Goal: Information Seeking & Learning: Find specific fact

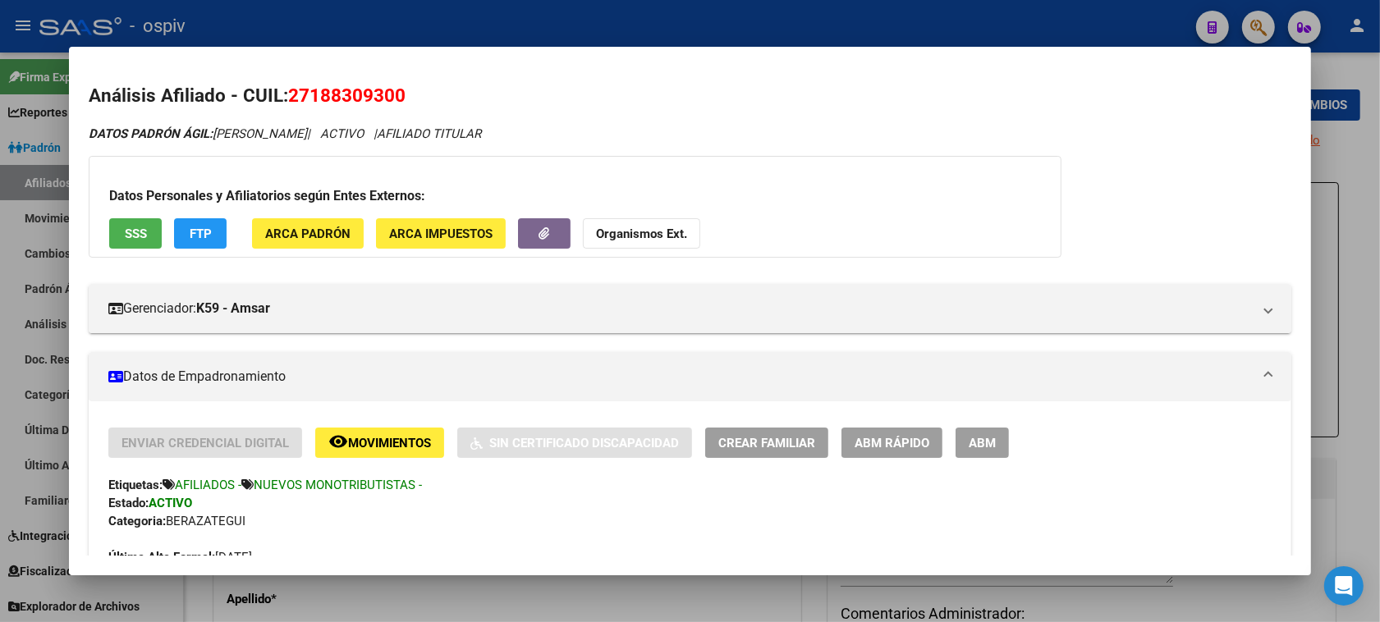
scroll to position [103, 0]
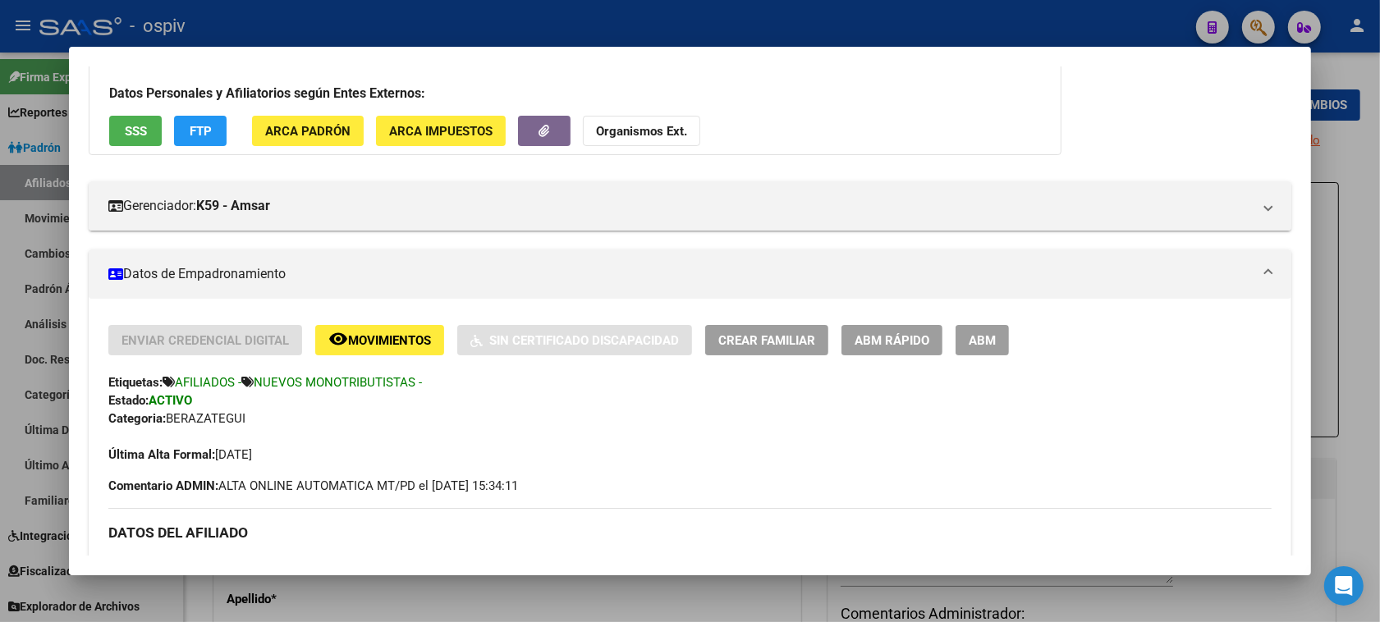
drag, startPoint x: 946, startPoint y: 160, endPoint x: 655, endPoint y: 101, distance: 296.6
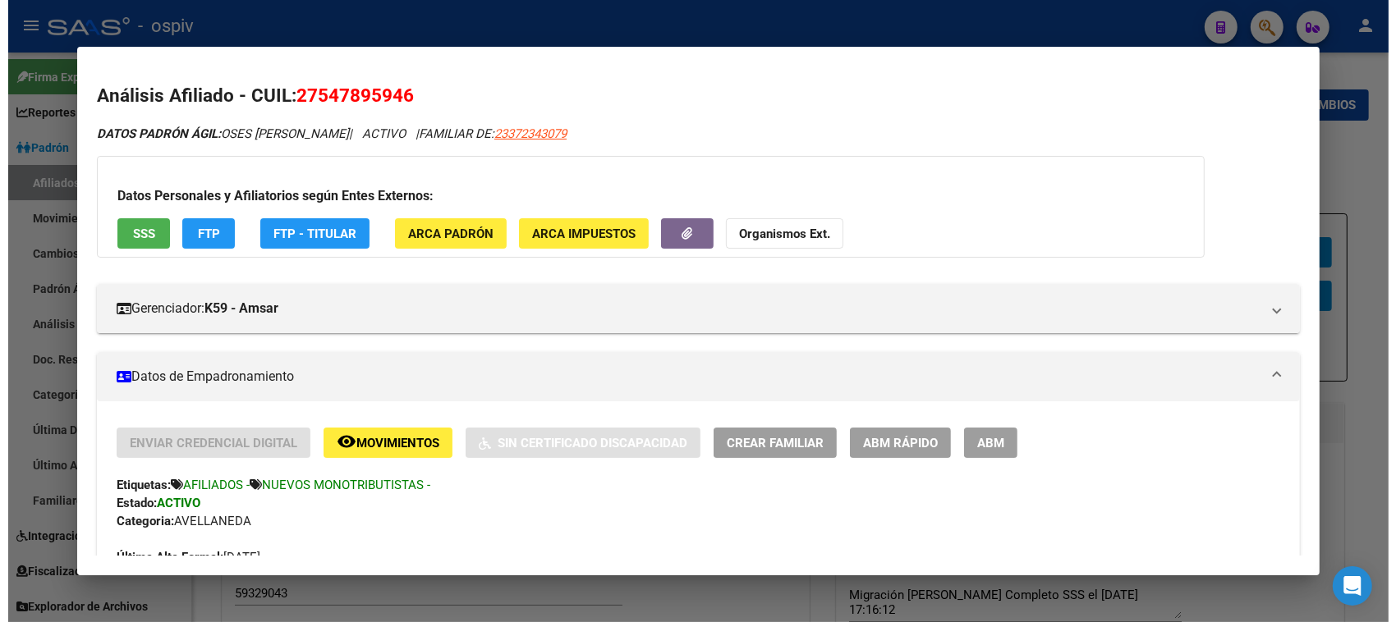
scroll to position [797, 0]
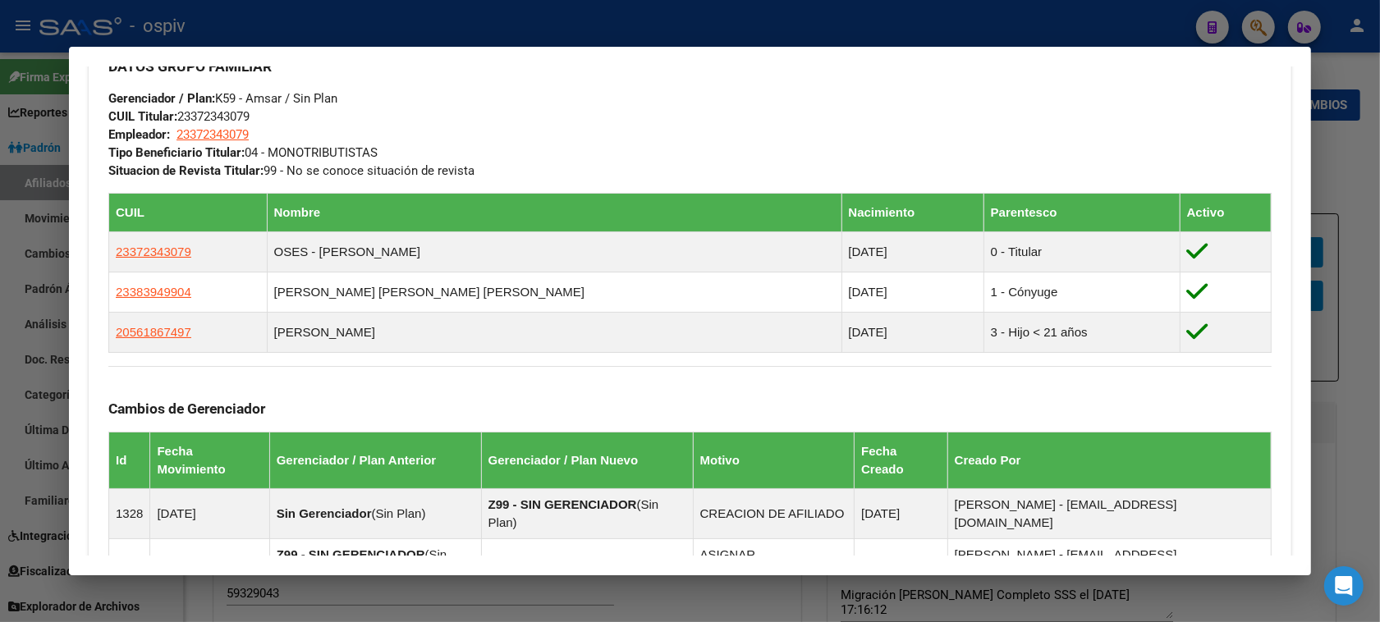
click at [0, 365] on div at bounding box center [690, 311] width 1380 height 622
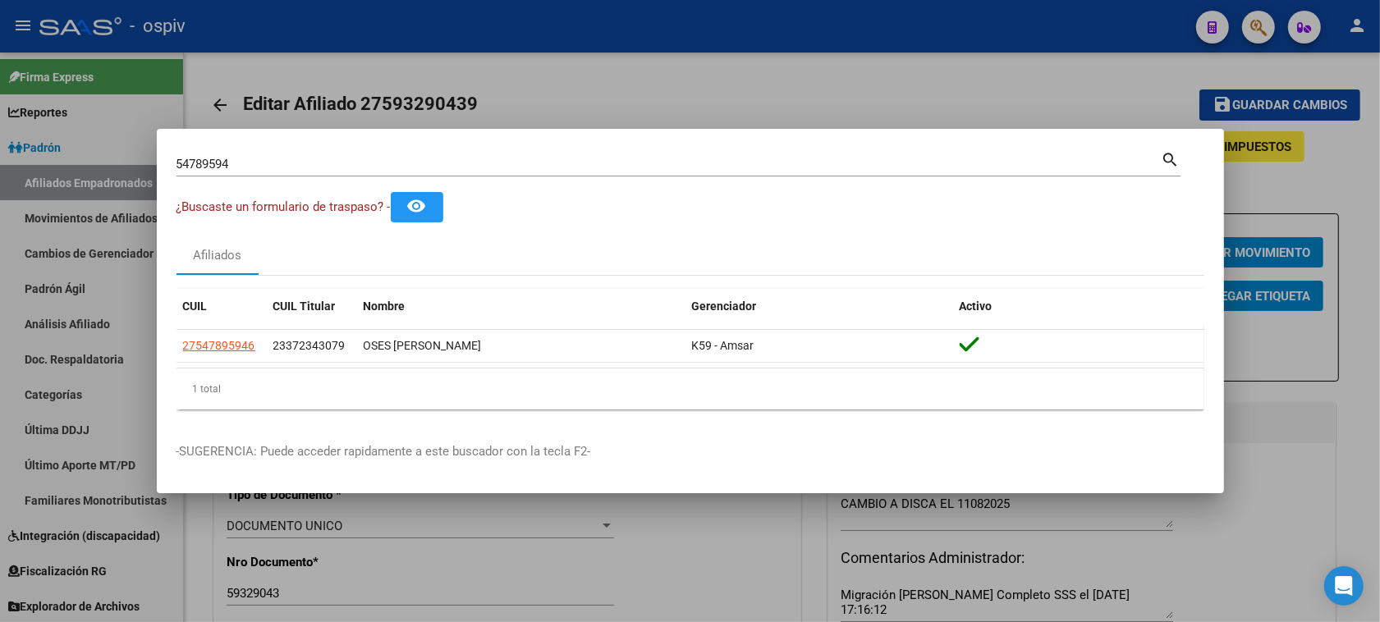
click at [89, 132] on div at bounding box center [690, 311] width 1380 height 622
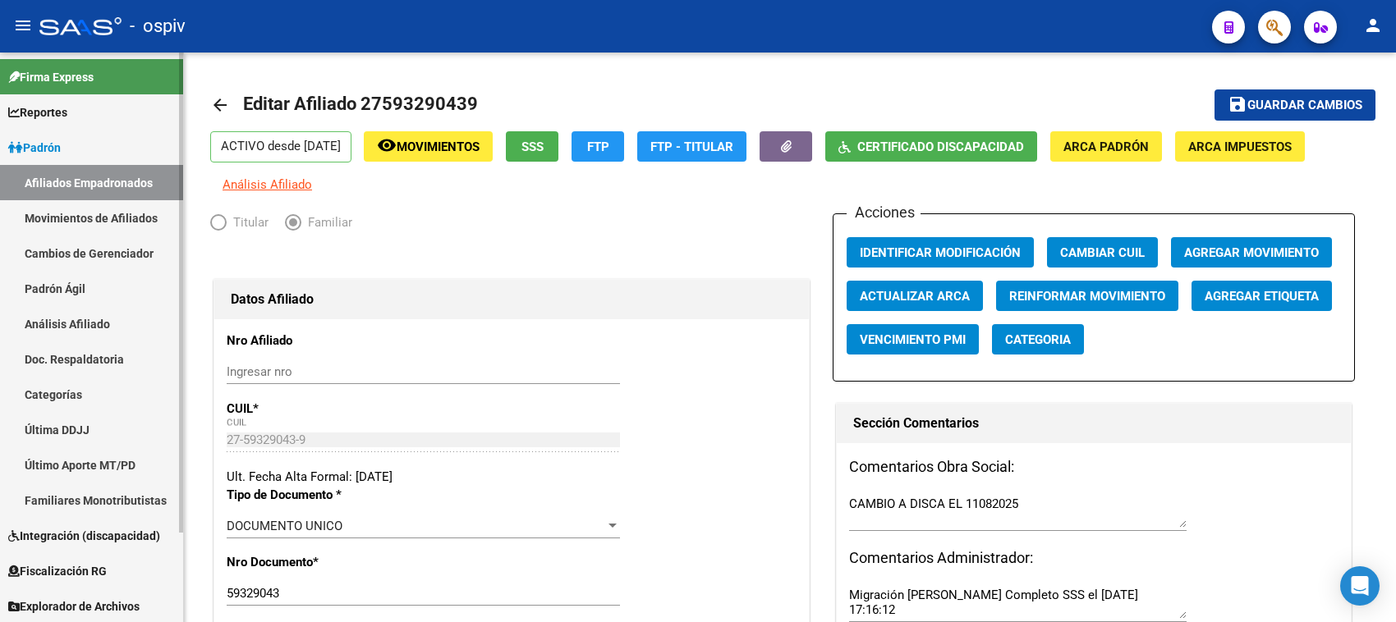
click at [108, 190] on link "Afiliados Empadronados" at bounding box center [91, 182] width 183 height 35
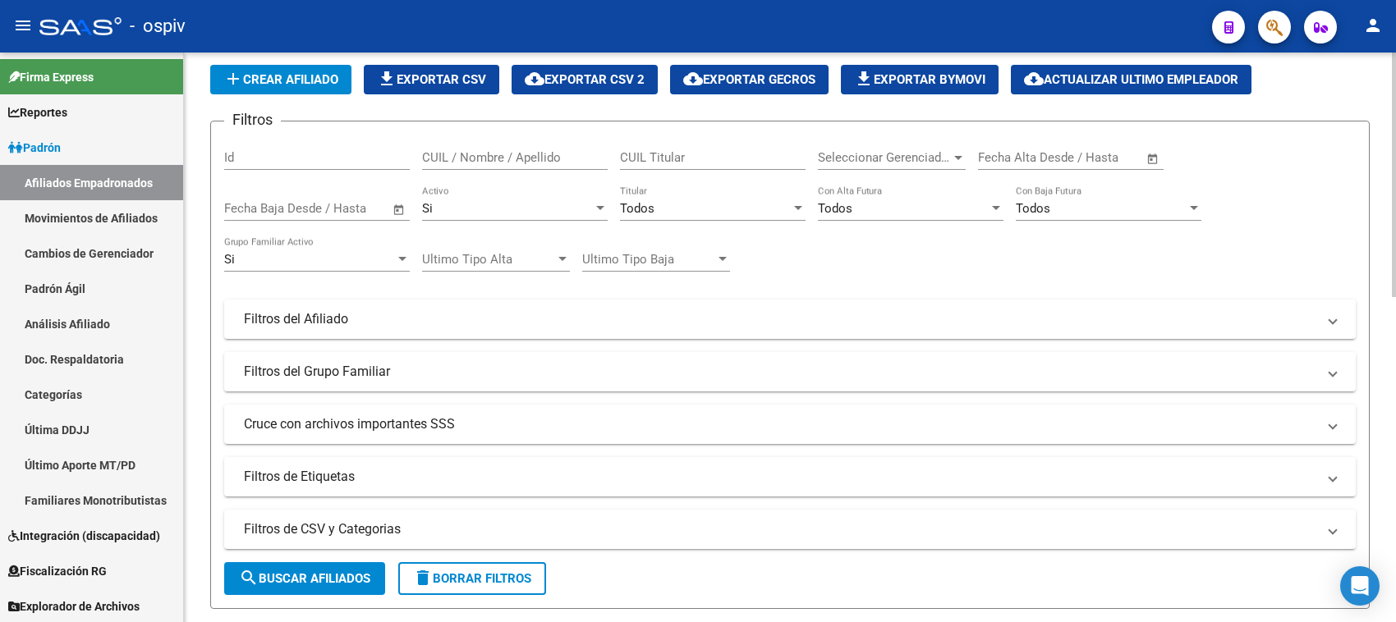
scroll to position [103, 0]
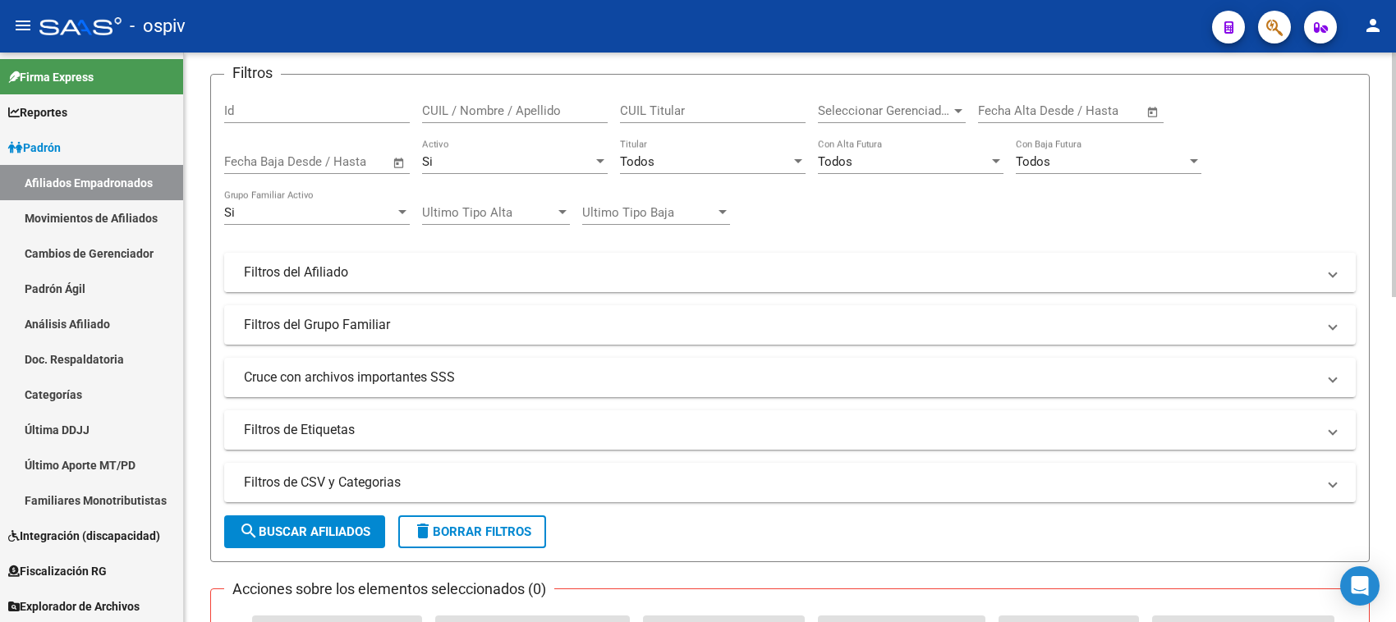
click at [308, 269] on mat-panel-title "Filtros del Afiliado" at bounding box center [780, 273] width 1072 height 18
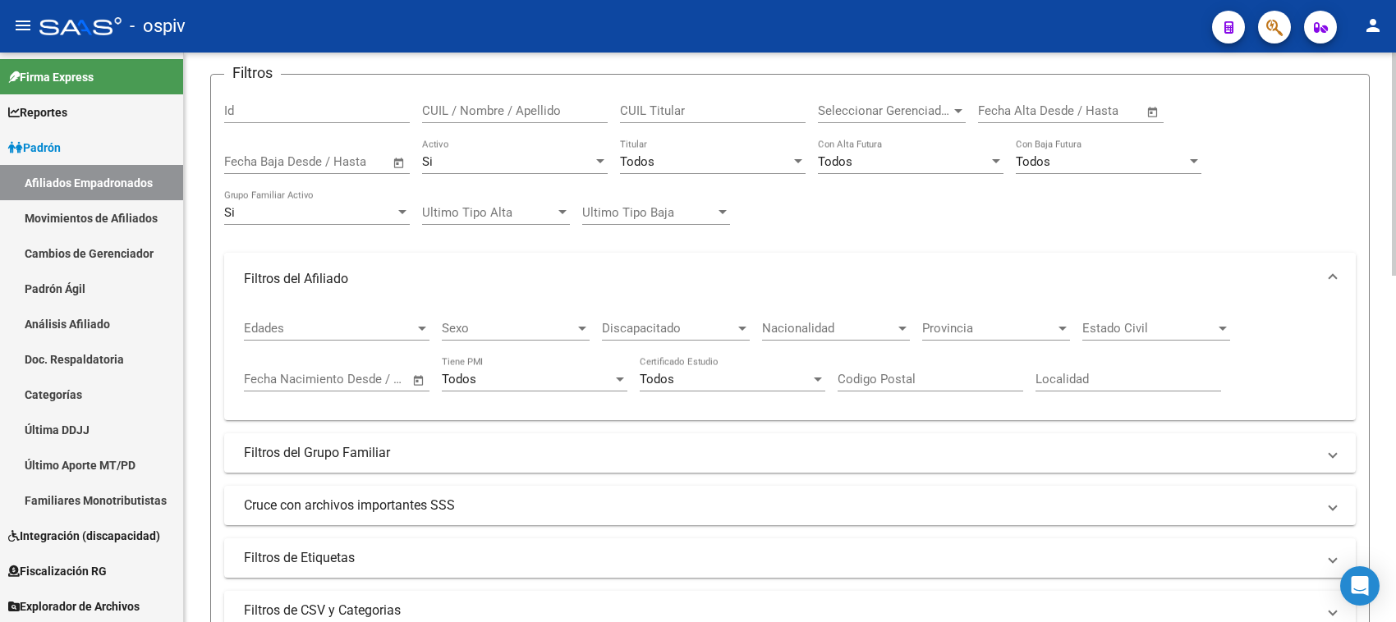
click at [308, 270] on mat-panel-title "Filtros del Afiliado" at bounding box center [780, 279] width 1072 height 18
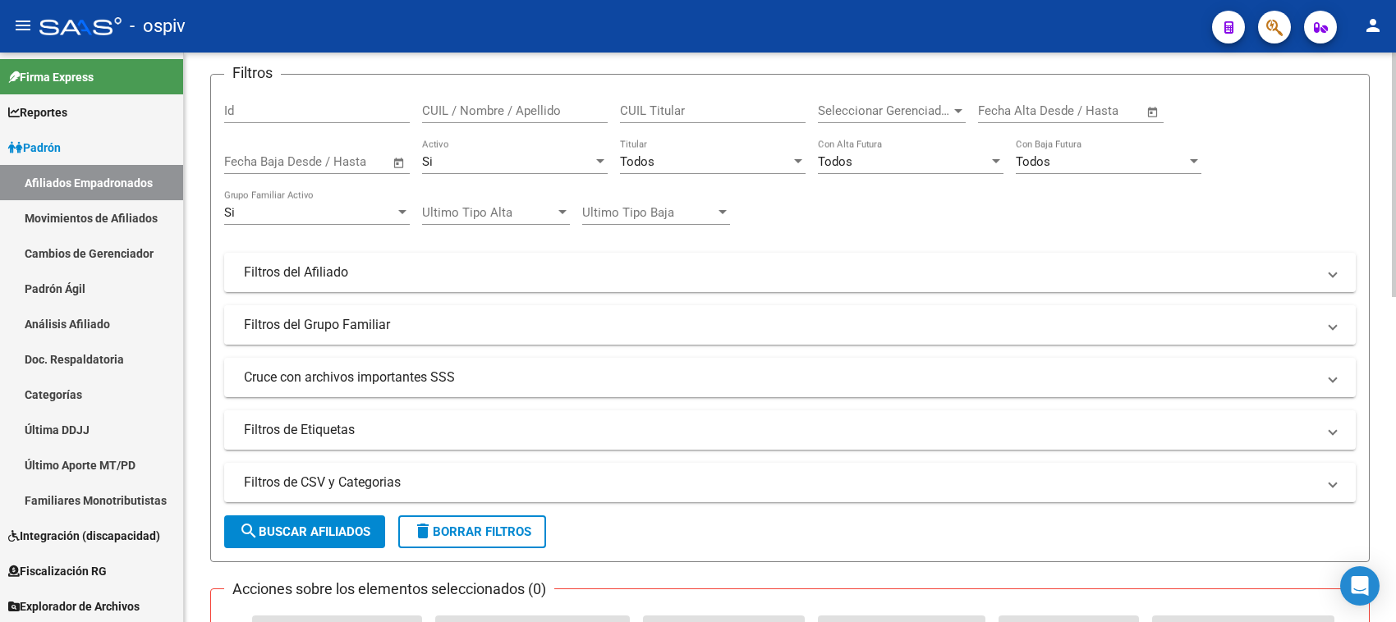
click at [323, 324] on mat-panel-title "Filtros del Grupo Familiar" at bounding box center [780, 325] width 1072 height 18
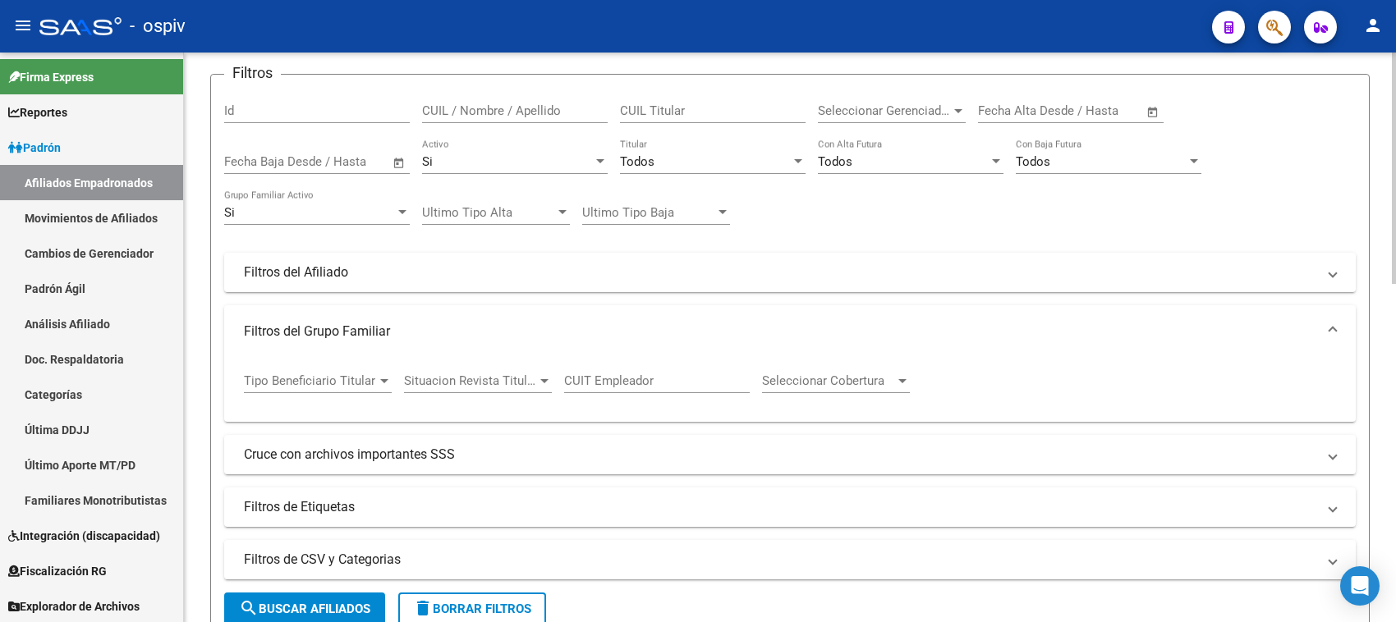
click at [345, 388] on div "Tipo Beneficiario Titular Tipo Beneficiario Titular" at bounding box center [318, 375] width 148 height 35
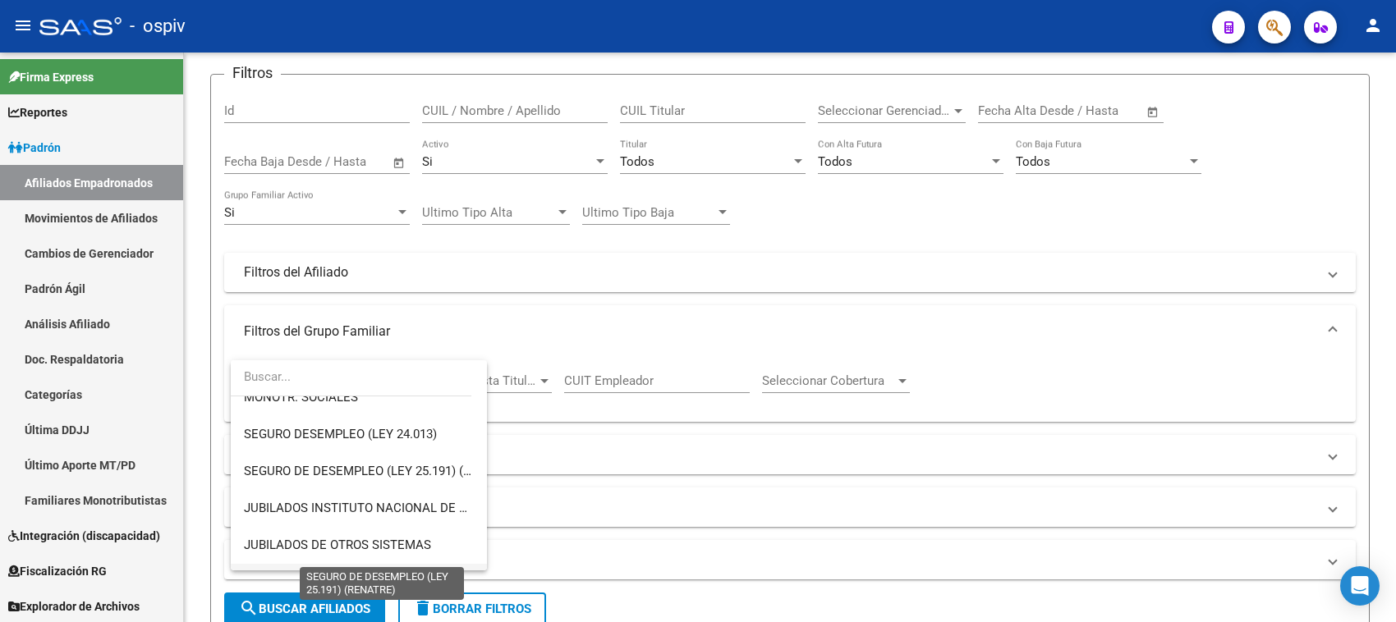
scroll to position [343, 0]
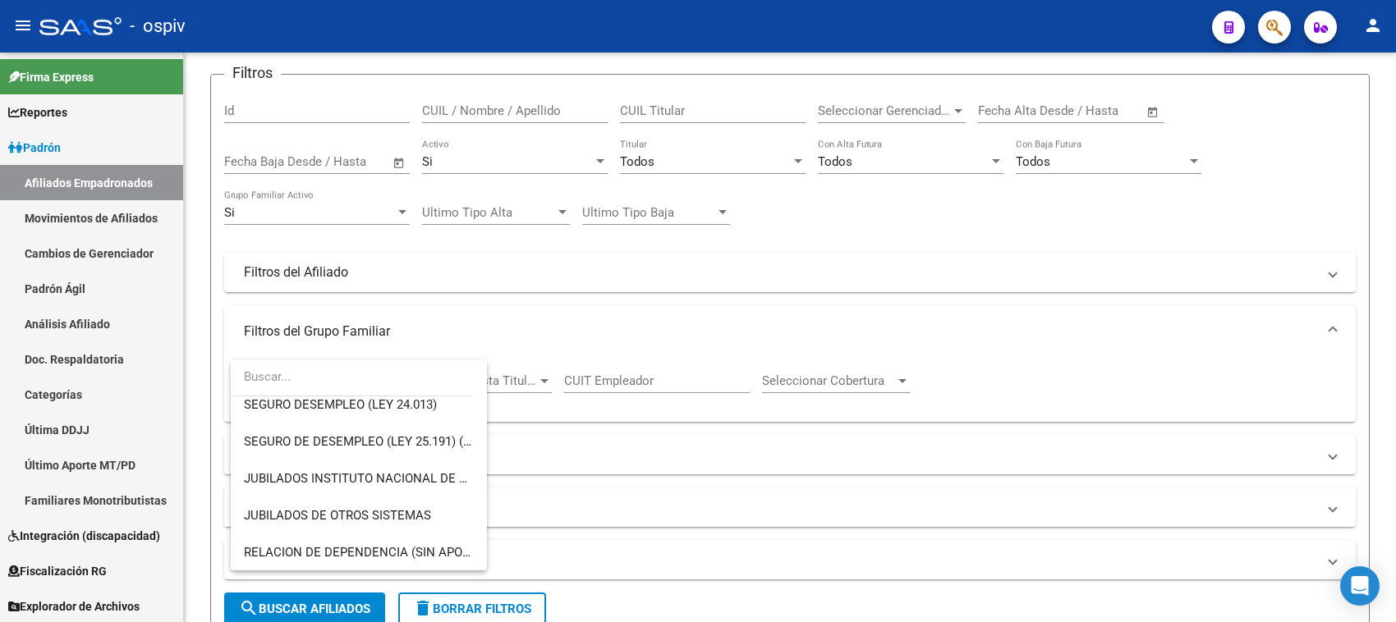
click at [522, 268] on div at bounding box center [698, 311] width 1396 height 622
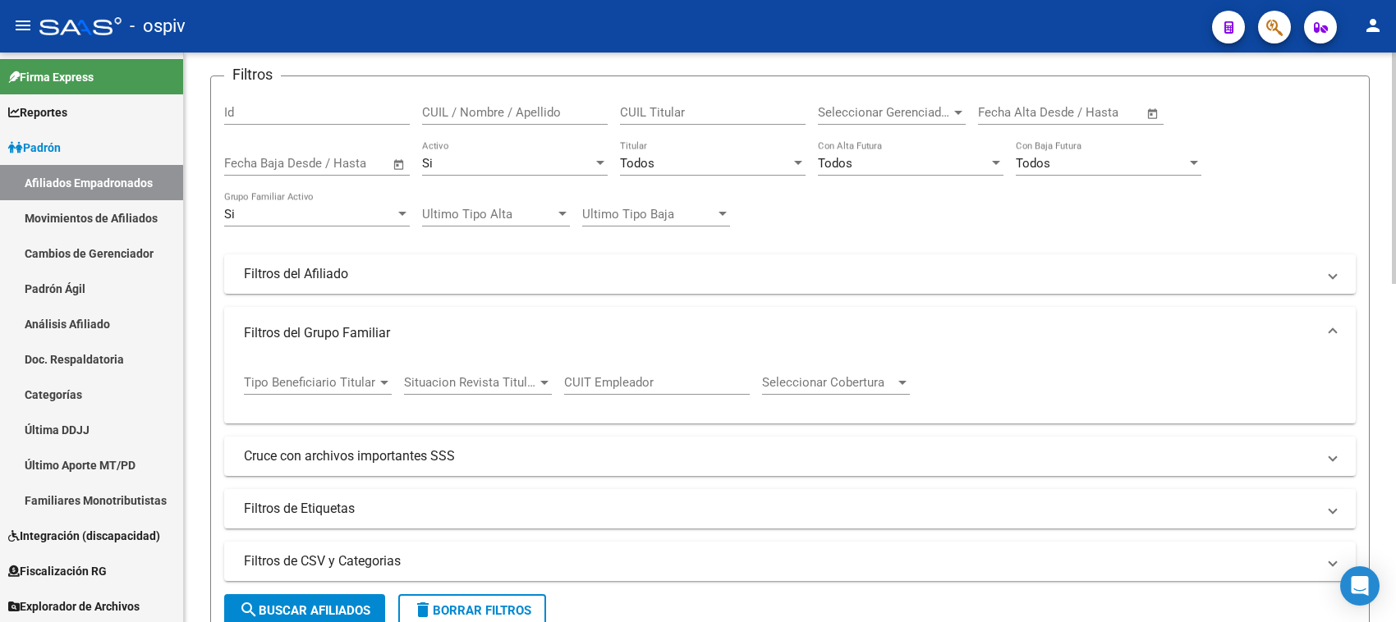
scroll to position [308, 0]
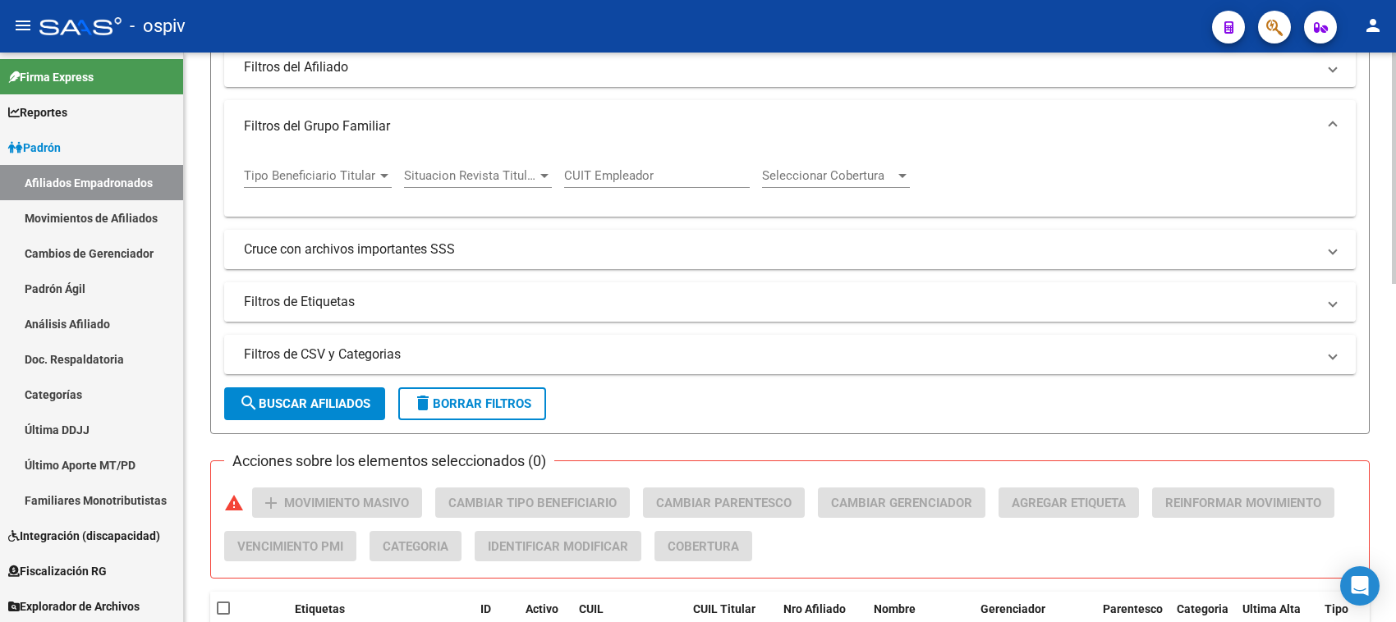
click at [296, 301] on mat-panel-title "Filtros de Etiquetas" at bounding box center [780, 302] width 1072 height 18
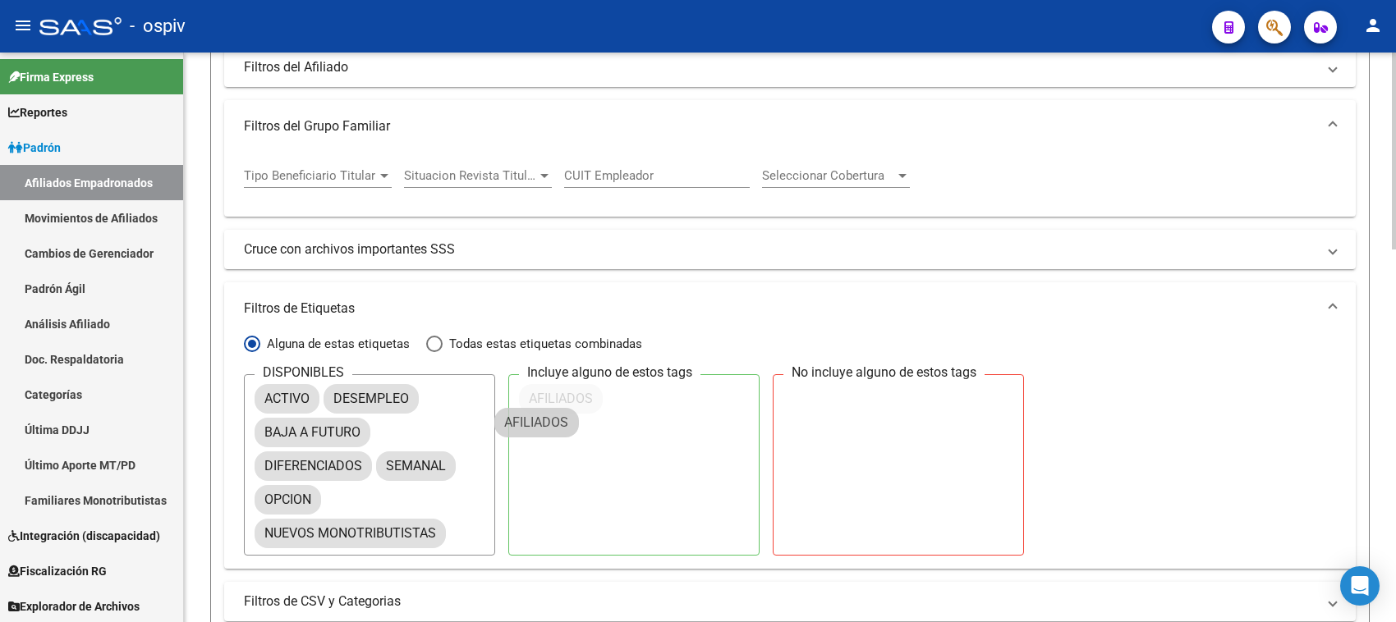
drag, startPoint x: 317, startPoint y: 432, endPoint x: 613, endPoint y: 392, distance: 299.1
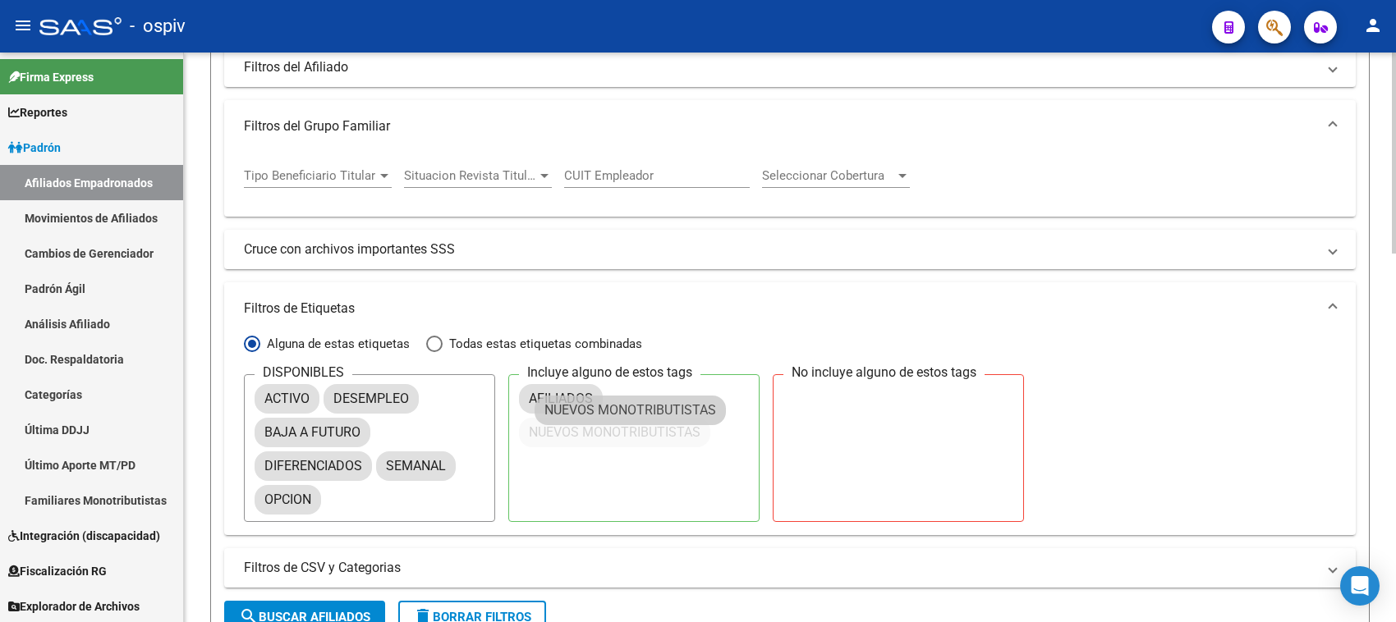
drag, startPoint x: 337, startPoint y: 535, endPoint x: 618, endPoint y: 415, distance: 305.7
drag, startPoint x: 429, startPoint y: 328, endPoint x: 435, endPoint y: 342, distance: 14.3
click at [429, 337] on mat-expansion-panel "Filtros de Etiquetas Alguna de estas etiquetas Todas estas etiquetas combinadas…" at bounding box center [789, 408] width 1131 height 253
click at [435, 342] on span "Filtrar por:" at bounding box center [434, 344] width 16 height 16
click at [435, 342] on input "Todas estas etiquetas combinadas" at bounding box center [434, 344] width 16 height 16
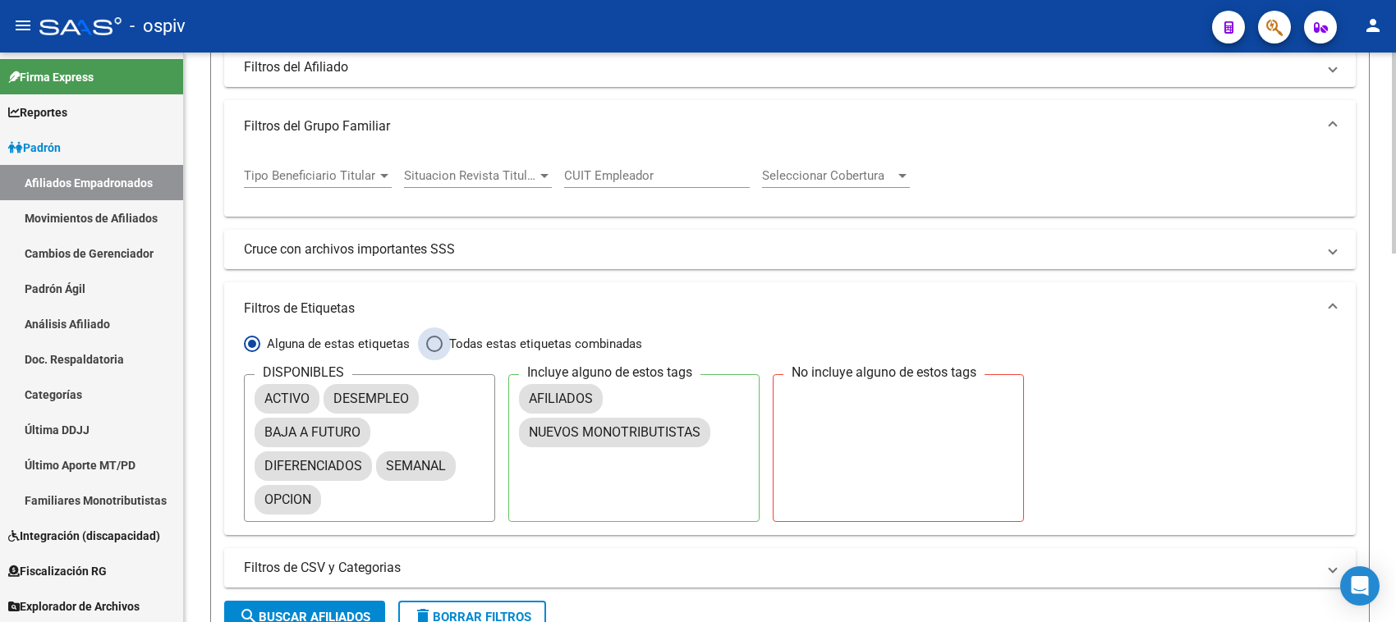
radio input "true"
click at [293, 610] on span "search Buscar Afiliados" at bounding box center [304, 617] width 131 height 15
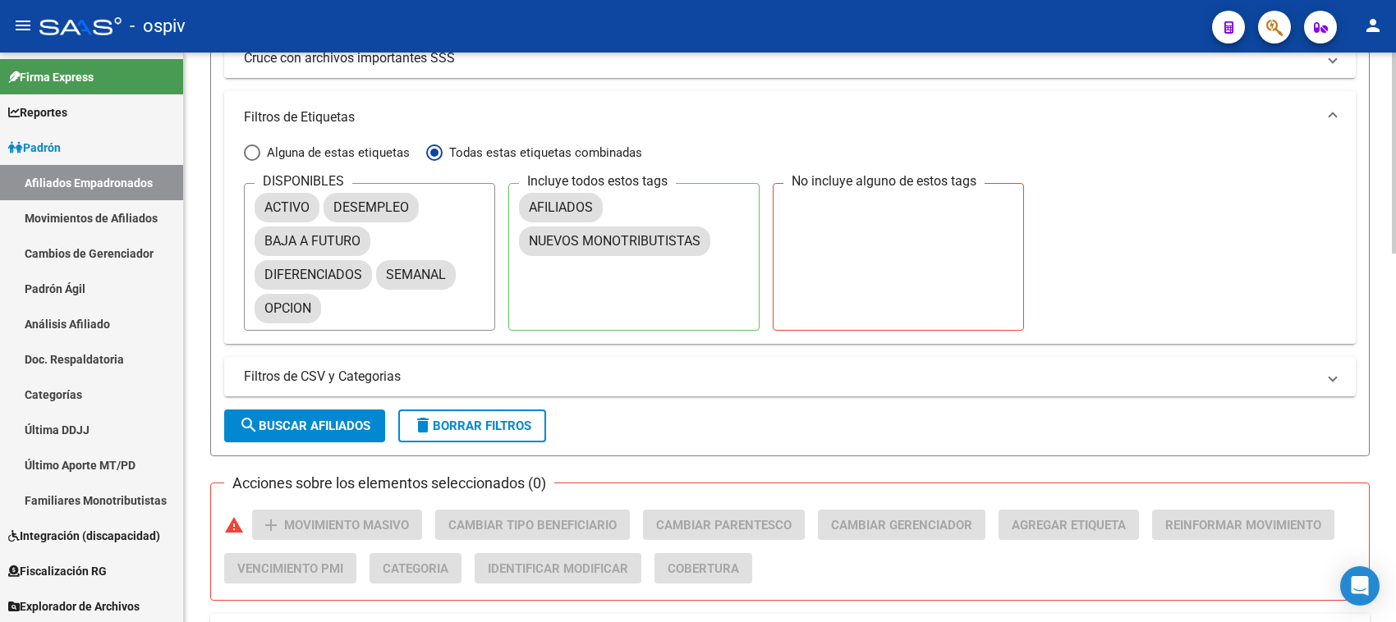
scroll to position [616, 0]
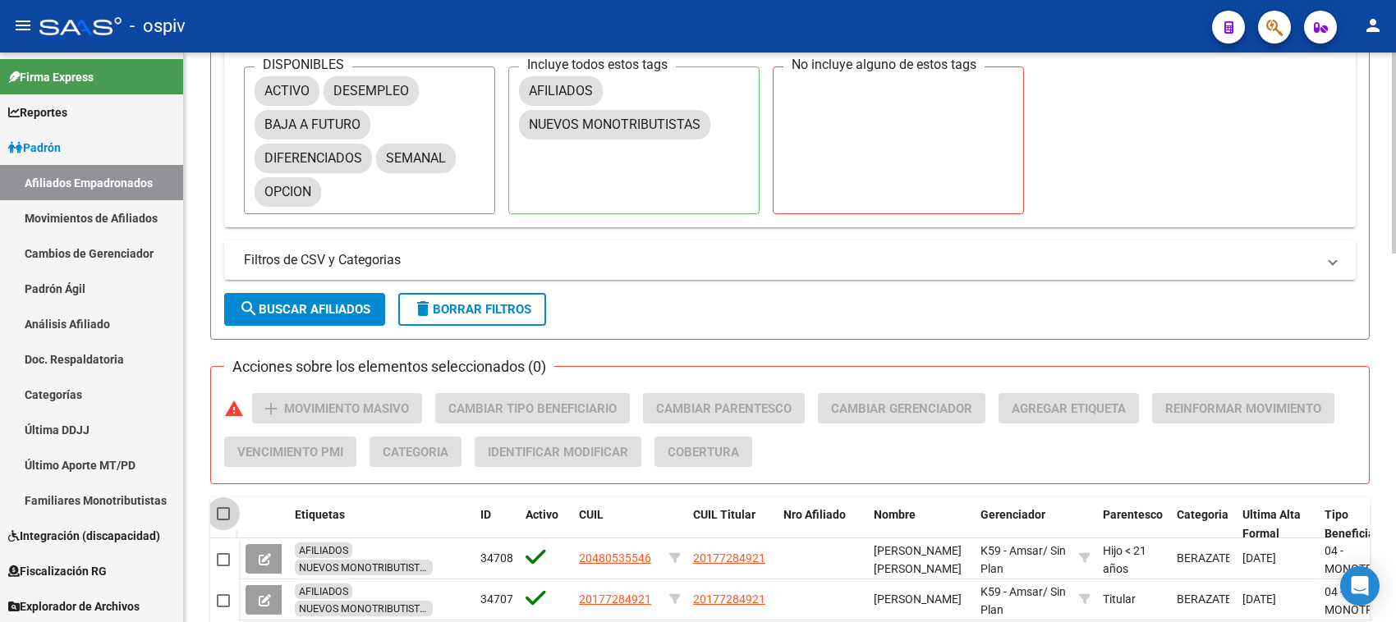
click at [220, 510] on span at bounding box center [223, 513] width 13 height 13
click at [223, 521] on input "checkbox" at bounding box center [223, 521] width 1 height 1
checkbox input "true"
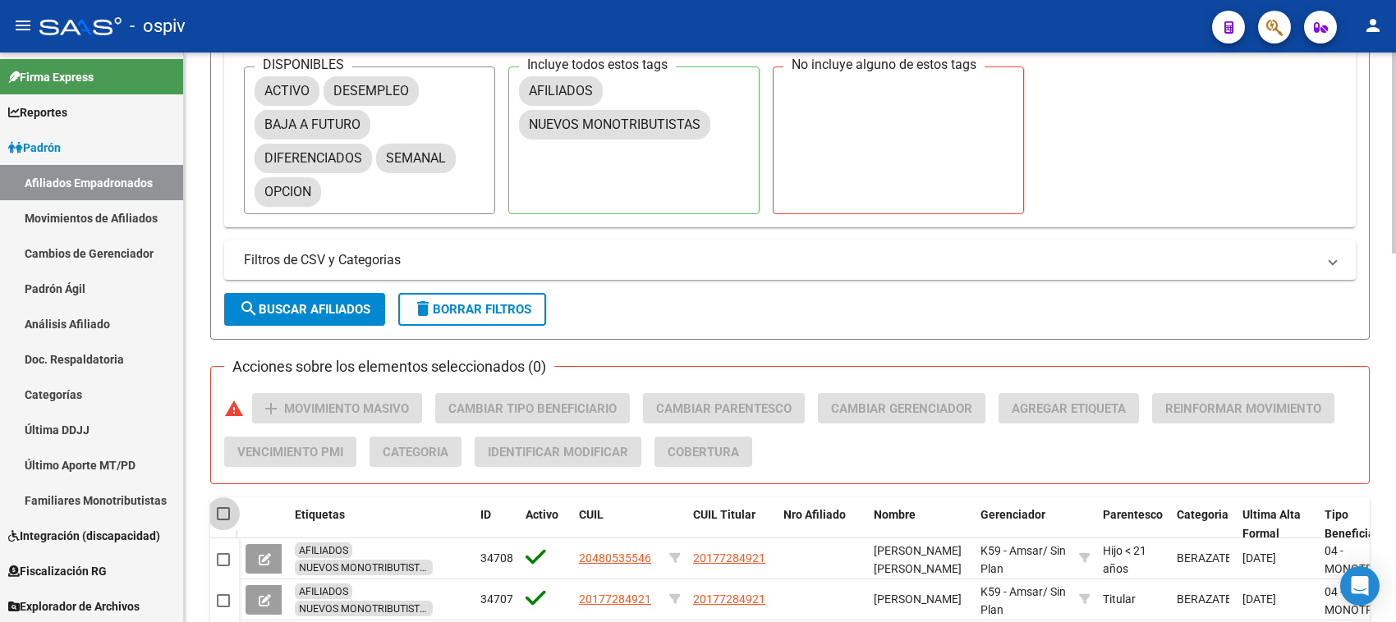
checkbox input "true"
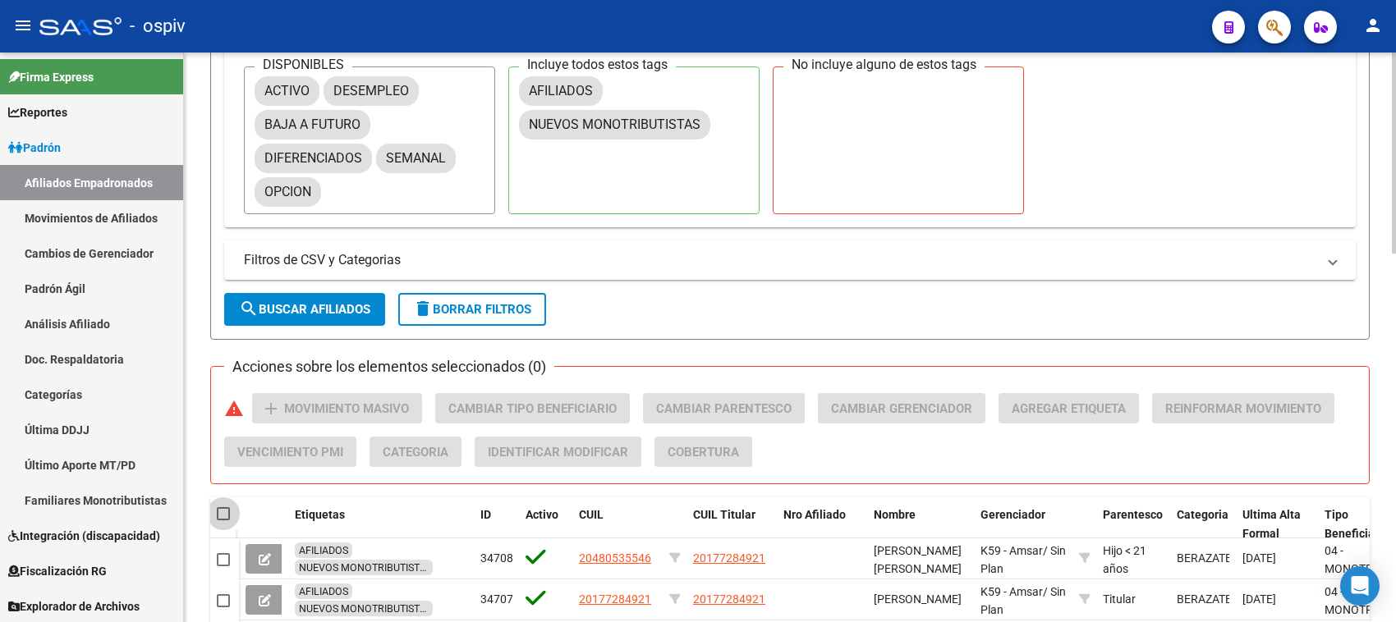
checkbox input "true"
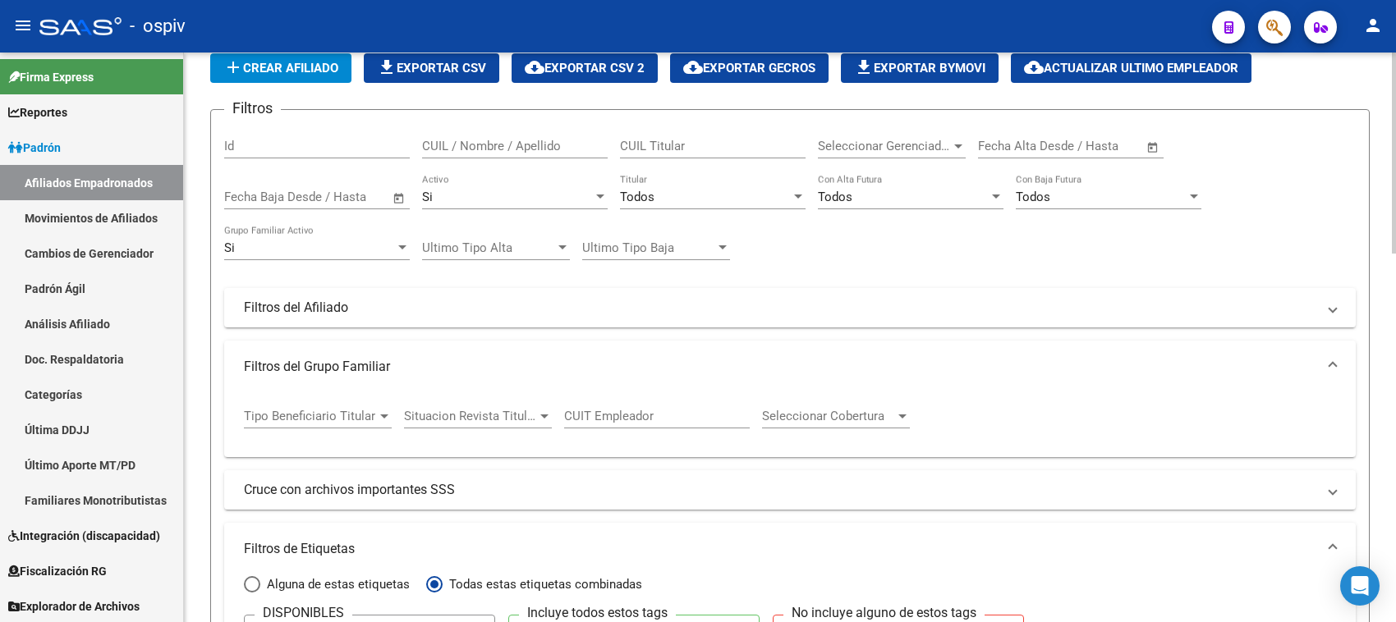
scroll to position [0, 0]
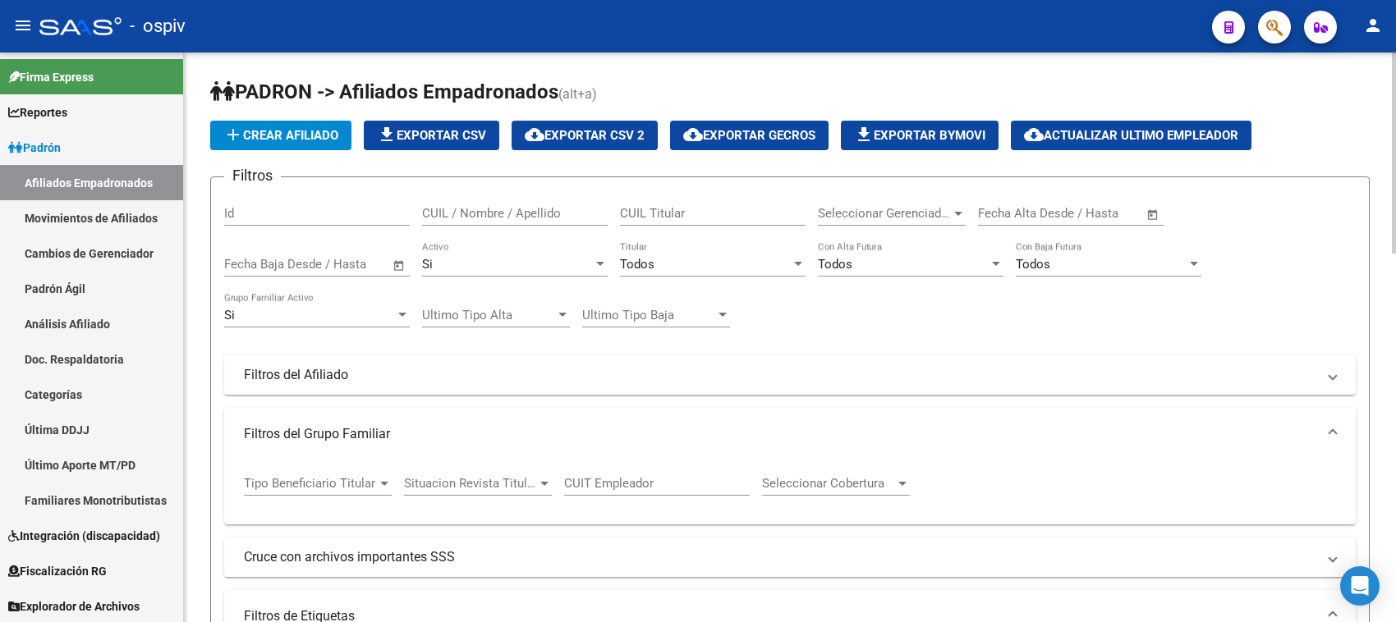
click at [584, 138] on span "cloud_download Exportar CSV 2" at bounding box center [585, 135] width 120 height 15
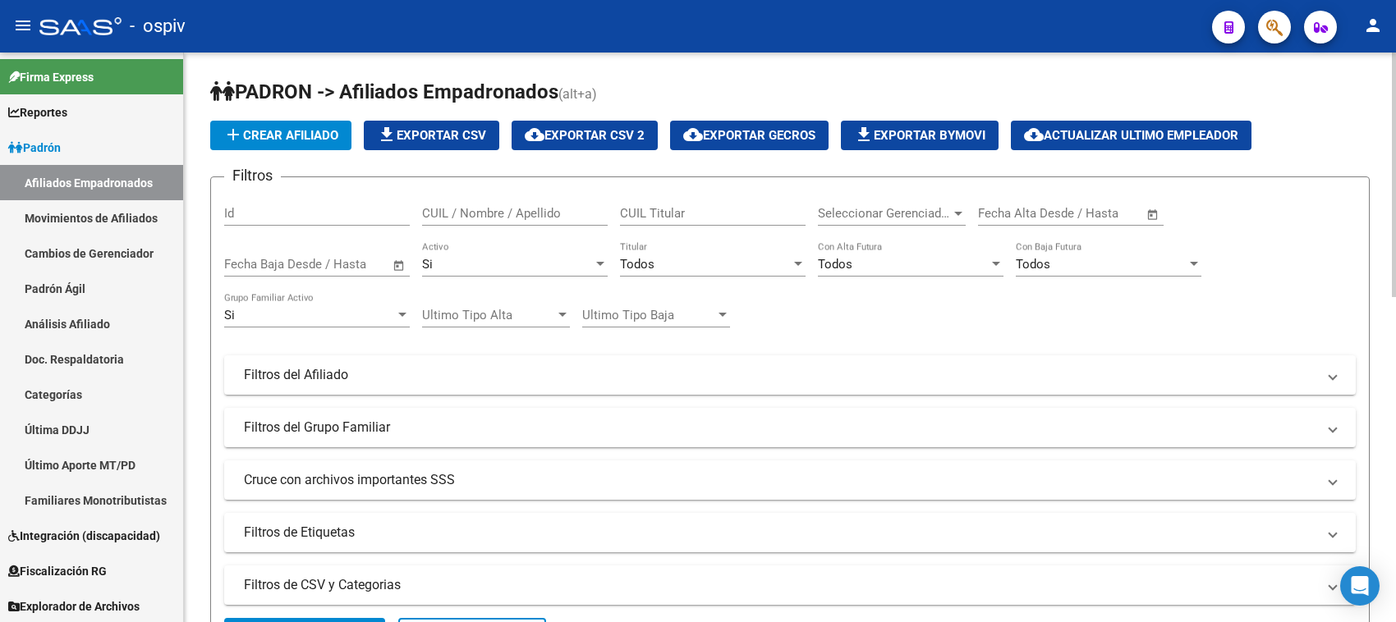
click at [1260, 84] on h1 "PADRON -> Afiliados Empadronados (alt+a)" at bounding box center [789, 93] width 1159 height 29
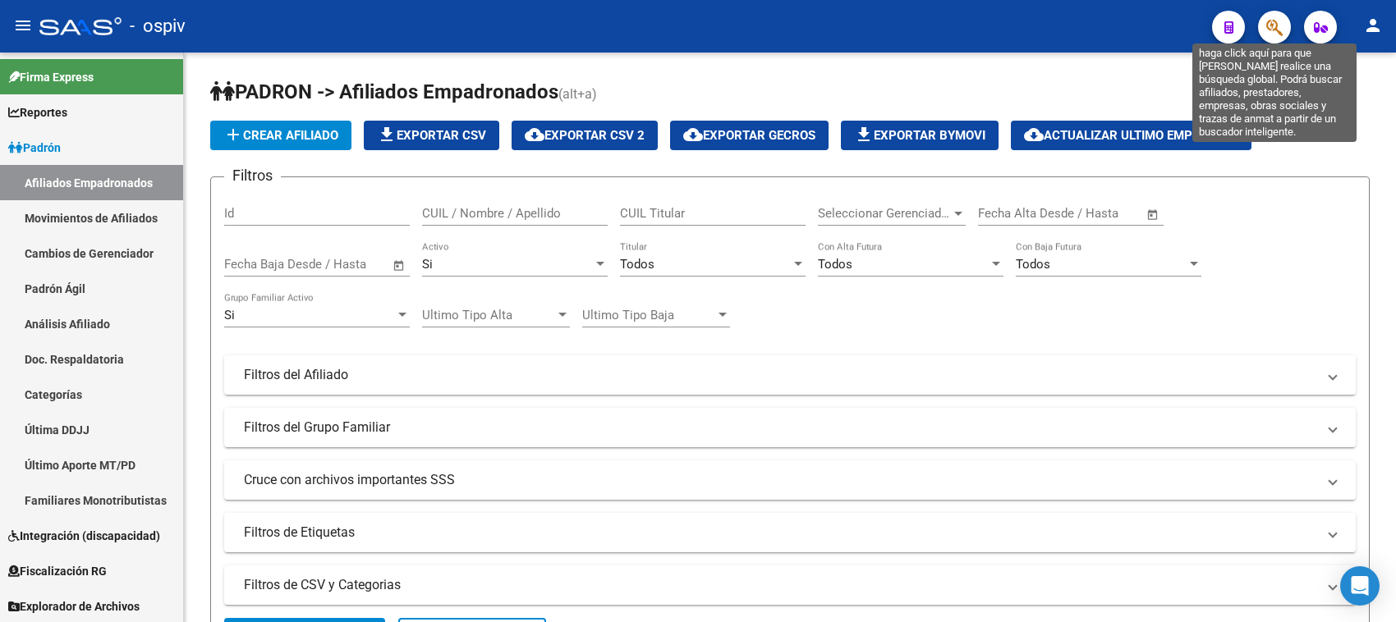
click at [1269, 21] on icon "button" at bounding box center [1274, 27] width 16 height 19
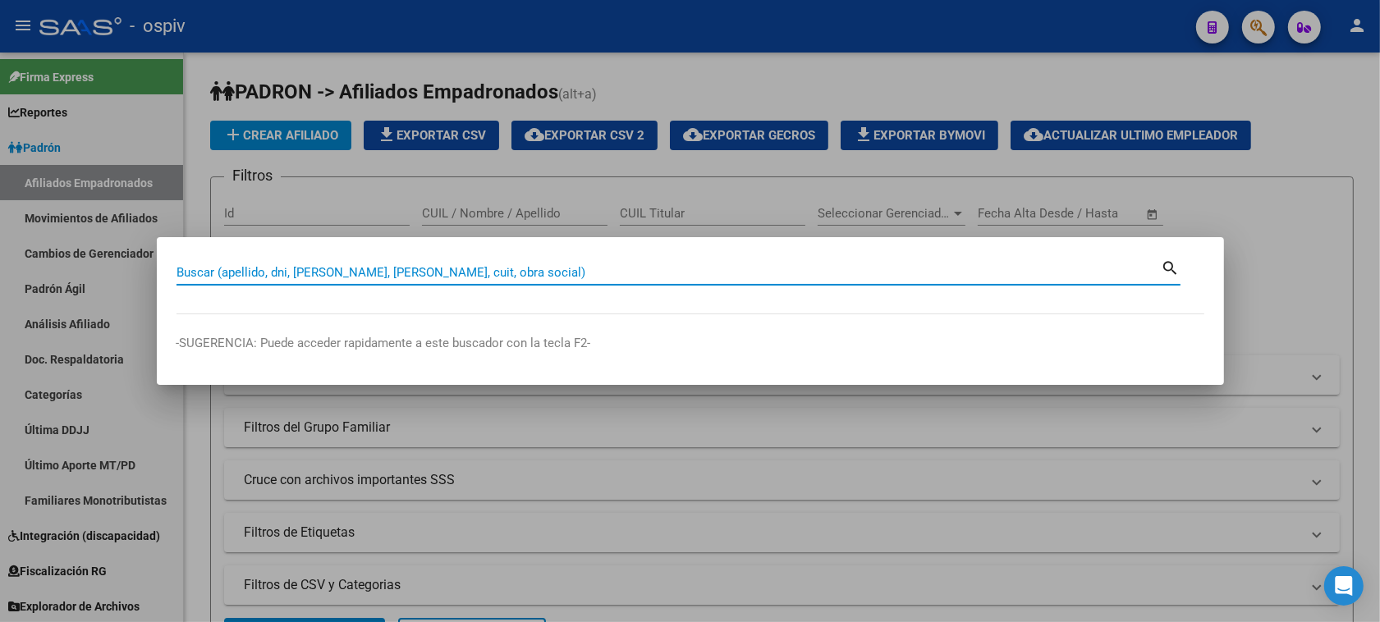
paste input "27309997463"
type input "27309997463"
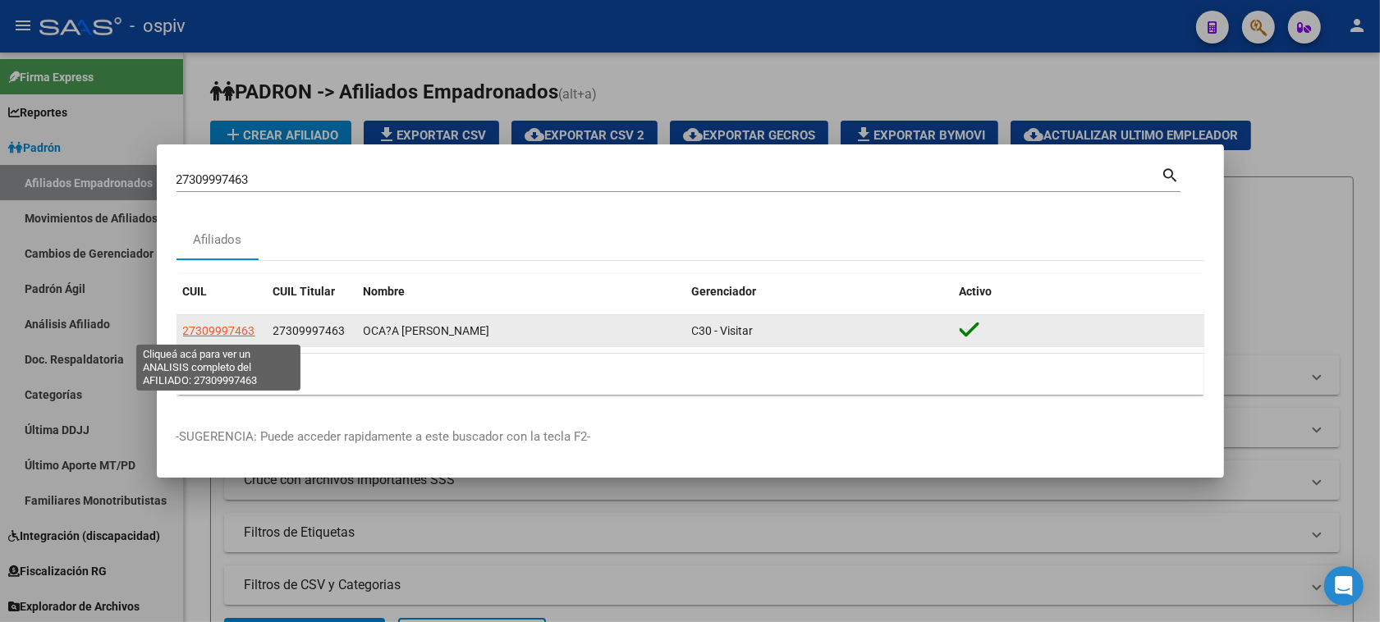
click at [206, 335] on span "27309997463" at bounding box center [219, 330] width 72 height 13
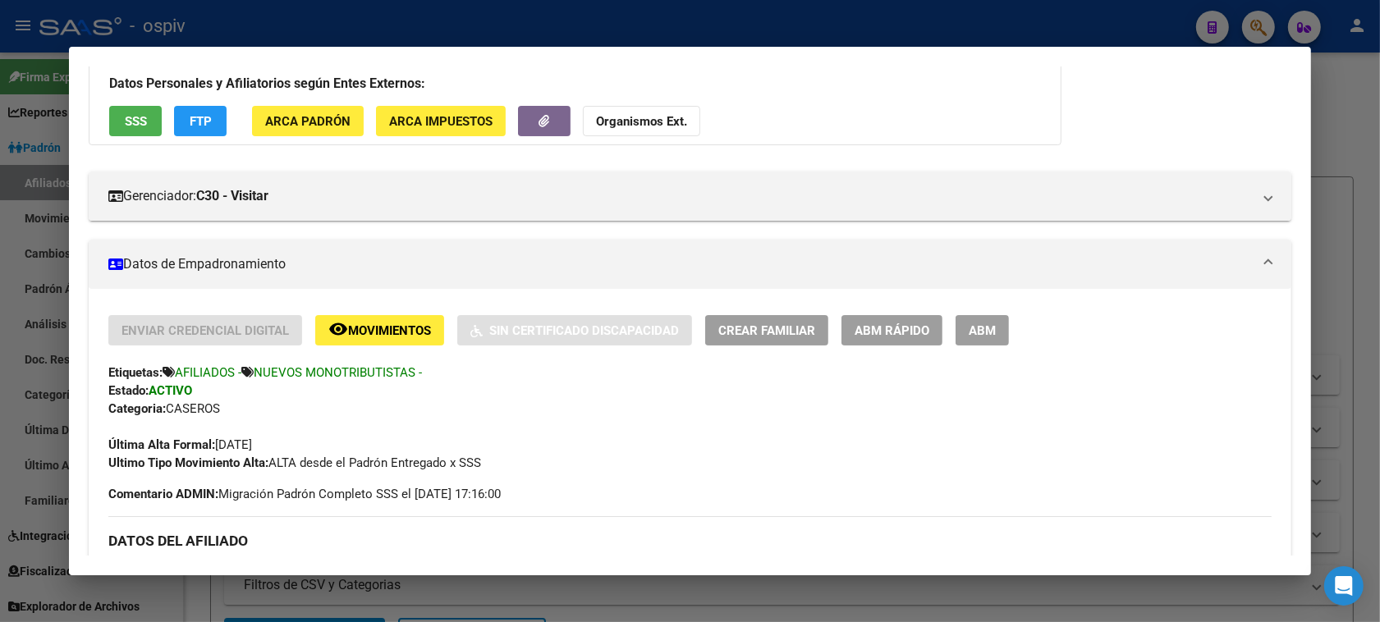
scroll to position [103, 0]
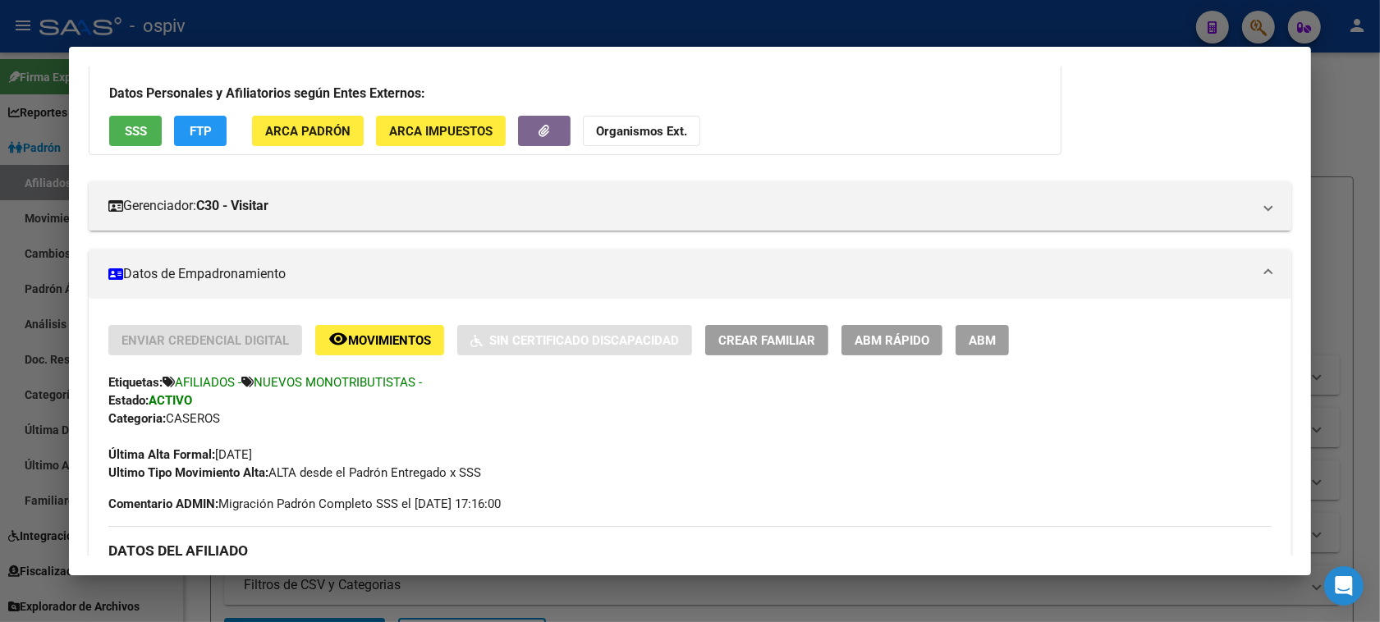
click at [979, 343] on span "ABM" at bounding box center [982, 340] width 27 height 15
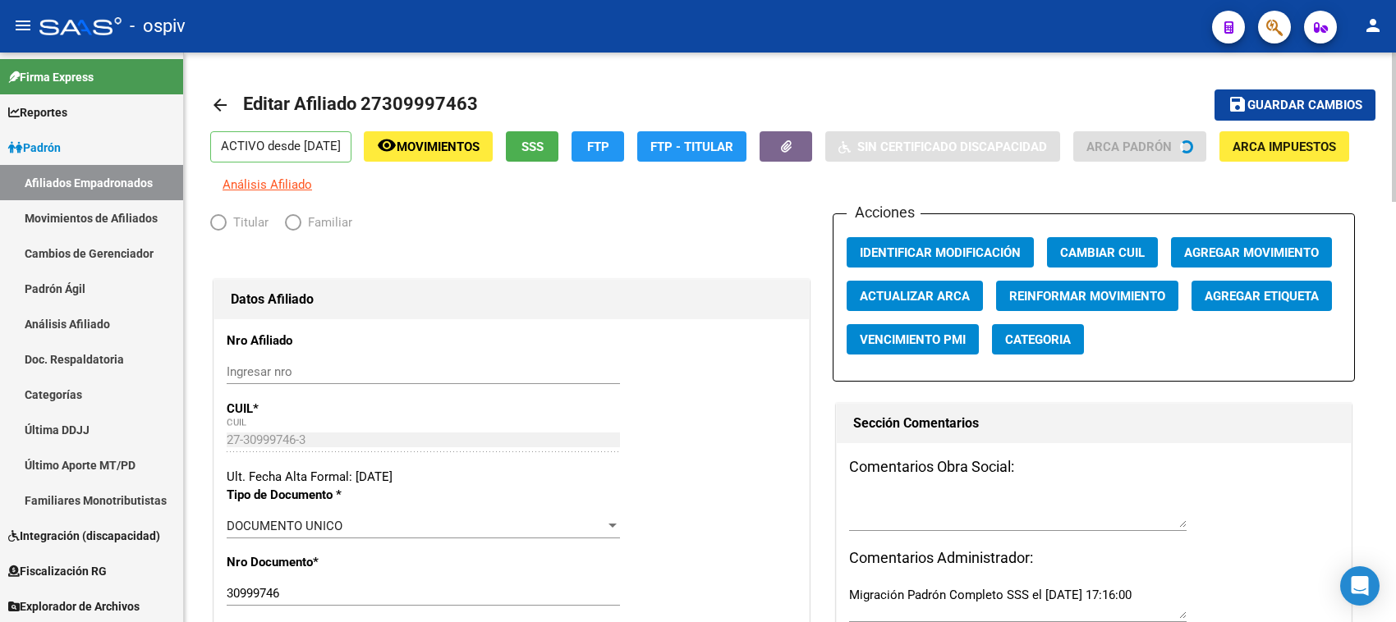
radio input "true"
type input "27-30999746-3"
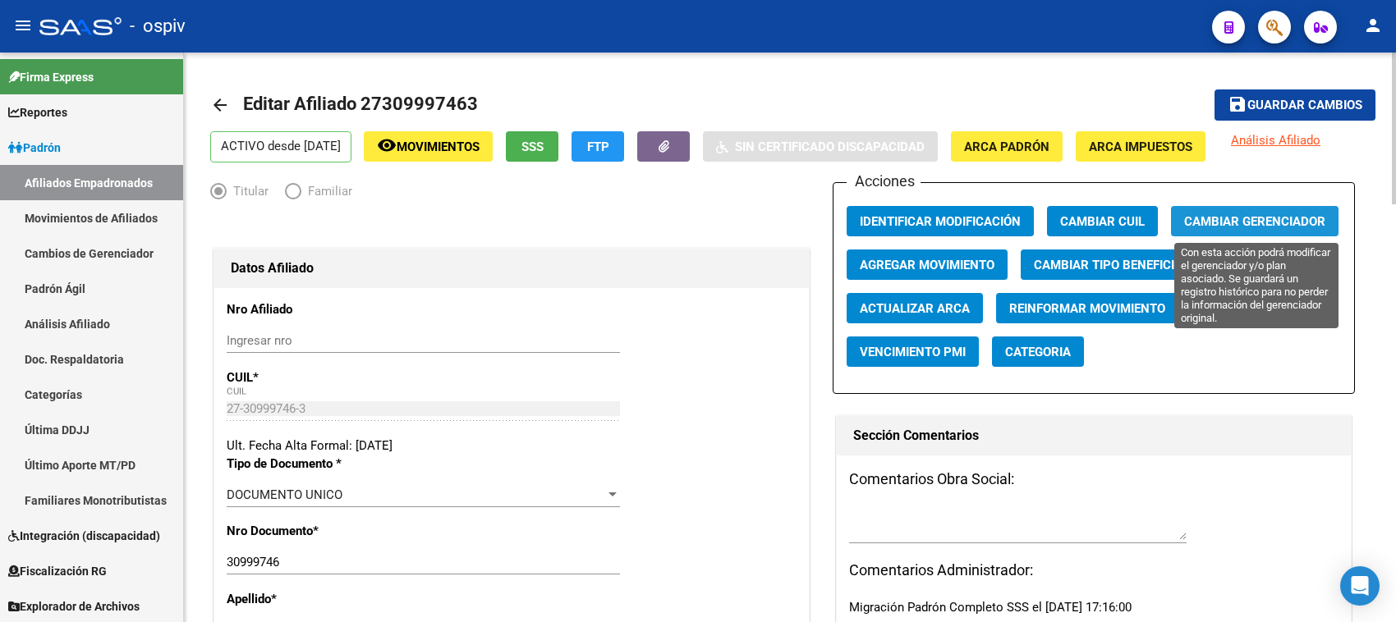
click at [1267, 223] on span "Cambiar Gerenciador" at bounding box center [1254, 221] width 141 height 15
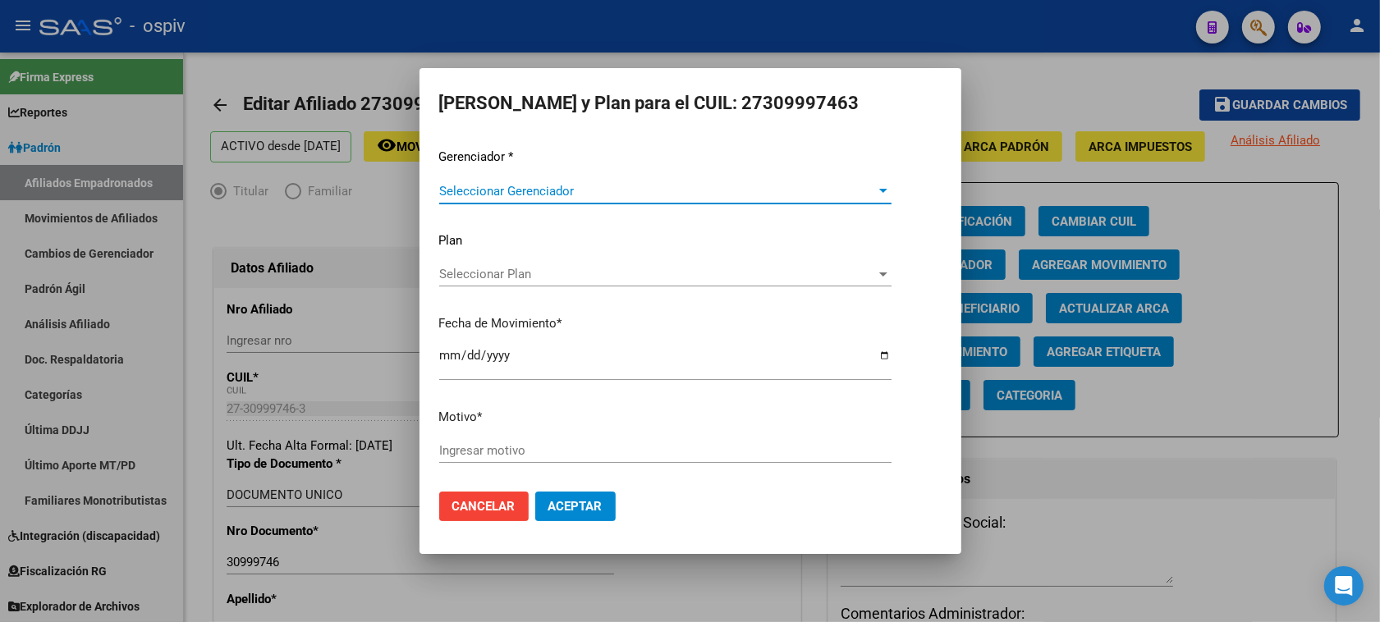
click at [499, 186] on span "Seleccionar Gerenciador" at bounding box center [658, 191] width 438 height 15
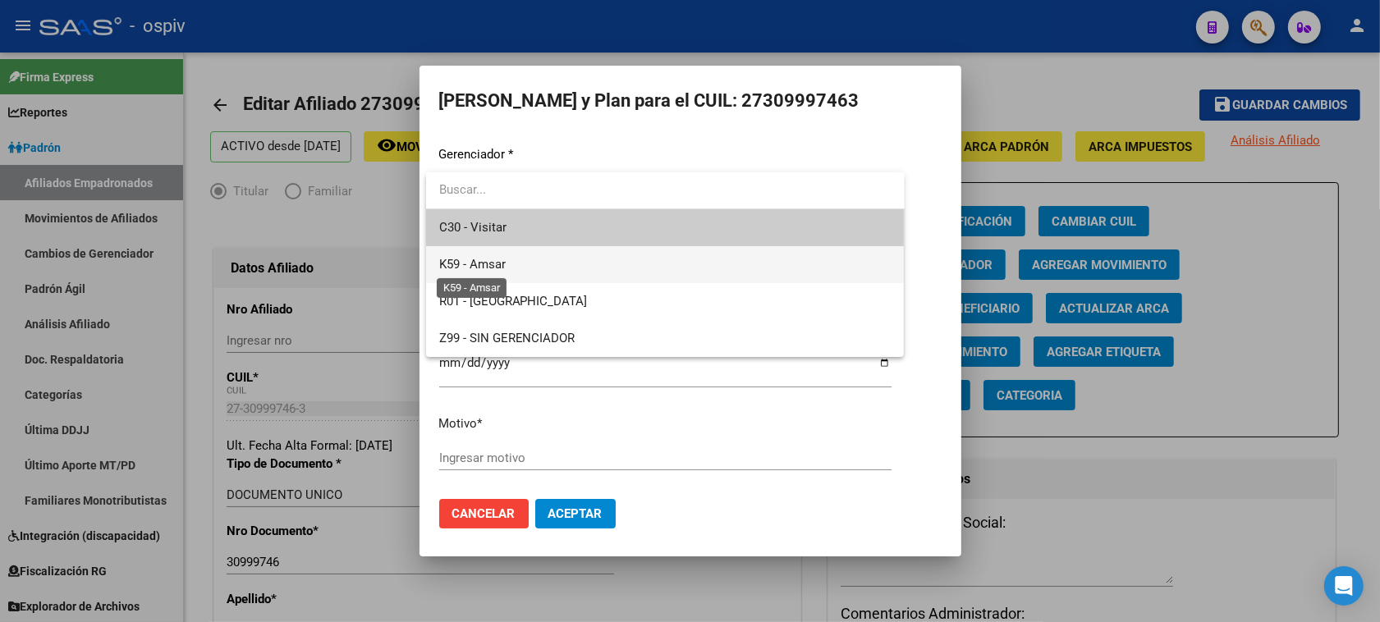
click at [491, 265] on span "K59 - Amsar" at bounding box center [472, 264] width 67 height 15
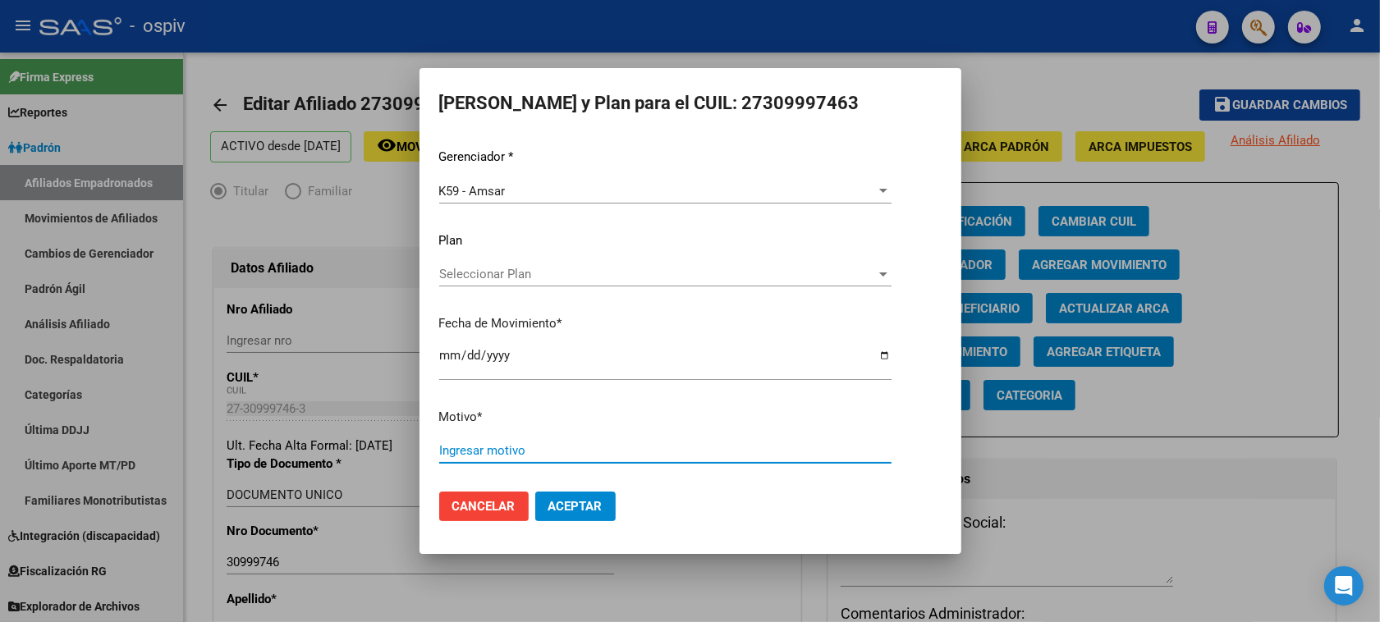
click at [452, 445] on input "Ingresar motivo" at bounding box center [665, 450] width 452 height 15
type input "MONOTRIBUTISTA"
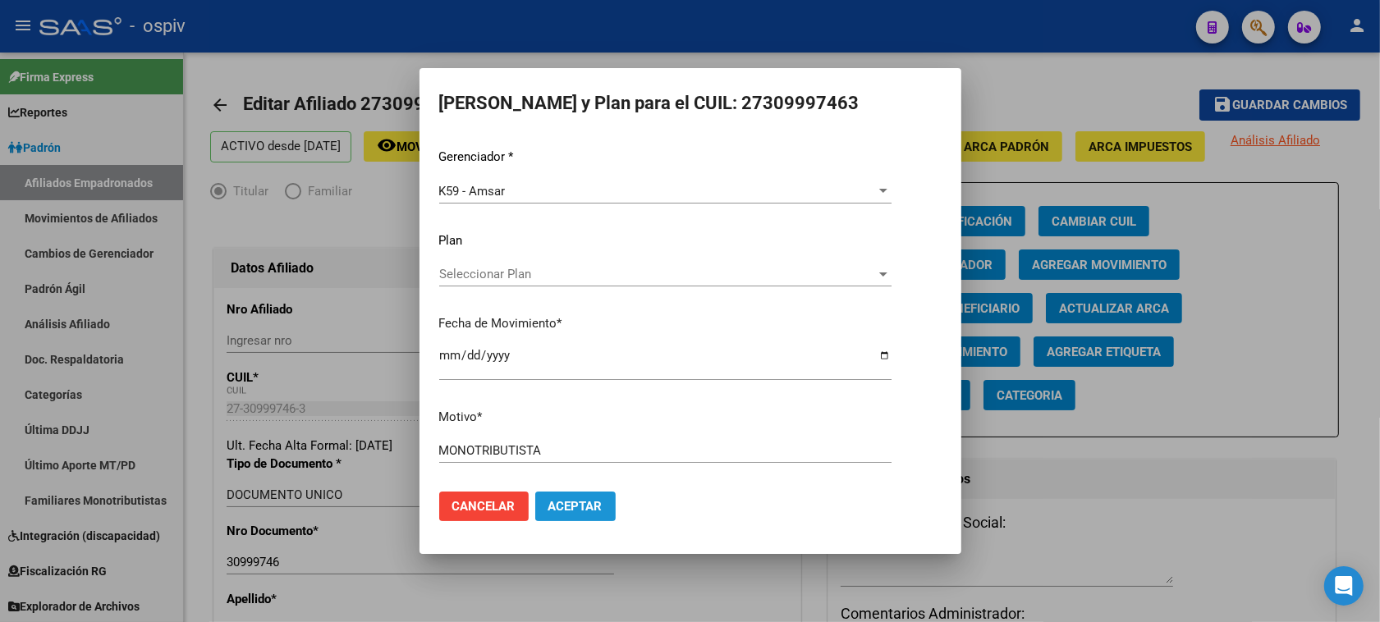
click at [561, 503] on span "Aceptar" at bounding box center [576, 506] width 54 height 15
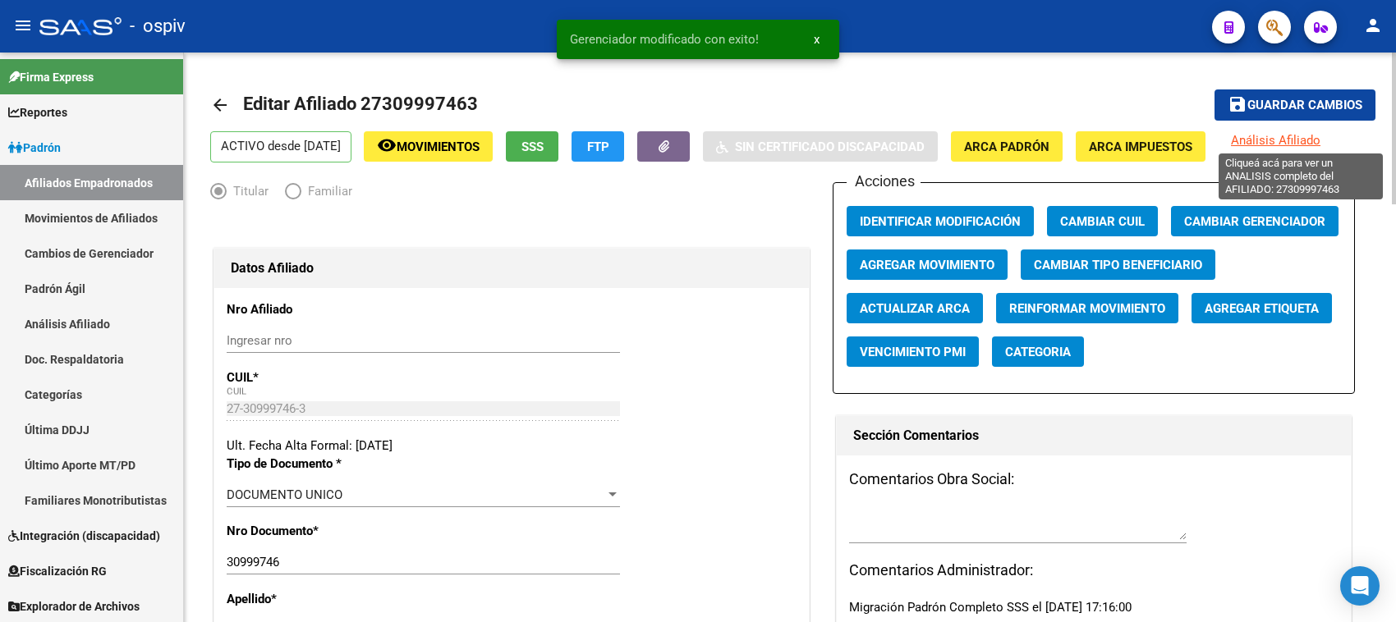
click at [1298, 140] on span "Análisis Afiliado" at bounding box center [1276, 140] width 90 height 15
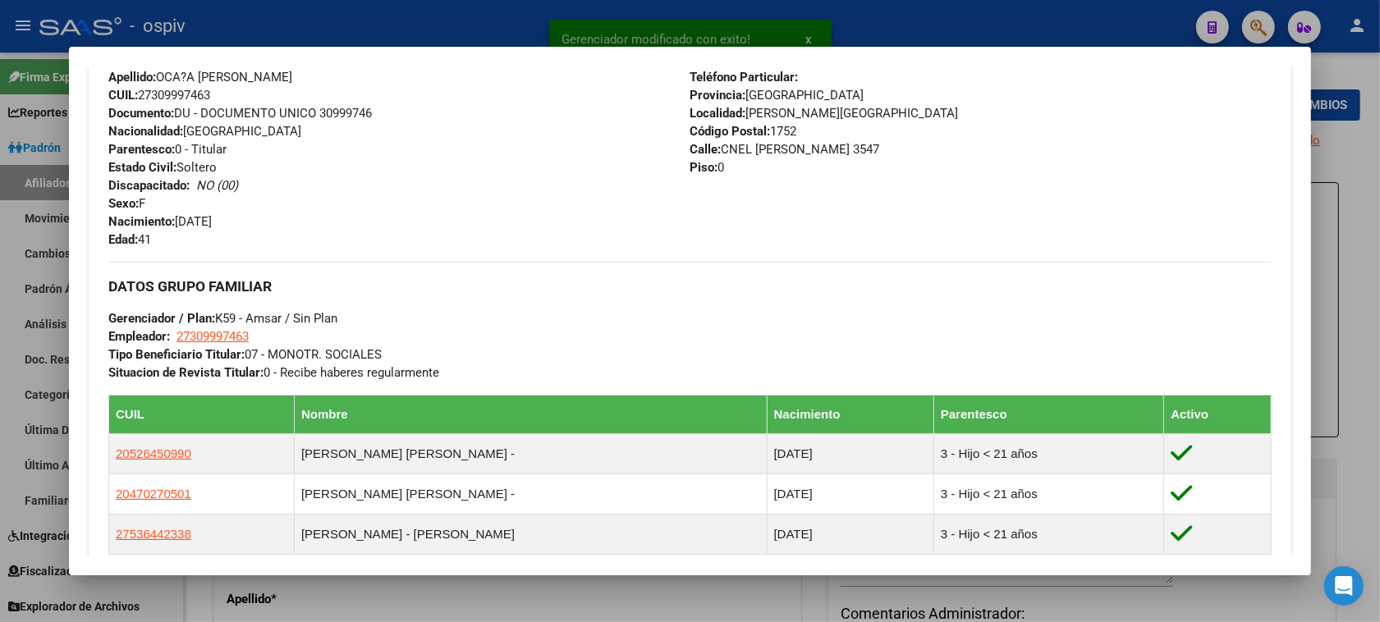
scroll to position [616, 0]
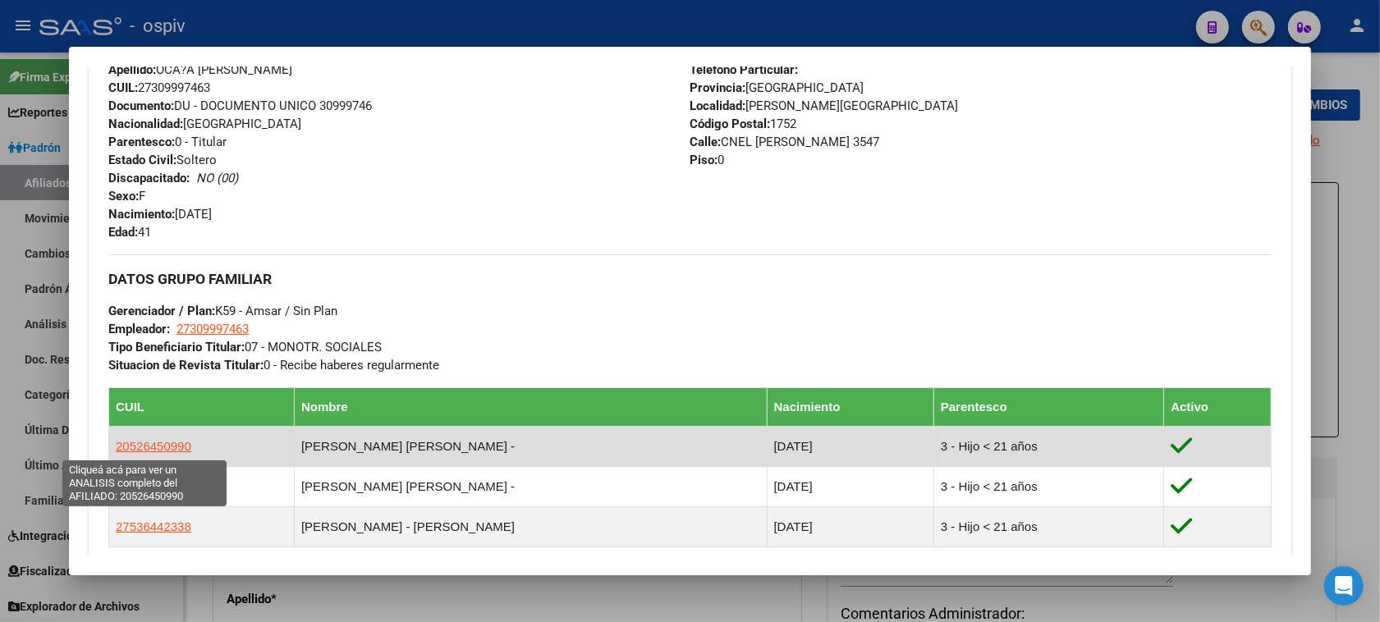
click at [124, 445] on span "20526450990" at bounding box center [154, 446] width 76 height 14
type textarea "20526450990"
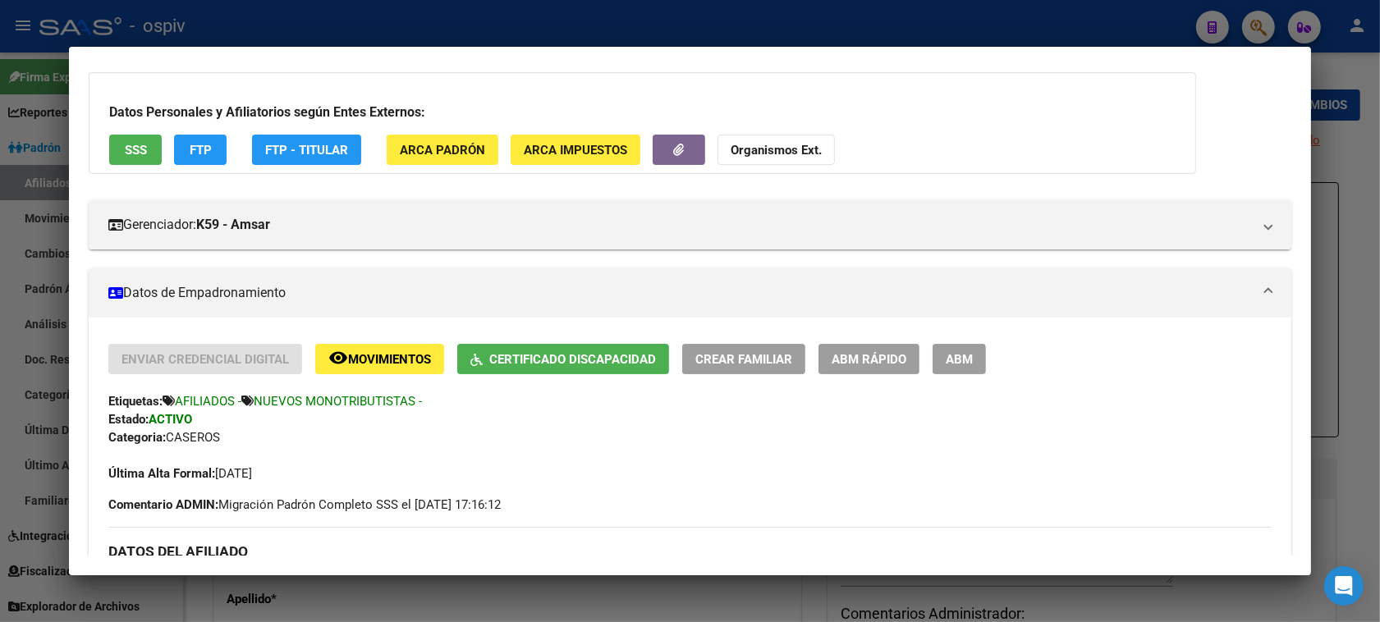
scroll to position [205, 0]
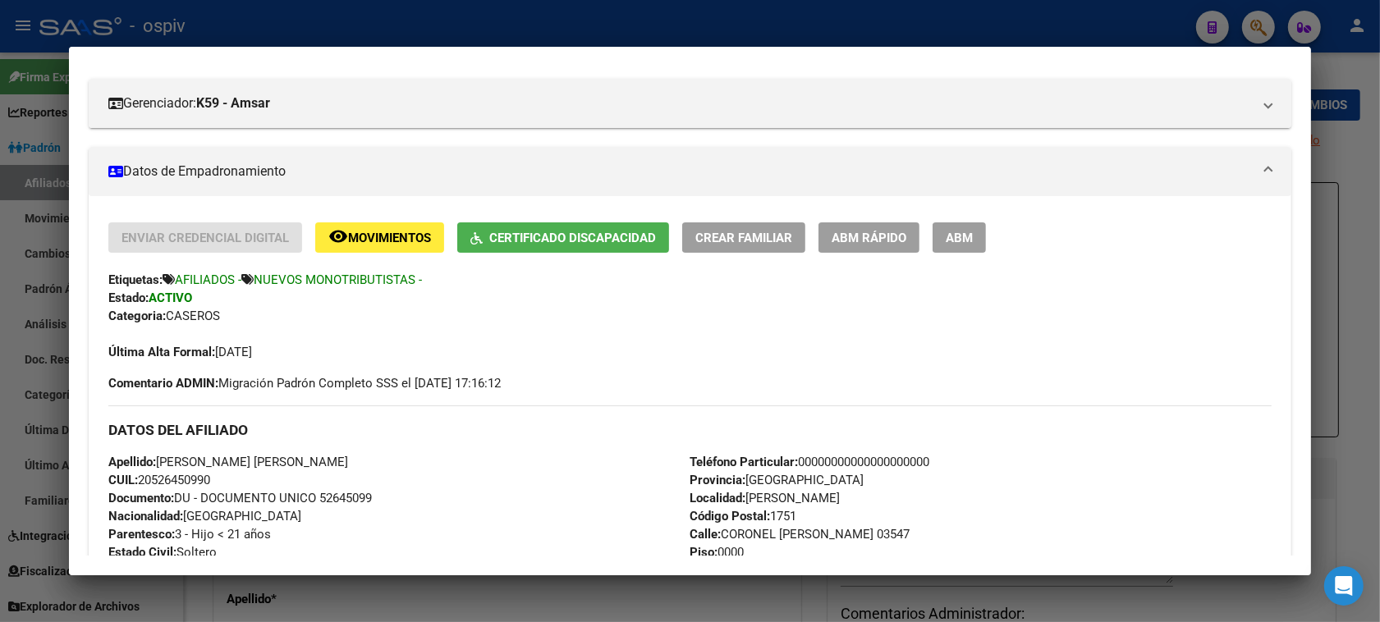
click at [950, 227] on button "ABM" at bounding box center [959, 238] width 53 height 30
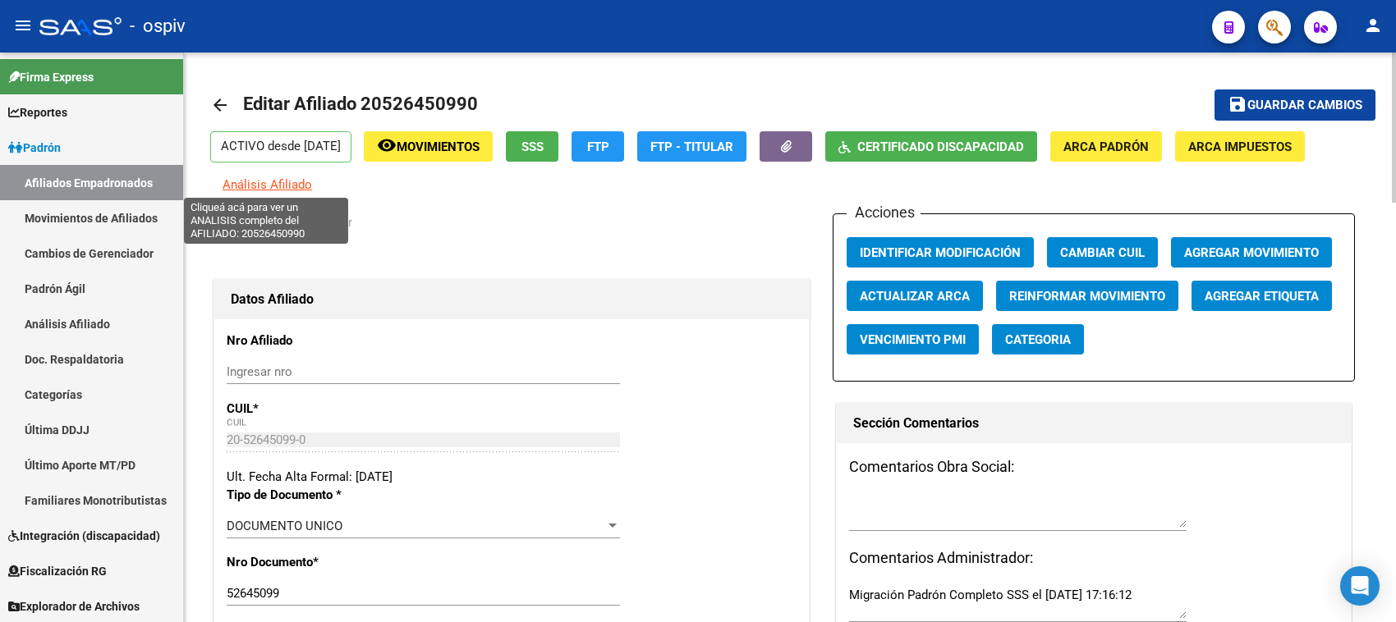
click at [239, 179] on span "Análisis Afiliado" at bounding box center [268, 184] width 90 height 15
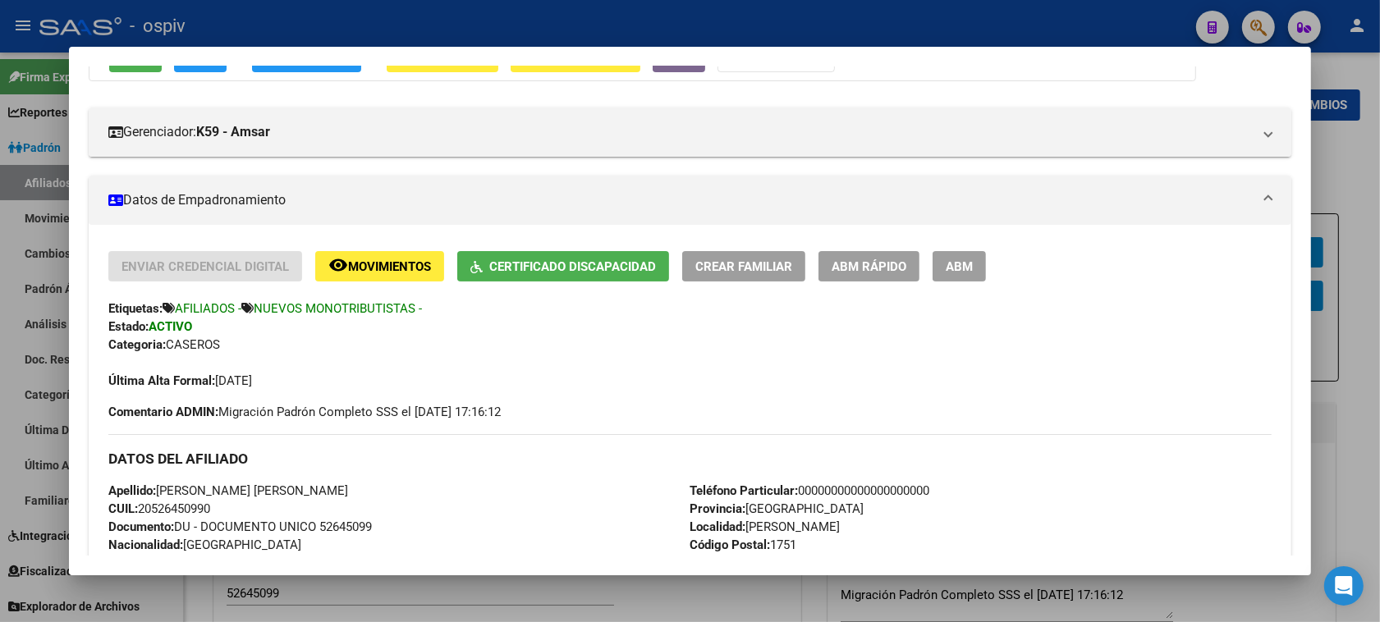
scroll to position [388, 0]
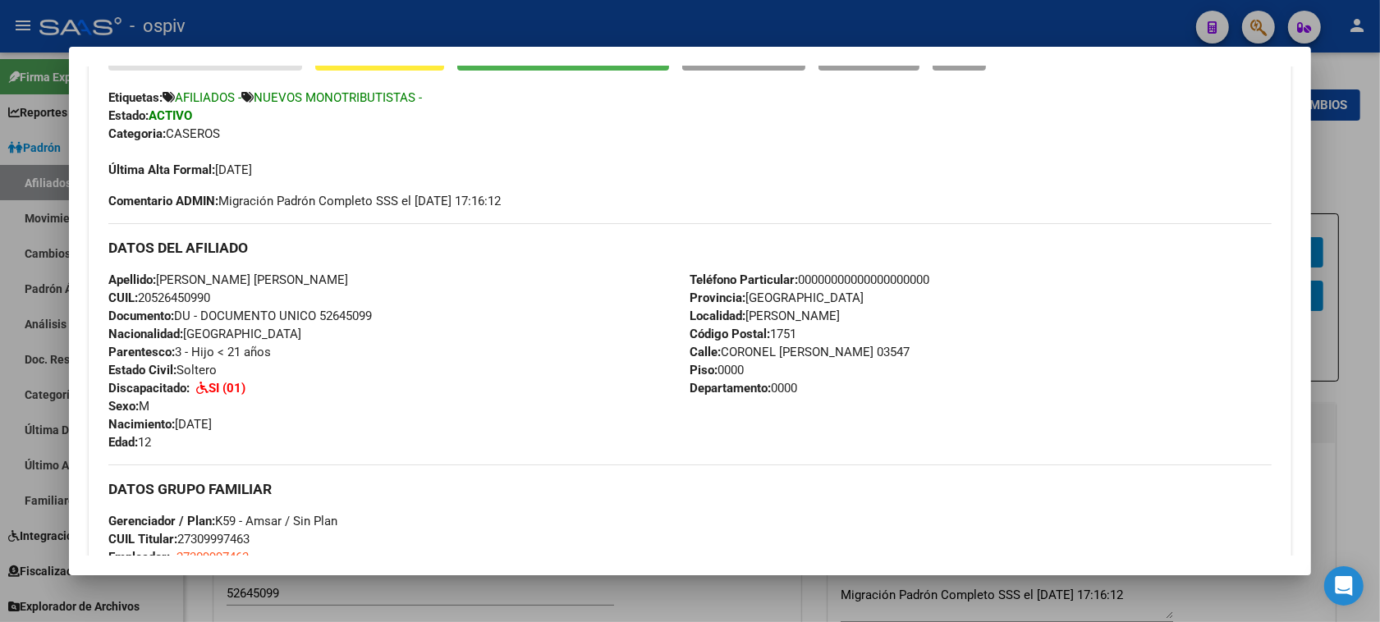
click at [1260, 21] on div at bounding box center [690, 311] width 1380 height 622
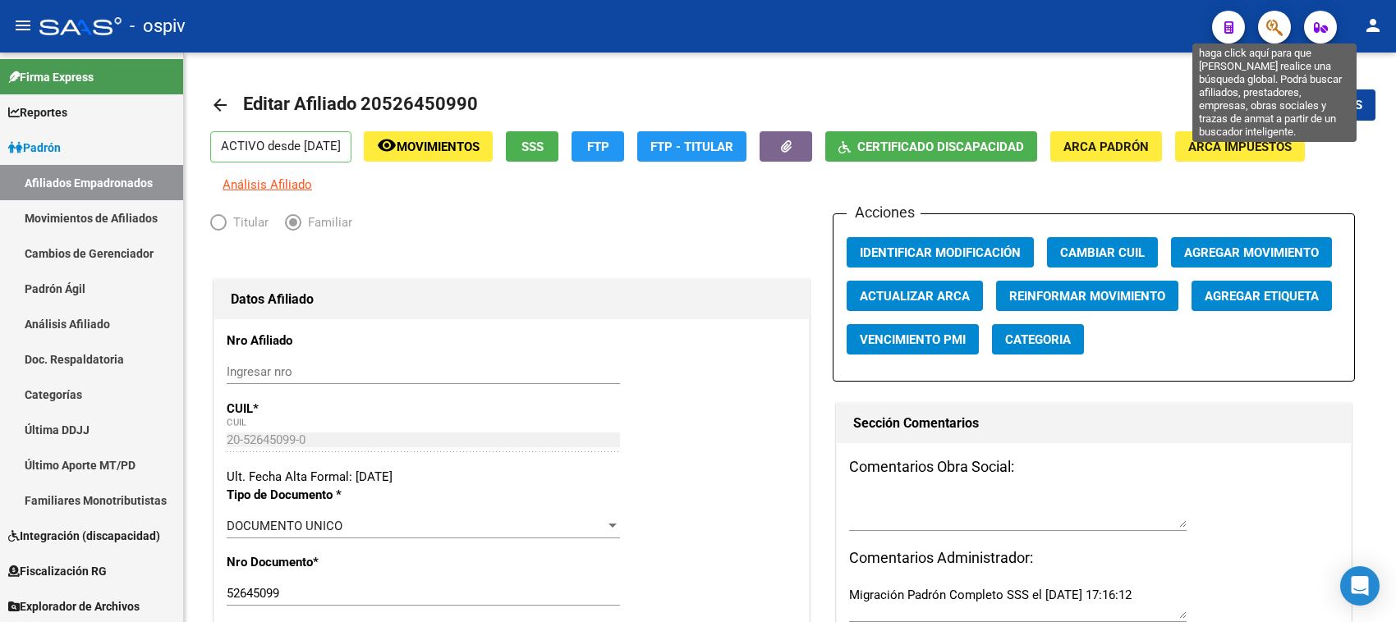
click at [1266, 14] on span "button" at bounding box center [1274, 28] width 16 height 34
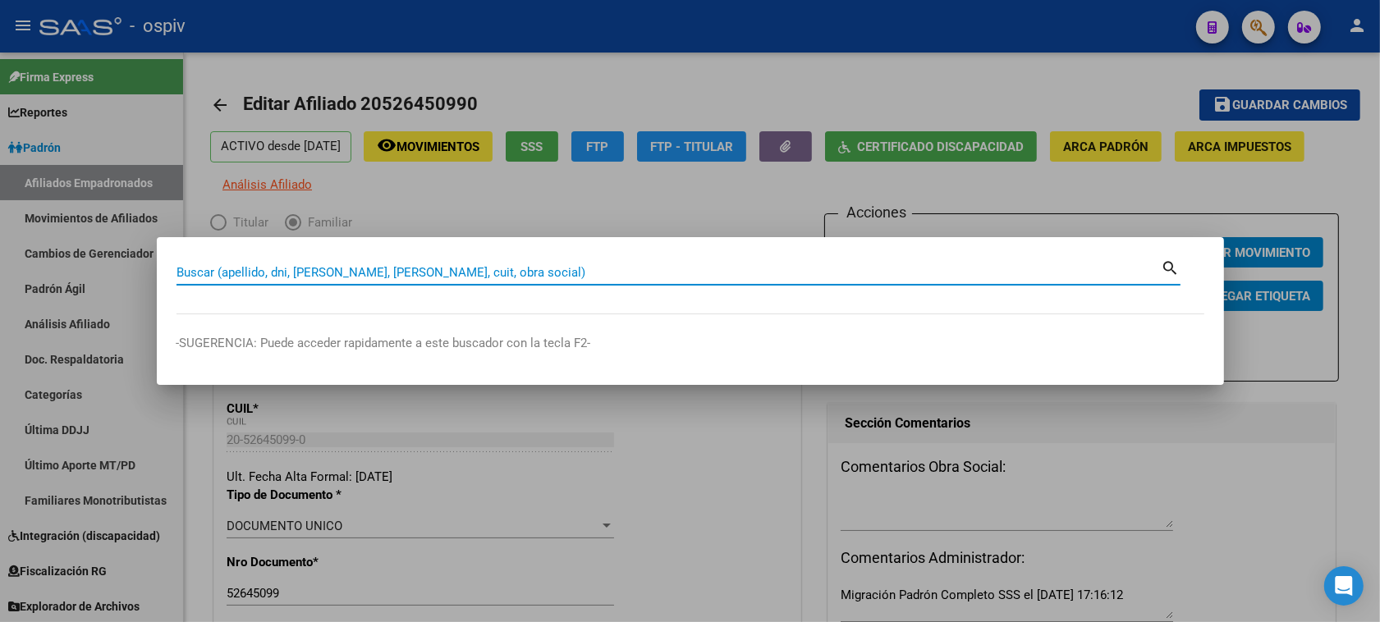
paste input "27349982418"
type input "27349982418"
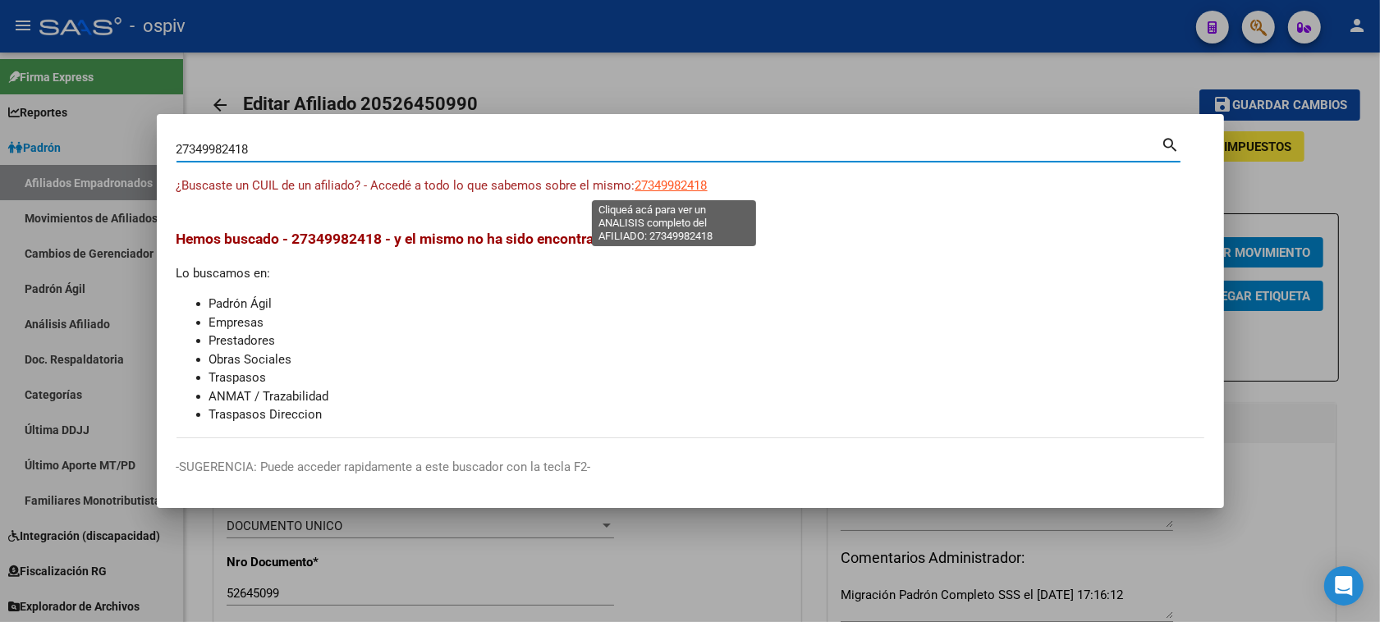
click at [692, 181] on span "27349982418" at bounding box center [672, 185] width 72 height 15
type textarea "27349982418"
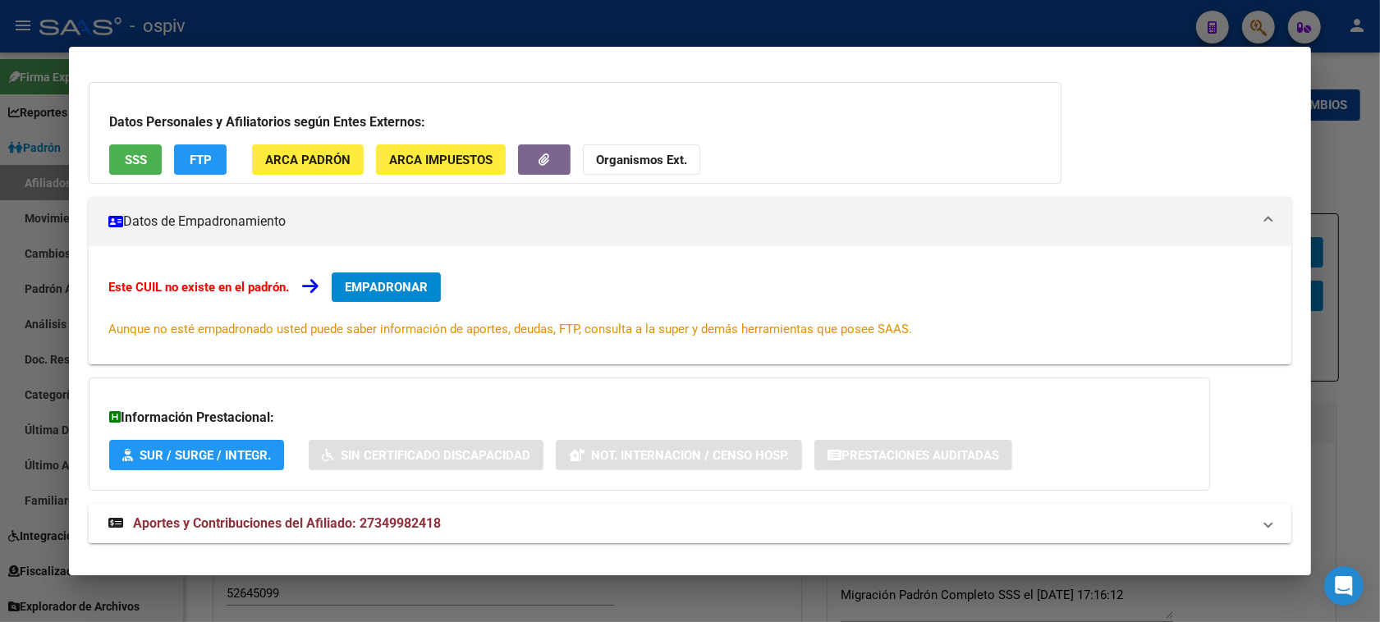
scroll to position [120, 0]
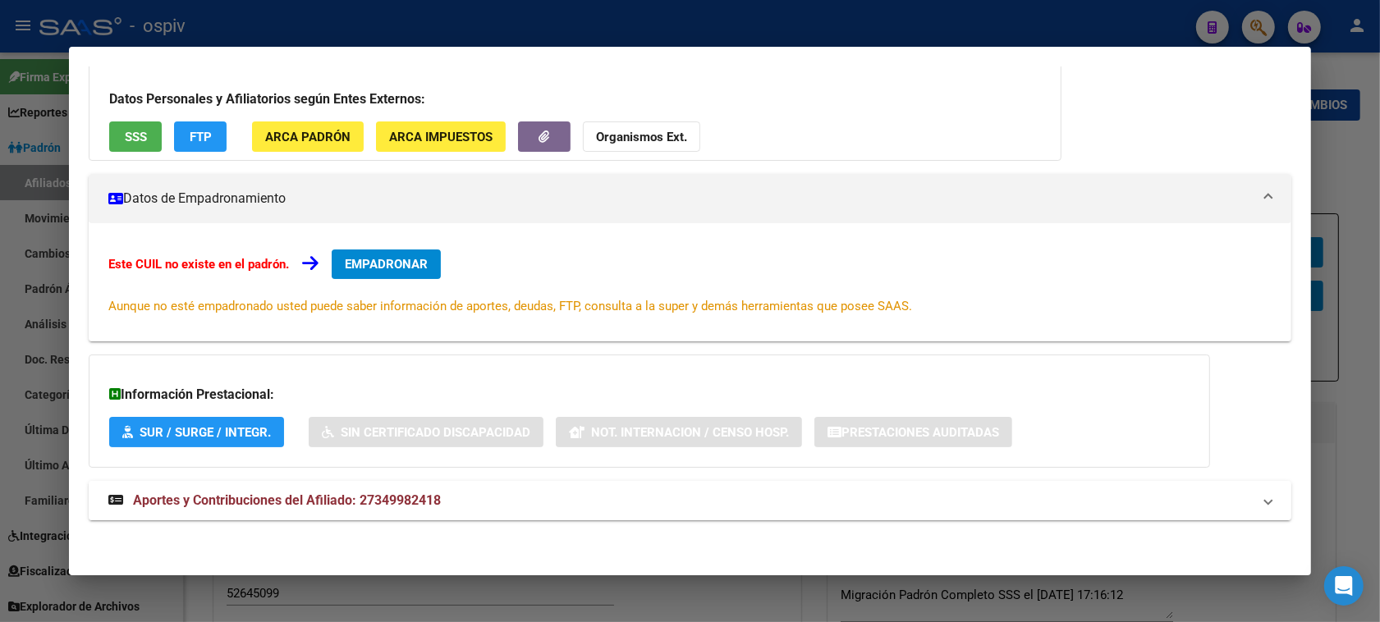
click at [347, 514] on mat-expansion-panel-header "Aportes y Contribuciones del Afiliado: 27349982418" at bounding box center [690, 500] width 1203 height 39
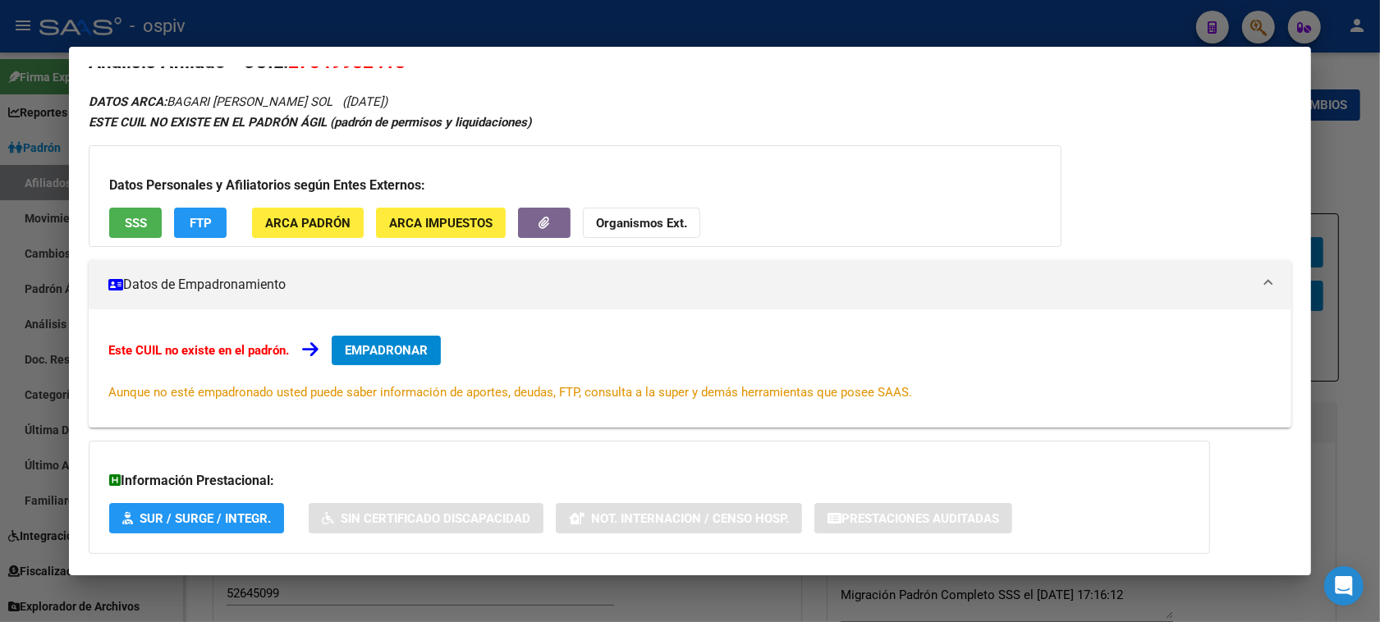
scroll to position [0, 0]
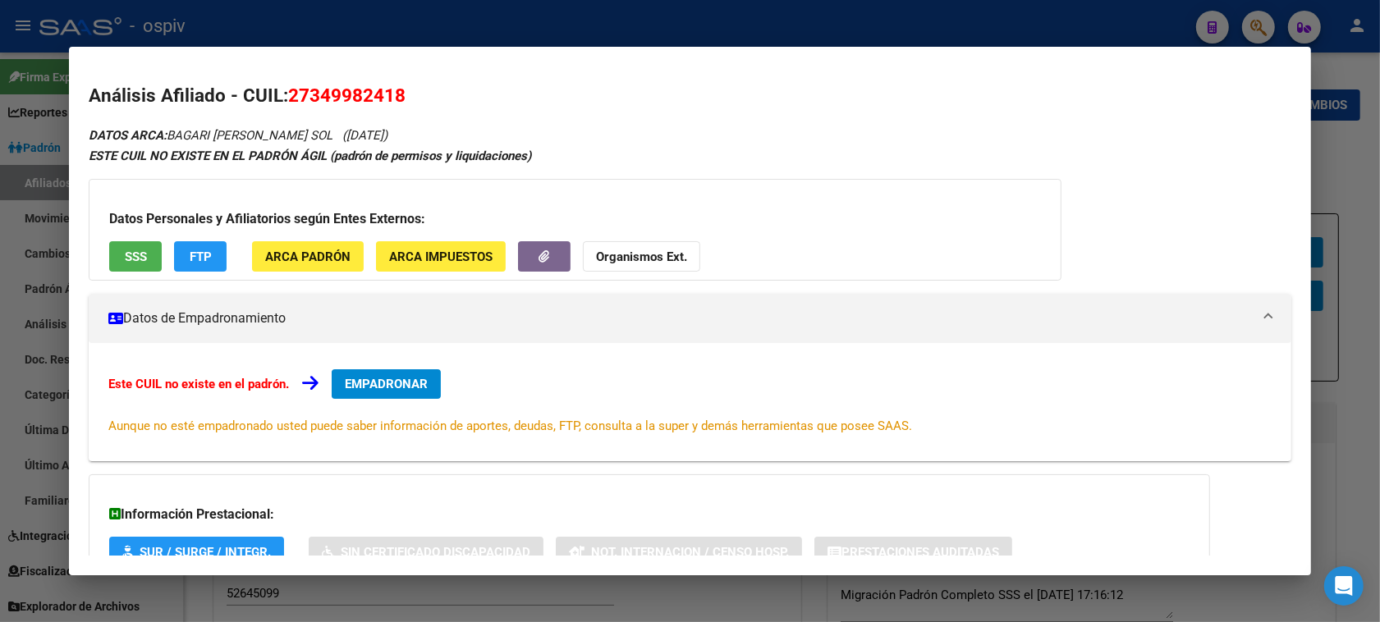
click at [2, 398] on div at bounding box center [690, 311] width 1380 height 622
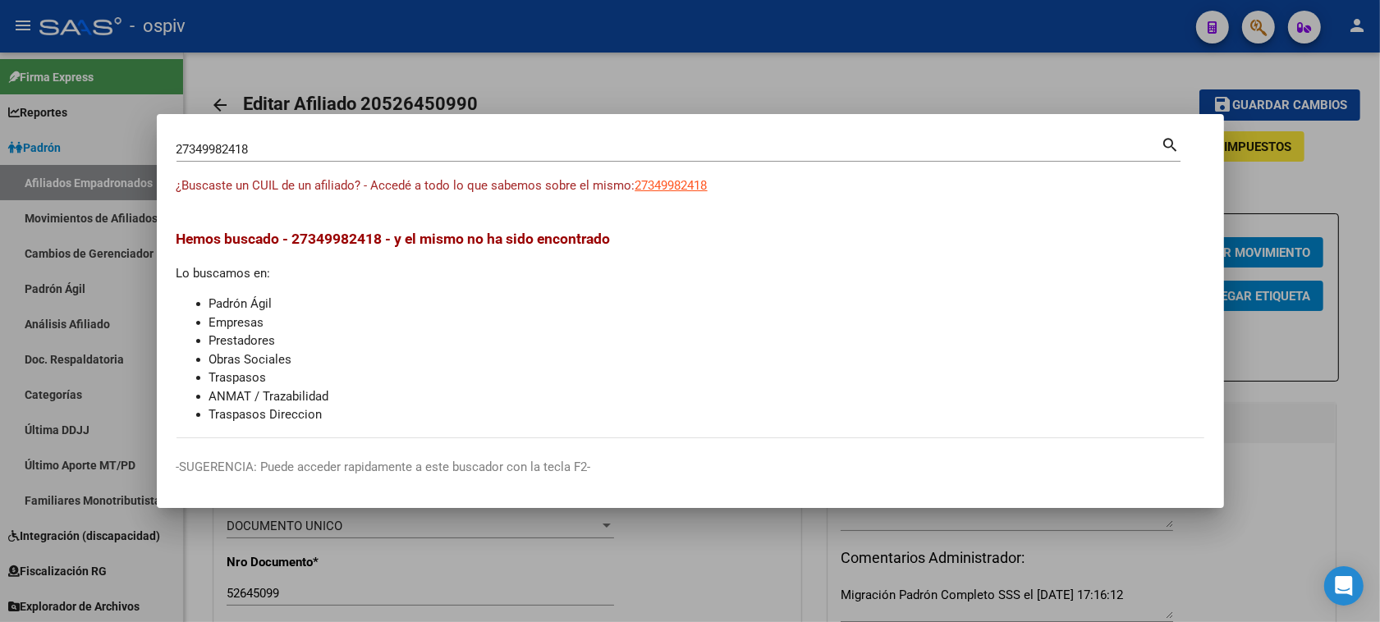
click at [1306, 197] on div at bounding box center [690, 311] width 1380 height 622
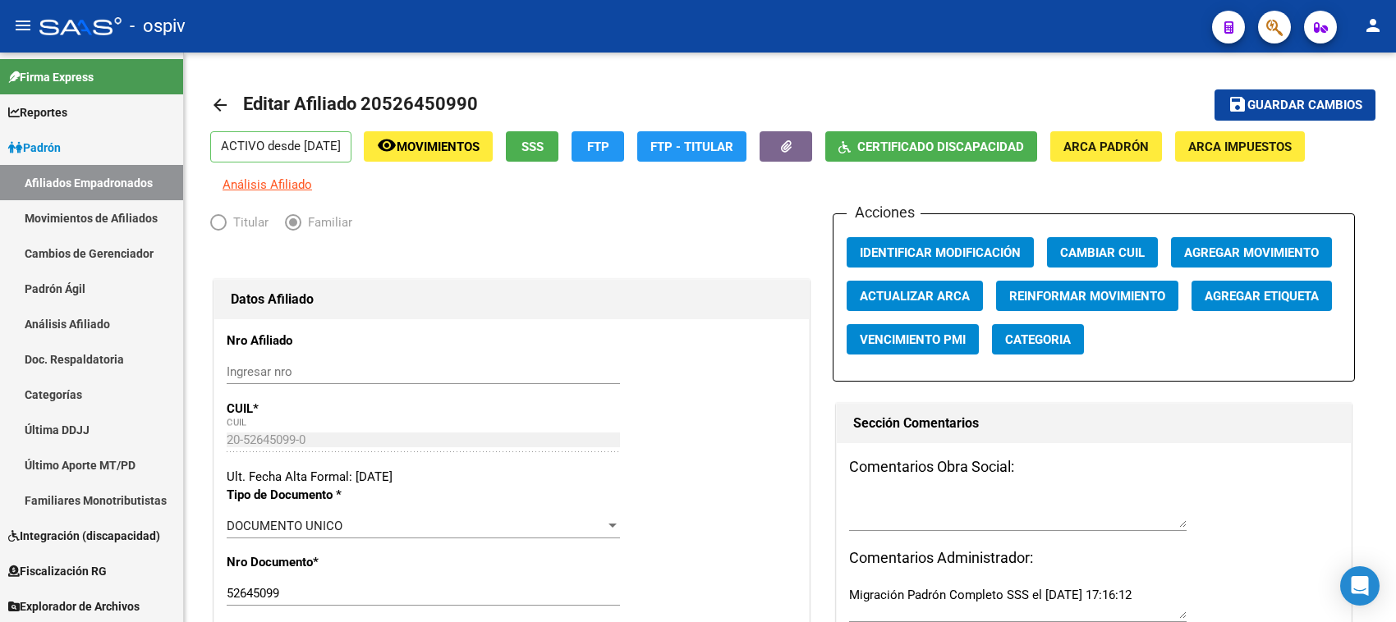
click at [1283, 21] on button "button" at bounding box center [1274, 27] width 33 height 33
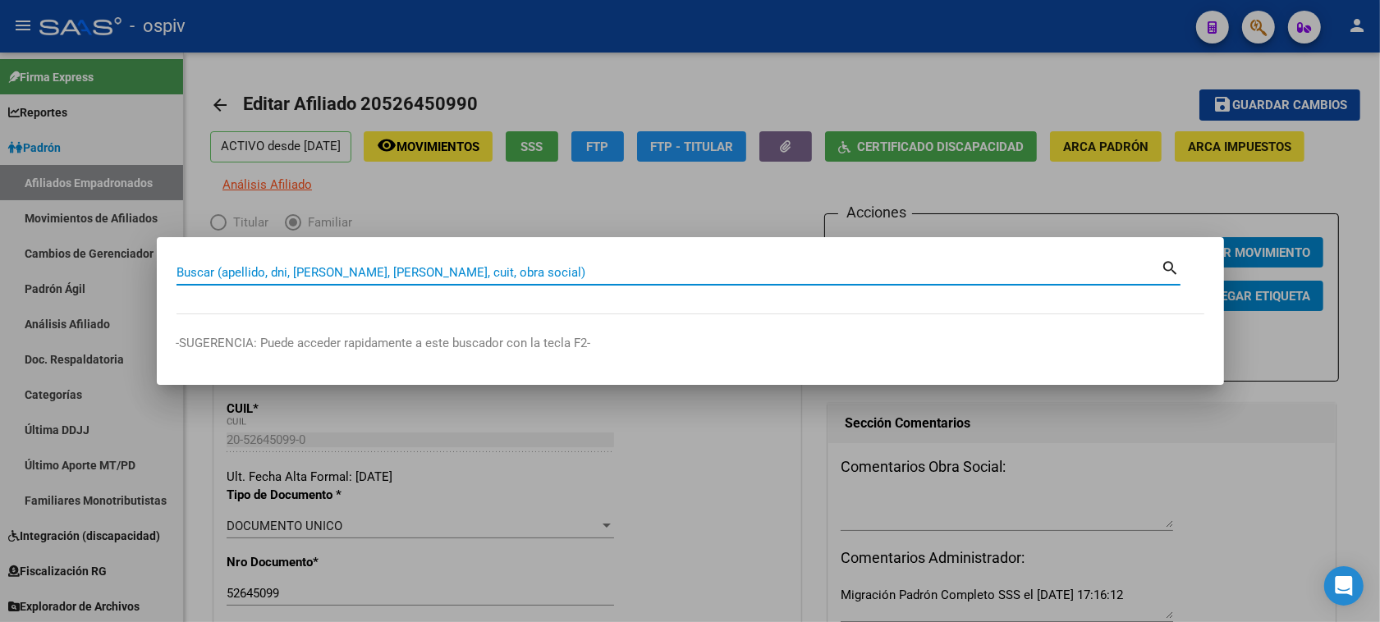
paste input "27372168957"
type input "27372168957"
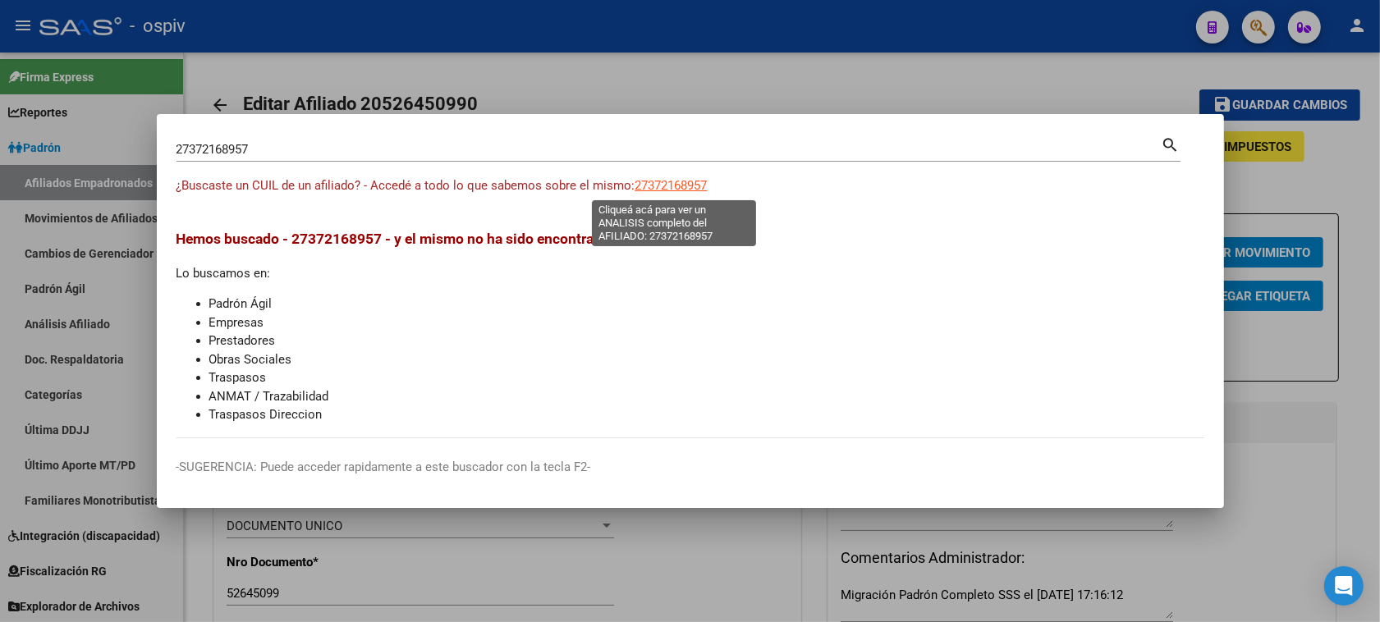
click at [671, 185] on span "27372168957" at bounding box center [672, 185] width 72 height 15
type textarea "27372168957"
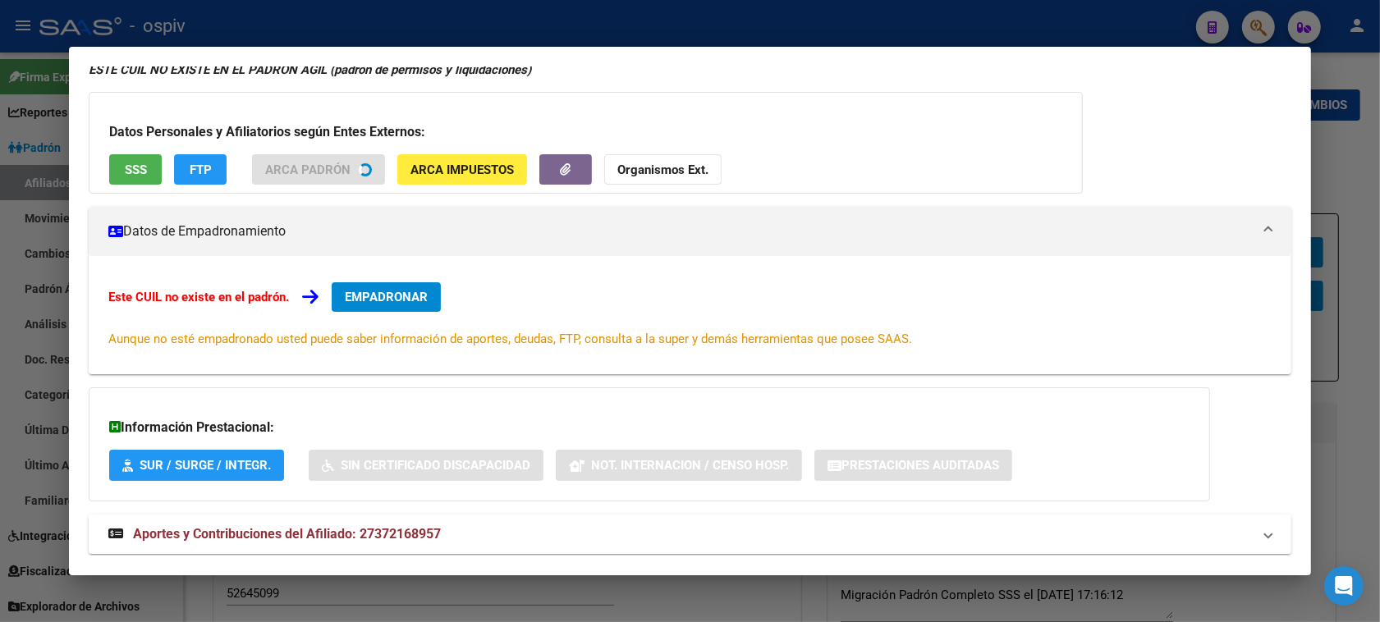
scroll to position [120, 0]
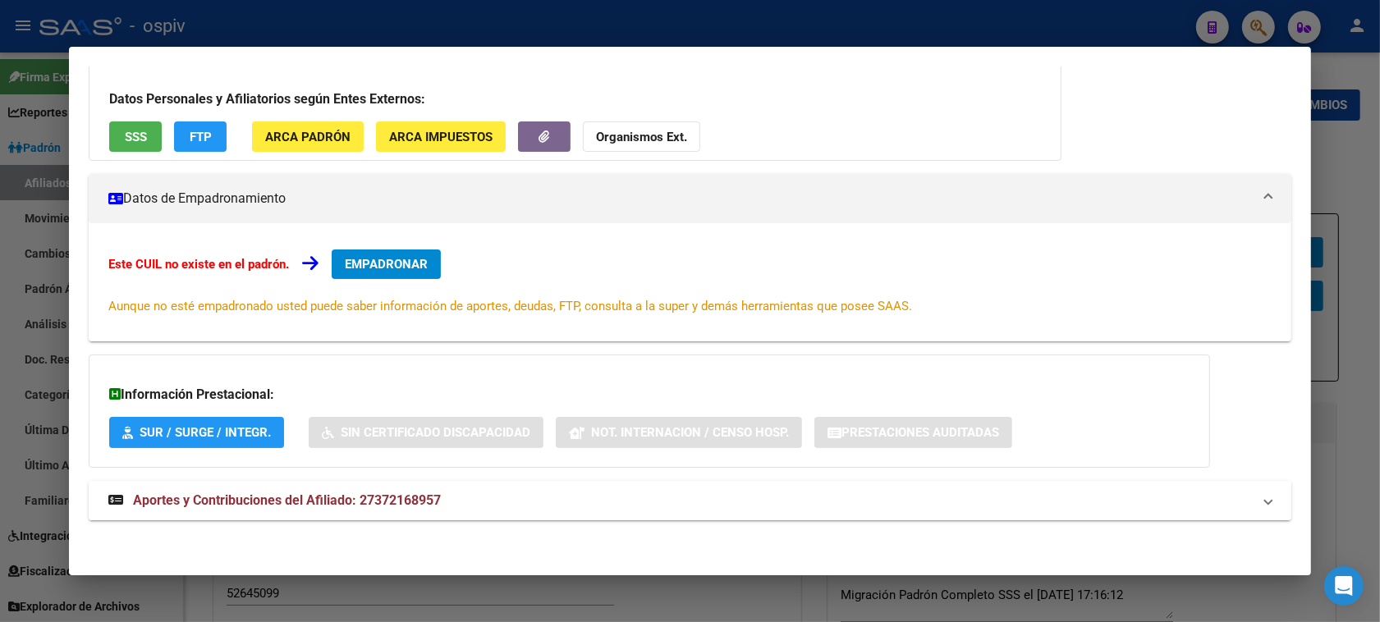
click at [342, 494] on span "Aportes y Contribuciones del Afiliado: 27372168957" at bounding box center [287, 501] width 308 height 16
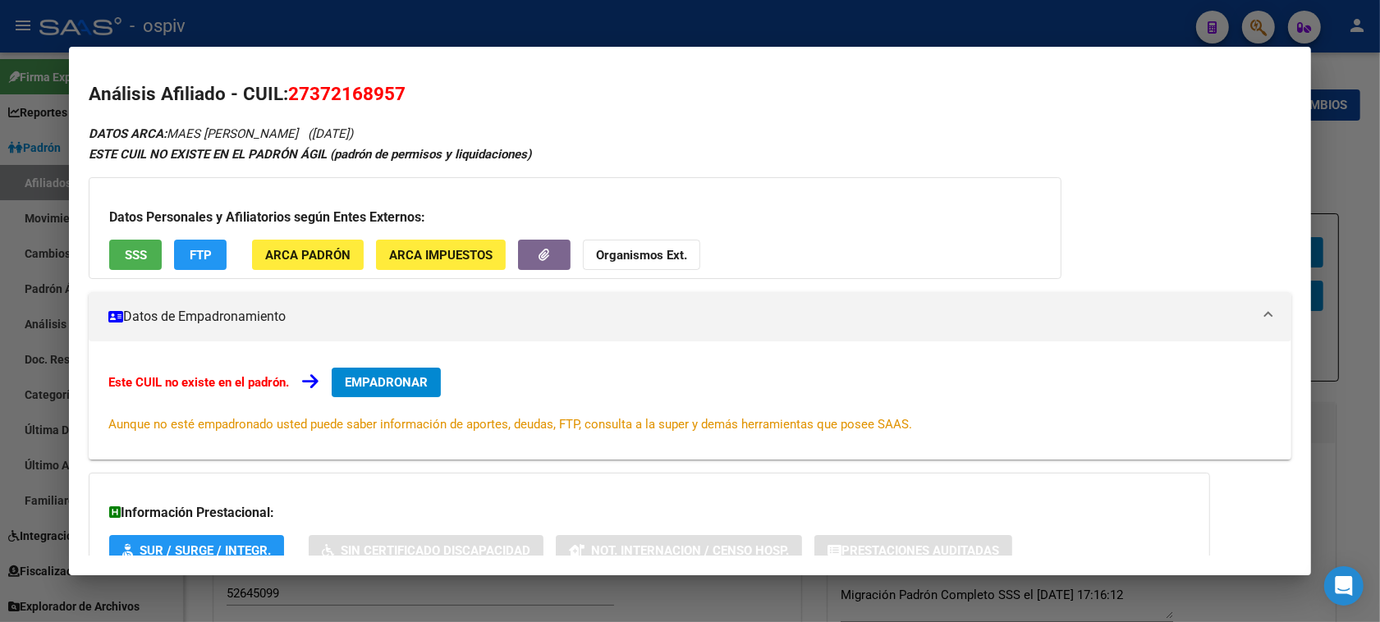
scroll to position [0, 0]
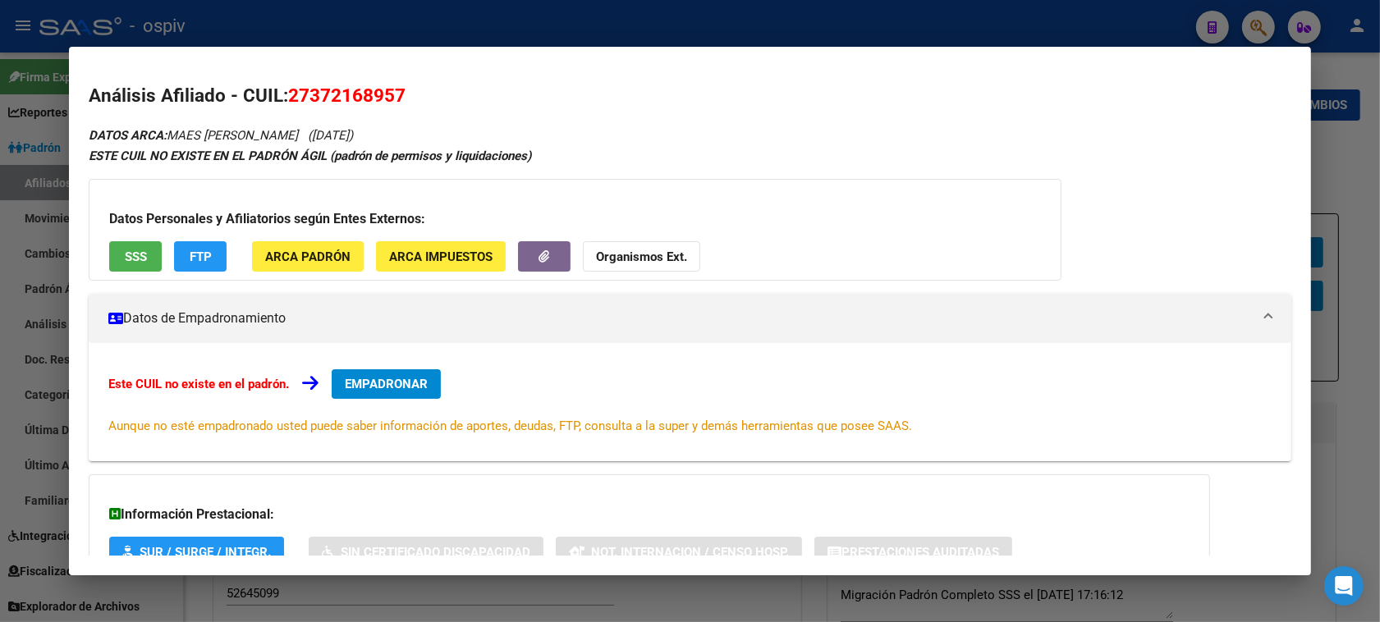
click at [191, 260] on span "FTP" at bounding box center [201, 257] width 22 height 15
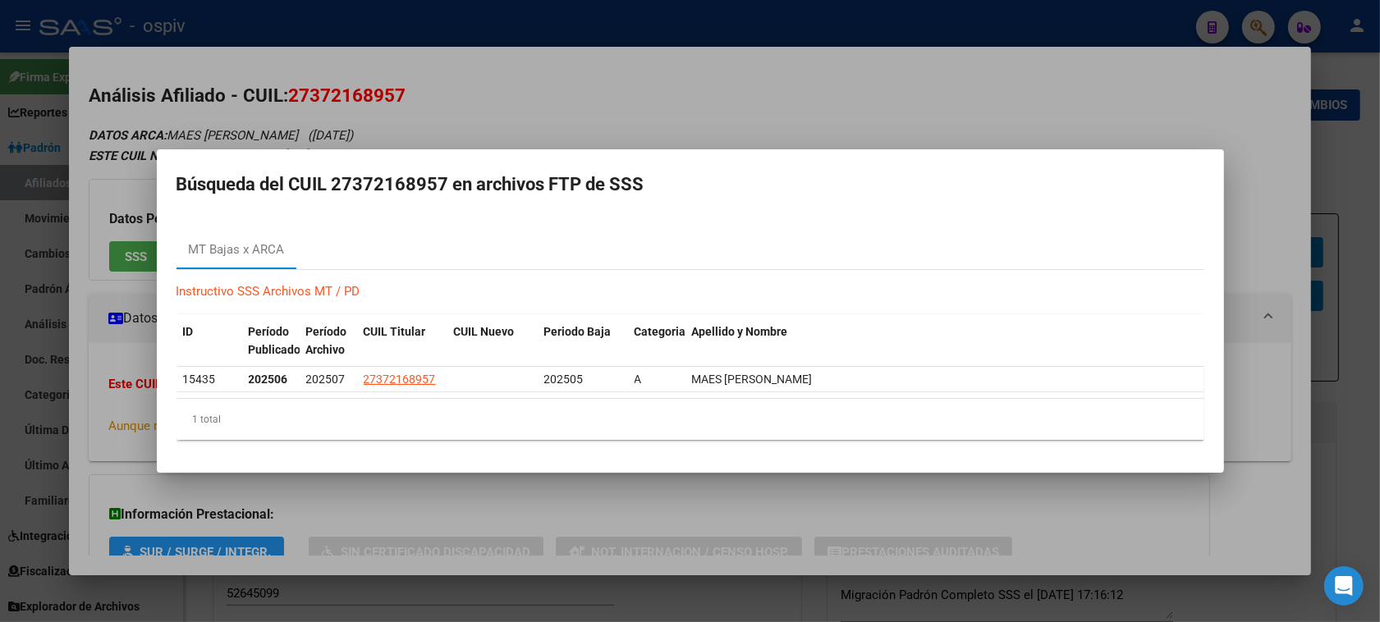
click at [604, 99] on div at bounding box center [690, 311] width 1380 height 622
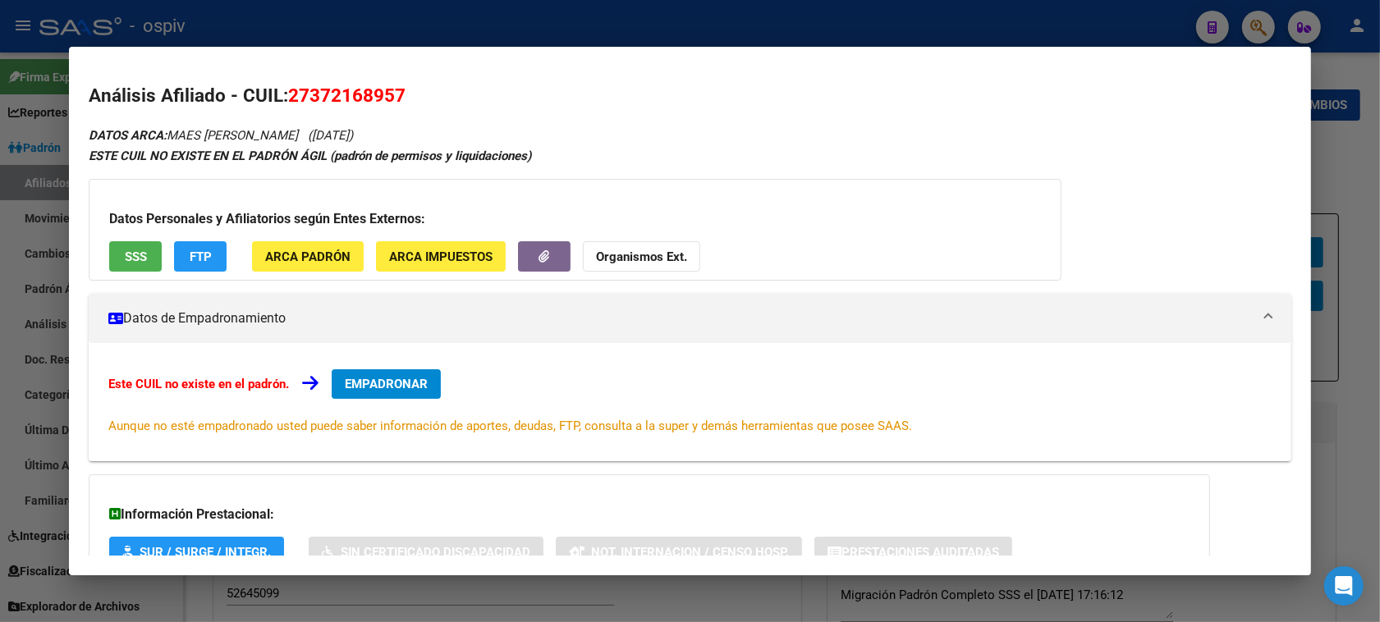
click at [1261, 25] on div at bounding box center [690, 311] width 1380 height 622
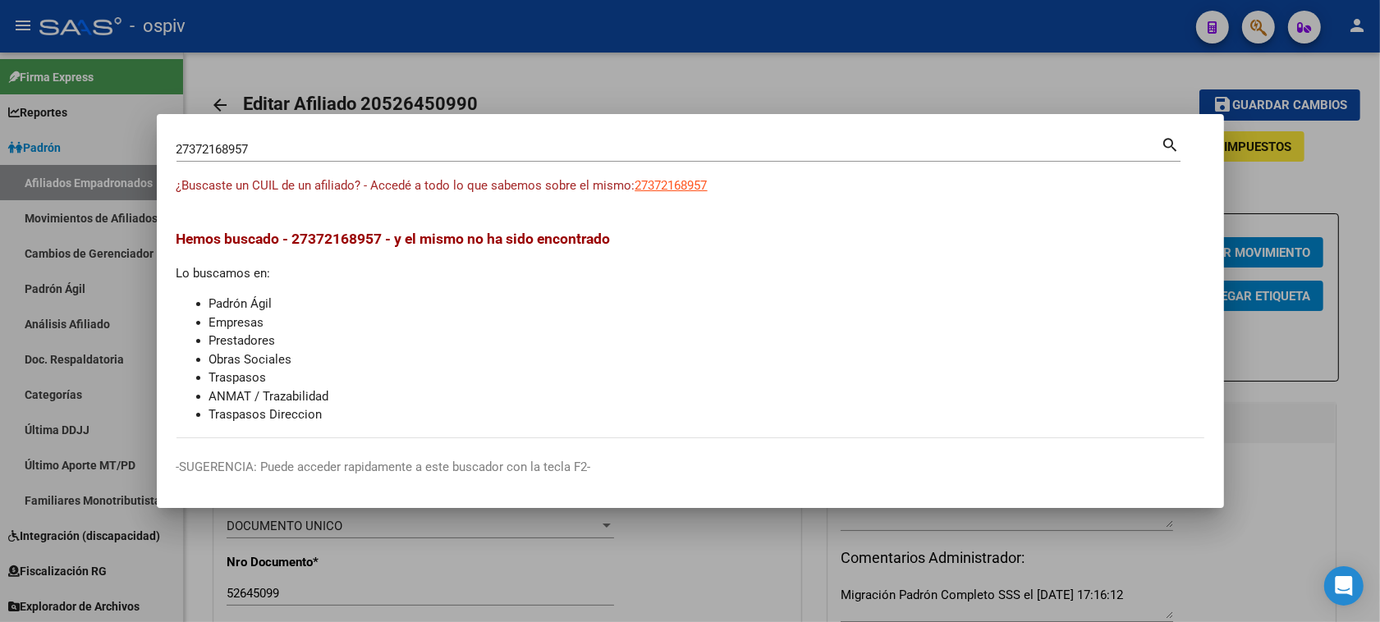
drag, startPoint x: 286, startPoint y: 157, endPoint x: 80, endPoint y: 125, distance: 208.6
click at [80, 125] on div "27372168957 Buscar (apellido, dni, cuil, nro traspaso, cuit, obra social) searc…" at bounding box center [690, 311] width 1380 height 622
click at [291, 158] on div "27372168957 Buscar (apellido, dni, cuil, nro traspaso, cuit, obra social)" at bounding box center [669, 149] width 985 height 25
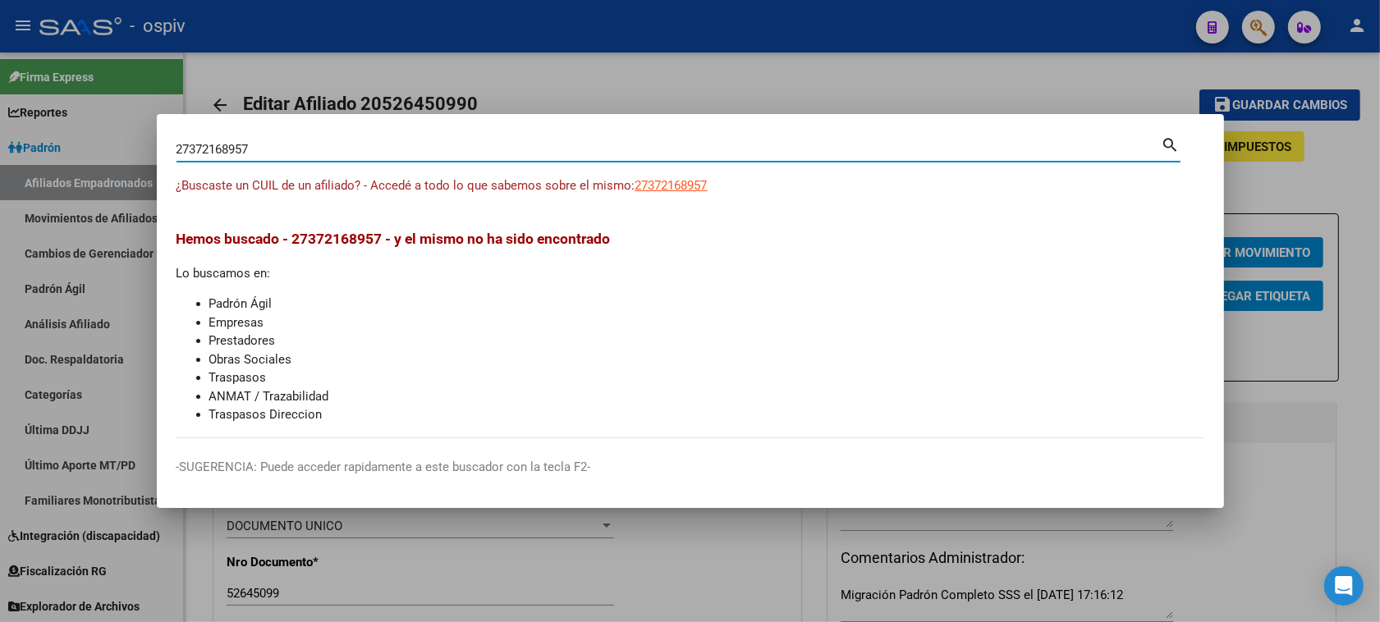
drag, startPoint x: 287, startPoint y: 153, endPoint x: 92, endPoint y: 141, distance: 195.8
click at [93, 140] on div "27372168957 Buscar (apellido, dni, cuil, nro traspaso, cuit, obra social) searc…" at bounding box center [690, 311] width 1380 height 622
type input "33718406469"
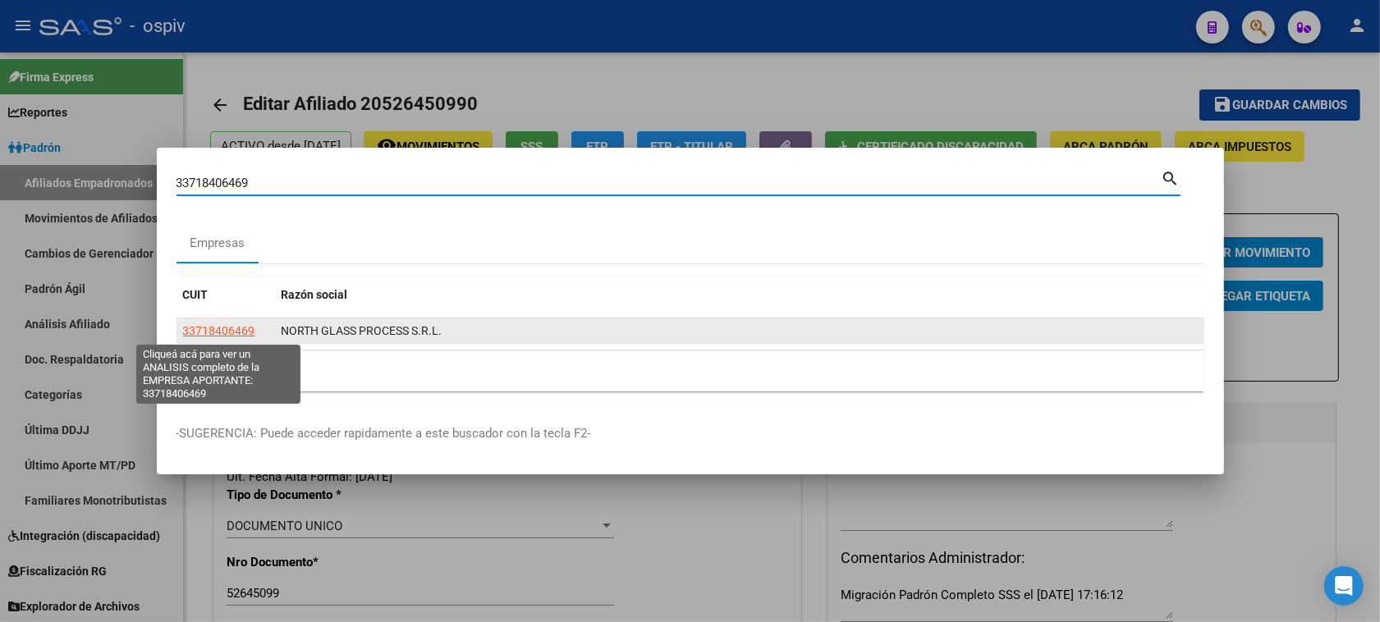
click at [236, 334] on span "33718406469" at bounding box center [219, 330] width 72 height 13
type textarea "33718406469"
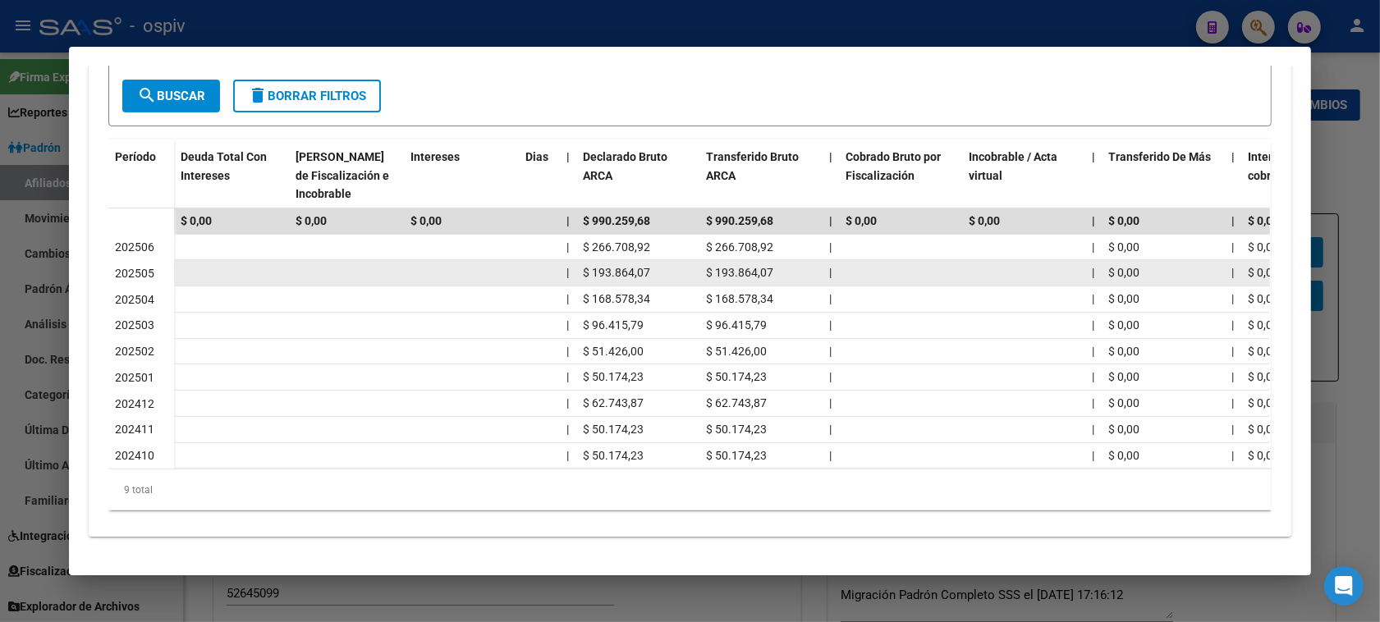
scroll to position [205, 0]
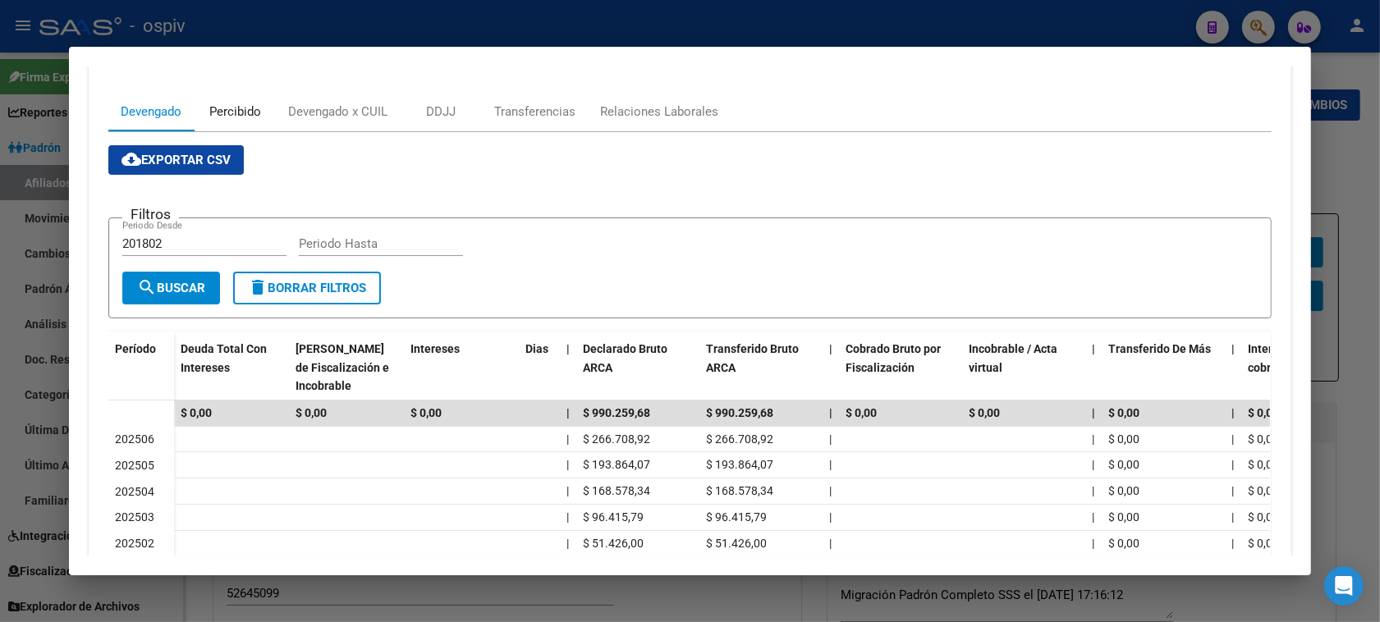
click at [236, 100] on div "Percibido" at bounding box center [235, 111] width 82 height 39
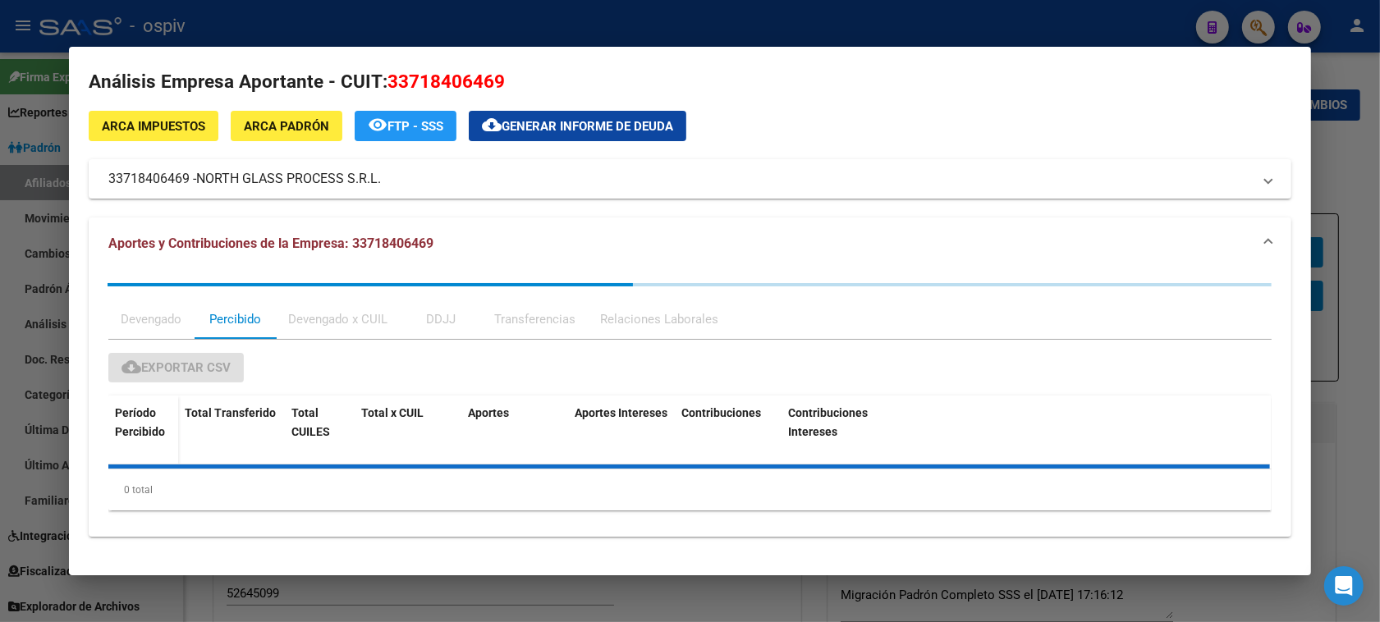
scroll to position [0, 0]
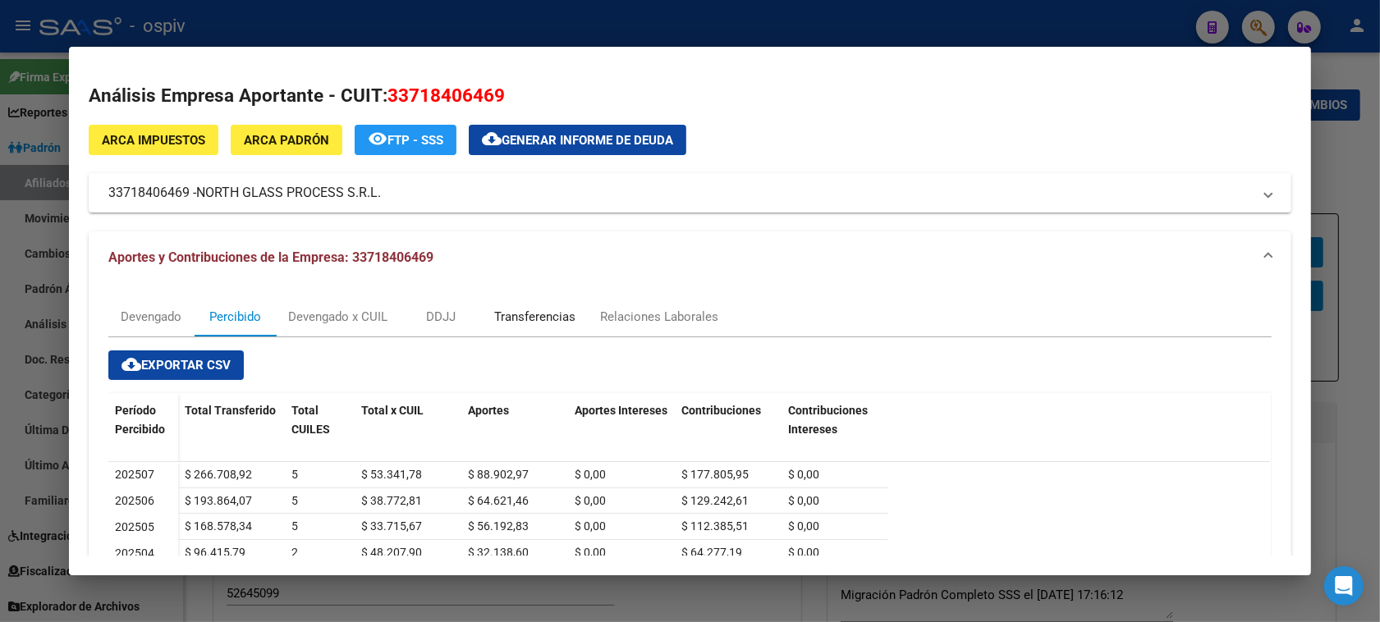
click at [554, 318] on div "Transferencias" at bounding box center [534, 317] width 81 height 18
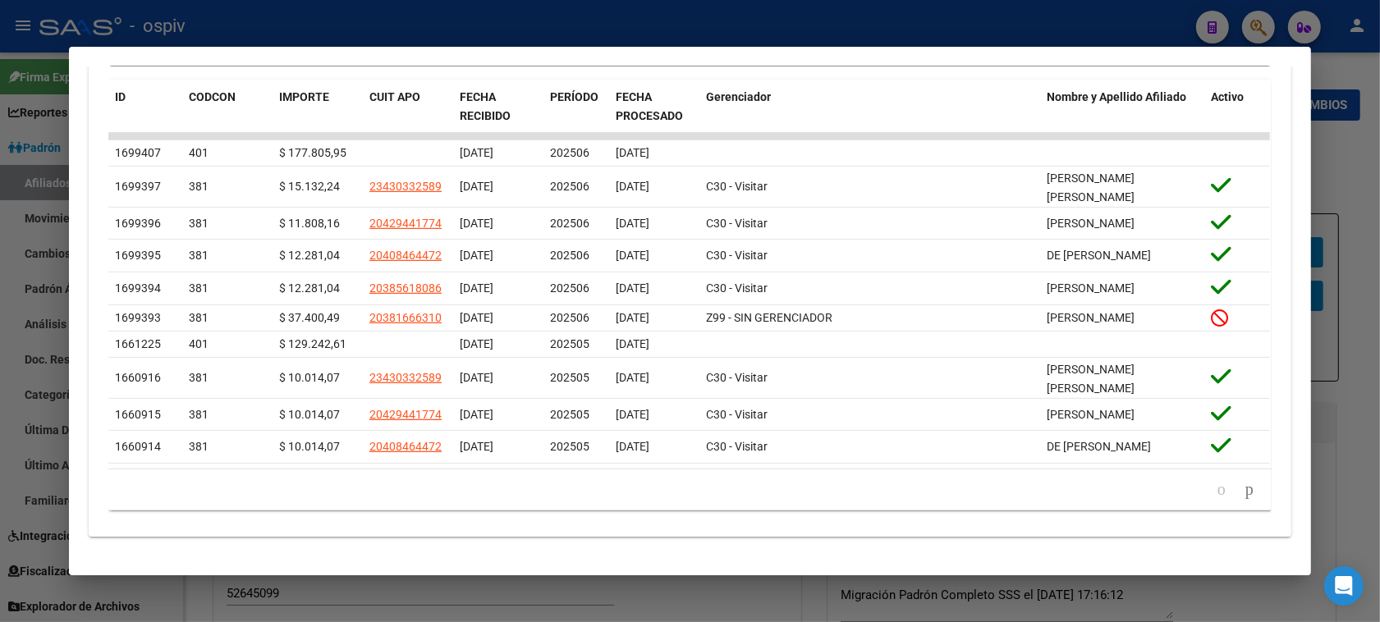
scroll to position [546, 0]
click at [1243, 499] on icon "go to next page" at bounding box center [1249, 490] width 13 height 20
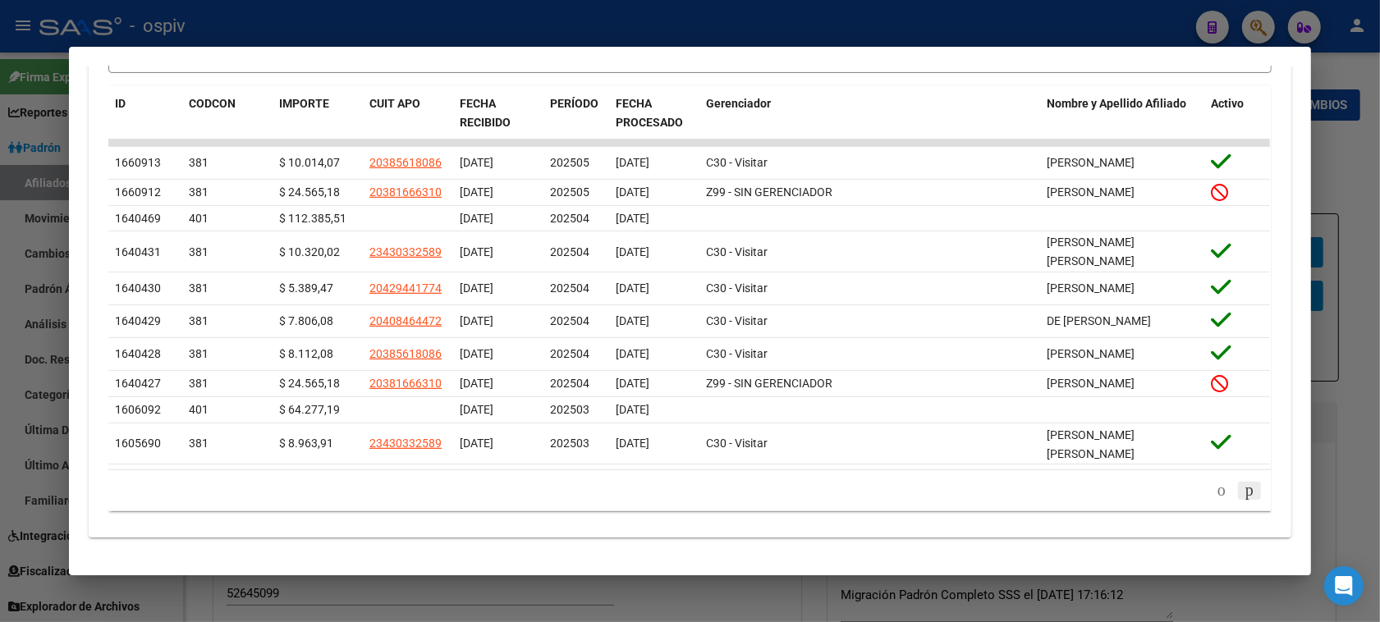
click at [1243, 497] on icon "go to next page" at bounding box center [1249, 490] width 13 height 20
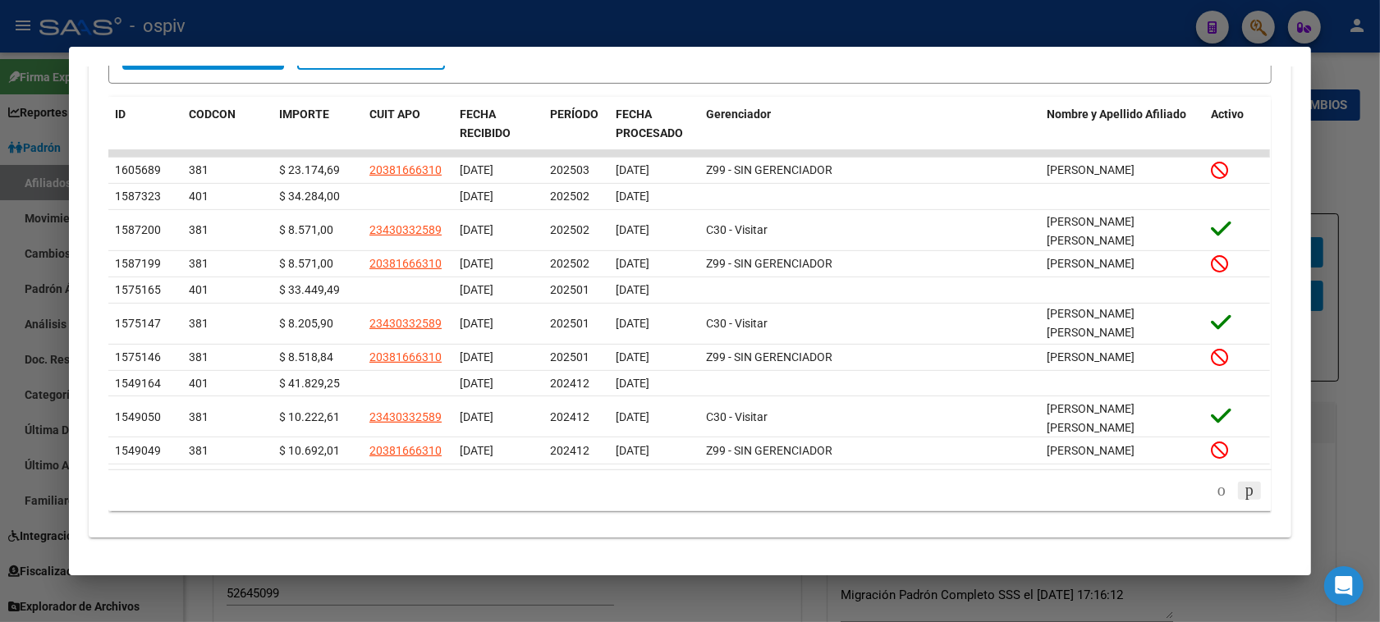
click at [1243, 500] on icon "go to next page" at bounding box center [1249, 490] width 13 height 20
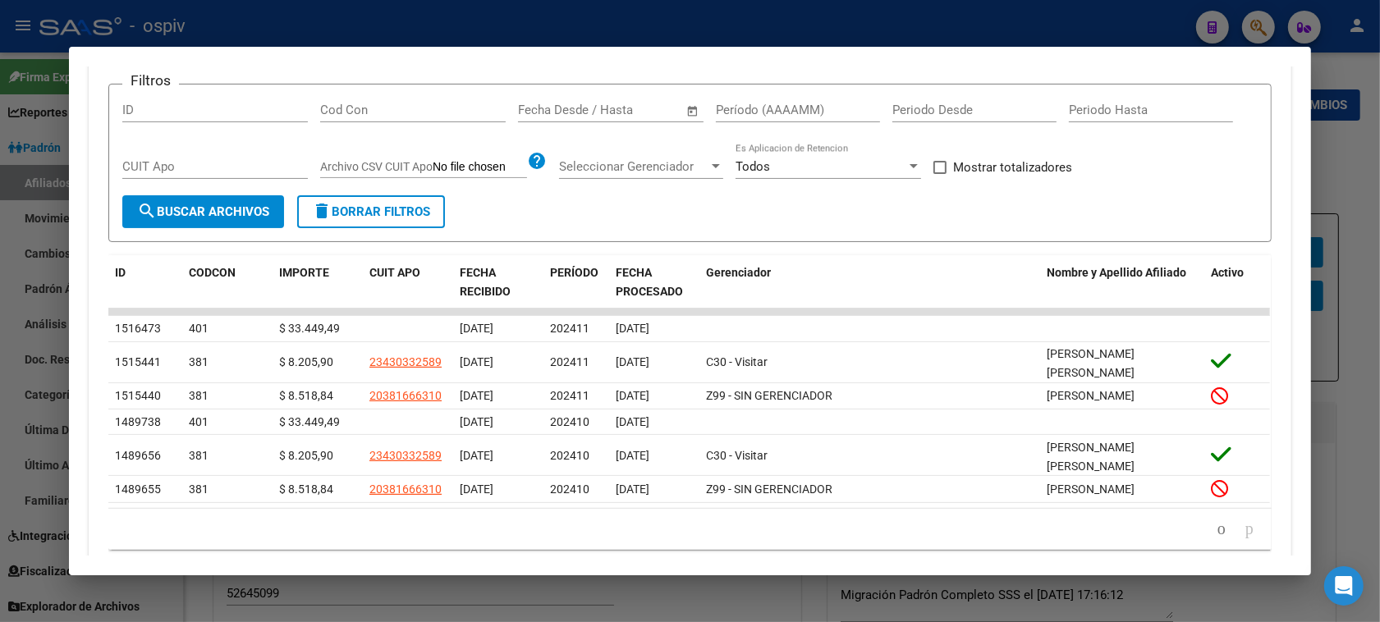
scroll to position [305, 0]
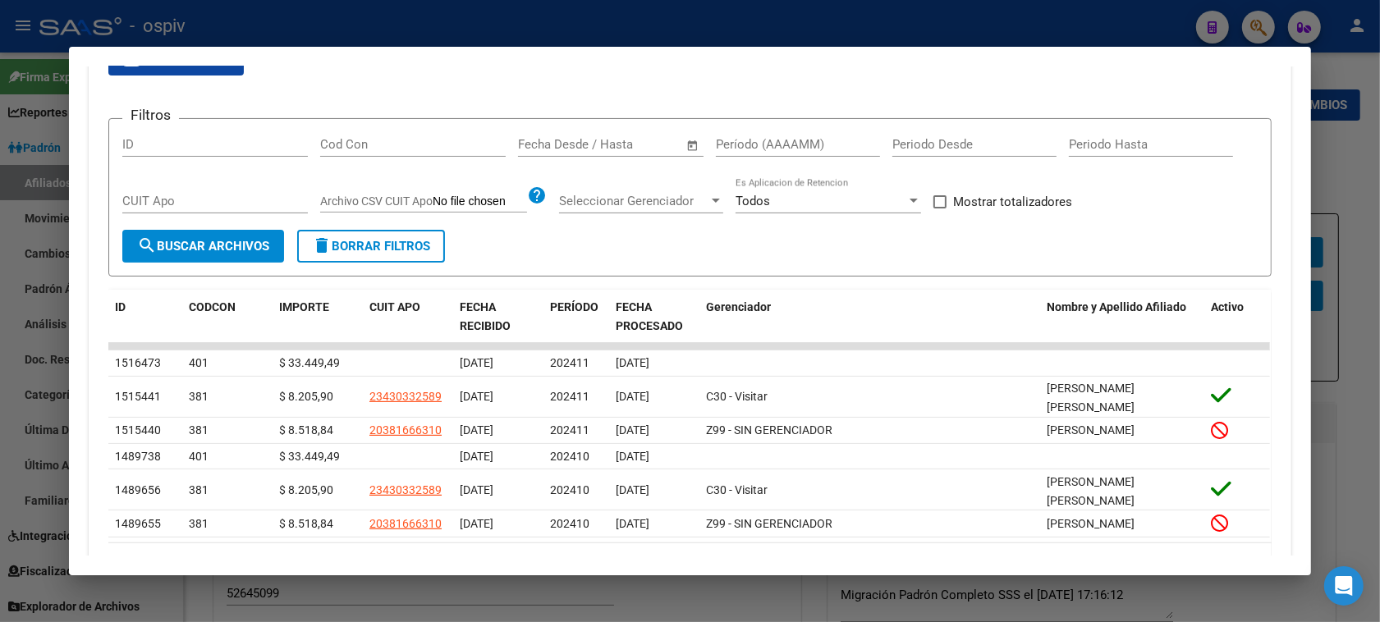
click at [953, 200] on span "Mostrar totalizadores" at bounding box center [1012, 202] width 119 height 20
click at [940, 209] on input "Mostrar totalizadores" at bounding box center [939, 209] width 1 height 1
checkbox input "true"
click at [219, 245] on span "search Buscar Archivos" at bounding box center [203, 246] width 132 height 15
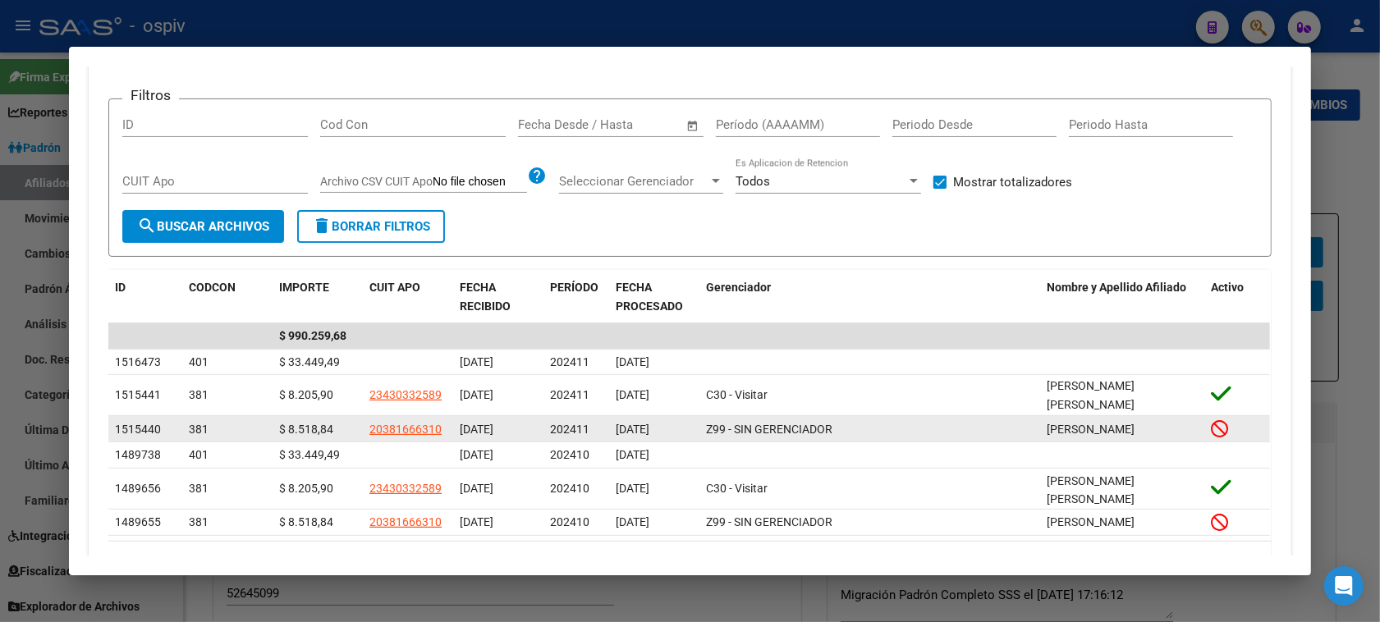
scroll to position [323, 0]
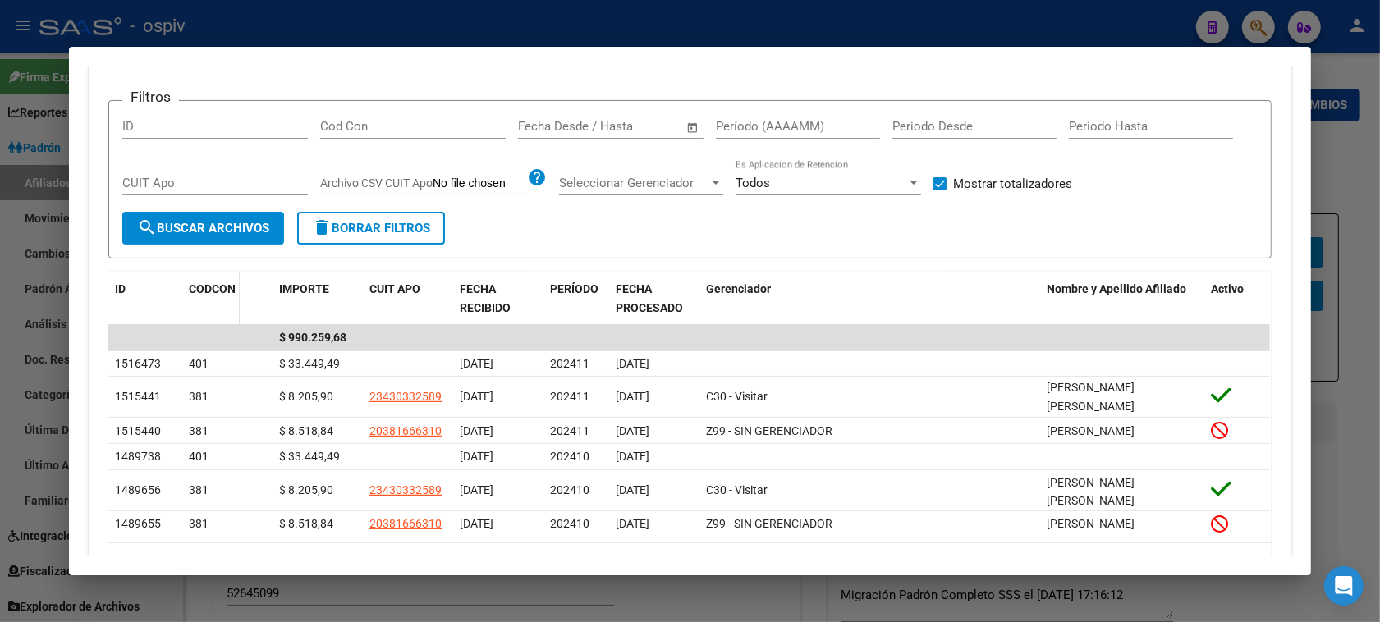
click at [190, 287] on span "CODCON" at bounding box center [212, 288] width 47 height 13
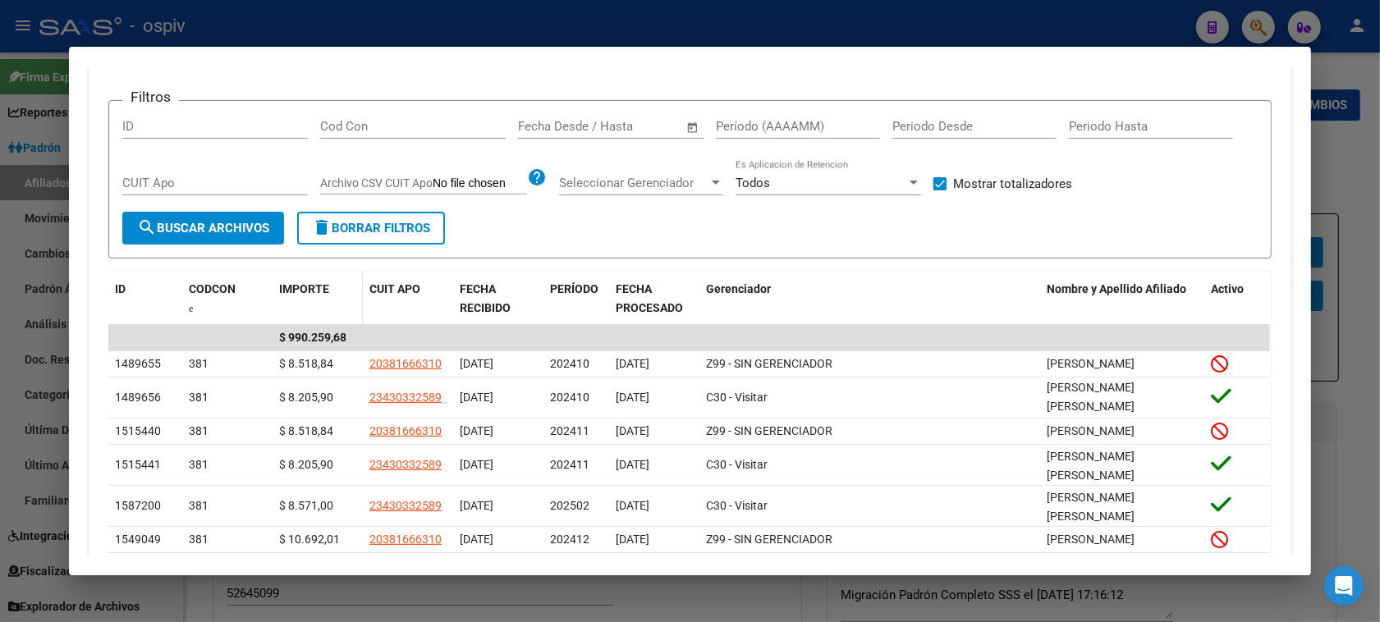
click at [290, 289] on span "IMPORTE" at bounding box center [304, 288] width 50 height 13
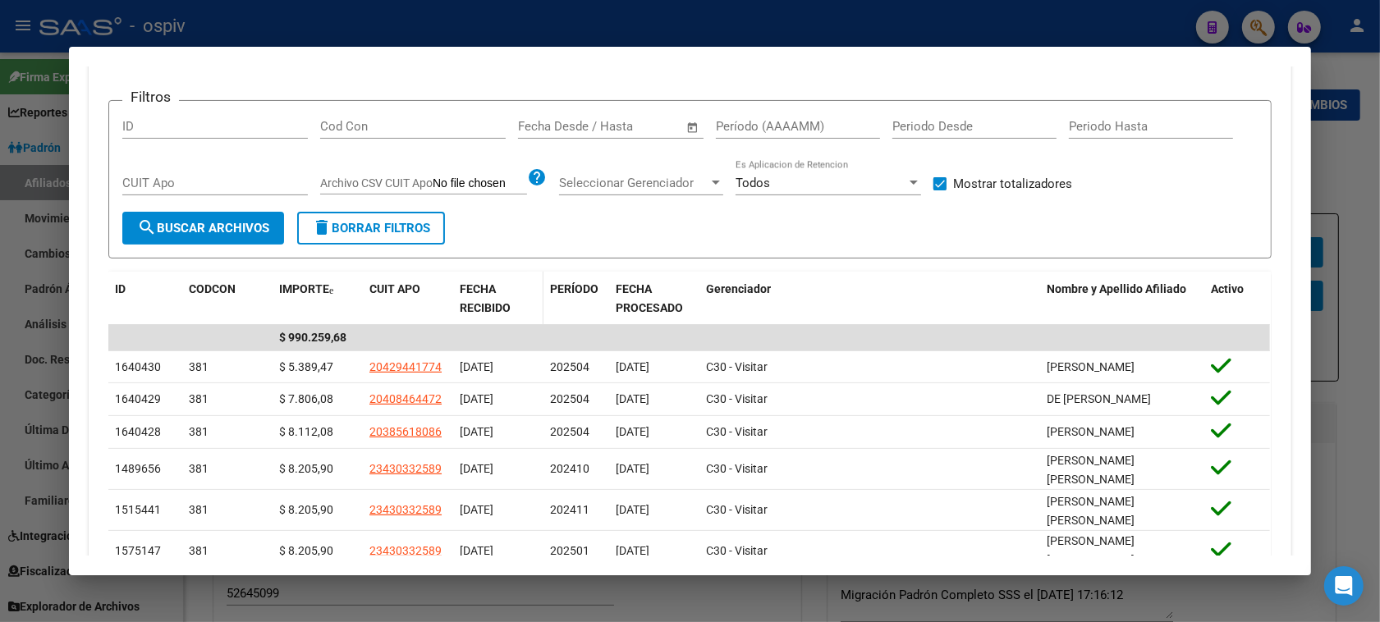
click at [487, 292] on span "FECHA RECIBIDO" at bounding box center [485, 298] width 51 height 32
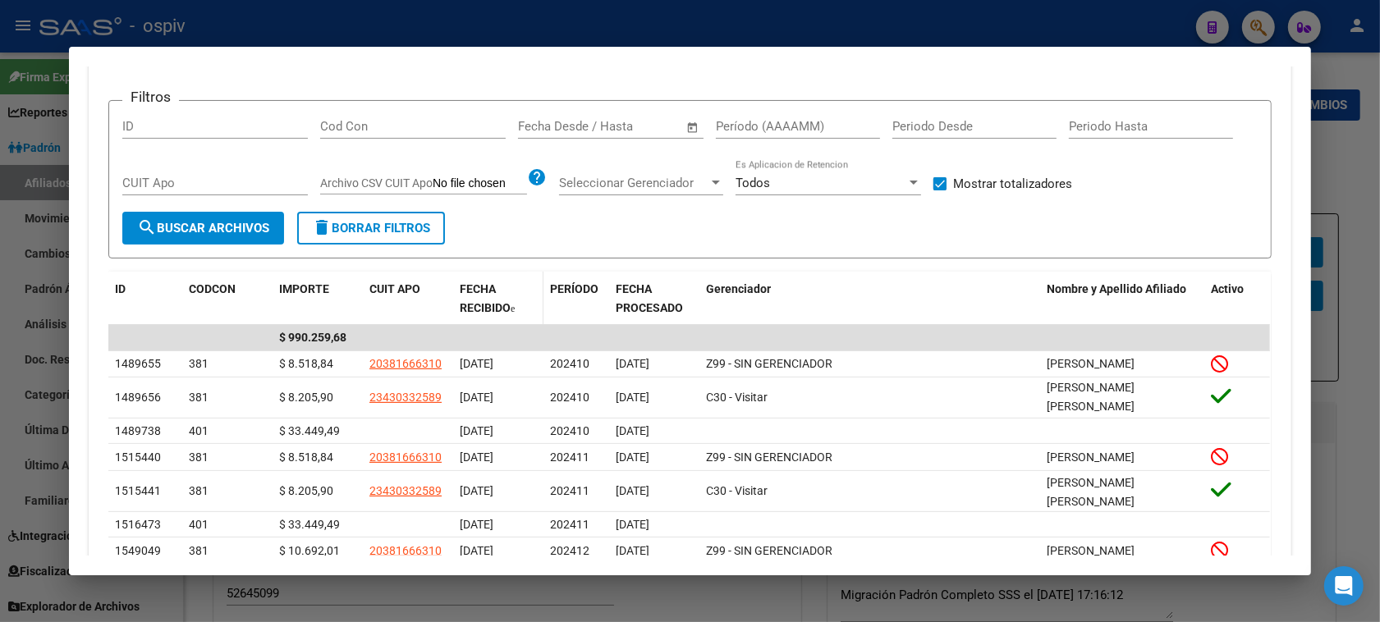
click at [487, 292] on span "FECHA RECIBIDO" at bounding box center [485, 298] width 51 height 32
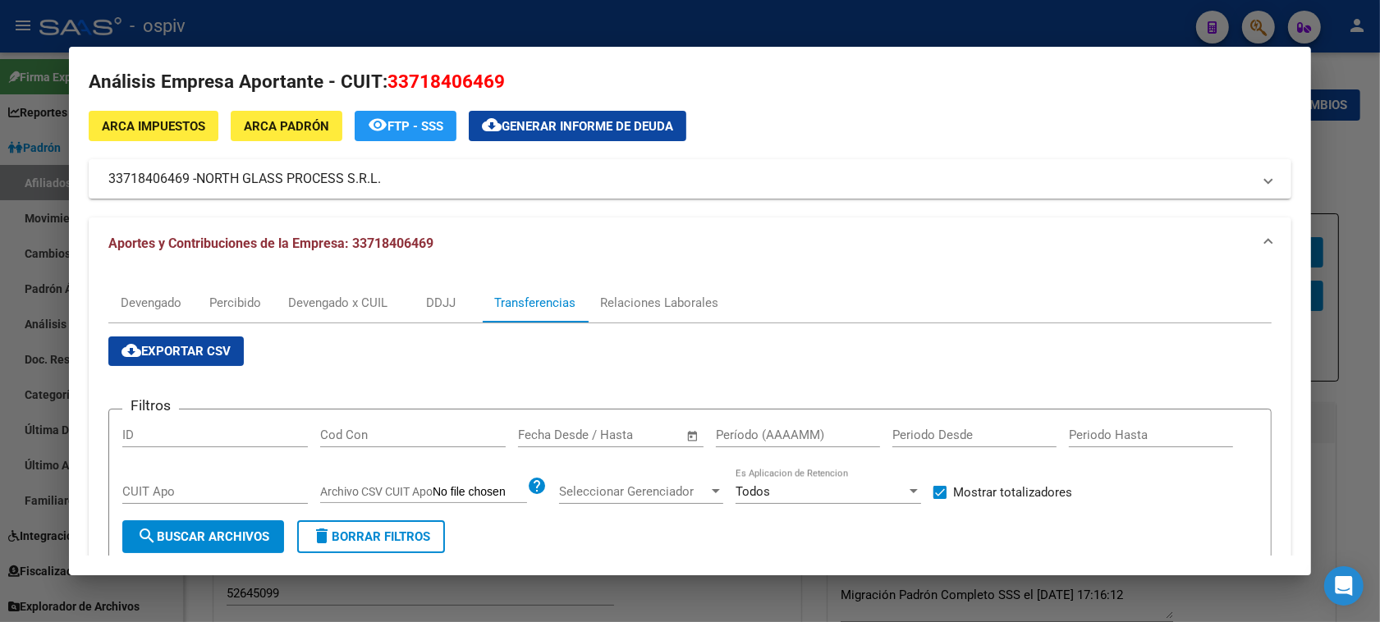
scroll to position [0, 0]
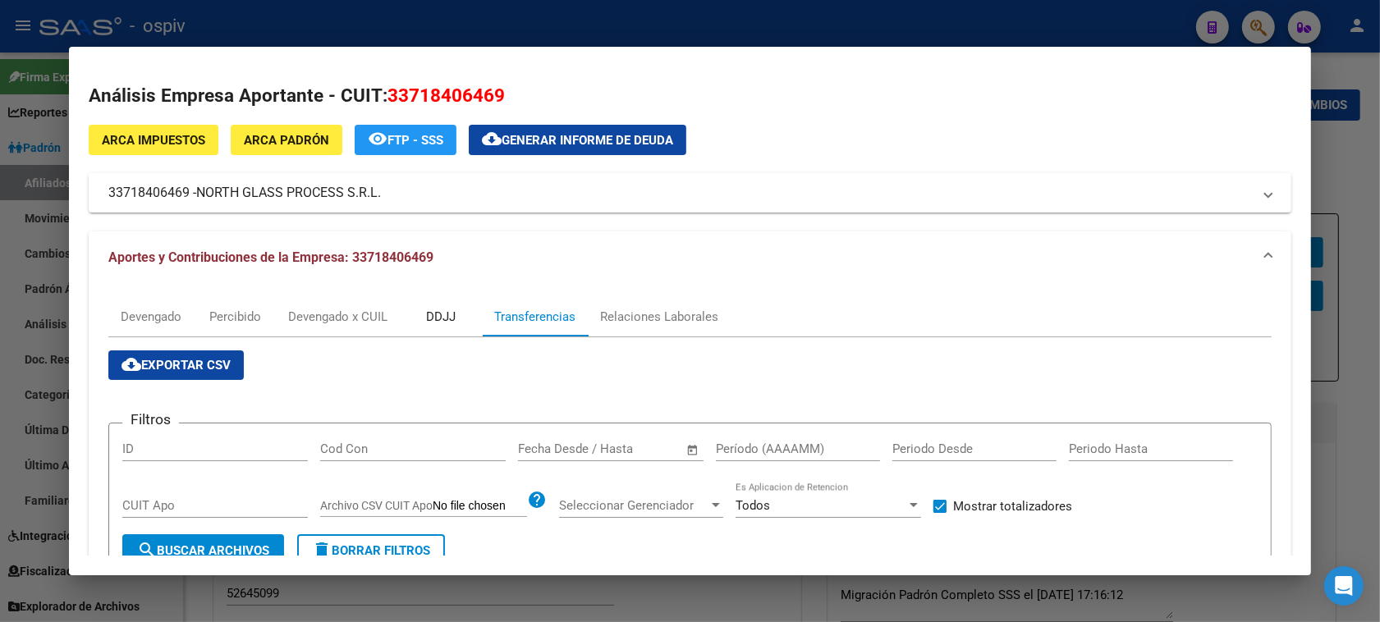
click at [448, 309] on div "DDJJ" at bounding box center [441, 317] width 30 height 18
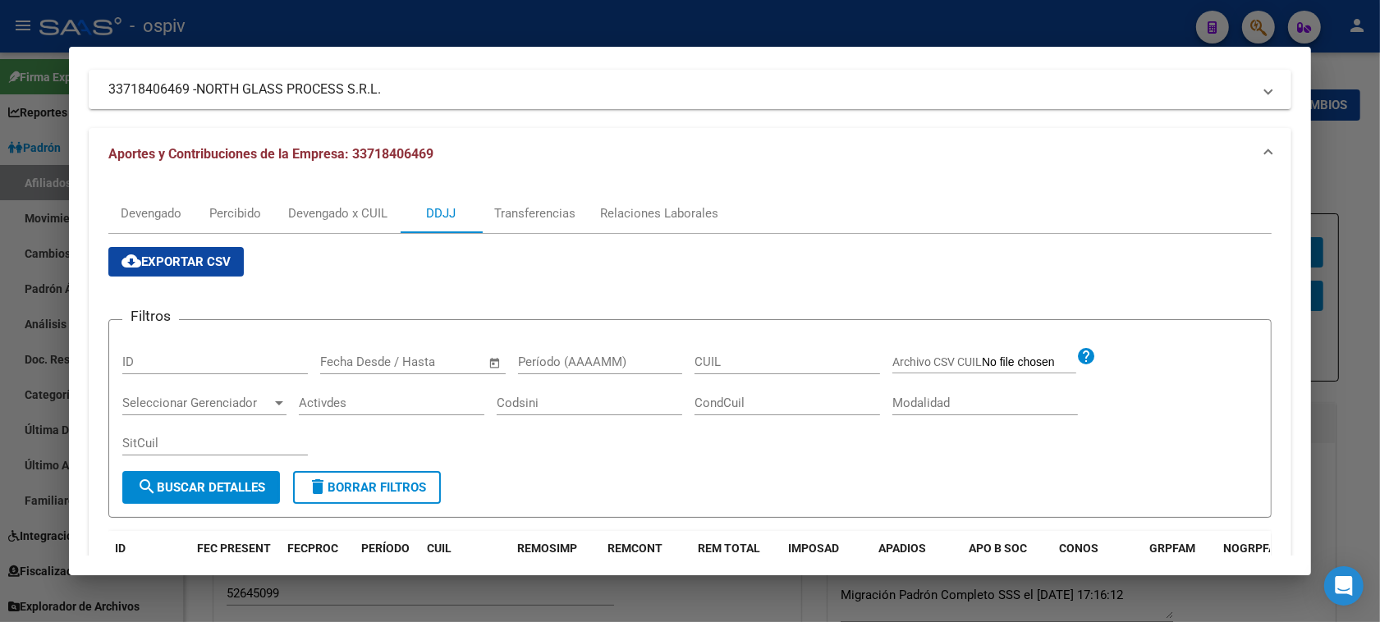
scroll to position [103, 0]
click at [148, 205] on div "Devengado" at bounding box center [151, 214] width 61 height 18
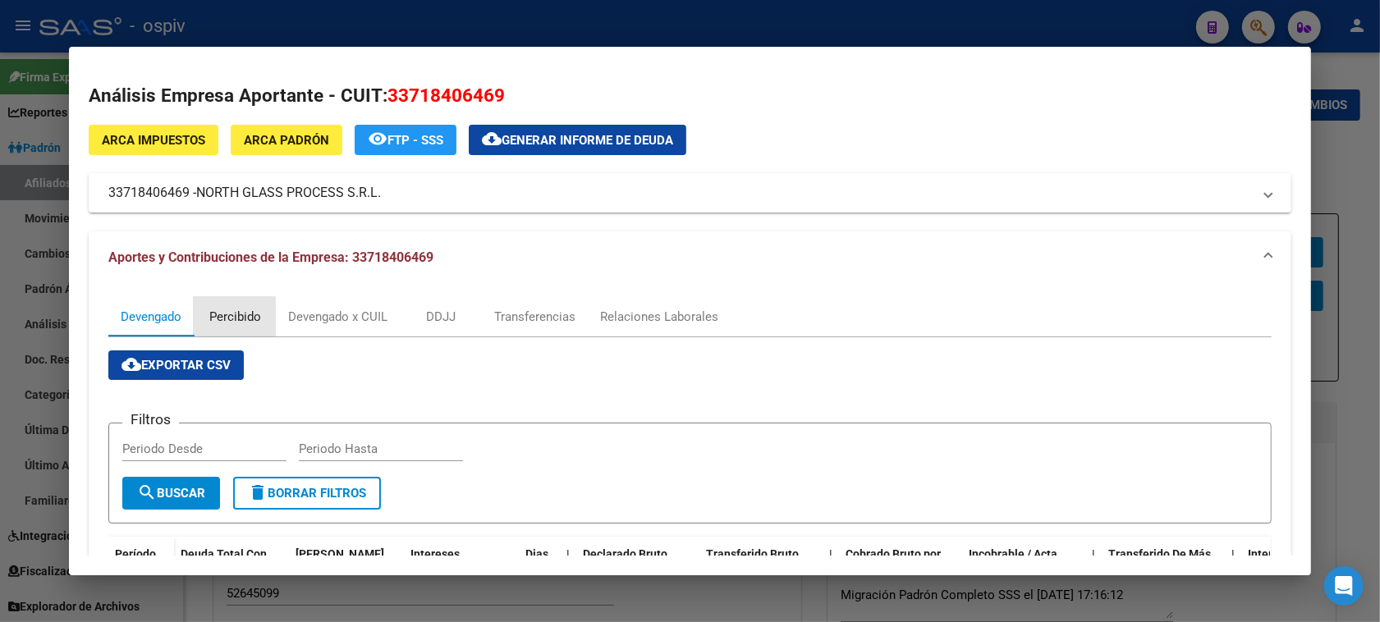
click at [228, 318] on div "Percibido" at bounding box center [235, 317] width 52 height 18
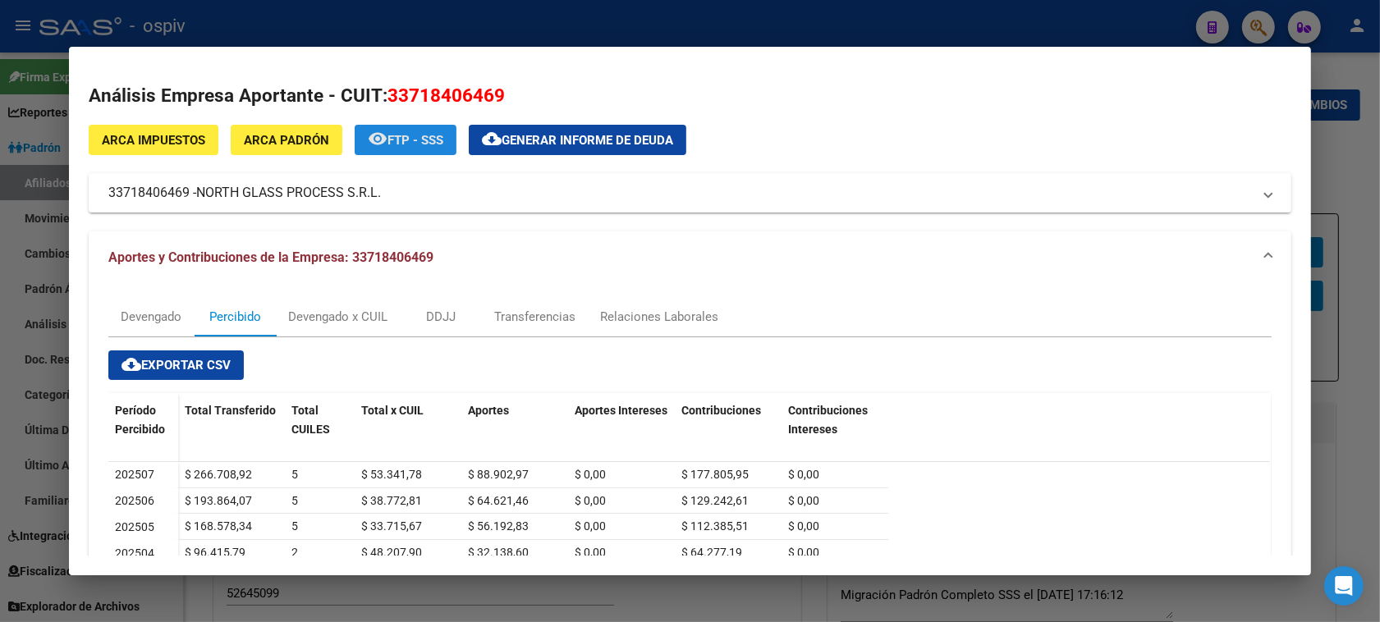
click at [417, 142] on span "FTP - SSS" at bounding box center [416, 140] width 56 height 15
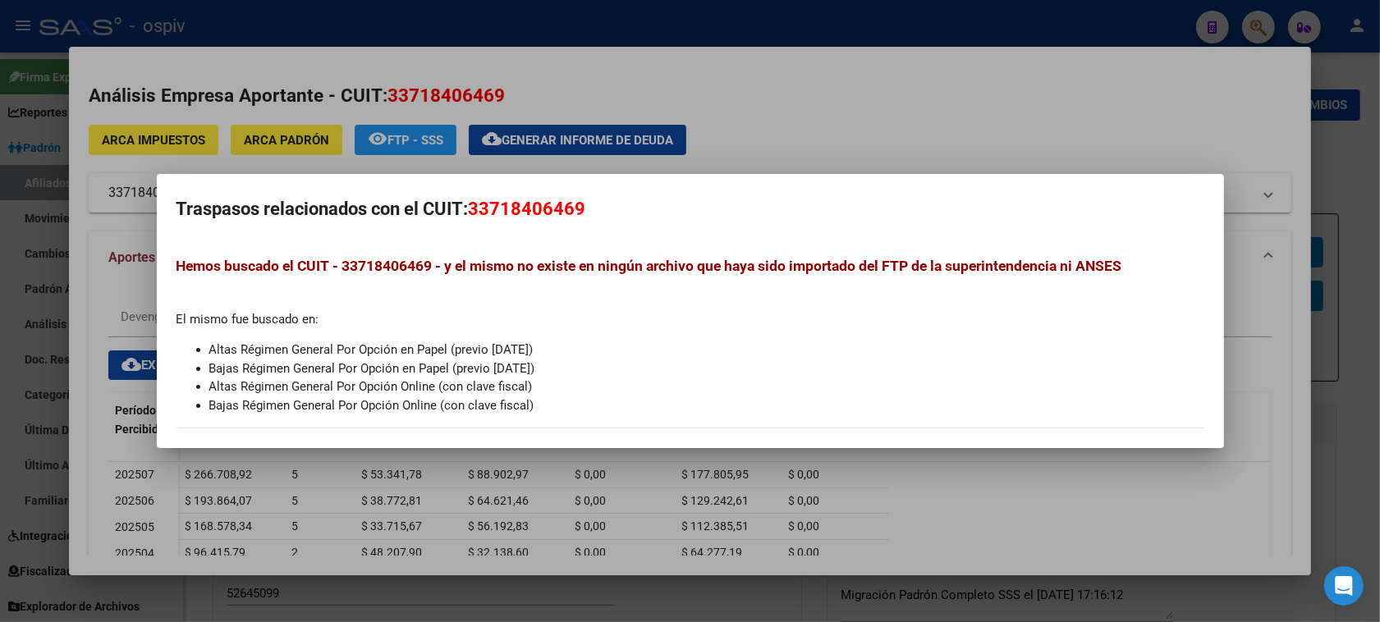
click at [279, 142] on div at bounding box center [690, 311] width 1380 height 622
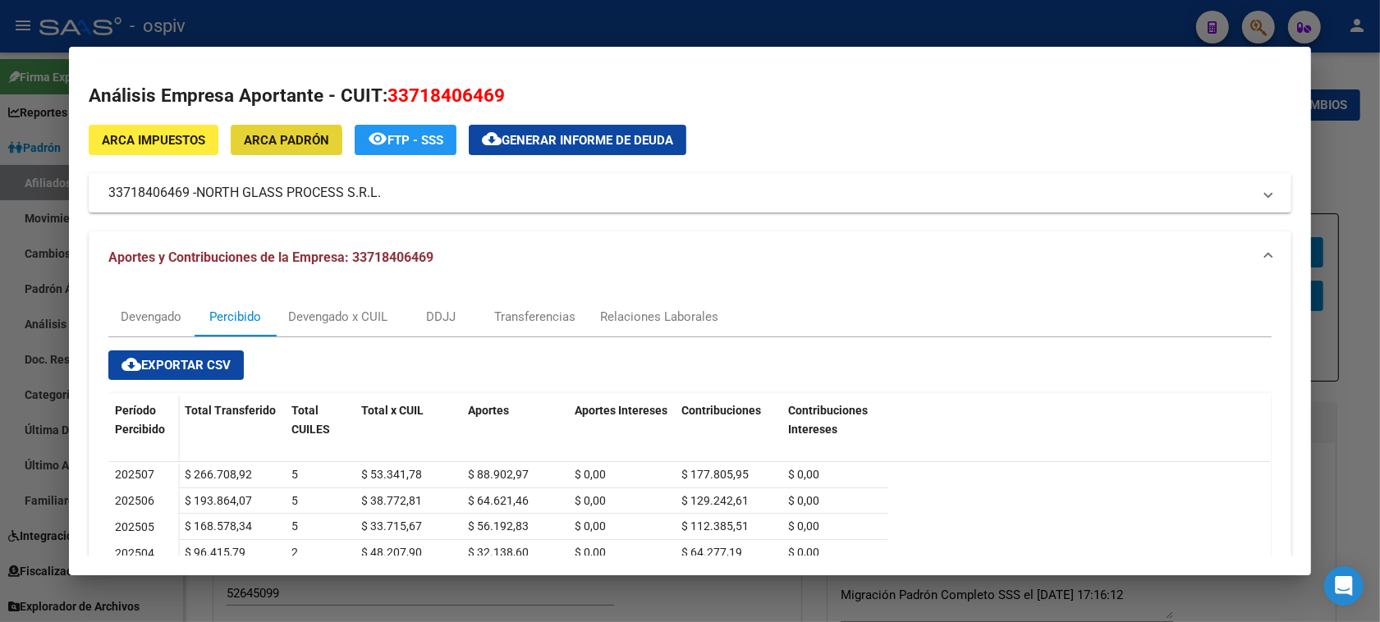
click at [279, 142] on span "ARCA Padrón" at bounding box center [286, 140] width 85 height 15
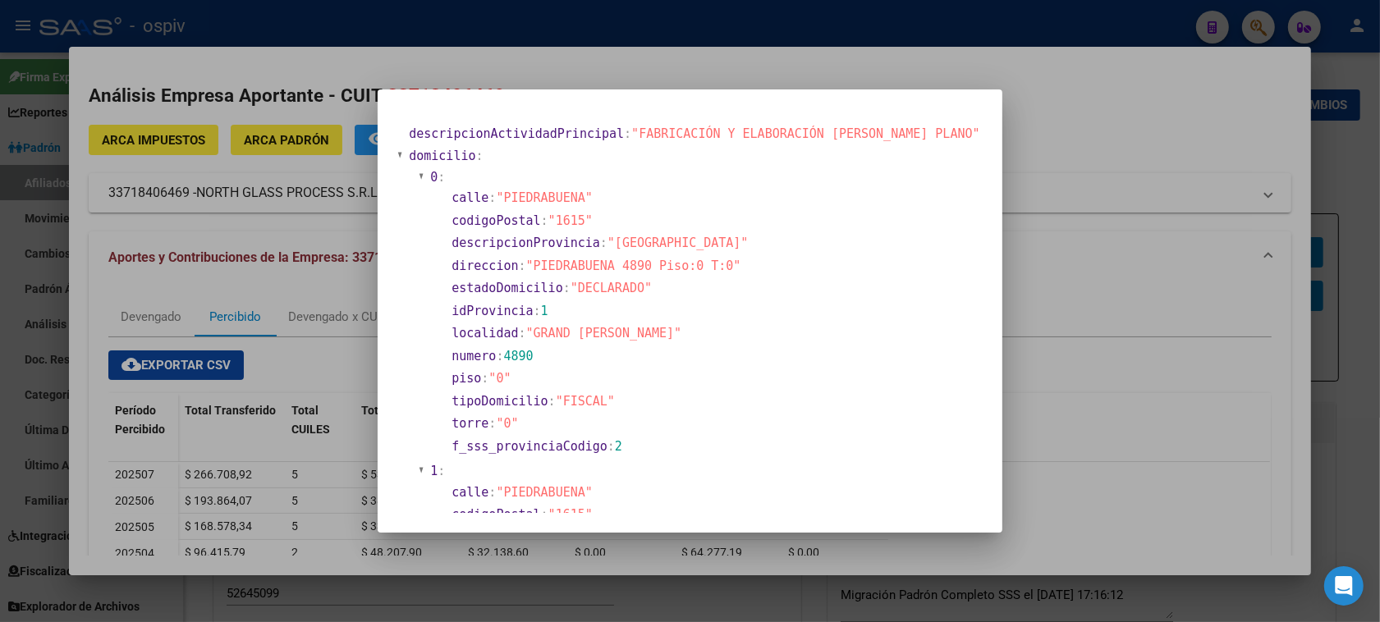
click at [154, 140] on div at bounding box center [690, 311] width 1380 height 622
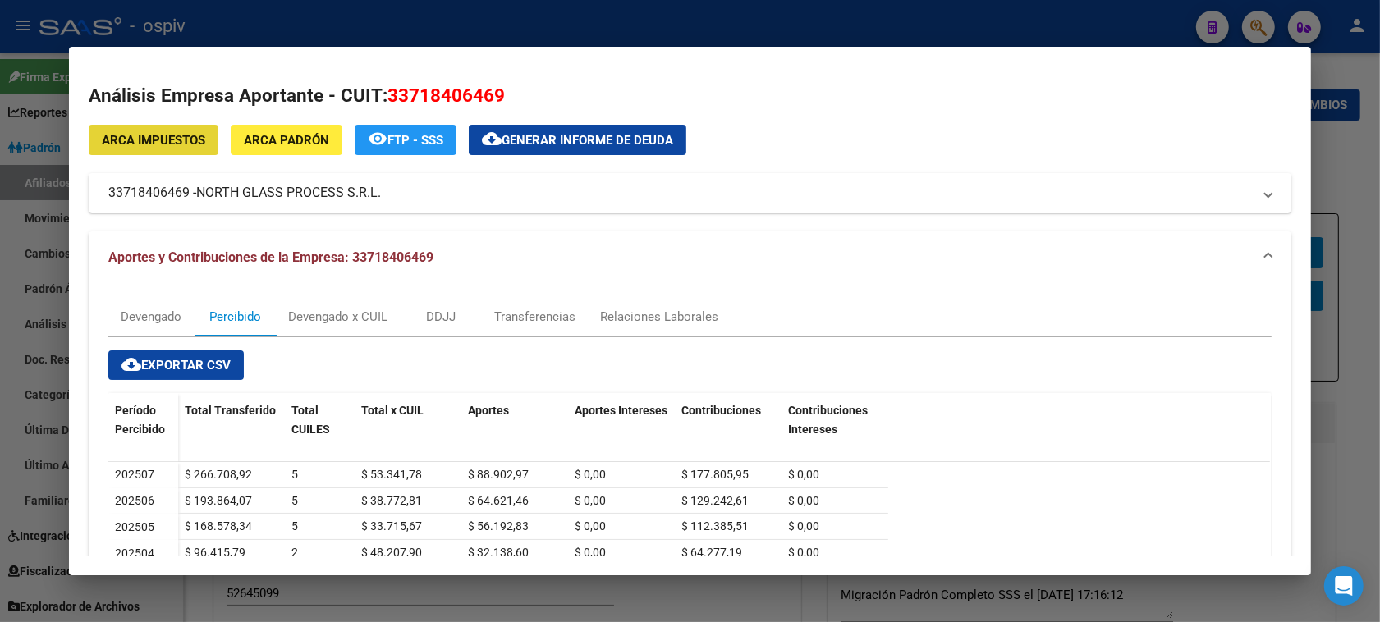
click at [154, 140] on span "ARCA Impuestos" at bounding box center [153, 140] width 103 height 15
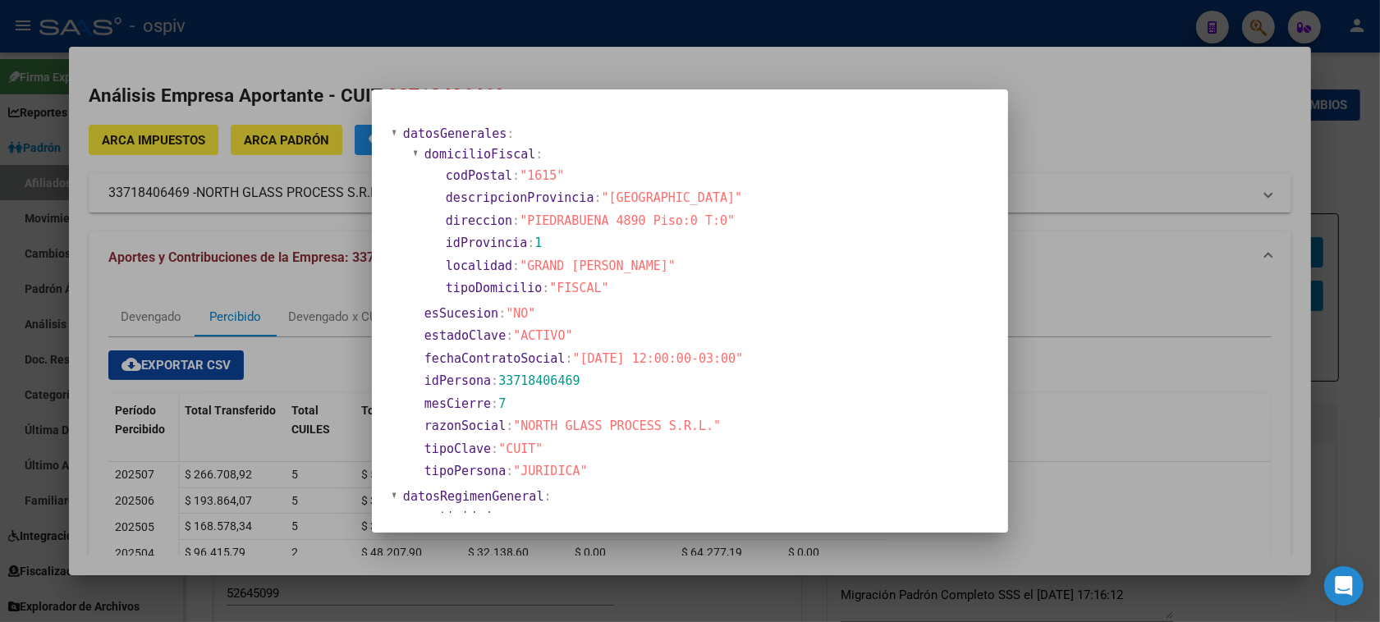
click at [1367, 157] on div at bounding box center [690, 311] width 1380 height 622
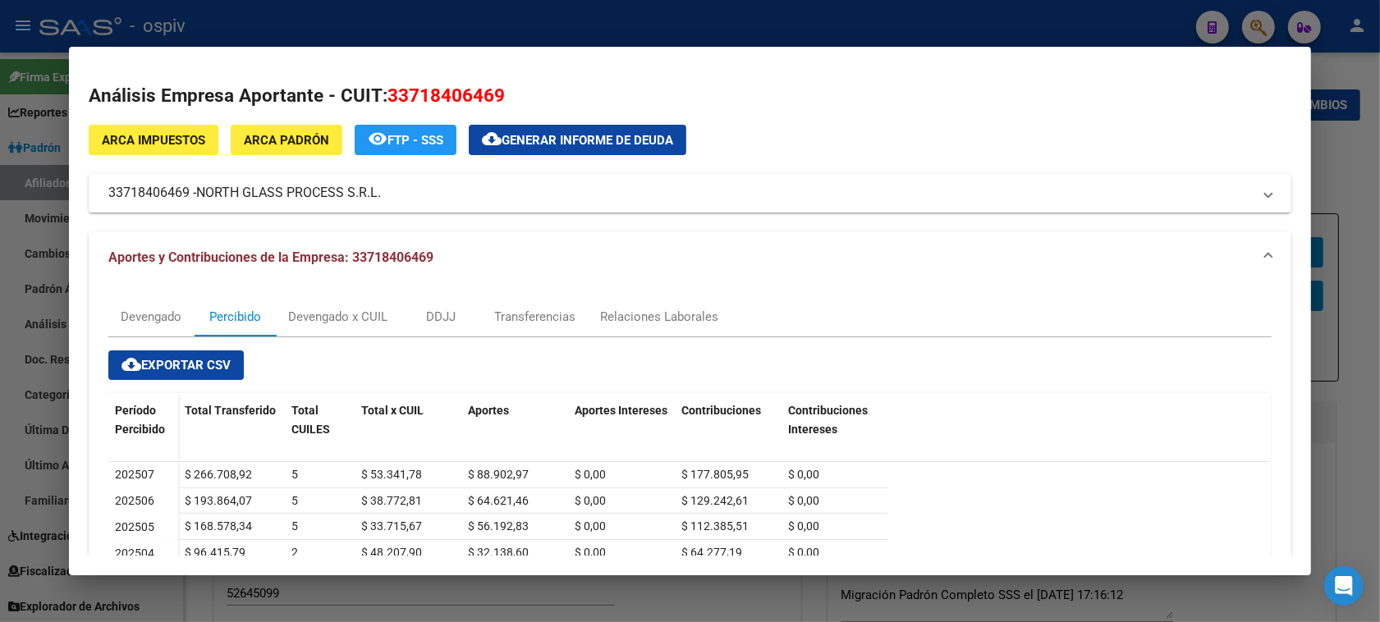
click at [0, 260] on div at bounding box center [690, 311] width 1380 height 622
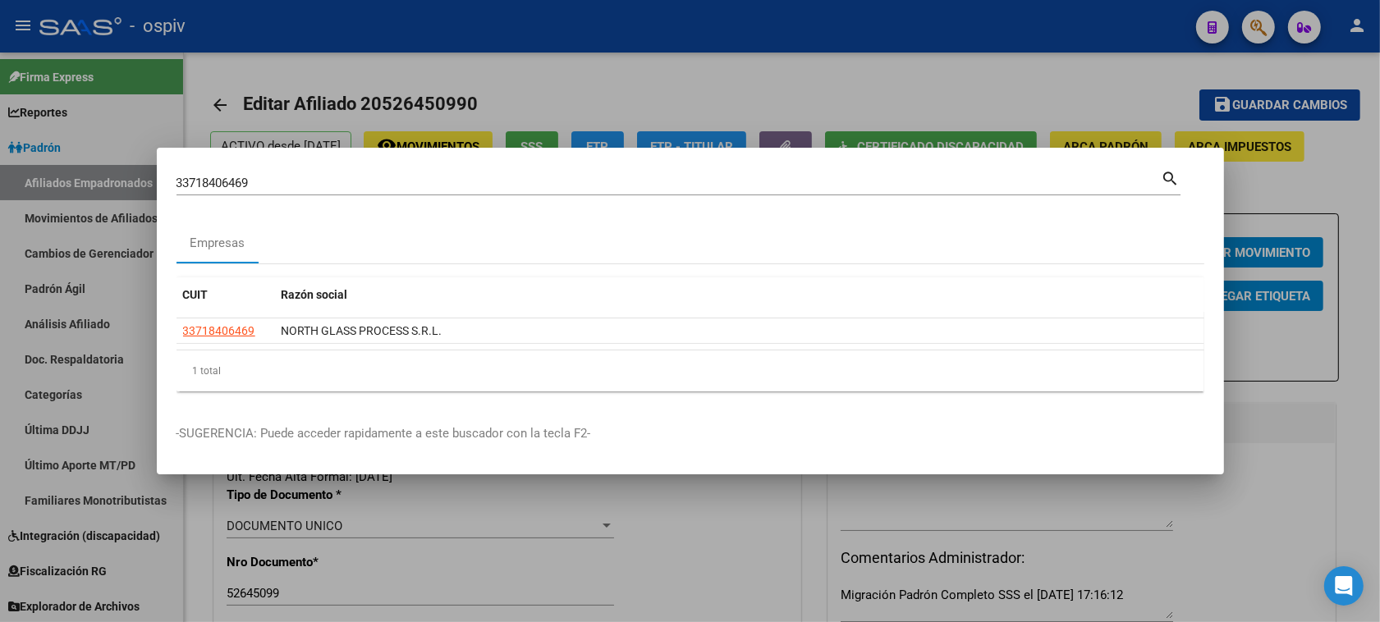
click at [1245, 190] on div at bounding box center [690, 311] width 1380 height 622
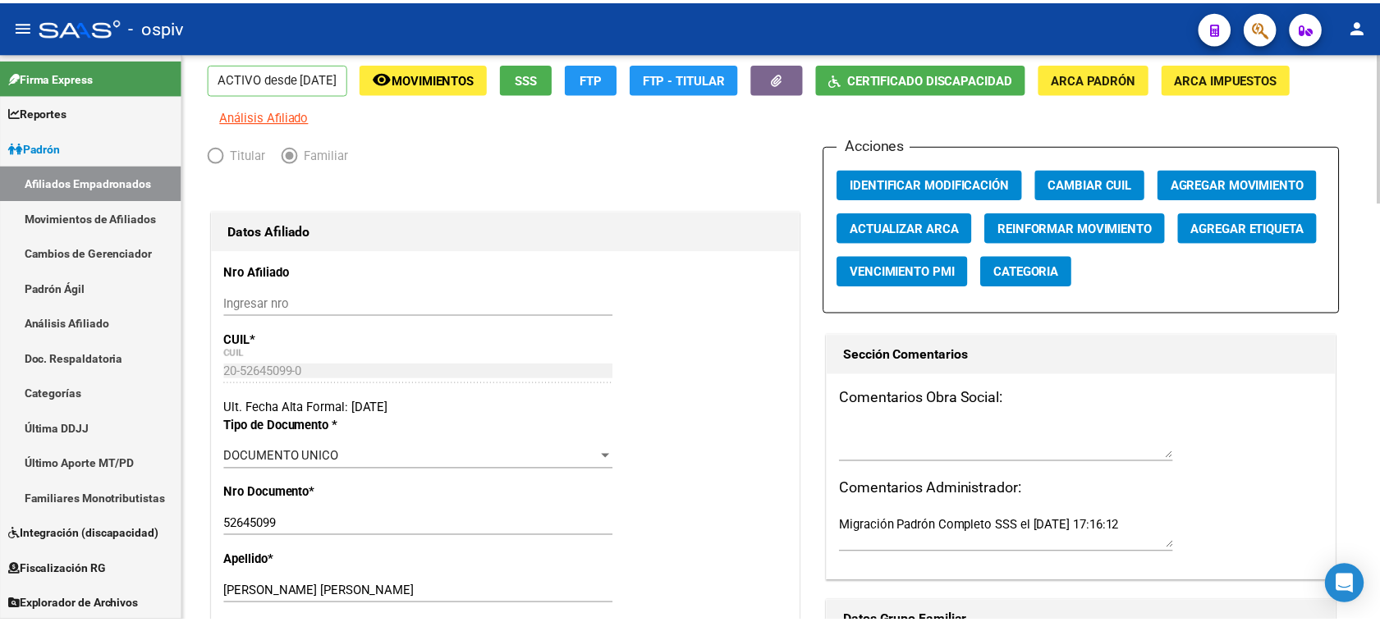
scroll to position [103, 0]
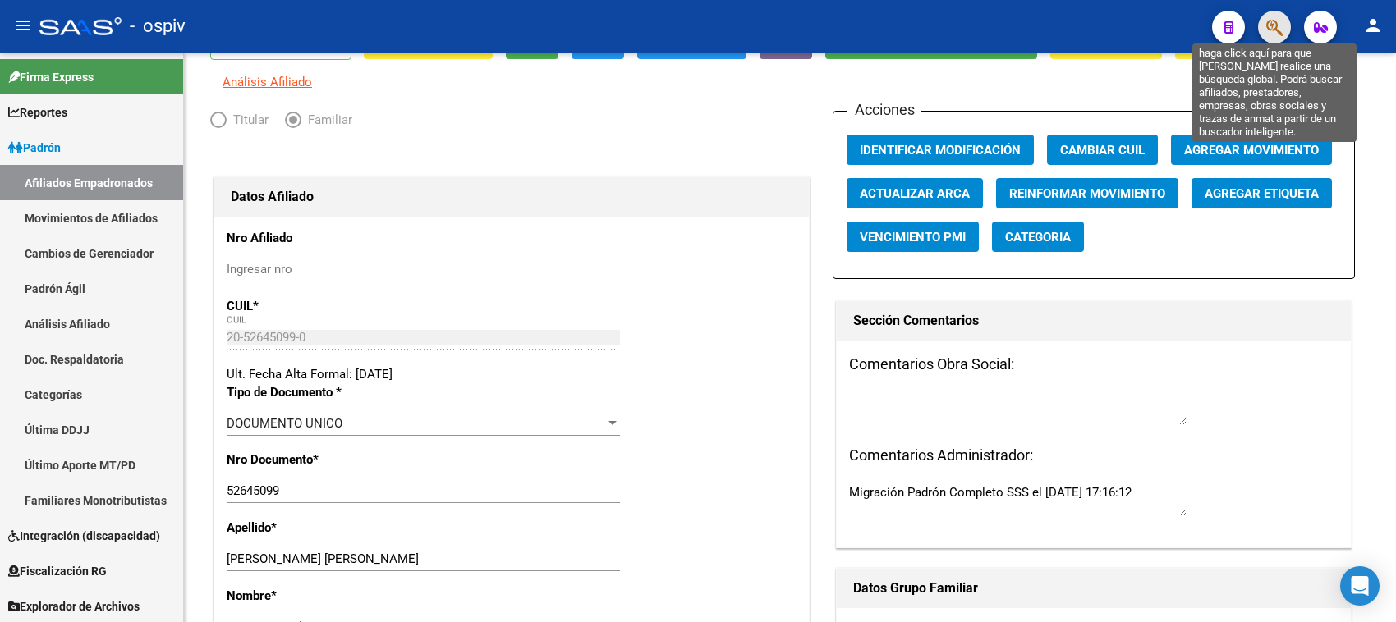
click at [1274, 23] on icon "button" at bounding box center [1274, 27] width 16 height 19
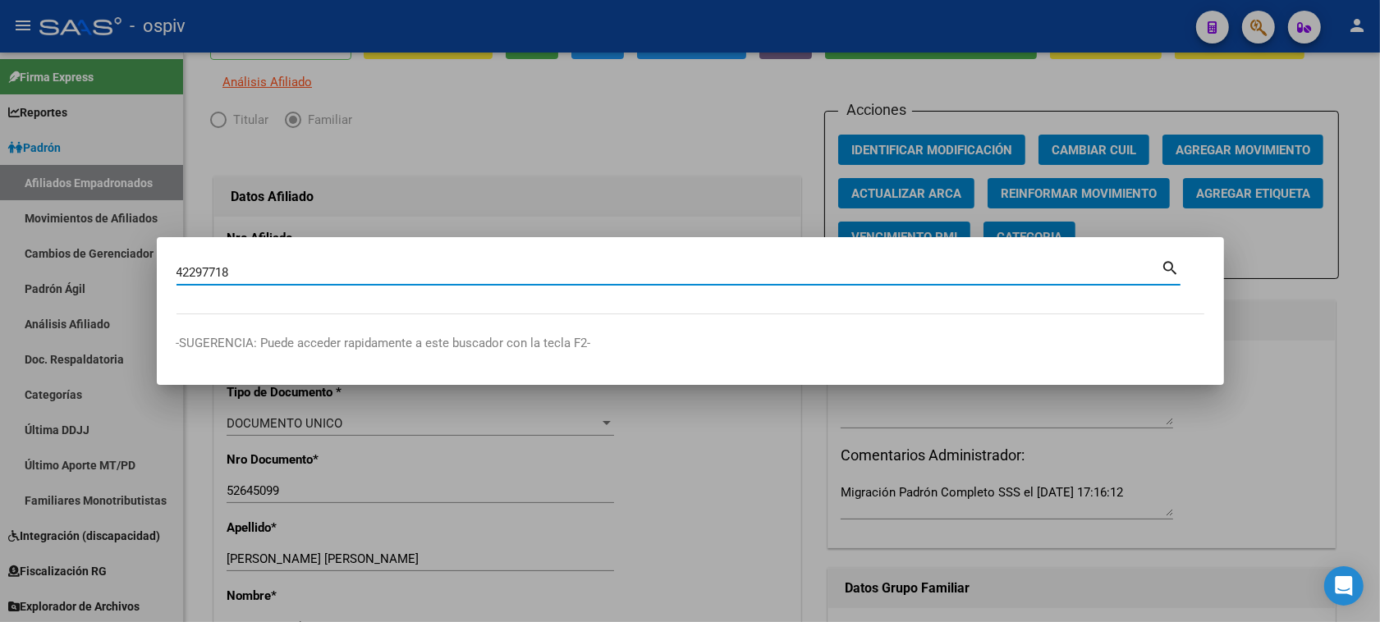
type input "42297718"
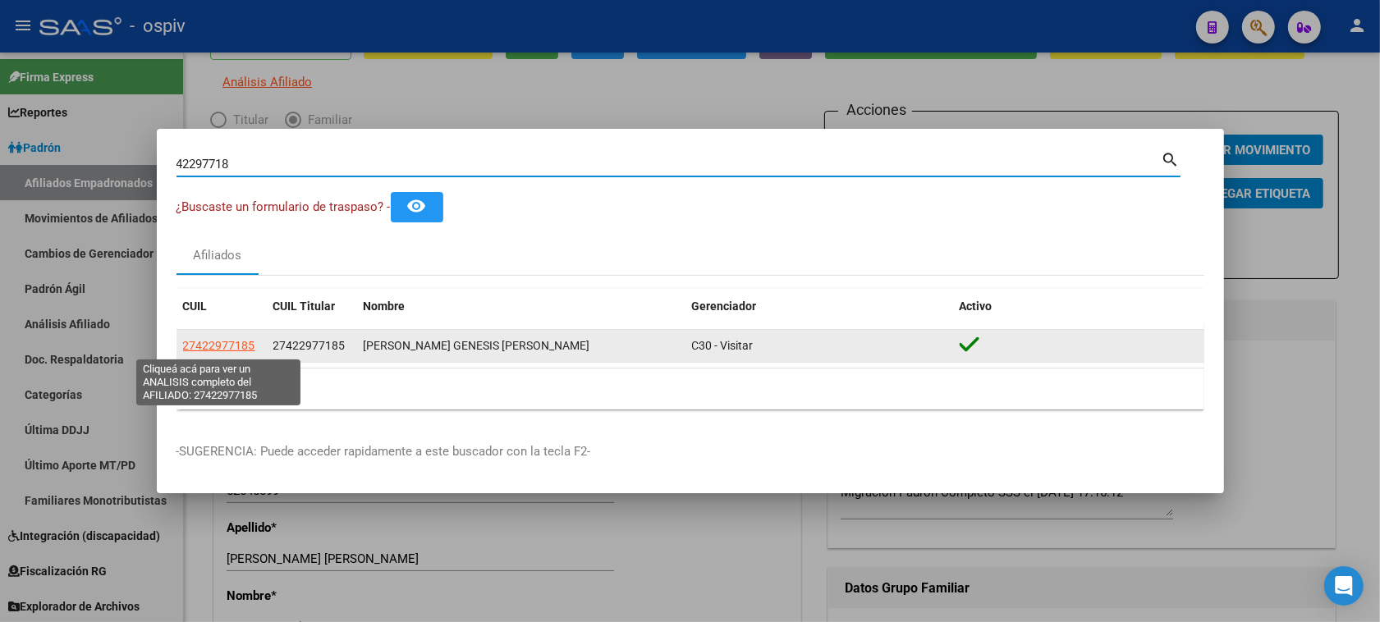
click at [215, 346] on span "27422977185" at bounding box center [219, 345] width 72 height 13
type textarea "27422977185"
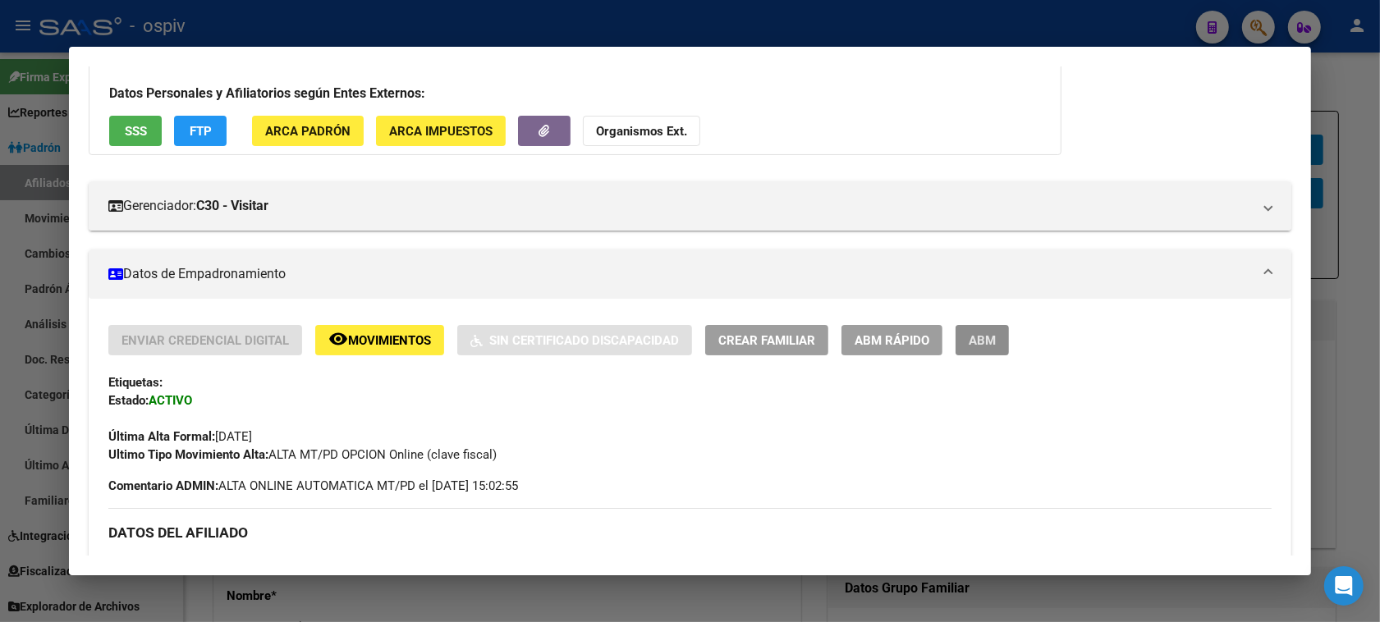
click at [975, 338] on span "ABM" at bounding box center [982, 340] width 27 height 15
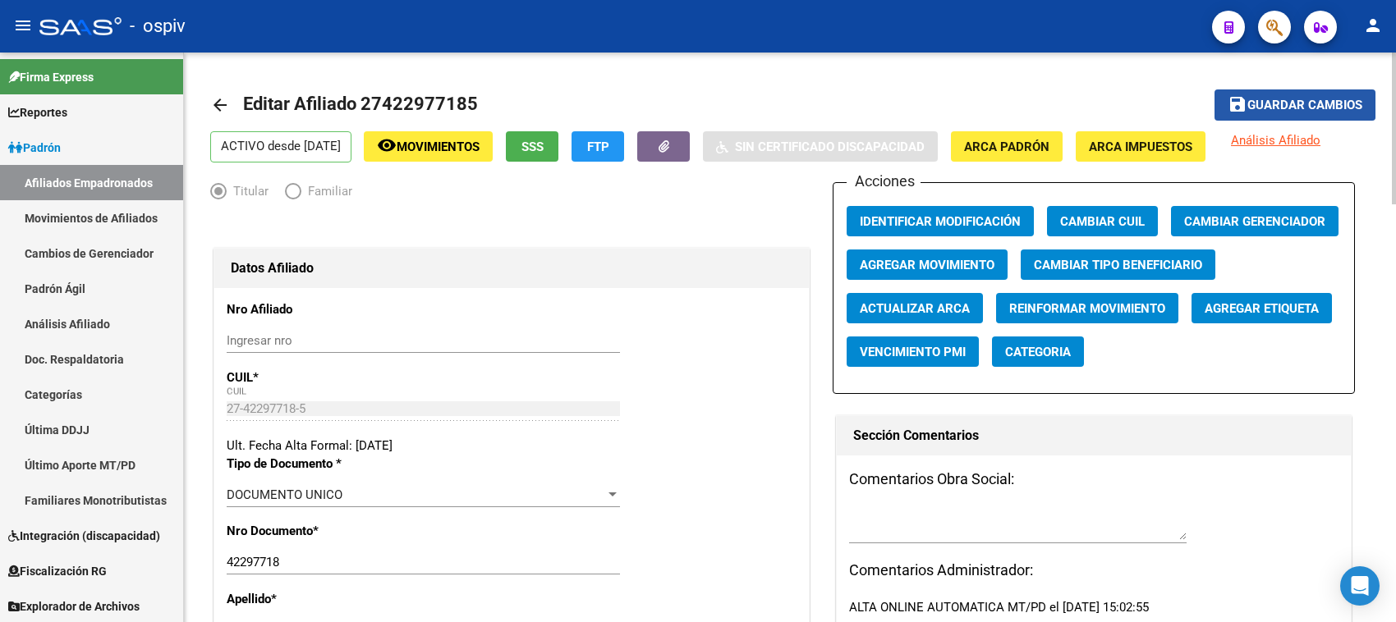
click at [1292, 100] on span "Guardar cambios" at bounding box center [1304, 106] width 115 height 15
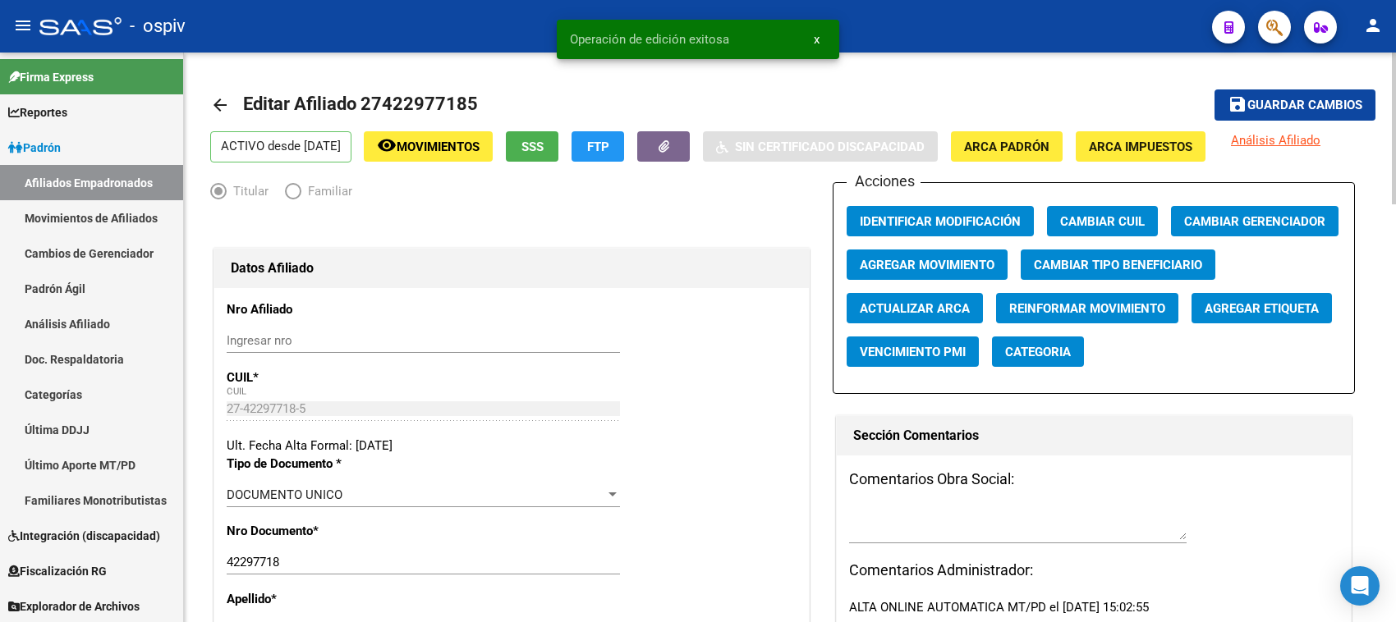
click at [1293, 310] on span "Agregar Etiqueta" at bounding box center [1262, 308] width 114 height 15
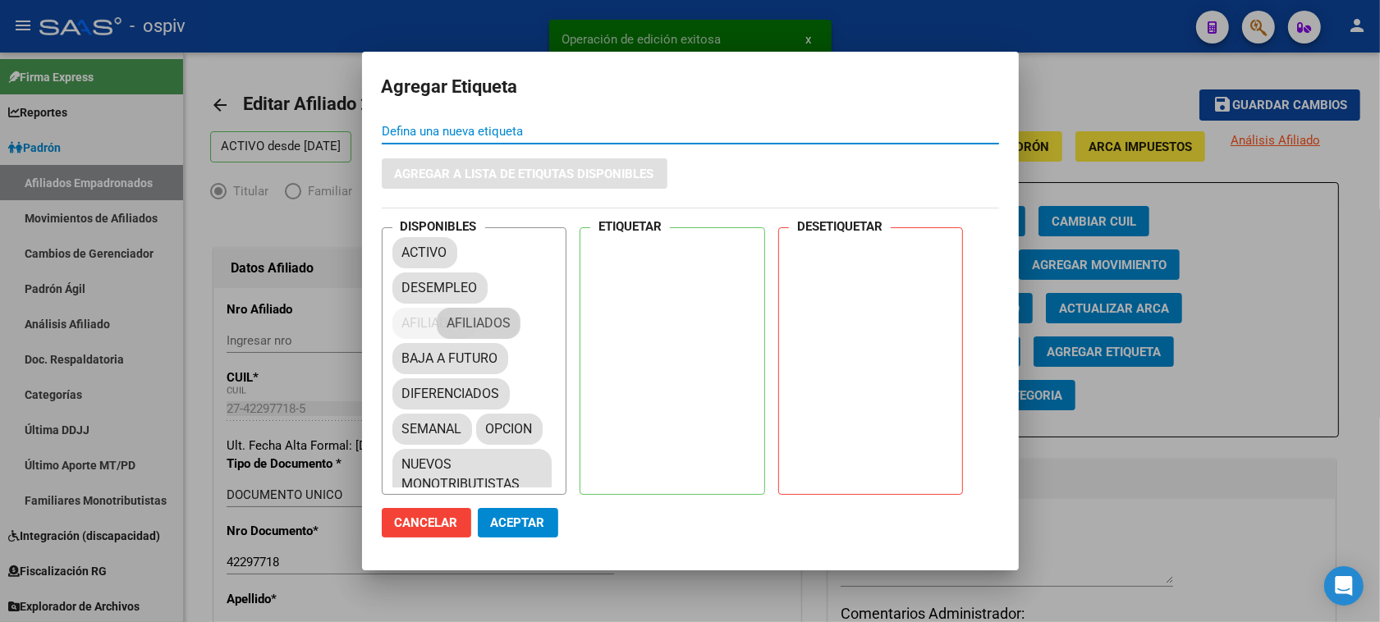
drag, startPoint x: 450, startPoint y: 324, endPoint x: 728, endPoint y: 238, distance: 290.6
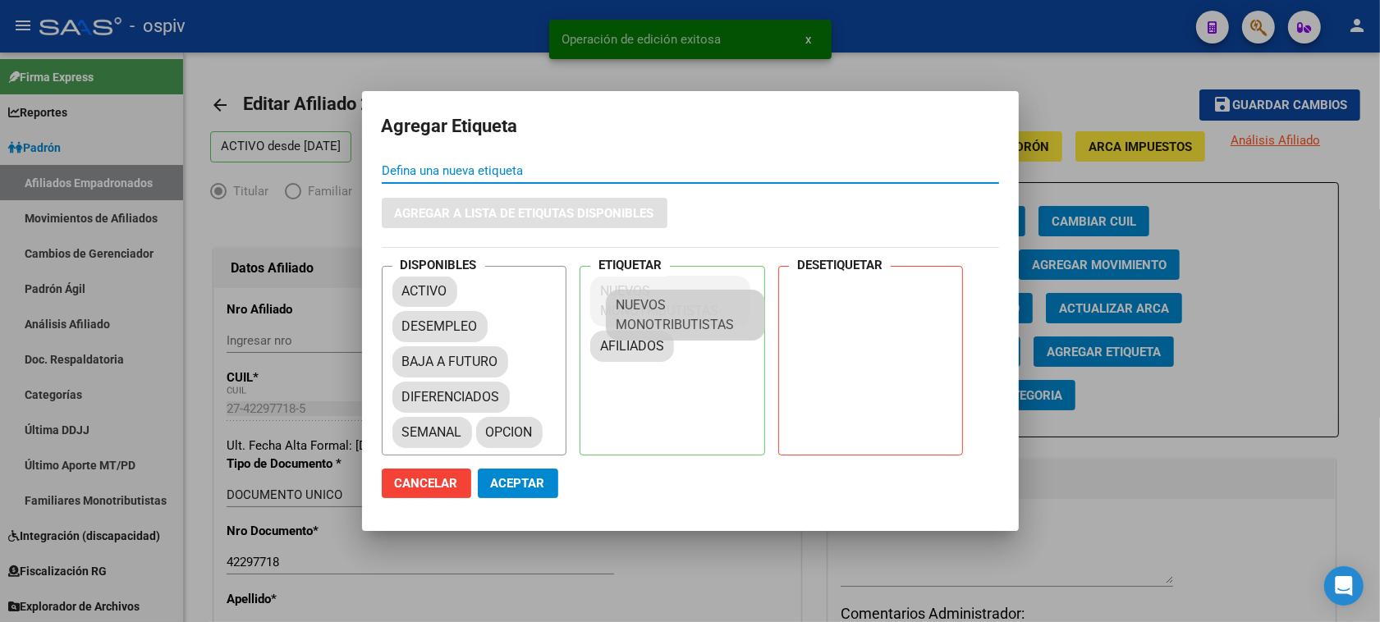
drag, startPoint x: 493, startPoint y: 448, endPoint x: 692, endPoint y: 317, distance: 238.4
click at [513, 494] on mat-dialog-actions "Cancelar Aceptar" at bounding box center [690, 484] width 617 height 56
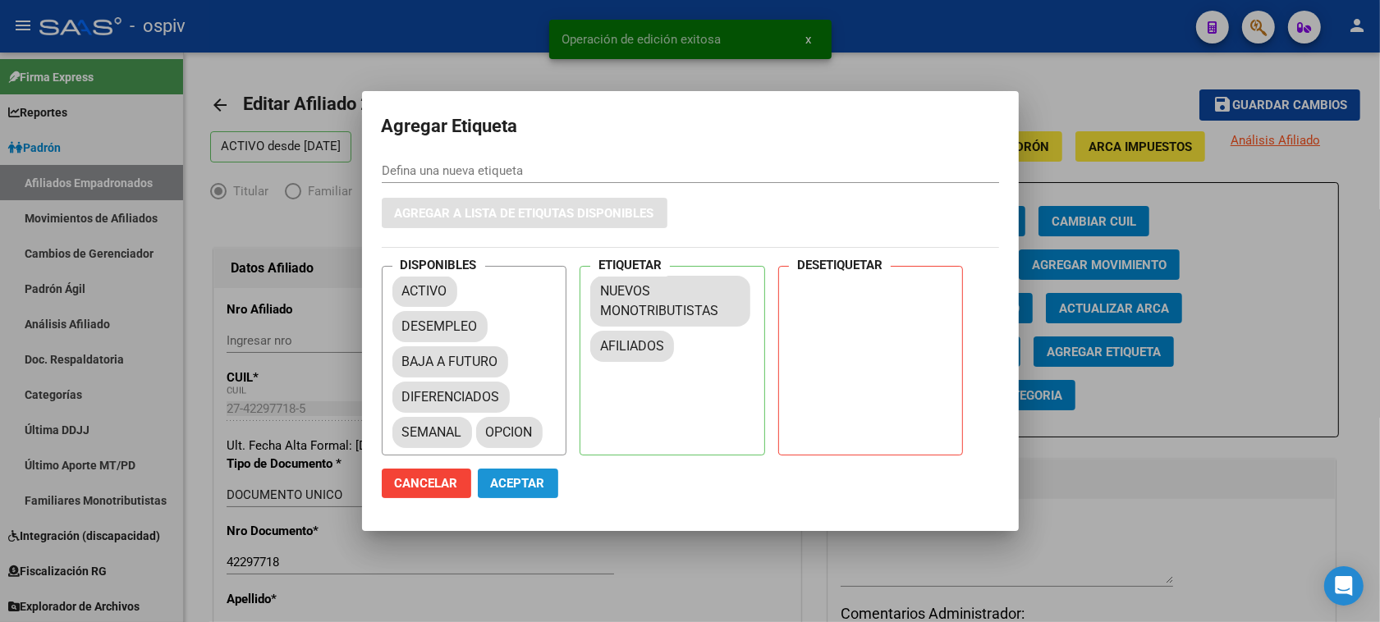
click at [513, 491] on button "Aceptar" at bounding box center [518, 484] width 80 height 30
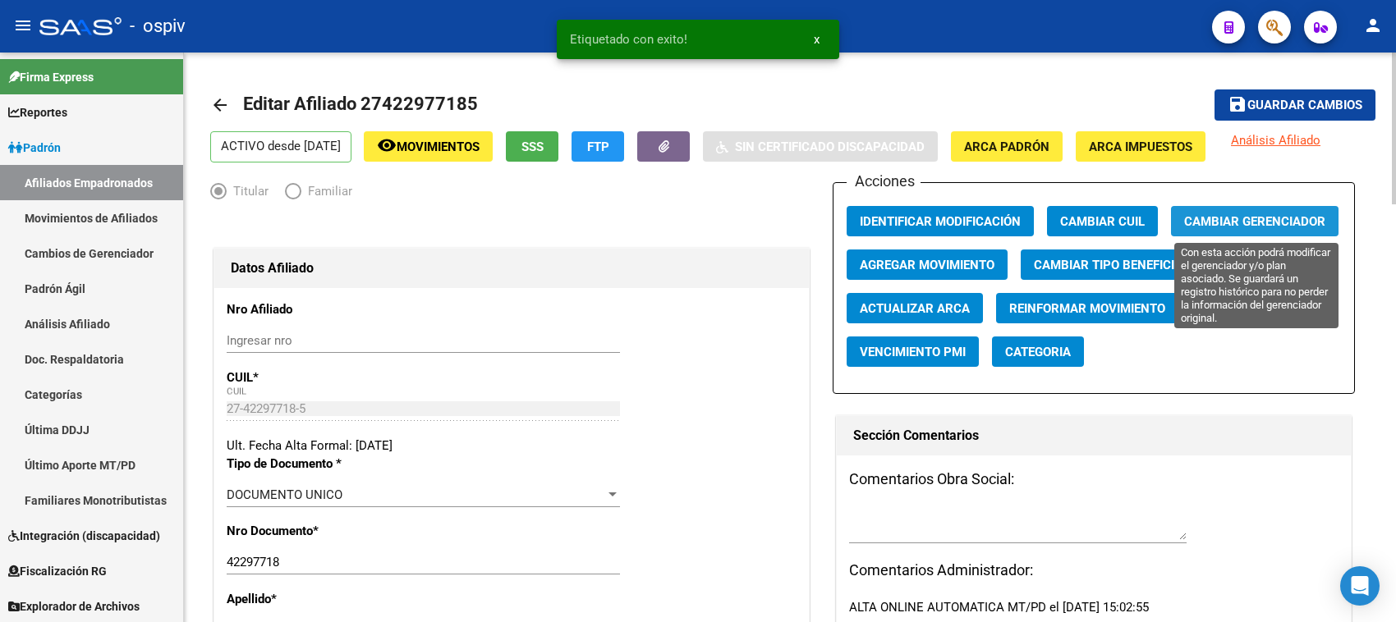
click at [1258, 219] on span "Cambiar Gerenciador" at bounding box center [1254, 221] width 141 height 15
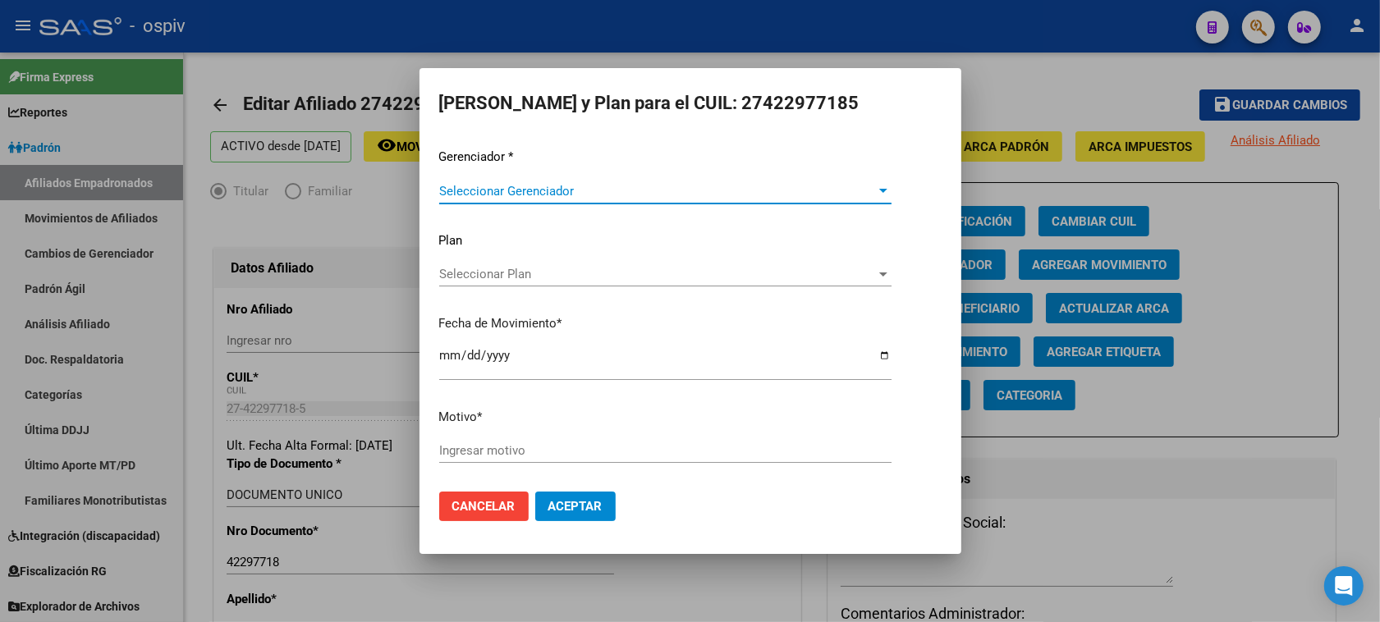
click at [884, 190] on div at bounding box center [883, 191] width 8 height 4
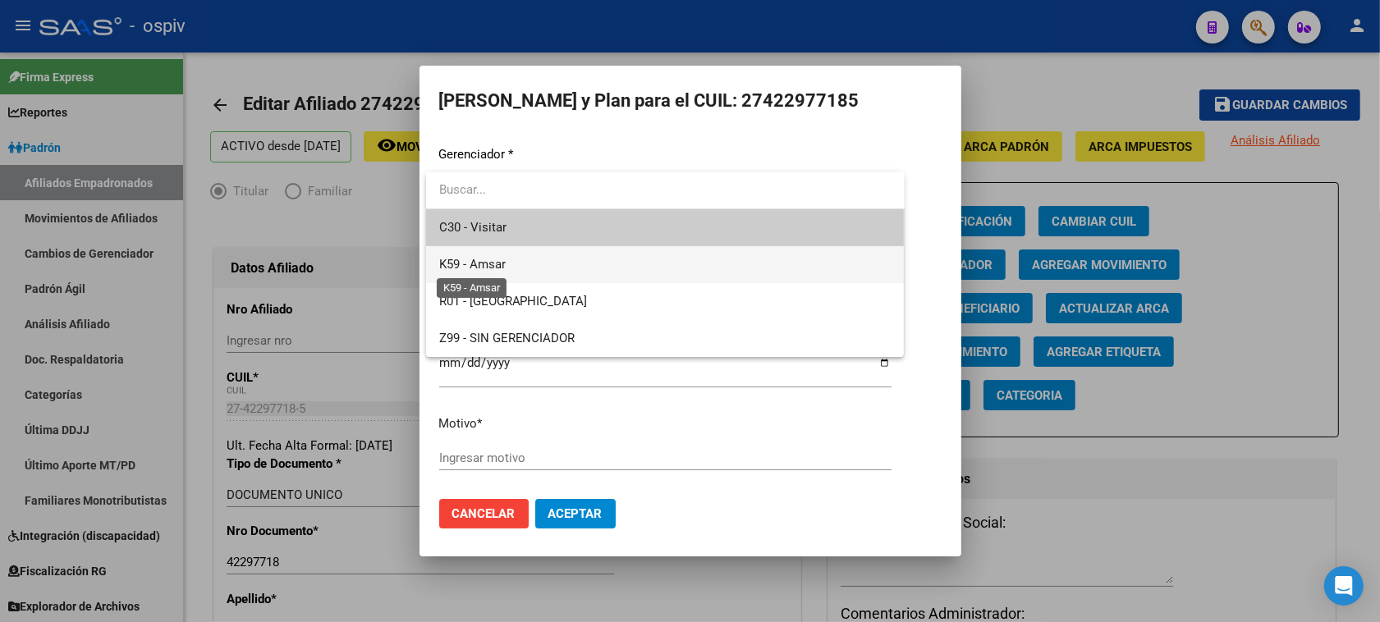
click at [489, 259] on span "K59 - Amsar" at bounding box center [472, 264] width 67 height 15
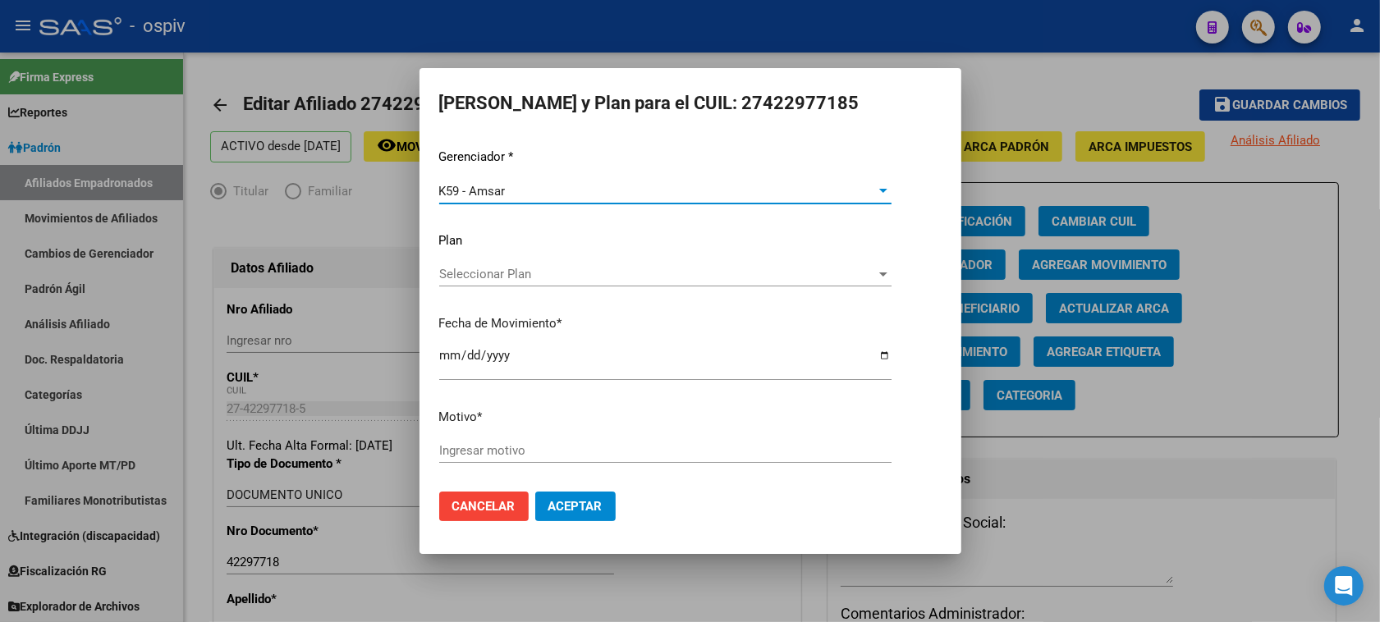
click at [466, 448] on input "Ingresar motivo" at bounding box center [665, 450] width 452 height 15
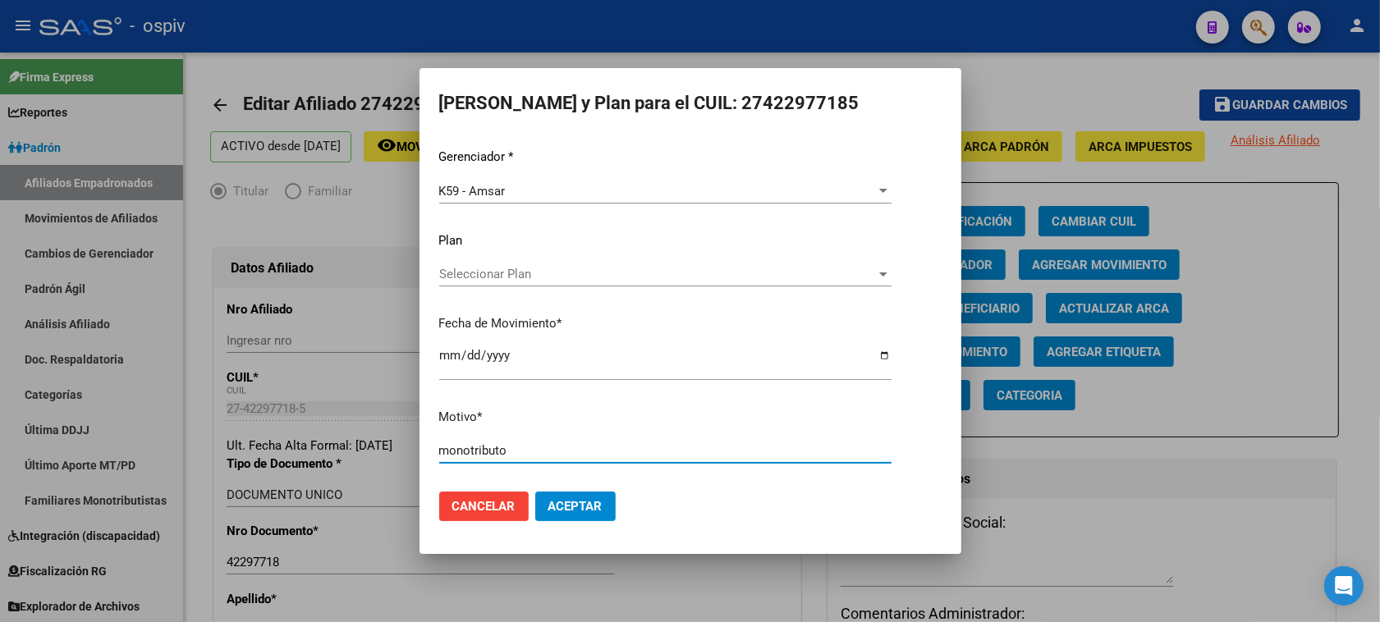
type input "monotributo"
click at [576, 507] on span "Aceptar" at bounding box center [576, 506] width 54 height 15
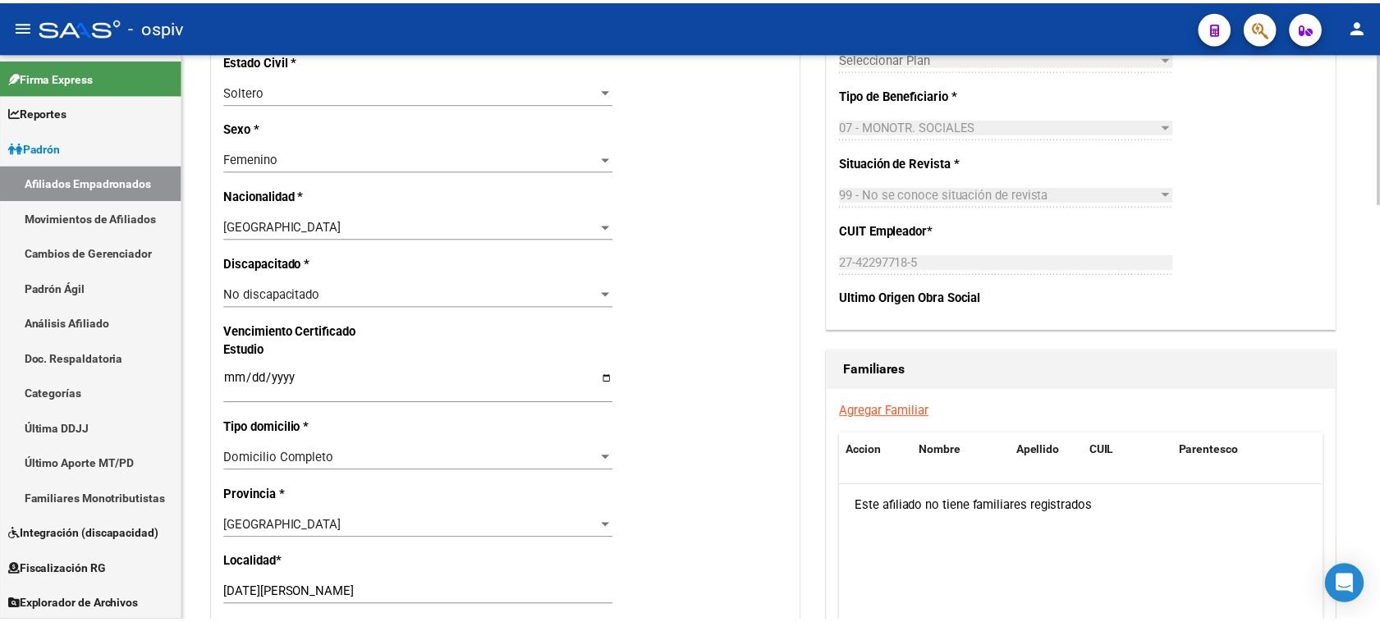
scroll to position [205, 0]
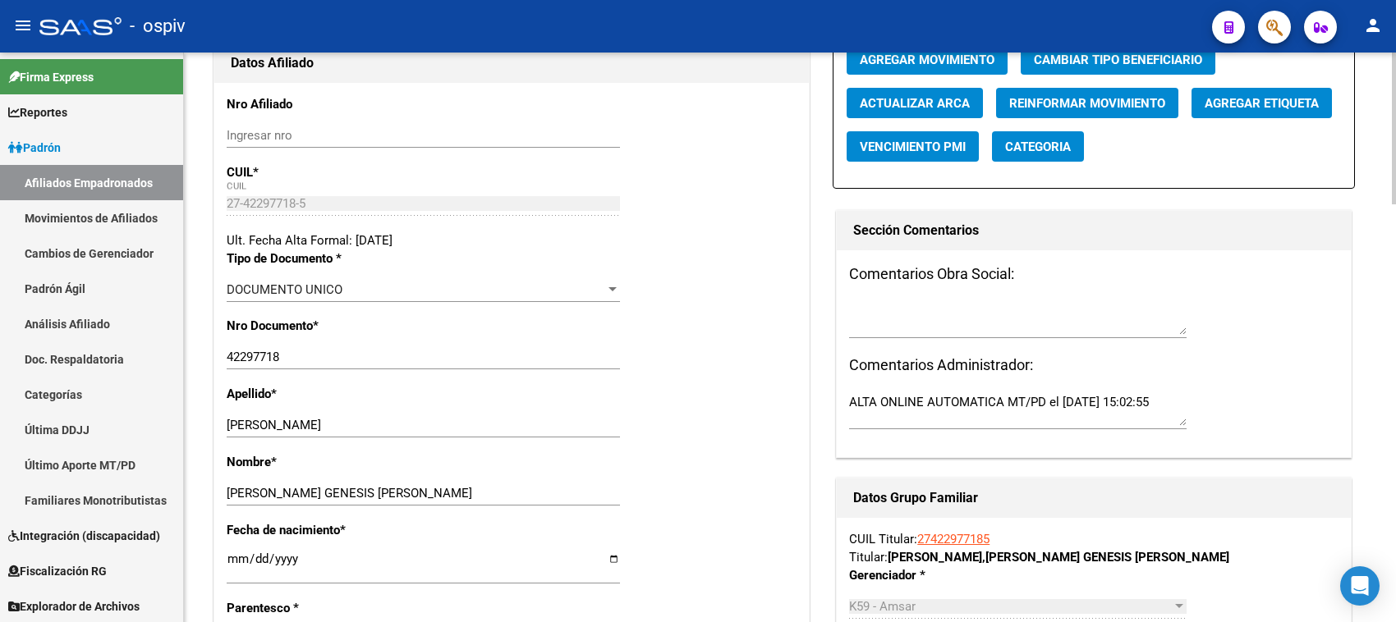
click at [1053, 140] on span "Categoria" at bounding box center [1038, 147] width 66 height 15
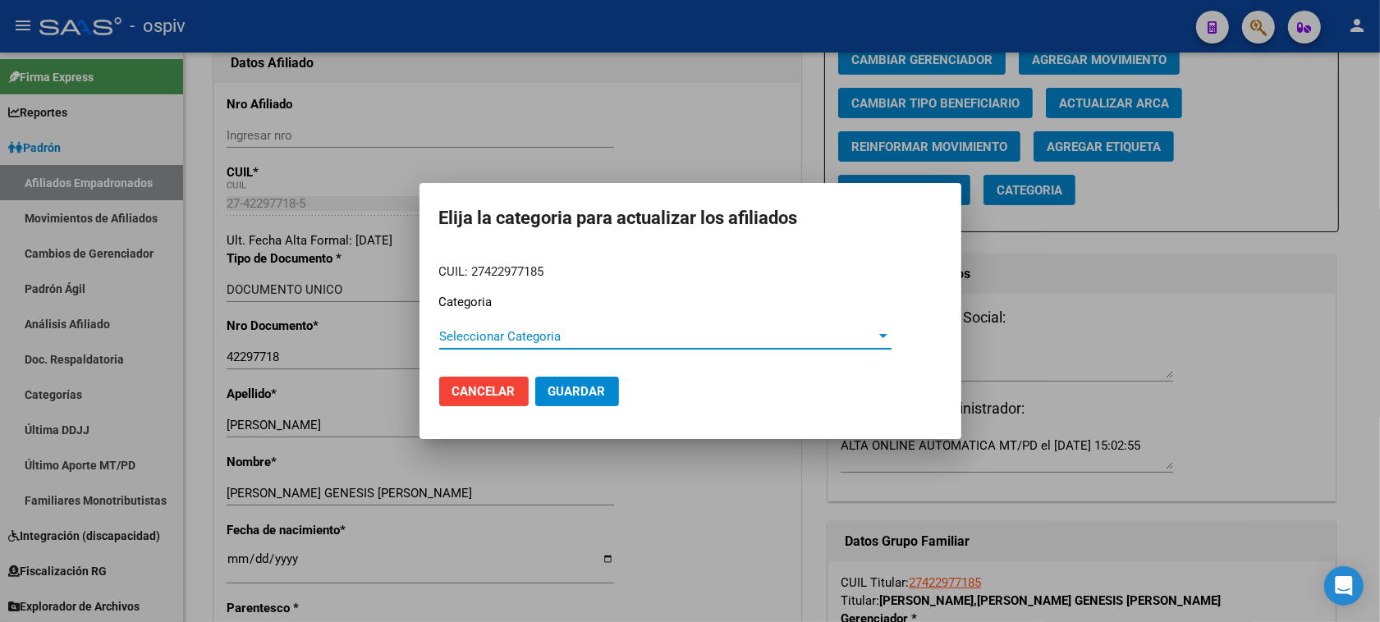
click at [476, 329] on span "Seleccionar Categoria" at bounding box center [658, 336] width 438 height 15
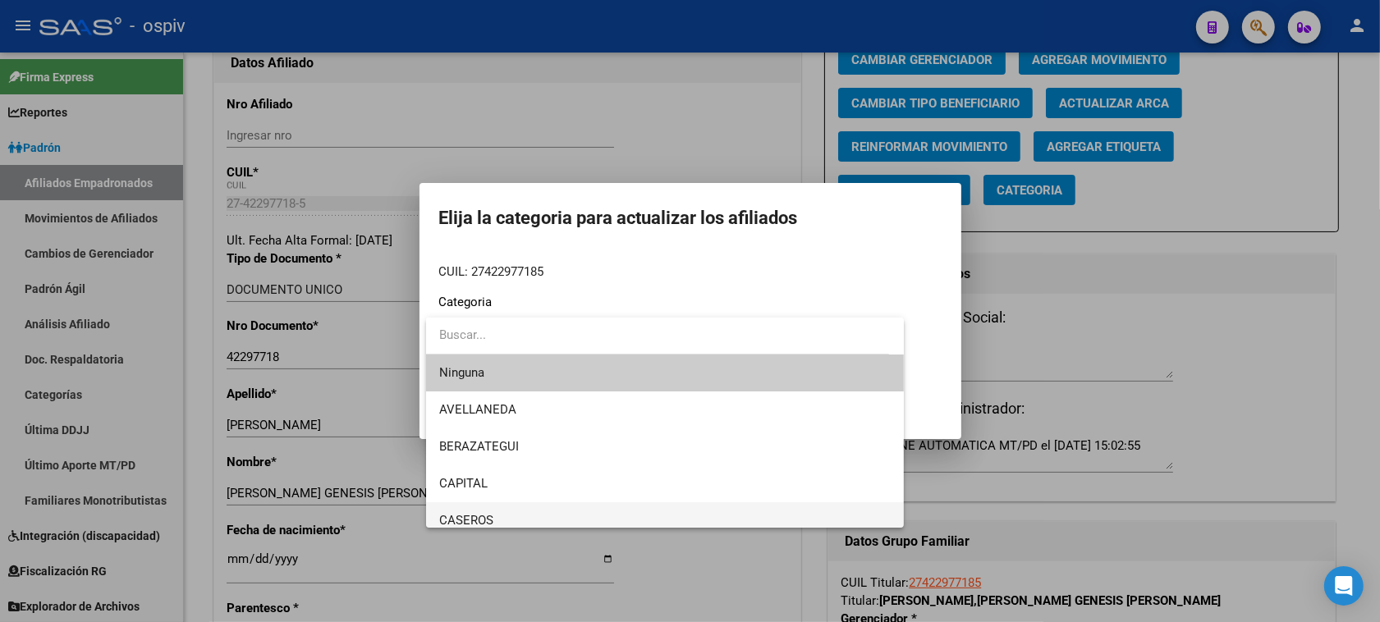
click at [484, 512] on span "CASEROS" at bounding box center [665, 521] width 452 height 37
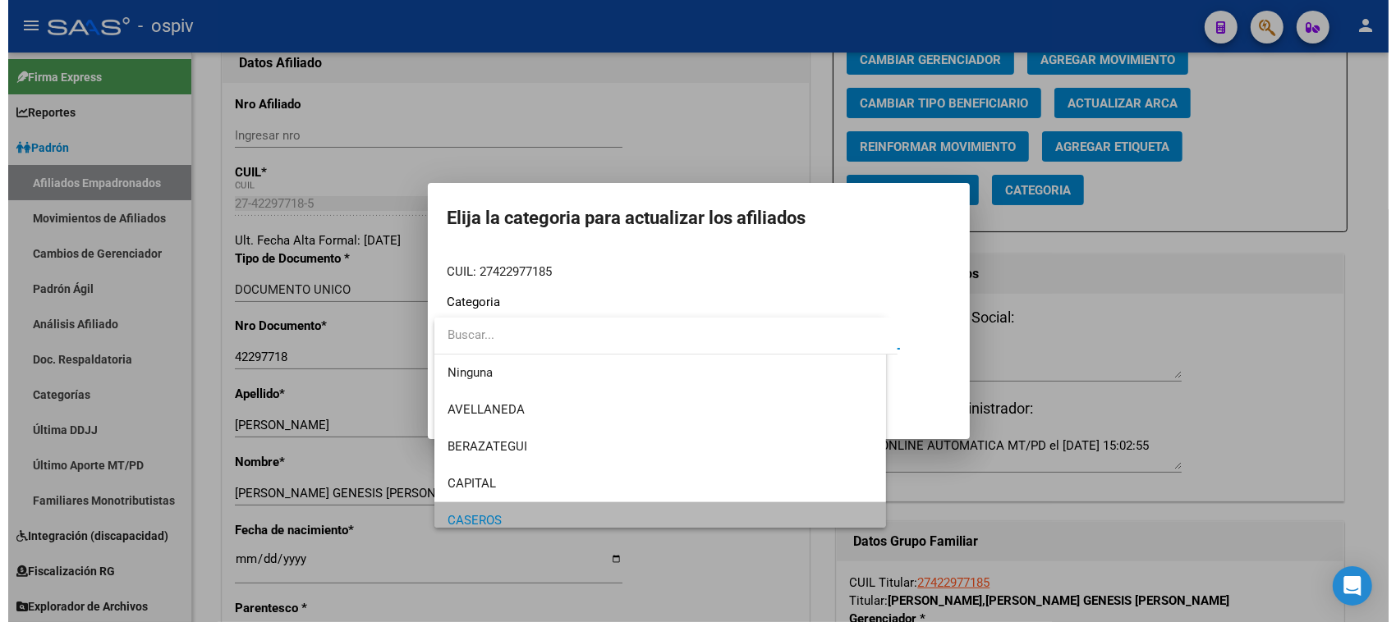
scroll to position [11, 0]
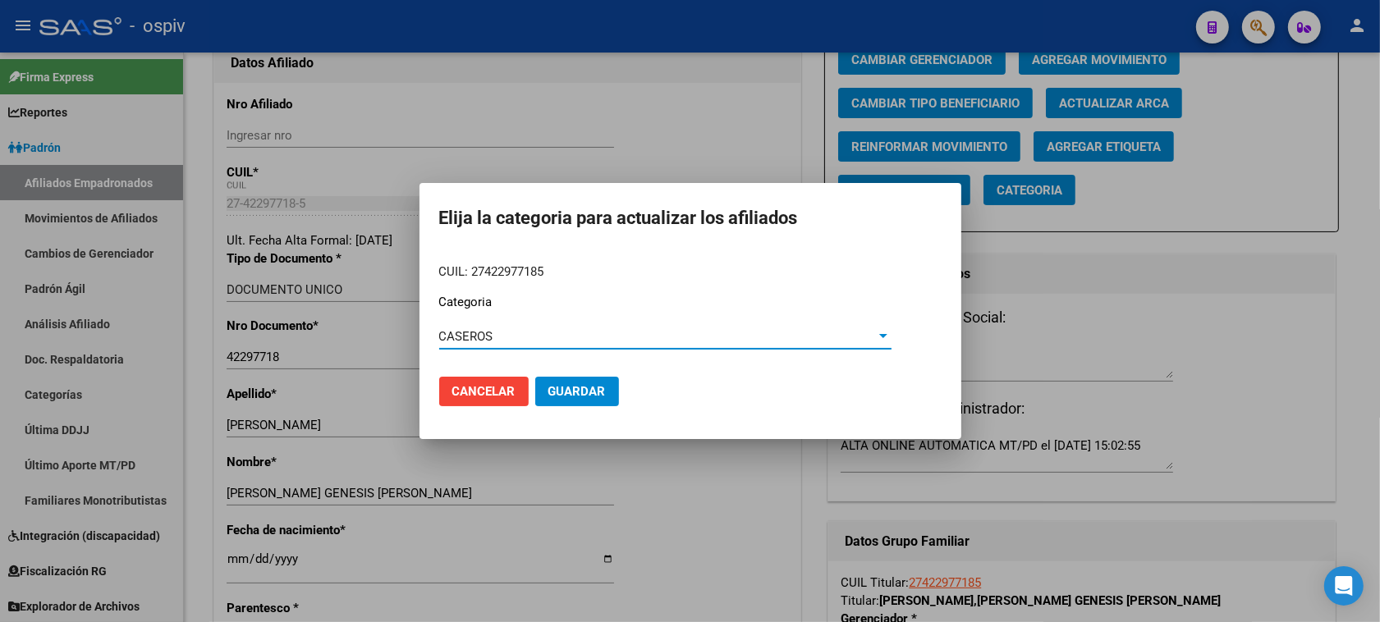
click at [621, 395] on mat-dialog-actions "Cancelar Guardar" at bounding box center [690, 392] width 503 height 56
click at [595, 397] on span "Guardar" at bounding box center [577, 391] width 57 height 15
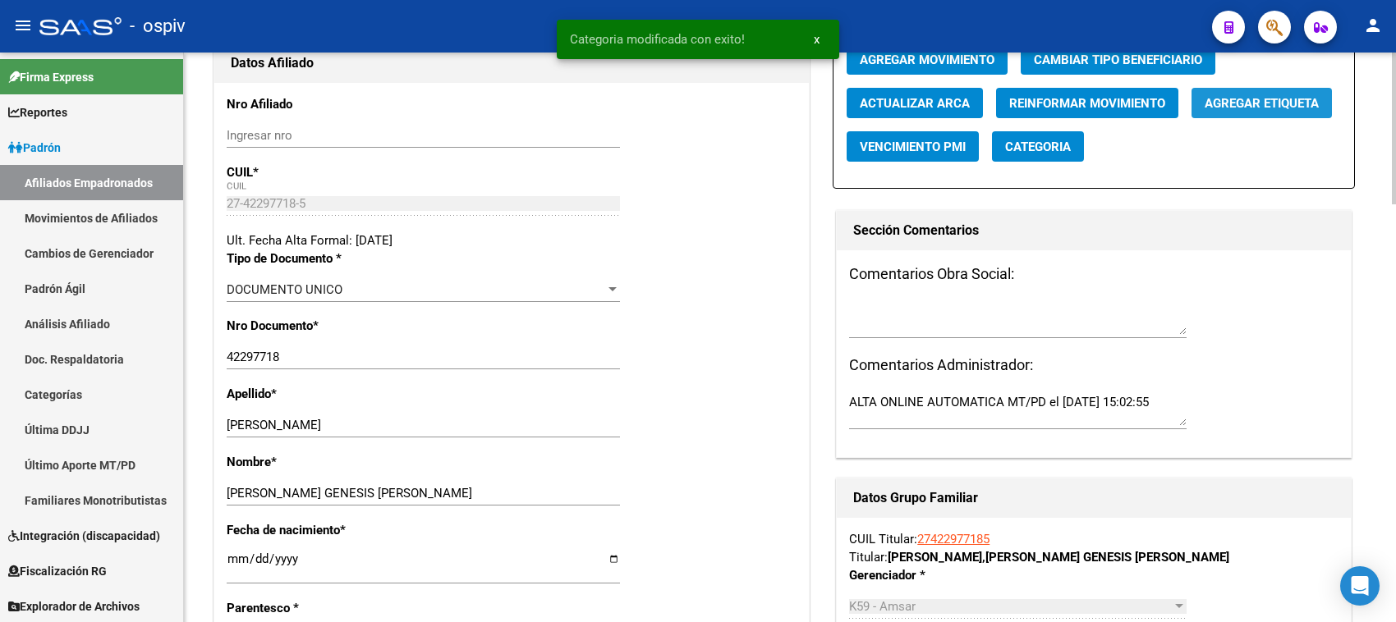
click at [1234, 99] on span "Agregar Etiqueta" at bounding box center [1262, 103] width 114 height 15
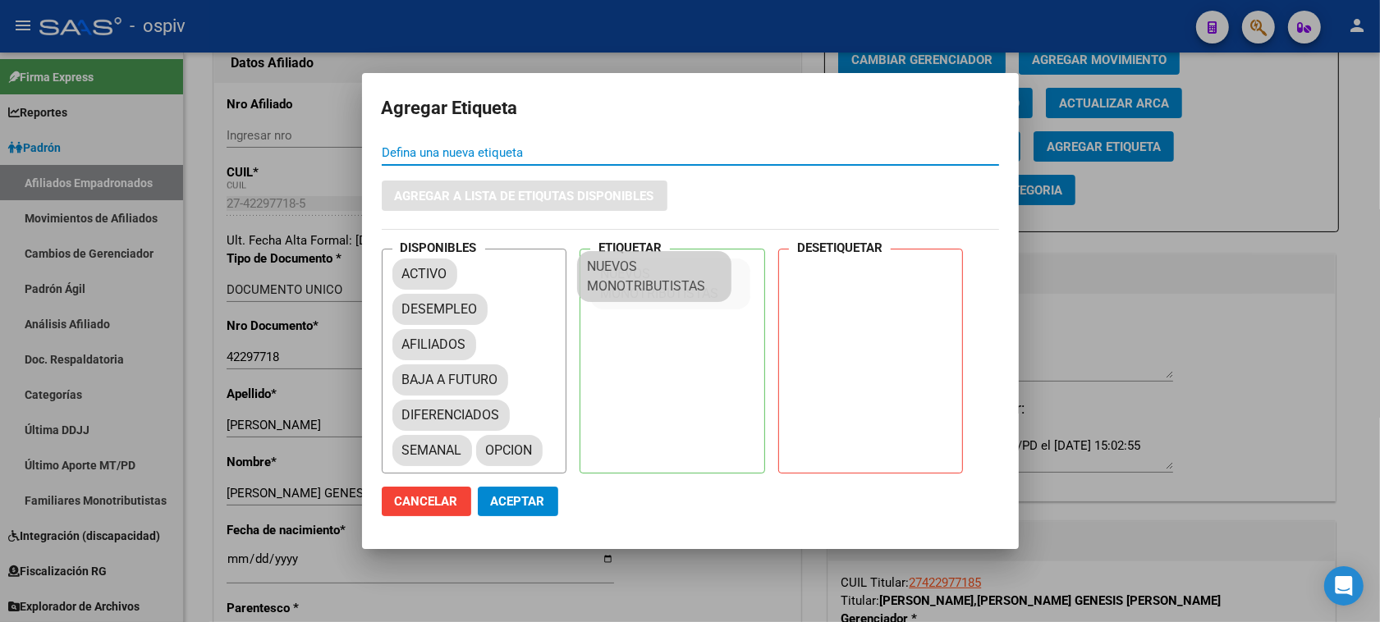
drag, startPoint x: 429, startPoint y: 460, endPoint x: 526, endPoint y: 325, distance: 165.9
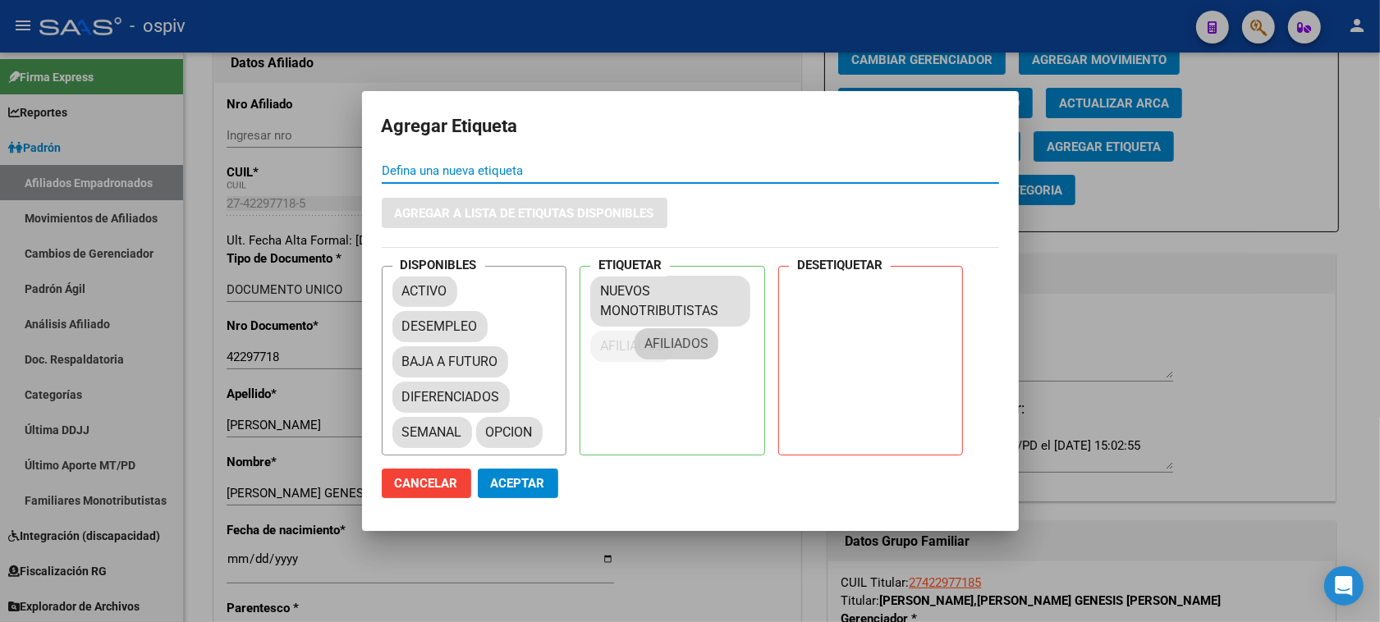
drag, startPoint x: 435, startPoint y: 343, endPoint x: 628, endPoint y: 350, distance: 193.1
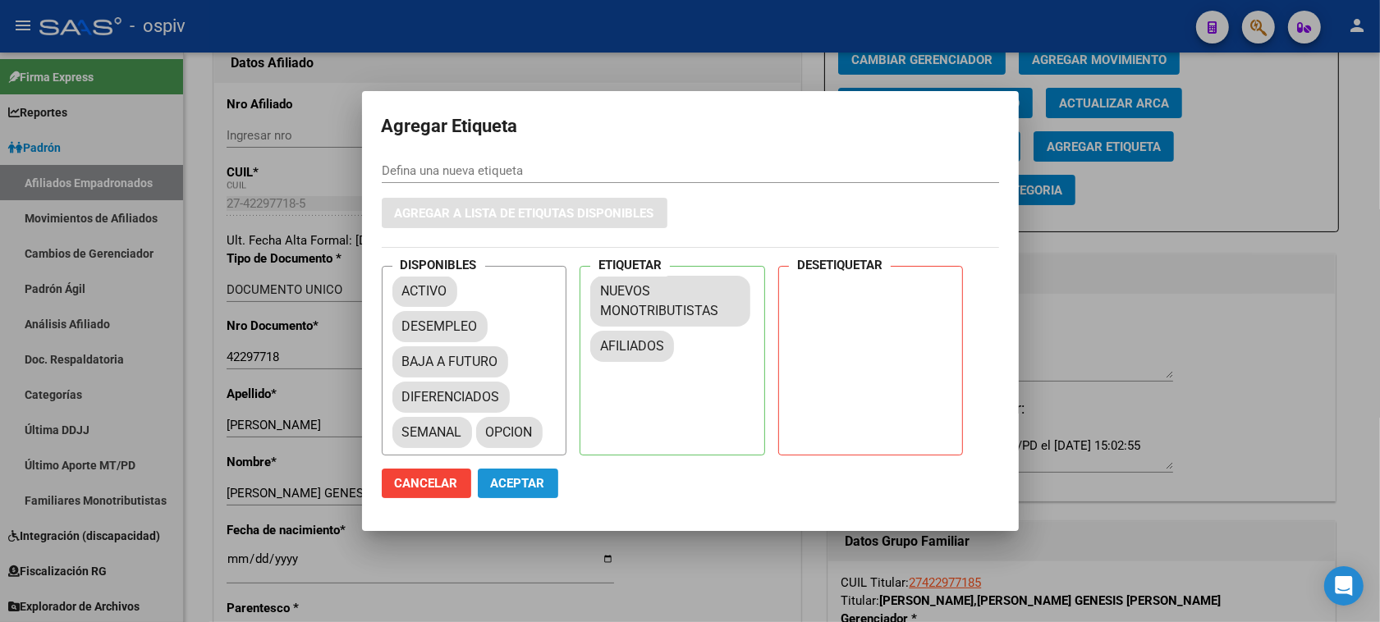
click at [520, 490] on span "Aceptar" at bounding box center [518, 483] width 54 height 15
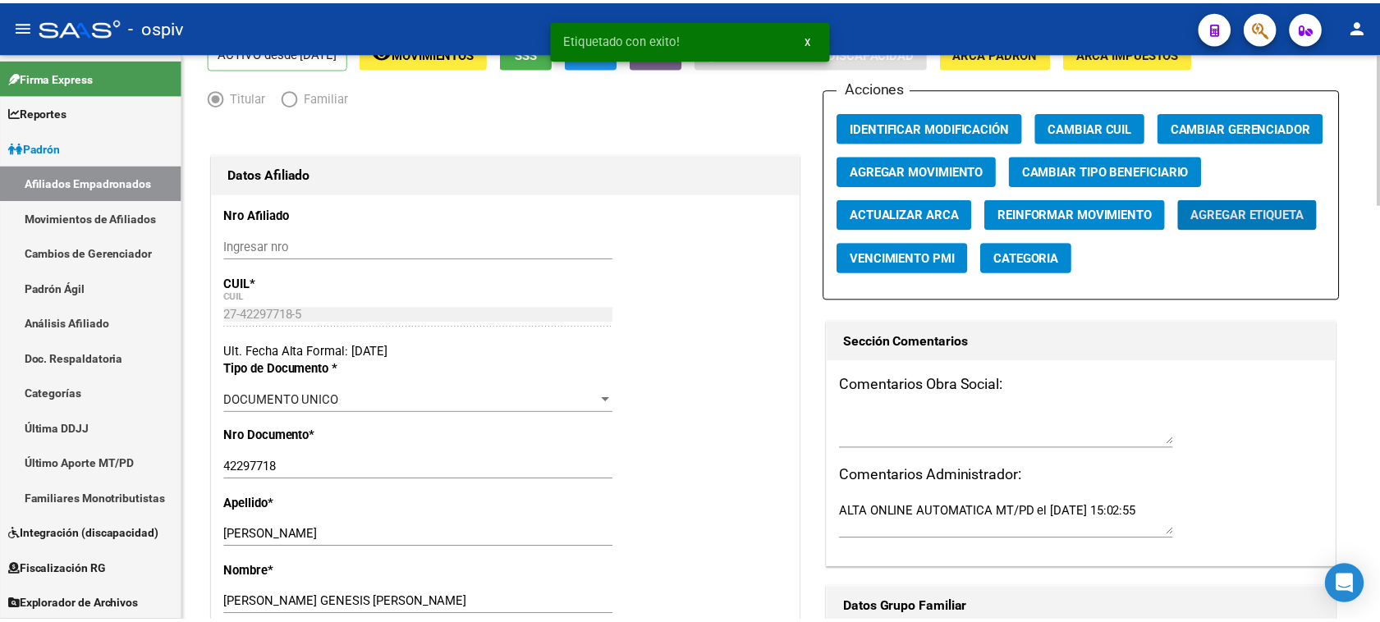
scroll to position [0, 0]
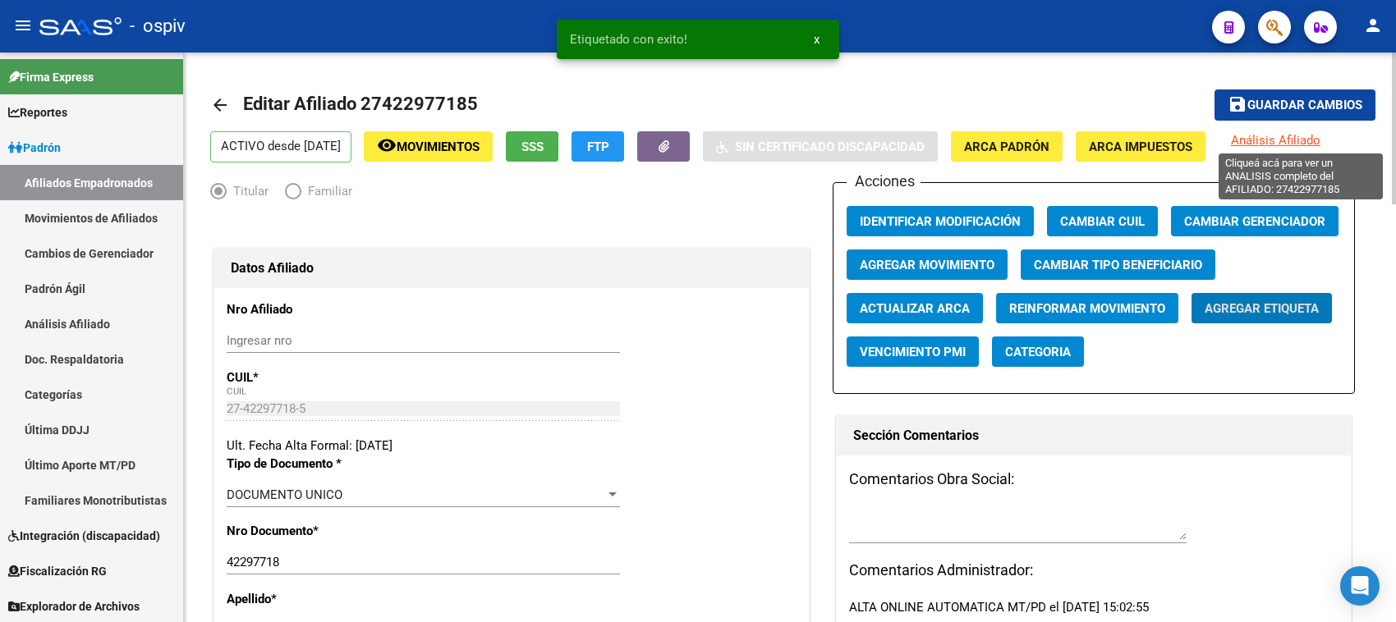
click at [1318, 140] on span "Análisis Afiliado" at bounding box center [1276, 140] width 90 height 15
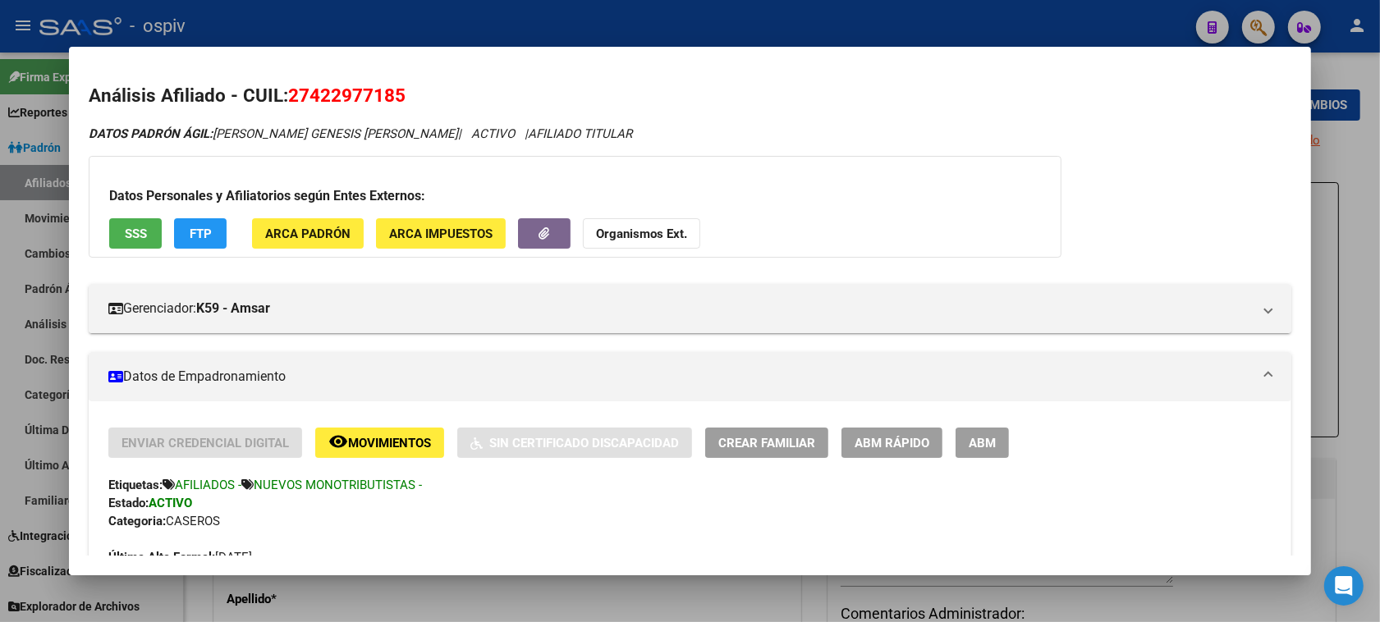
click at [197, 234] on span "FTP" at bounding box center [201, 234] width 22 height 15
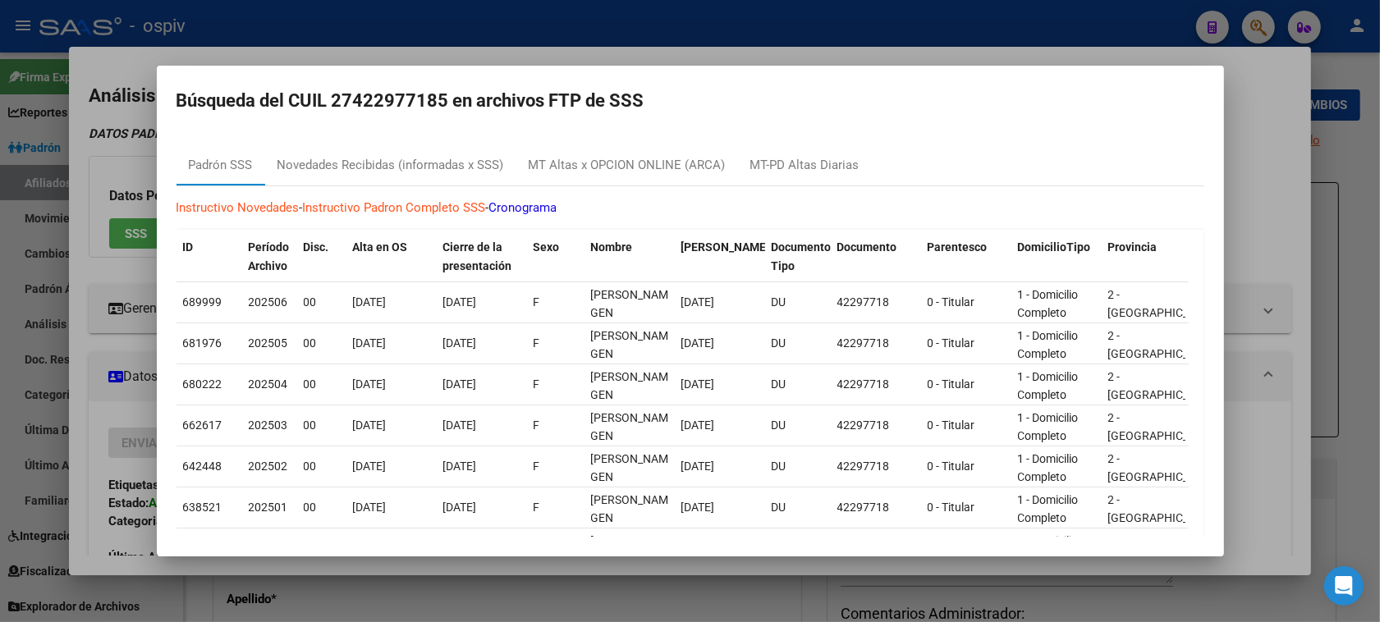
click at [1278, 136] on div at bounding box center [690, 311] width 1380 height 622
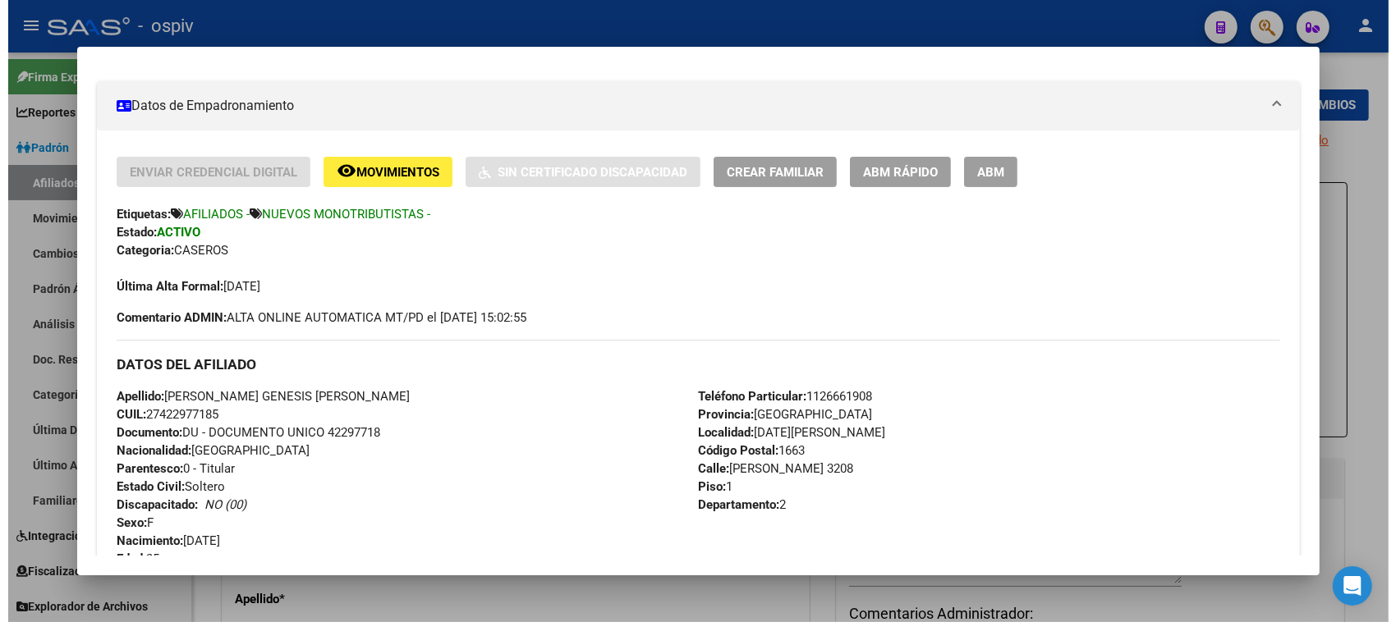
scroll to position [308, 0]
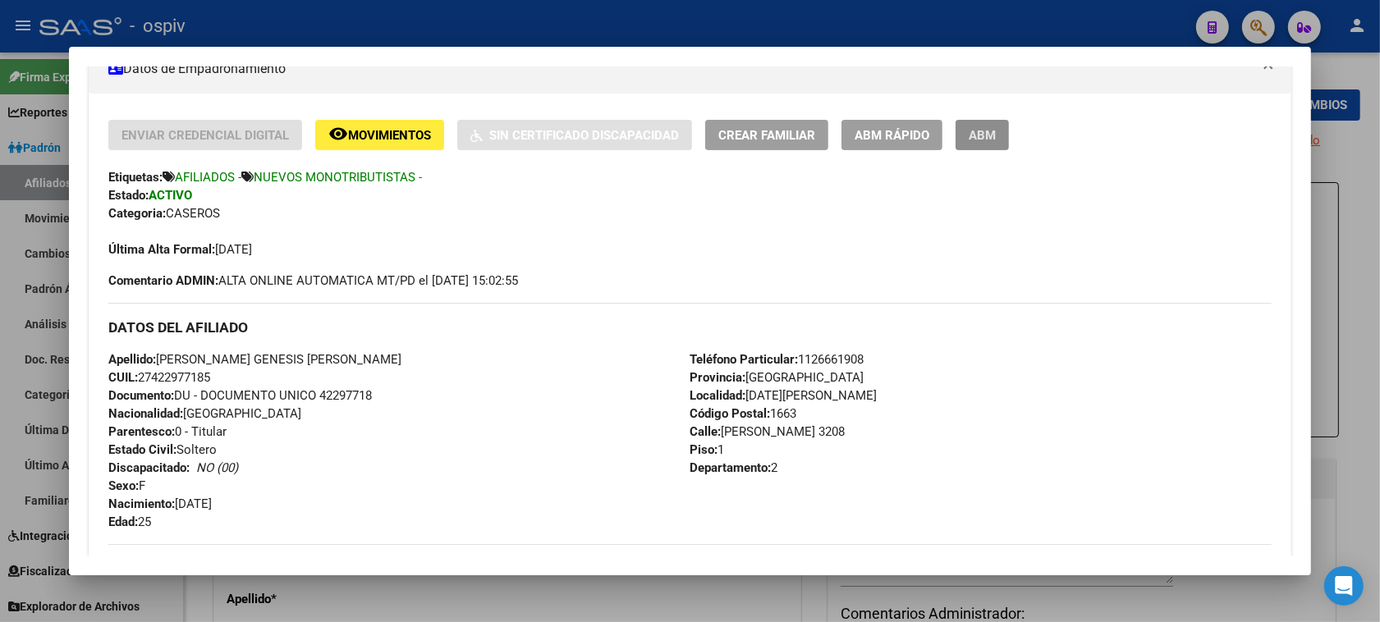
click at [979, 130] on span "ABM" at bounding box center [982, 135] width 27 height 15
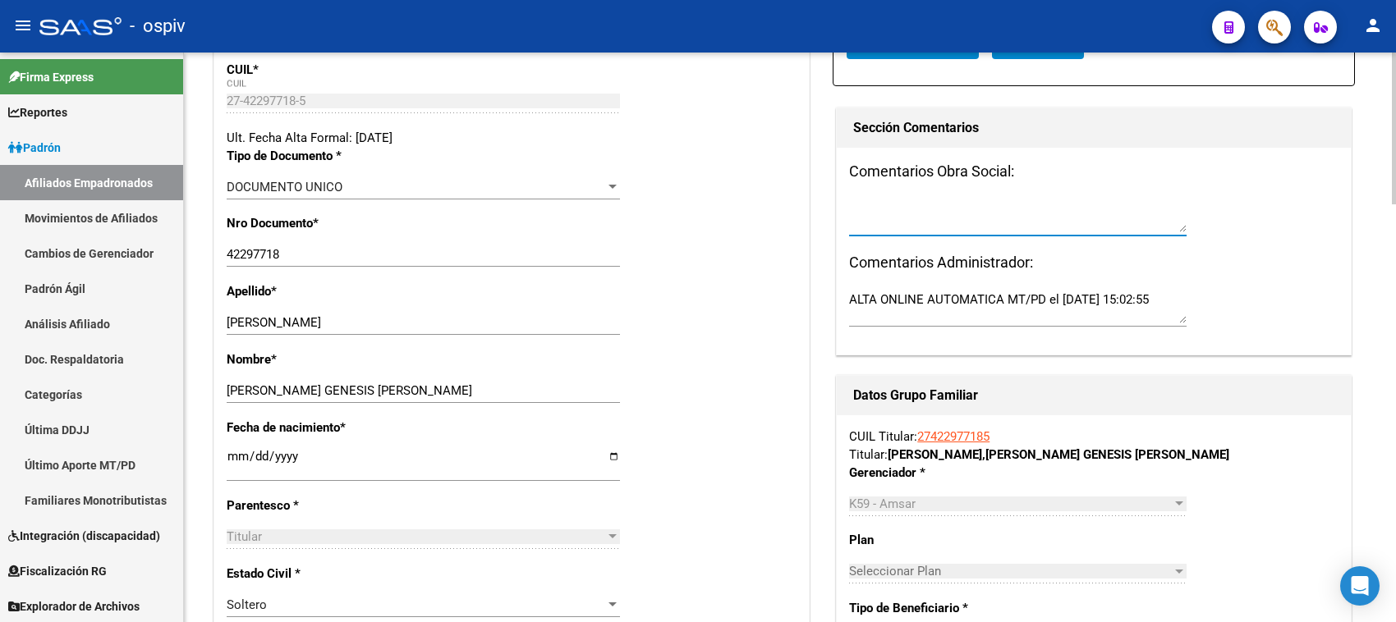
click at [893, 208] on textarea at bounding box center [1017, 216] width 337 height 33
click at [1131, 210] on textarea "no se dio de alta al grupo familiar por no estar dado e alta en el monotributo" at bounding box center [1017, 216] width 337 height 33
click at [1136, 208] on textarea "no se dio de alta al grupo familiar por no estar dado e alta en el monotributo" at bounding box center [1017, 216] width 337 height 33
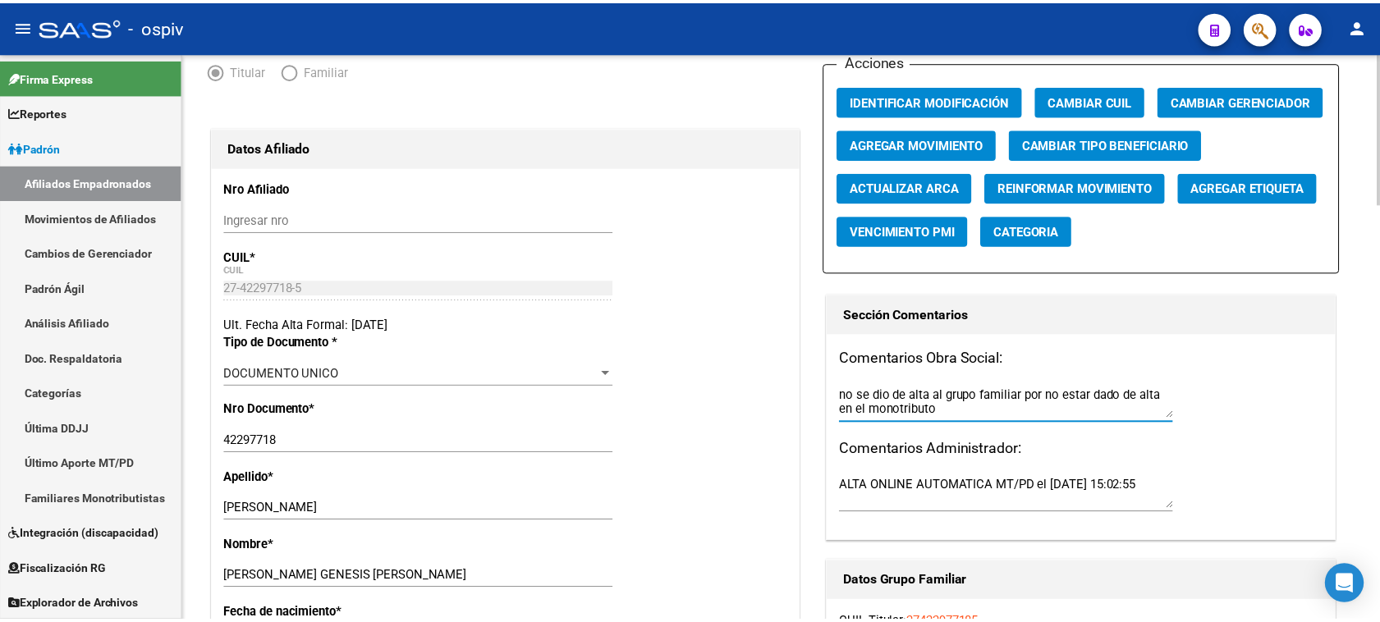
scroll to position [0, 0]
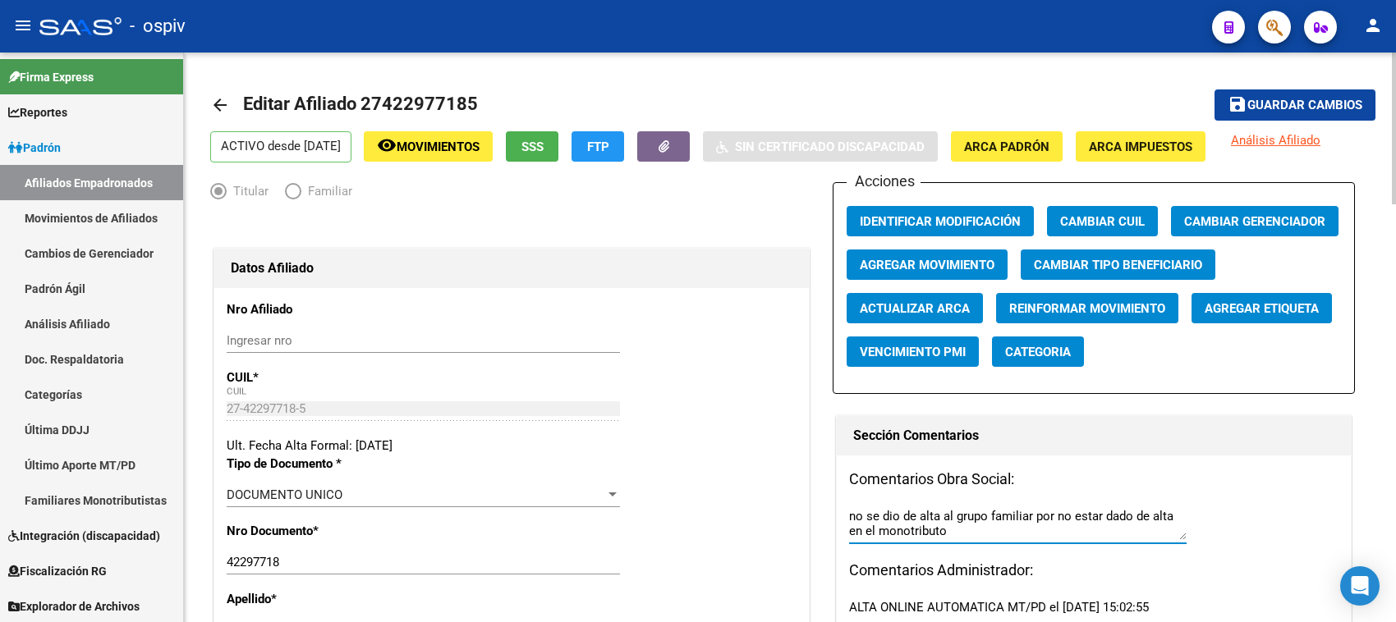
type textarea "no se dio de alta al grupo familiar por no estar dado de alta en el monotributo"
click at [1330, 94] on button "save Guardar cambios" at bounding box center [1294, 105] width 161 height 30
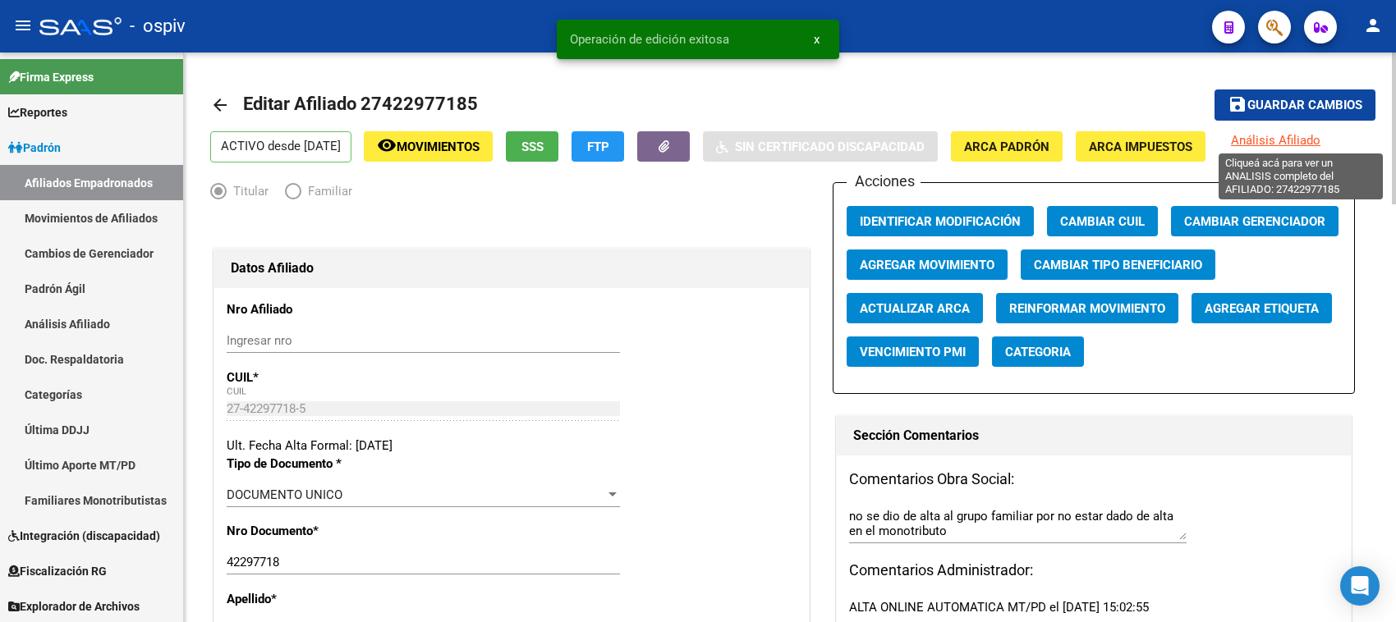
click at [1295, 138] on span "Análisis Afiliado" at bounding box center [1276, 140] width 90 height 15
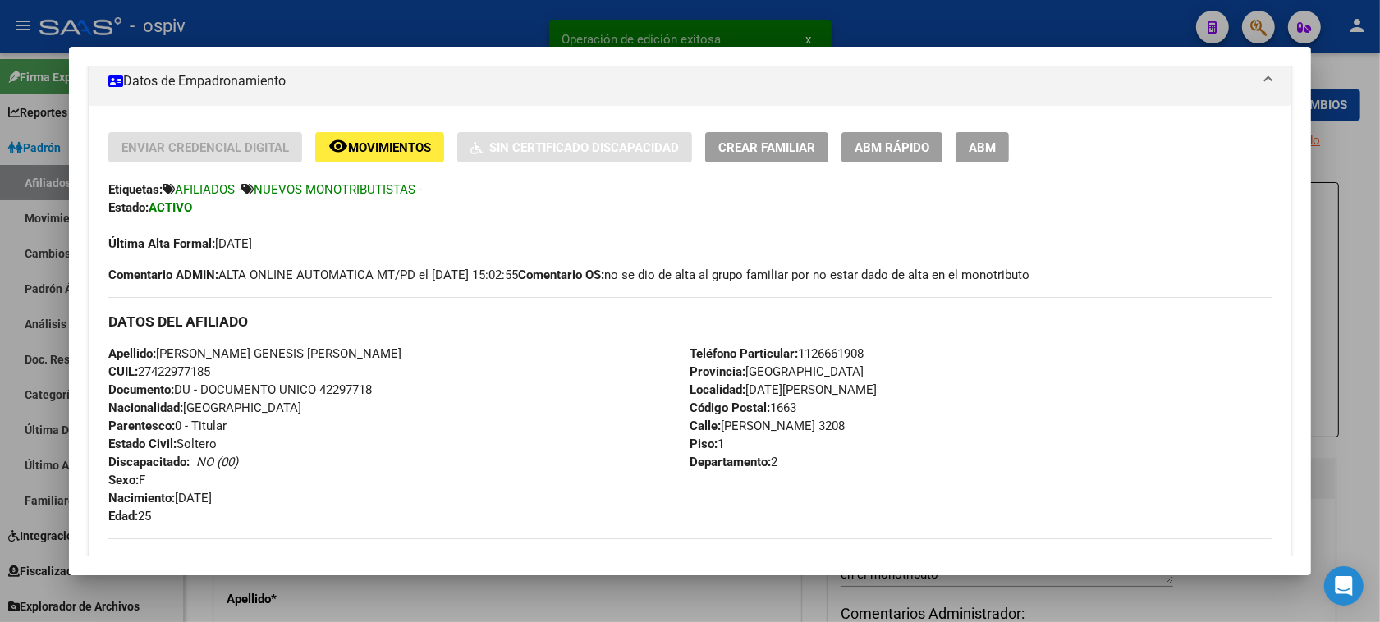
scroll to position [308, 0]
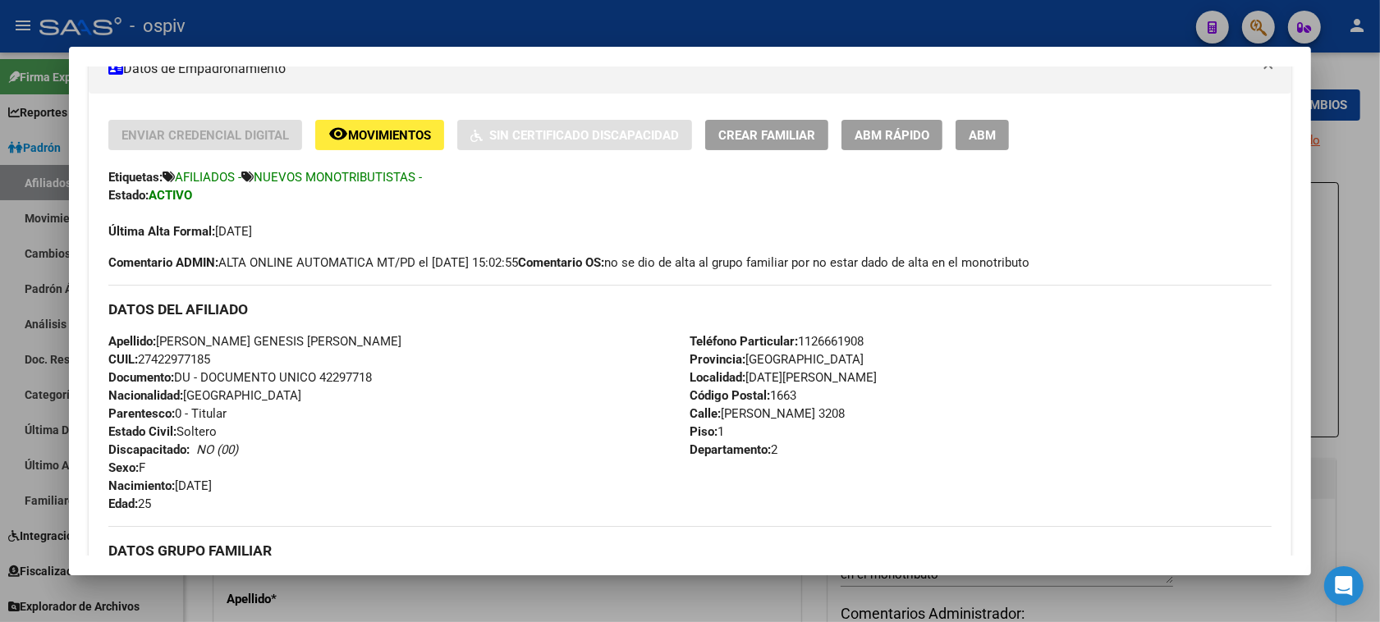
click at [981, 134] on span "ABM" at bounding box center [982, 135] width 27 height 15
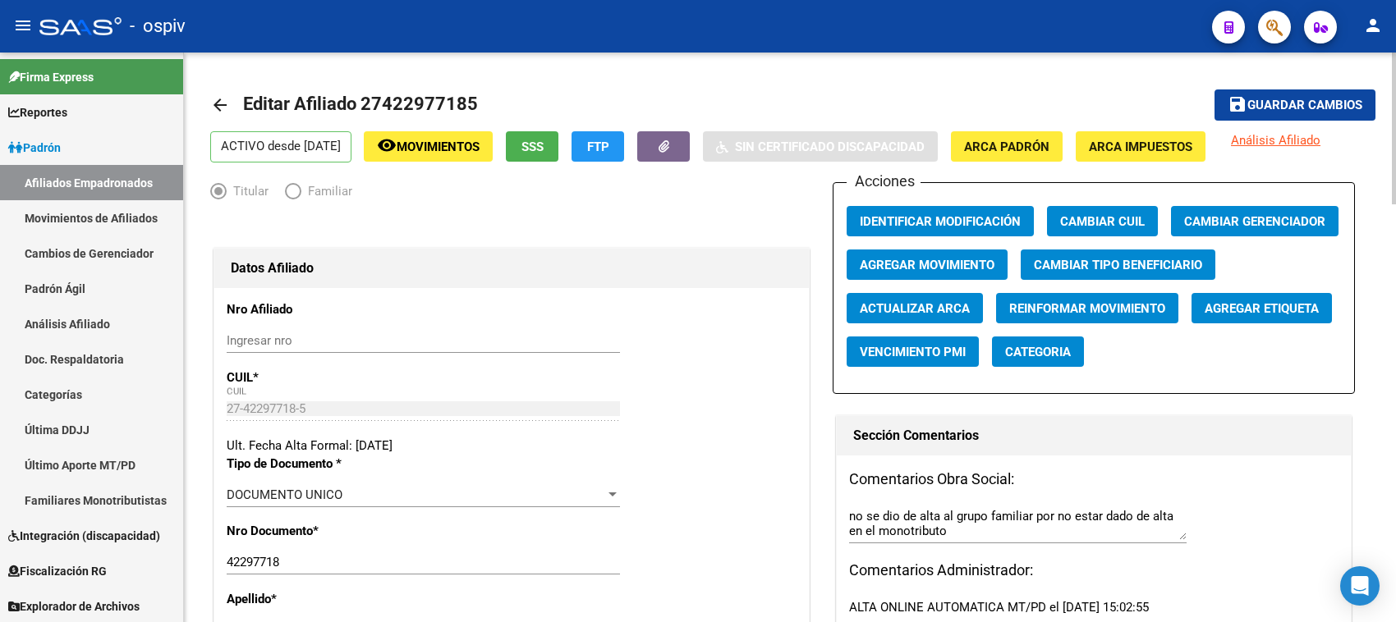
click at [1043, 354] on span "Categoria" at bounding box center [1038, 352] width 66 height 15
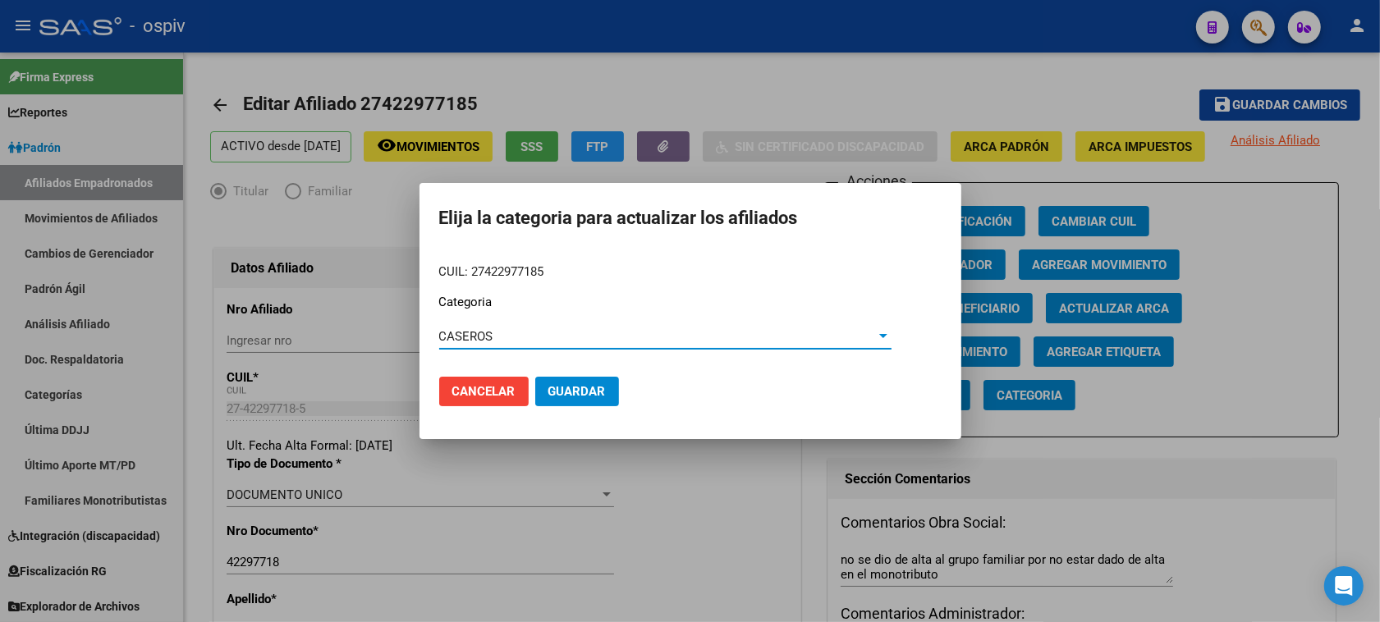
click at [587, 396] on span "Guardar" at bounding box center [577, 391] width 57 height 15
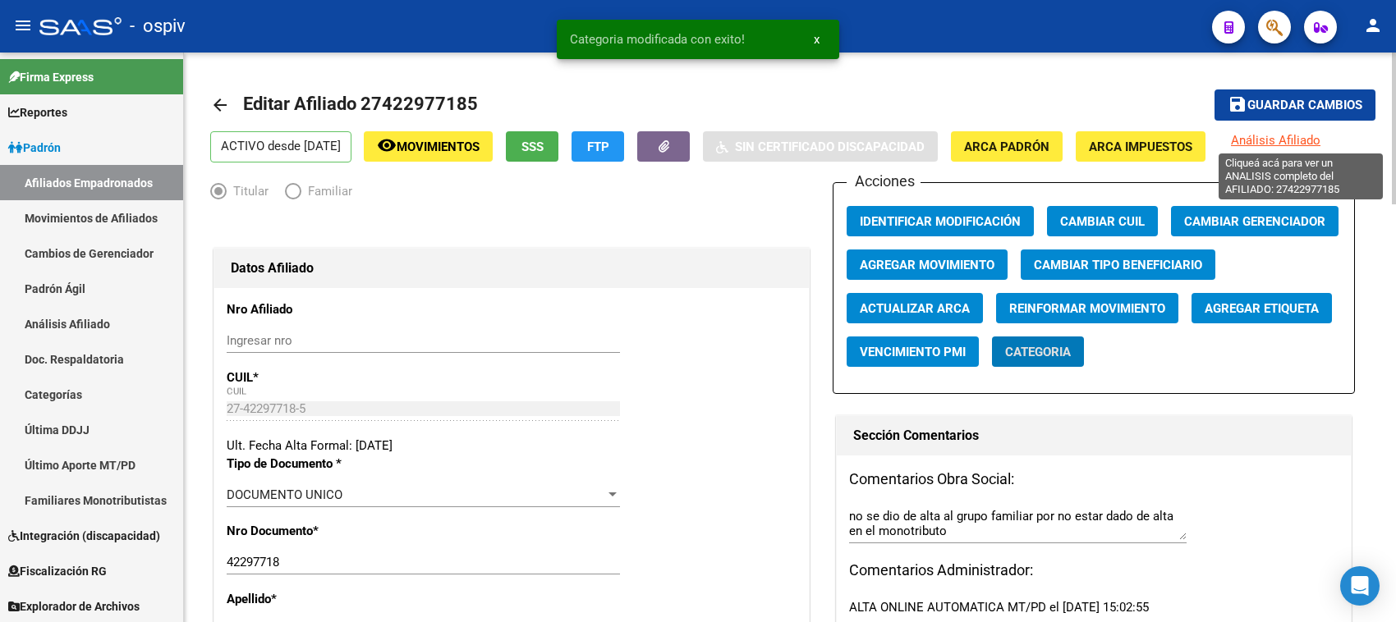
click at [1312, 140] on span "Análisis Afiliado" at bounding box center [1276, 140] width 90 height 15
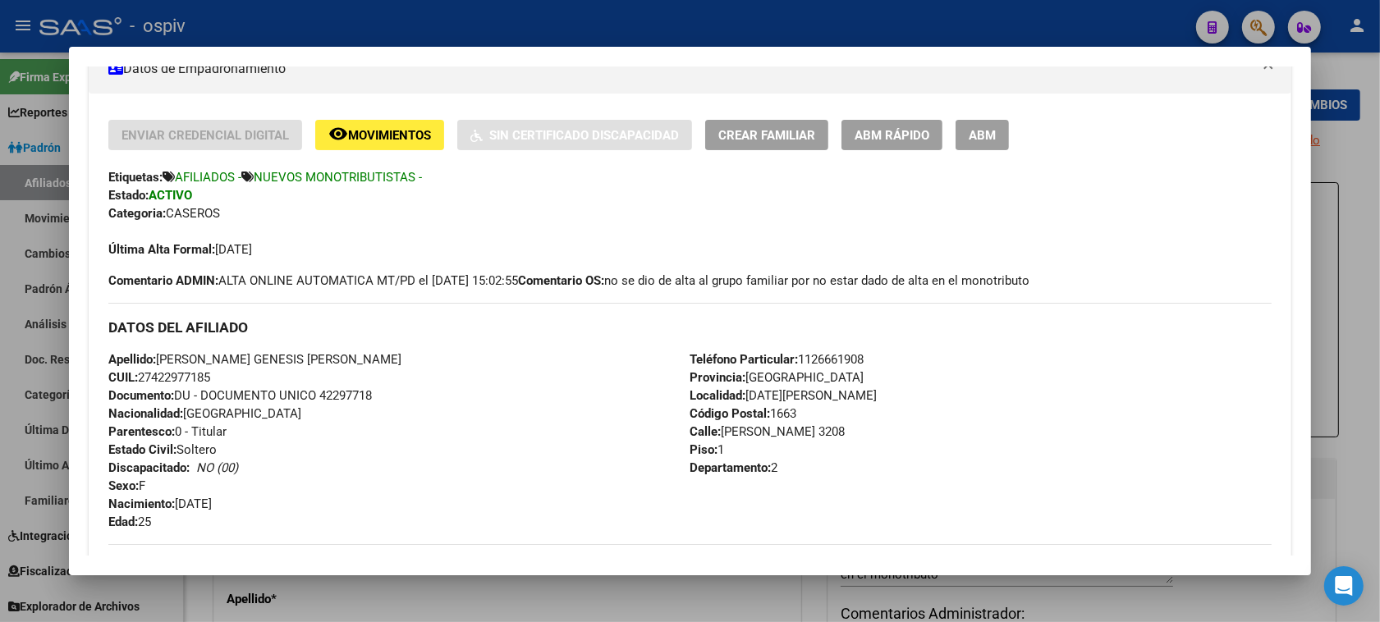
click at [1352, 145] on div at bounding box center [690, 311] width 1380 height 622
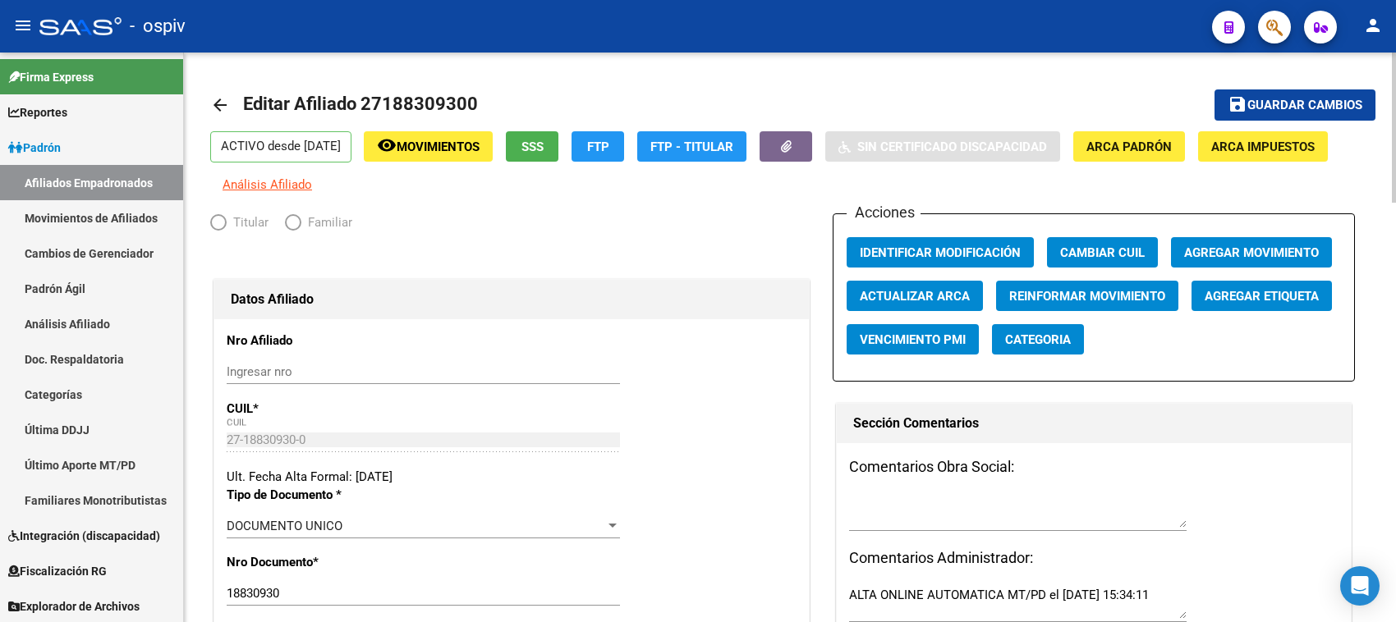
radio input "true"
type input "27-18830930-0"
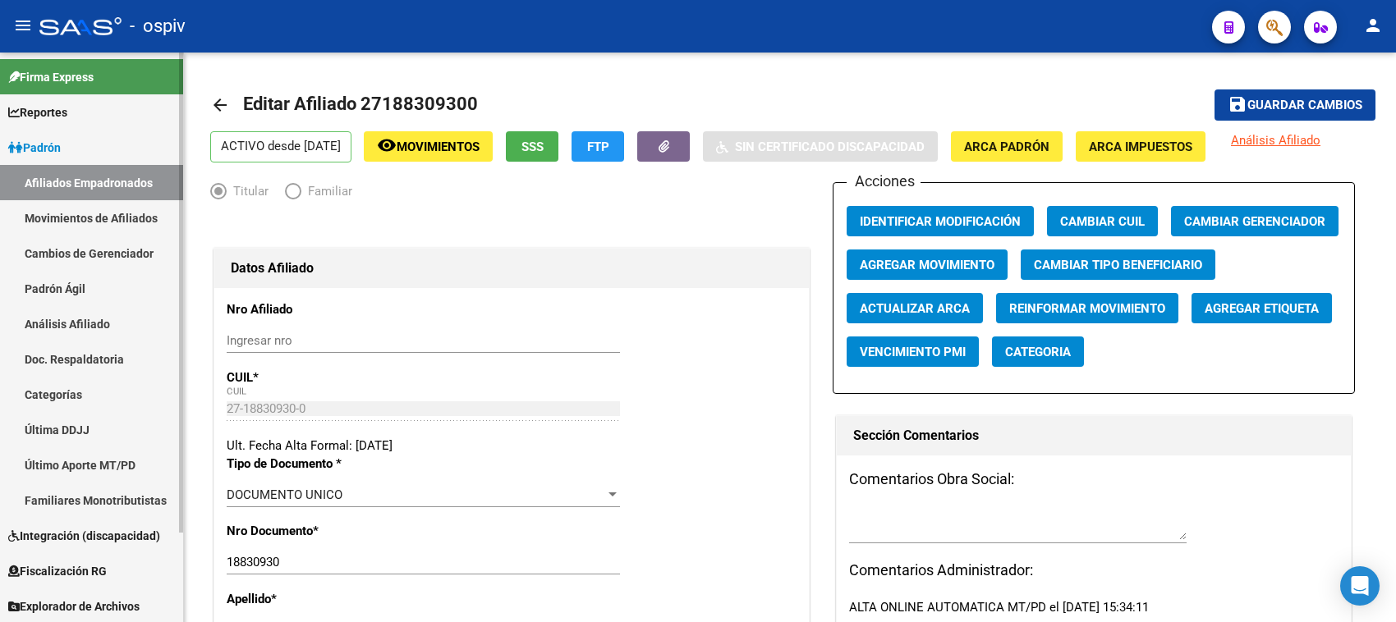
click at [117, 181] on link "Afiliados Empadronados" at bounding box center [91, 182] width 183 height 35
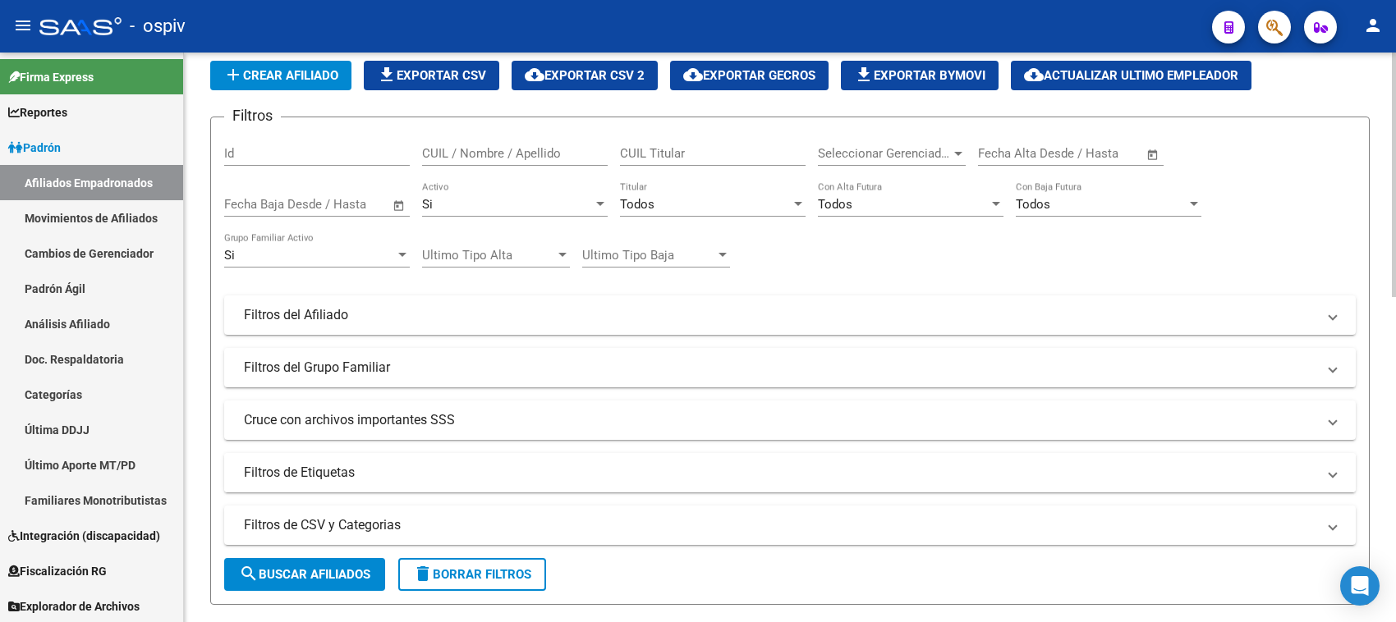
scroll to position [205, 0]
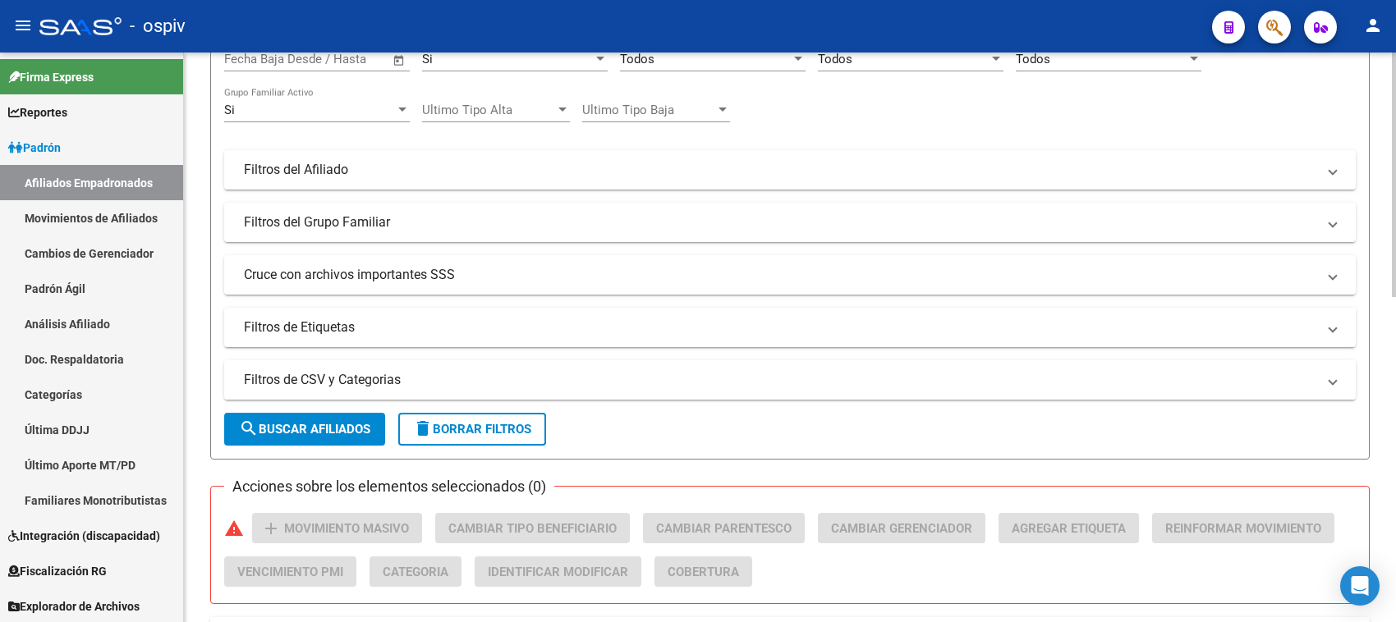
click at [450, 378] on mat-panel-title "Filtros de CSV y Categorias" at bounding box center [780, 380] width 1072 height 18
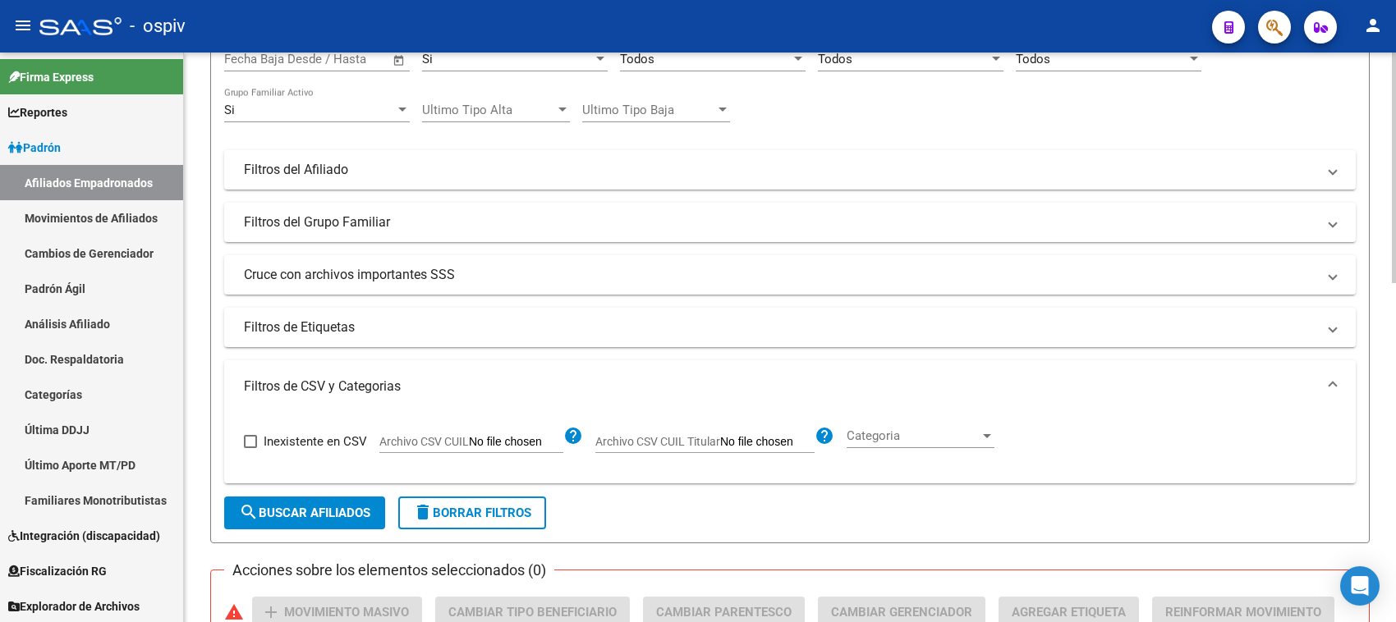
click at [985, 437] on div at bounding box center [987, 435] width 15 height 13
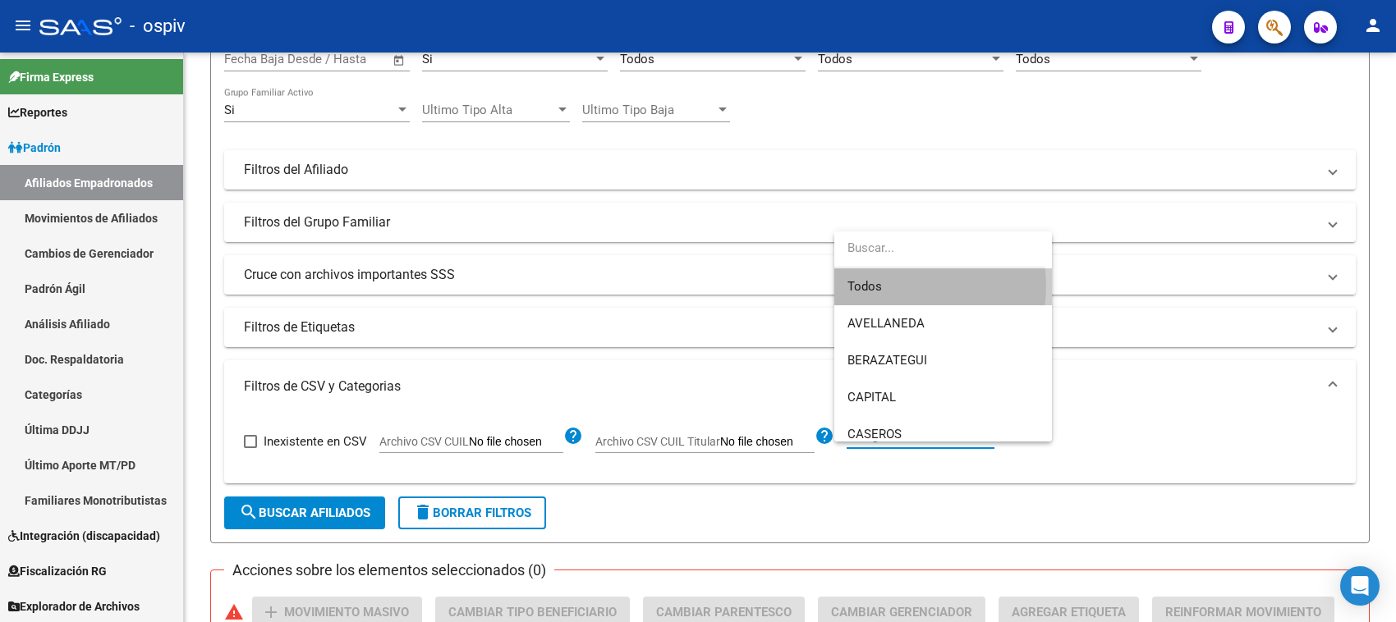
click at [903, 287] on span "Todos" at bounding box center [942, 287] width 191 height 37
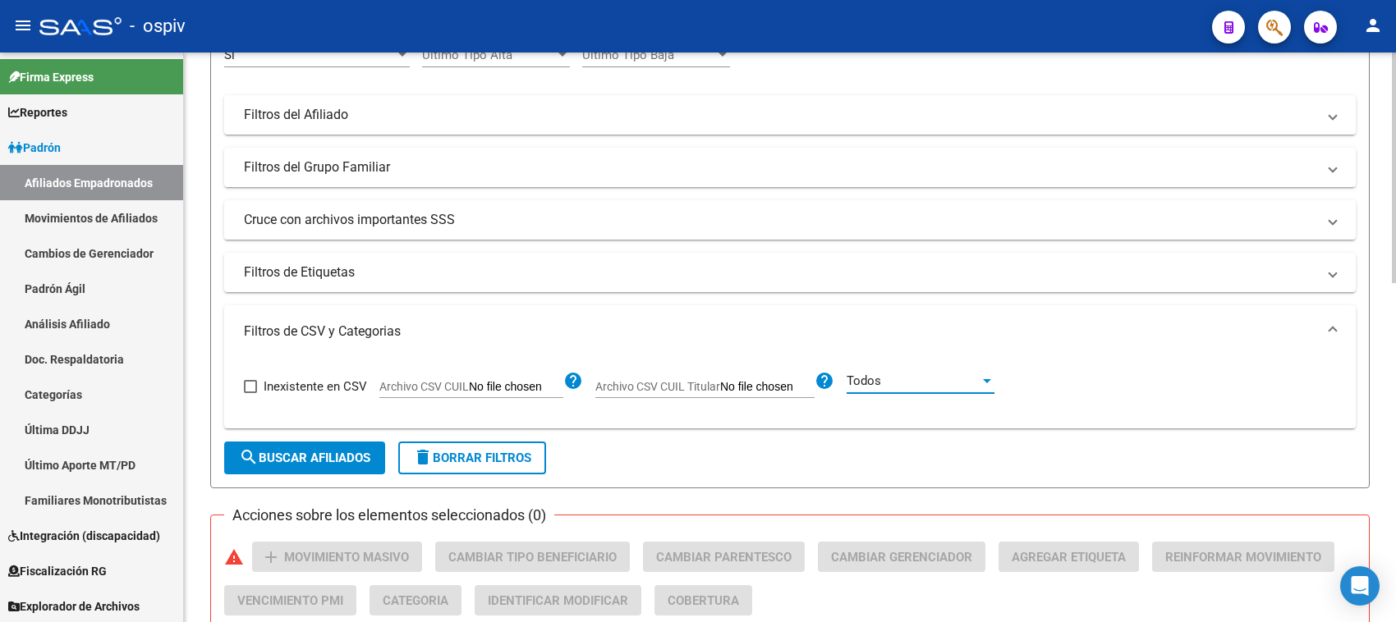
scroll to position [308, 0]
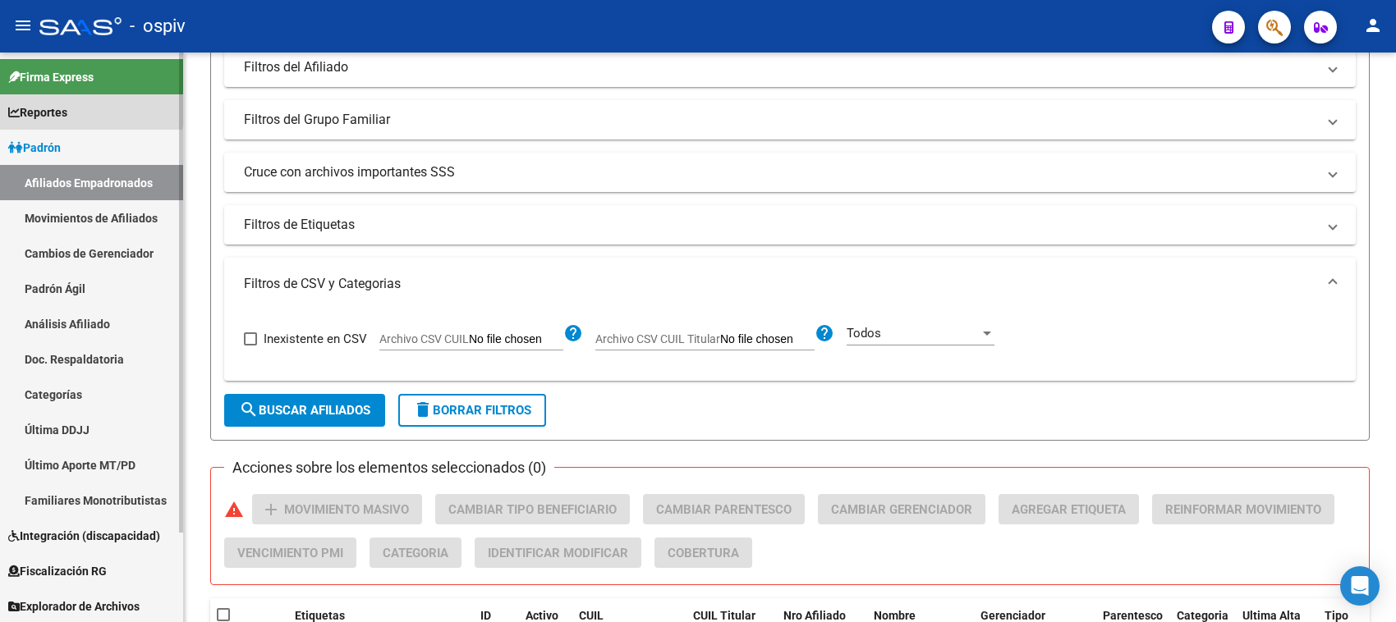
click at [55, 111] on span "Reportes" at bounding box center [37, 112] width 59 height 18
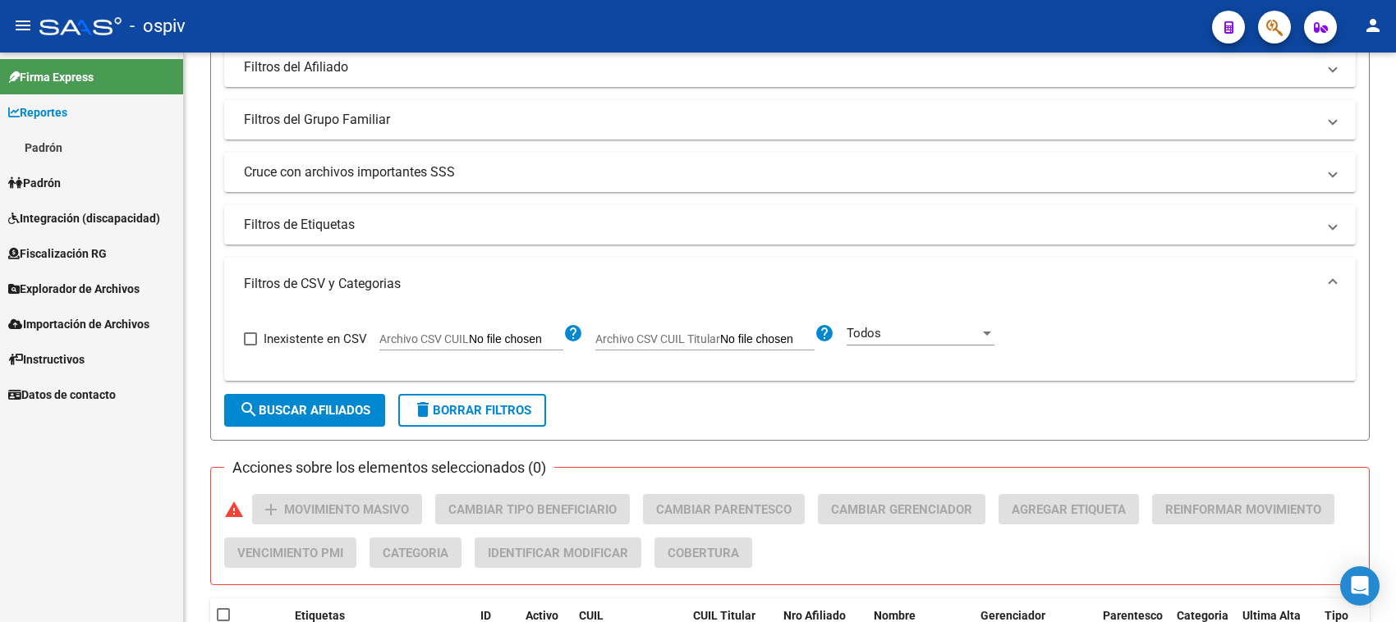
click at [64, 149] on link "Padrón" at bounding box center [91, 147] width 183 height 35
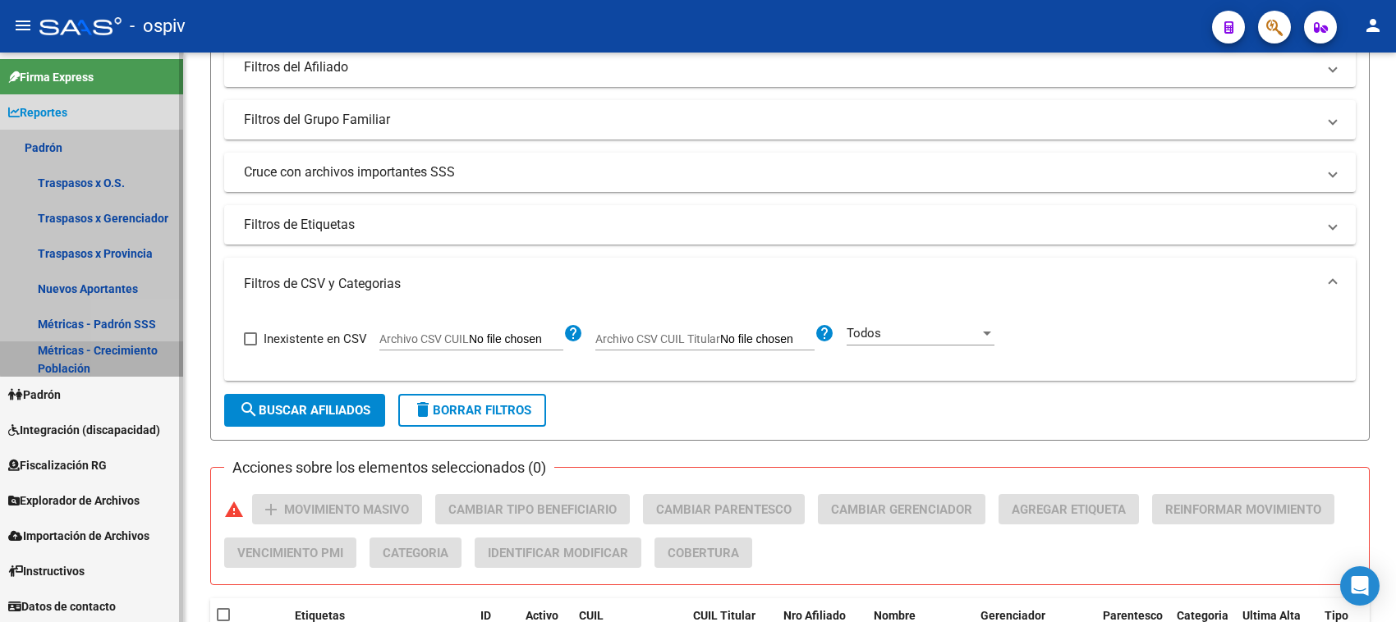
click at [138, 346] on link "Métricas - Crecimiento Población" at bounding box center [91, 359] width 183 height 35
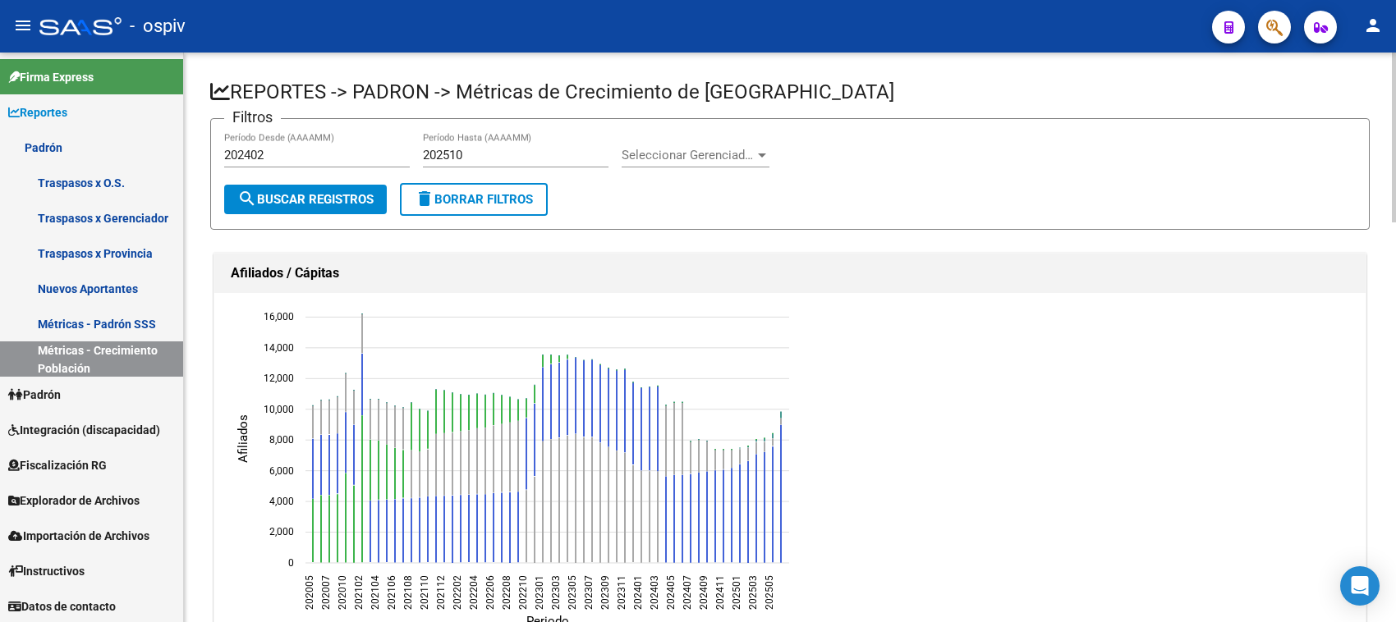
click at [351, 195] on span "search Buscar Registros" at bounding box center [305, 199] width 136 height 15
click at [760, 154] on div at bounding box center [762, 156] width 8 height 4
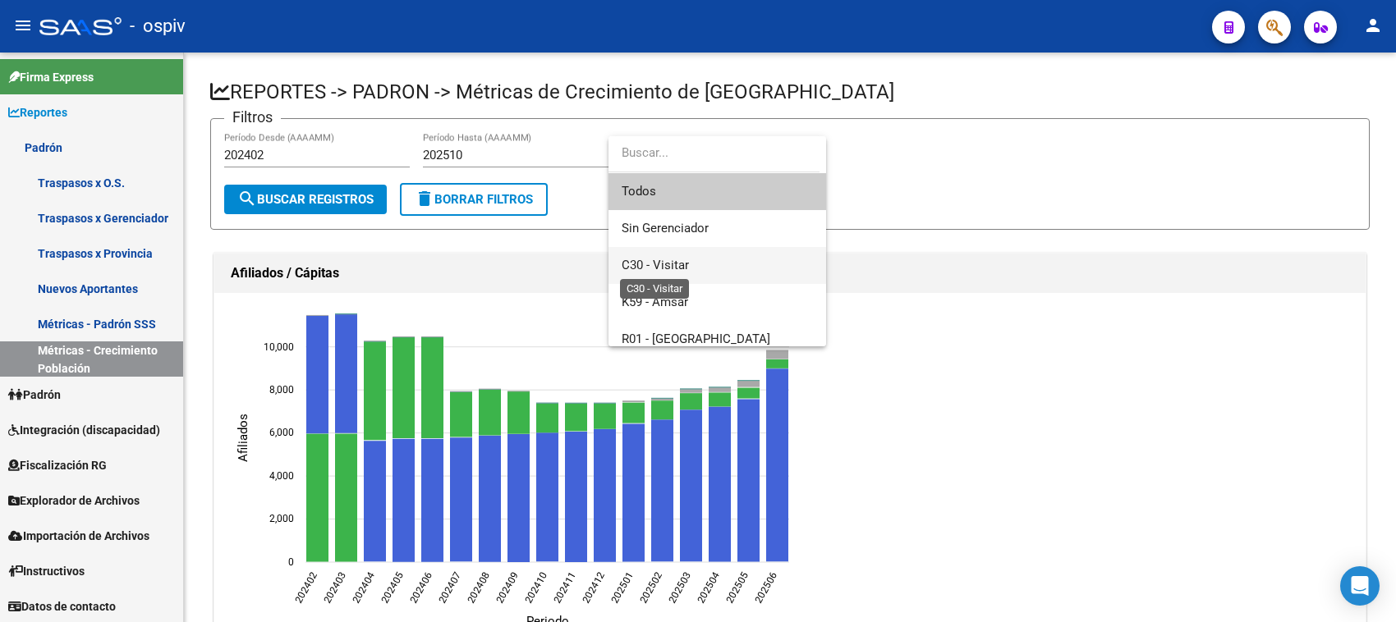
click at [680, 264] on span "C30 - Visitar" at bounding box center [655, 265] width 67 height 15
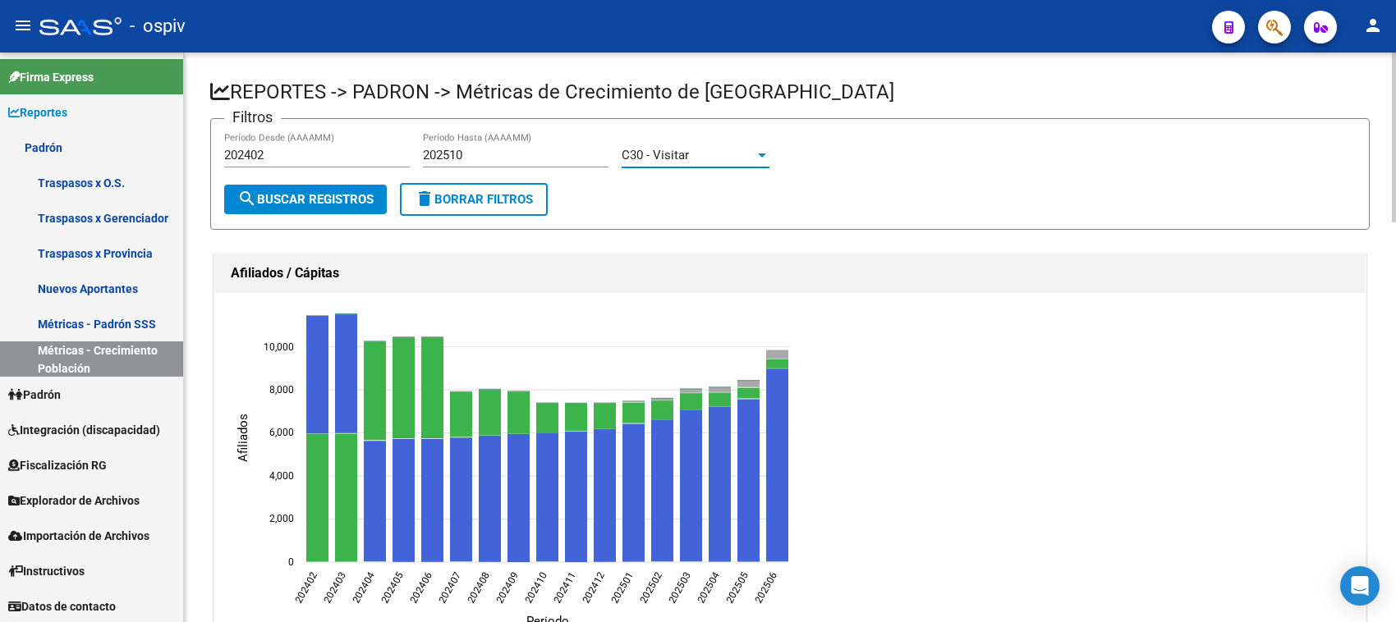
click at [297, 195] on span "search Buscar Registros" at bounding box center [305, 199] width 136 height 15
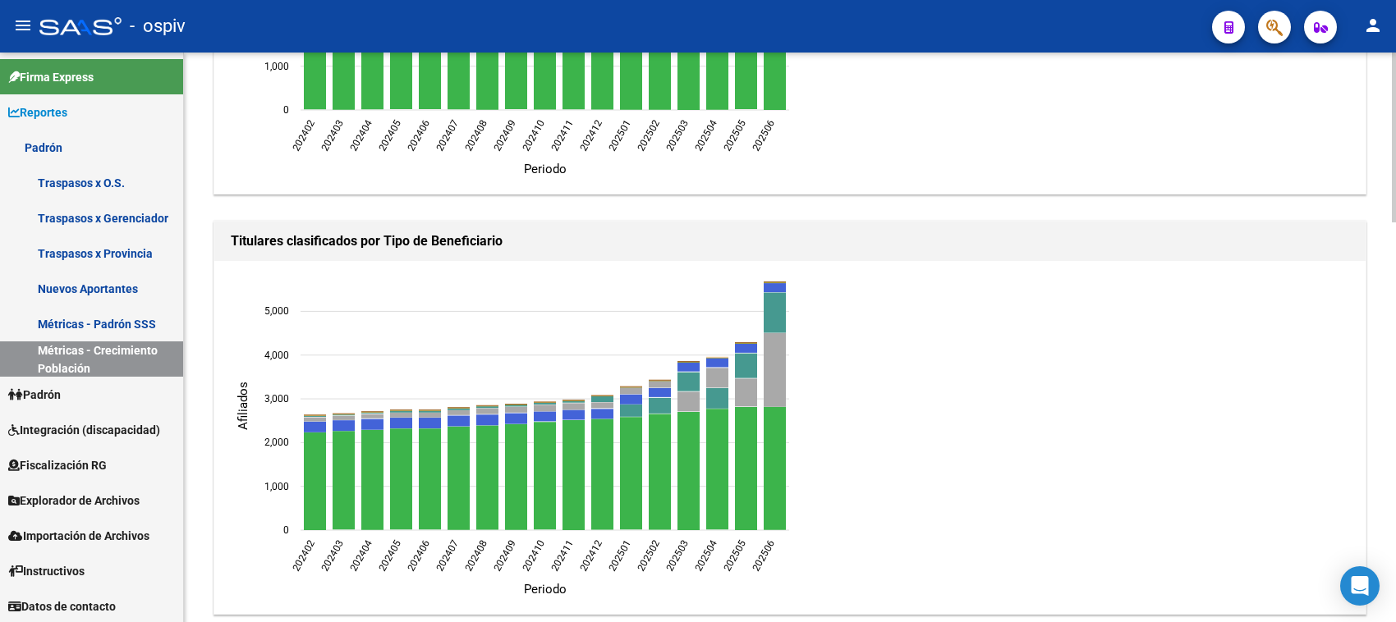
scroll to position [1347, 0]
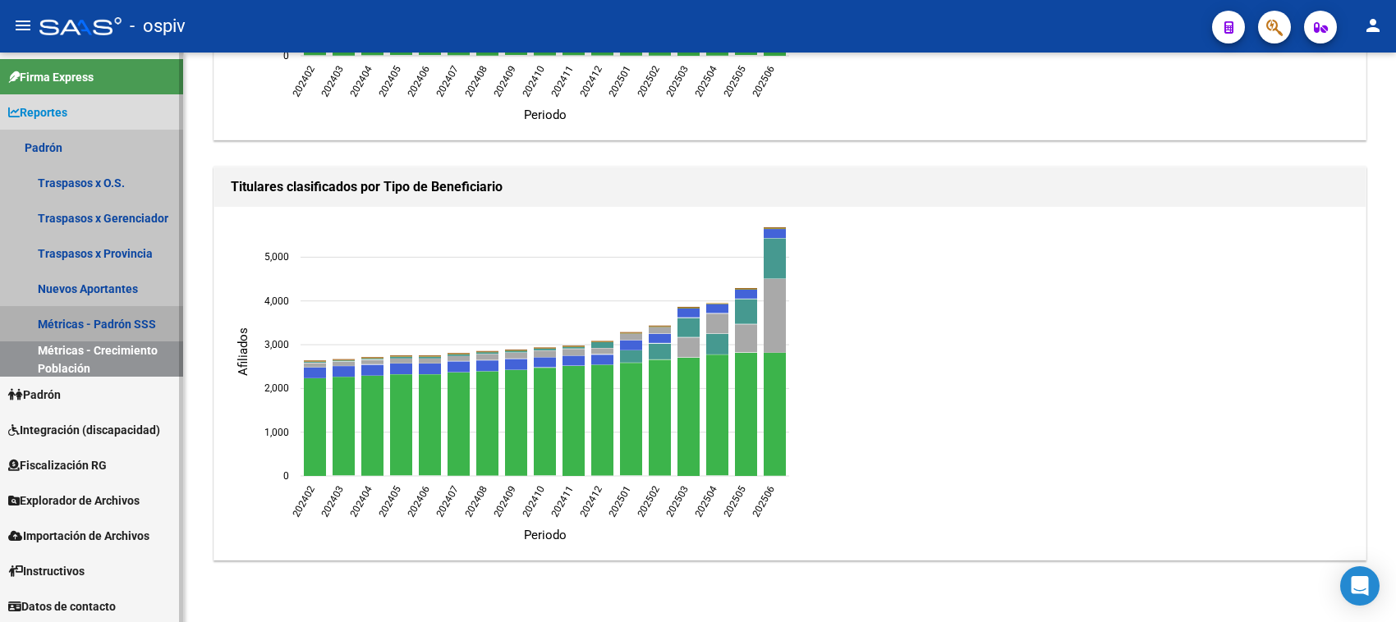
click at [121, 319] on link "Métricas - Padrón SSS" at bounding box center [91, 323] width 183 height 35
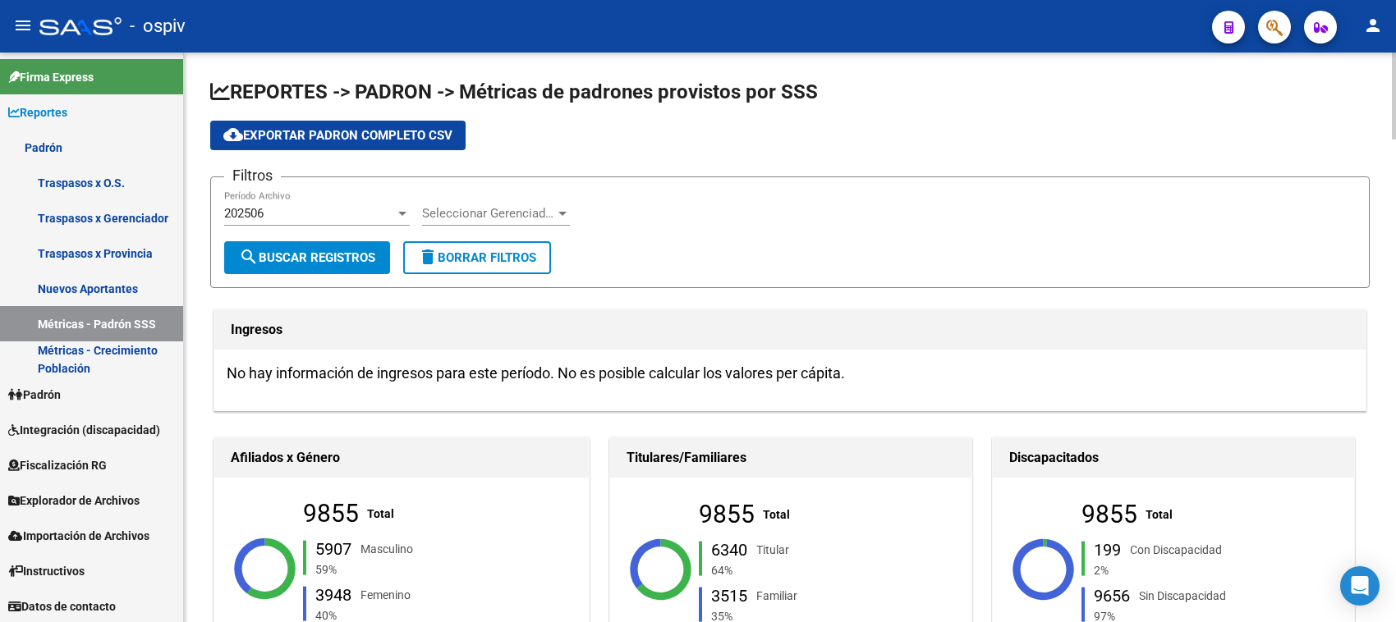
click at [406, 210] on div at bounding box center [402, 213] width 15 height 13
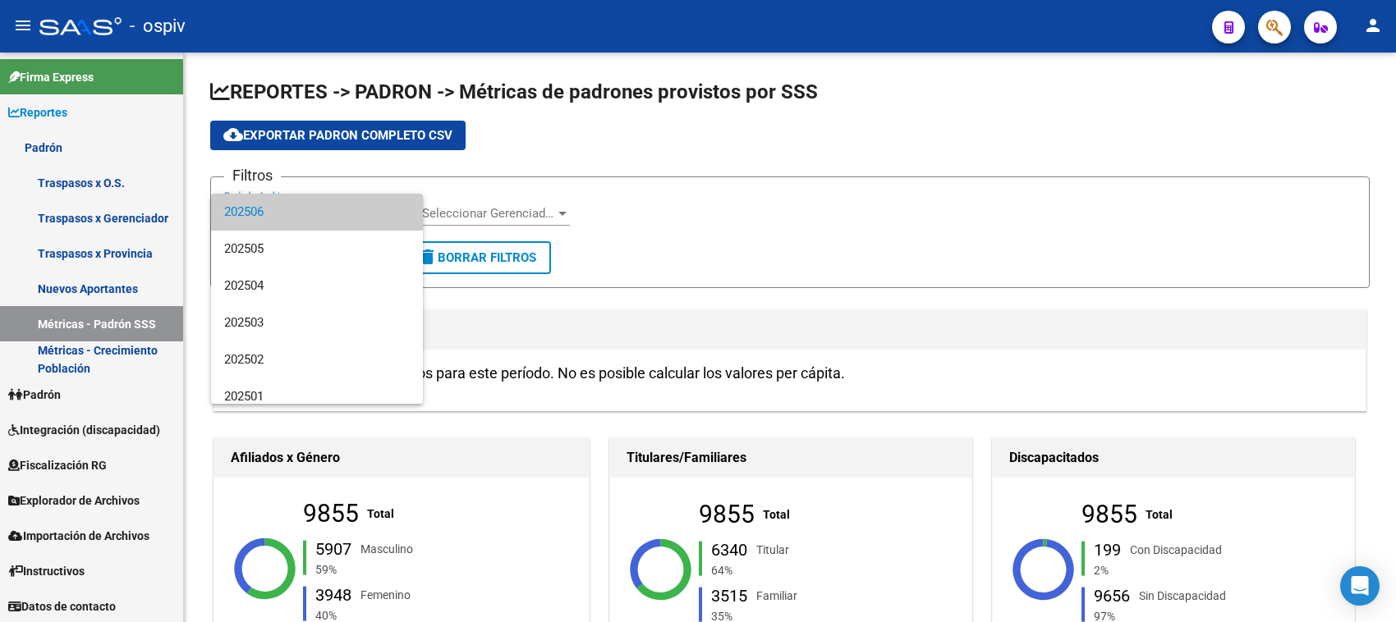
click at [269, 206] on span "202506" at bounding box center [317, 212] width 186 height 37
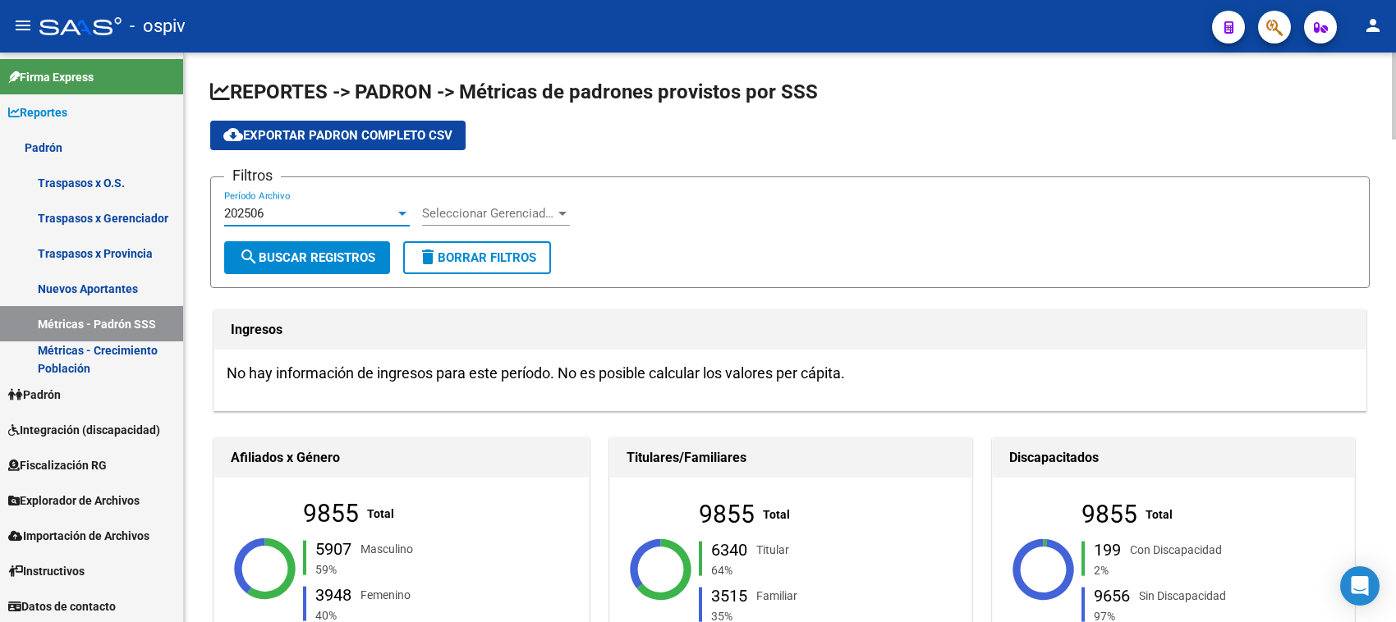
click at [561, 212] on div at bounding box center [562, 214] width 8 height 4
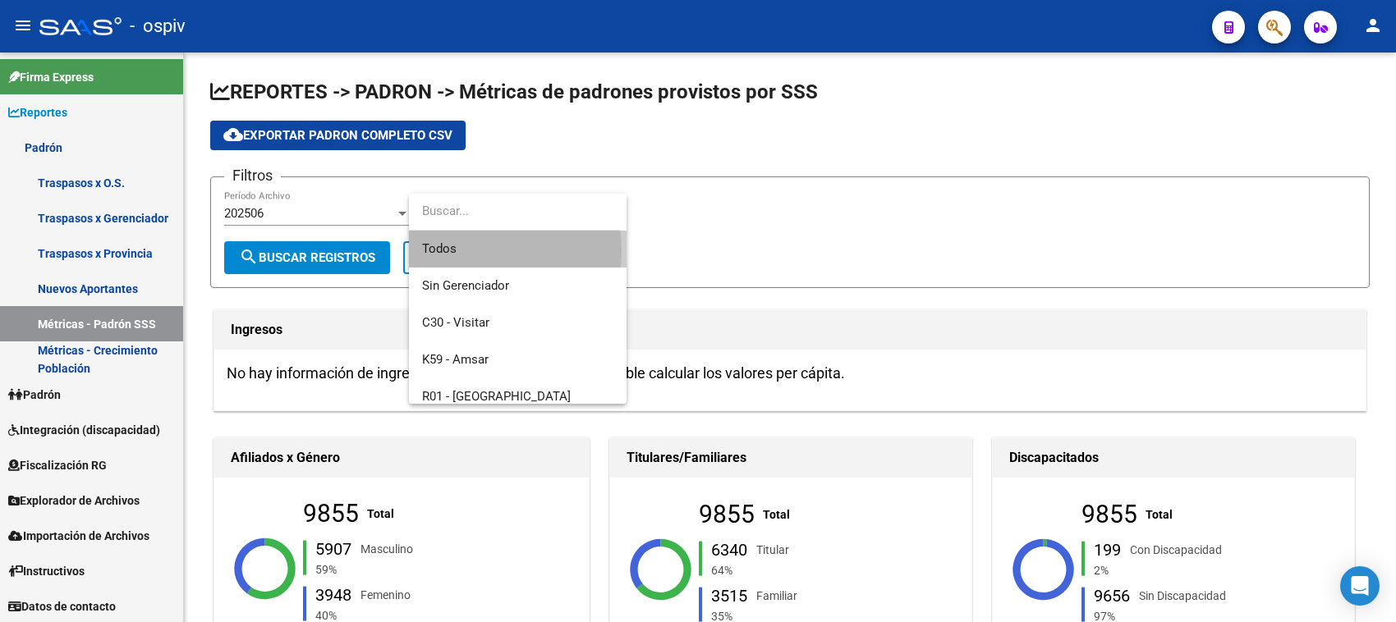
click at [480, 250] on span "Todos" at bounding box center [517, 249] width 191 height 37
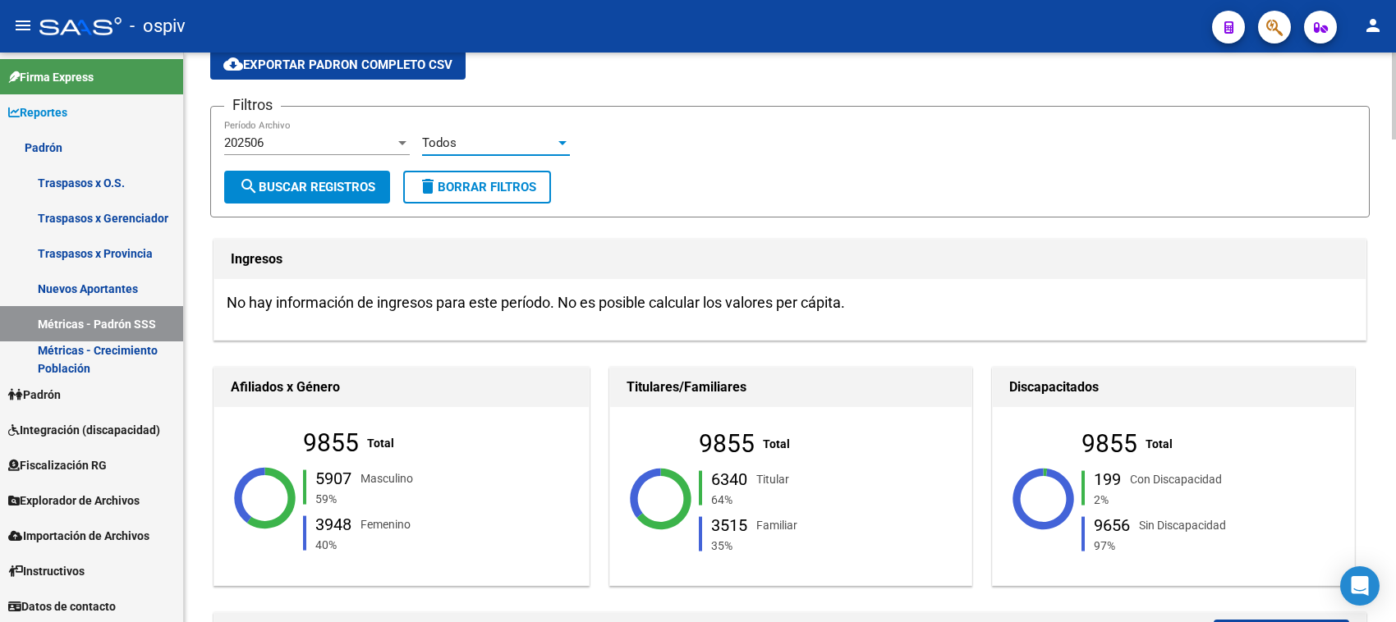
scroll to position [103, 0]
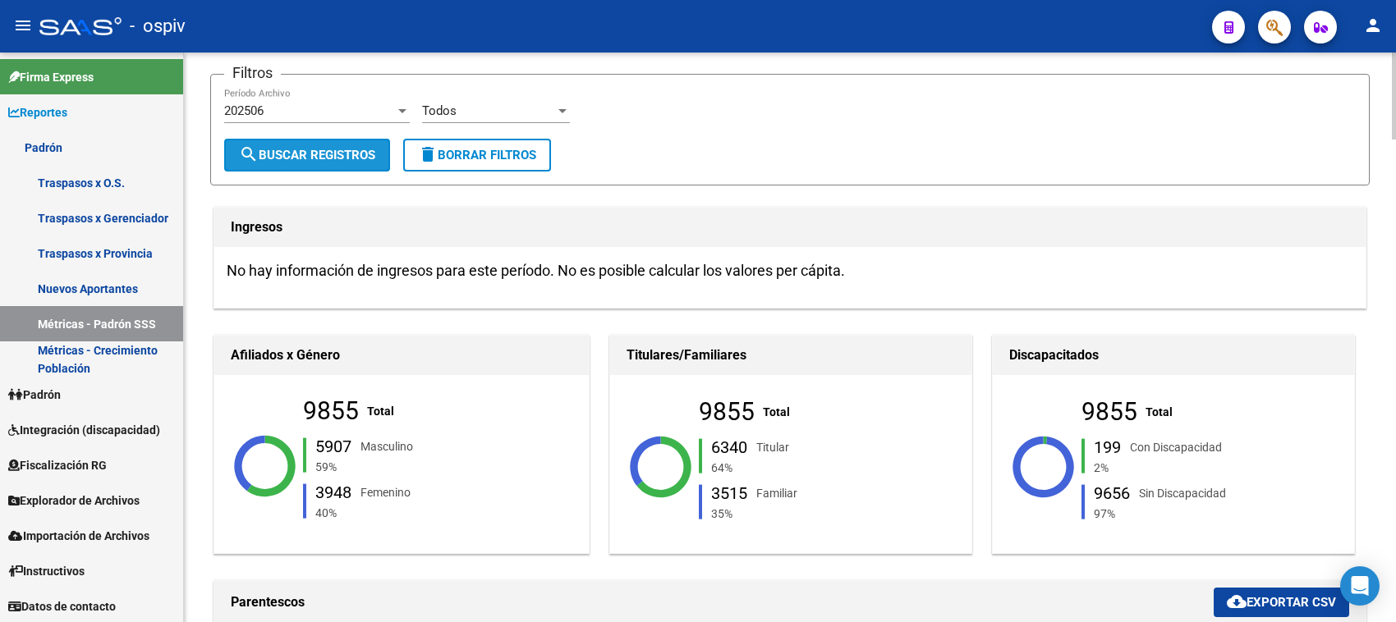
click at [337, 148] on span "search Buscar Registros" at bounding box center [307, 155] width 136 height 15
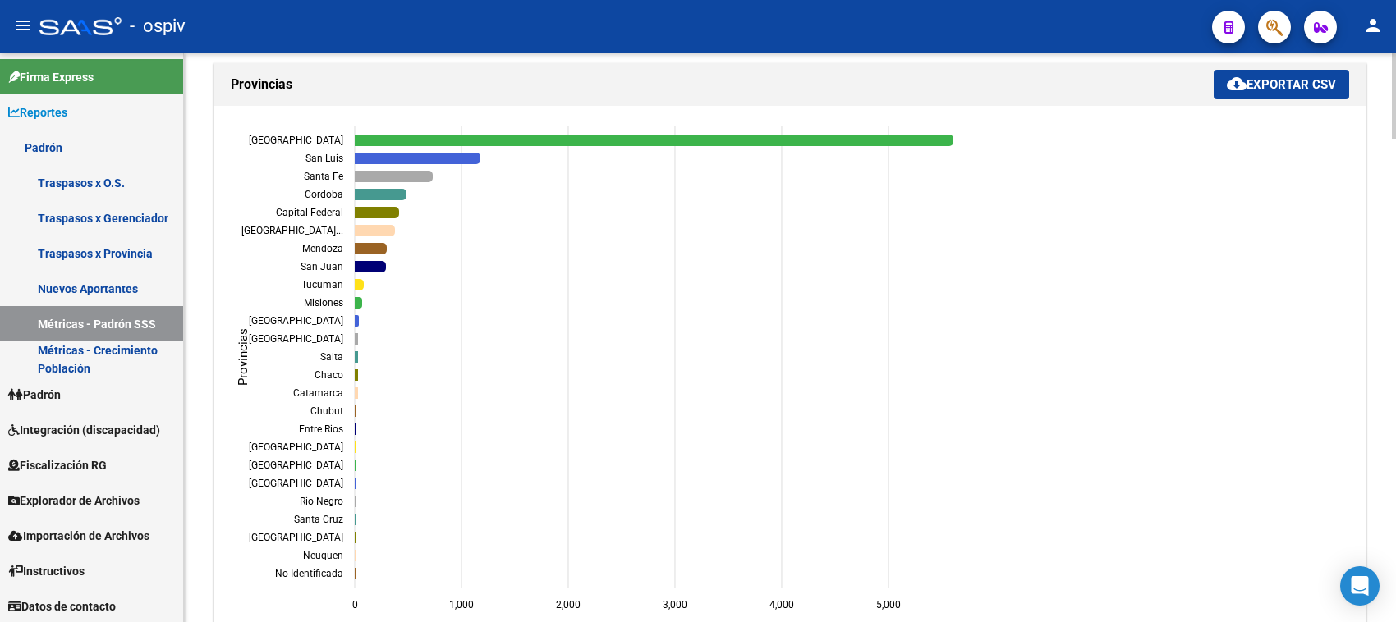
scroll to position [1437, 0]
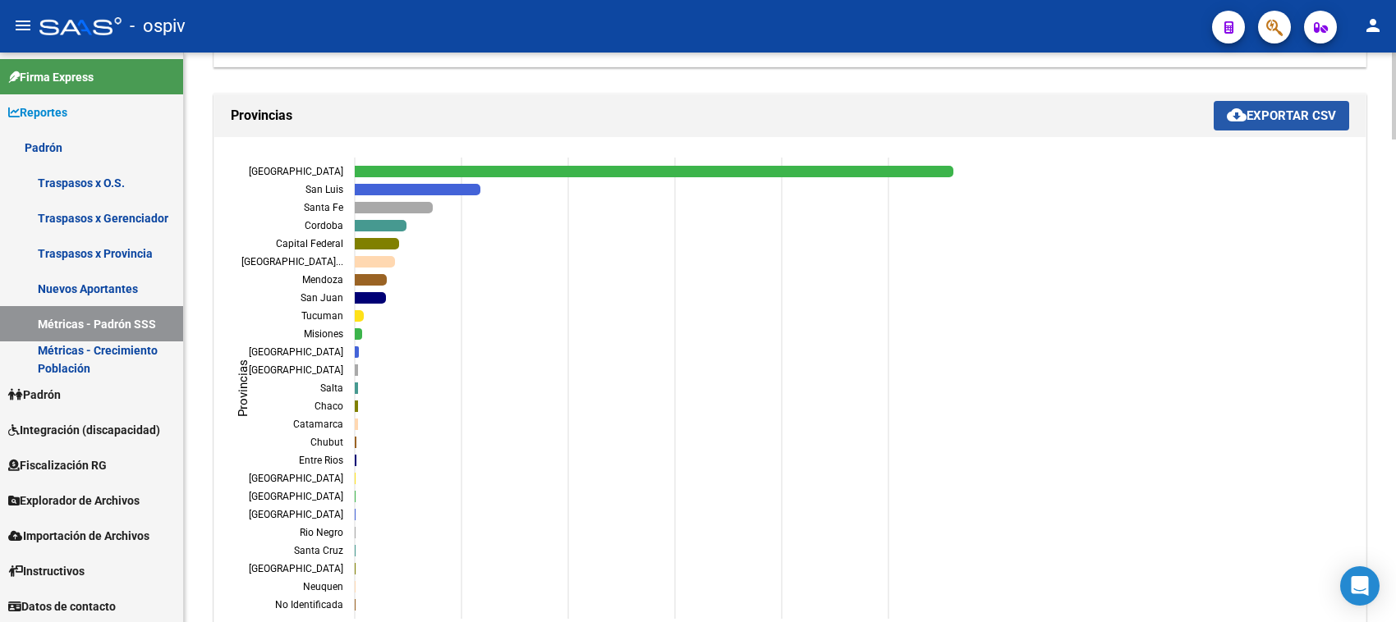
click at [1286, 117] on span "cloud_download Exportar CSV" at bounding box center [1281, 115] width 109 height 15
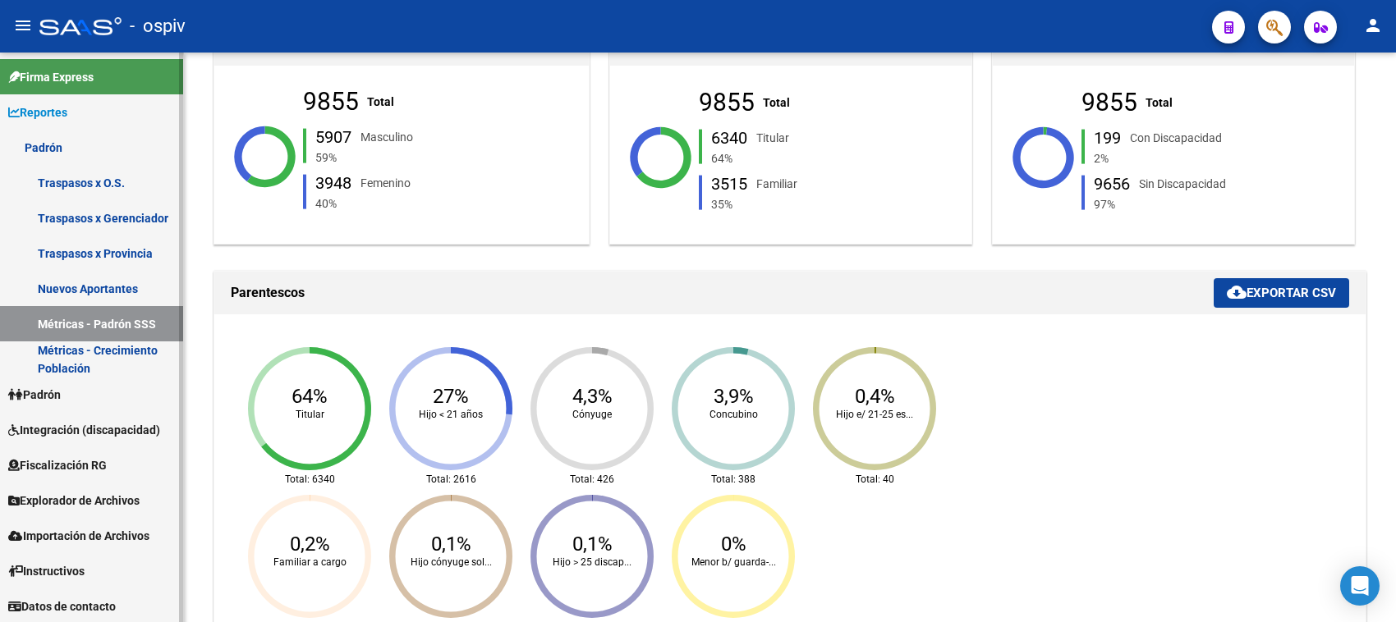
scroll to position [411, 0]
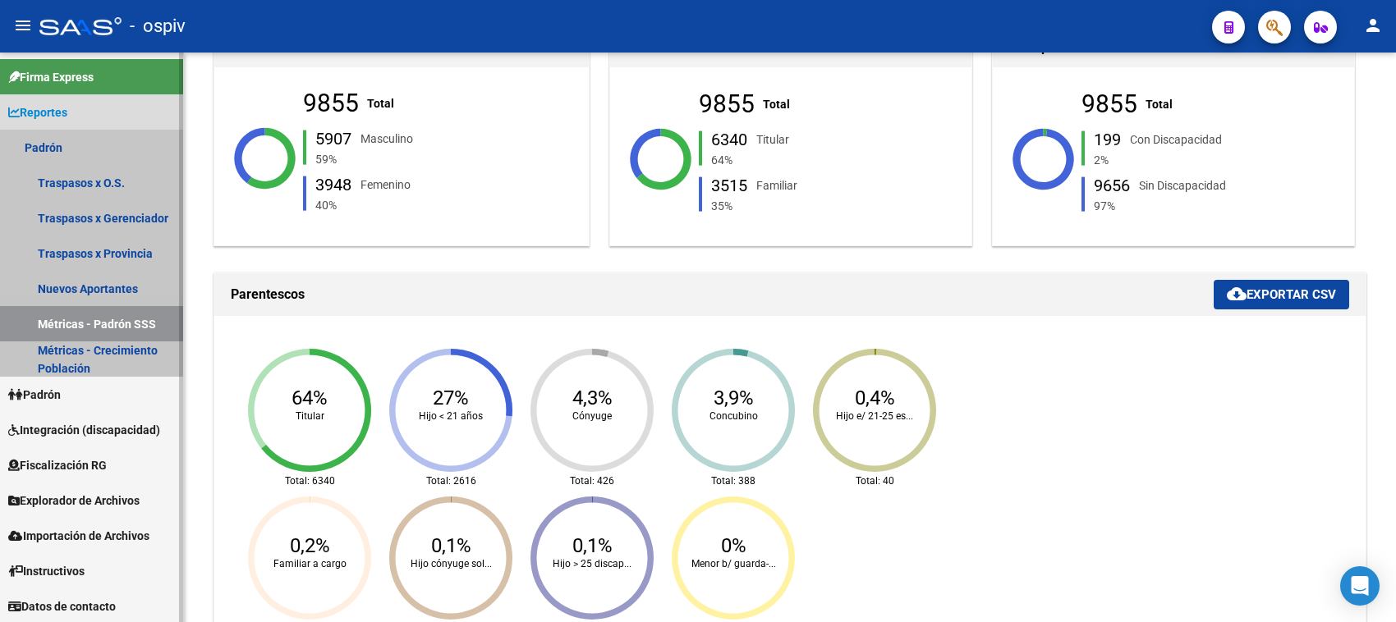
click at [54, 144] on link "Padrón" at bounding box center [91, 147] width 183 height 35
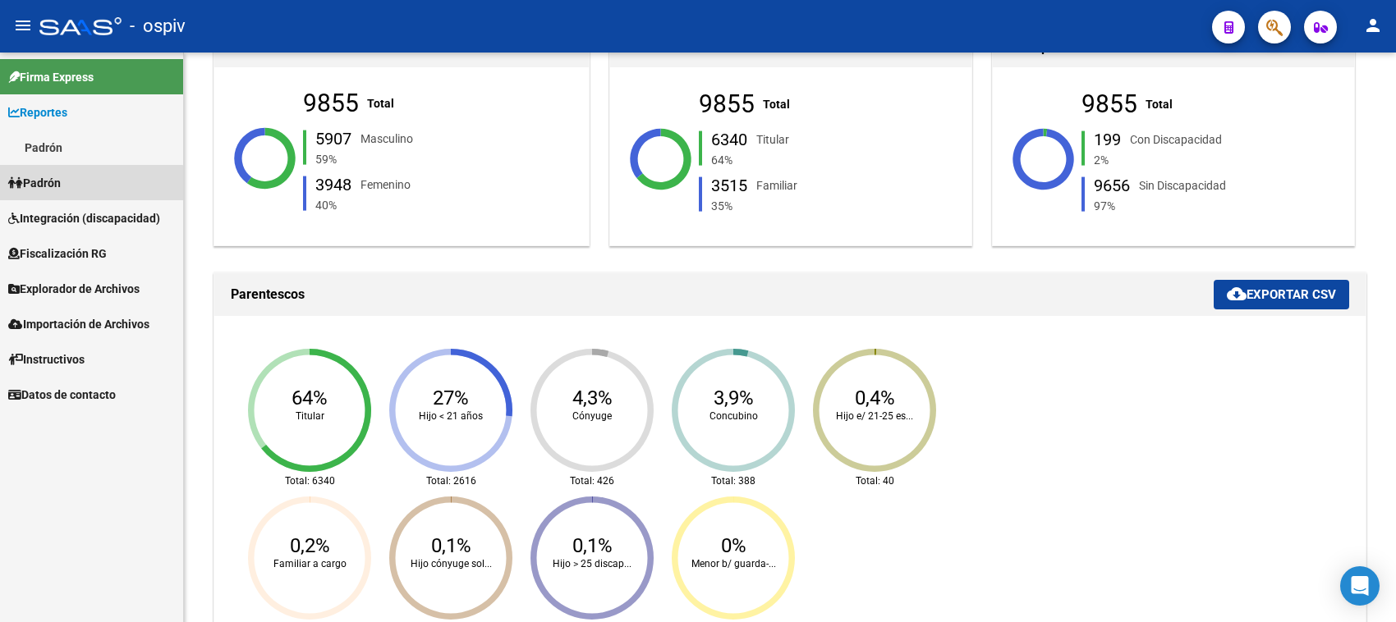
click at [42, 186] on span "Padrón" at bounding box center [34, 183] width 53 height 18
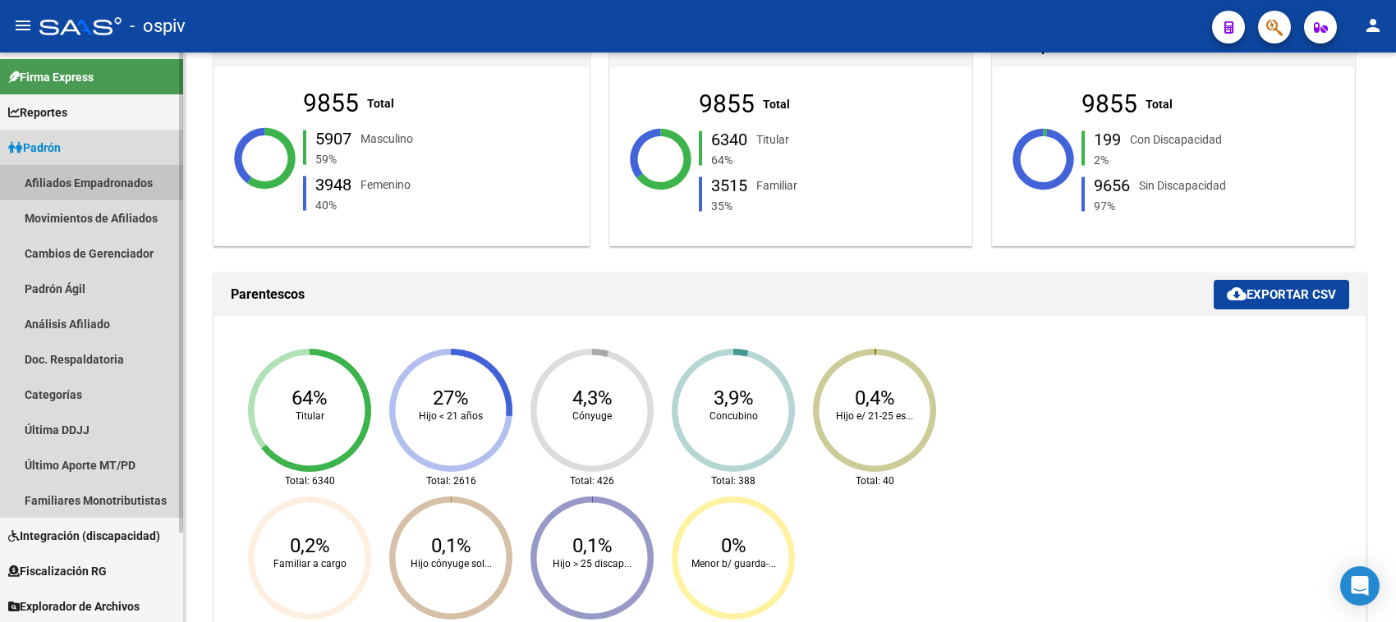
click at [82, 182] on link "Afiliados Empadronados" at bounding box center [91, 182] width 183 height 35
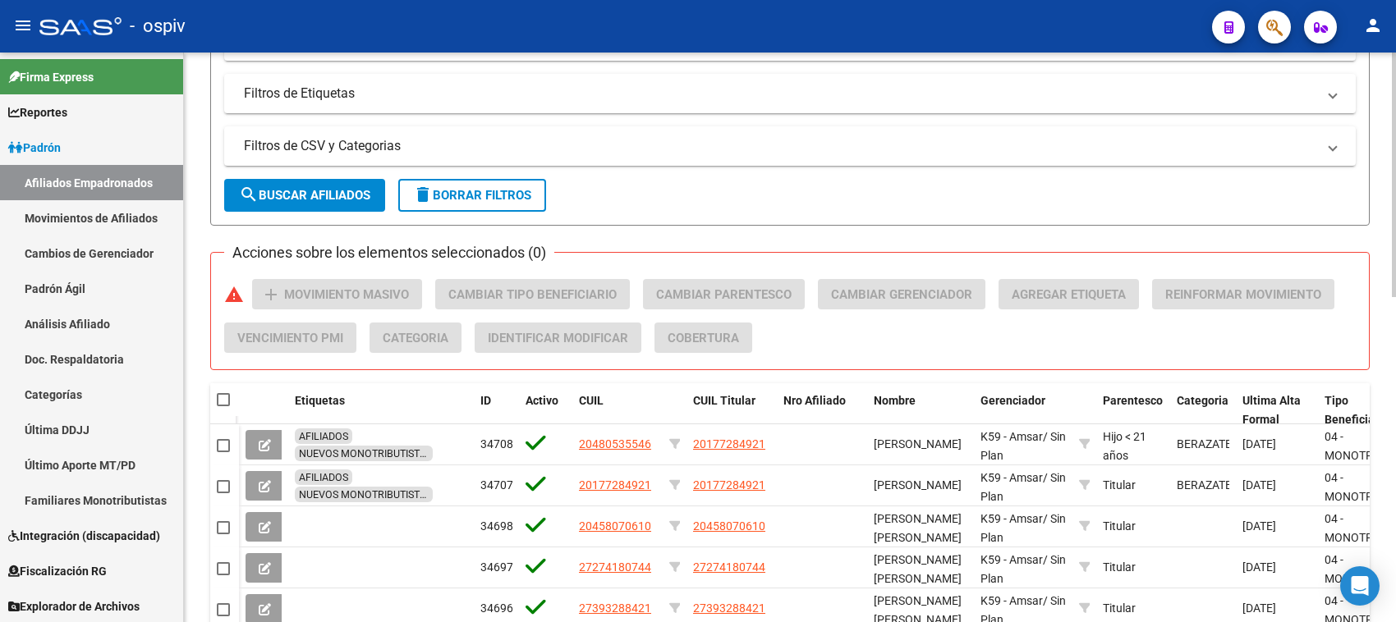
scroll to position [411, 0]
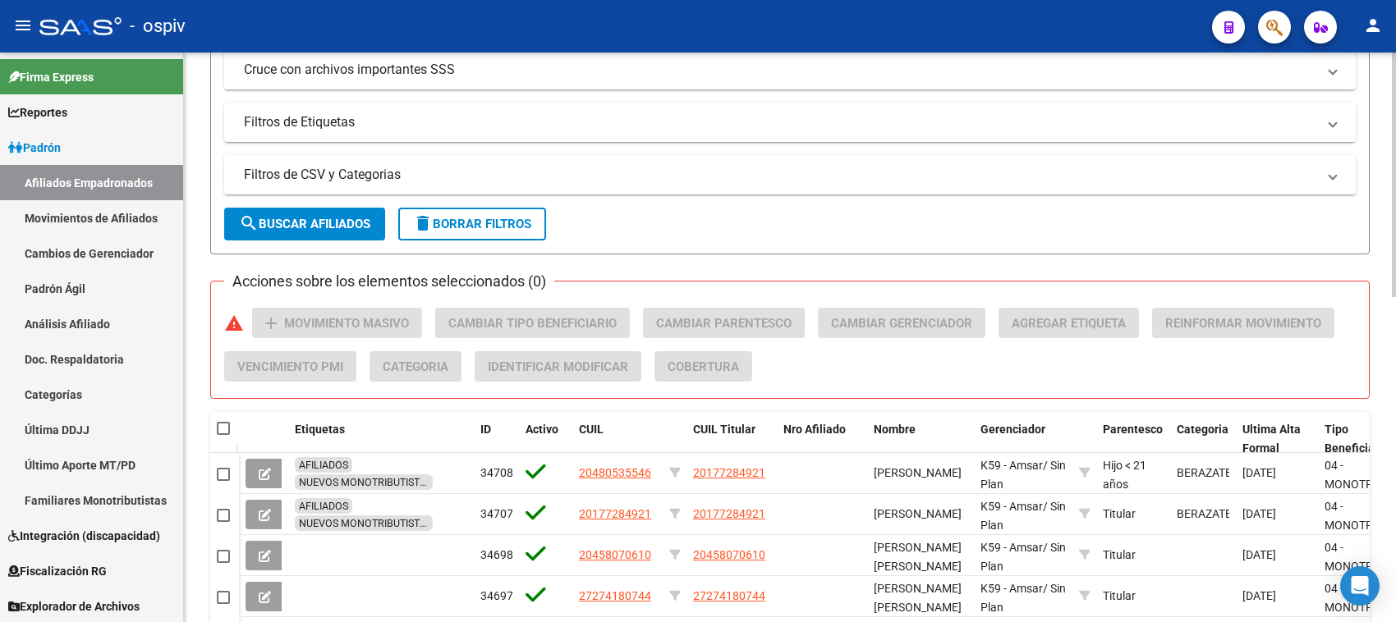
click at [350, 123] on mat-panel-title "Filtros de Etiquetas" at bounding box center [780, 122] width 1072 height 18
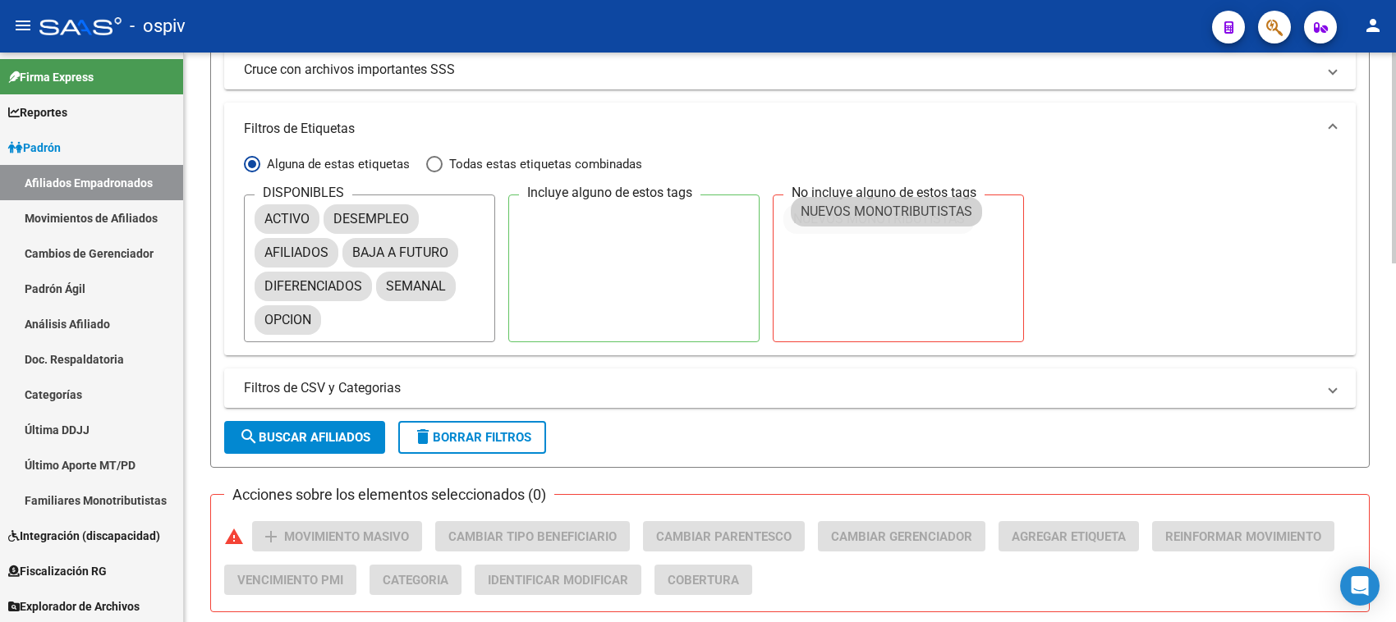
drag, startPoint x: 312, startPoint y: 350, endPoint x: 758, endPoint y: 230, distance: 461.7
click at [321, 441] on span "search Buscar Afiliados" at bounding box center [304, 437] width 131 height 15
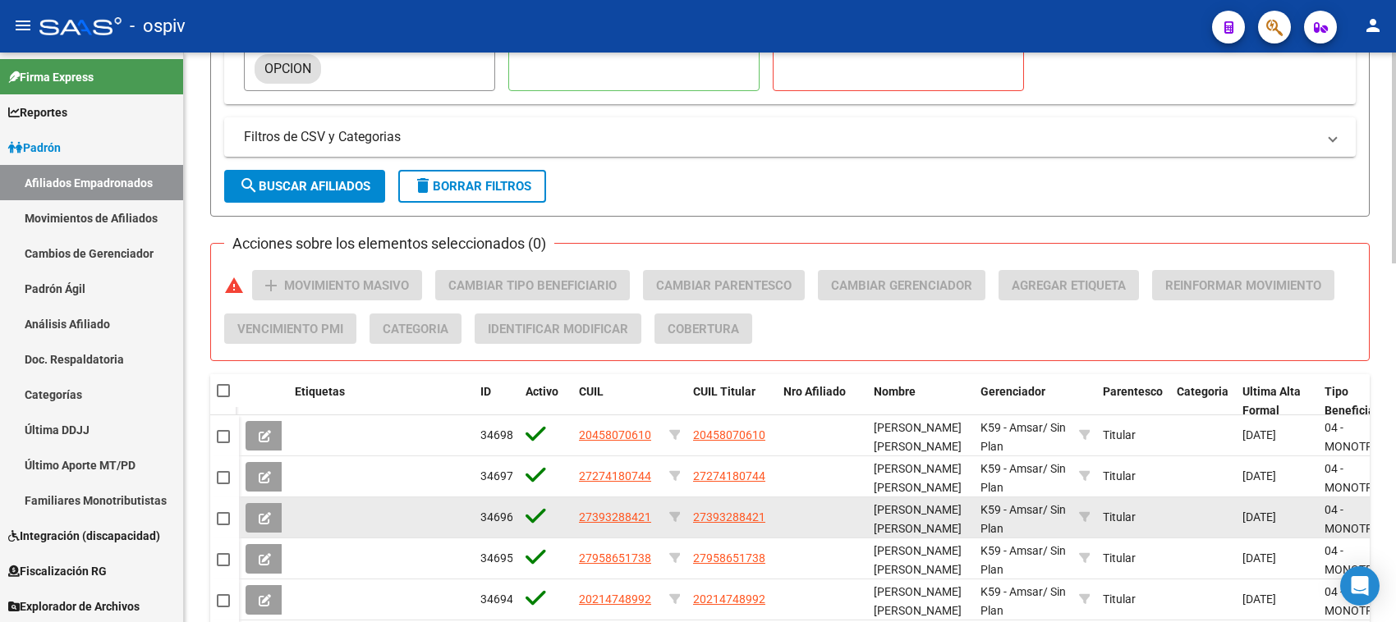
scroll to position [718, 0]
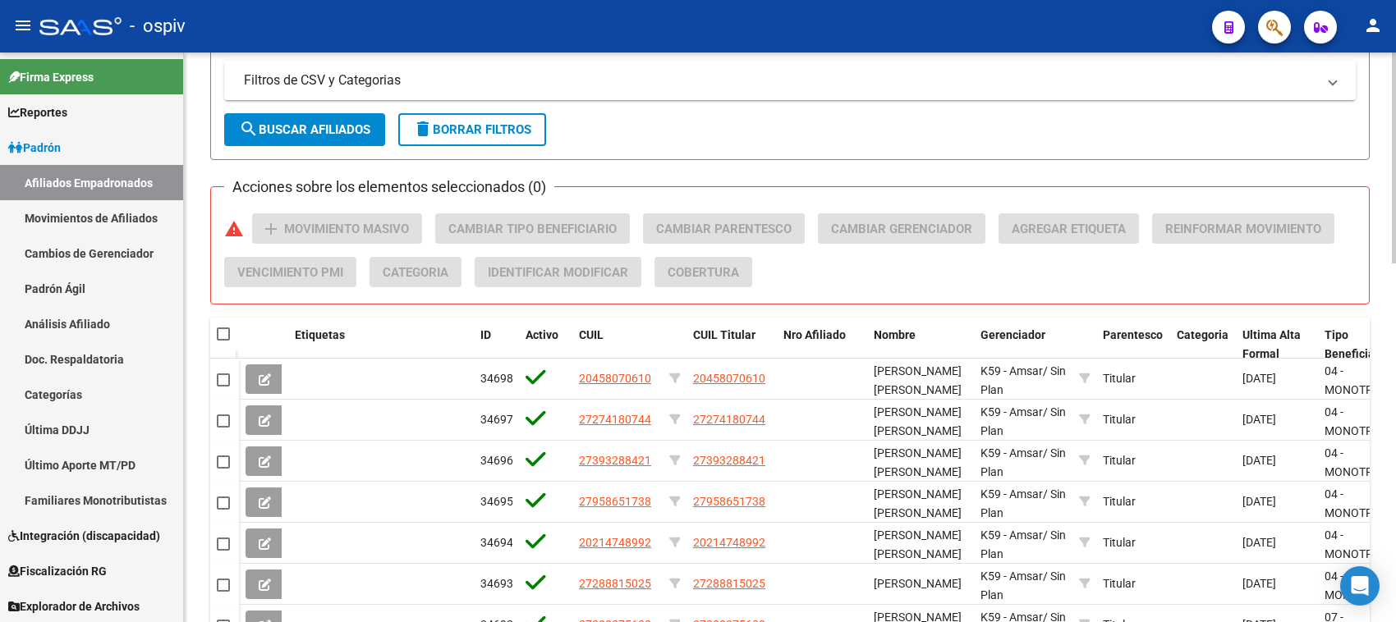
click at [224, 328] on span at bounding box center [223, 334] width 13 height 13
click at [223, 341] on input "checkbox" at bounding box center [223, 341] width 1 height 1
checkbox input "true"
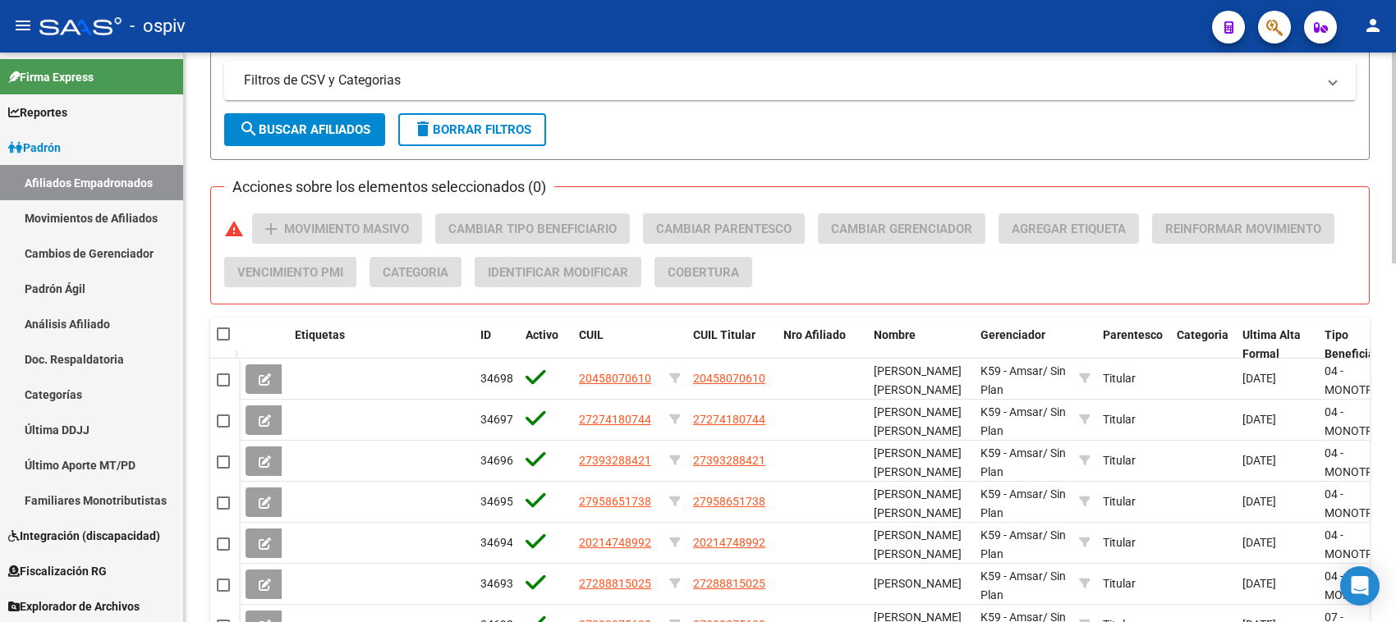
checkbox input "true"
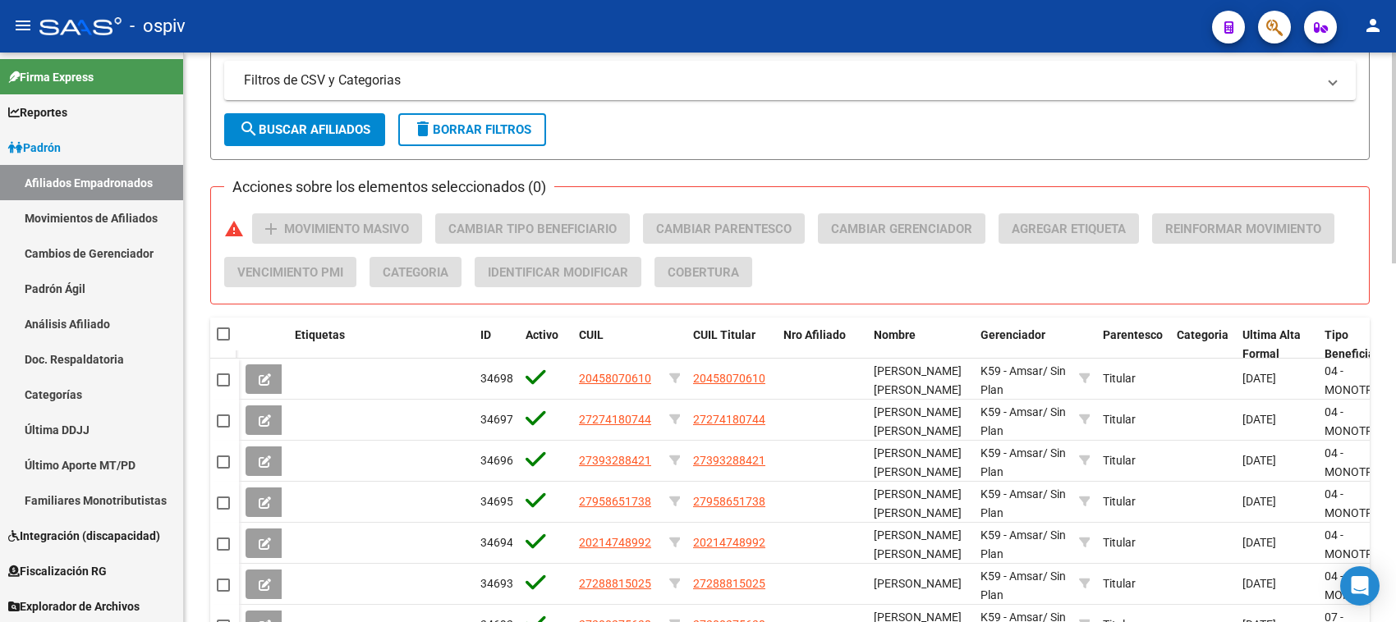
checkbox input "true"
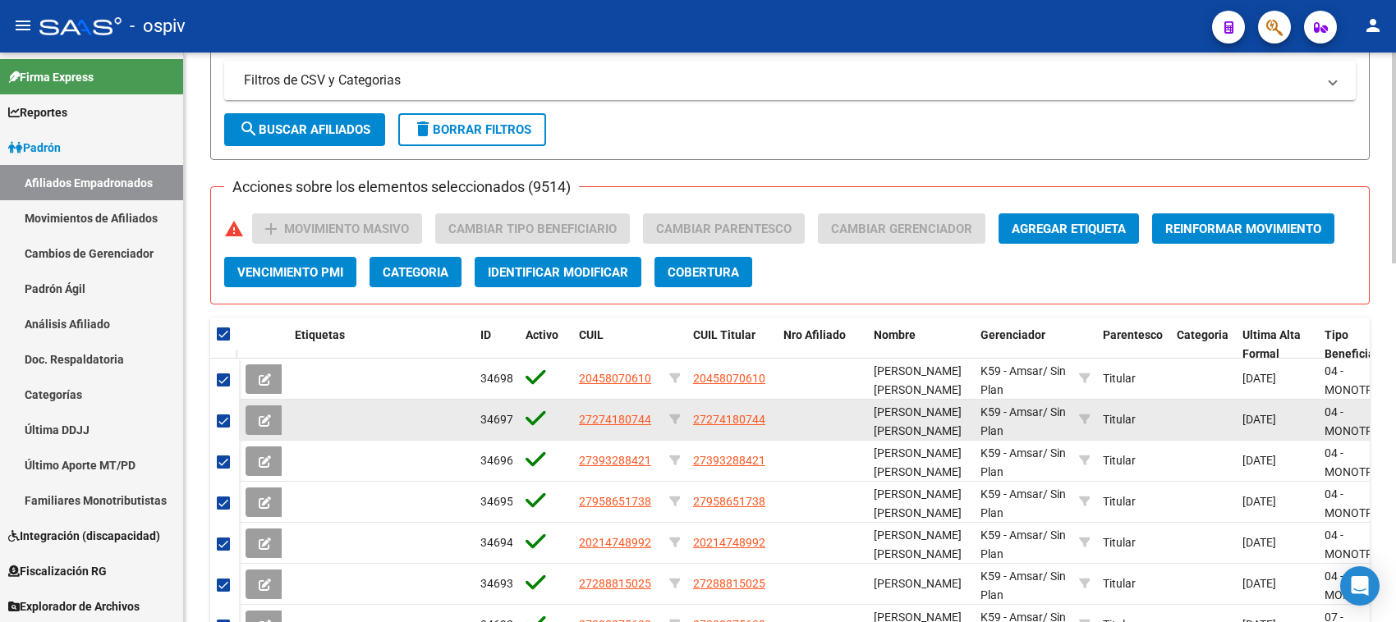
scroll to position [0, 0]
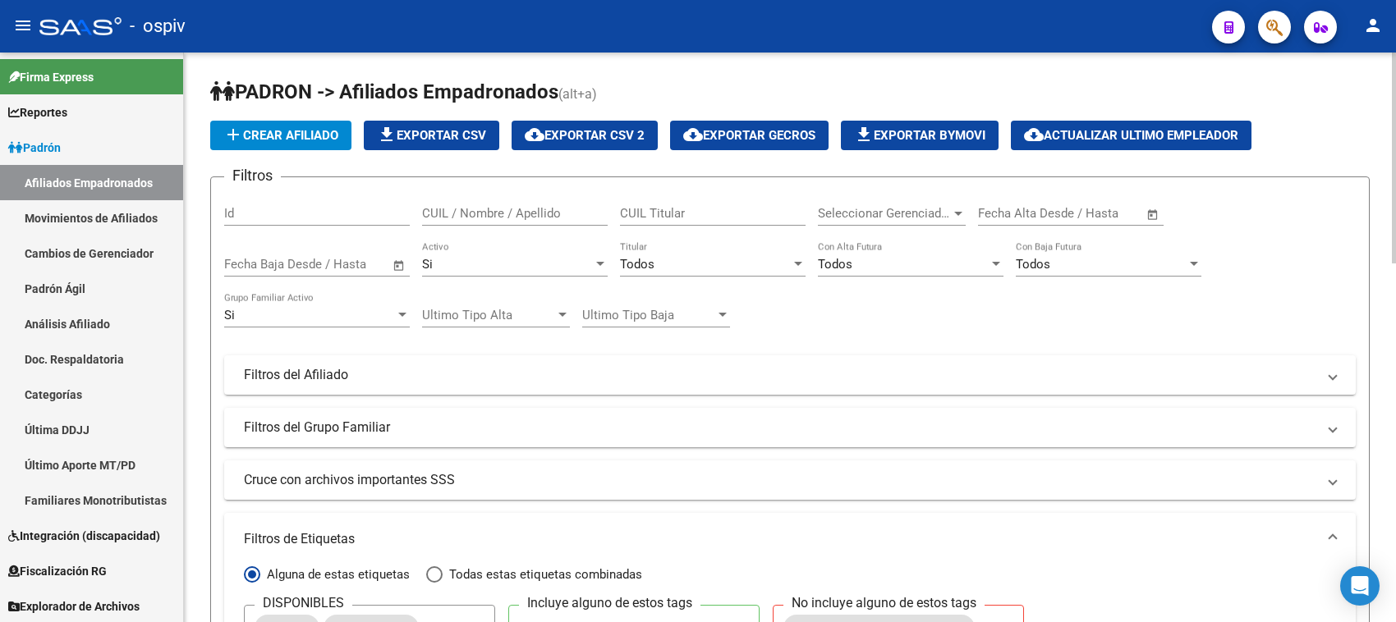
click at [612, 136] on span "cloud_download Exportar CSV 2" at bounding box center [585, 135] width 120 height 15
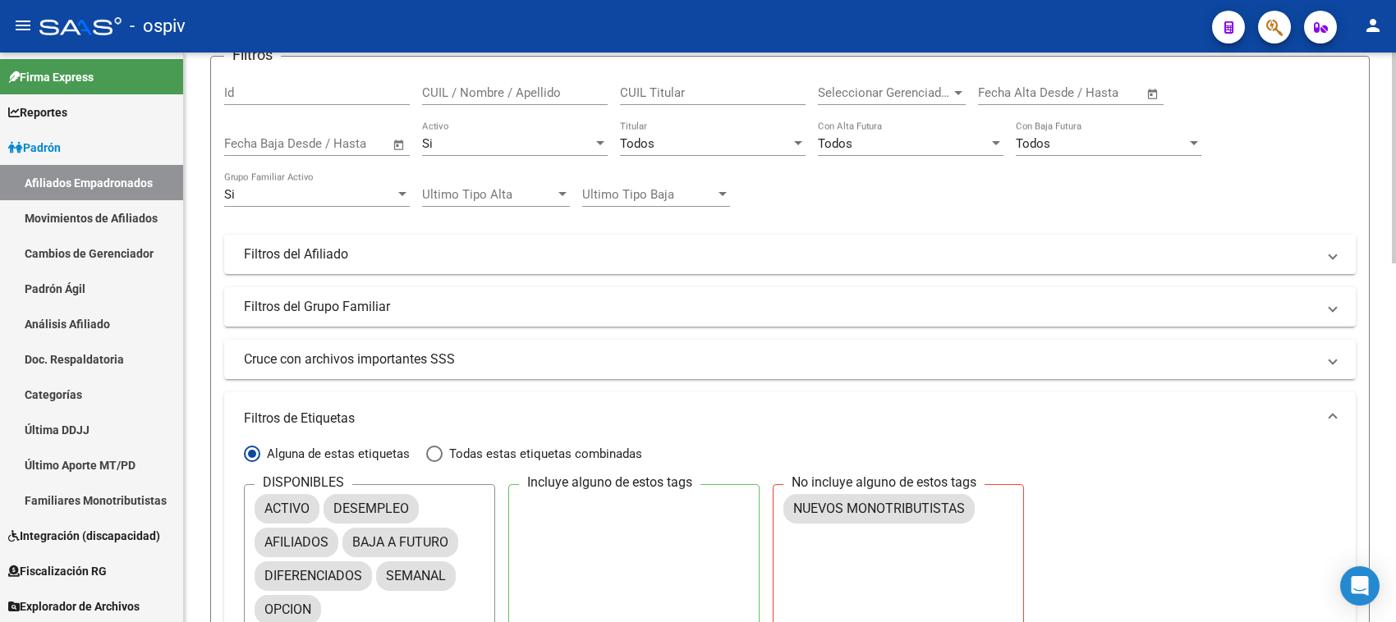
scroll to position [411, 0]
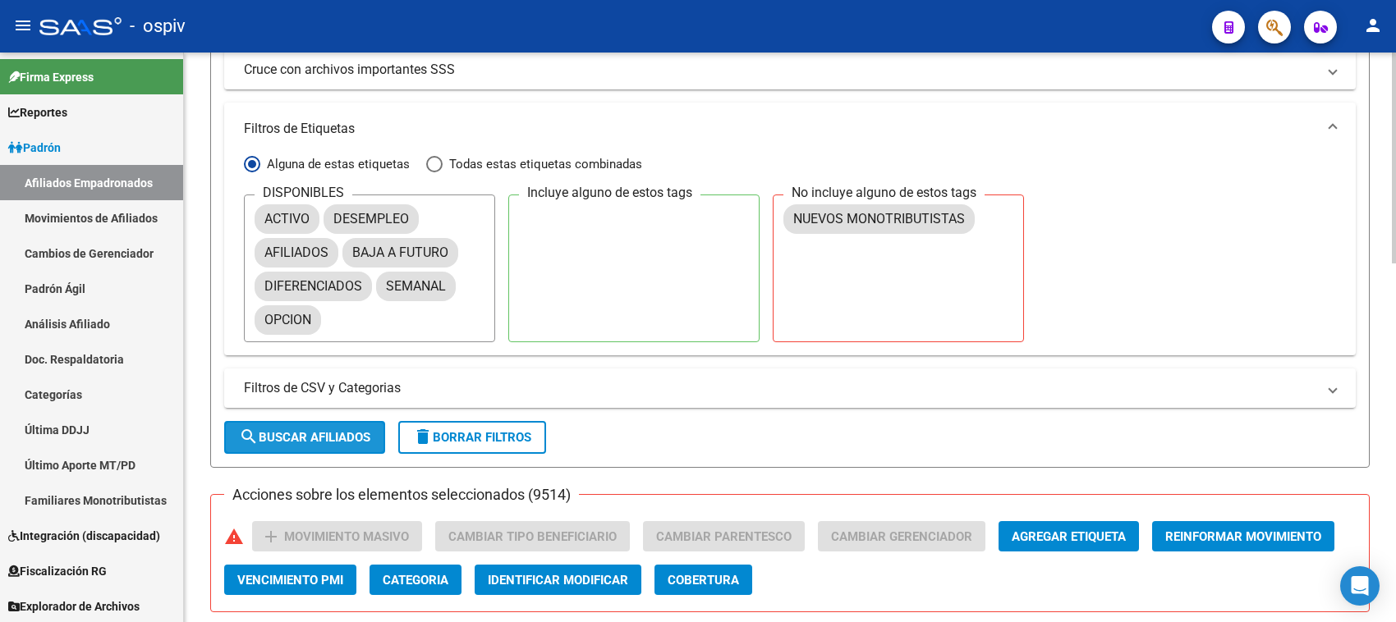
click at [288, 437] on span "search Buscar Afiliados" at bounding box center [304, 437] width 131 height 15
checkbox input "false"
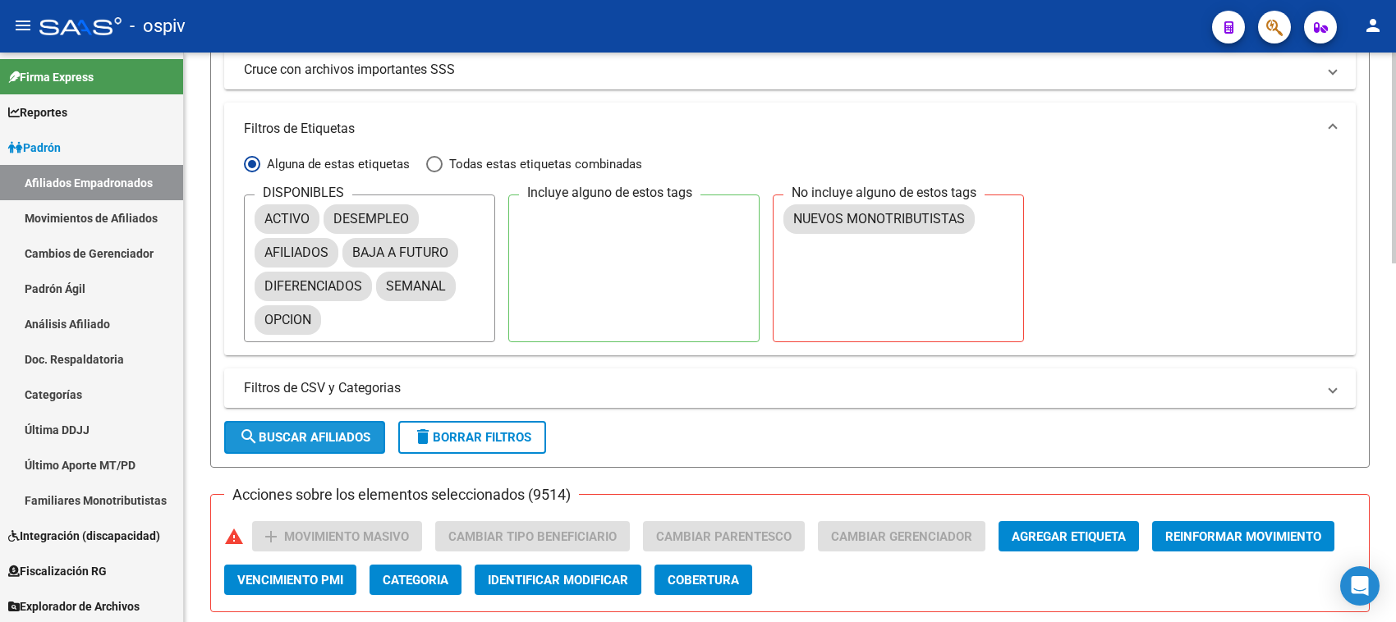
checkbox input "false"
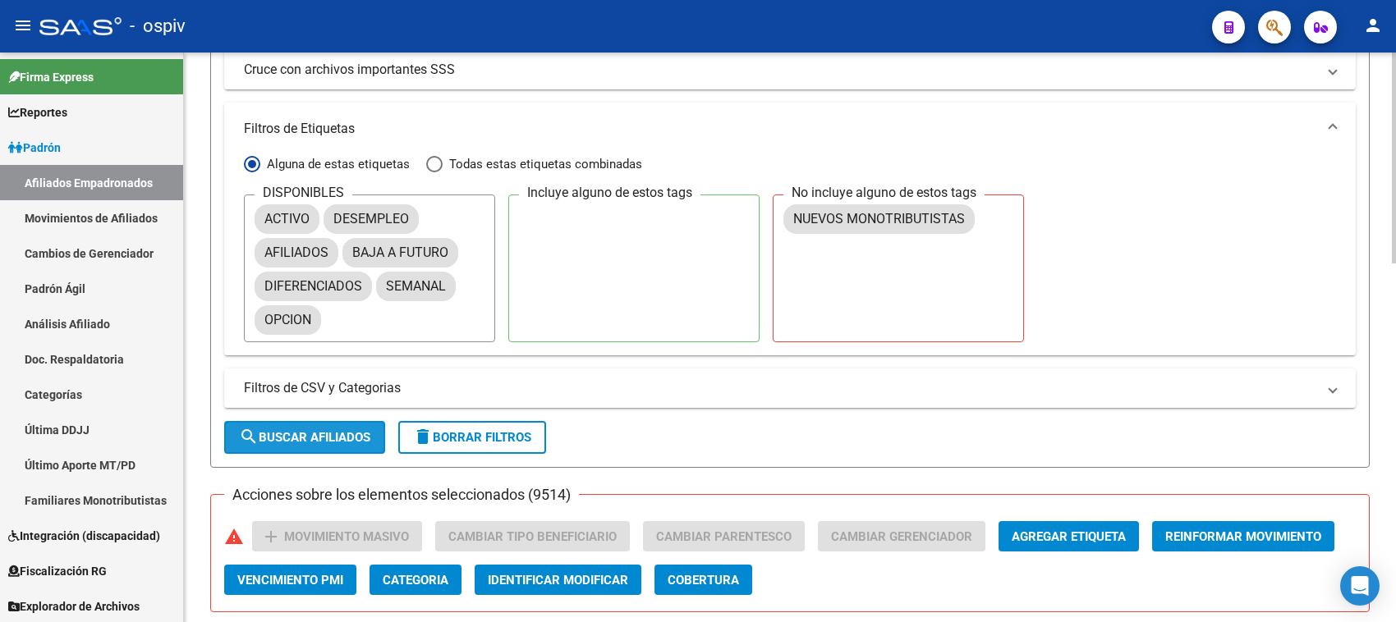
checkbox input "false"
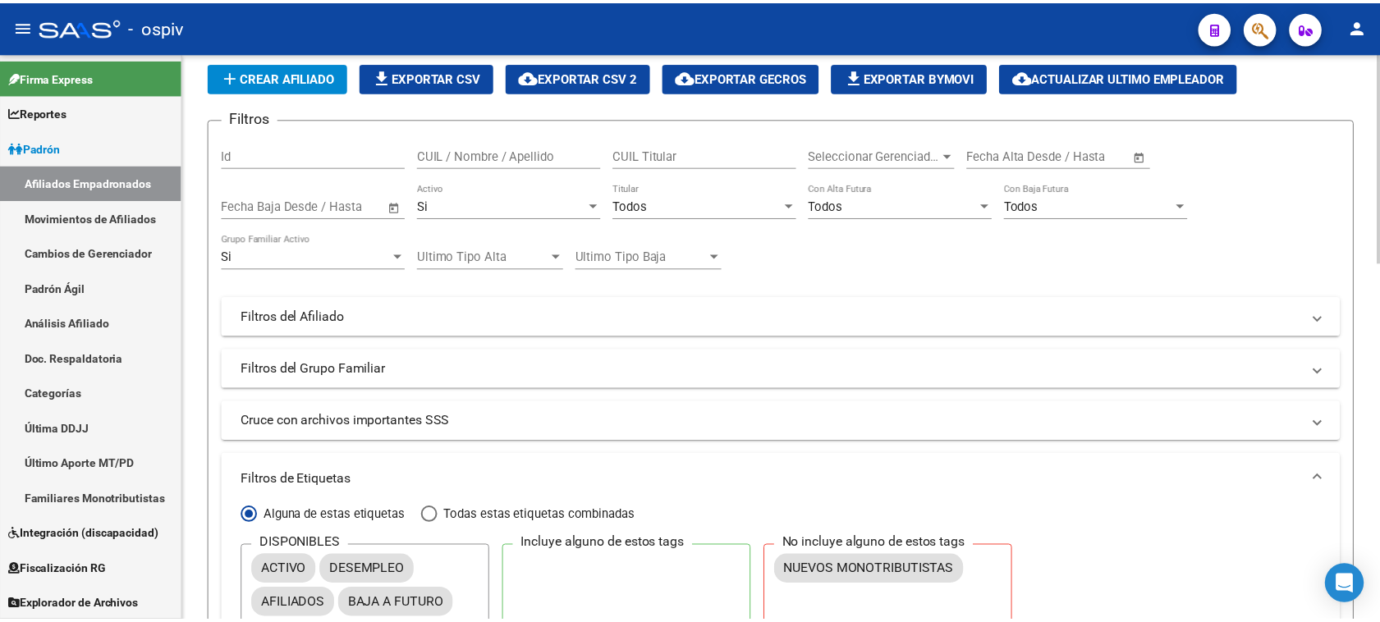
scroll to position [0, 0]
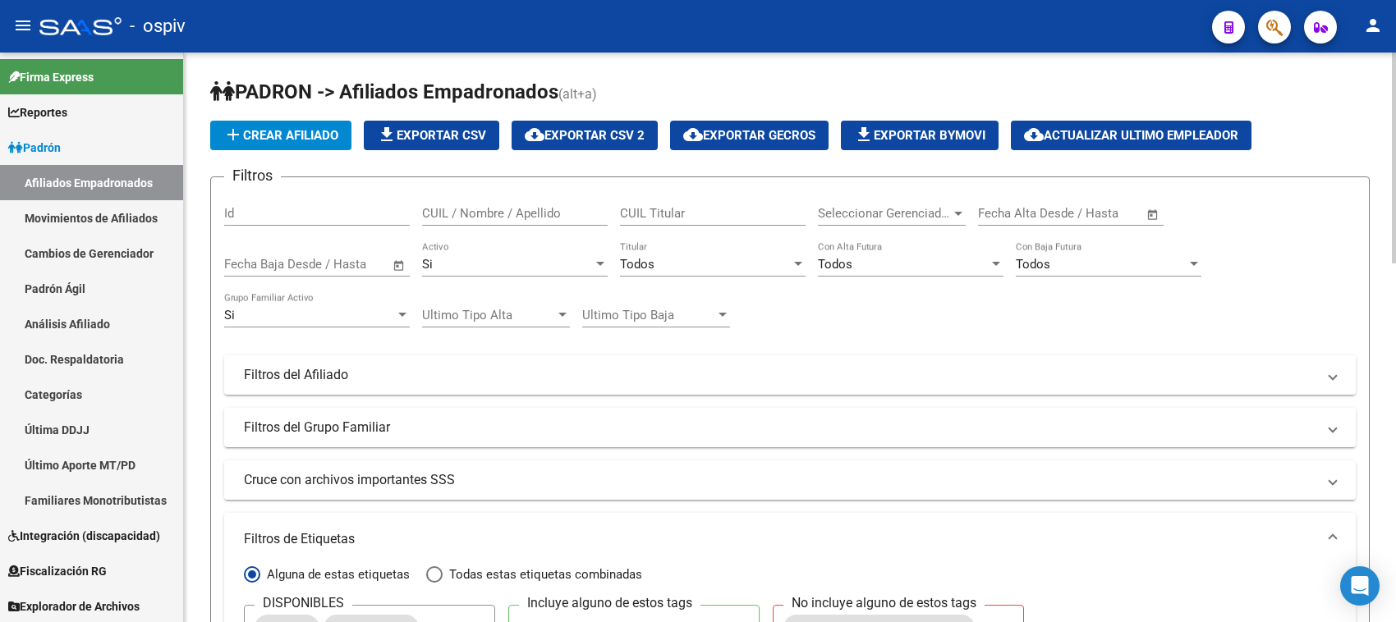
click at [626, 133] on span "cloud_download Exportar CSV 2" at bounding box center [585, 135] width 120 height 15
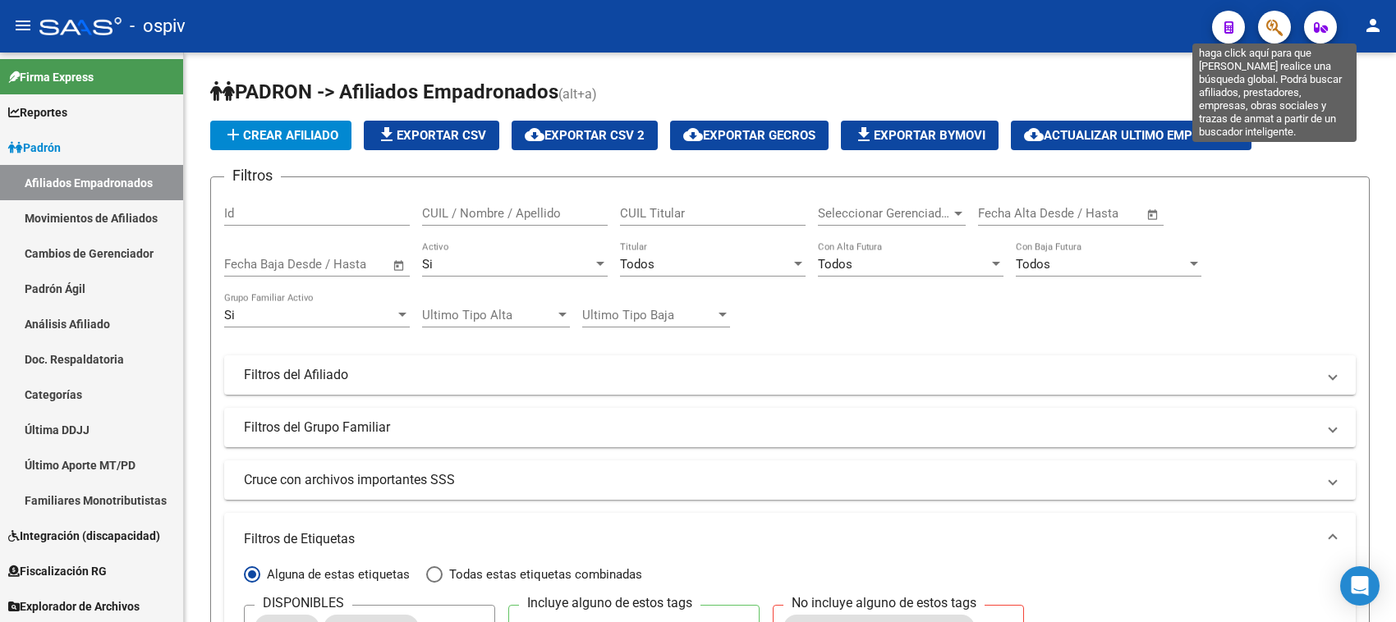
click at [1266, 23] on icon "button" at bounding box center [1274, 27] width 16 height 19
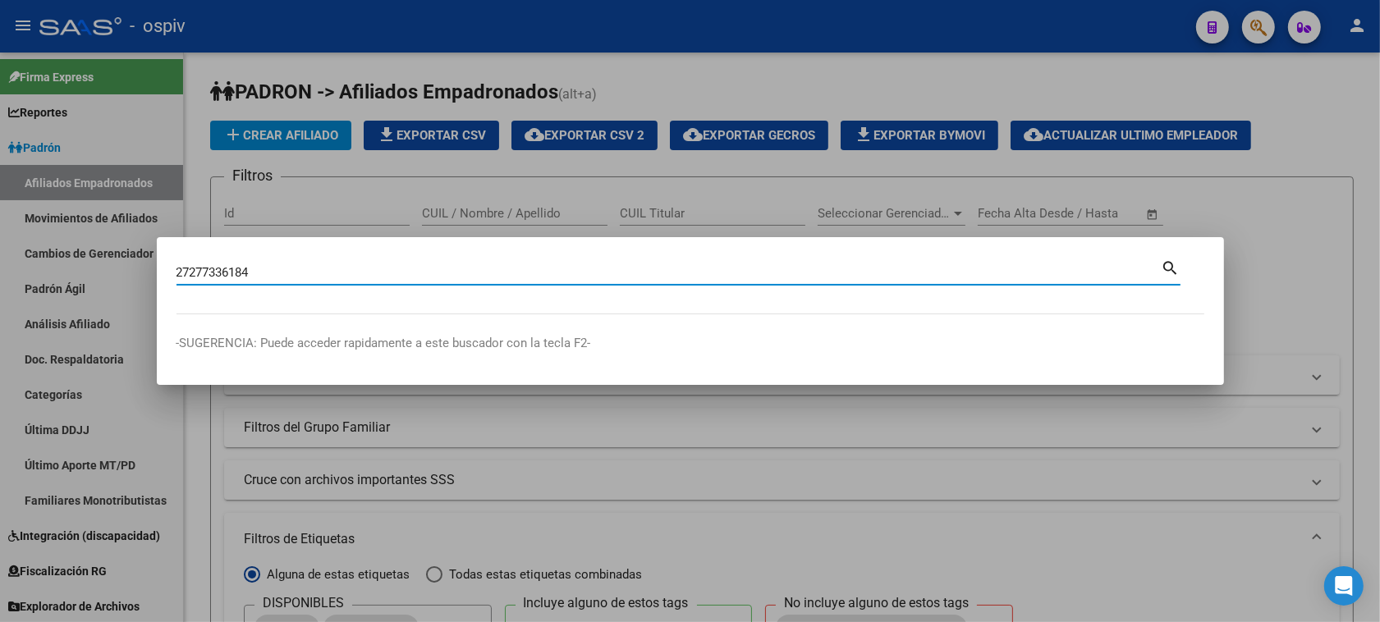
type input "27277336184"
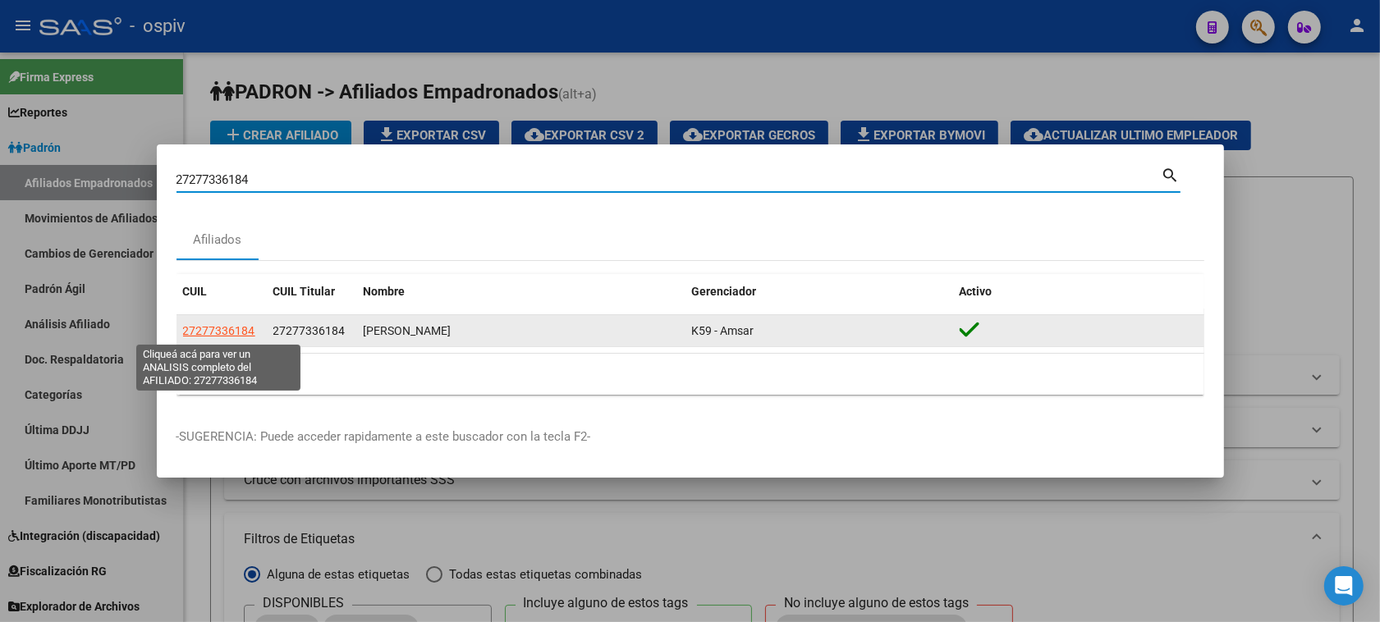
click at [243, 333] on span "27277336184" at bounding box center [219, 330] width 72 height 13
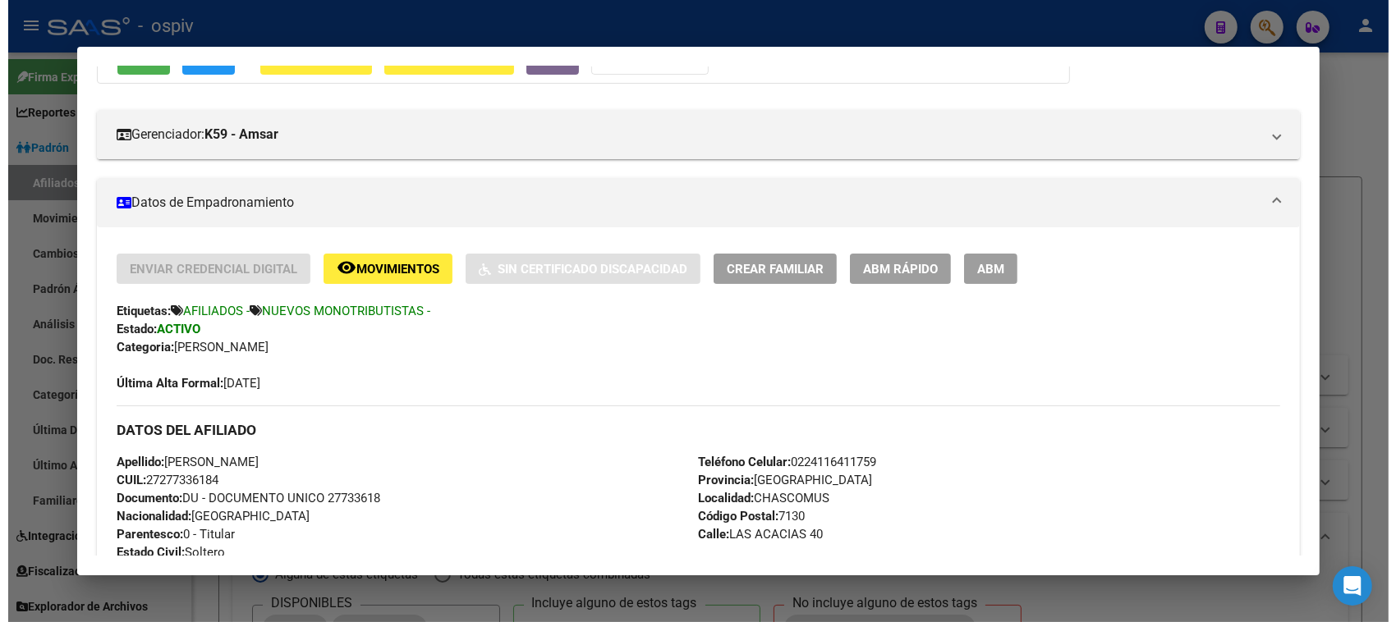
scroll to position [308, 0]
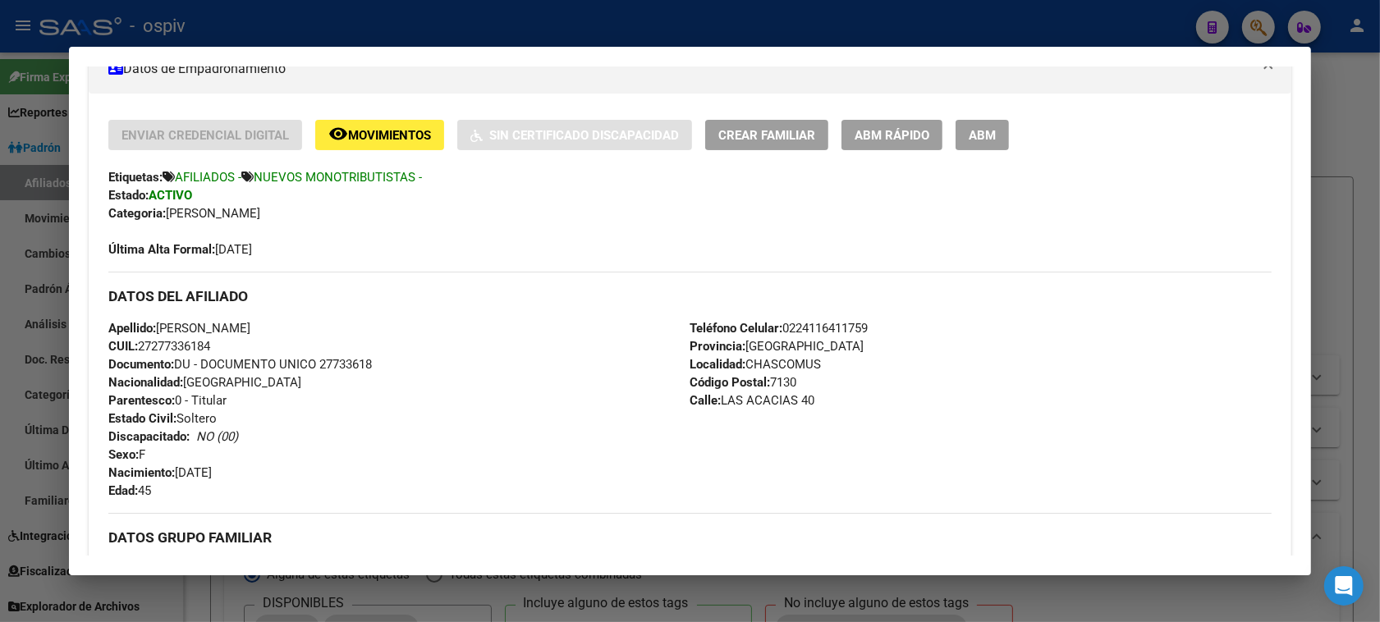
click at [983, 136] on span "ABM" at bounding box center [982, 135] width 27 height 15
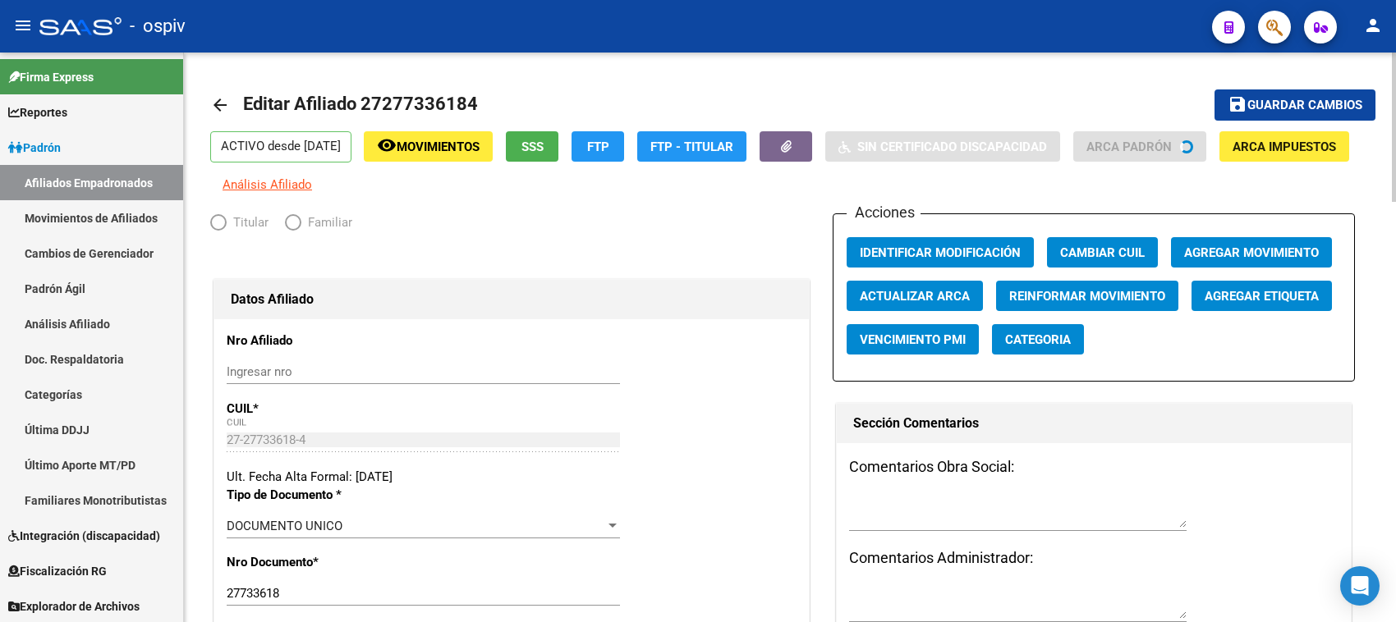
radio input "true"
type input "27-27733618-4"
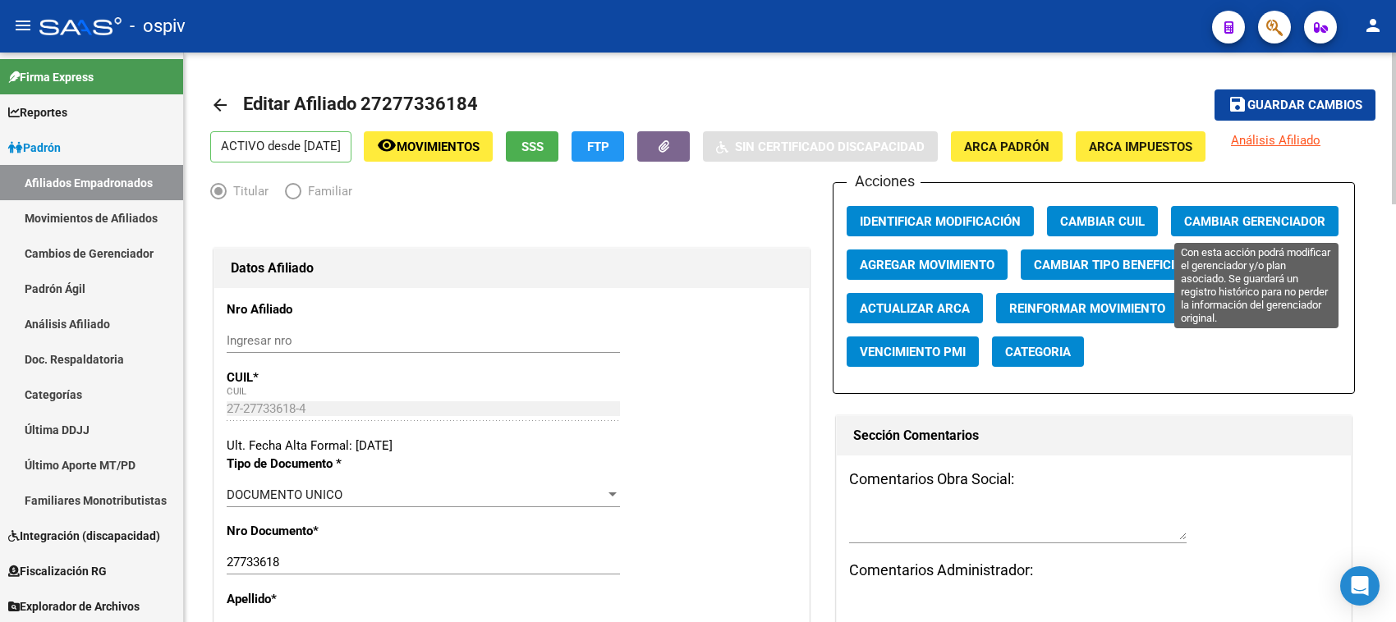
click at [1250, 219] on span "Cambiar Gerenciador" at bounding box center [1254, 221] width 141 height 15
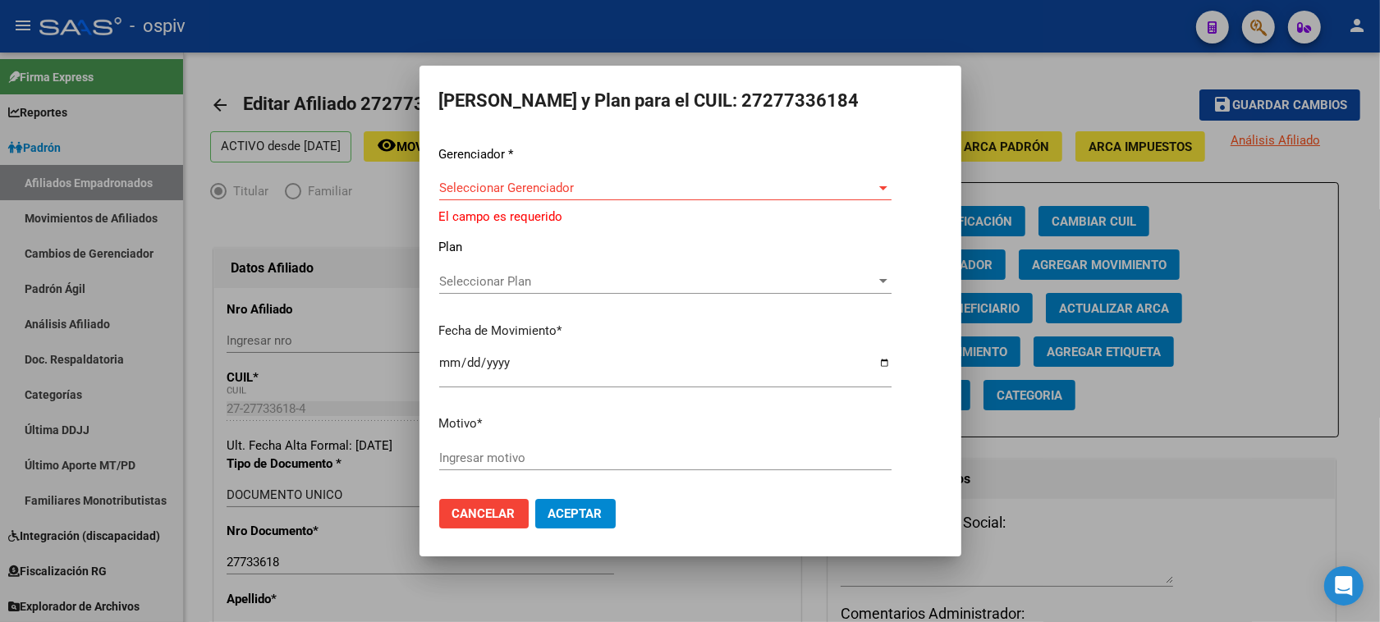
click at [1241, 397] on div at bounding box center [690, 311] width 1380 height 622
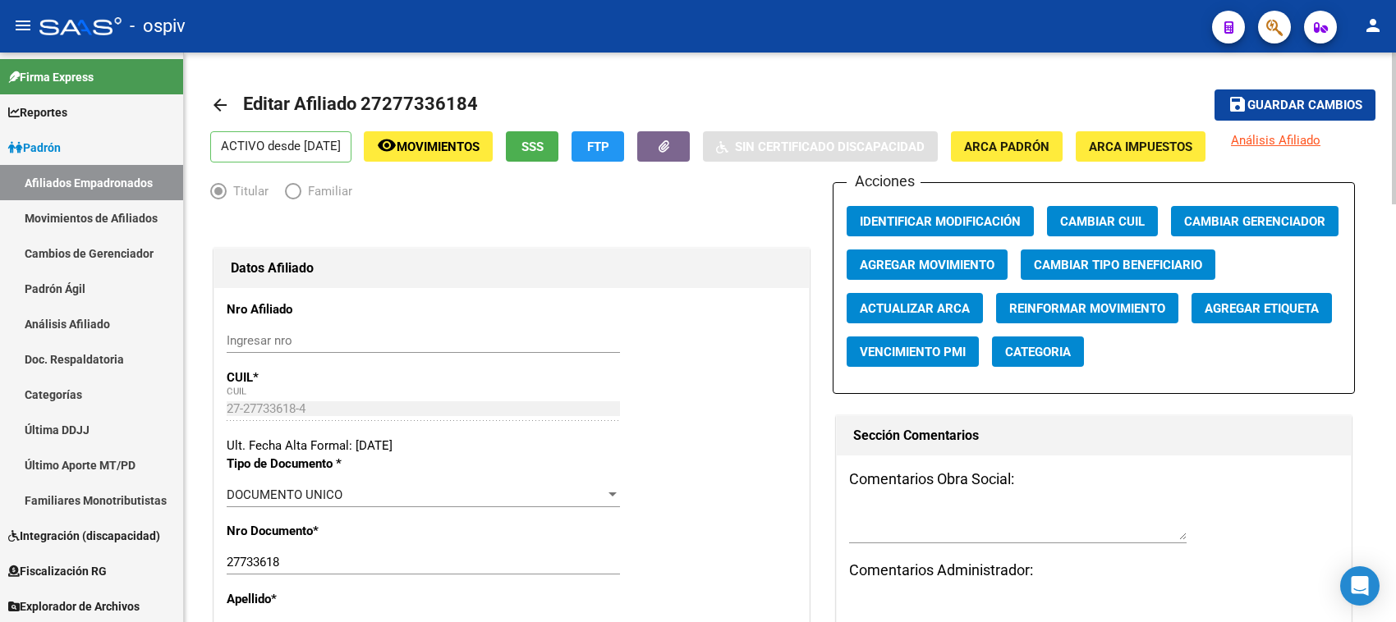
click at [220, 105] on mat-icon "arrow_back" at bounding box center [220, 105] width 20 height 20
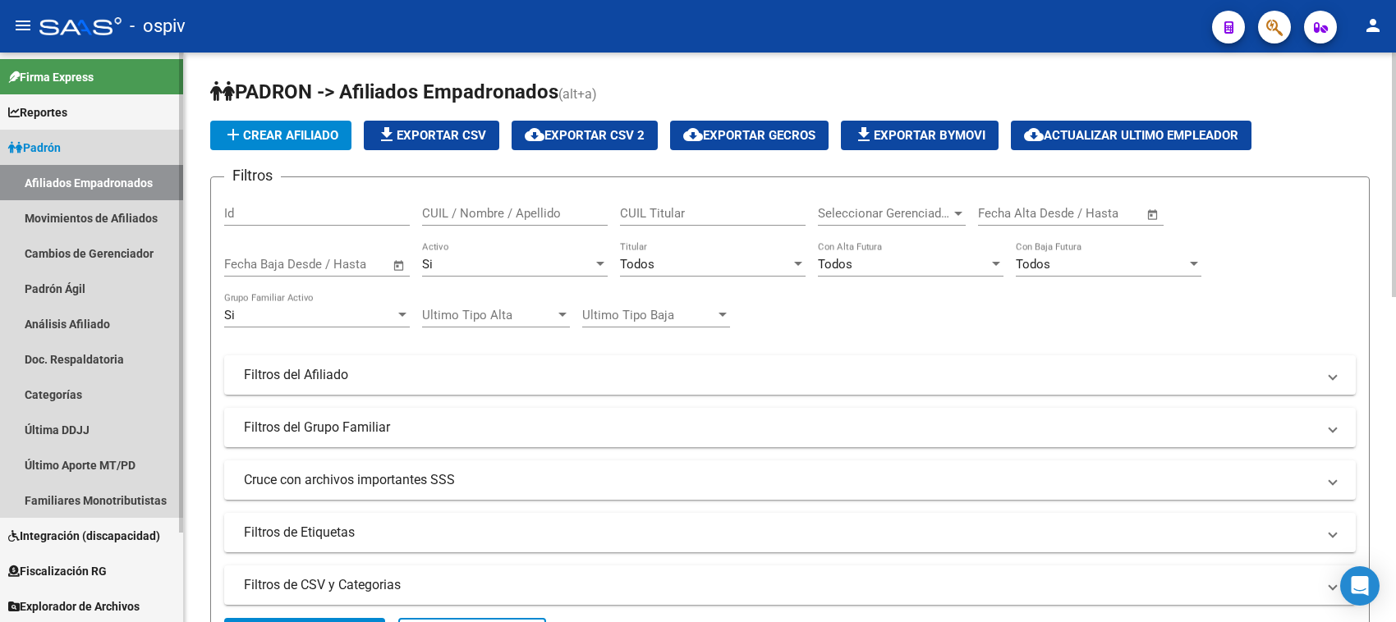
click at [87, 173] on link "Afiliados Empadronados" at bounding box center [91, 182] width 183 height 35
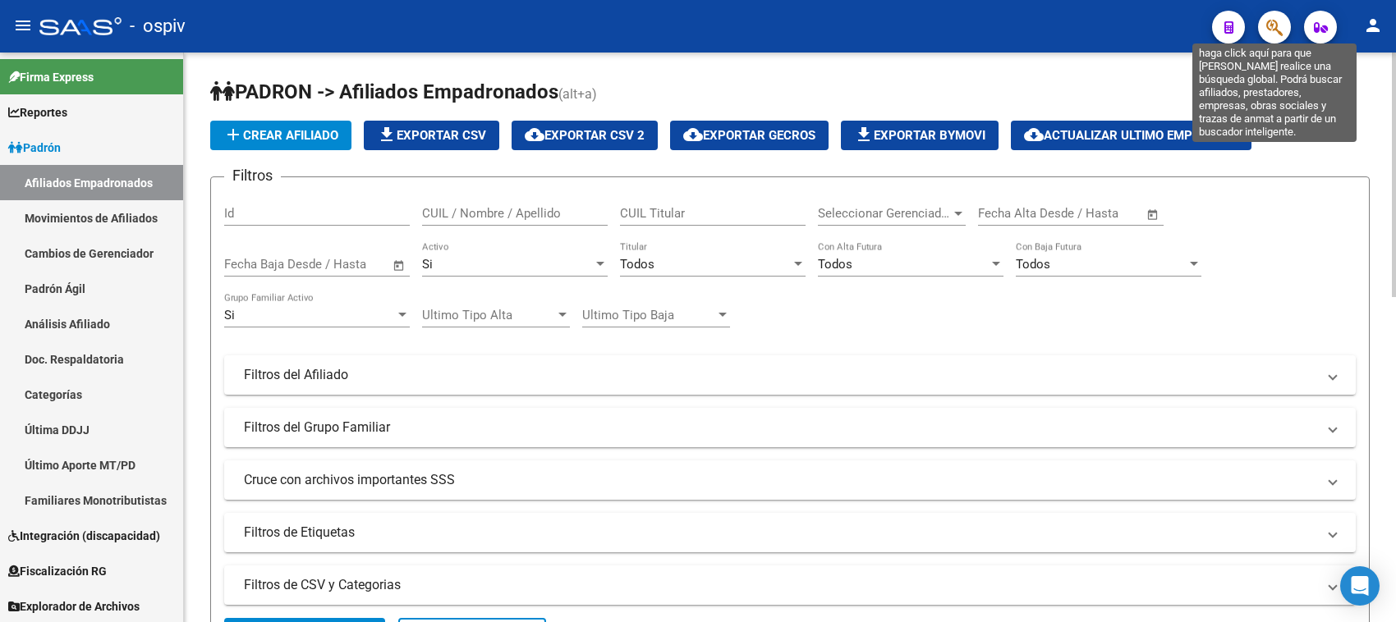
click at [1274, 25] on icon "button" at bounding box center [1274, 27] width 16 height 19
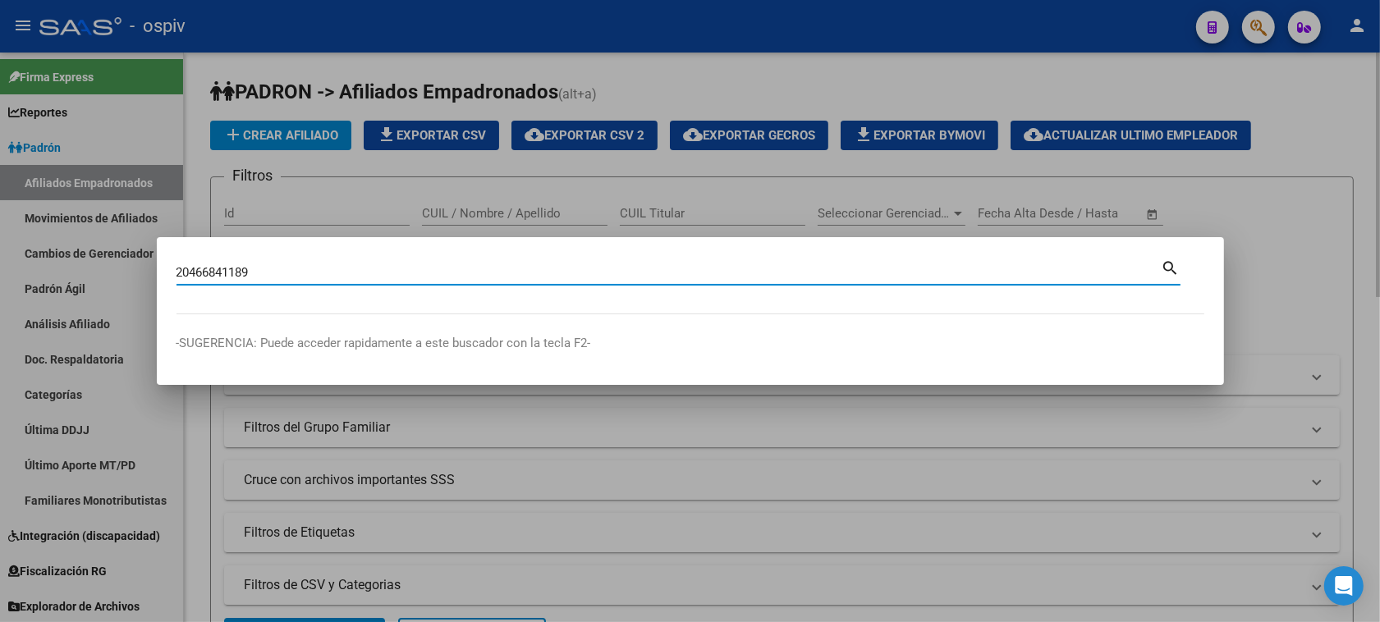
type input "20466841189"
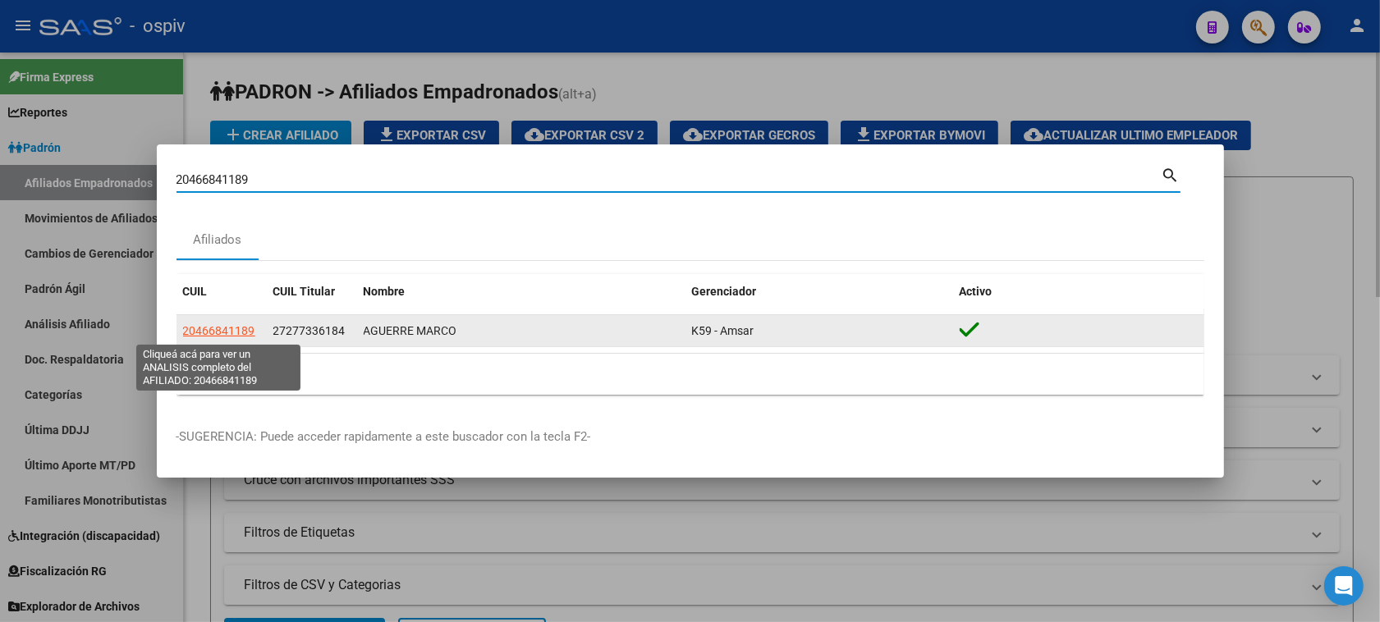
click at [209, 331] on span "20466841189" at bounding box center [219, 330] width 72 height 13
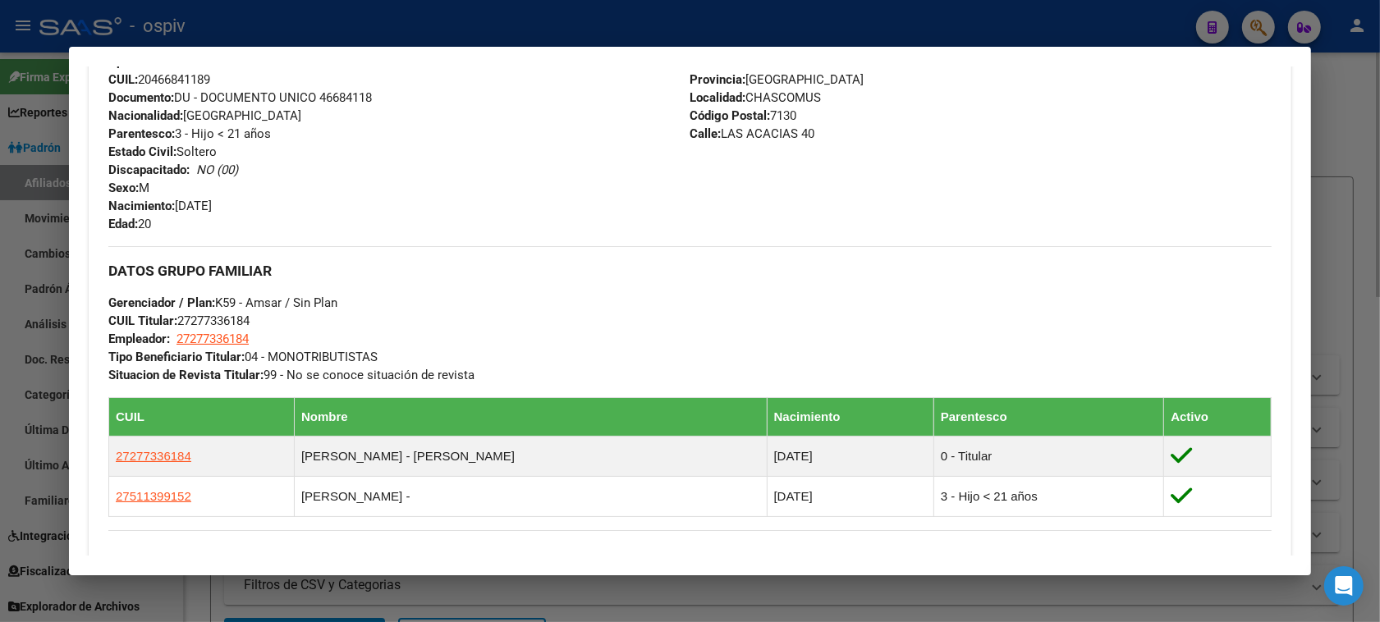
scroll to position [616, 0]
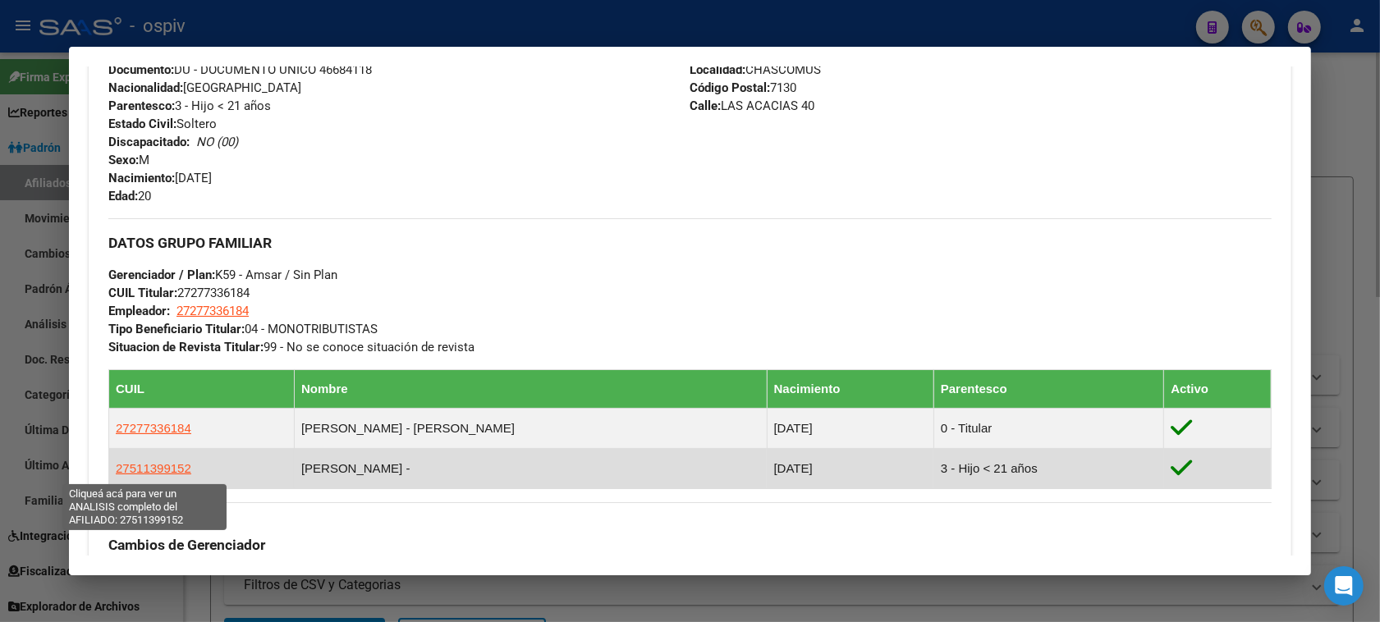
click at [154, 468] on span "27511399152" at bounding box center [154, 468] width 76 height 14
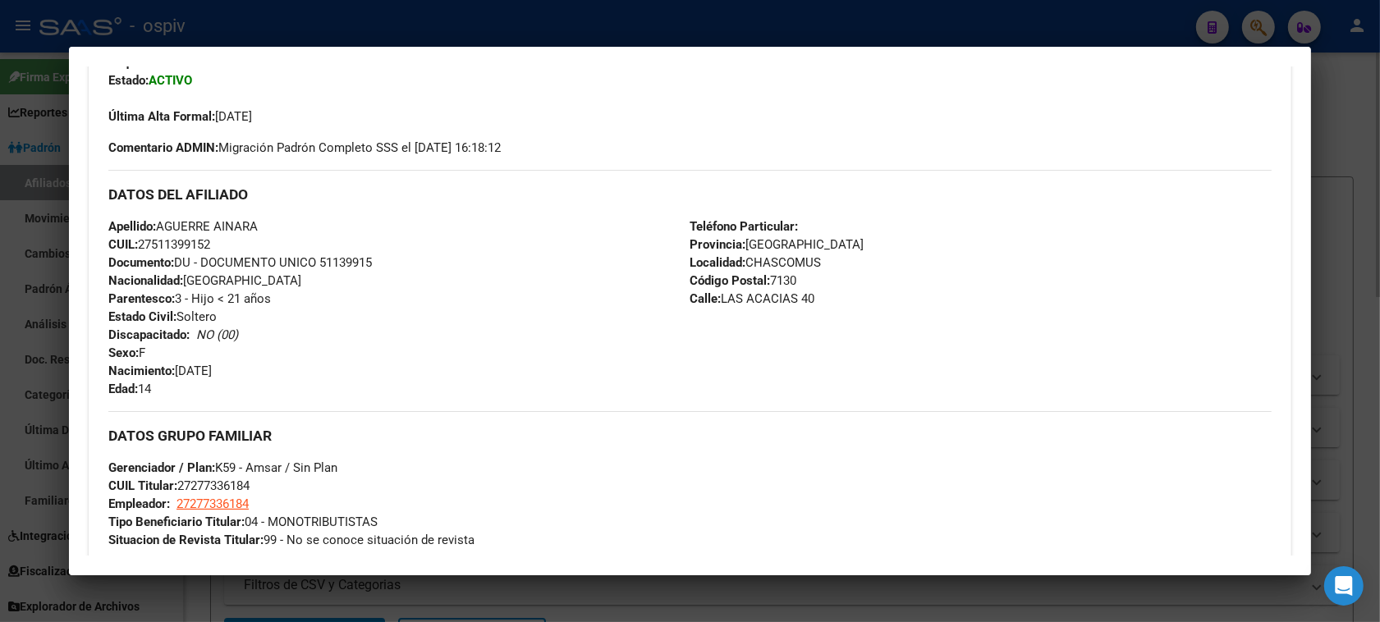
scroll to position [513, 0]
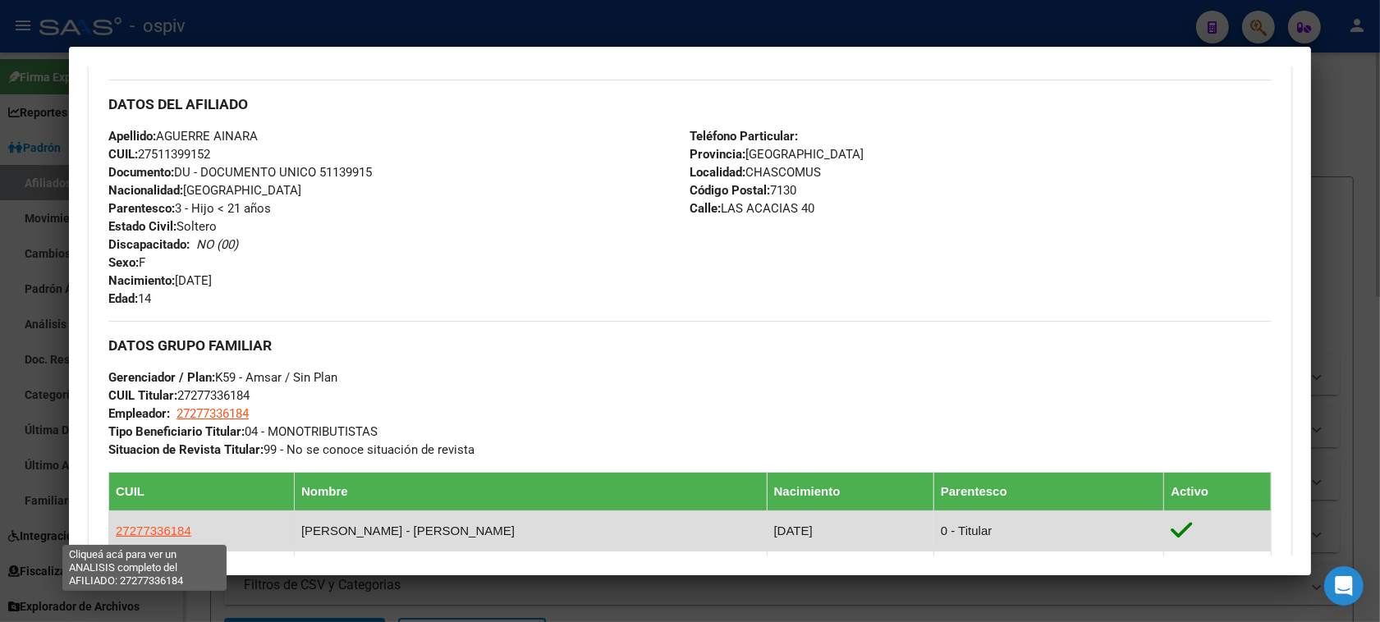
click at [167, 528] on span "27277336184" at bounding box center [154, 531] width 76 height 14
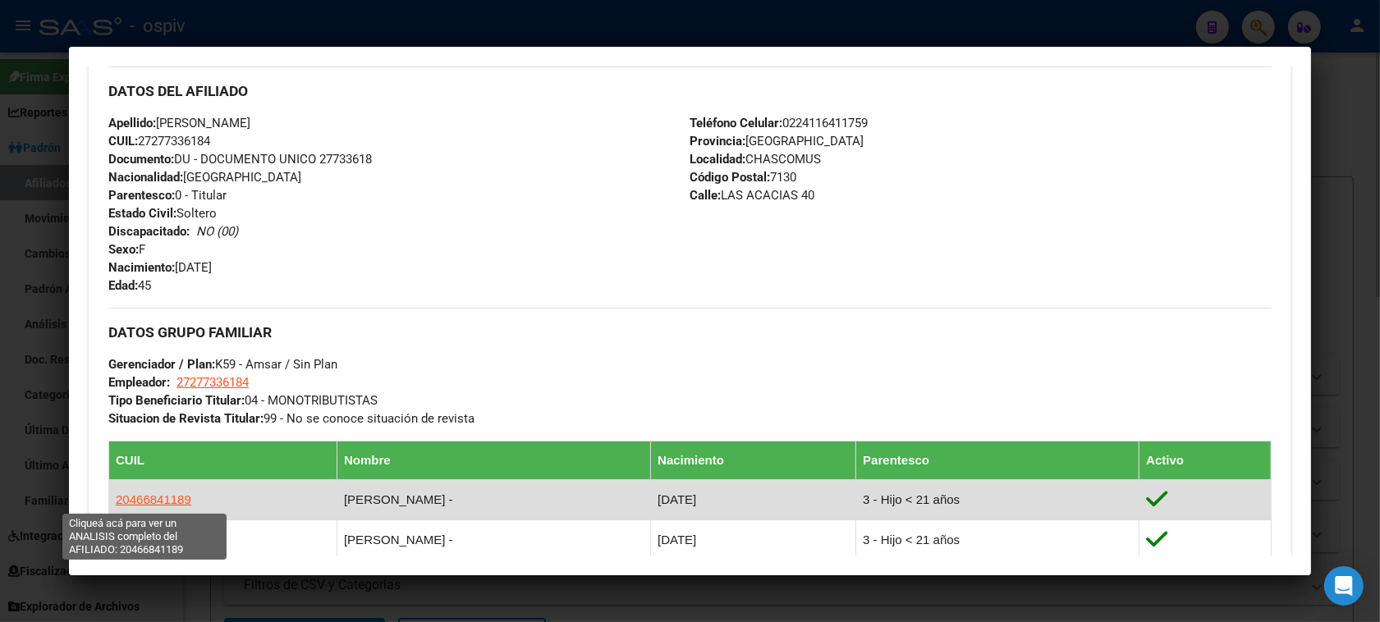
click at [158, 494] on span "20466841189" at bounding box center [154, 500] width 76 height 14
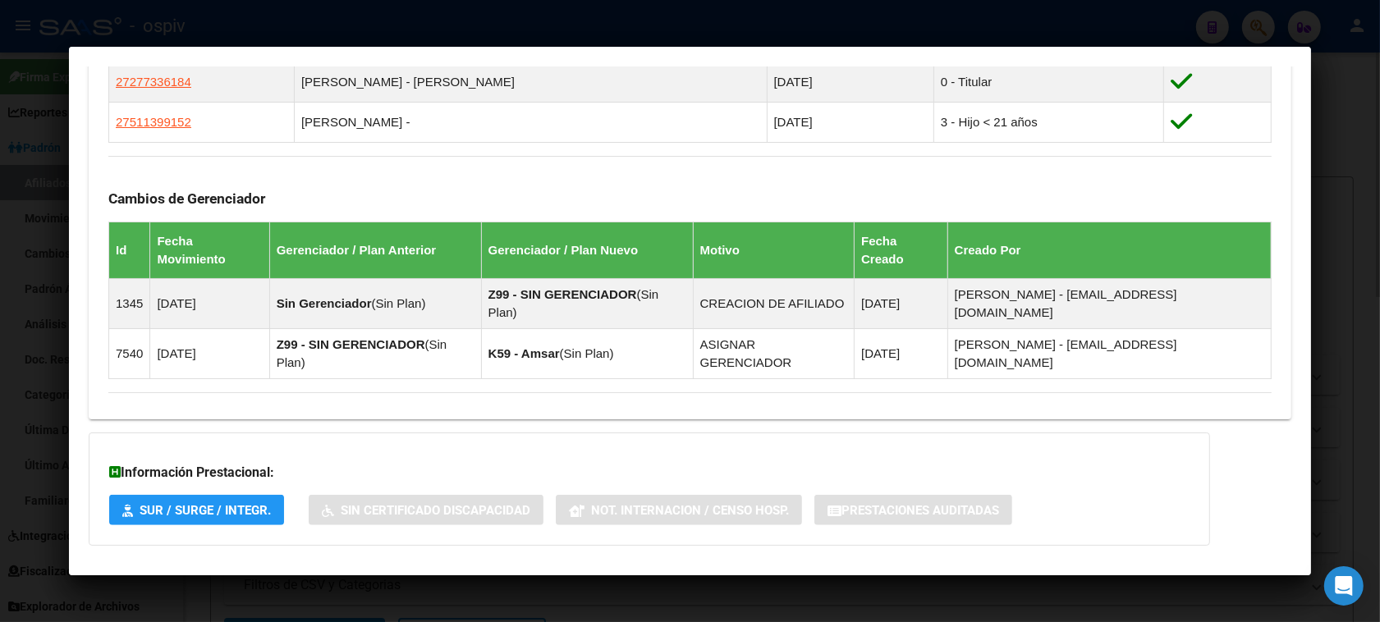
scroll to position [928, 0]
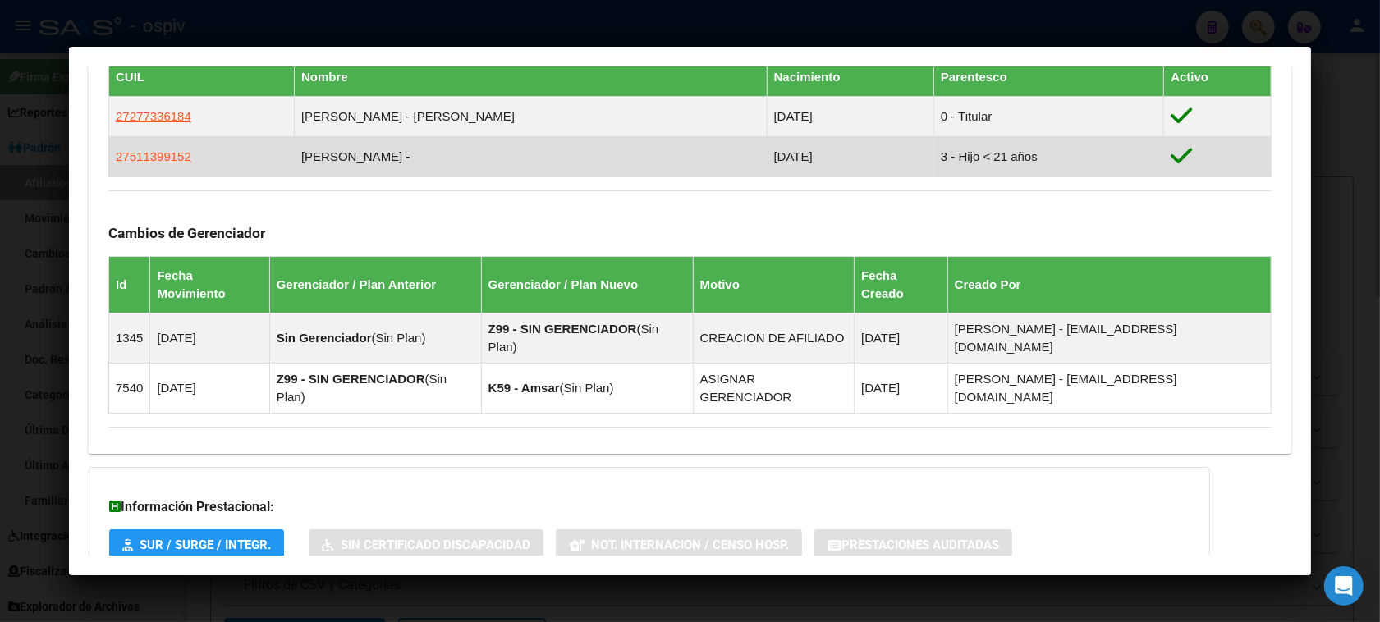
click at [152, 170] on td "27511399152" at bounding box center [202, 157] width 186 height 40
click at [157, 163] on span "27511399152" at bounding box center [154, 156] width 76 height 14
type textarea "27511399152"
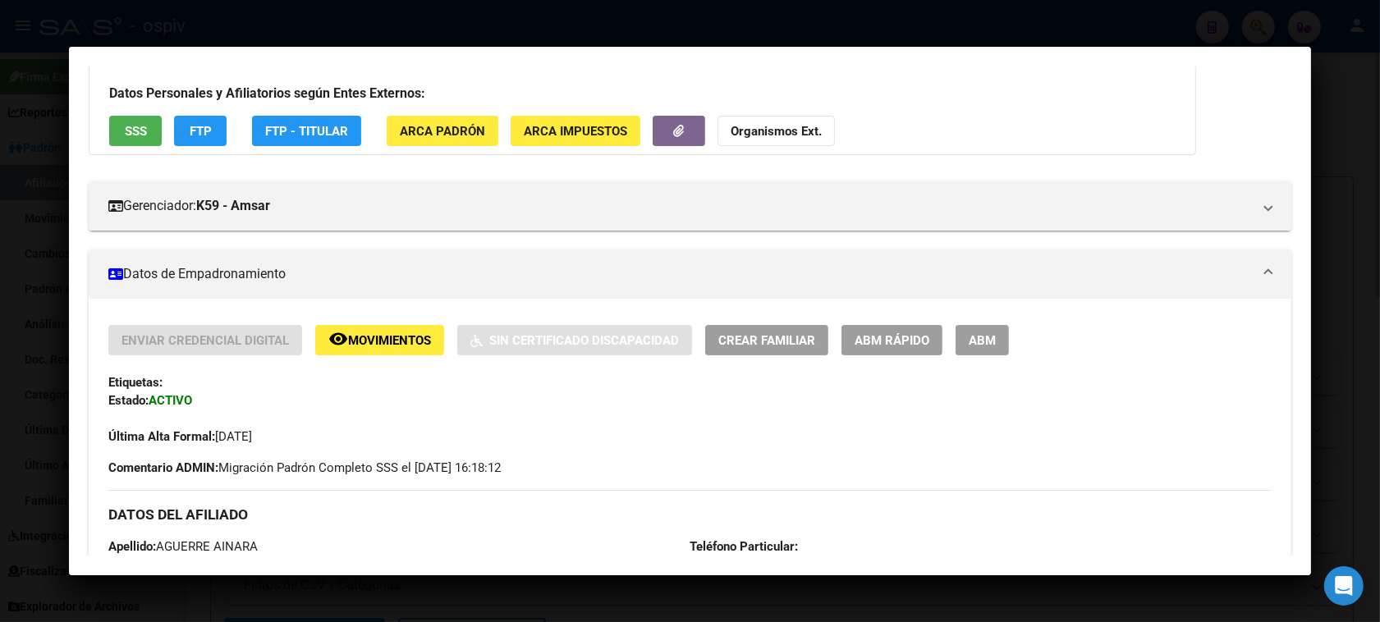
scroll to position [0, 0]
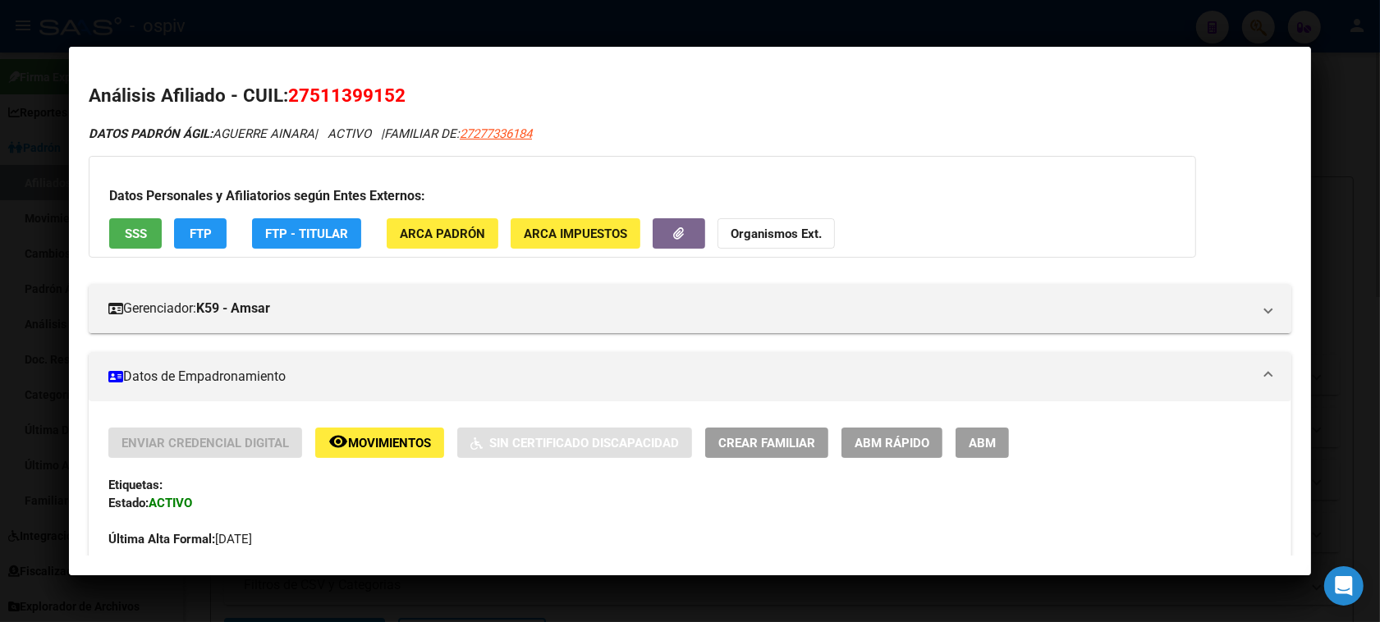
drag, startPoint x: 470, startPoint y: 136, endPoint x: 594, endPoint y: 134, distance: 124.0
click at [594, 134] on div "DATOS PADRÓN ÁGIL: AGUERRE AINARA | ACTIVO | FAMILIAR DE: 27277336184" at bounding box center [690, 134] width 1203 height 19
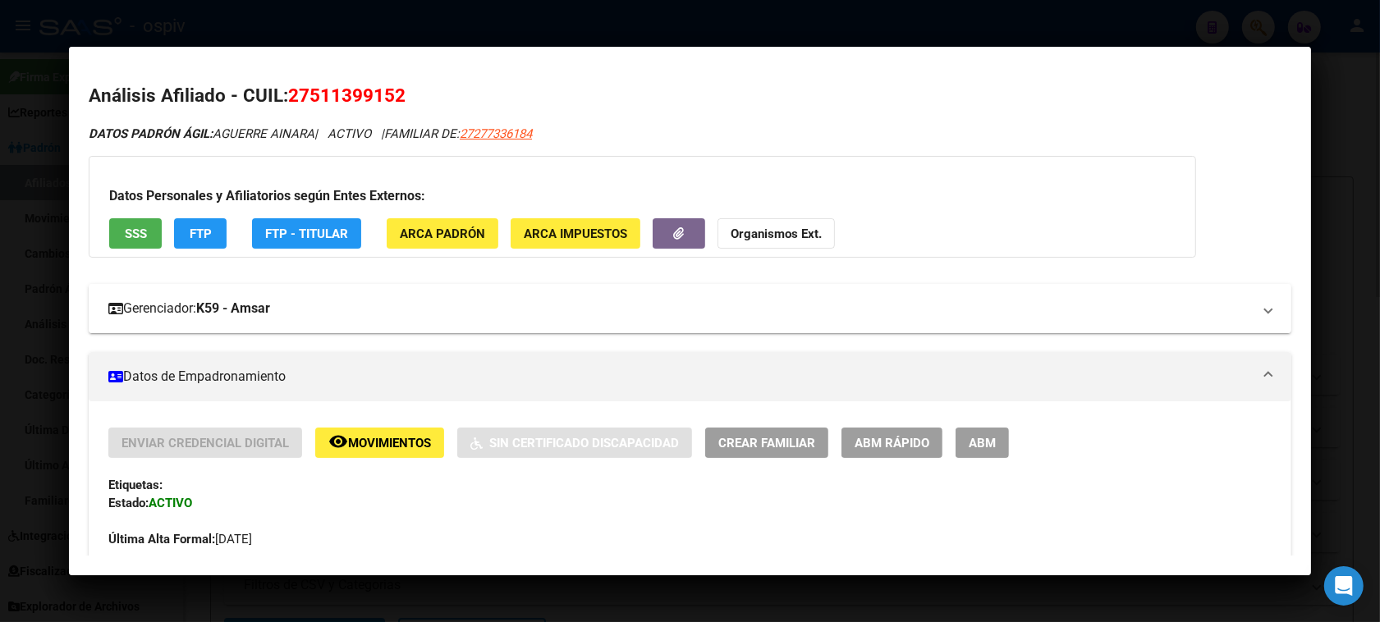
copy span "27277336184"
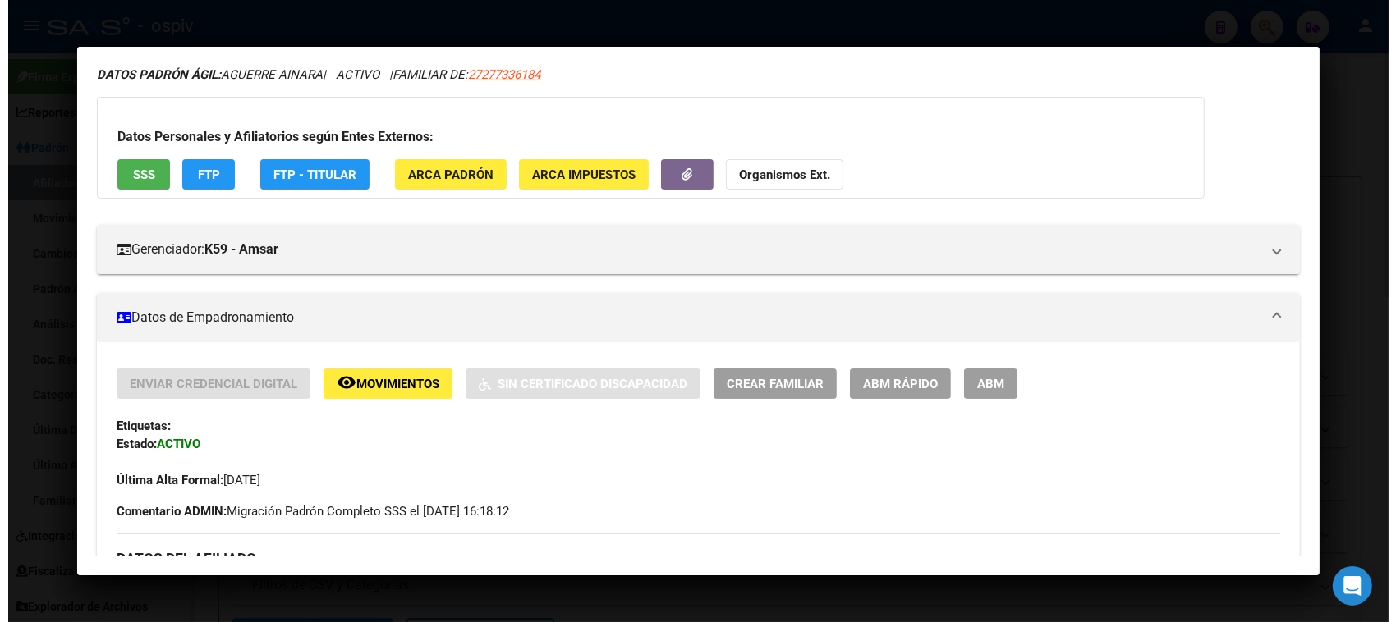
scroll to position [205, 0]
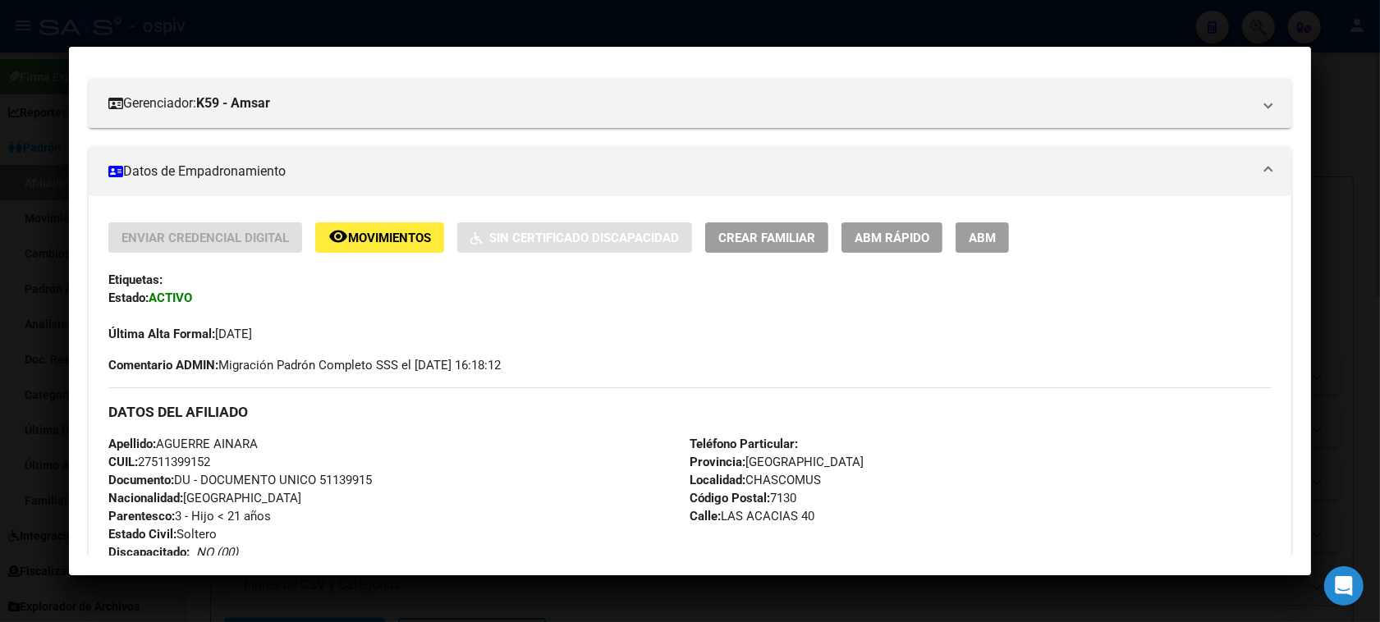
click at [969, 236] on span "ABM" at bounding box center [982, 238] width 27 height 15
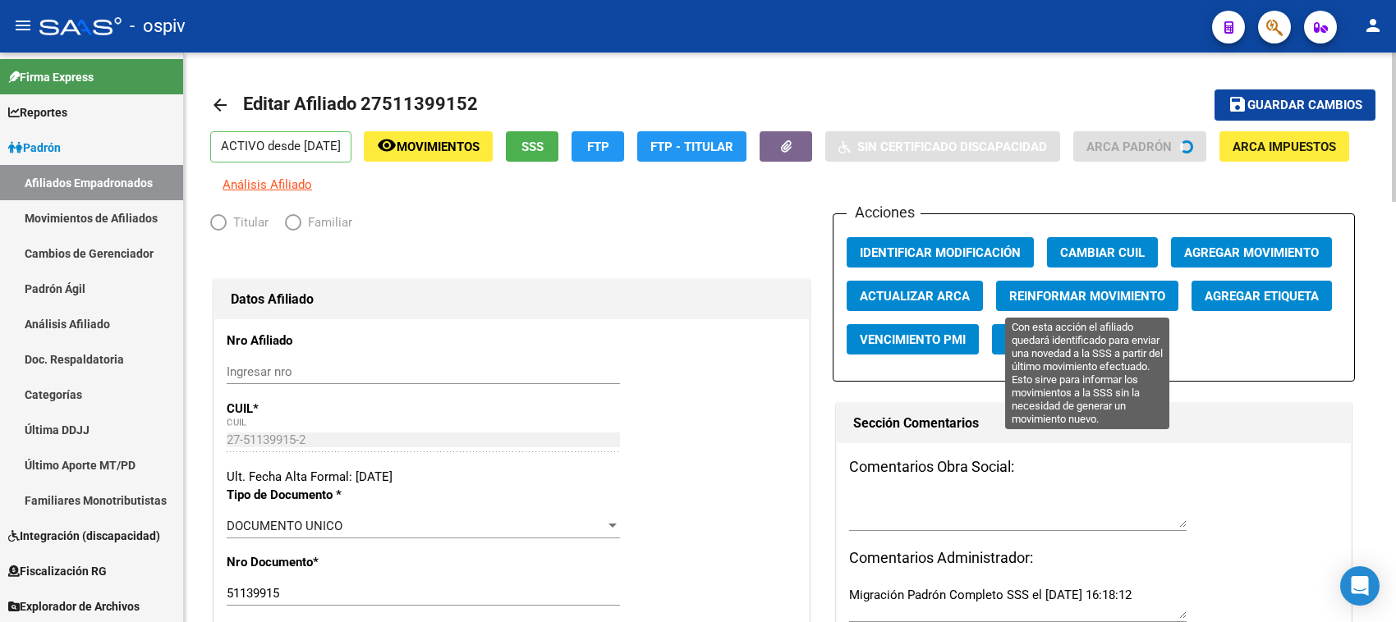
radio input "true"
type input "27-27733618-4"
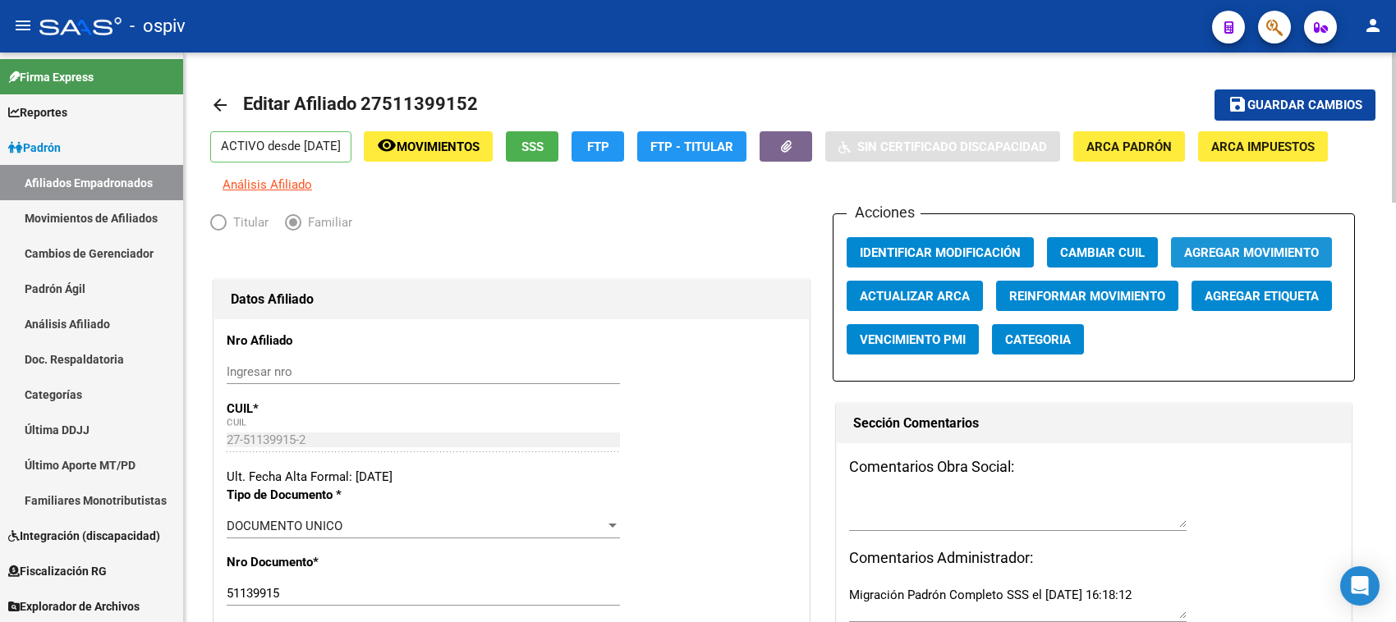
click at [1283, 249] on span "Agregar Movimiento" at bounding box center [1251, 253] width 135 height 15
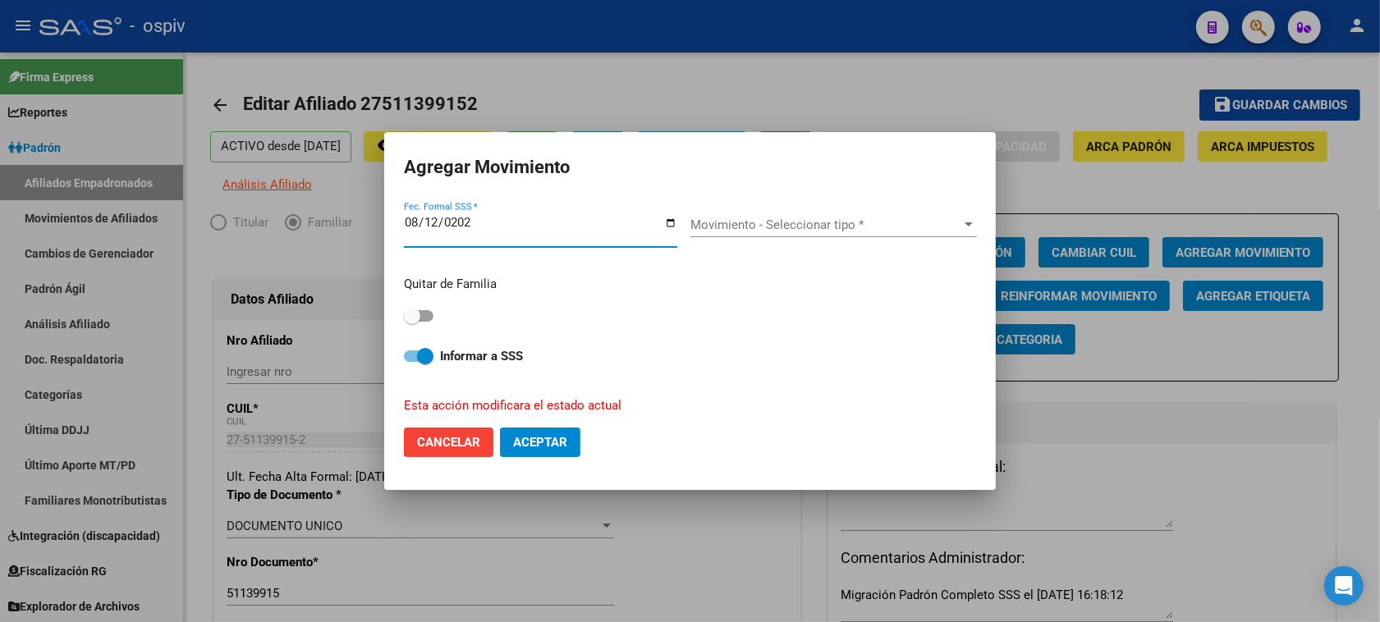
type input "2025-08-12"
click at [765, 232] on div "Movimiento - Seleccionar tipo * Movimiento - Seleccionar tipo *" at bounding box center [834, 225] width 287 height 25
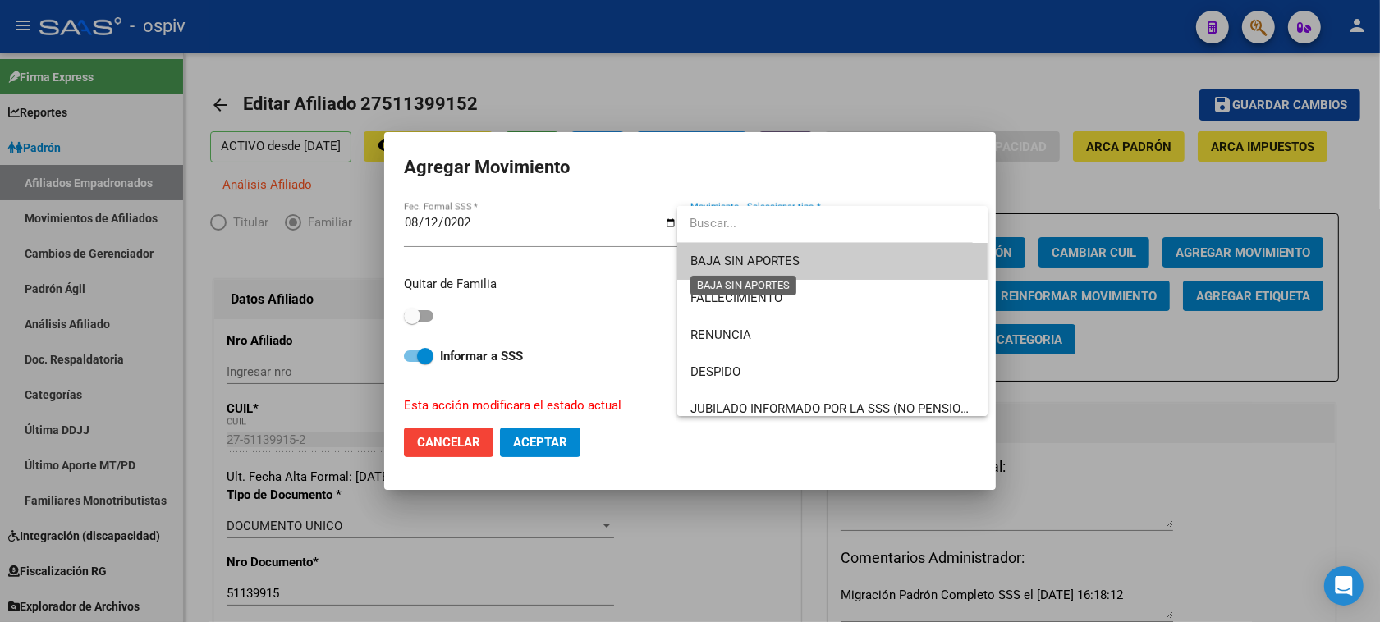
click at [761, 263] on span "BAJA SIN APORTES" at bounding box center [745, 261] width 109 height 15
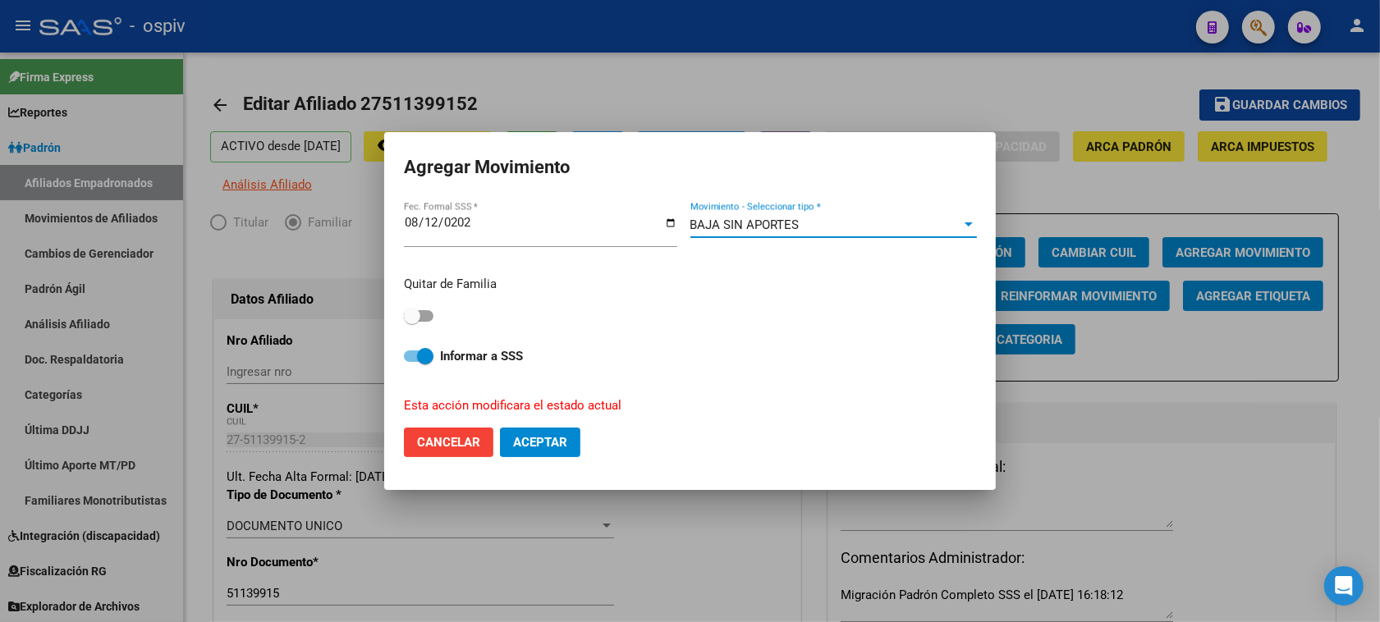
click at [532, 434] on button "Aceptar" at bounding box center [540, 443] width 80 height 30
checkbox input "false"
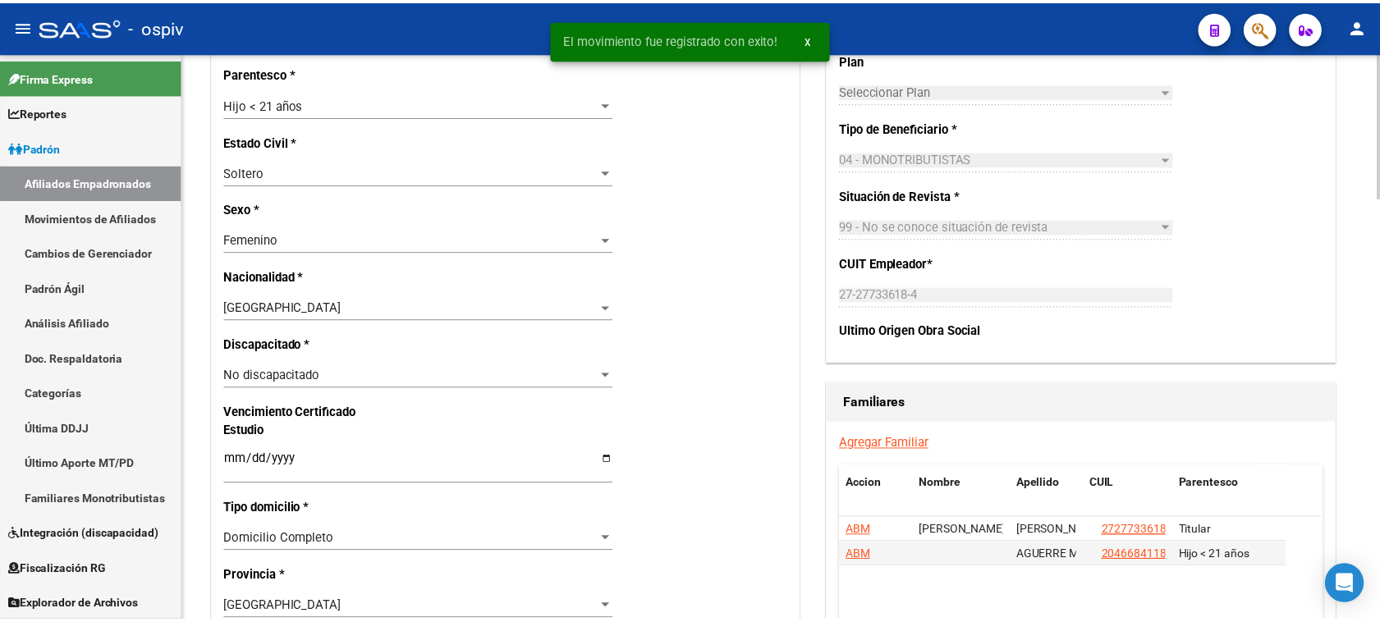
scroll to position [821, 0]
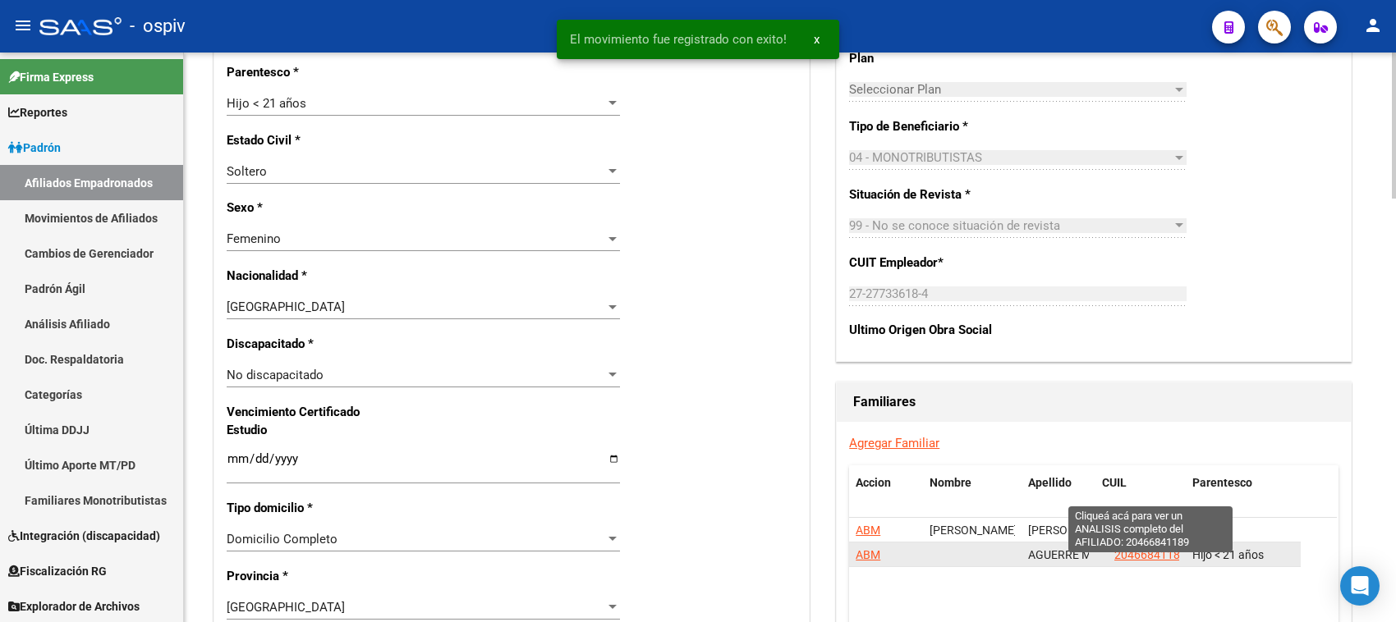
click at [1150, 562] on span "20466841189" at bounding box center [1150, 555] width 72 height 13
type textarea "20466841189"
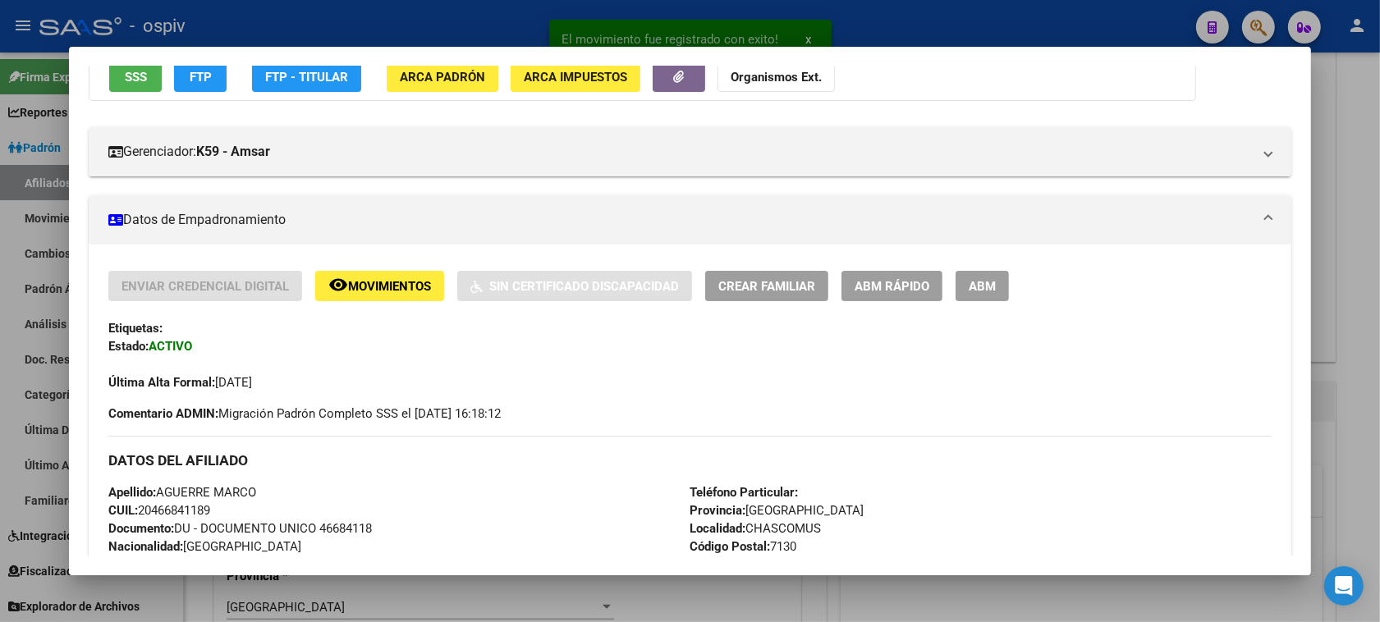
scroll to position [205, 0]
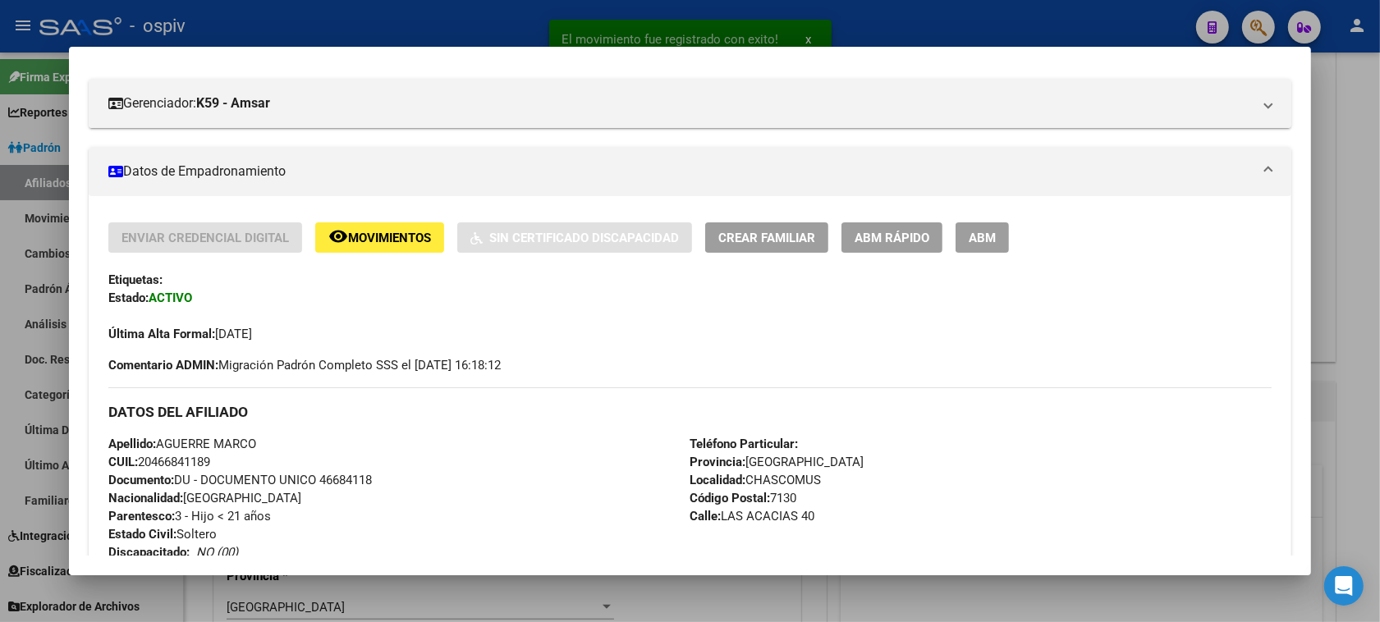
click at [975, 236] on span "ABM" at bounding box center [982, 238] width 27 height 15
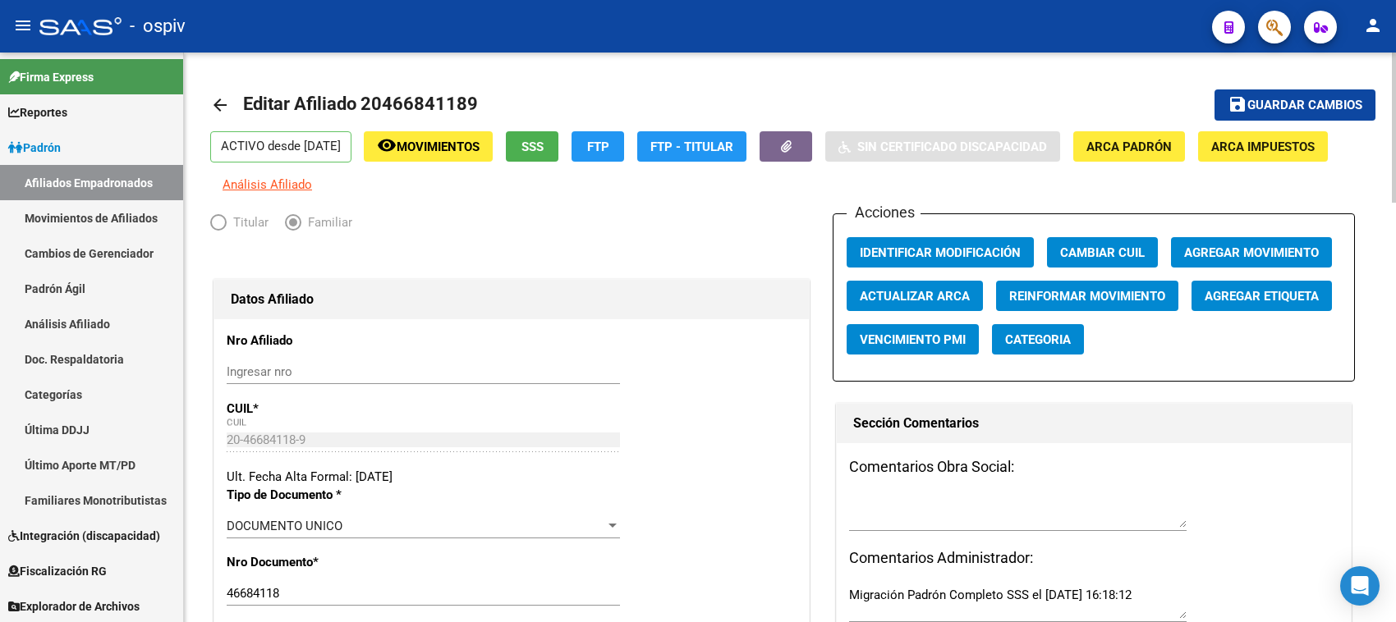
click at [1262, 253] on span "Agregar Movimiento" at bounding box center [1251, 253] width 135 height 15
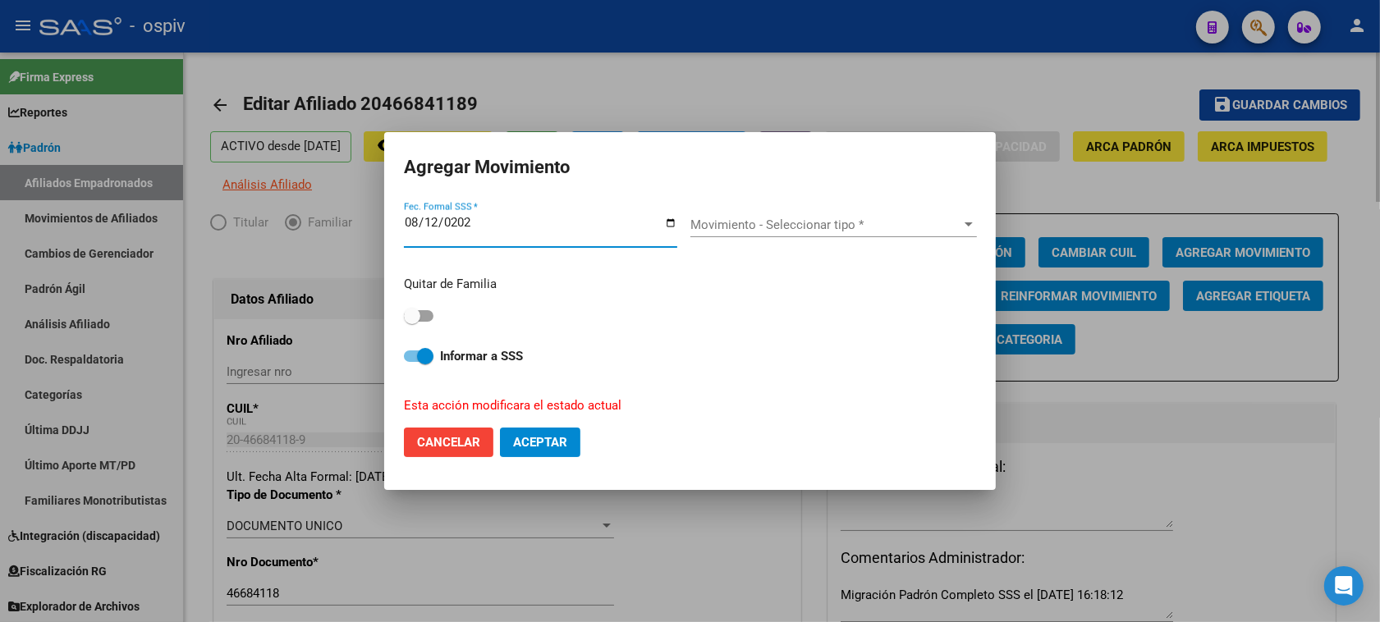
type input "2025-08-12"
click at [750, 243] on div "Movimiento - Seleccionar tipo * Movimiento - Seleccionar tipo *" at bounding box center [834, 233] width 287 height 40
click at [753, 220] on span "Movimiento - Seleccionar tipo *" at bounding box center [827, 225] width 272 height 15
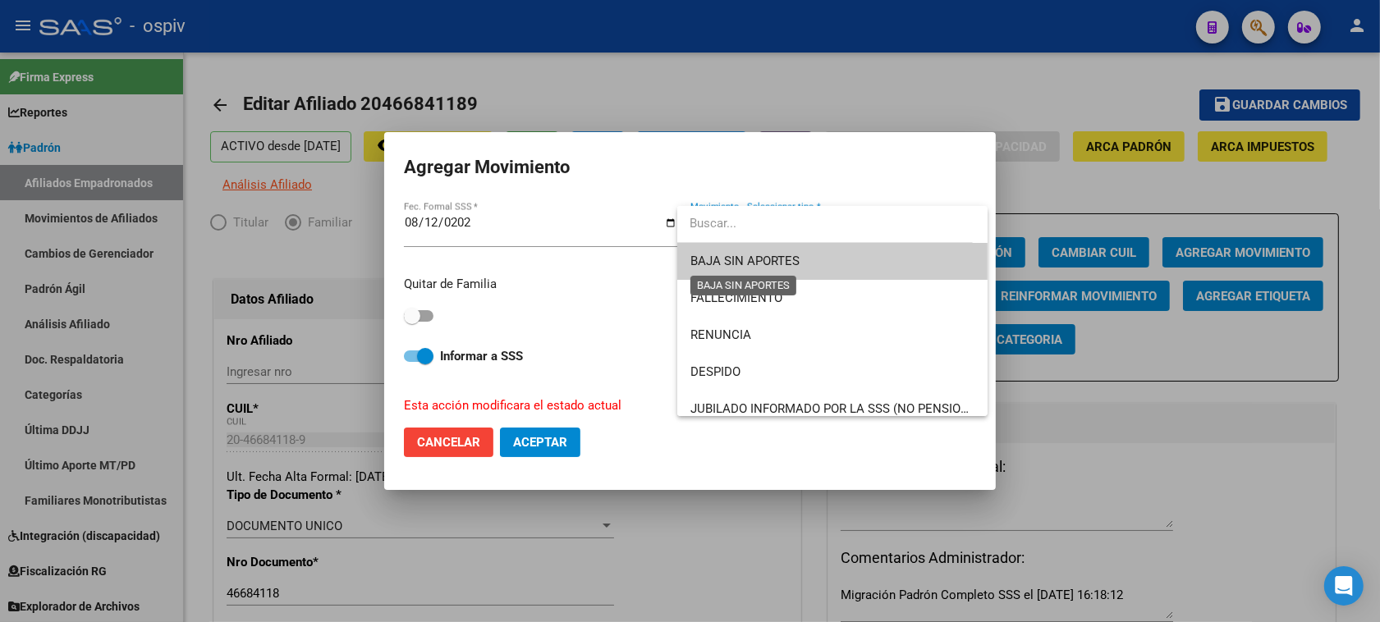
click at [739, 263] on span "BAJA SIN APORTES" at bounding box center [745, 261] width 109 height 15
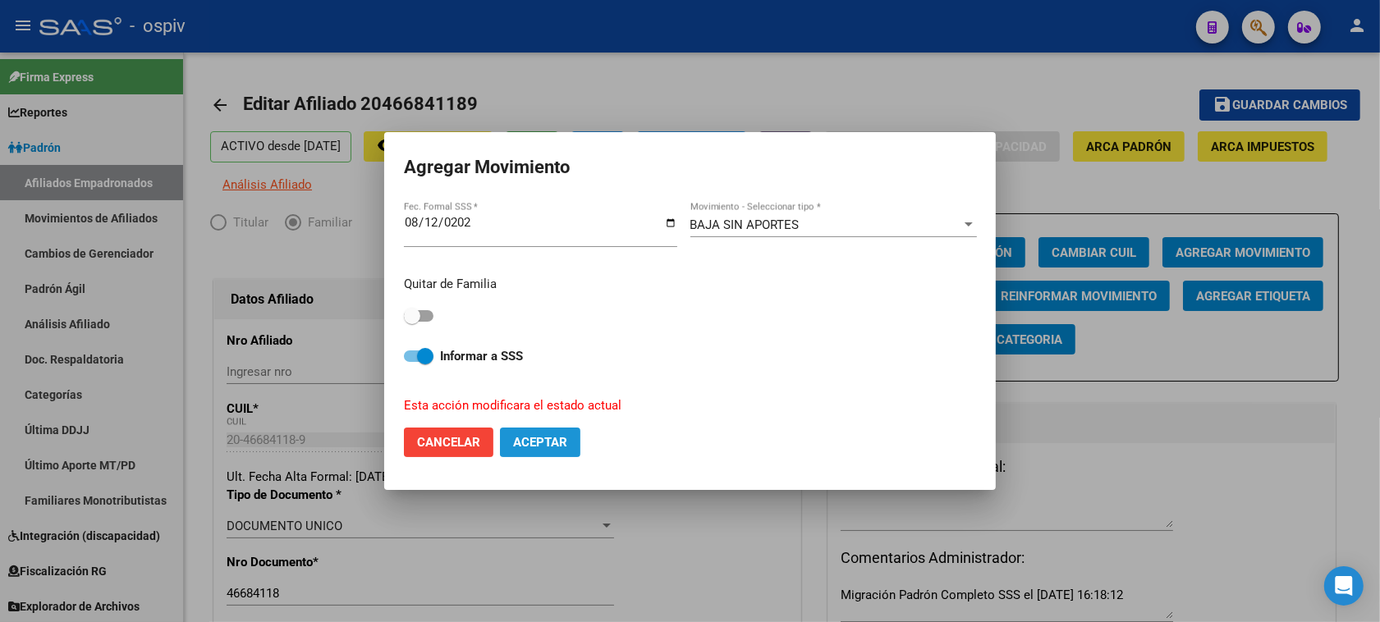
click at [539, 443] on span "Aceptar" at bounding box center [540, 442] width 54 height 15
checkbox input "false"
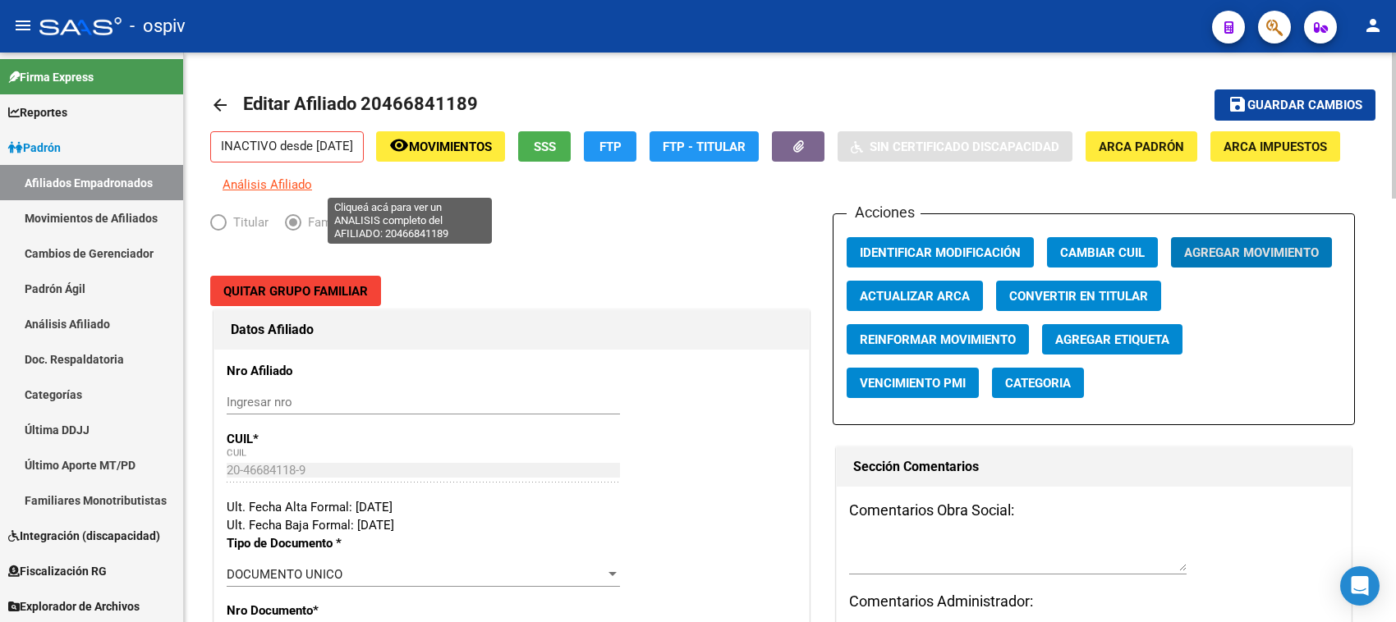
click at [312, 182] on span "Análisis Afiliado" at bounding box center [268, 184] width 90 height 15
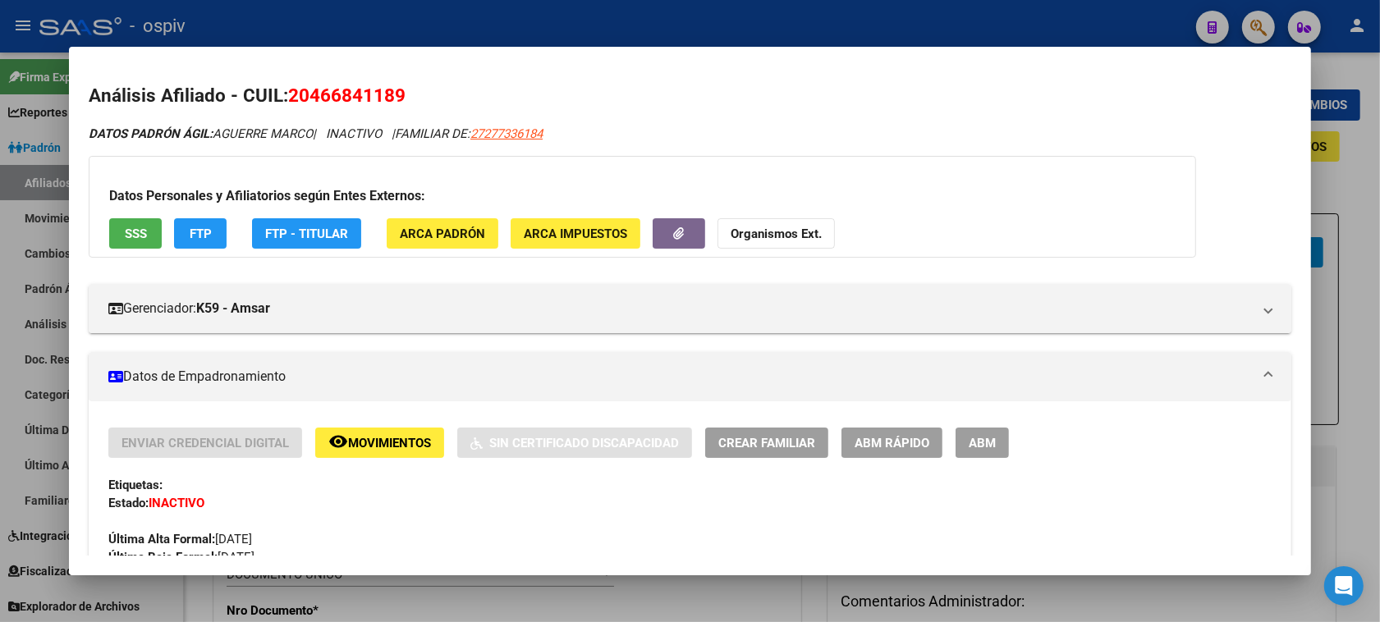
click at [1263, 29] on div at bounding box center [690, 311] width 1380 height 622
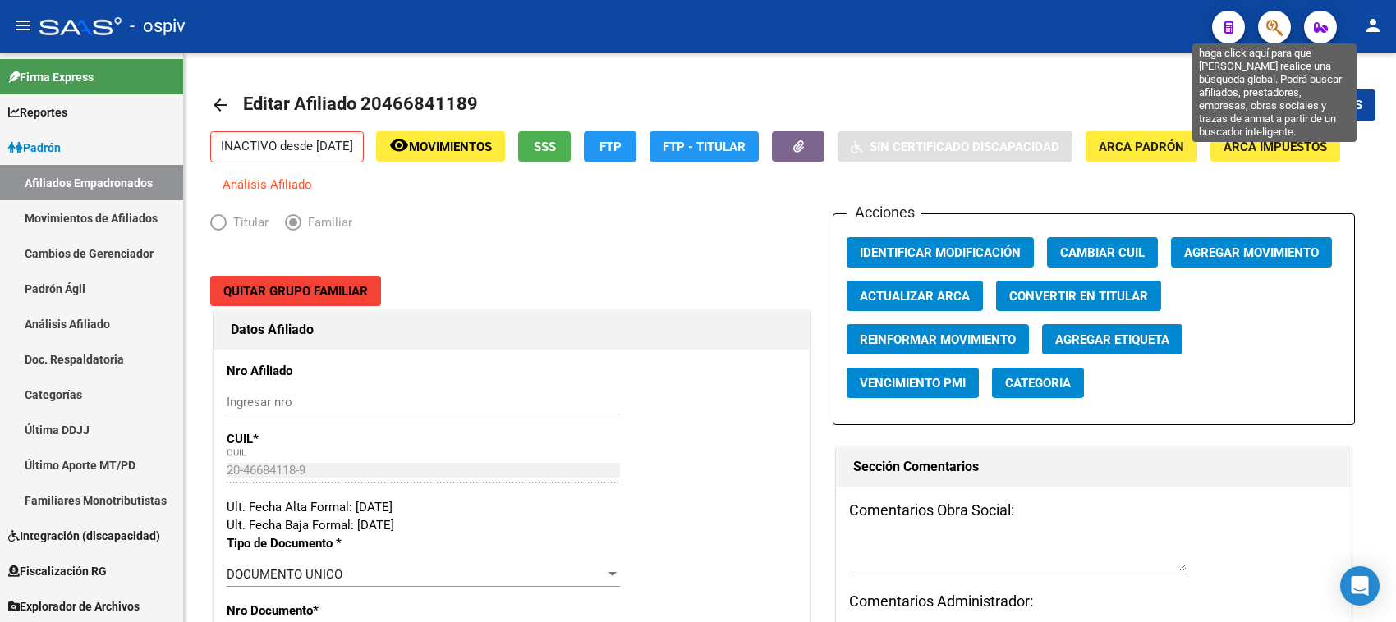
click at [1266, 21] on icon "button" at bounding box center [1274, 27] width 16 height 19
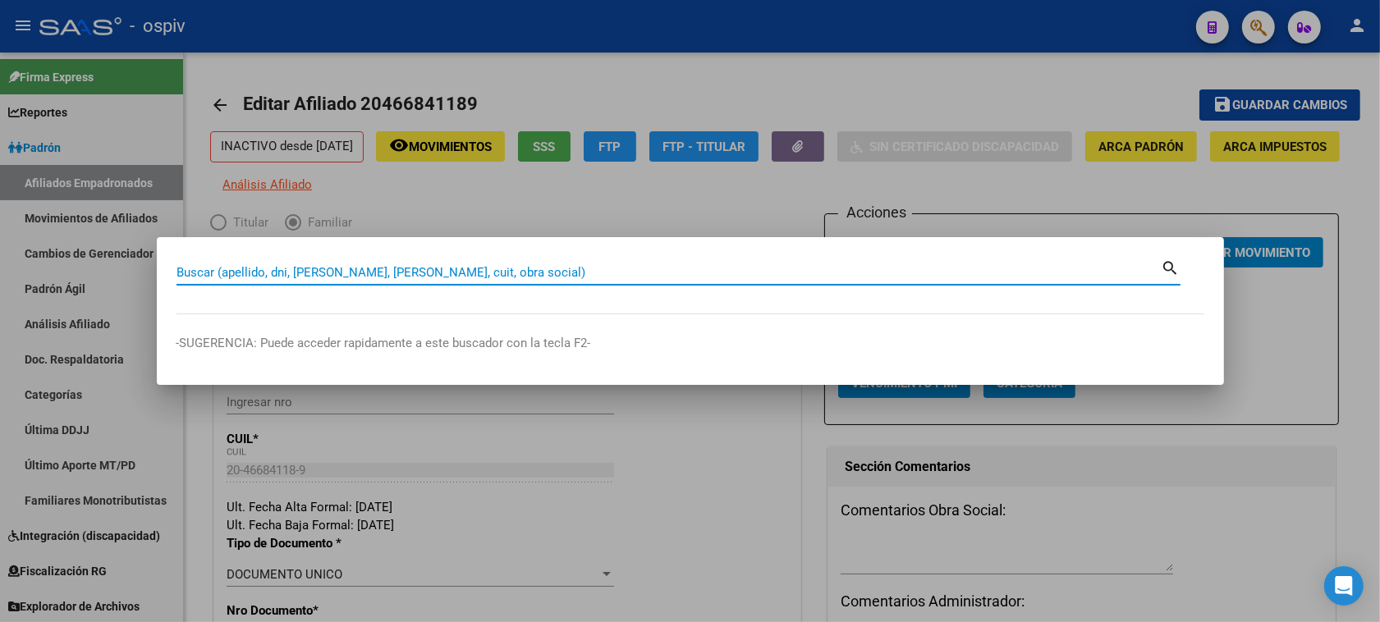
paste input "20959310654"
type input "20959310654"
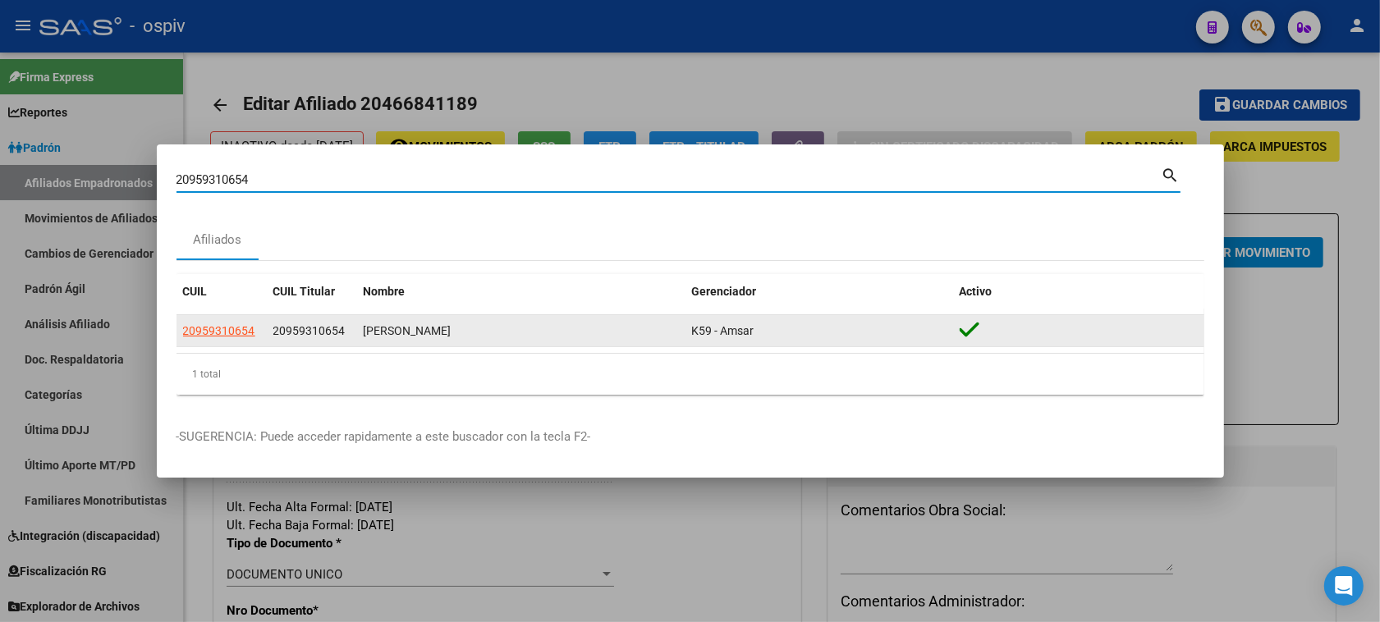
click at [215, 339] on app-link-go-to "20959310654" at bounding box center [219, 331] width 72 height 19
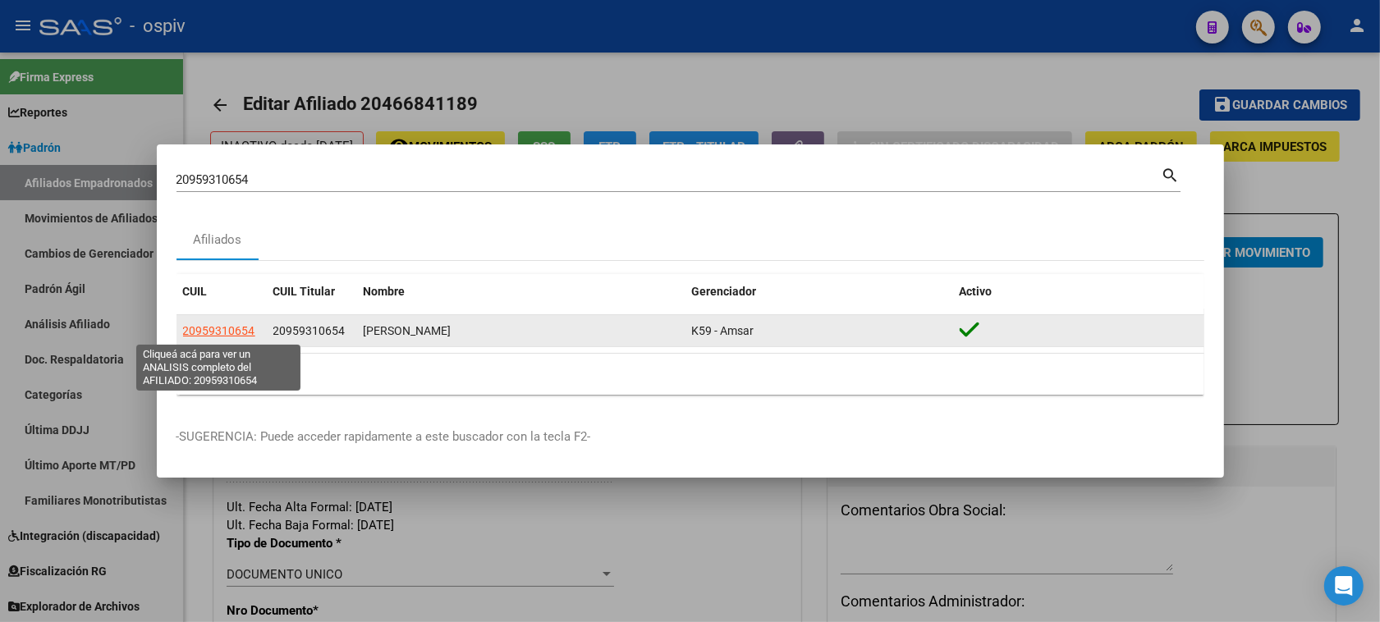
click at [223, 330] on span "20959310654" at bounding box center [219, 330] width 72 height 13
type textarea "20959310654"
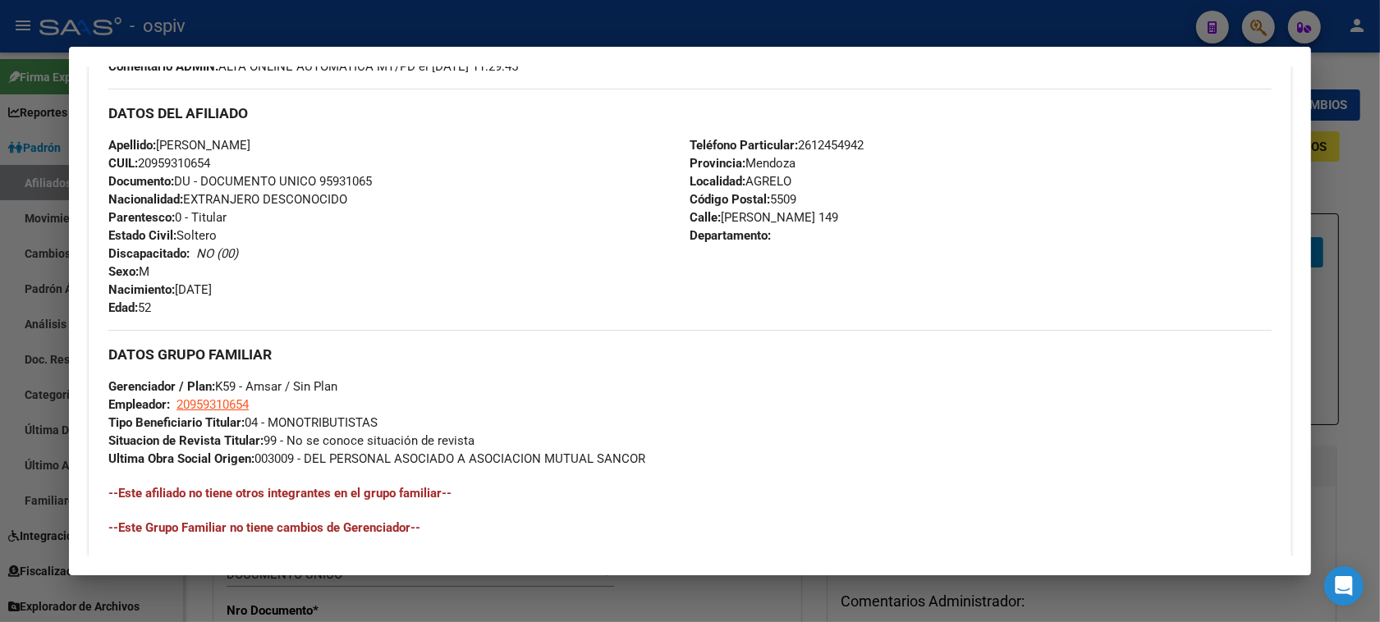
scroll to position [774, 0]
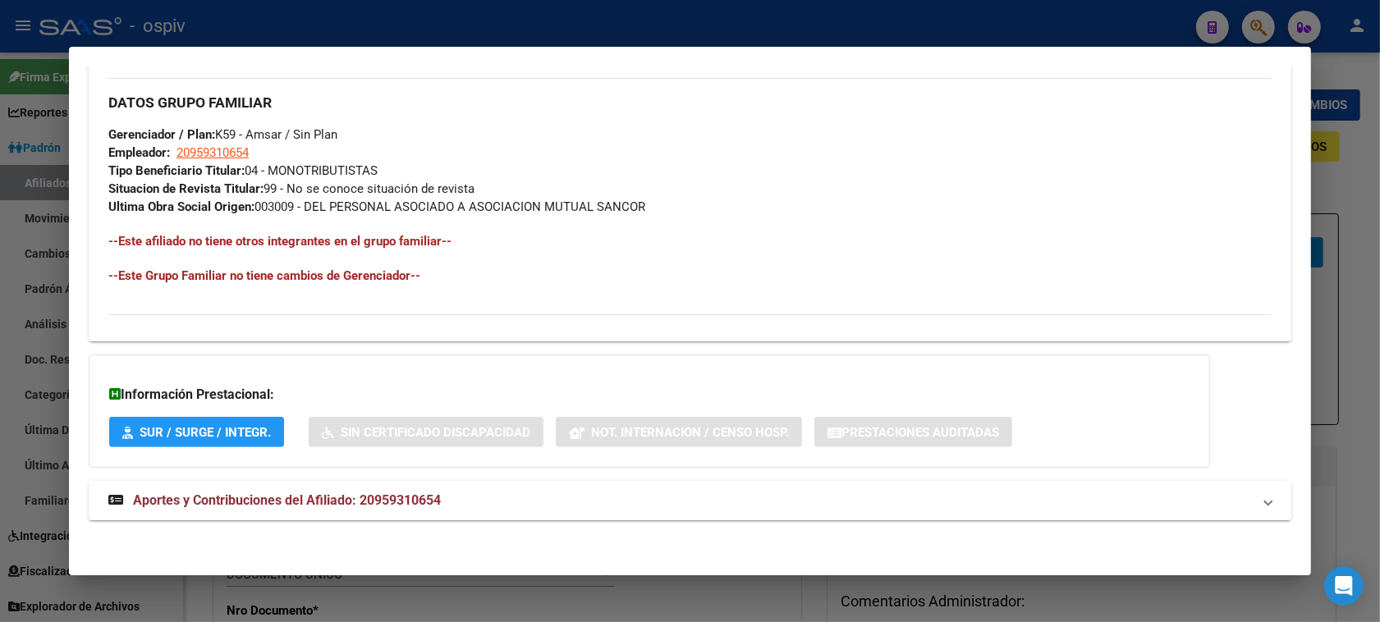
click at [335, 494] on span "Aportes y Contribuciones del Afiliado: 20959310654" at bounding box center [287, 501] width 308 height 16
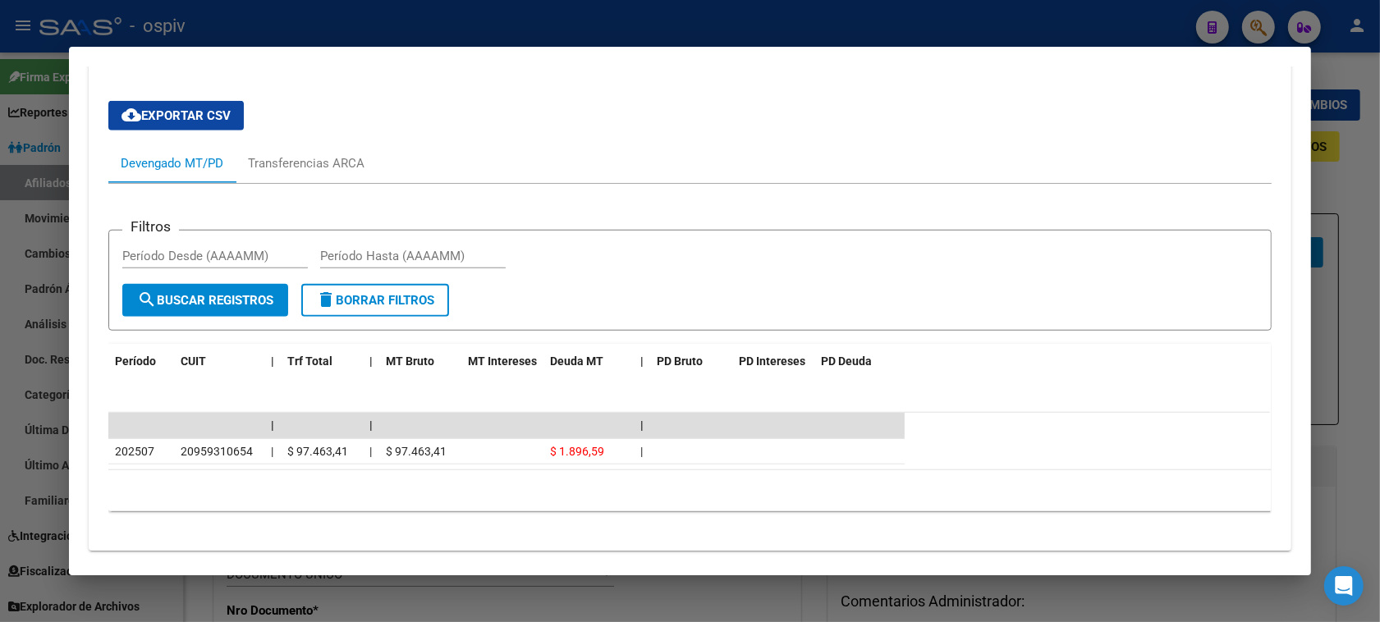
scroll to position [1278, 0]
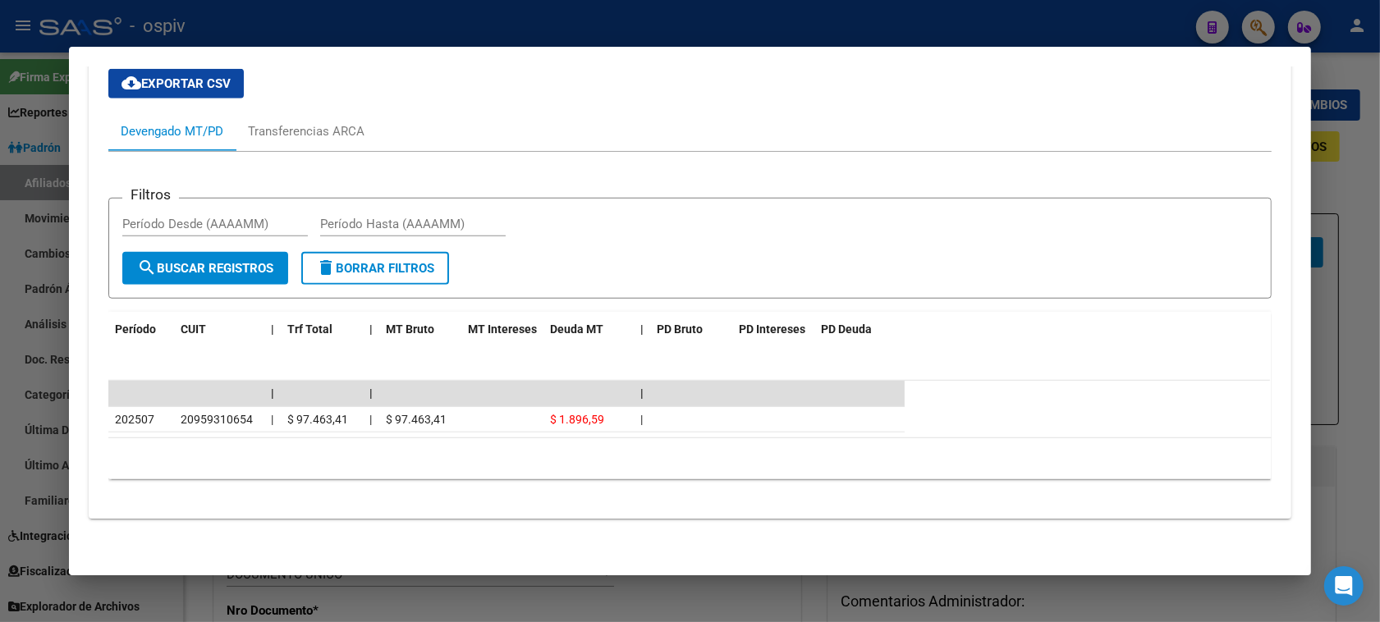
click at [1254, 30] on div at bounding box center [690, 311] width 1380 height 622
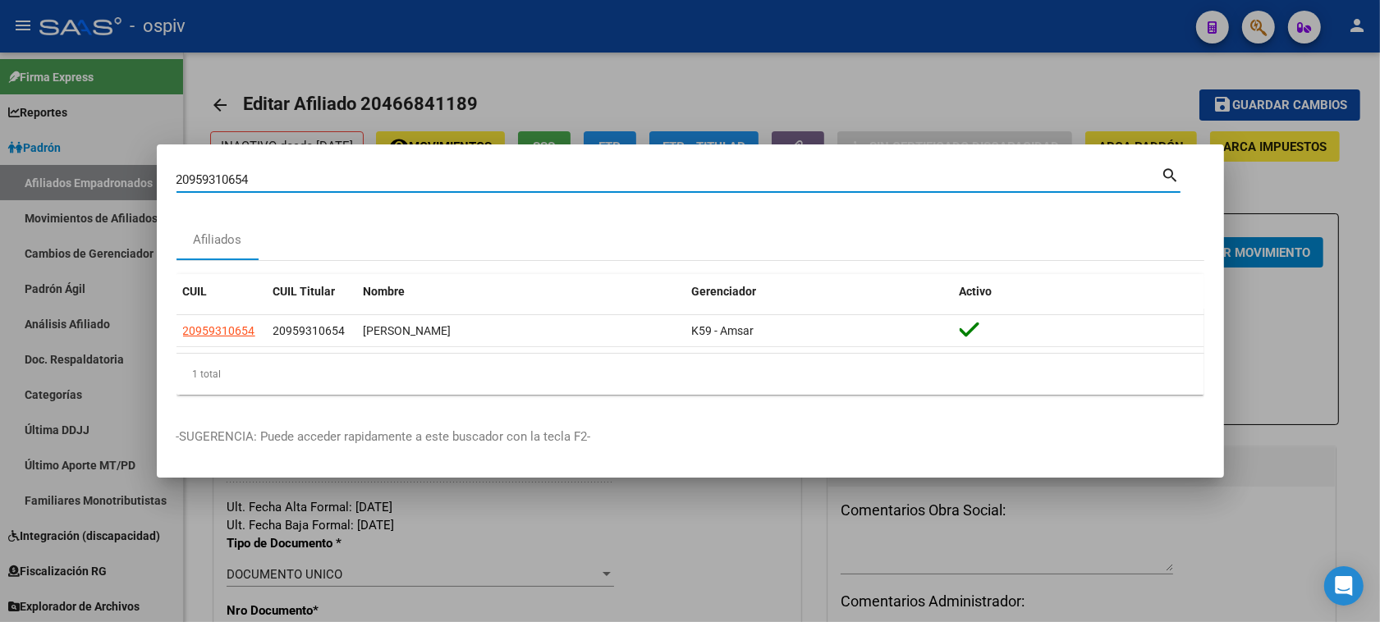
drag, startPoint x: 257, startPoint y: 182, endPoint x: 25, endPoint y: 137, distance: 236.7
click at [25, 137] on div "20959310654 Buscar (apellido, dni, cuil, nro traspaso, cuit, obra social) searc…" at bounding box center [690, 311] width 1380 height 622
paste input "741391219"
type input "27413912194"
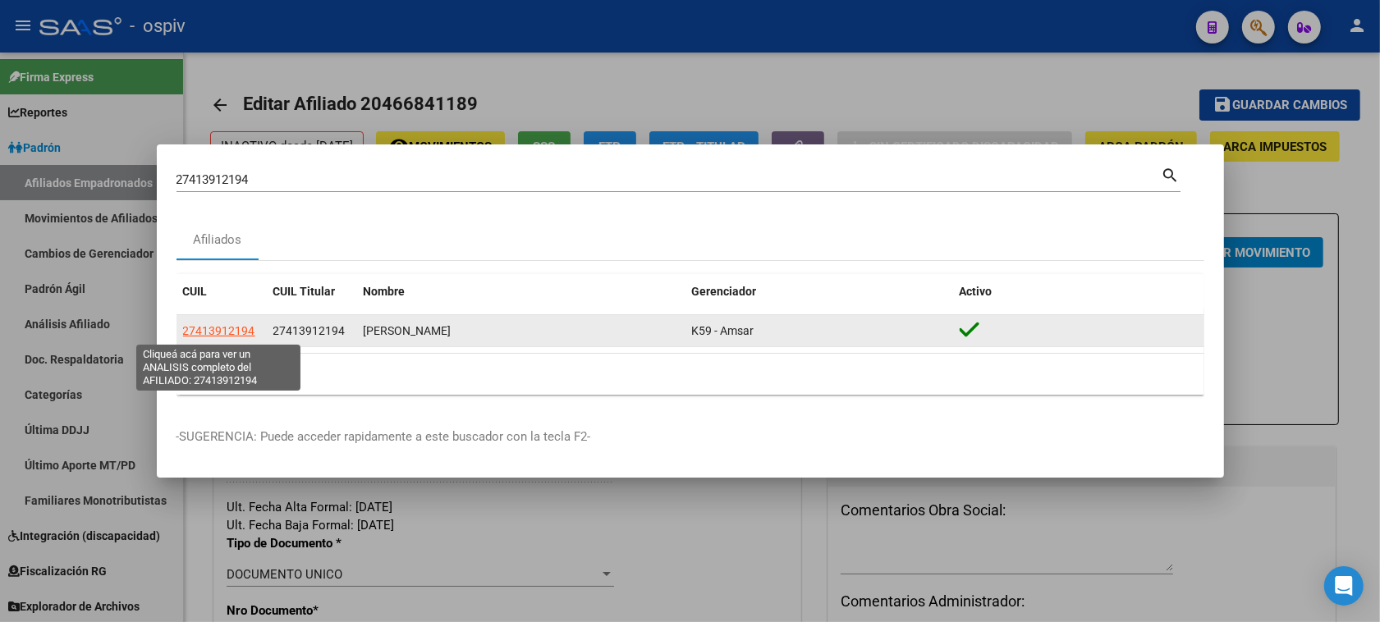
click at [236, 329] on span "27413912194" at bounding box center [219, 330] width 72 height 13
type textarea "27413912194"
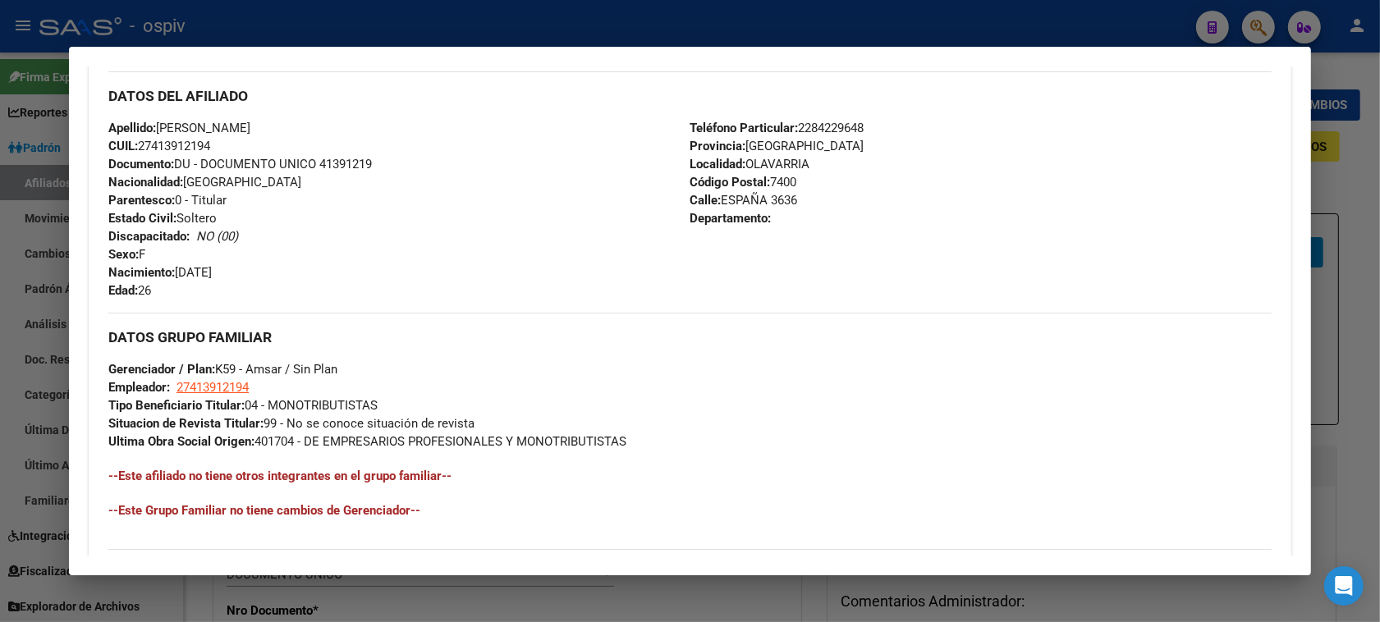
scroll to position [774, 0]
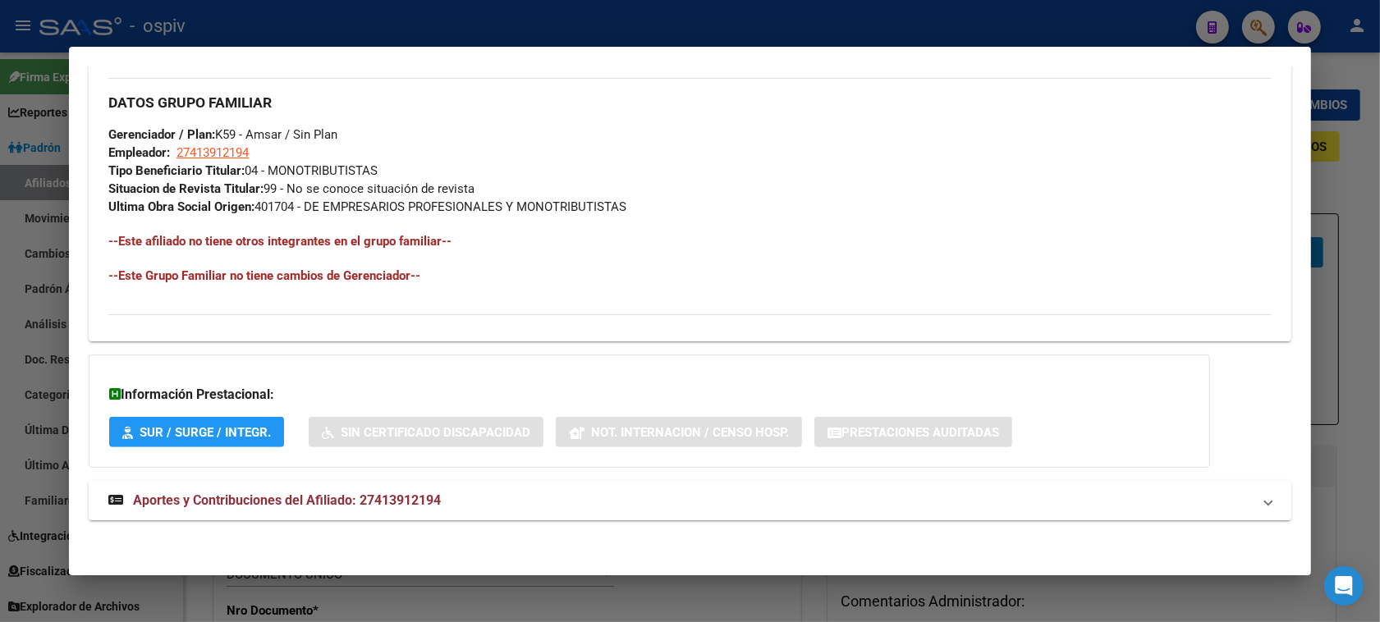
click at [297, 491] on strong "Aportes y Contribuciones del Afiliado: 27413912194" at bounding box center [274, 501] width 333 height 20
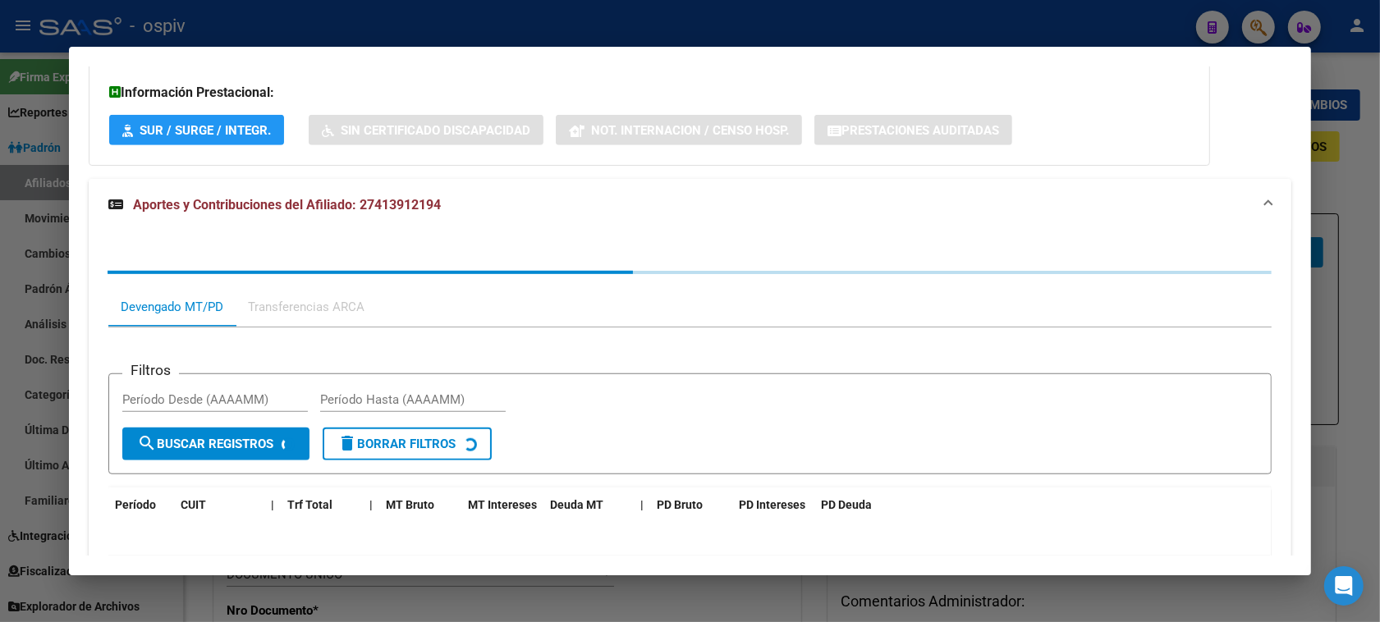
scroll to position [1199, 0]
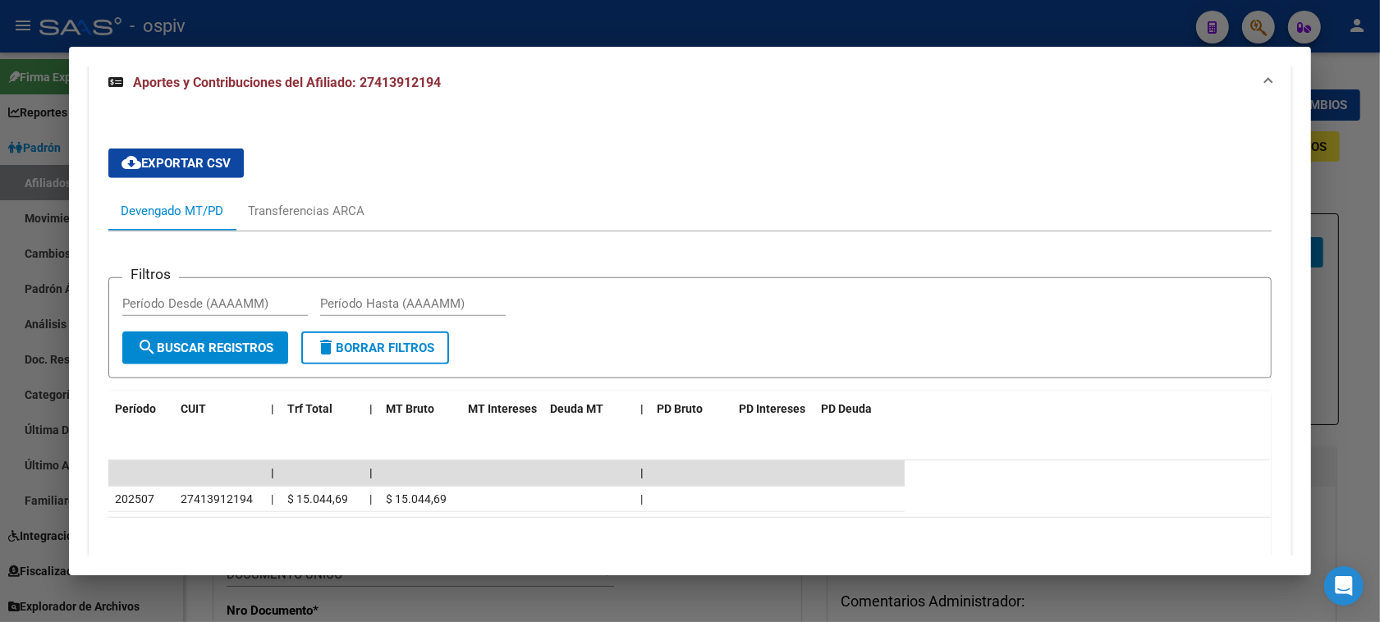
drag, startPoint x: 1253, startPoint y: 29, endPoint x: 507, endPoint y: 51, distance: 746.7
click at [1253, 26] on div at bounding box center [690, 311] width 1380 height 622
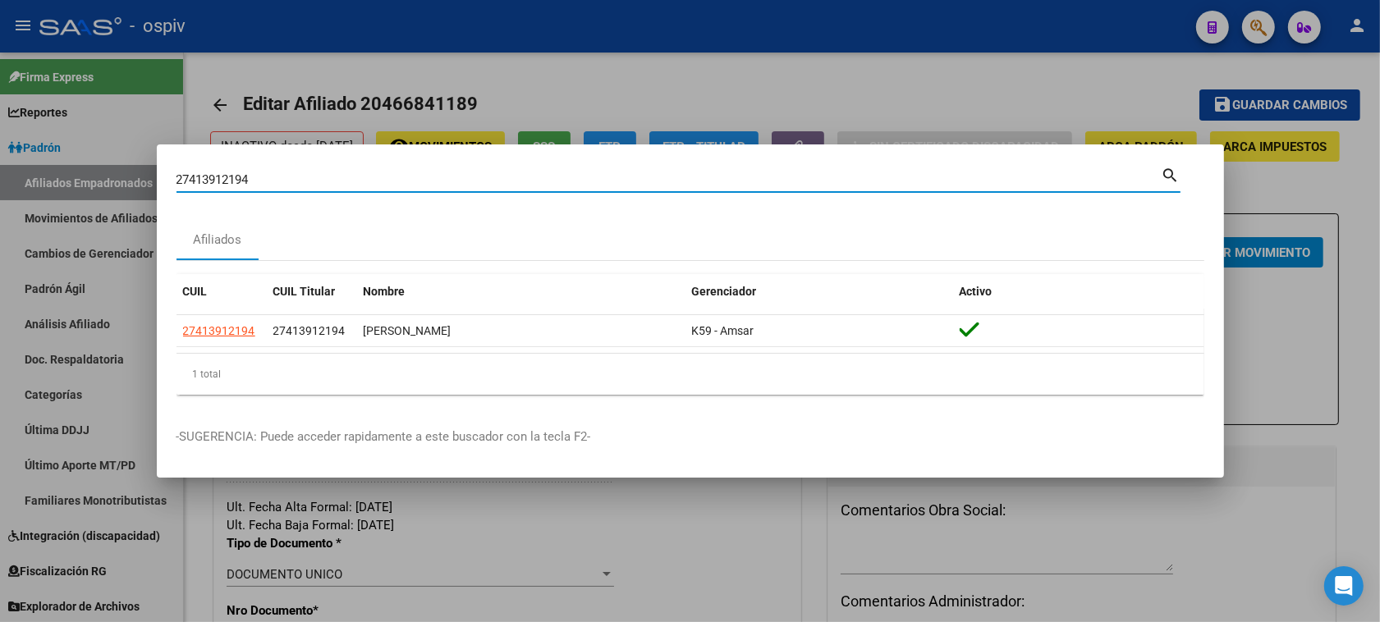
drag, startPoint x: 297, startPoint y: 186, endPoint x: 0, endPoint y: 108, distance: 307.3
click at [0, 111] on div "27413912194 Buscar (apellido, dni, cuil, nro traspaso, cuit, obra social) searc…" at bounding box center [690, 311] width 1380 height 622
paste input "39583948"
type input "27395839484"
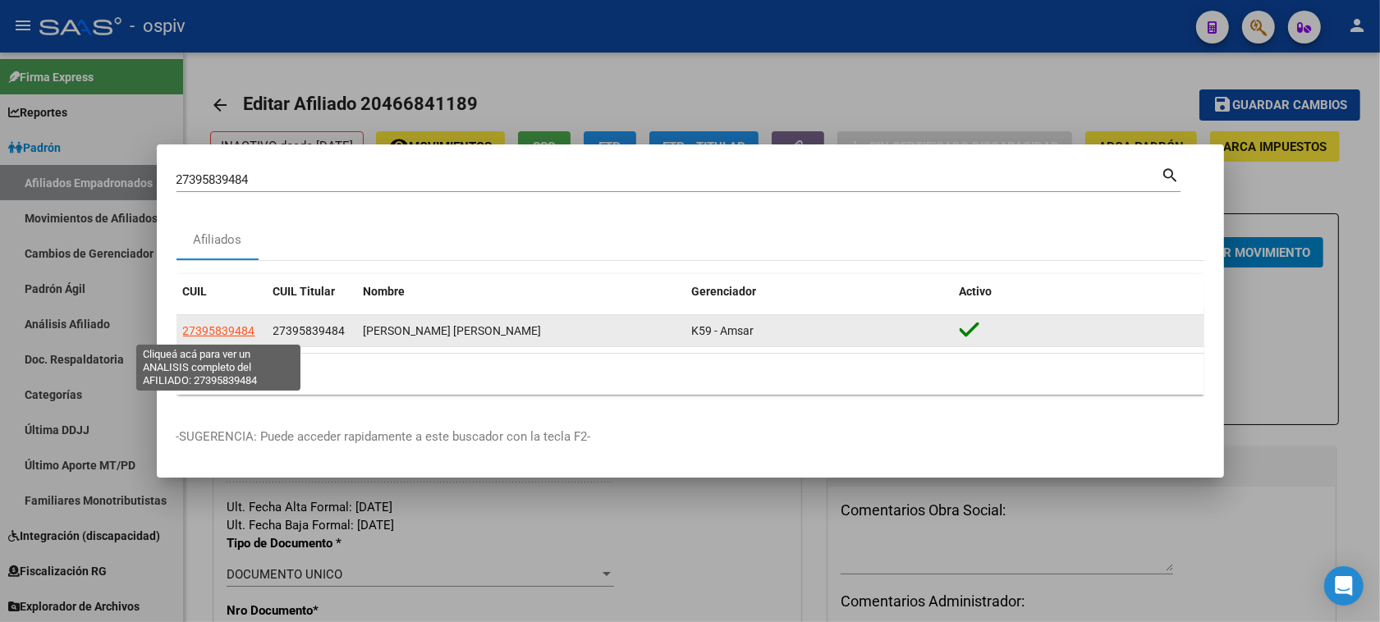
click at [234, 333] on span "27395839484" at bounding box center [219, 330] width 72 height 13
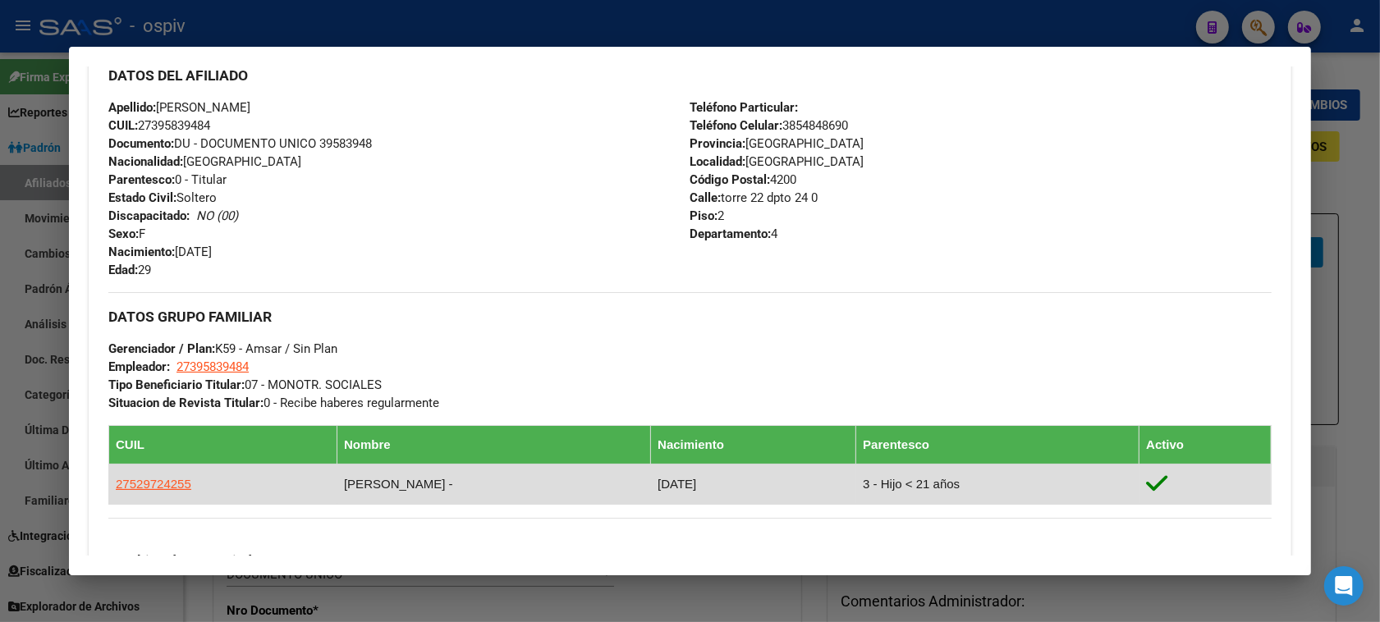
scroll to position [655, 0]
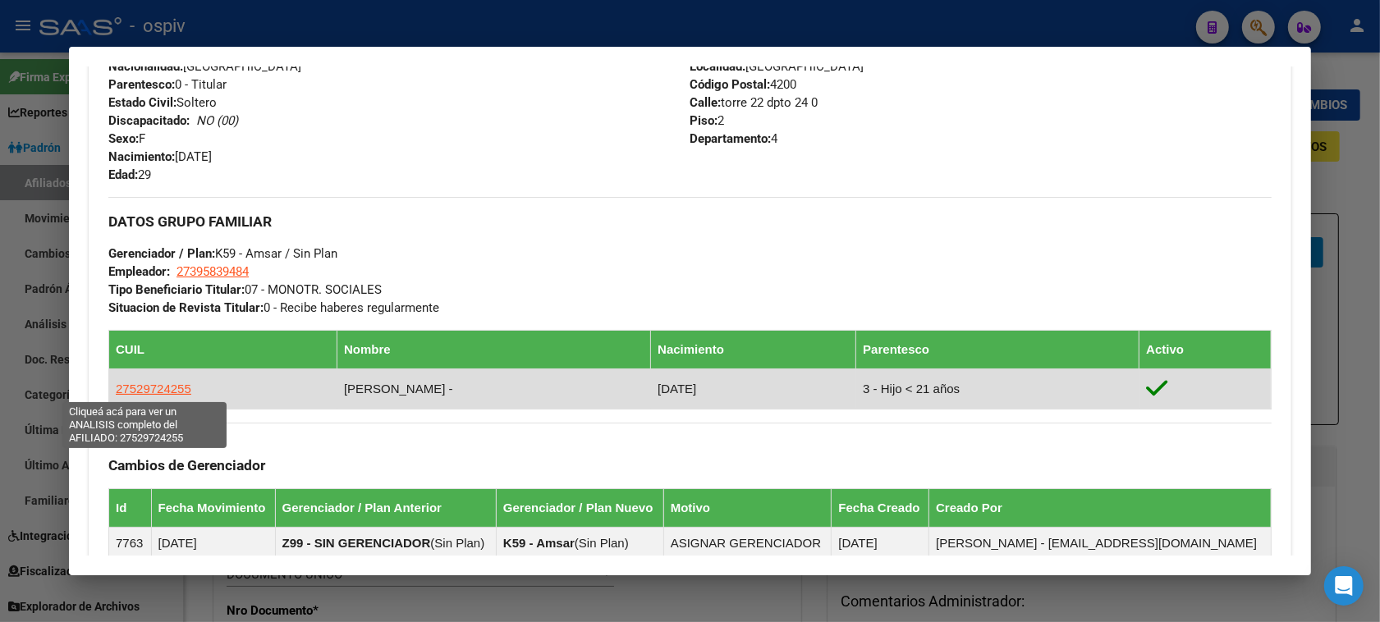
click at [149, 383] on span "27529724255" at bounding box center [154, 389] width 76 height 14
type textarea "27529724255"
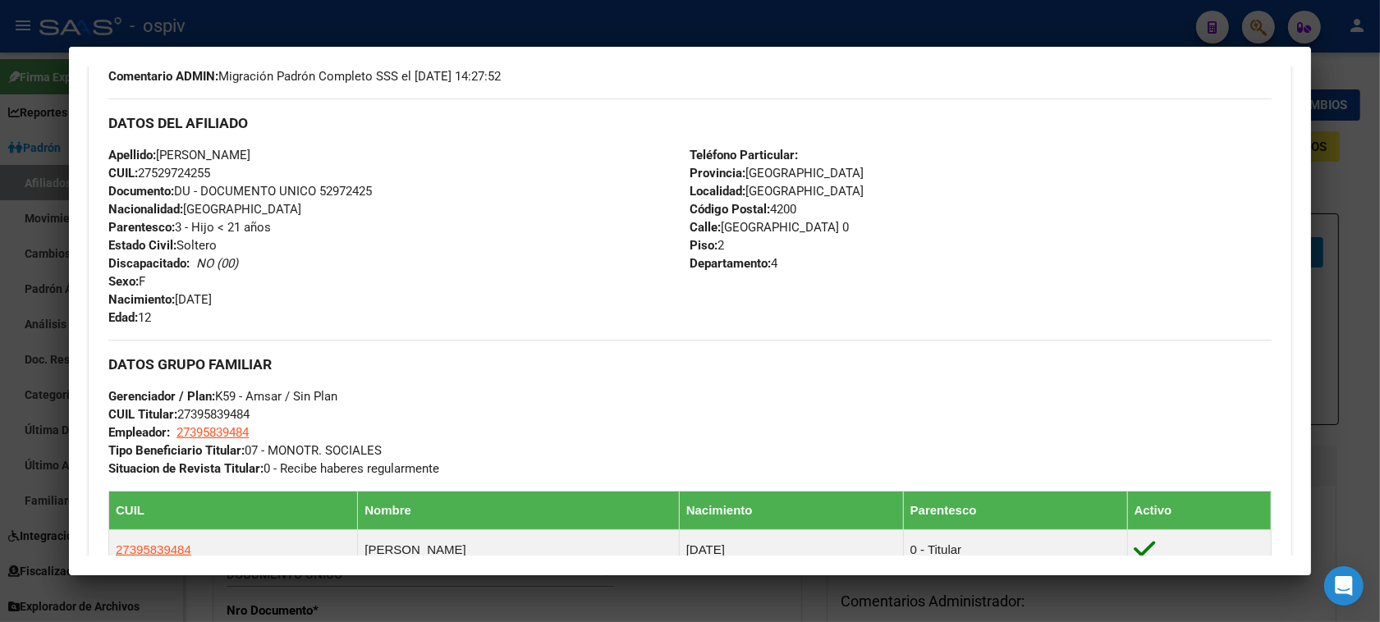
scroll to position [490, 0]
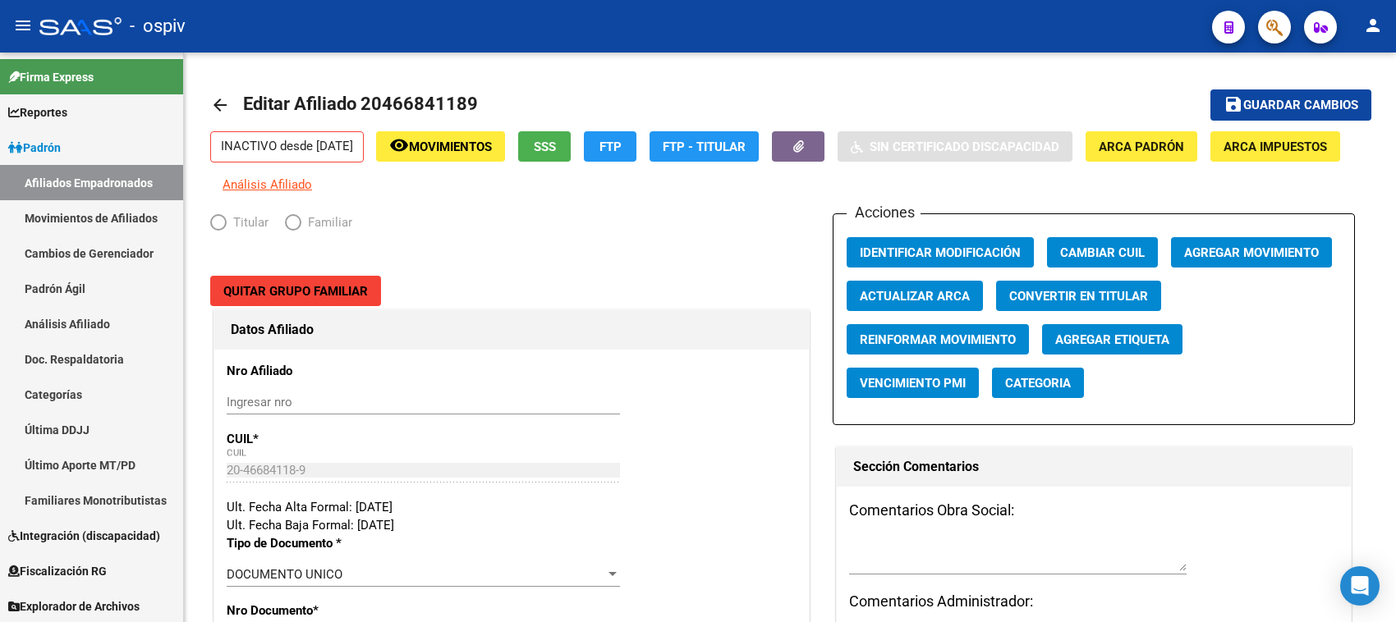
radio input "true"
type input "27-27733618-4"
click at [54, 189] on link "Afiliados Empadronados" at bounding box center [91, 182] width 183 height 35
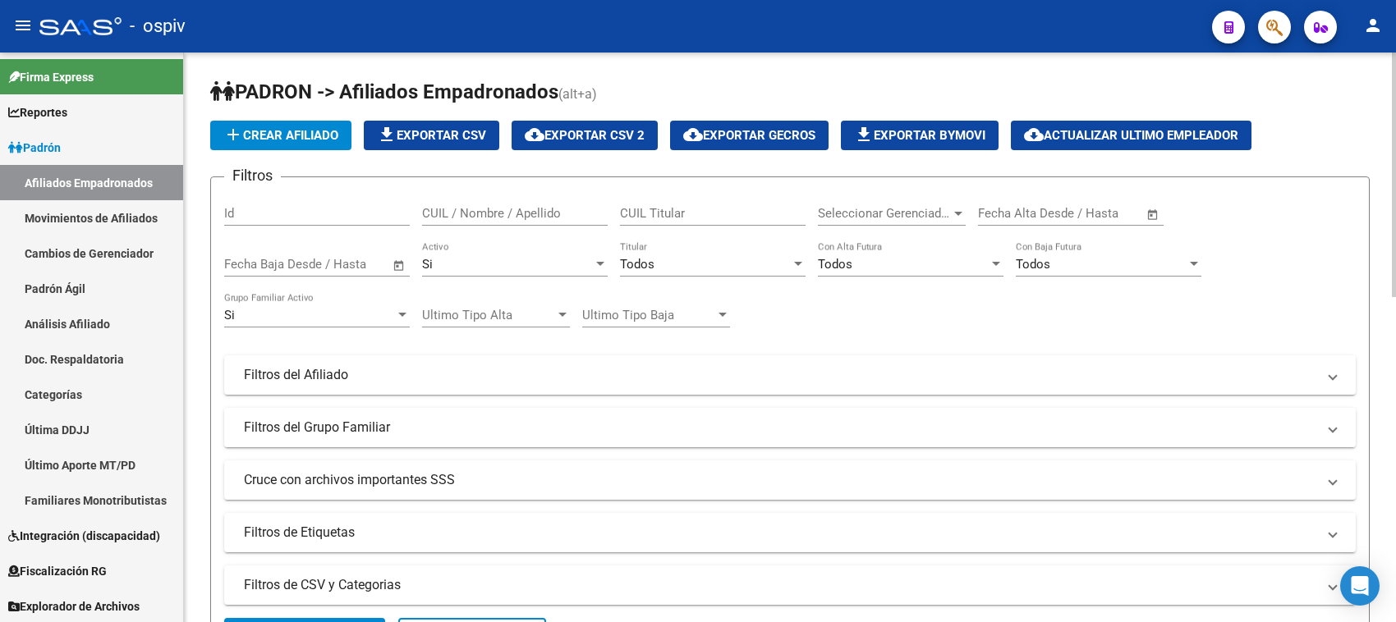
scroll to position [103, 0]
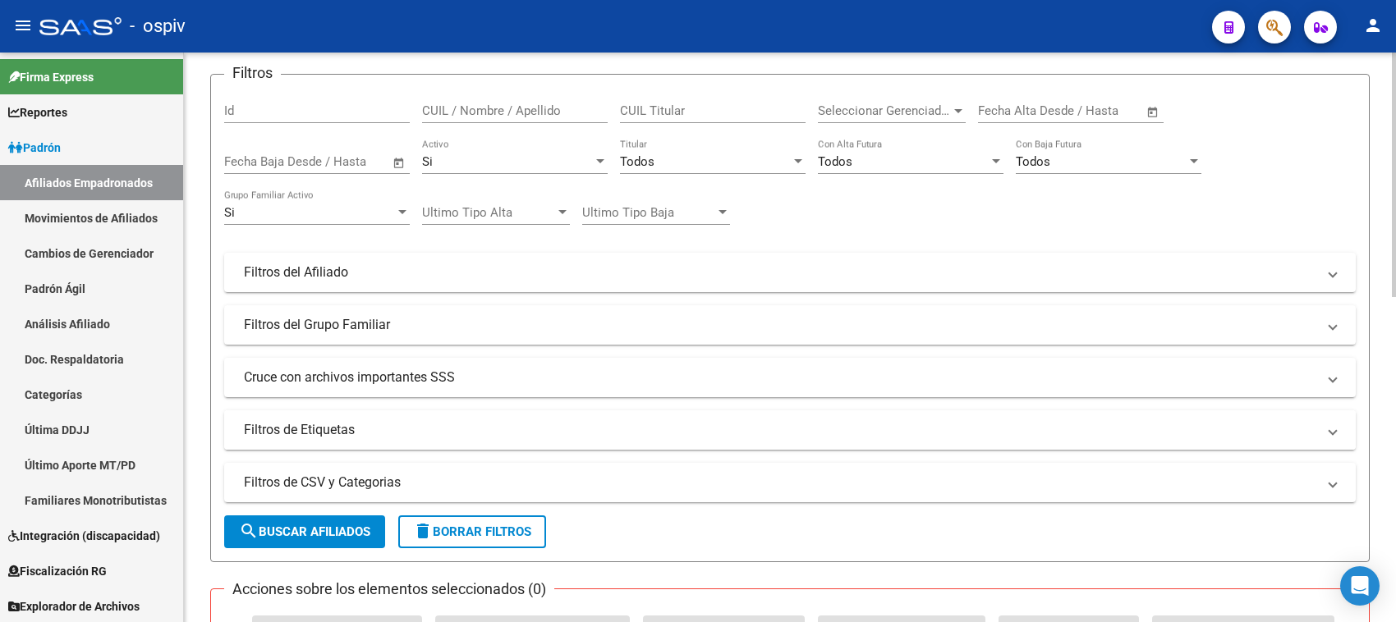
click at [334, 433] on mat-panel-title "Filtros de Etiquetas" at bounding box center [780, 430] width 1072 height 18
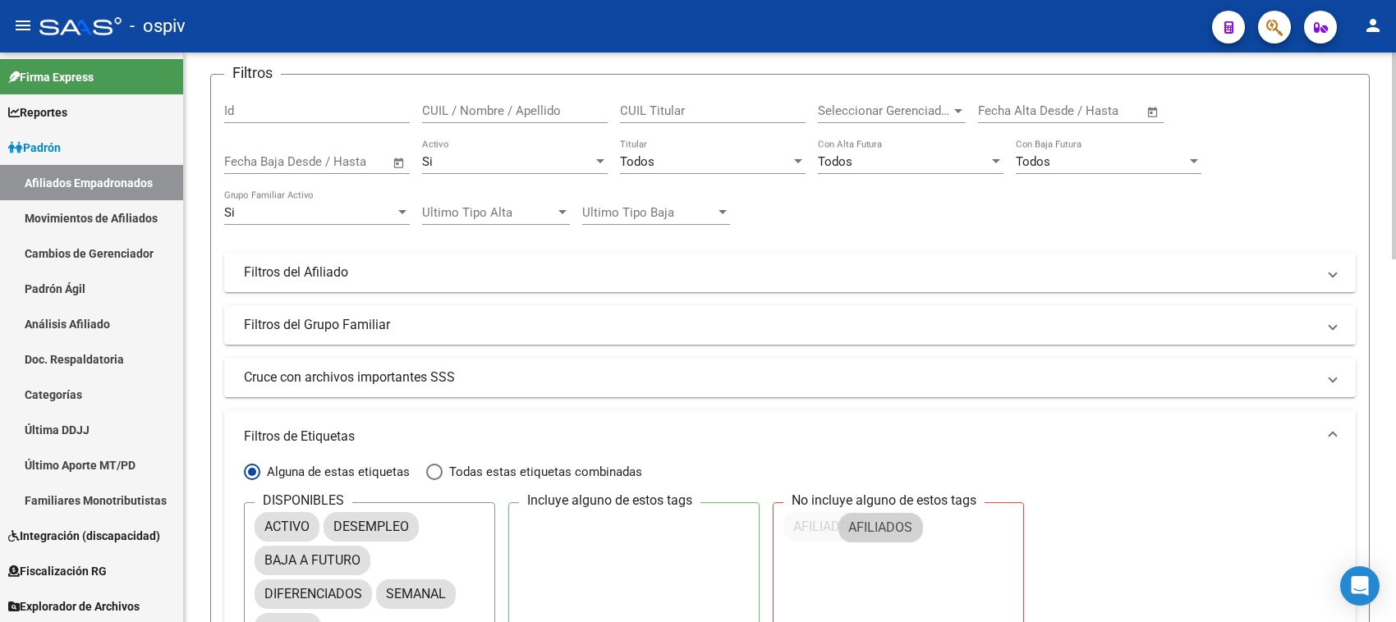
drag, startPoint x: 477, startPoint y: 555, endPoint x: 884, endPoint y: 526, distance: 408.3
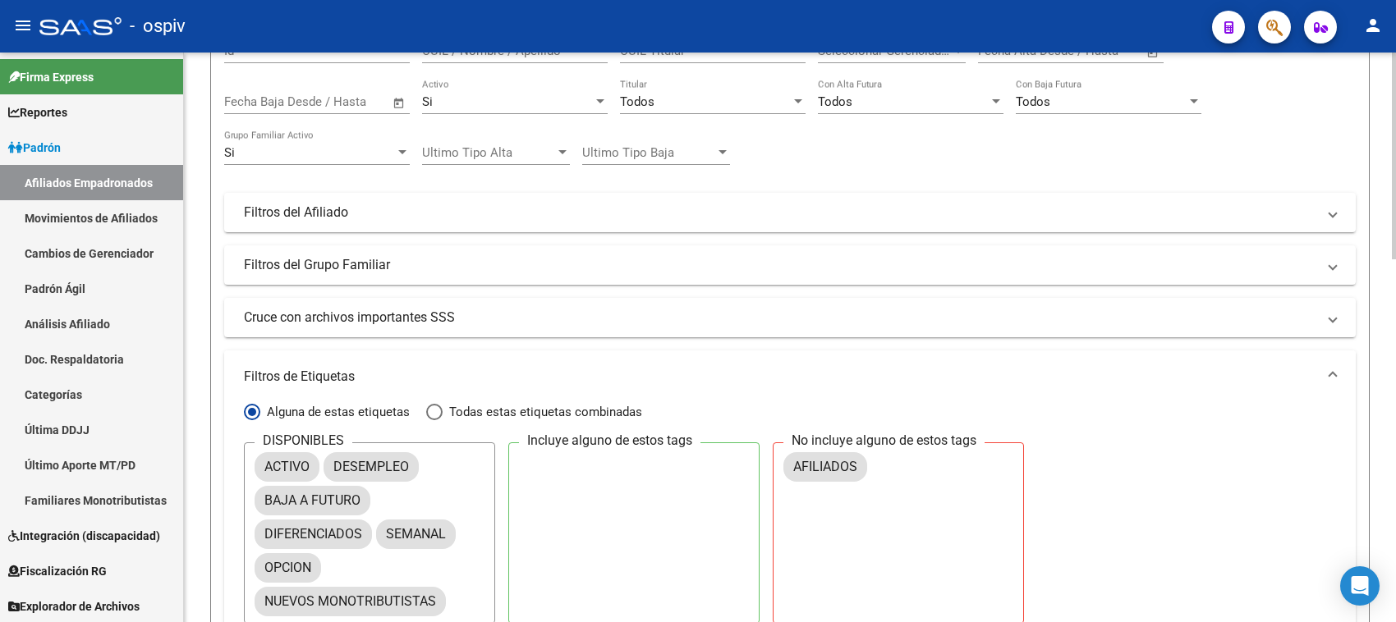
scroll to position [205, 0]
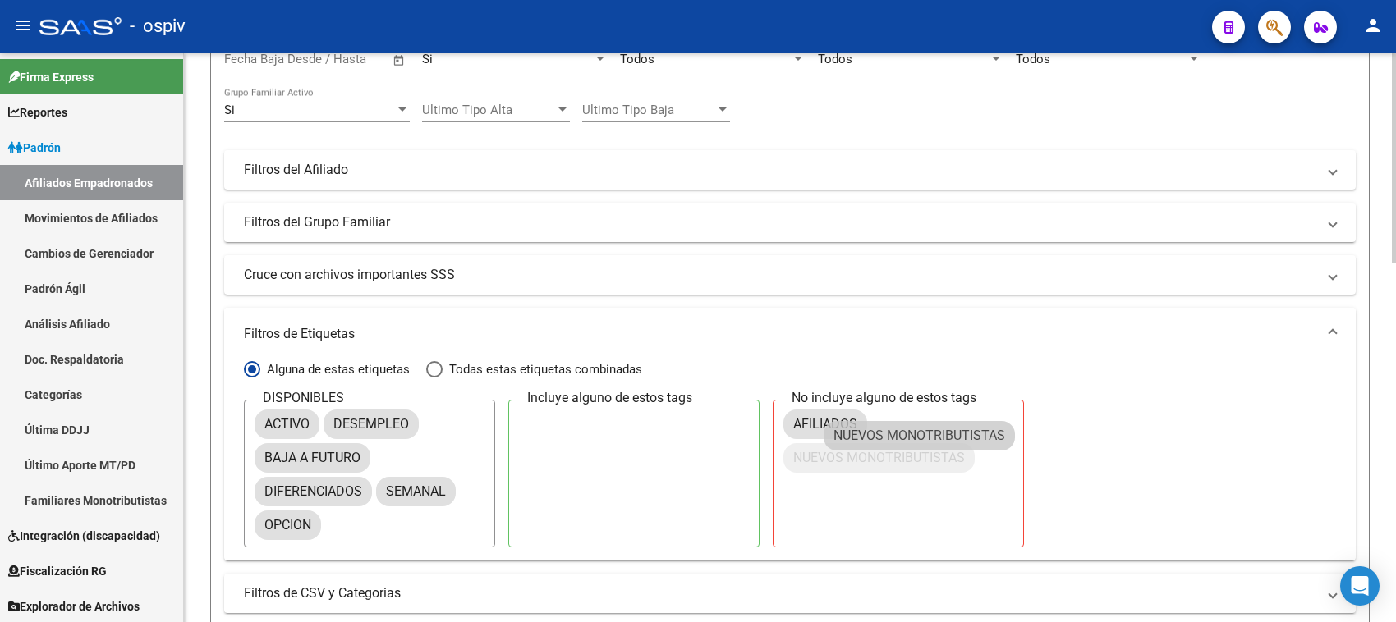
drag, startPoint x: 284, startPoint y: 561, endPoint x: 850, endPoint y: 453, distance: 575.9
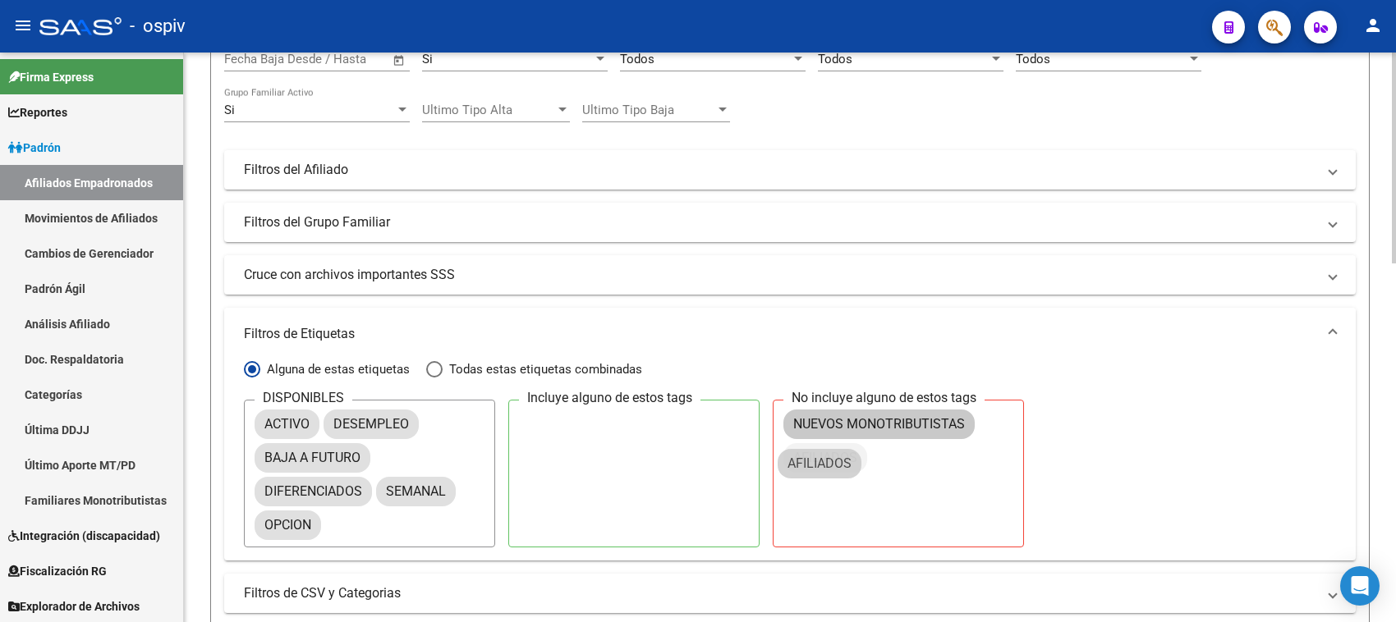
drag, startPoint x: 817, startPoint y: 420, endPoint x: 811, endPoint y: 461, distance: 41.5
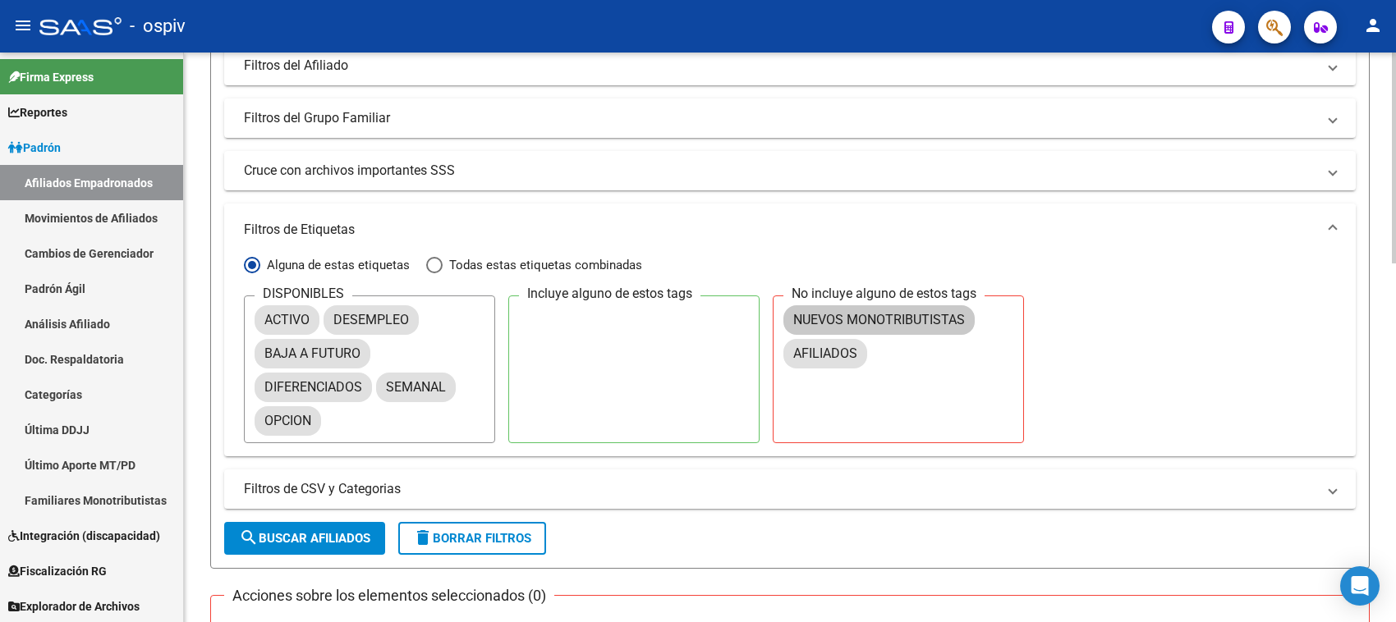
scroll to position [308, 0]
click at [493, 260] on span "Todas estas etiquetas combinadas" at bounding box center [543, 267] width 200 height 18
click at [443, 260] on input "Todas estas etiquetas combinadas" at bounding box center [434, 267] width 16 height 16
radio input "true"
click at [321, 538] on span "search Buscar Afiliados" at bounding box center [304, 540] width 131 height 15
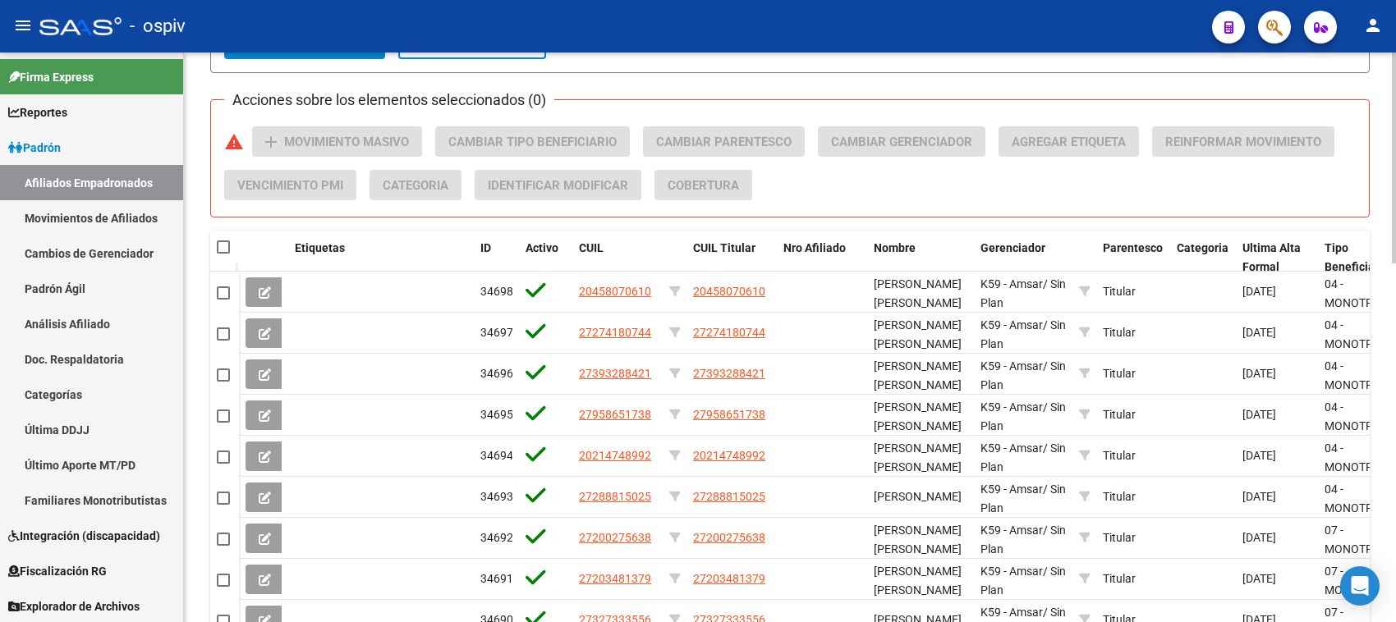
scroll to position [821, 0]
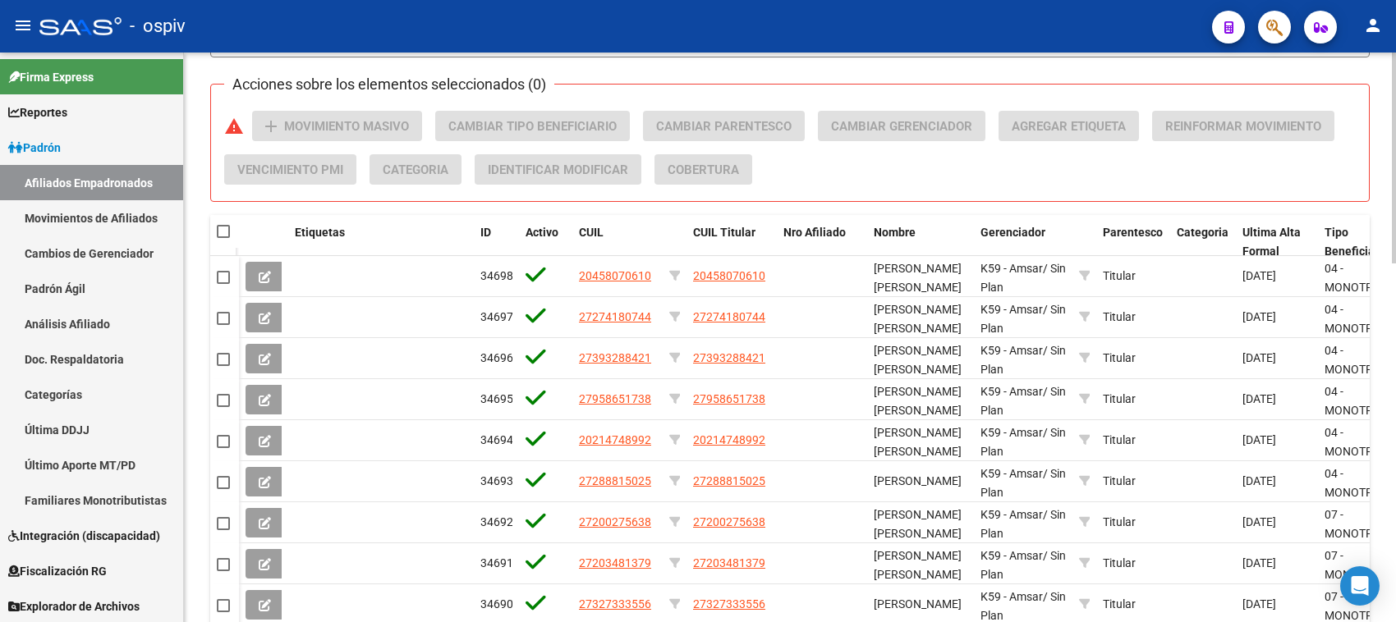
click at [218, 227] on span at bounding box center [223, 231] width 13 height 13
click at [223, 238] on input "checkbox" at bounding box center [223, 238] width 1 height 1
checkbox input "true"
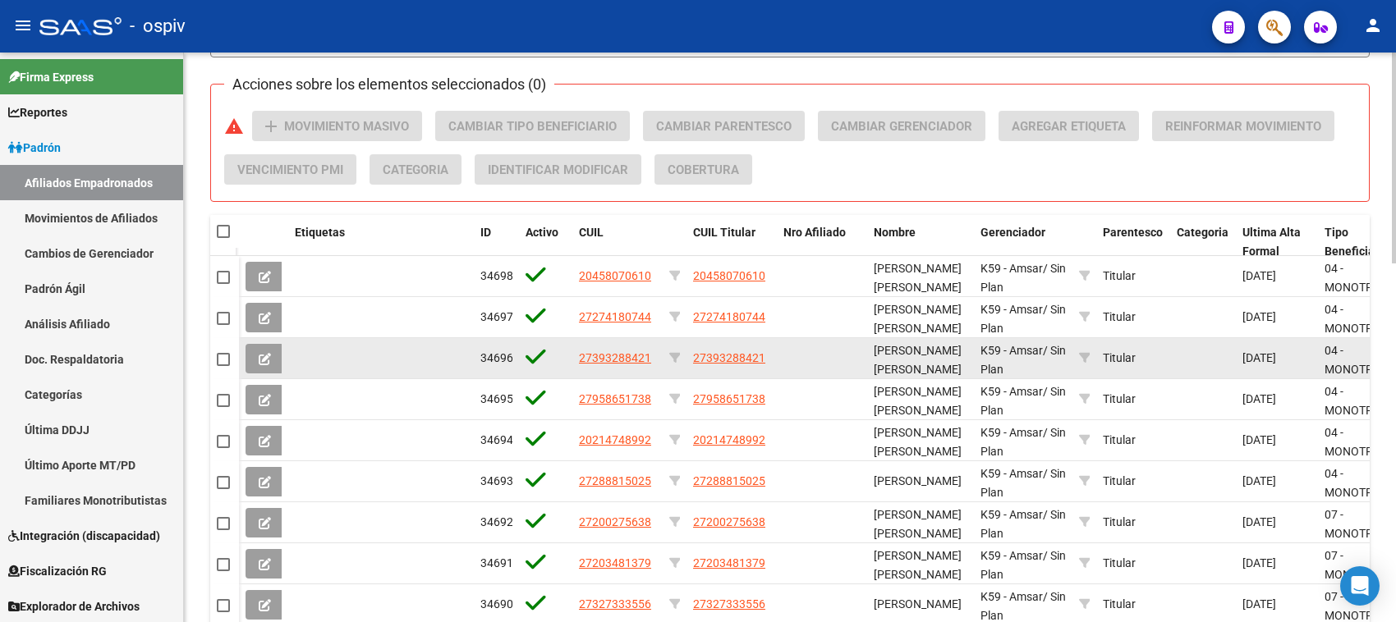
checkbox input "true"
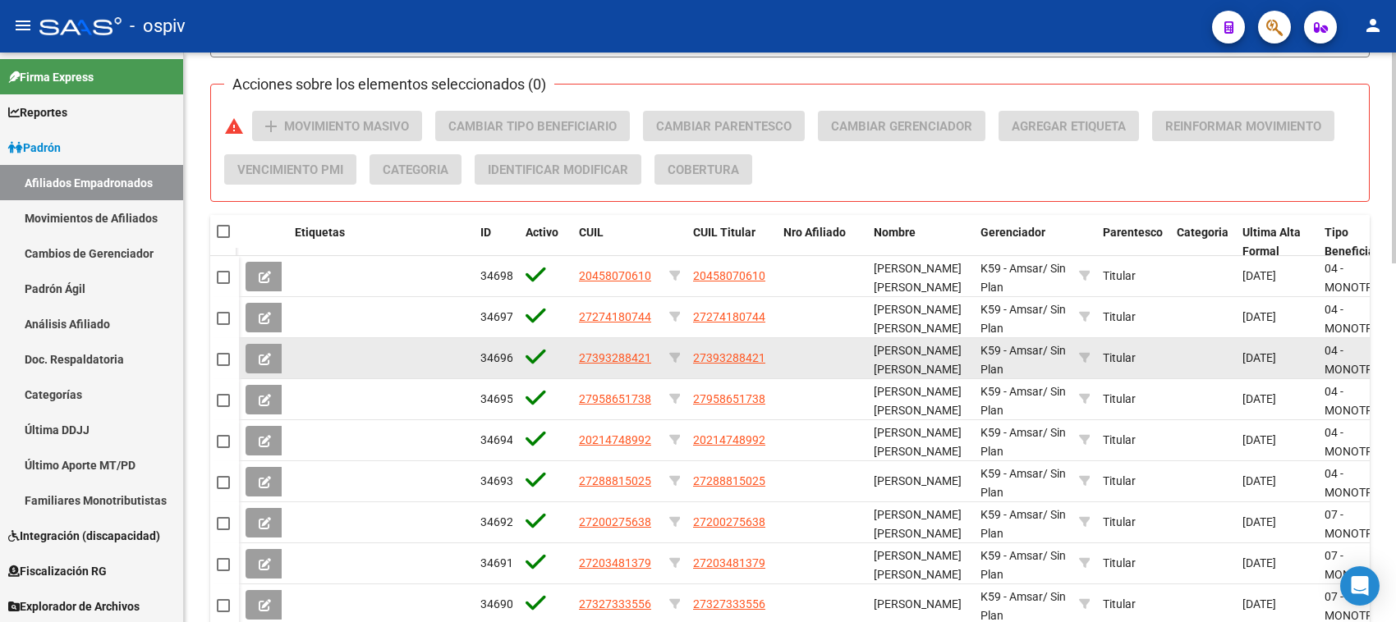
checkbox input "true"
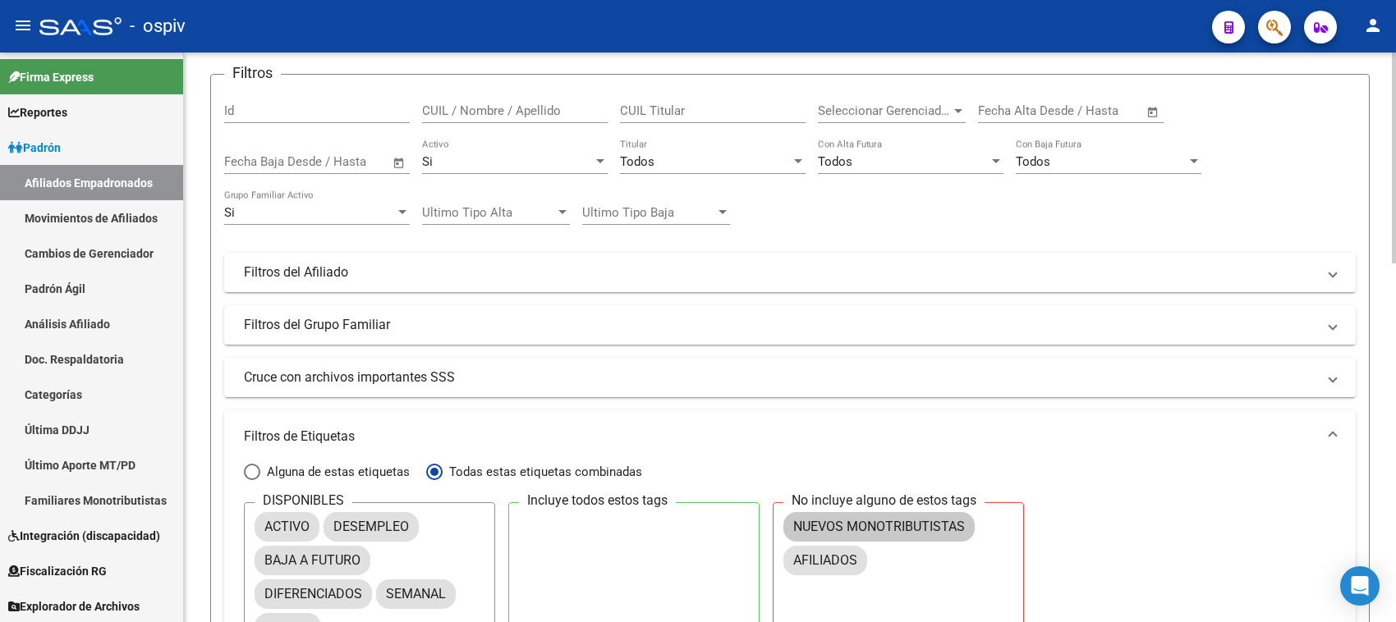
scroll to position [0, 0]
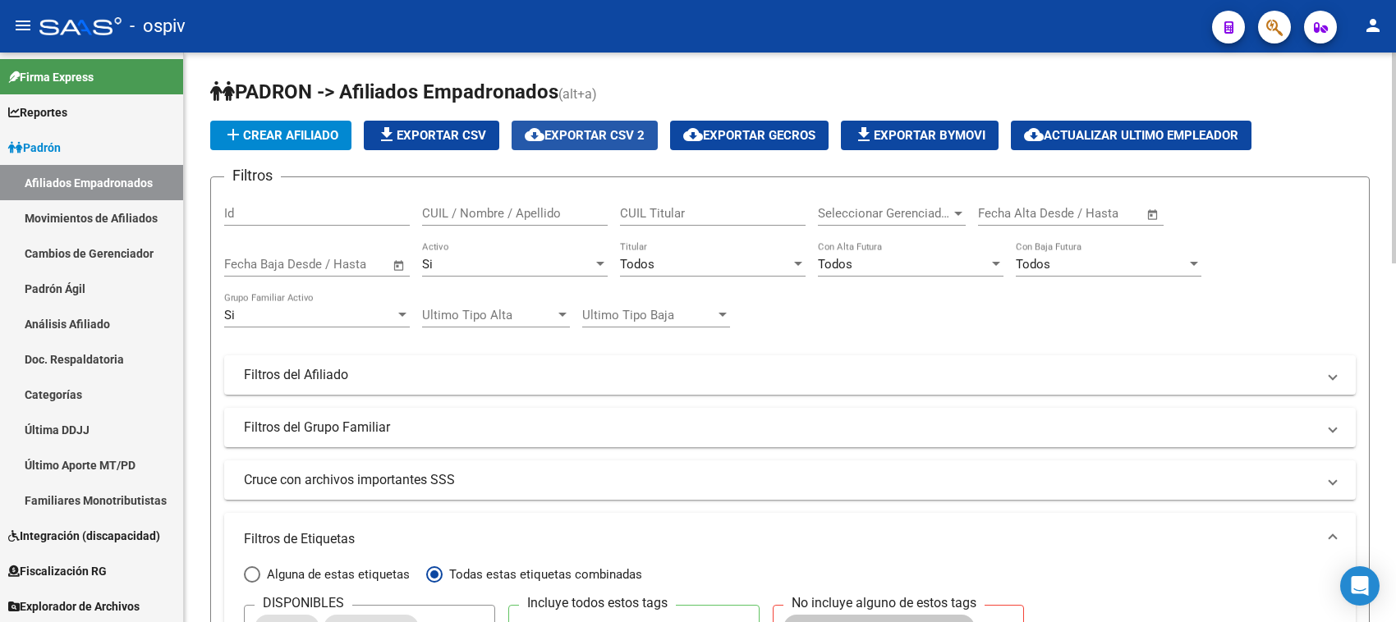
click at [571, 135] on span "cloud_download Exportar CSV 2" at bounding box center [585, 135] width 120 height 15
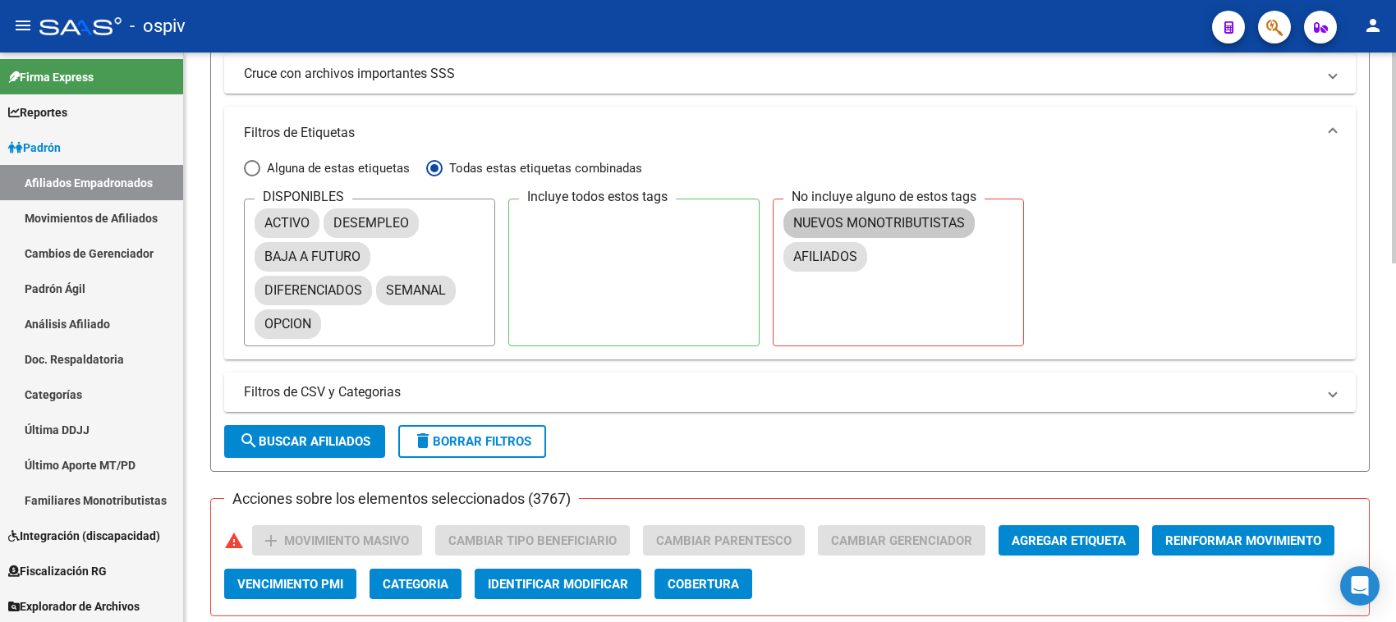
scroll to position [411, 0]
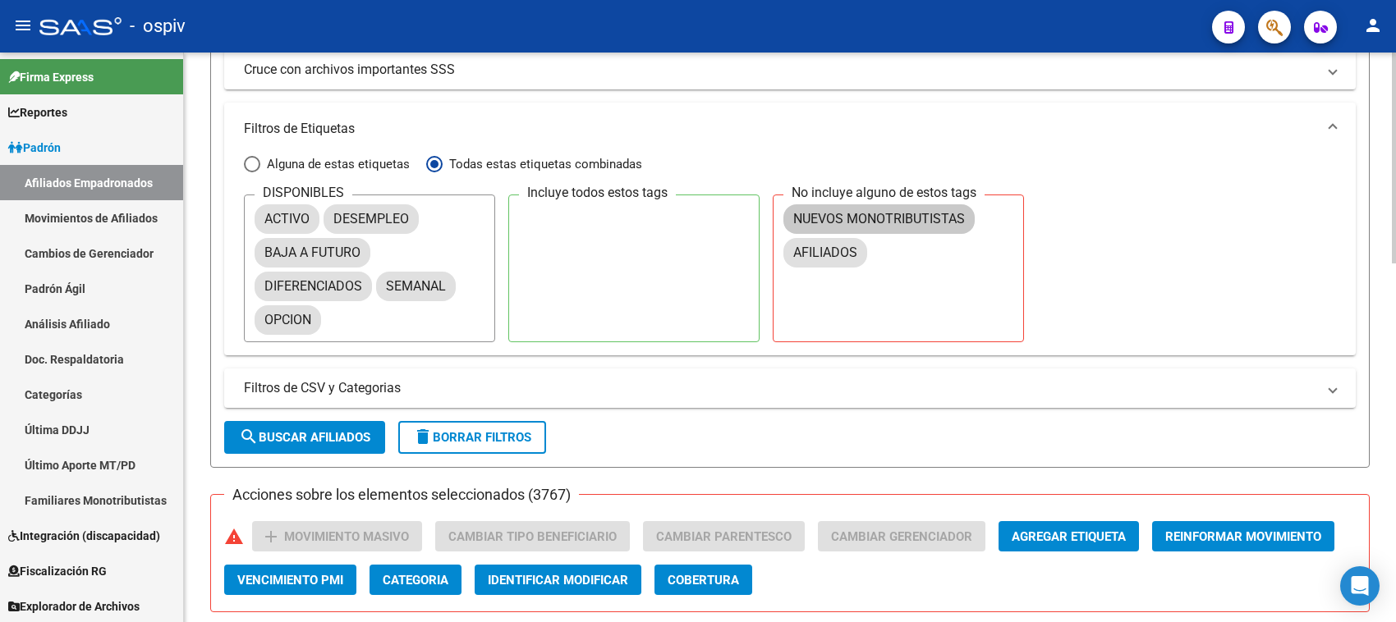
click at [318, 430] on span "search Buscar Afiliados" at bounding box center [304, 437] width 131 height 15
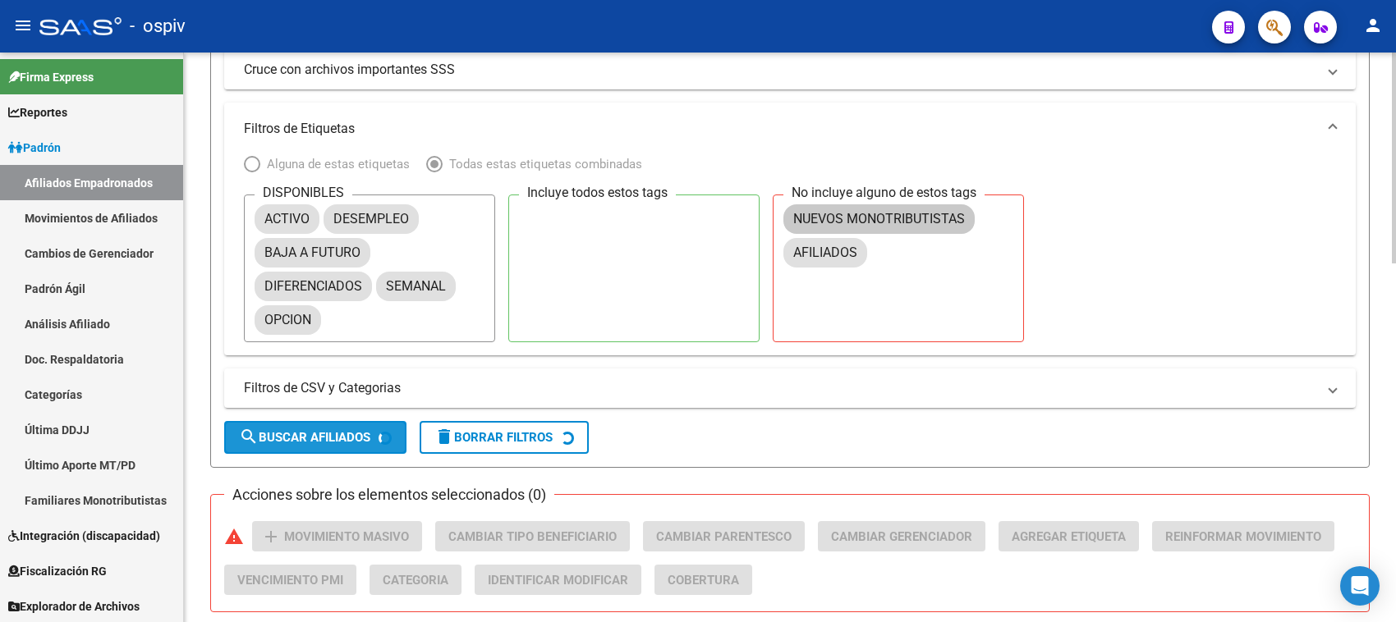
checkbox input "false"
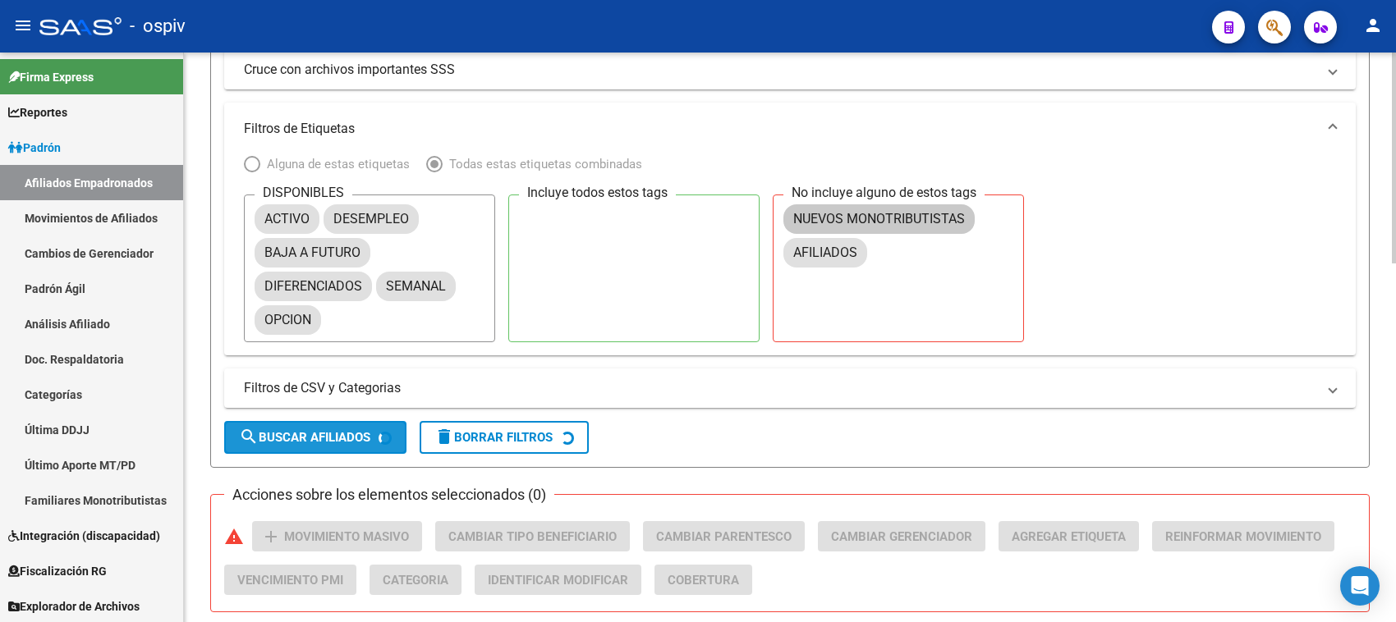
checkbox input "false"
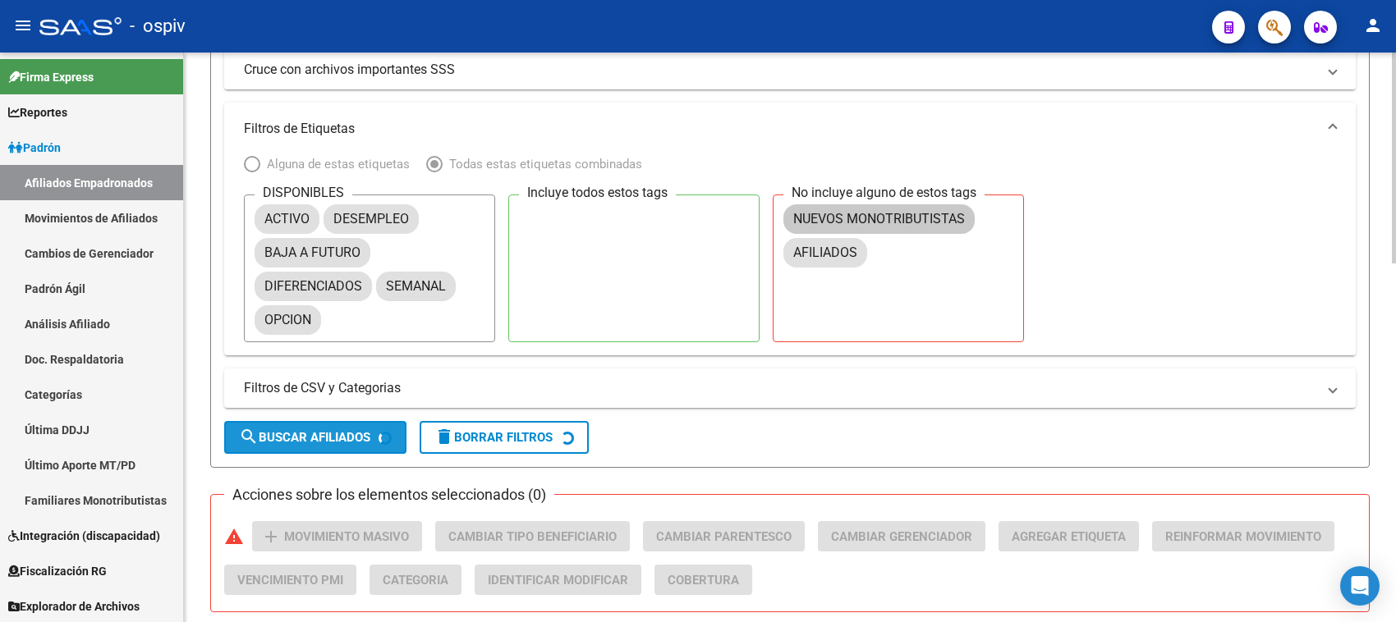
checkbox input "false"
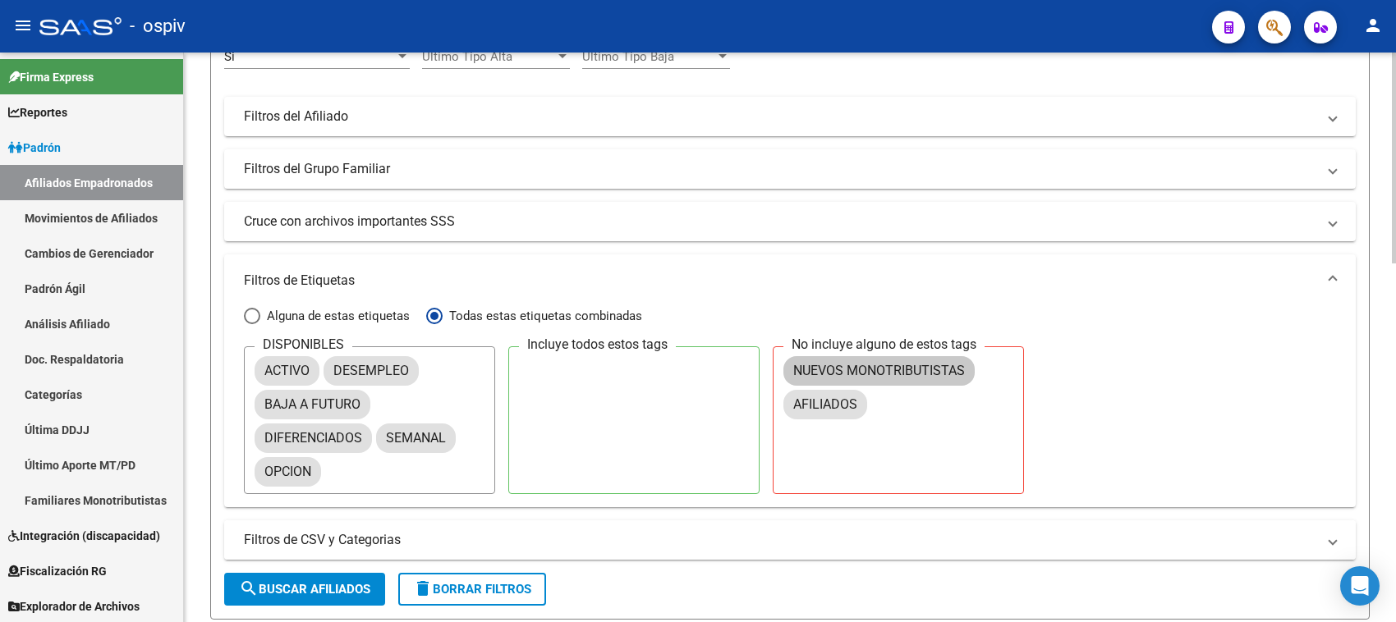
scroll to position [253, 0]
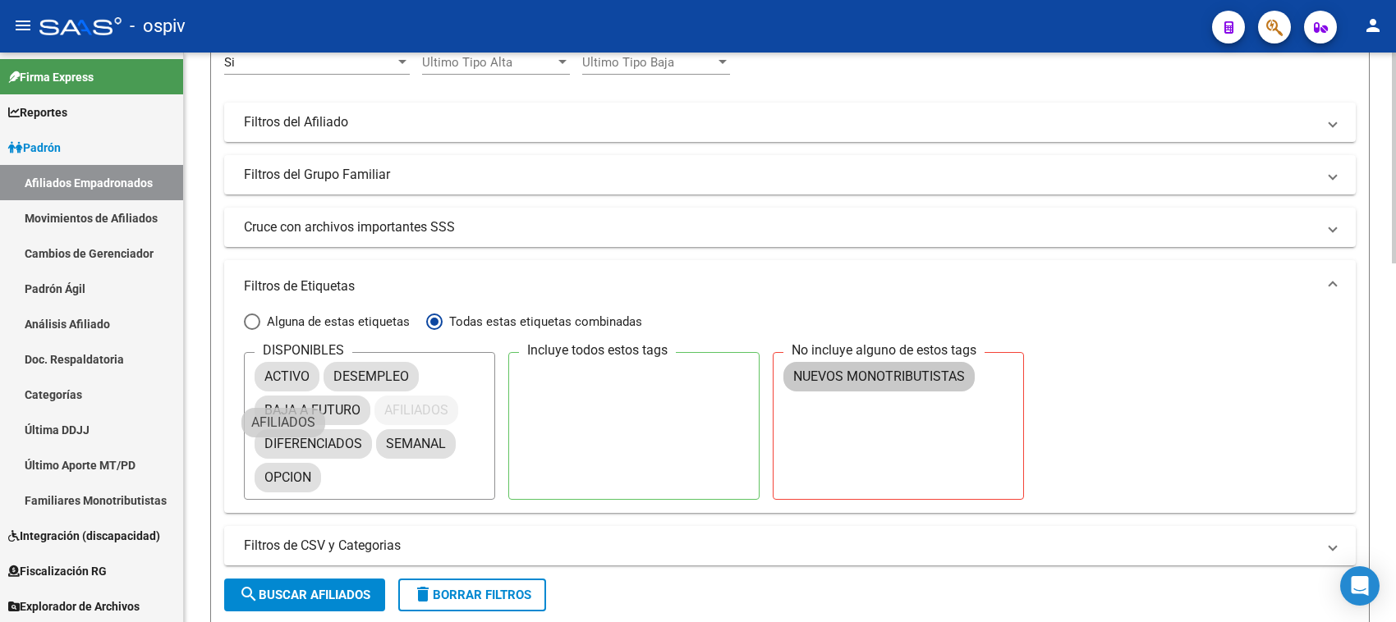
drag, startPoint x: 833, startPoint y: 411, endPoint x: 287, endPoint y: 425, distance: 546.2
click at [287, 425] on div "ACTIVO DESEMPLEO BAJA A FUTURO AFILIADOS DIFERENCIADOS SEMANAL OPCION" at bounding box center [370, 425] width 230 height 135
click at [301, 594] on span "search Buscar Afiliados" at bounding box center [304, 595] width 131 height 15
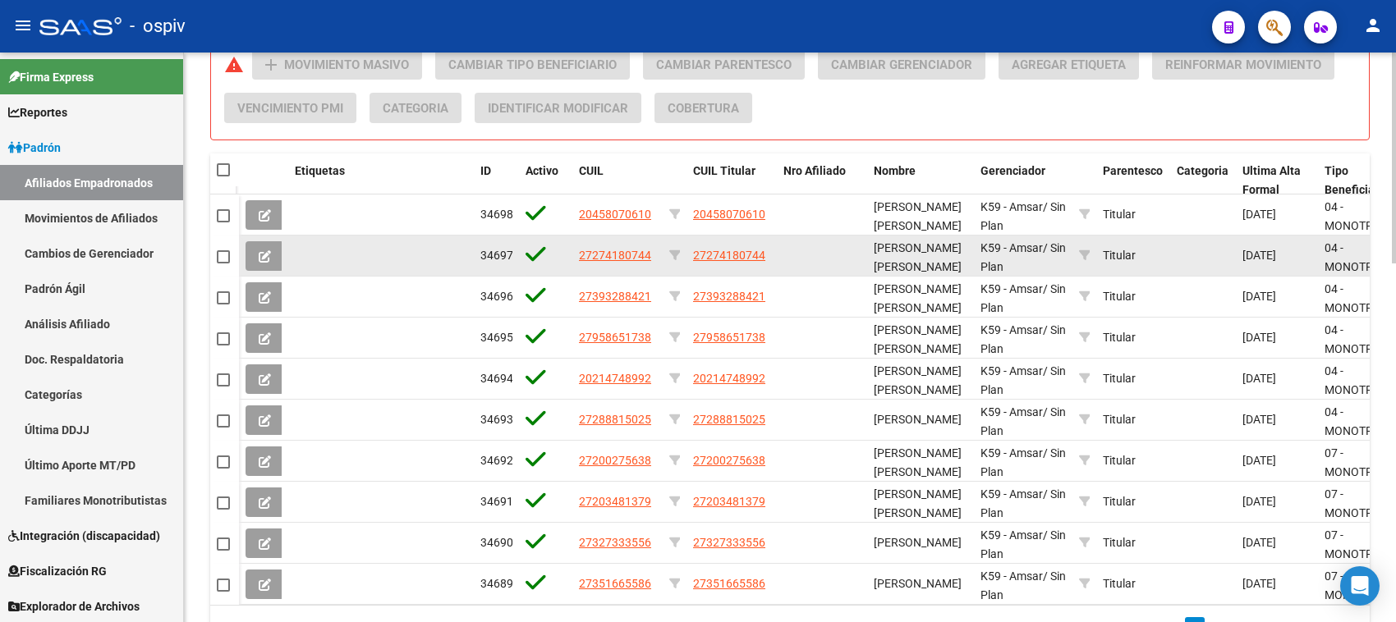
scroll to position [766, 0]
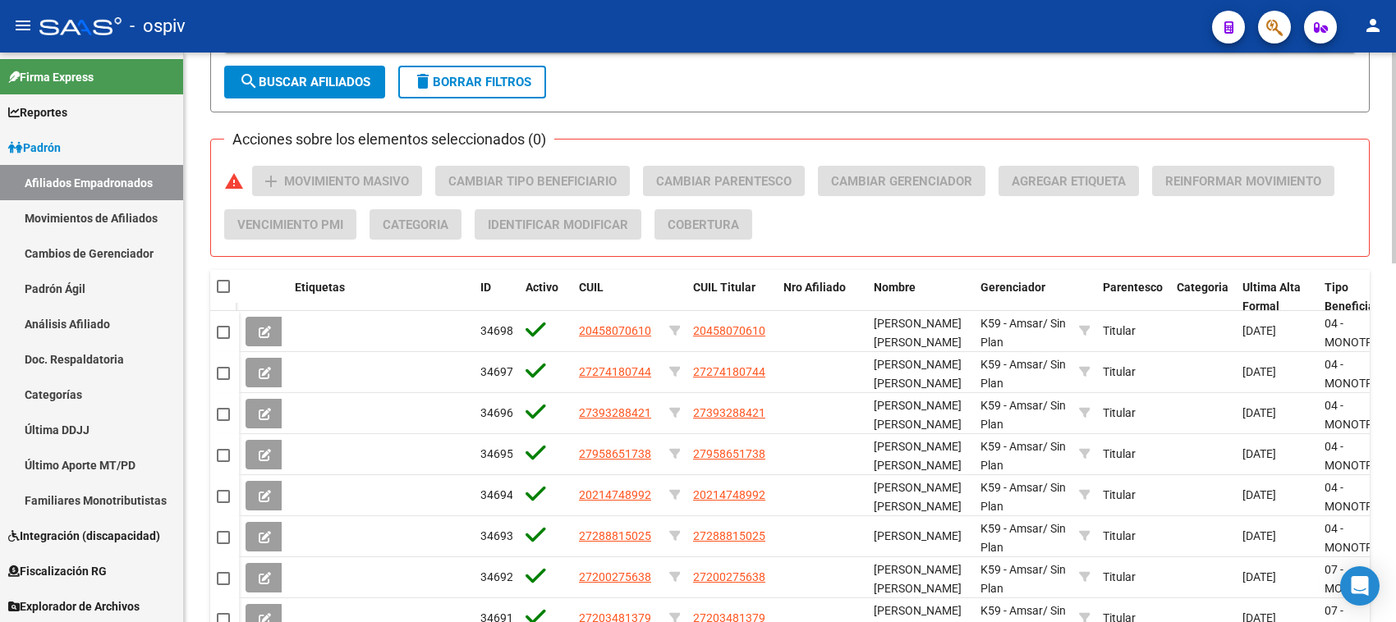
click at [223, 280] on span at bounding box center [223, 286] width 13 height 13
click at [223, 293] on input "checkbox" at bounding box center [223, 293] width 1 height 1
checkbox input "true"
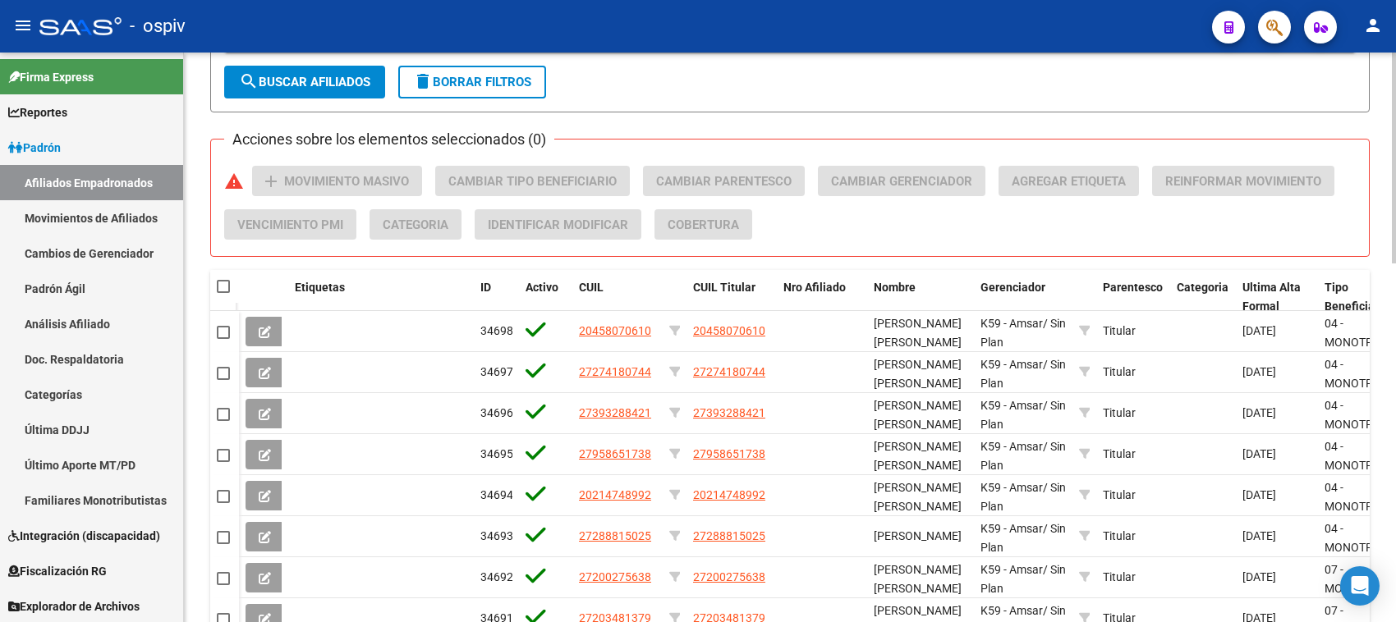
checkbox input "true"
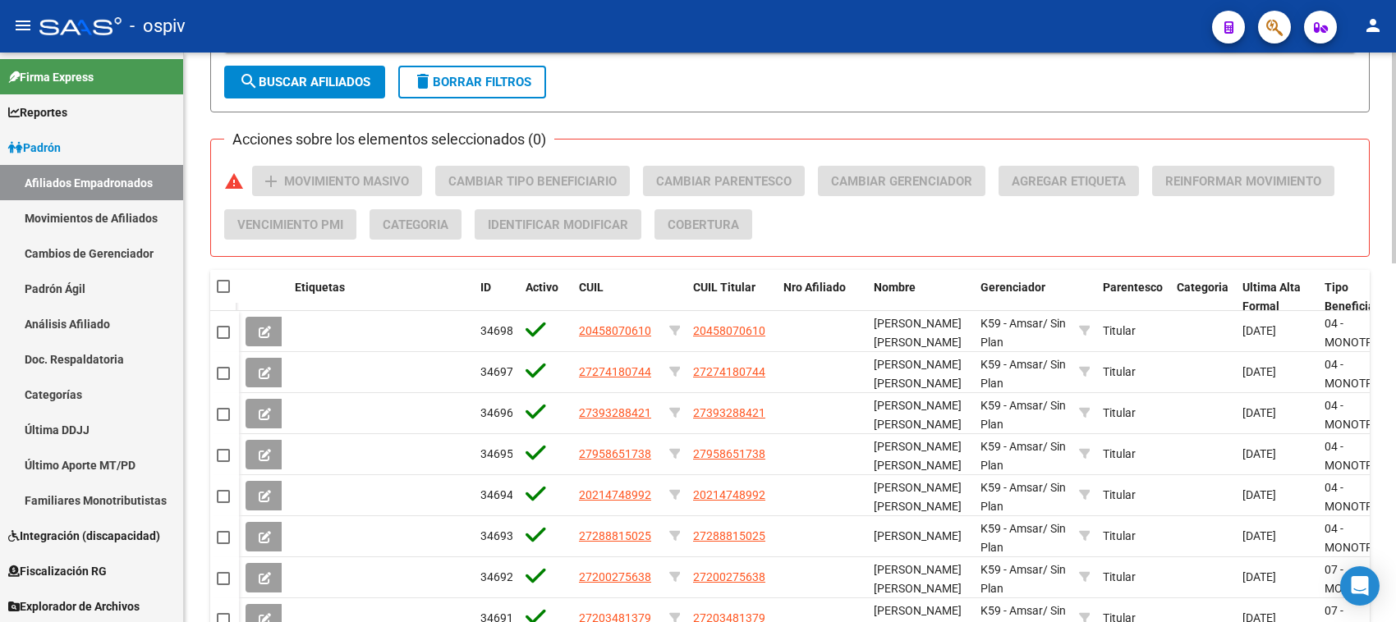
checkbox input "true"
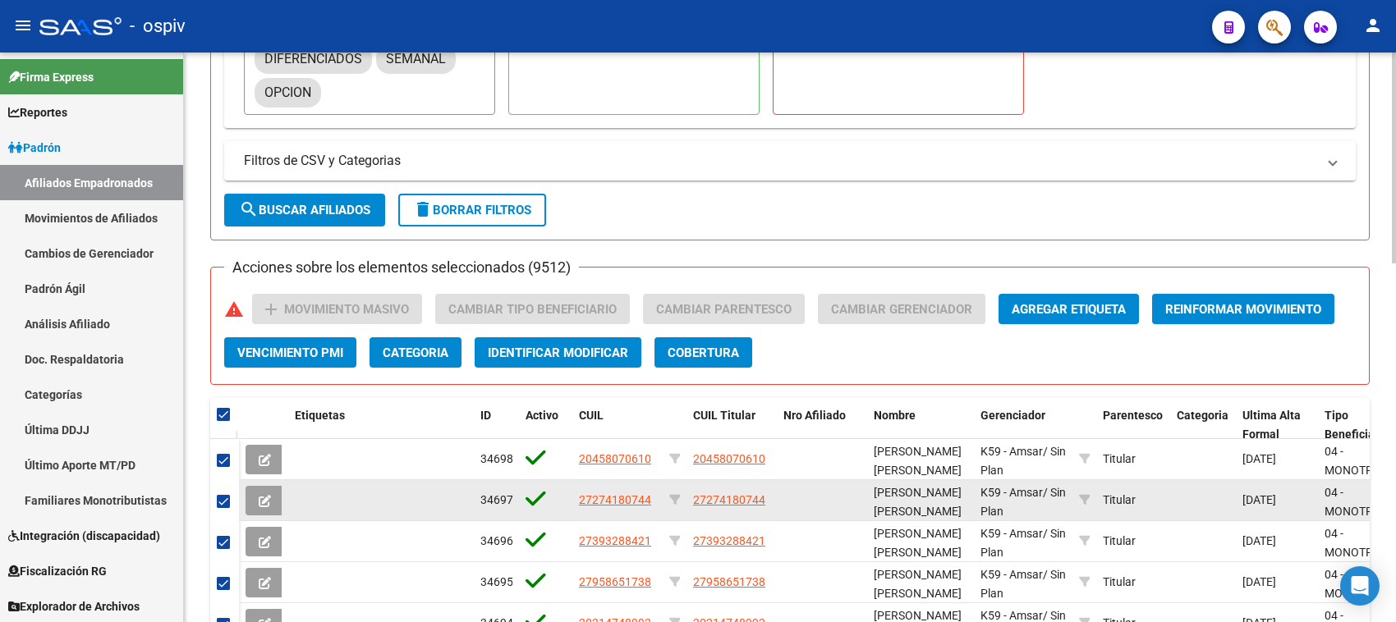
scroll to position [356, 0]
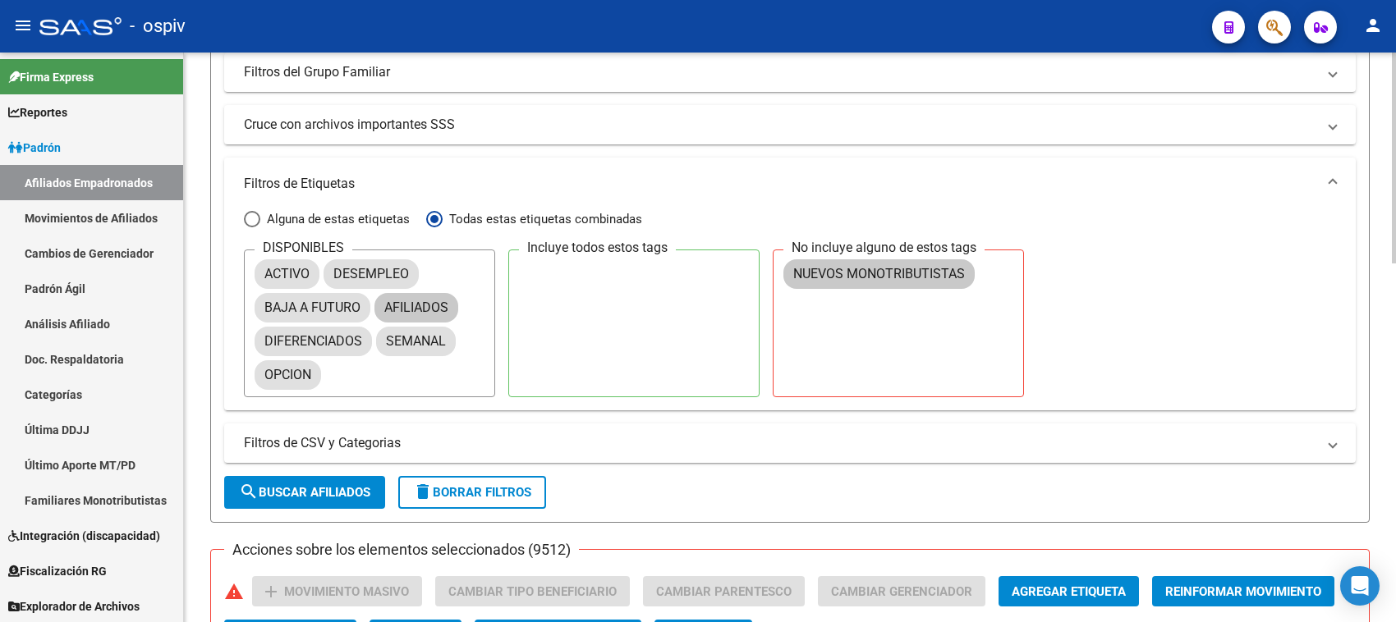
click at [306, 485] on span "search Buscar Afiliados" at bounding box center [304, 492] width 131 height 15
checkbox input "false"
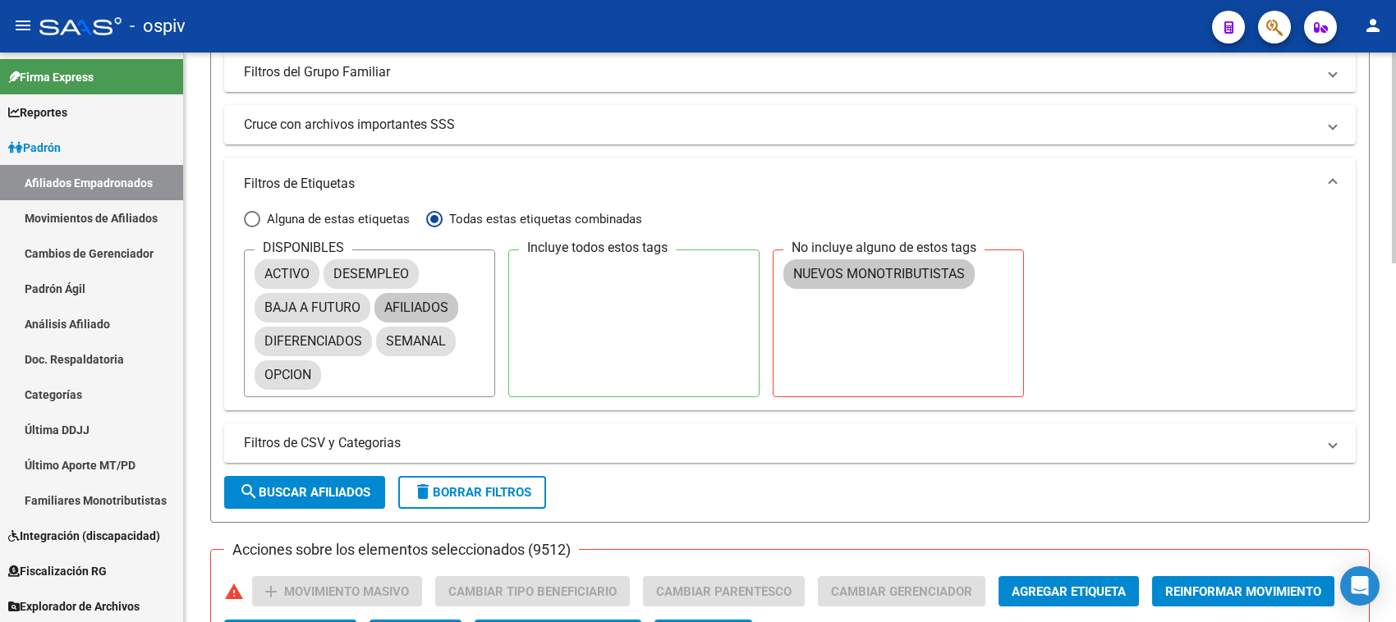
checkbox input "false"
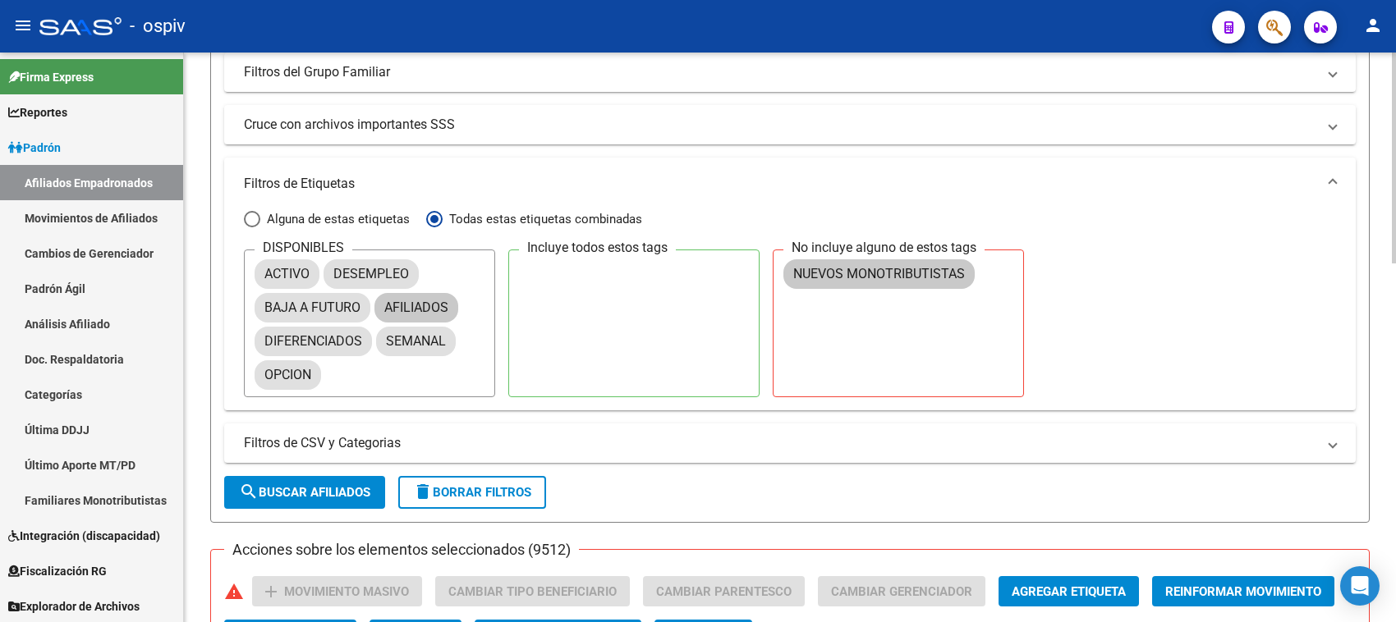
checkbox input "false"
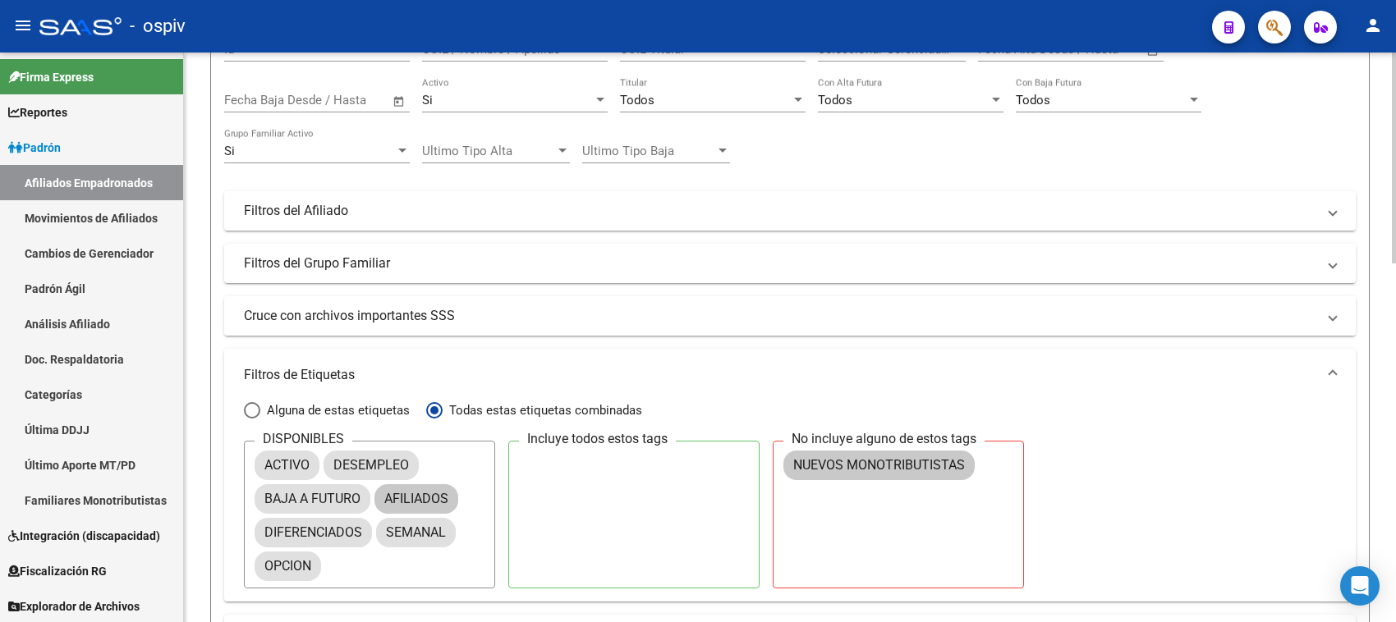
scroll to position [0, 0]
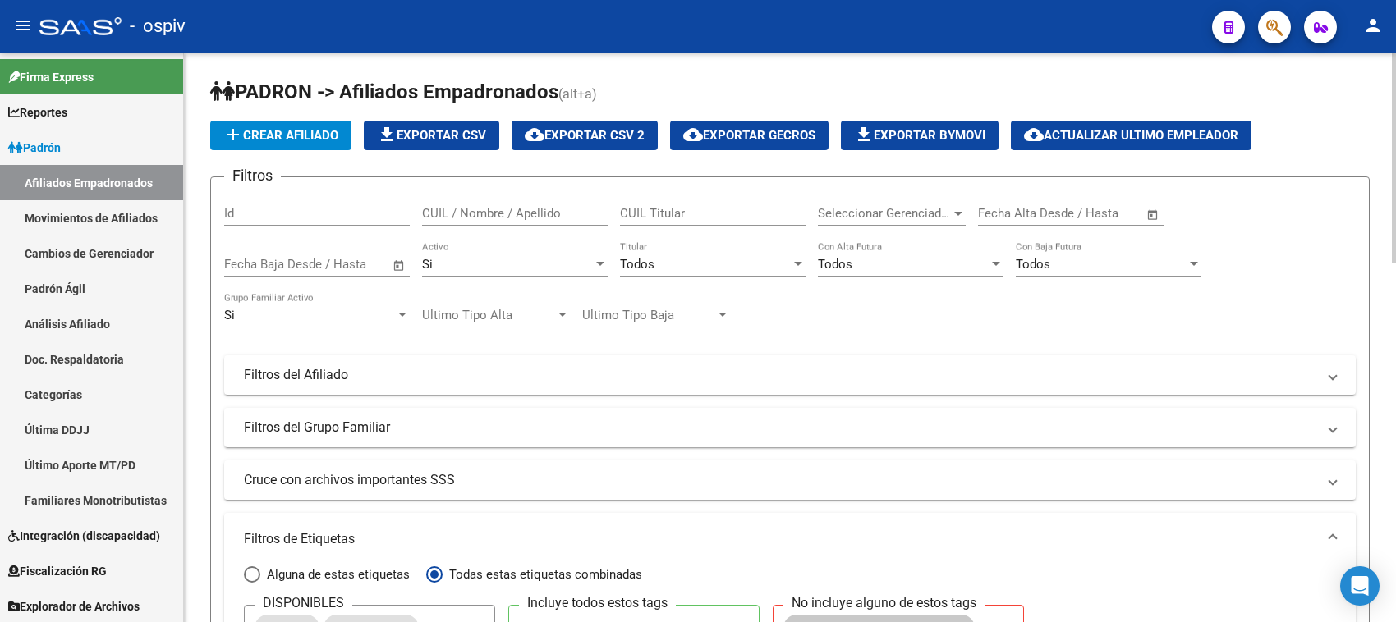
click at [572, 135] on span "cloud_download Exportar CSV 2" at bounding box center [585, 135] width 120 height 15
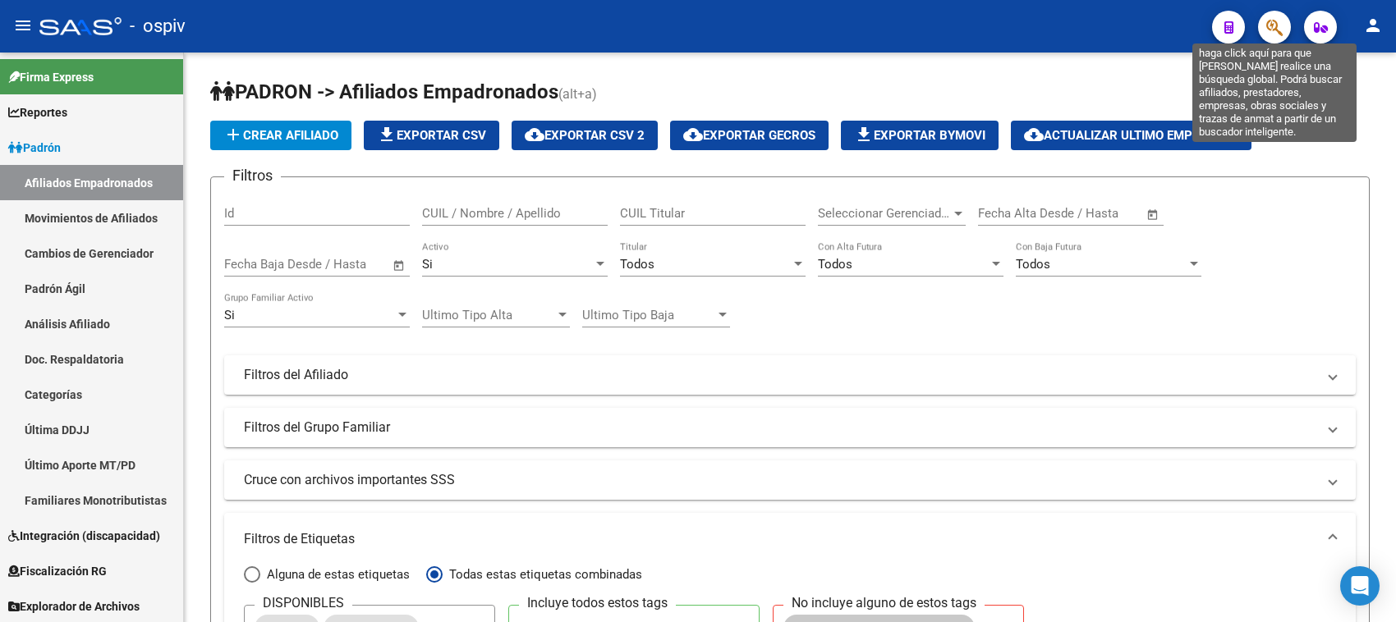
click at [1279, 21] on icon "button" at bounding box center [1274, 27] width 16 height 19
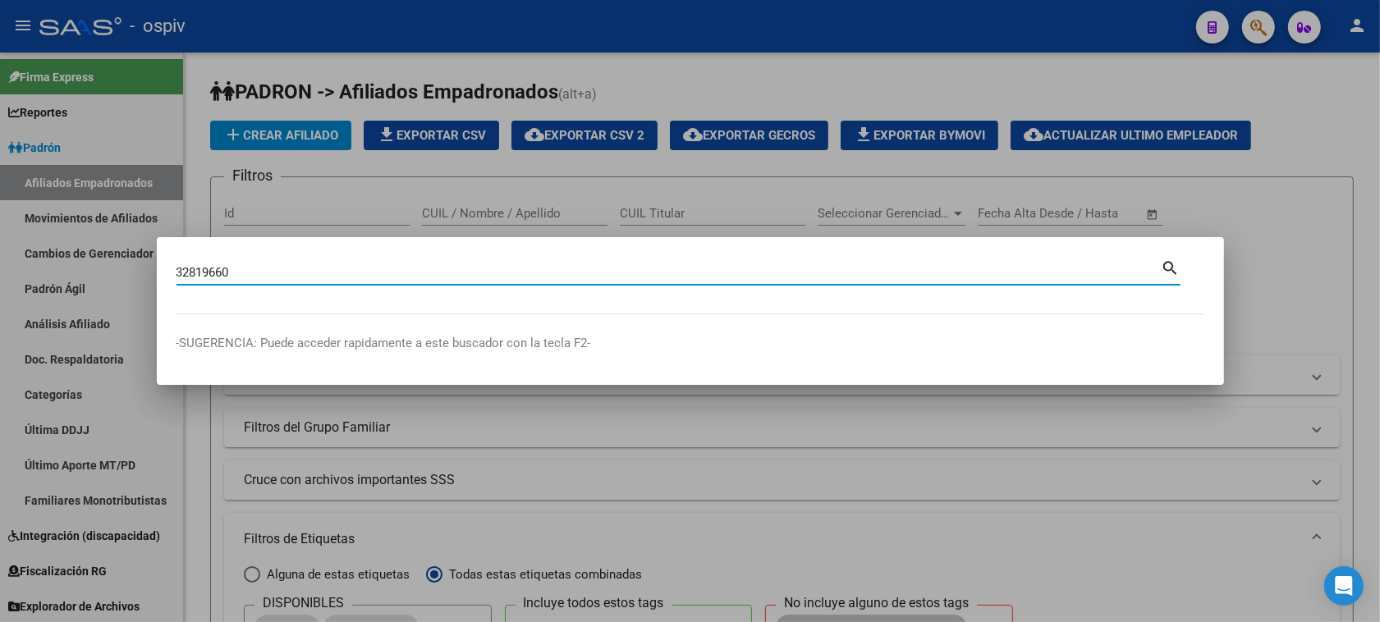
type input "32819660"
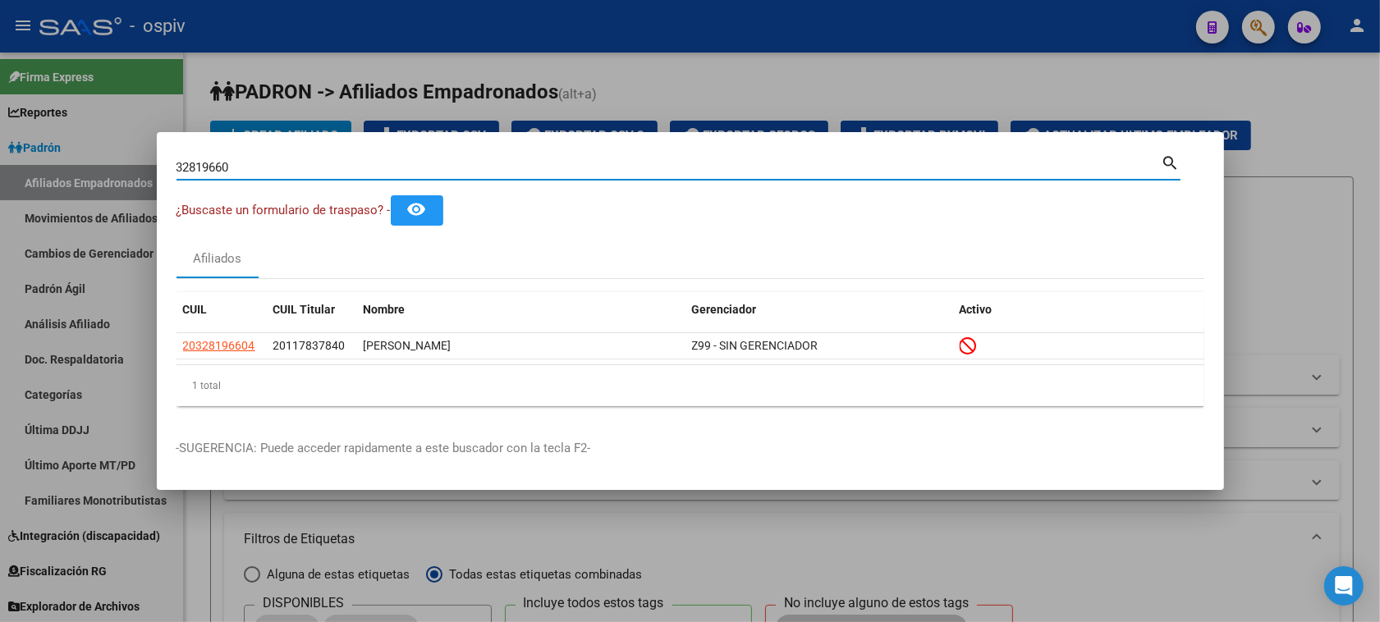
click at [279, 168] on input "32819660" at bounding box center [669, 167] width 985 height 15
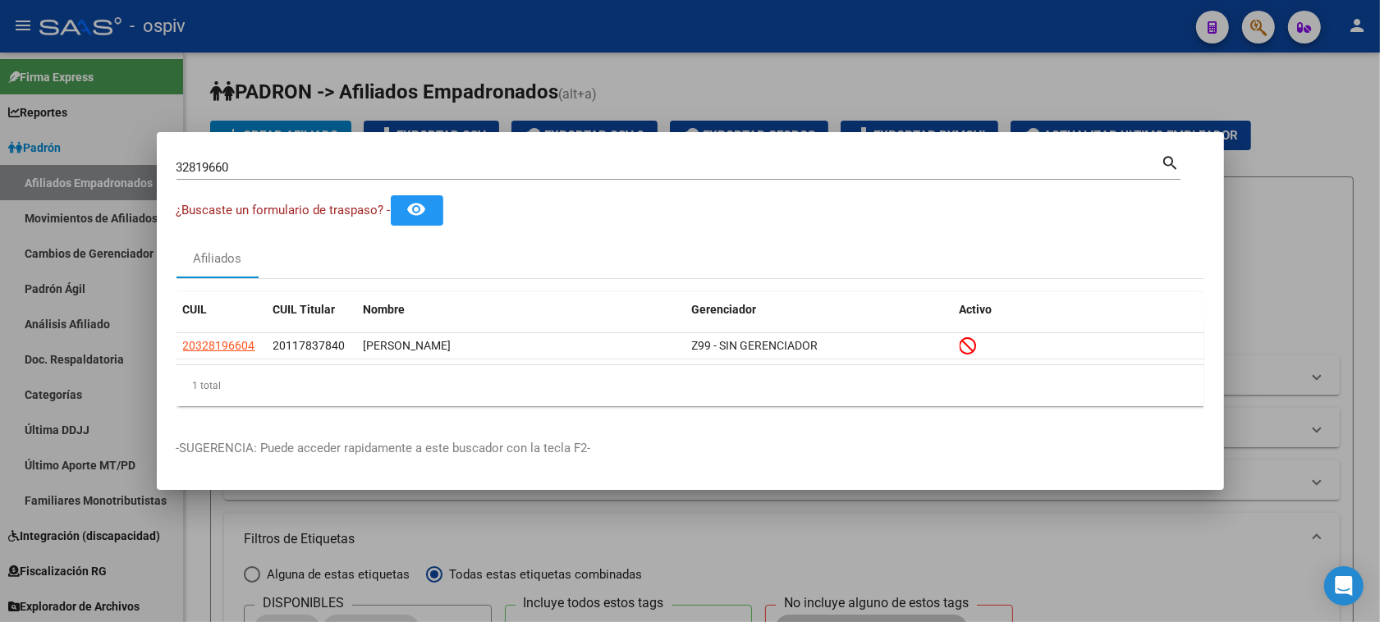
click at [1335, 289] on div at bounding box center [690, 311] width 1380 height 622
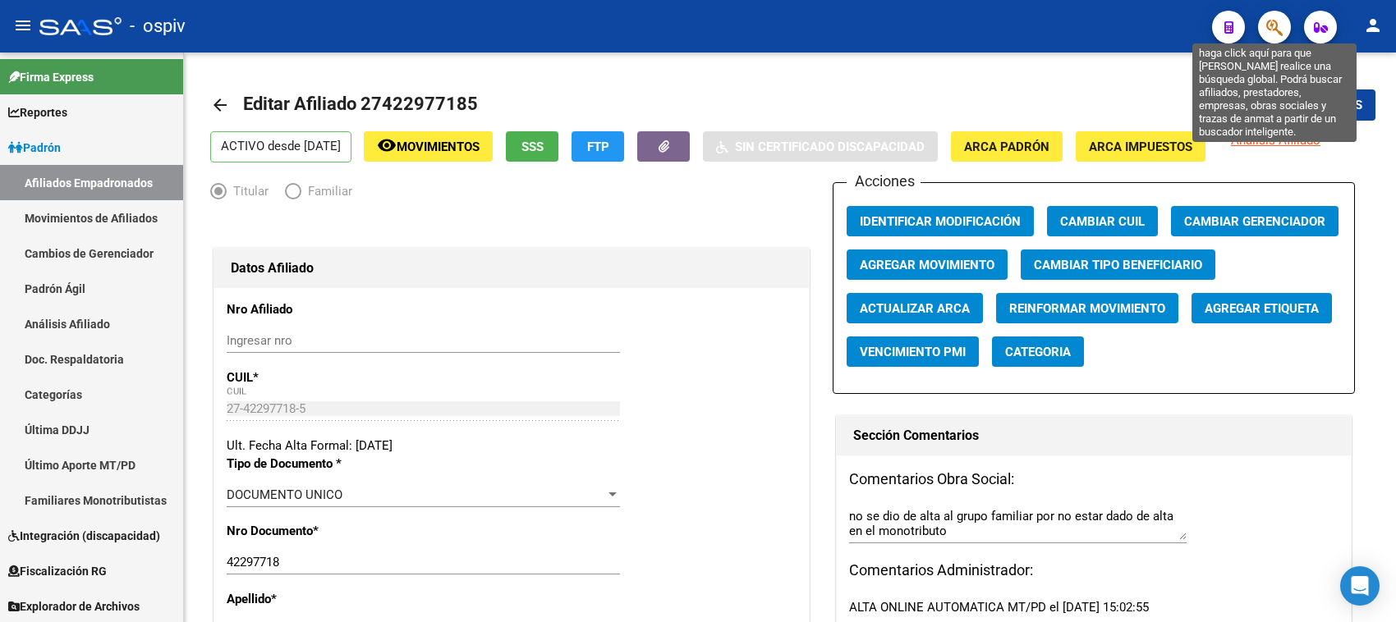
click at [1269, 25] on icon "button" at bounding box center [1274, 27] width 16 height 19
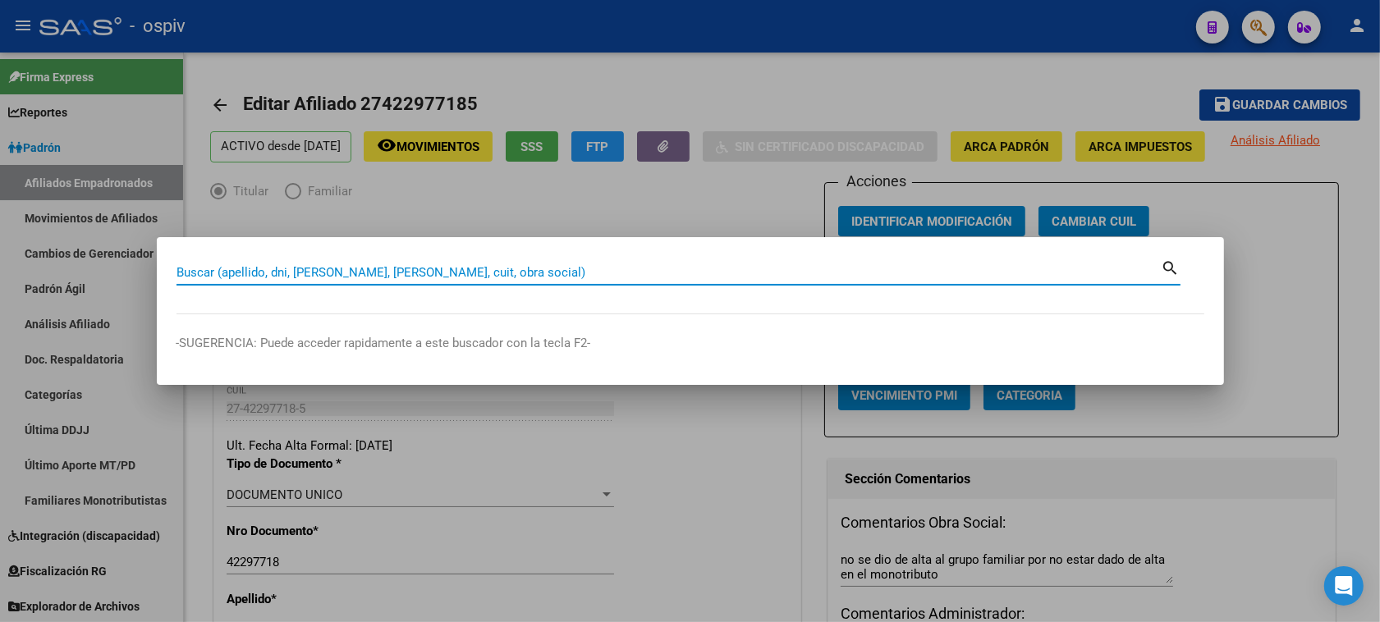
paste input "24786441"
type input "24786441"
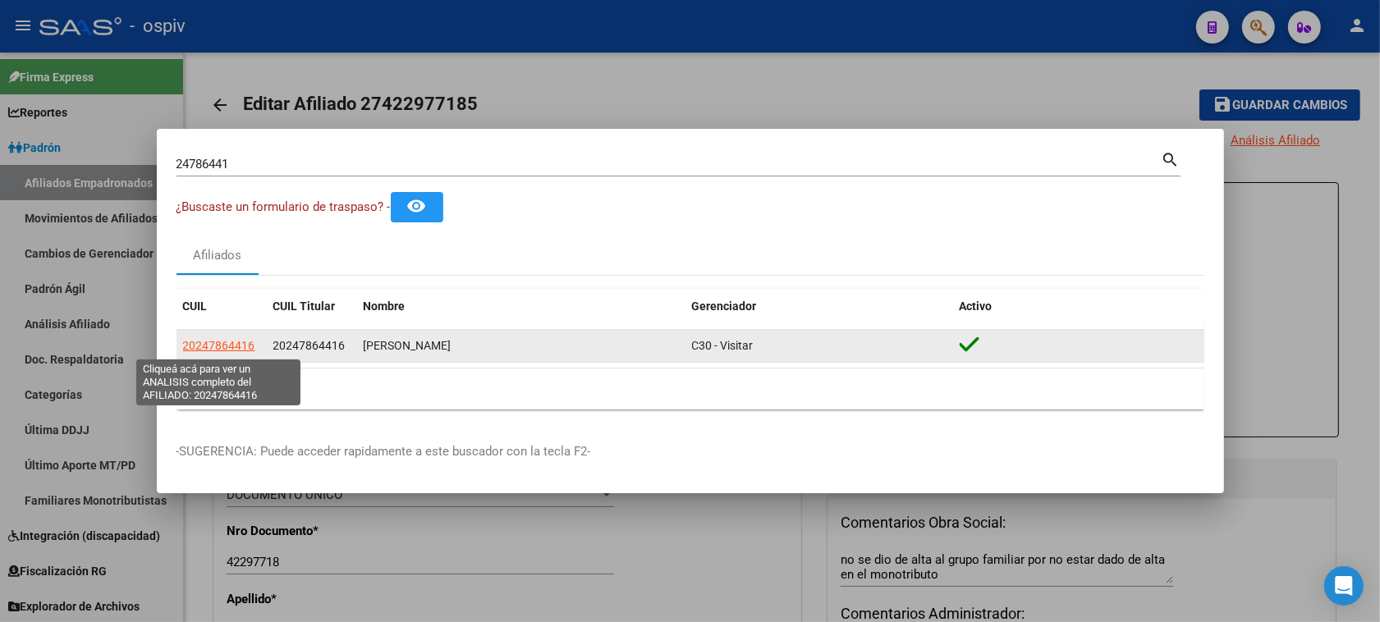
click at [224, 349] on span "20247864416" at bounding box center [219, 345] width 72 height 13
type textarea "20247864416"
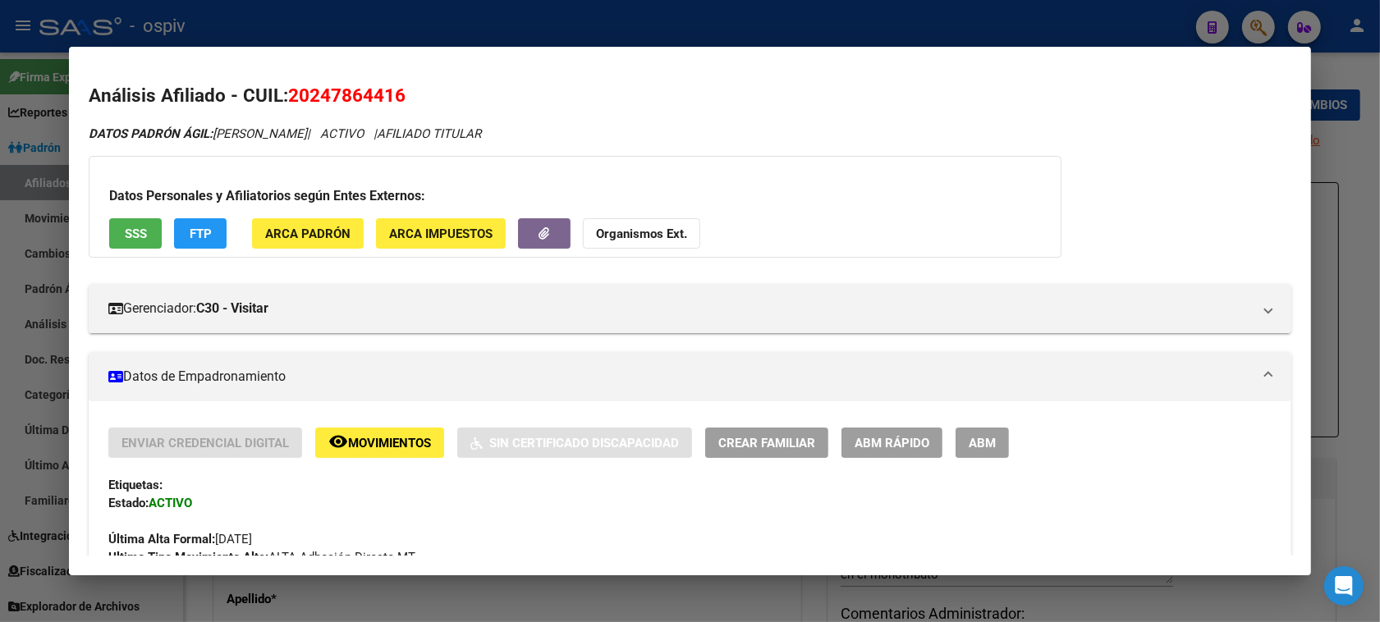
click at [1265, 21] on div at bounding box center [690, 311] width 1380 height 622
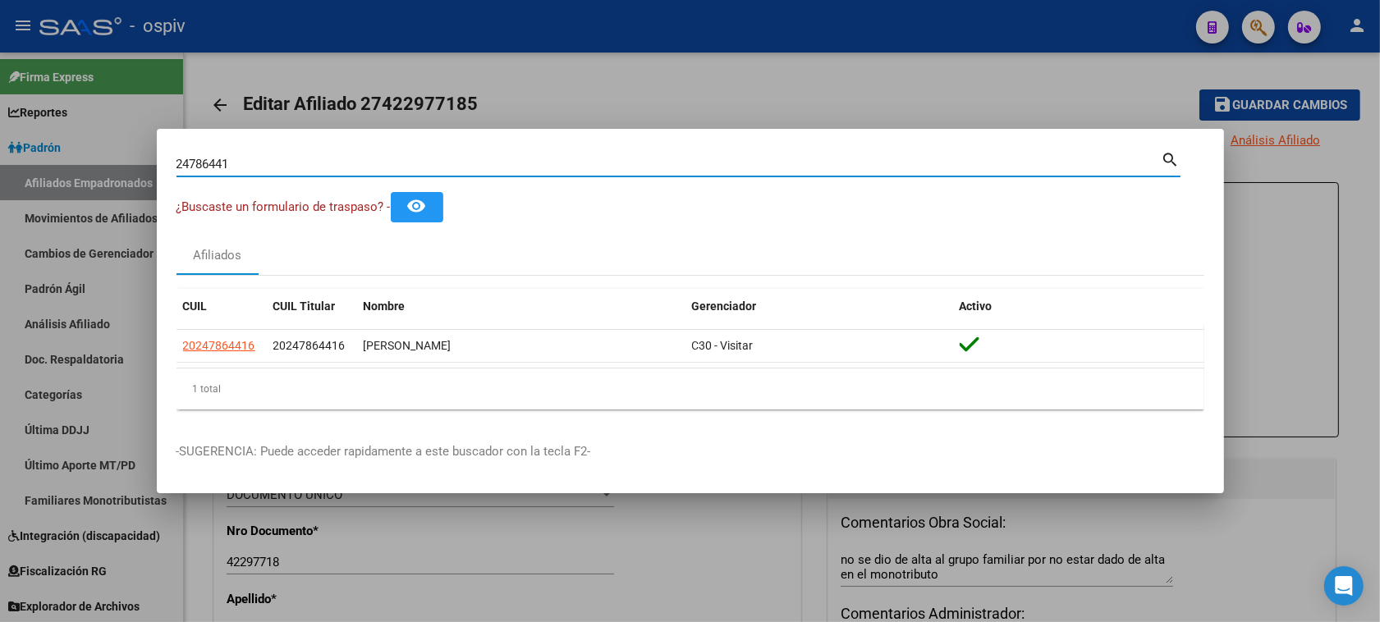
drag, startPoint x: 251, startPoint y: 162, endPoint x: 1, endPoint y: 117, distance: 254.3
click at [1, 117] on div "24786441 Buscar (apellido, dni, cuil, nro traspaso, cuit, obra social) search ¿…" at bounding box center [690, 311] width 1380 height 622
type input "36953790"
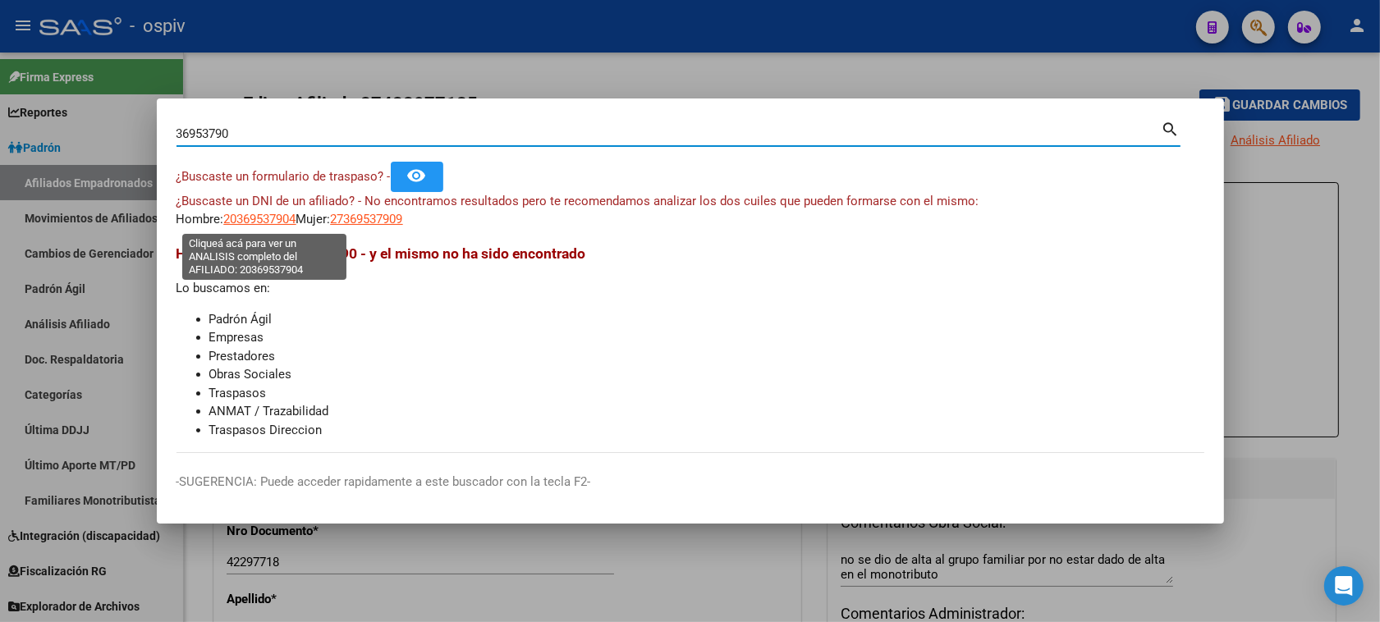
click at [244, 218] on span "20369537904" at bounding box center [260, 219] width 72 height 15
type textarea "20369537904"
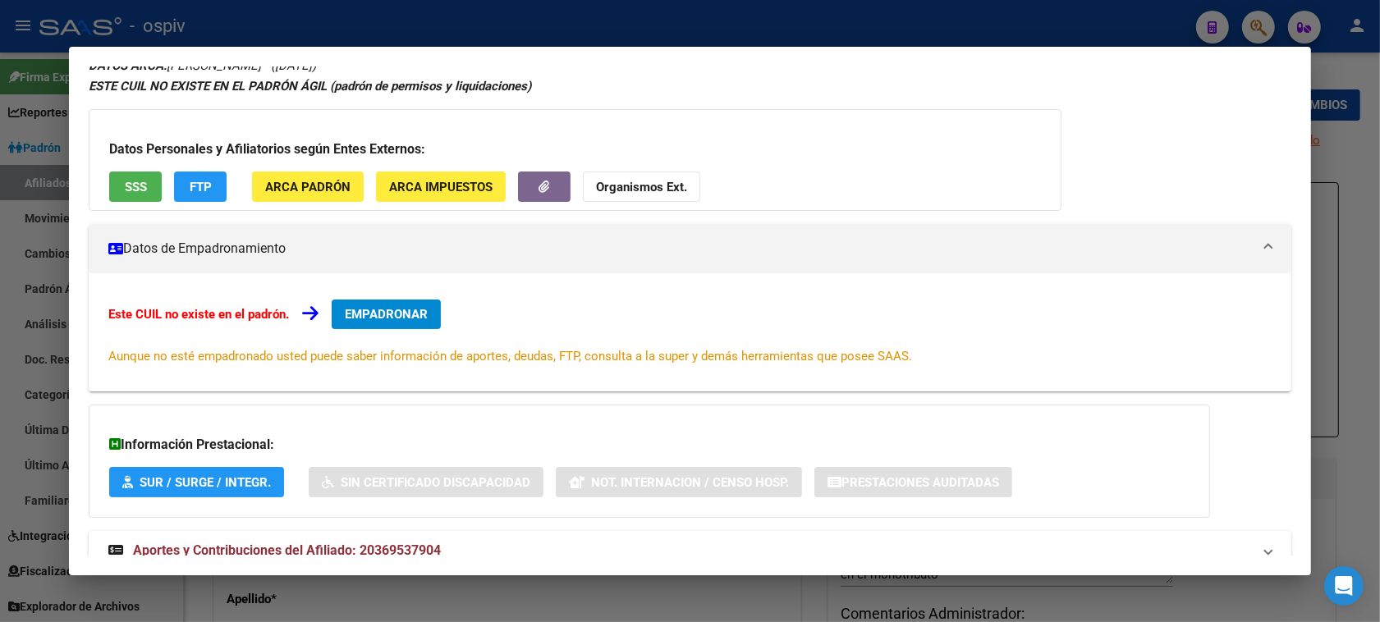
scroll to position [120, 0]
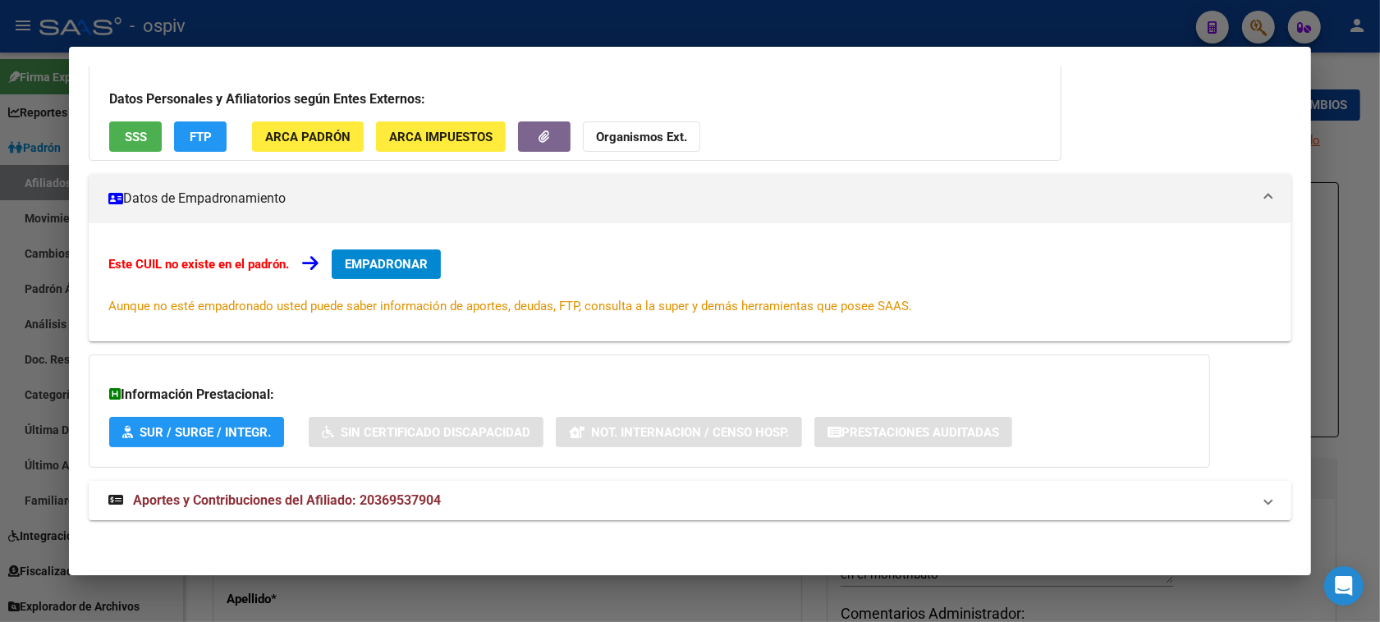
drag, startPoint x: 413, startPoint y: 502, endPoint x: 499, endPoint y: 490, distance: 87.0
click at [415, 502] on span "Aportes y Contribuciones del Afiliado: 20369537904" at bounding box center [287, 501] width 308 height 16
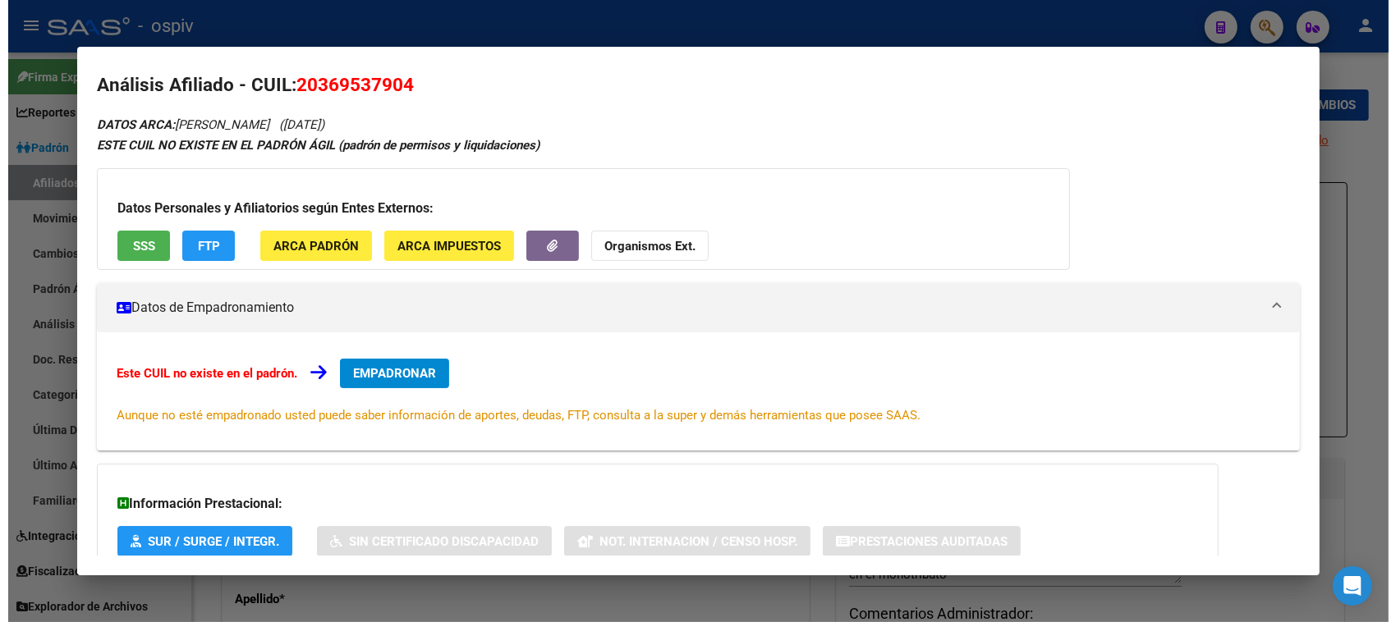
scroll to position [0, 0]
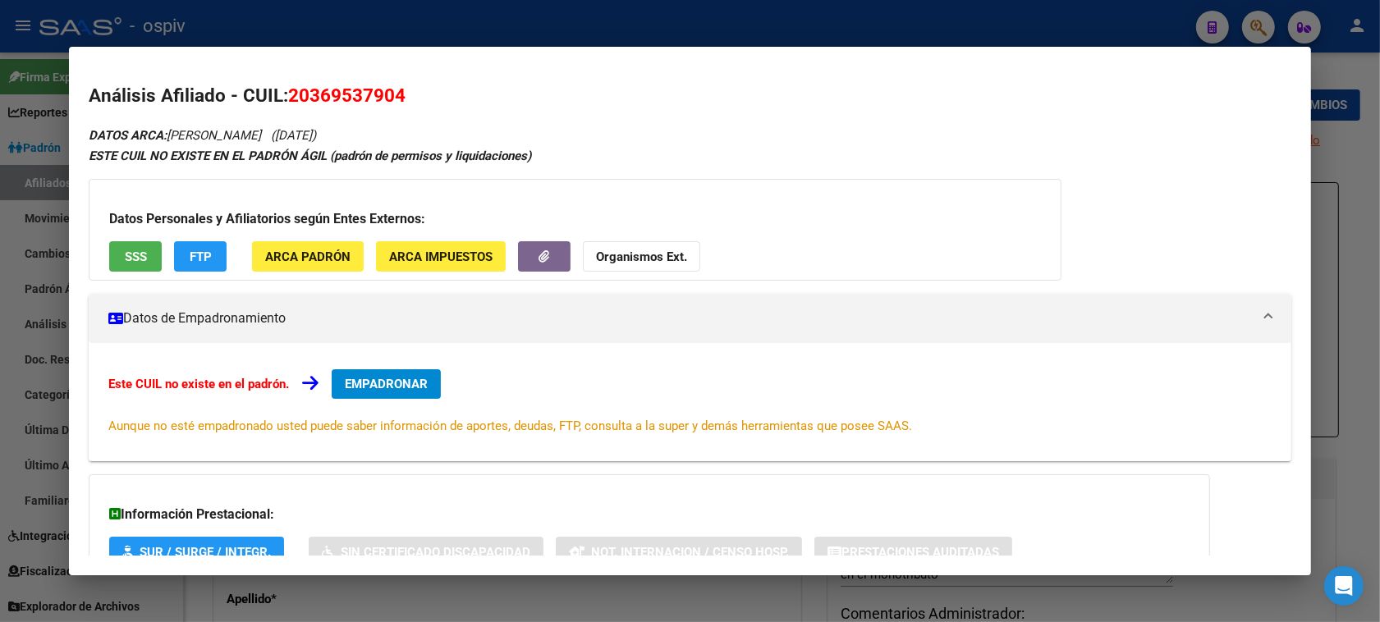
click at [9, 243] on div at bounding box center [690, 311] width 1380 height 622
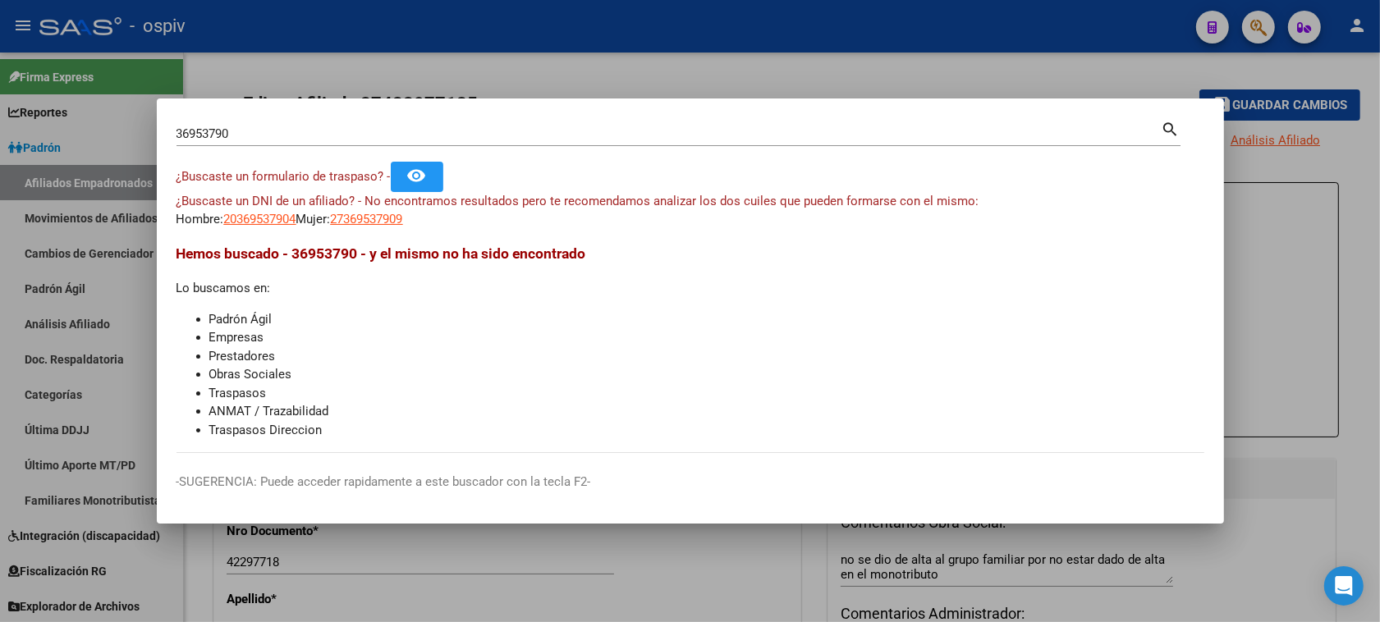
click at [1344, 169] on div at bounding box center [690, 311] width 1380 height 622
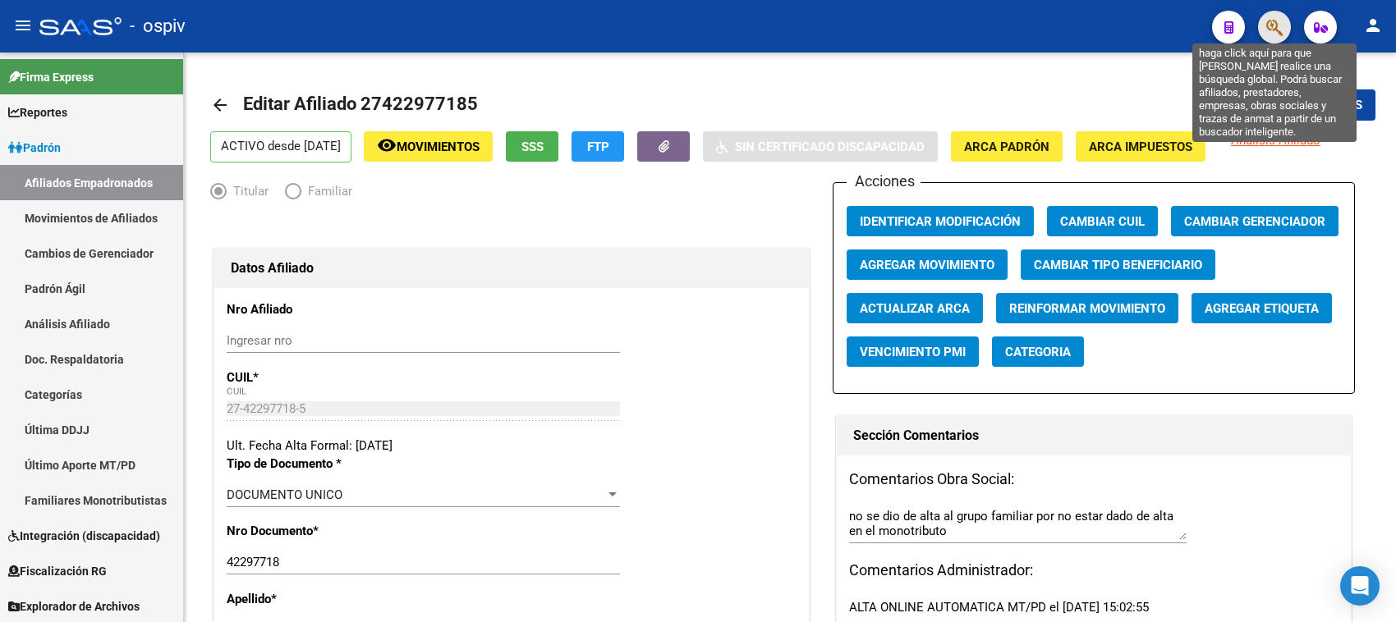
click at [1281, 25] on icon "button" at bounding box center [1274, 27] width 16 height 19
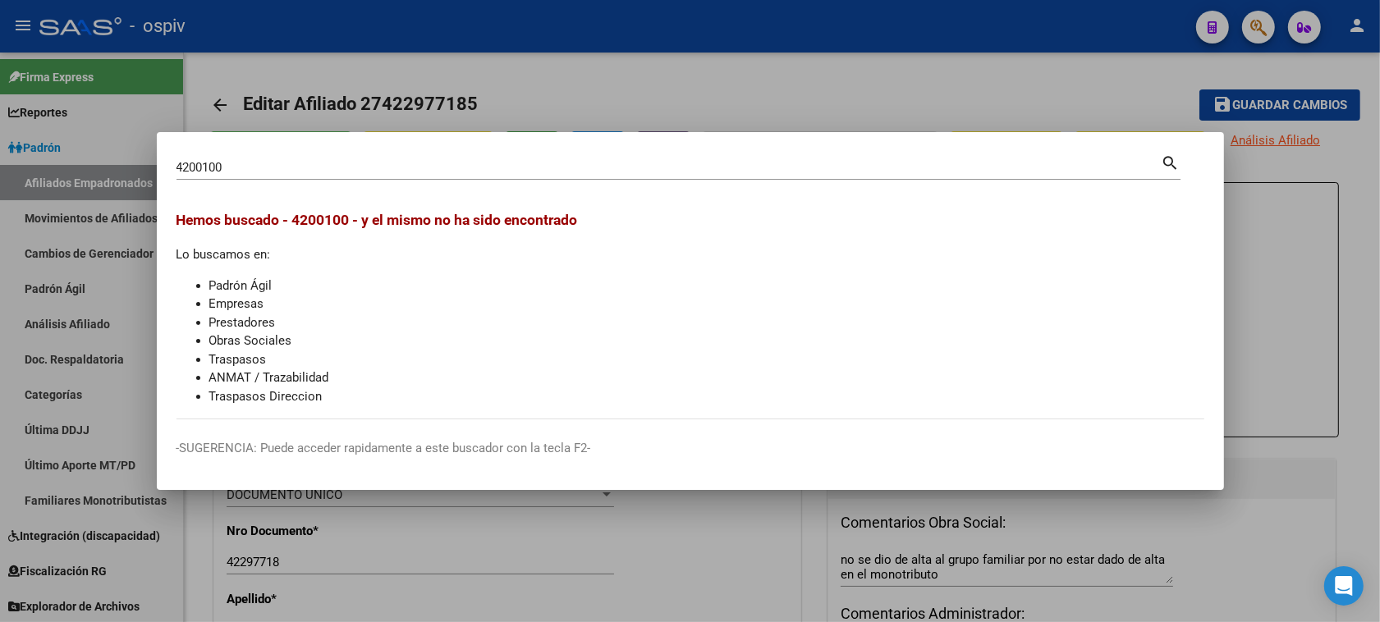
drag, startPoint x: 234, startPoint y: 157, endPoint x: 190, endPoint y: 169, distance: 46.0
click at [181, 160] on div "4200100 Buscar (apellido, dni, cuil, nro traspaso, cuit, obra social)" at bounding box center [669, 167] width 985 height 25
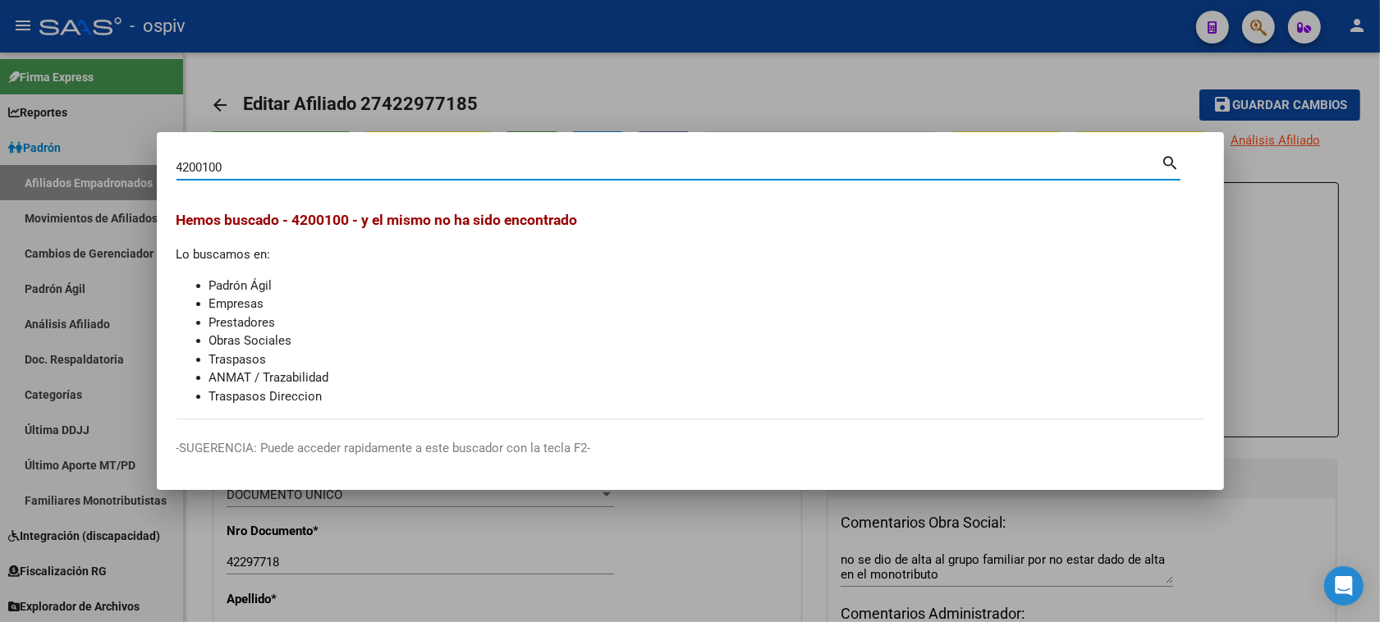
drag, startPoint x: 197, startPoint y: 161, endPoint x: 51, endPoint y: 123, distance: 151.0
click at [62, 130] on div "4200100 Buscar (apellido, dni, cuil, nro traspaso, cuit, obra social) search He…" at bounding box center [690, 311] width 1380 height 622
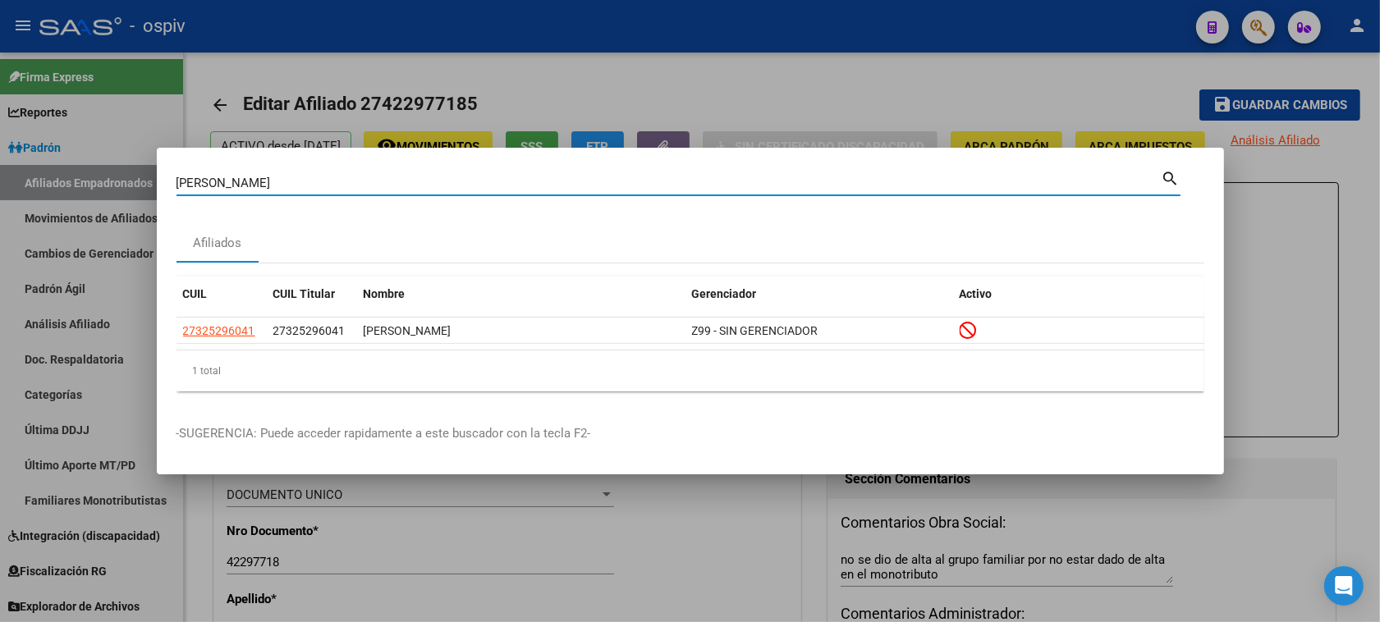
type input "[PERSON_NAME]"
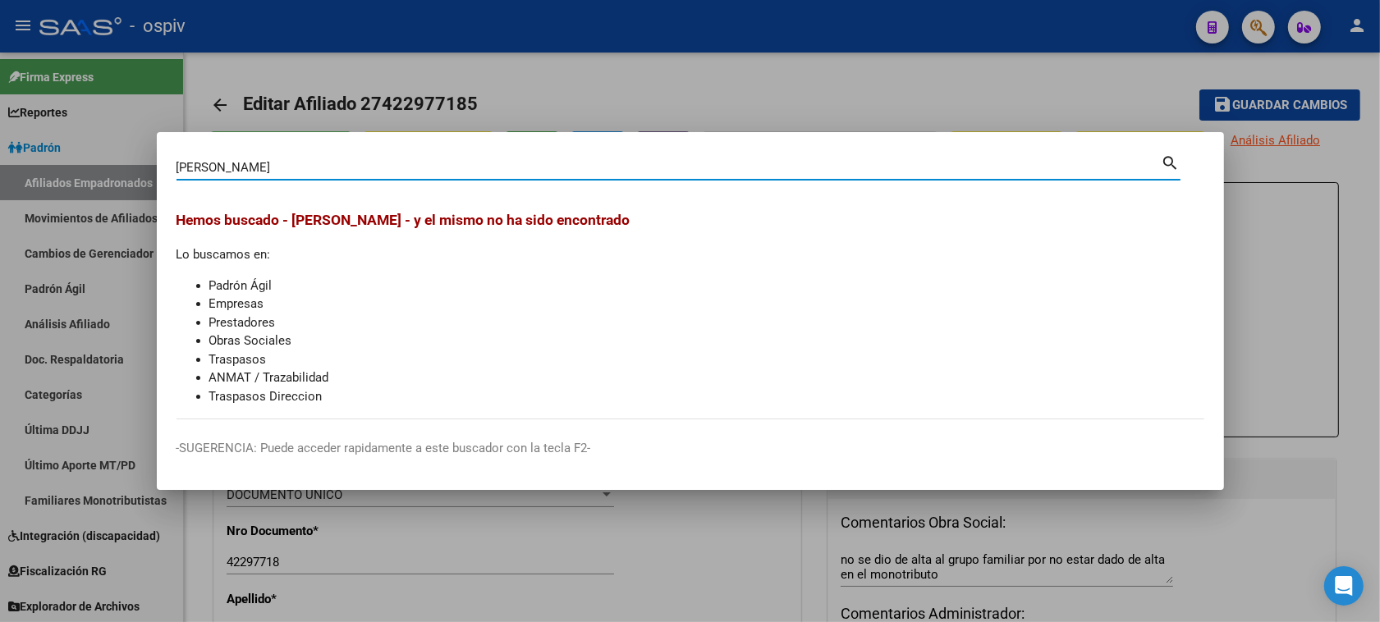
click at [1256, 19] on div at bounding box center [690, 311] width 1380 height 622
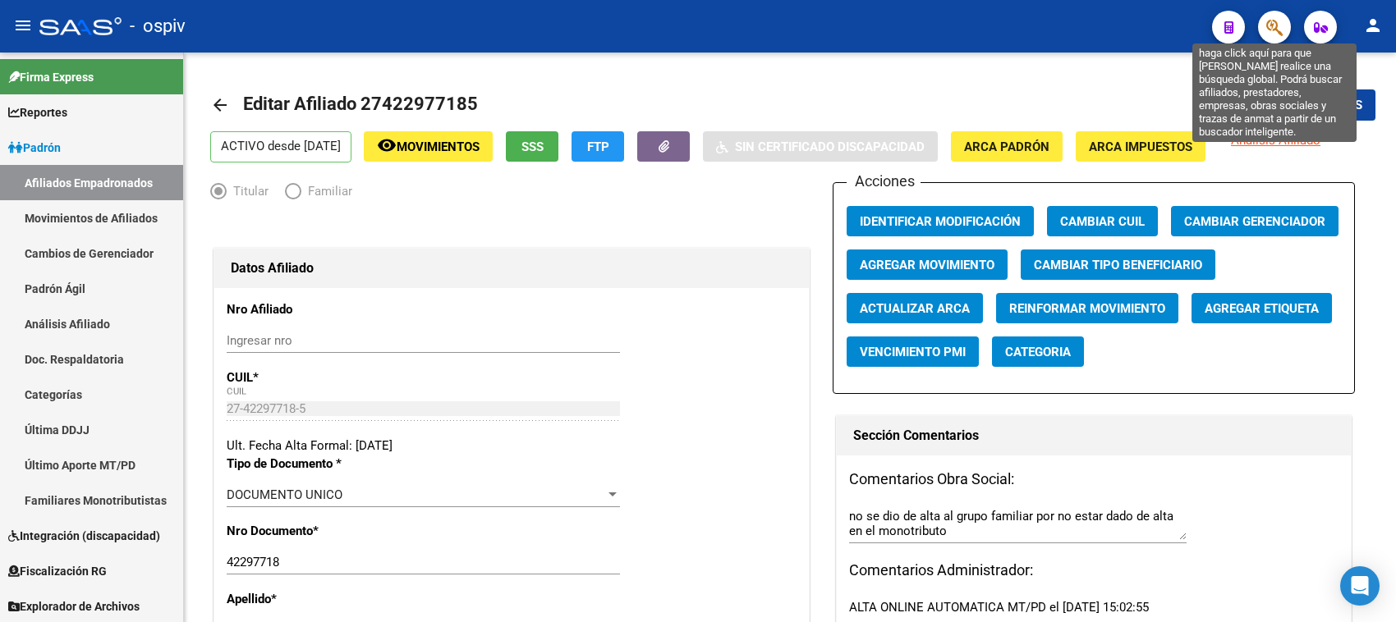
click at [1274, 25] on icon "button" at bounding box center [1274, 27] width 16 height 19
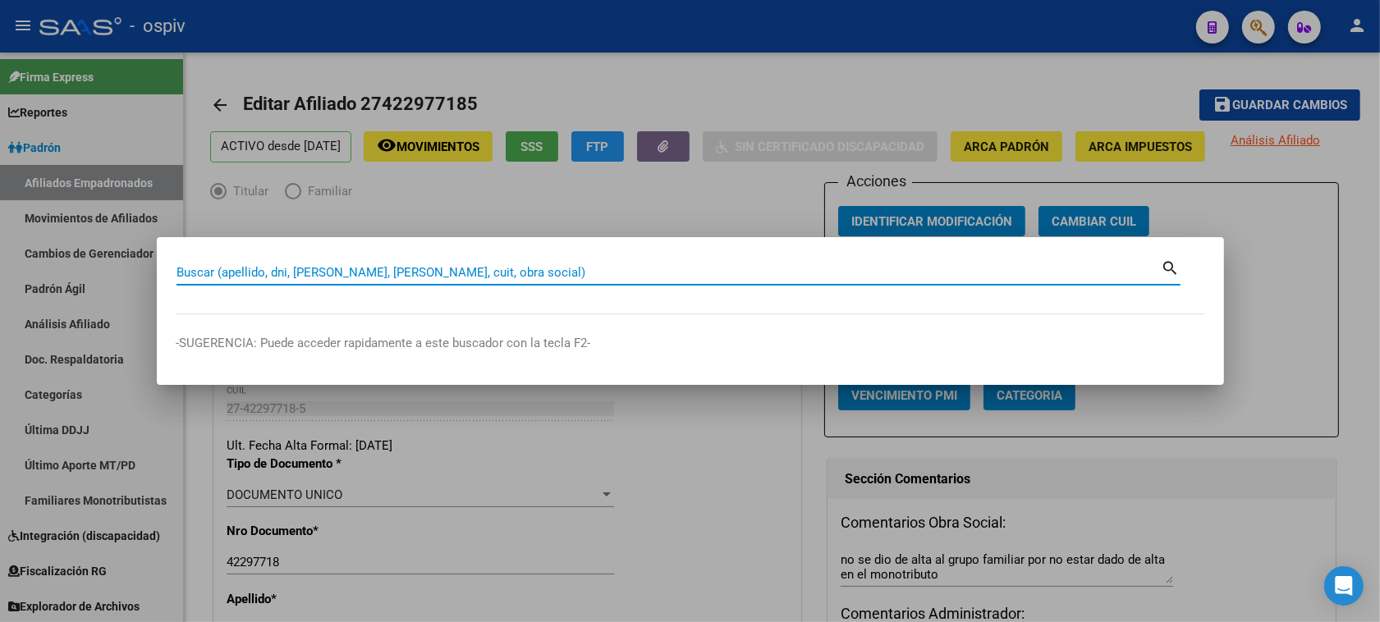
click at [91, 183] on div at bounding box center [690, 311] width 1380 height 622
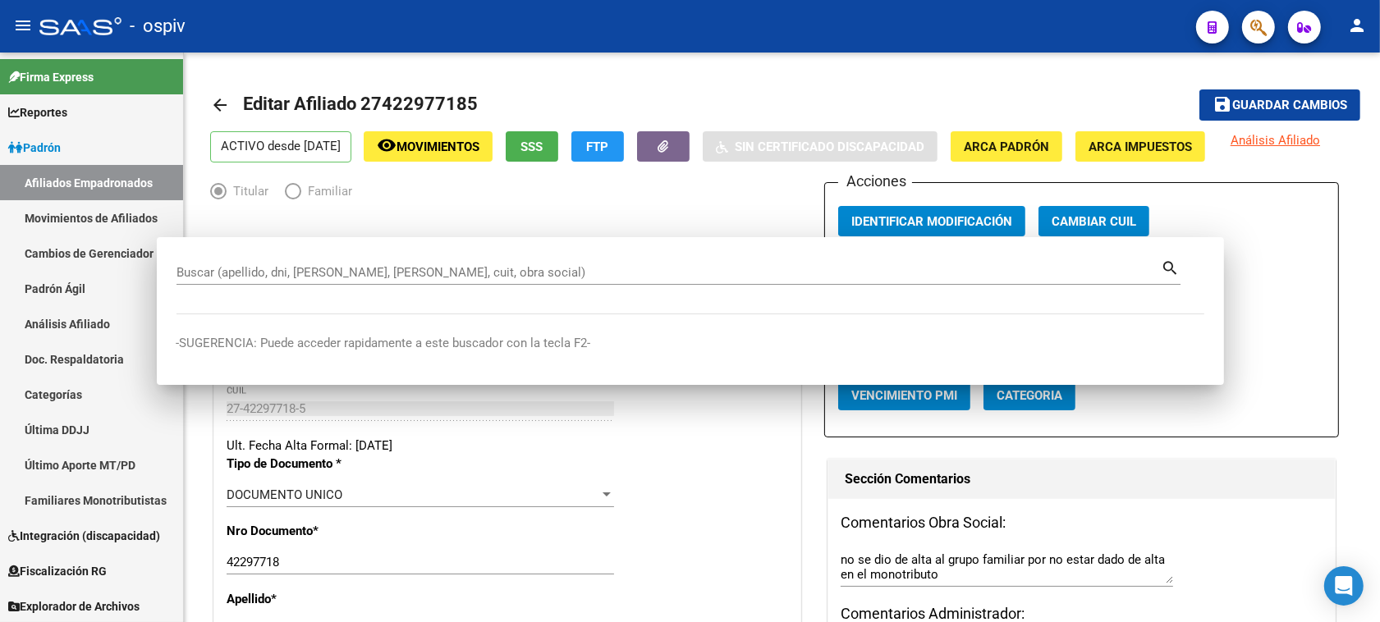
click at [91, 183] on link "Afiliados Empadronados" at bounding box center [91, 182] width 183 height 35
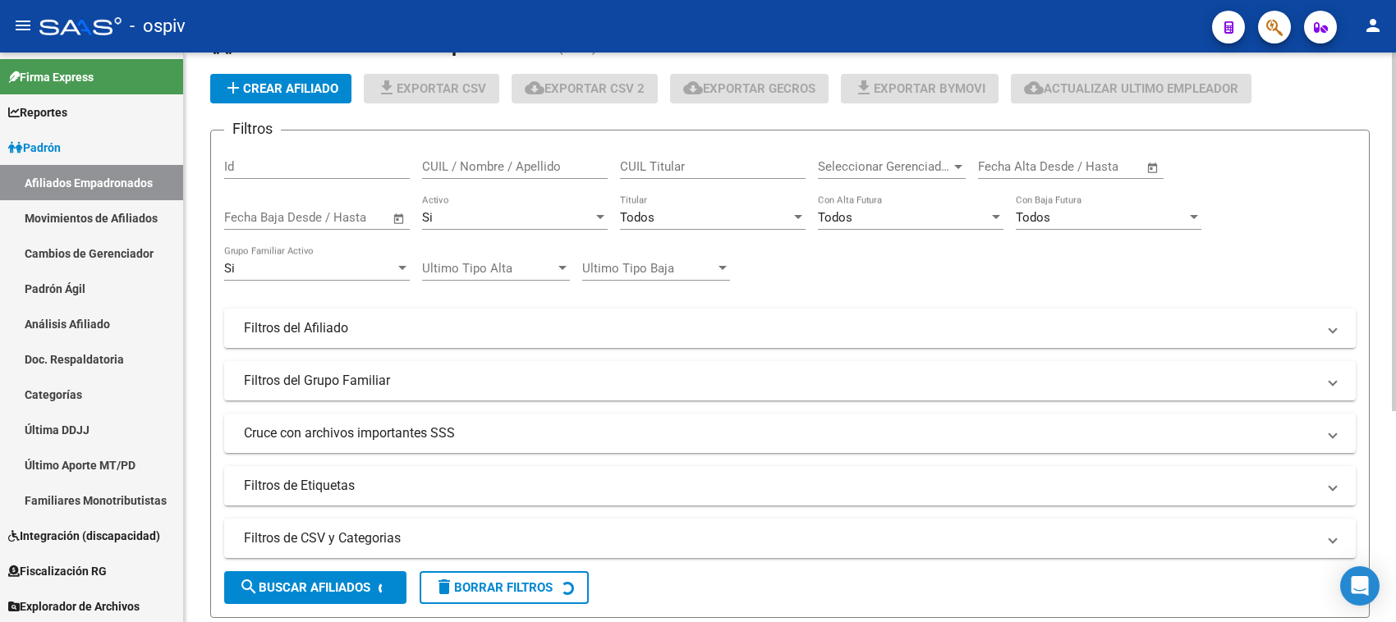
scroll to position [308, 0]
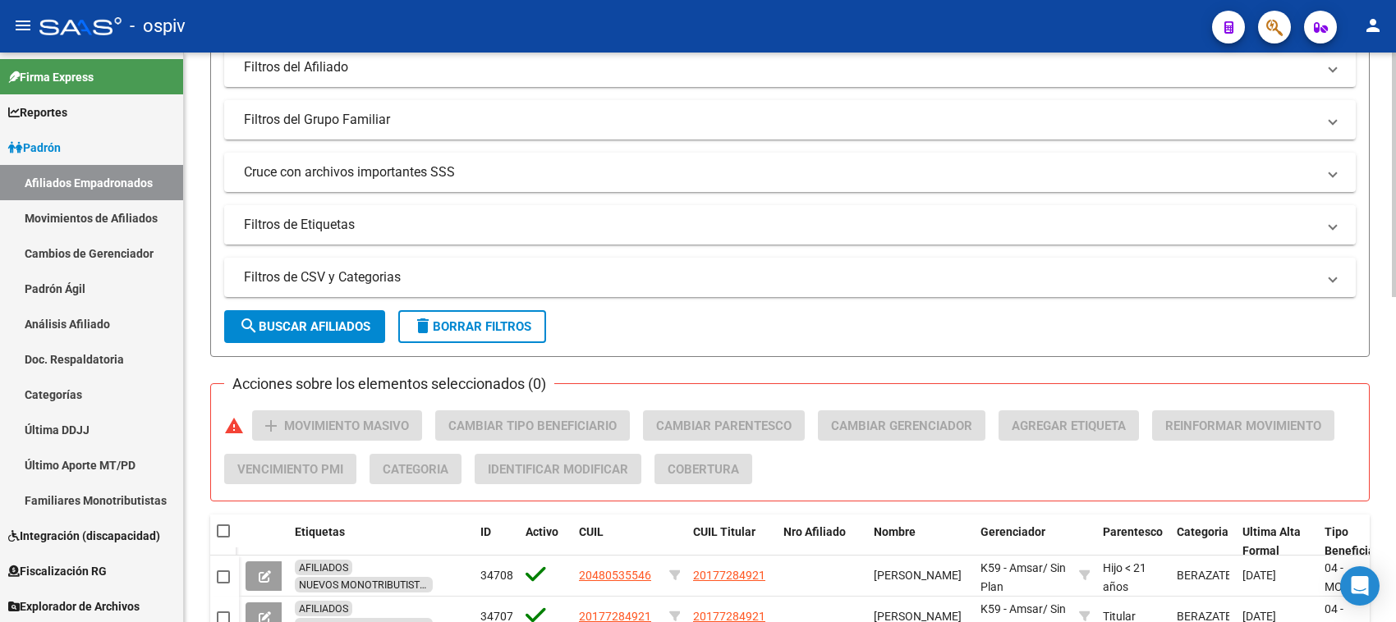
click at [331, 226] on mat-panel-title "Filtros de Etiquetas" at bounding box center [780, 225] width 1072 height 18
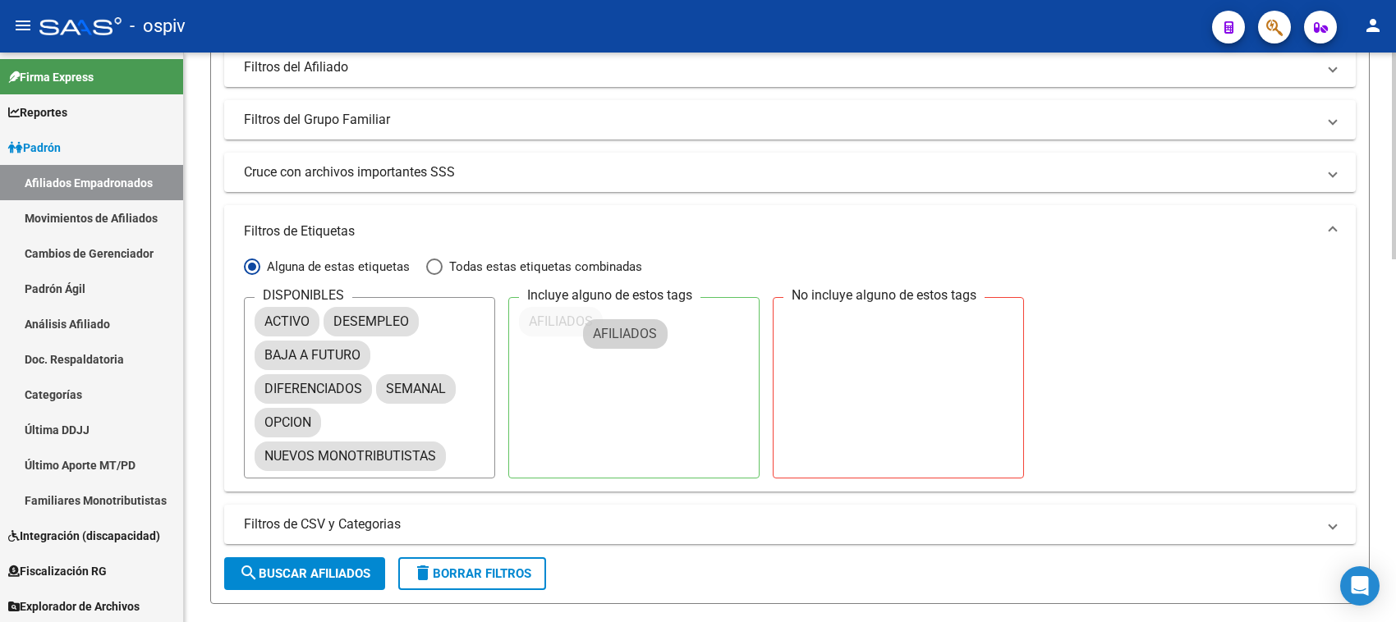
drag, startPoint x: 312, startPoint y: 356, endPoint x: 643, endPoint y: 334, distance: 331.6
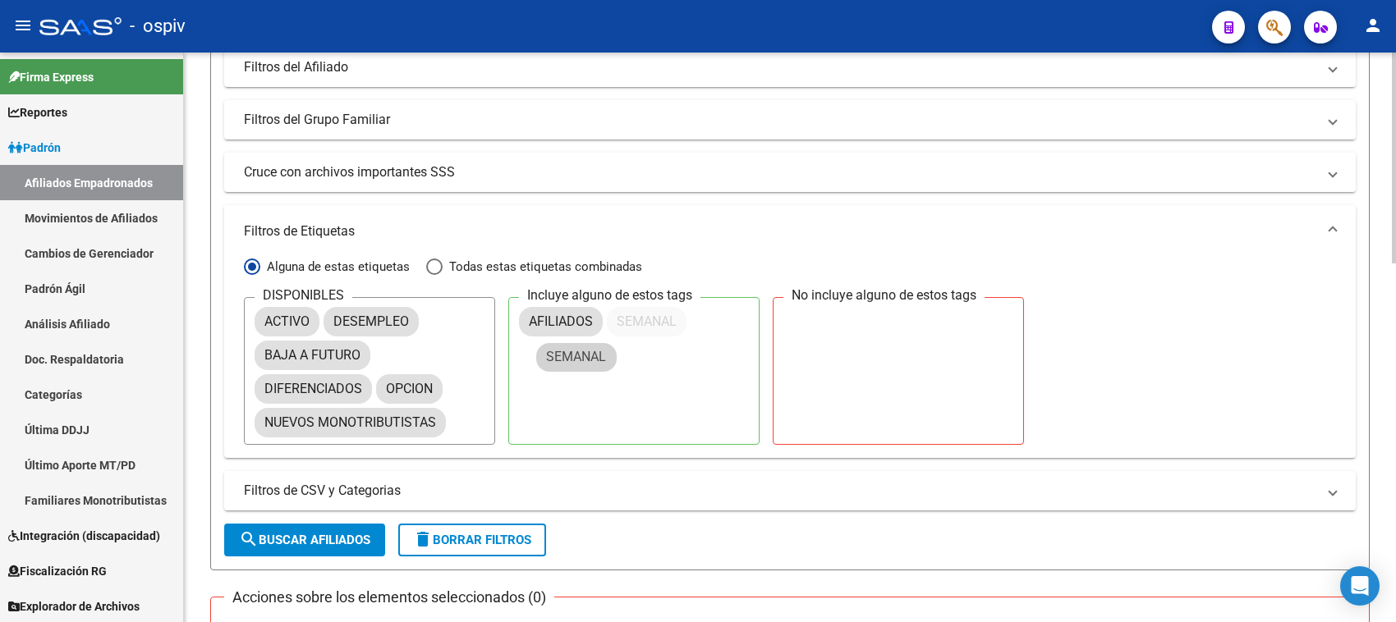
drag, startPoint x: 421, startPoint y: 379, endPoint x: 587, endPoint y: 349, distance: 168.6
click at [338, 540] on span "search Buscar Afiliados" at bounding box center [304, 540] width 131 height 15
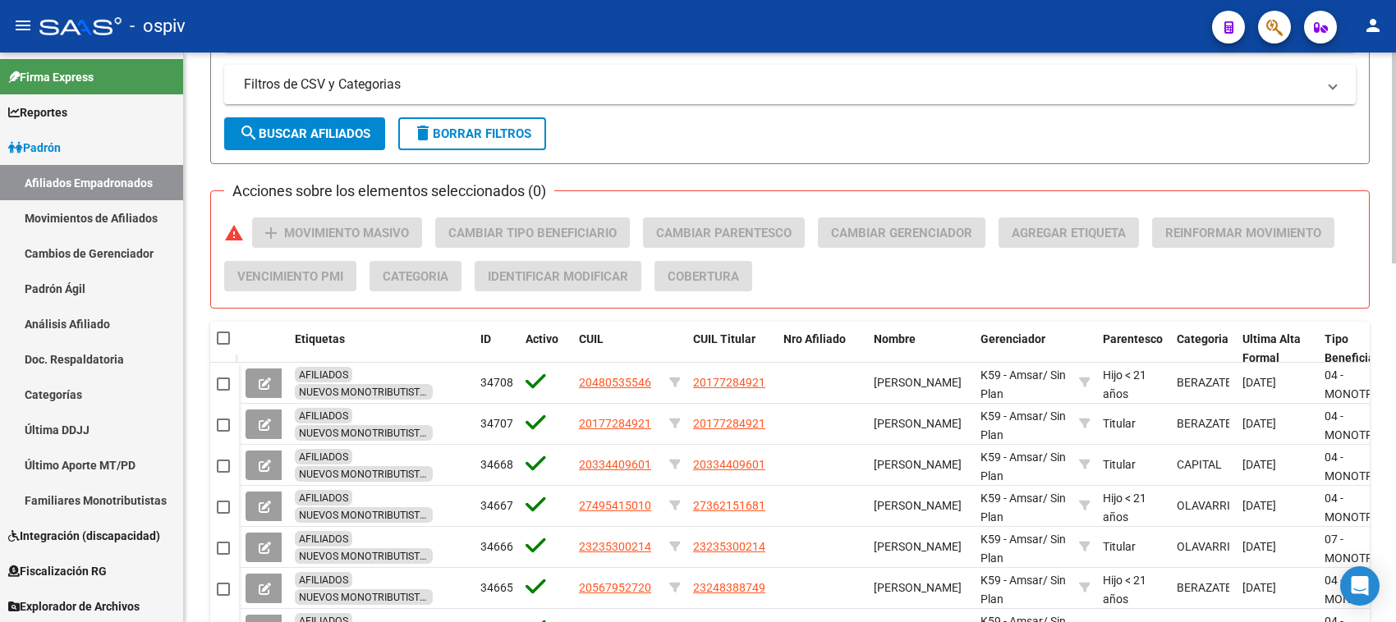
scroll to position [458, 0]
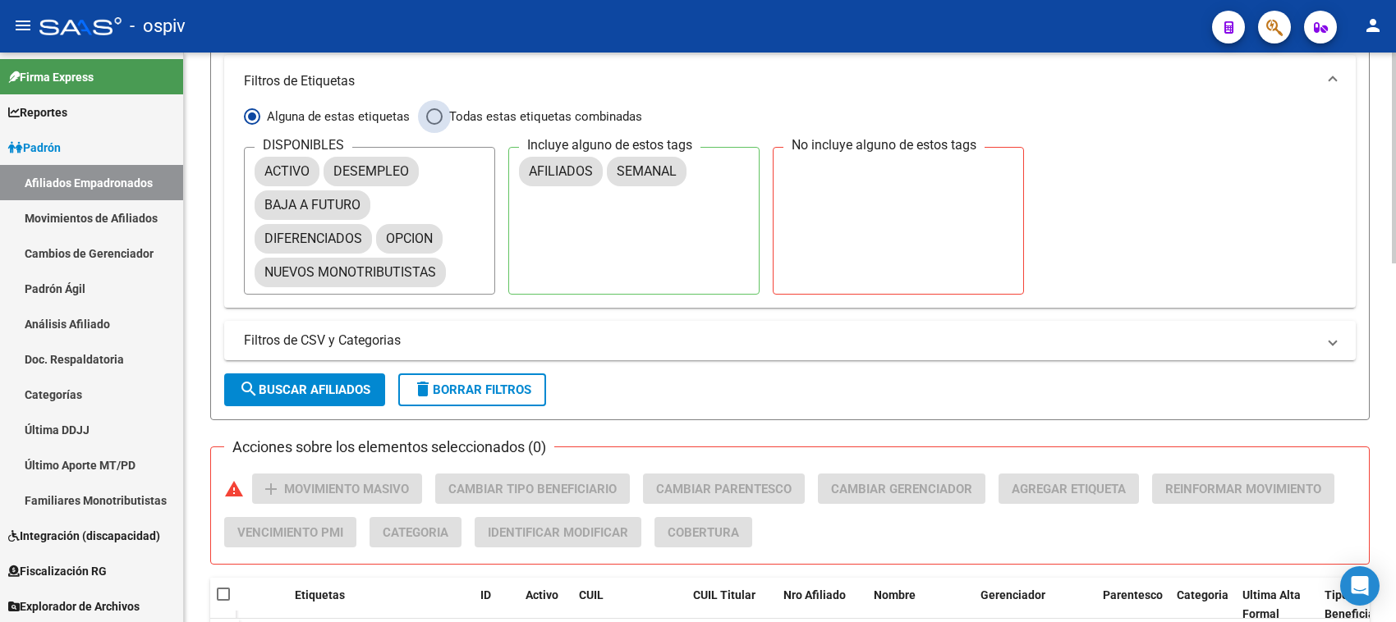
click at [585, 120] on span "Todas estas etiquetas combinadas" at bounding box center [543, 117] width 200 height 18
click at [443, 120] on input "Todas estas etiquetas combinadas" at bounding box center [434, 116] width 16 height 16
radio input "true"
click at [318, 405] on form "Filtros Id CUIL / Nombre / Apellido CUIL Titular Seleccionar Gerenciador Selecc…" at bounding box center [789, 69] width 1159 height 702
click at [331, 375] on button "search Buscar Afiliados" at bounding box center [304, 390] width 161 height 33
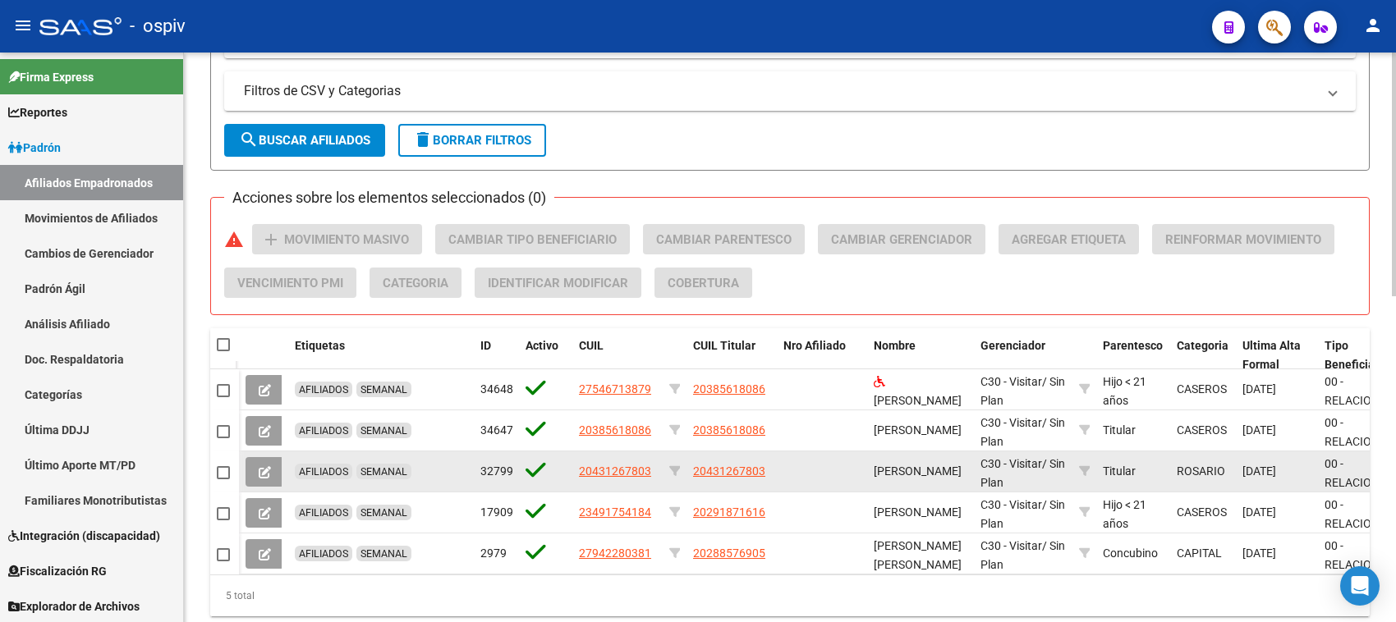
scroll to position [766, 0]
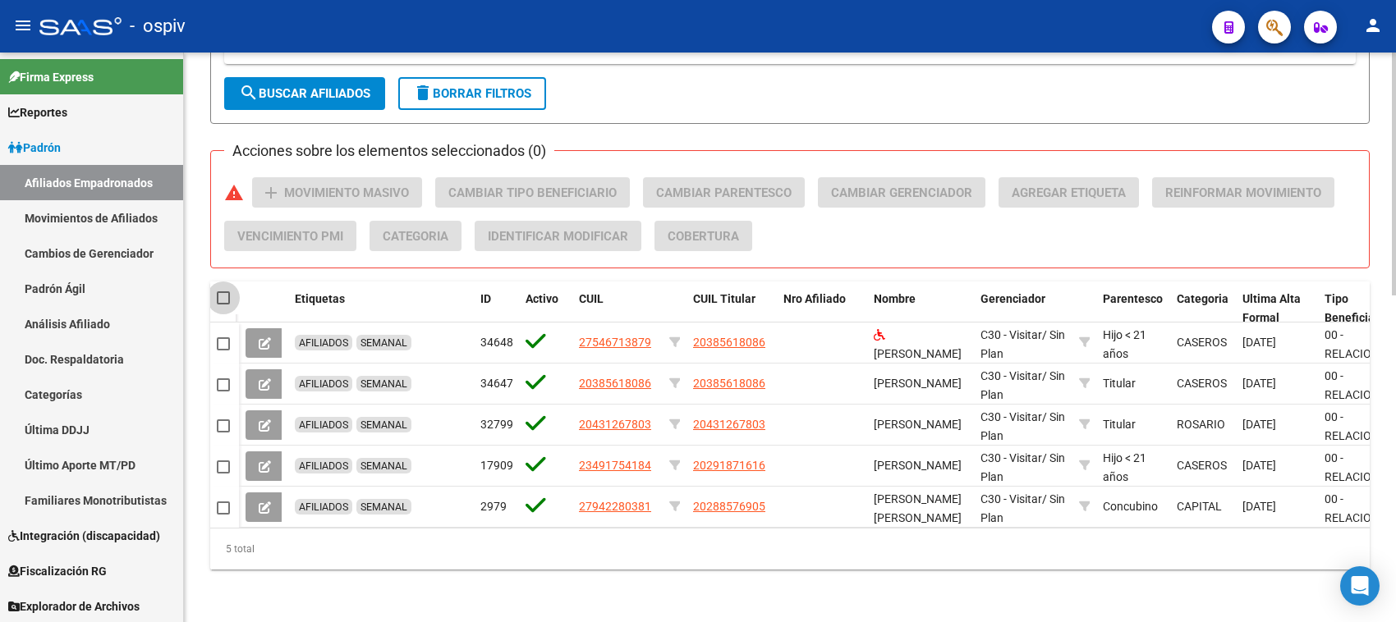
click at [227, 291] on span at bounding box center [223, 297] width 13 height 13
click at [223, 305] on input "checkbox" at bounding box center [223, 305] width 1 height 1
checkbox input "true"
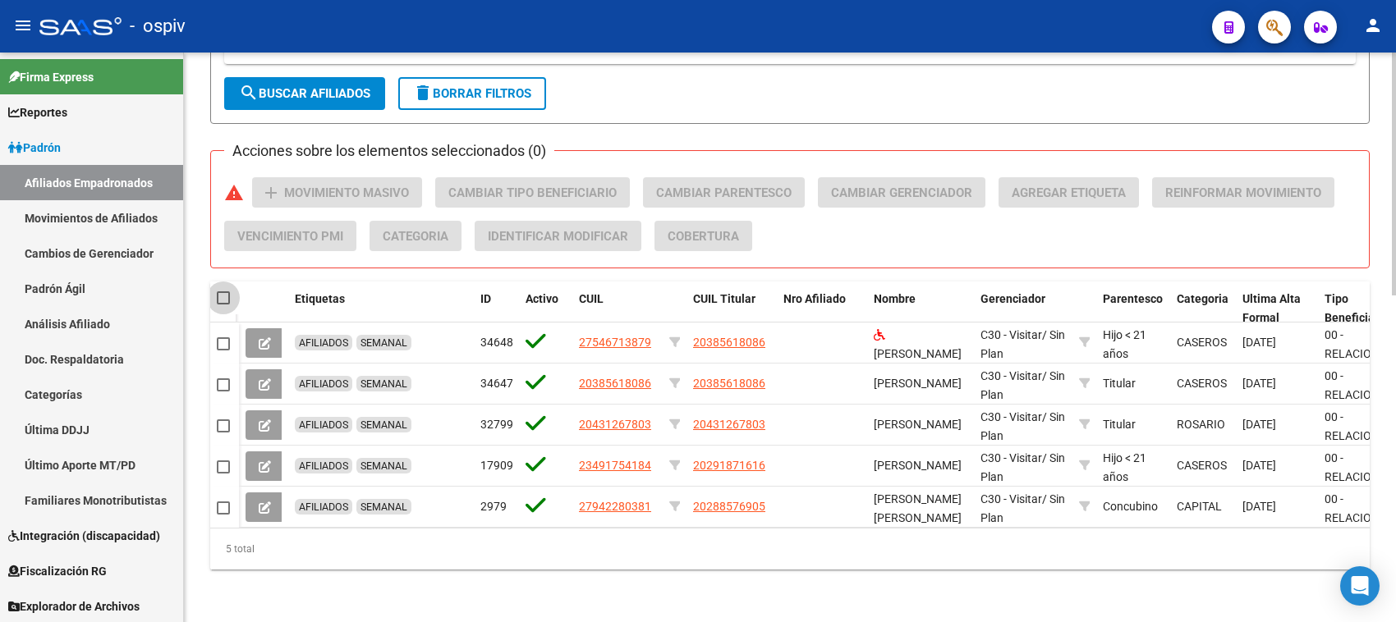
checkbox input "true"
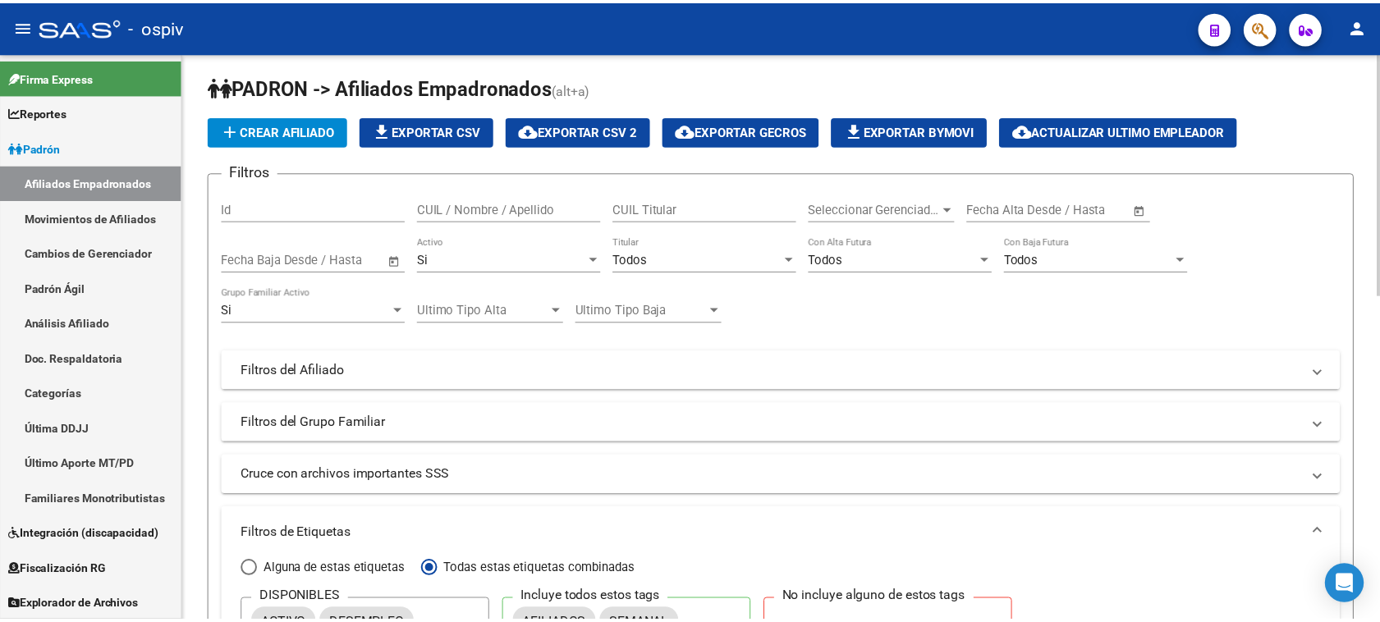
scroll to position [0, 0]
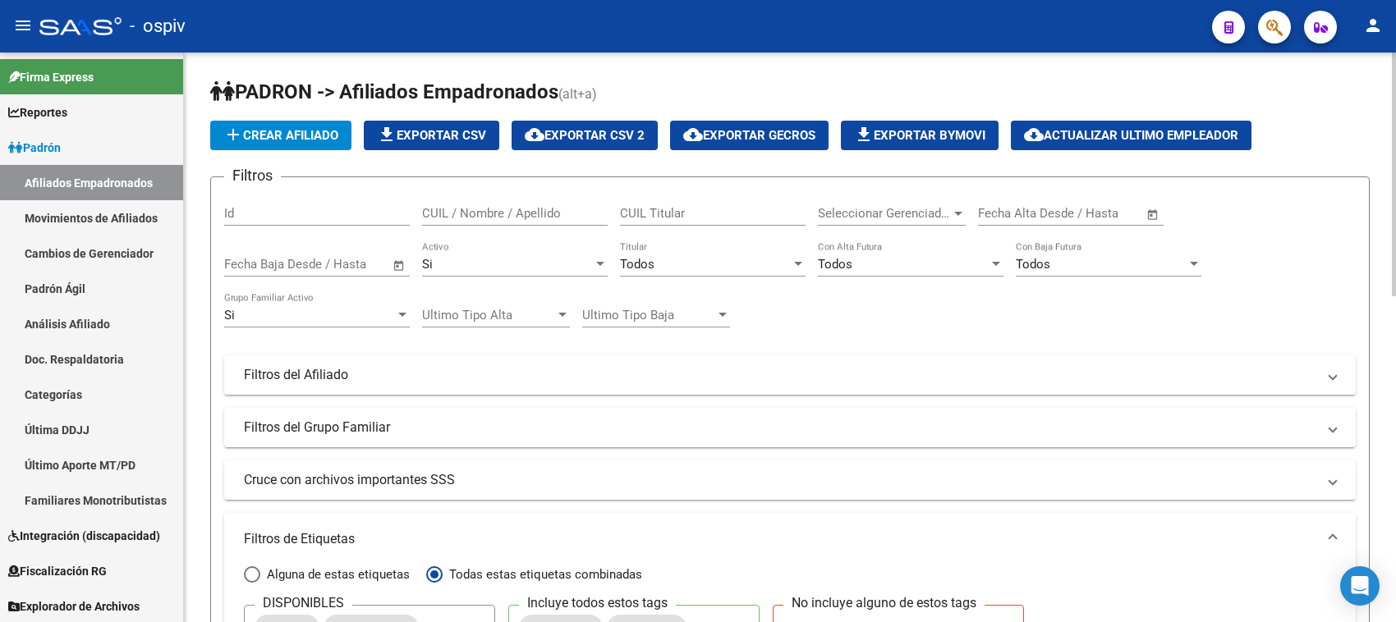
click at [569, 137] on span "cloud_download Exportar CSV 2" at bounding box center [585, 135] width 120 height 15
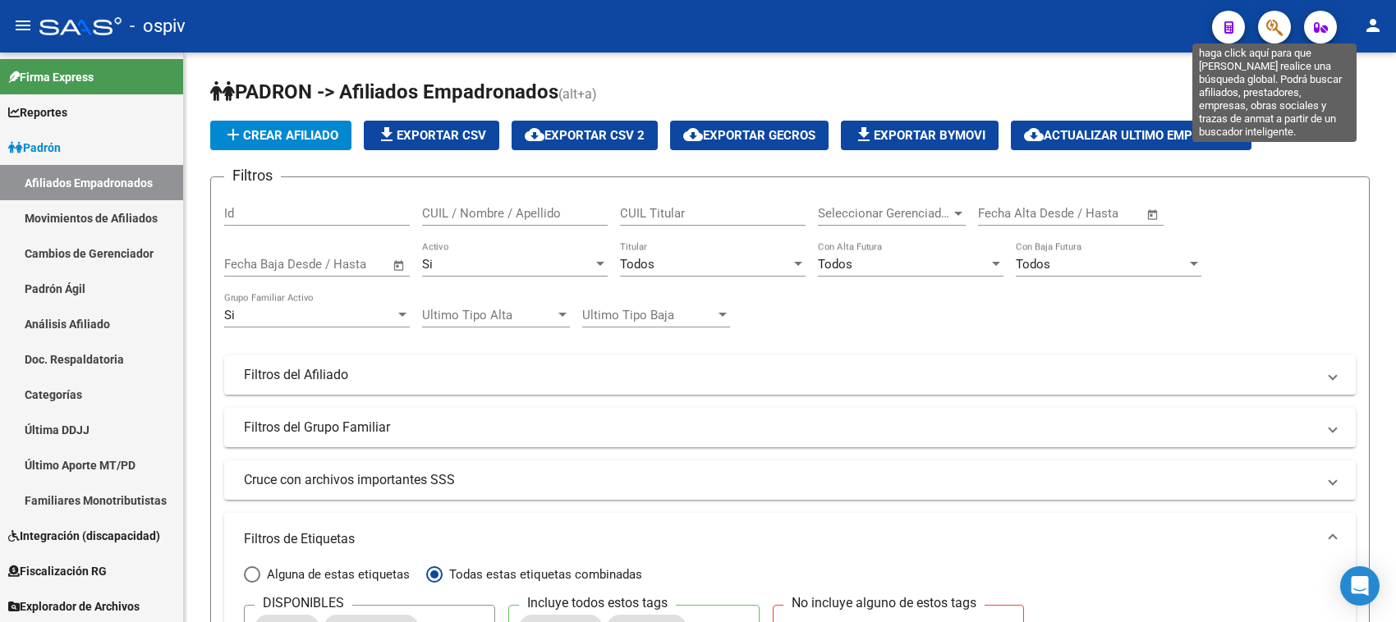
click at [1269, 21] on icon "button" at bounding box center [1274, 27] width 16 height 19
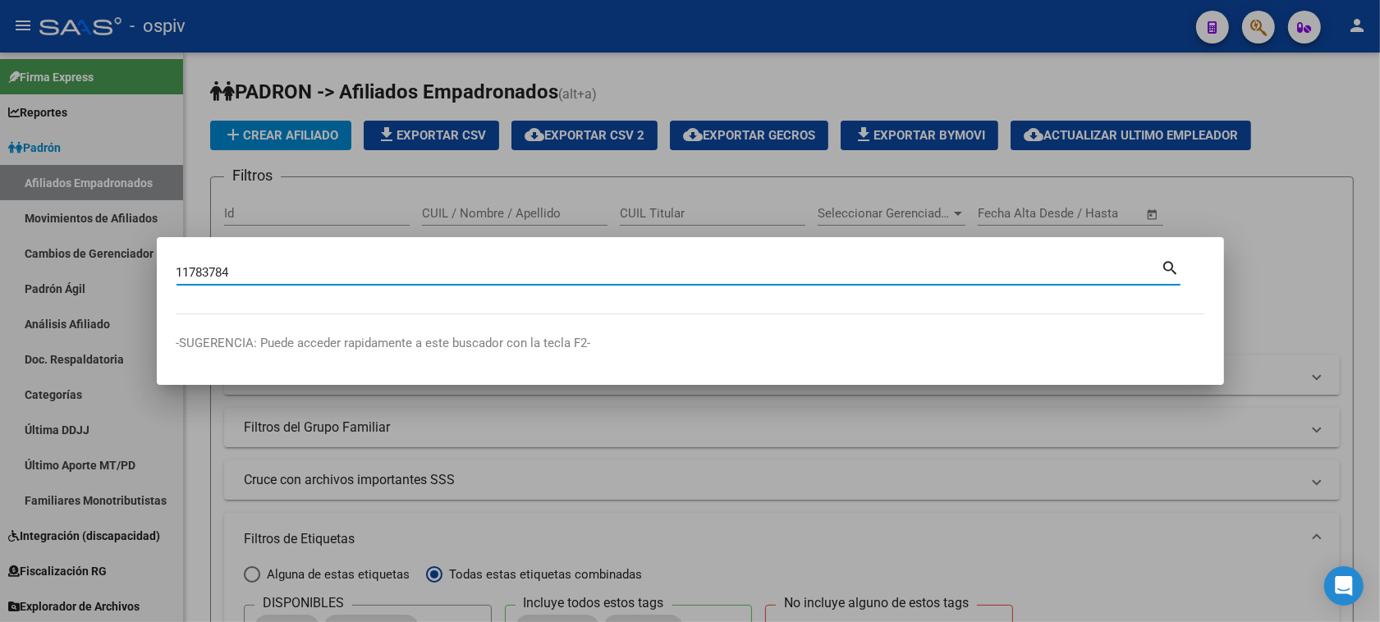
type input "11783784"
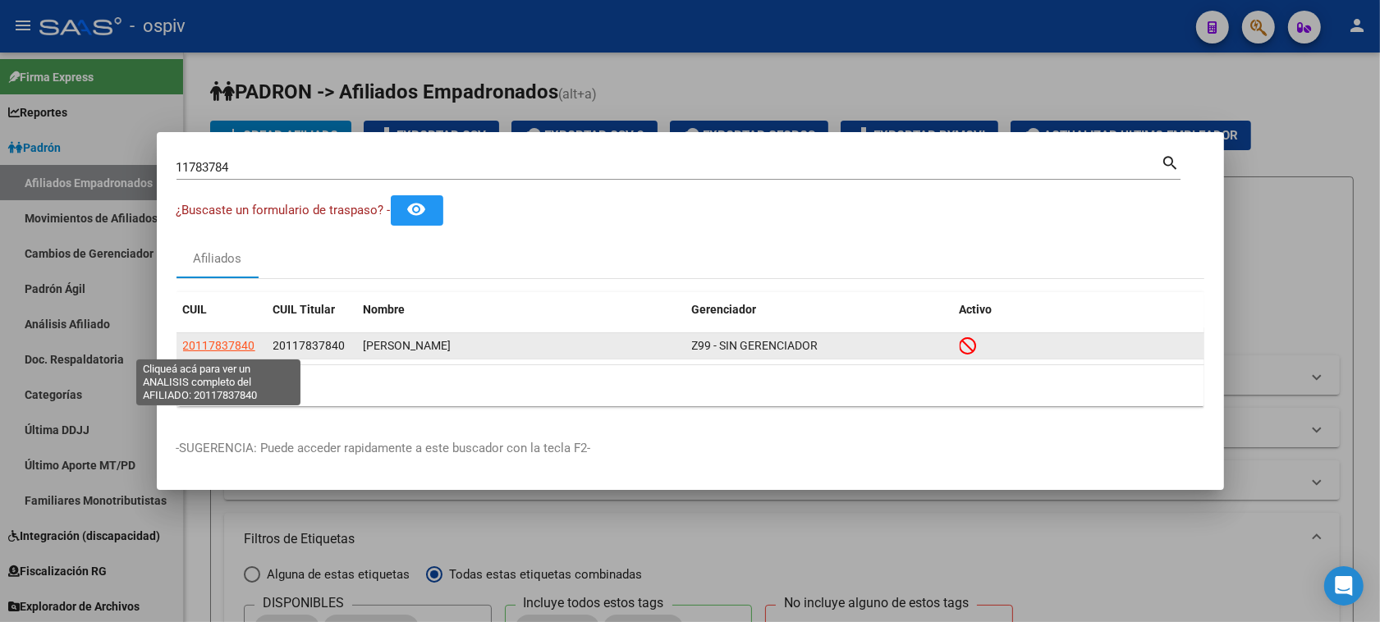
click at [251, 351] on span "20117837840" at bounding box center [219, 345] width 72 height 13
type textarea "20117837840"
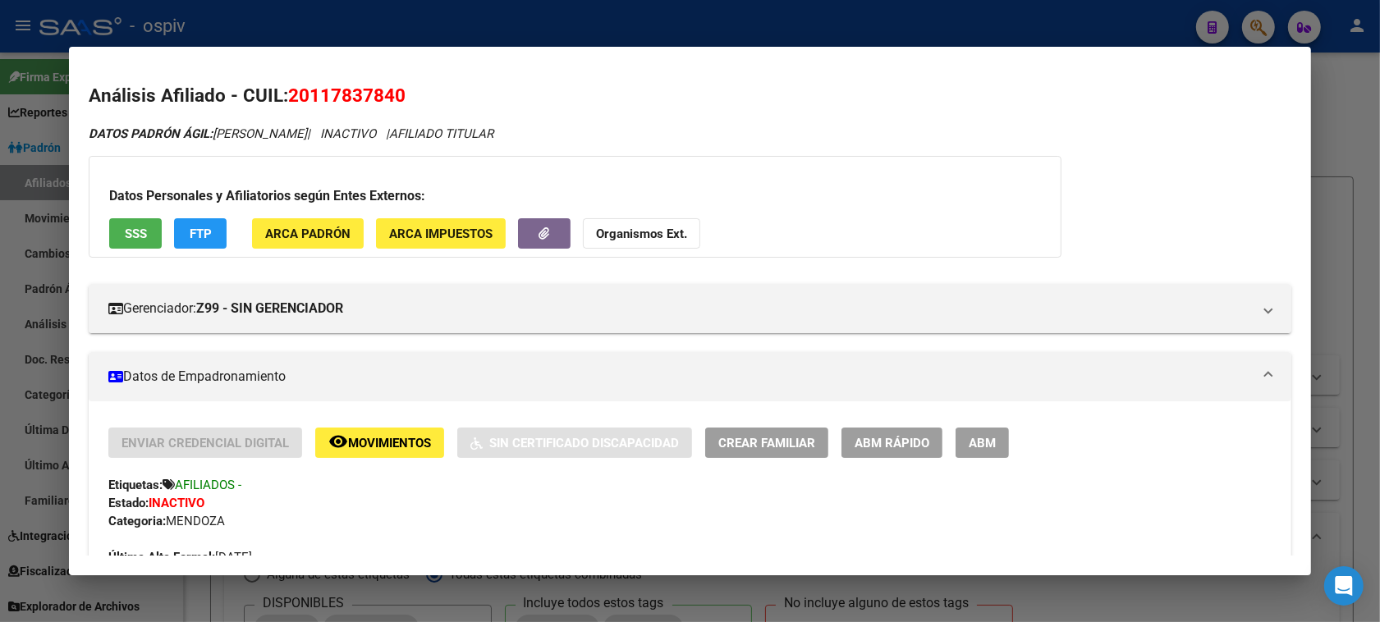
click at [195, 227] on span "FTP" at bounding box center [201, 234] width 22 height 15
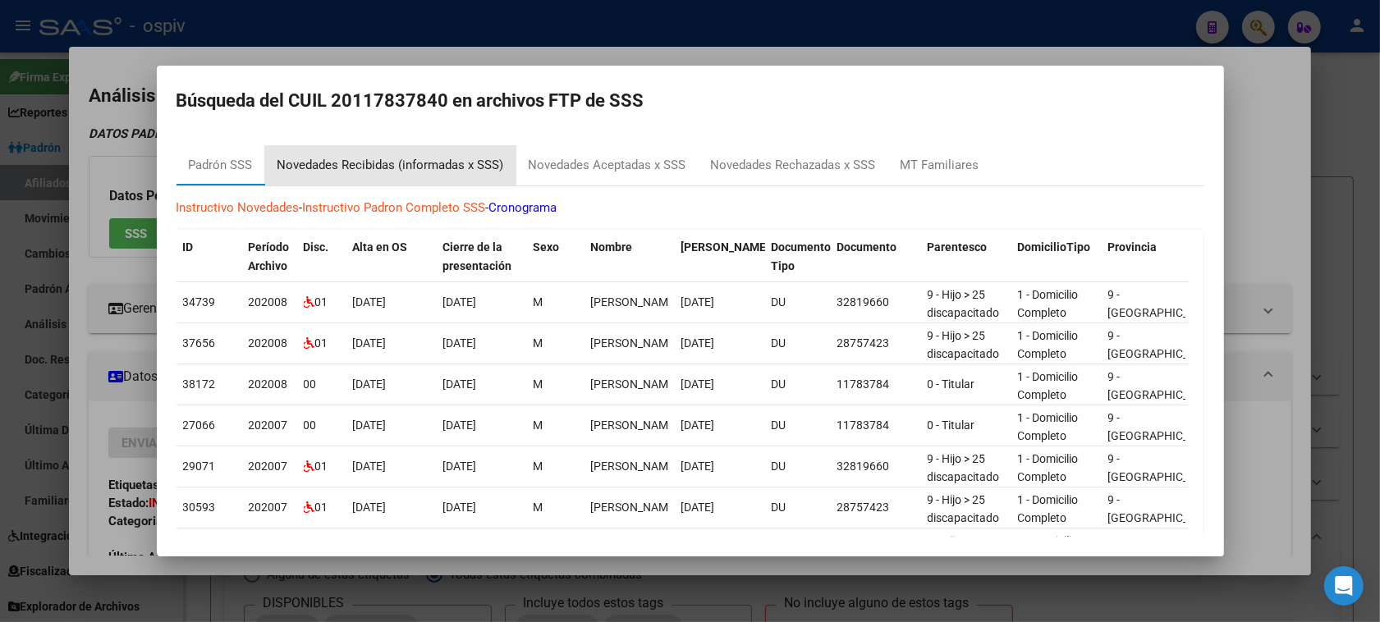
click at [333, 158] on div "Novedades Recibidas (informadas x SSS)" at bounding box center [391, 165] width 227 height 19
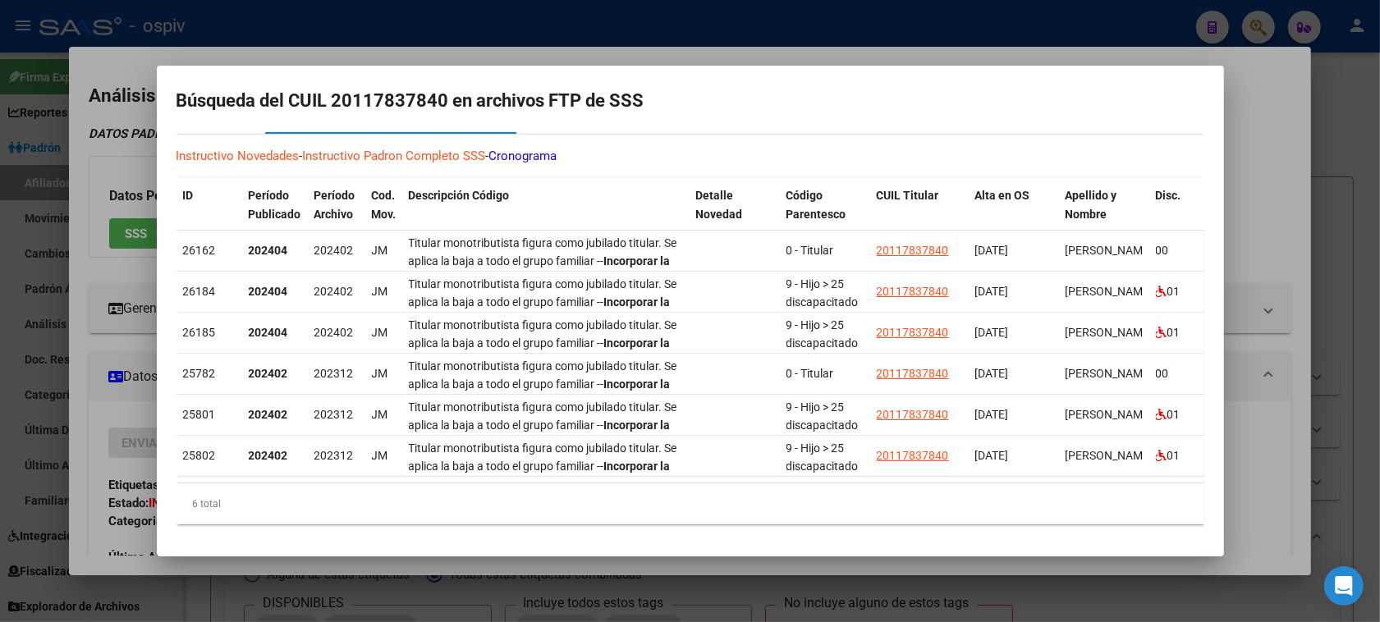
click at [2, 226] on div at bounding box center [690, 311] width 1380 height 622
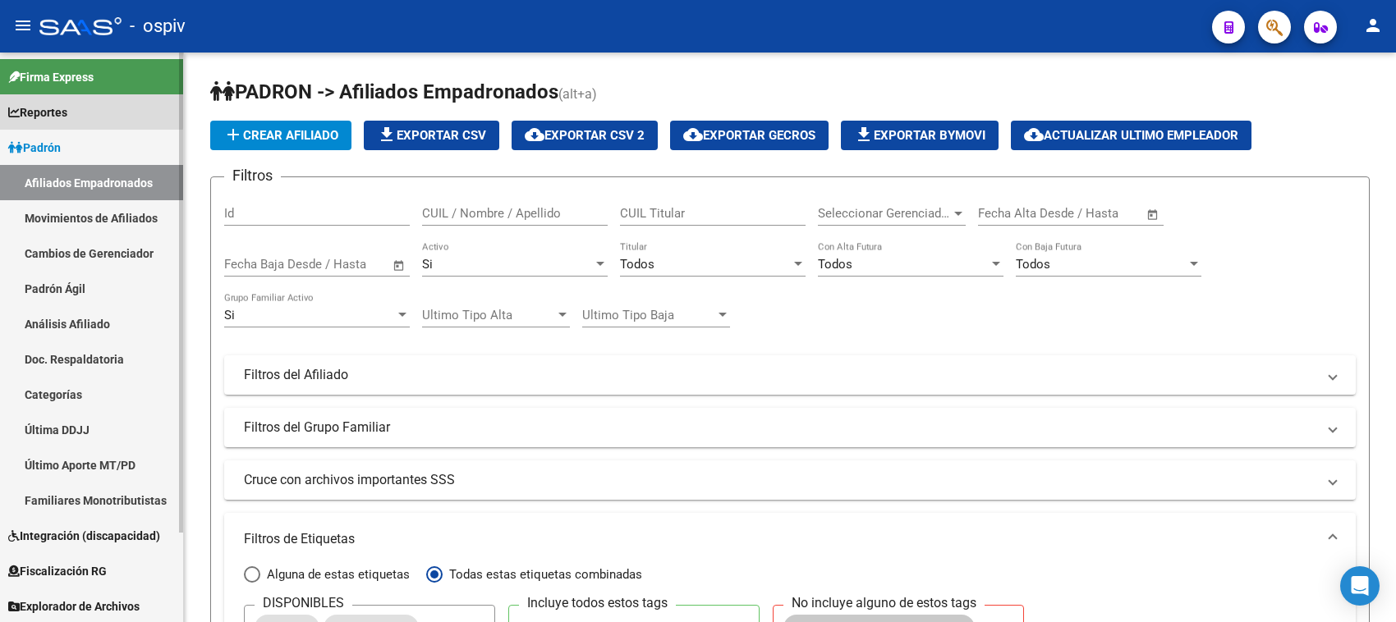
click at [51, 108] on span "Reportes" at bounding box center [37, 112] width 59 height 18
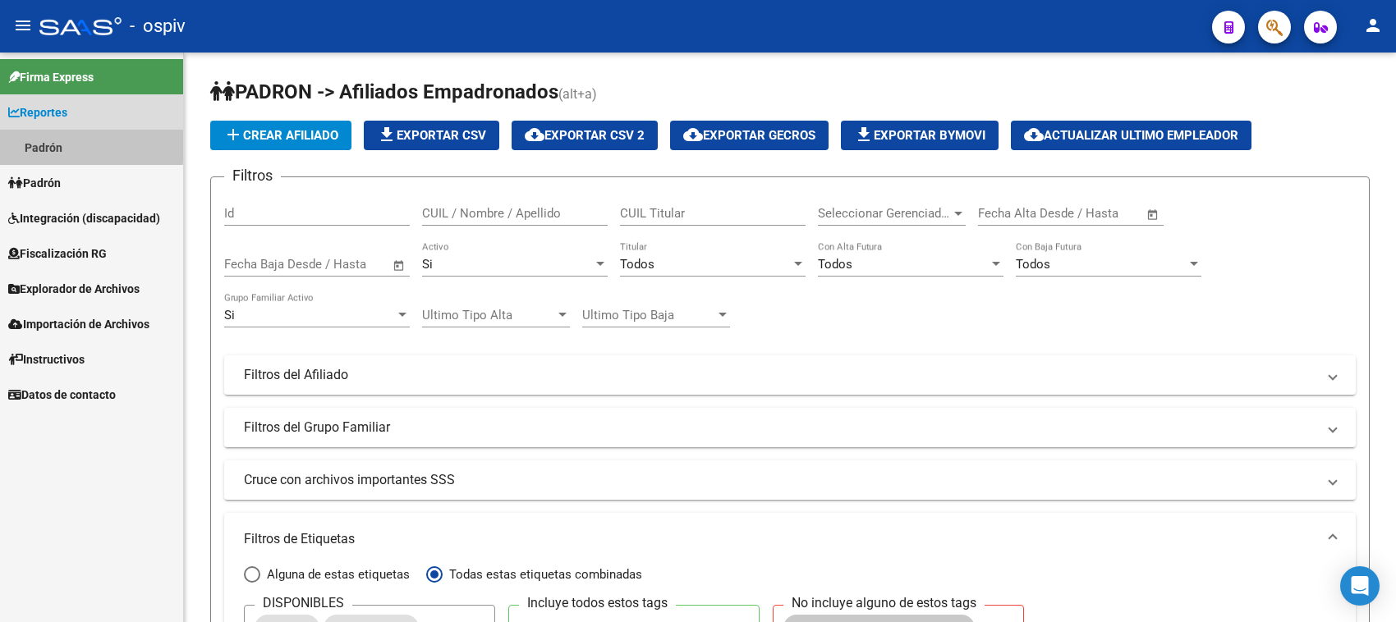
click at [53, 142] on link "Padrón" at bounding box center [91, 147] width 183 height 35
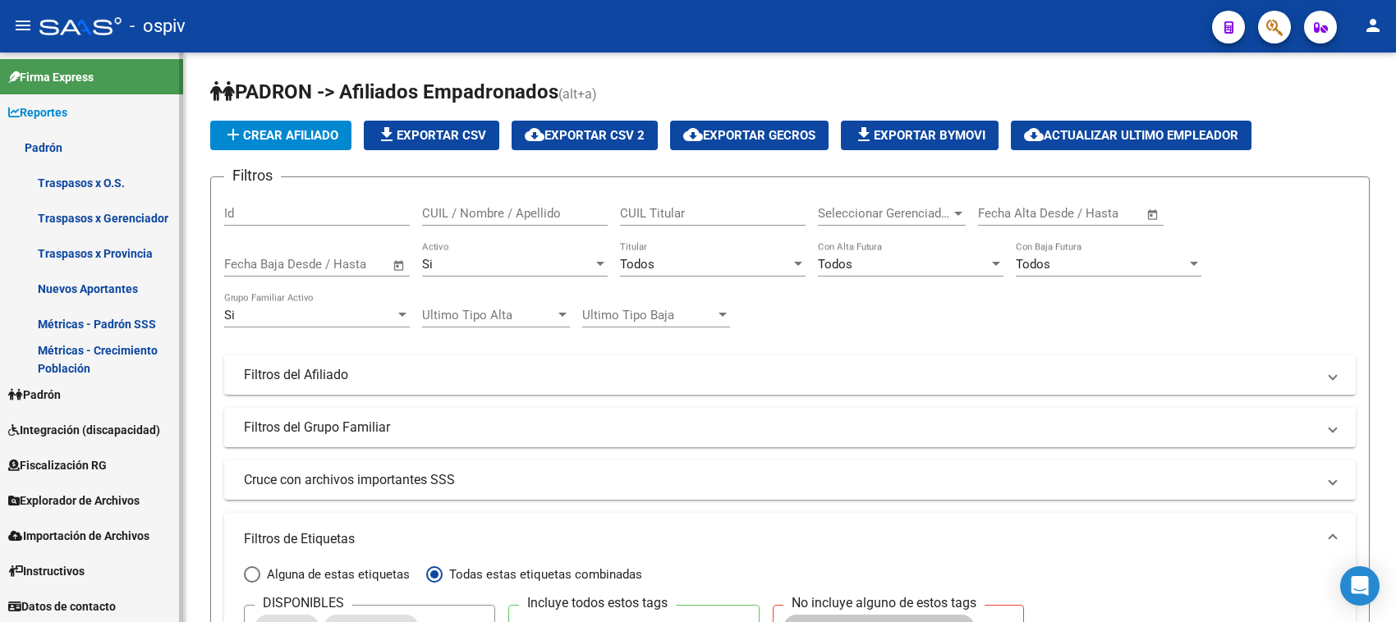
click at [61, 392] on span "Padrón" at bounding box center [34, 395] width 53 height 18
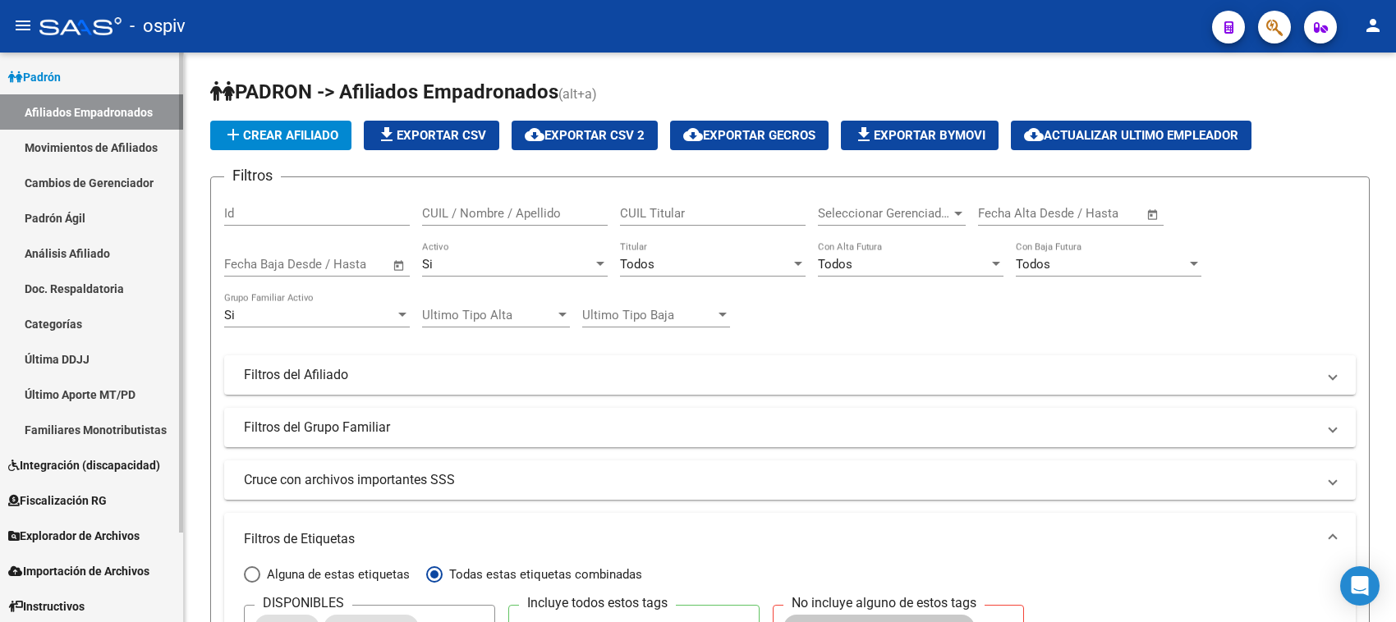
scroll to position [107, 0]
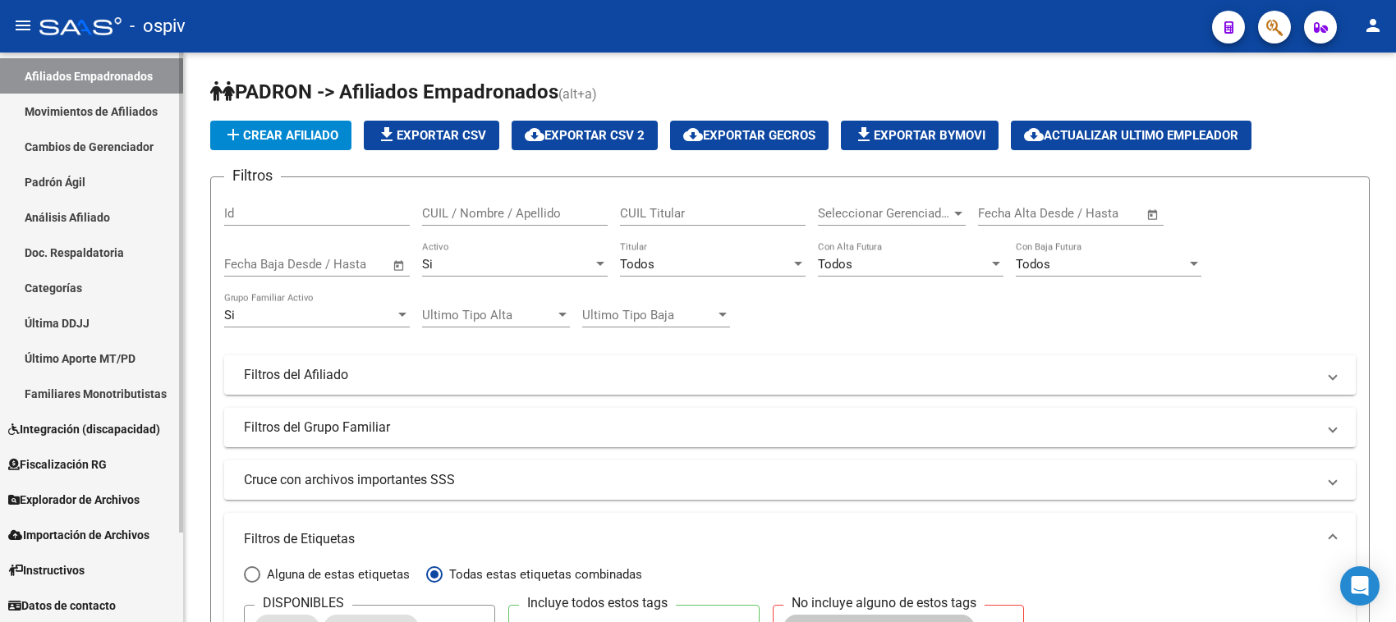
click at [96, 79] on link "Afiliados Empadronados" at bounding box center [91, 75] width 183 height 35
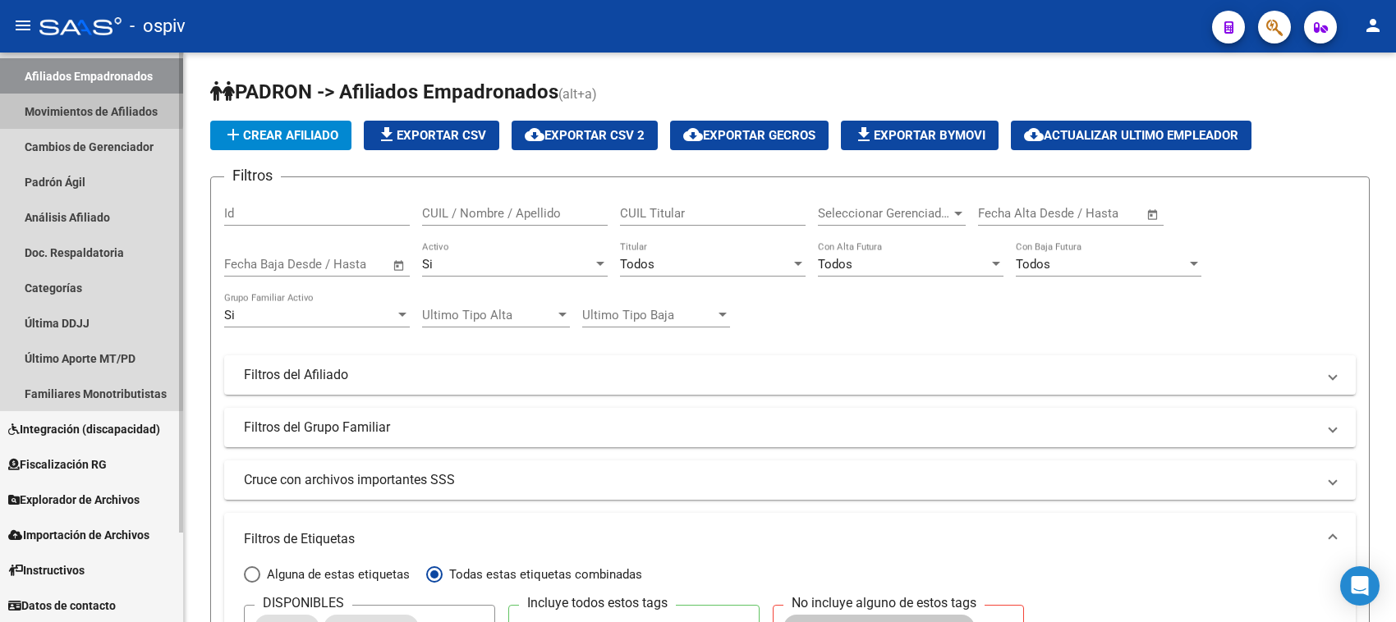
click at [84, 108] on link "Movimientos de Afiliados" at bounding box center [91, 111] width 183 height 35
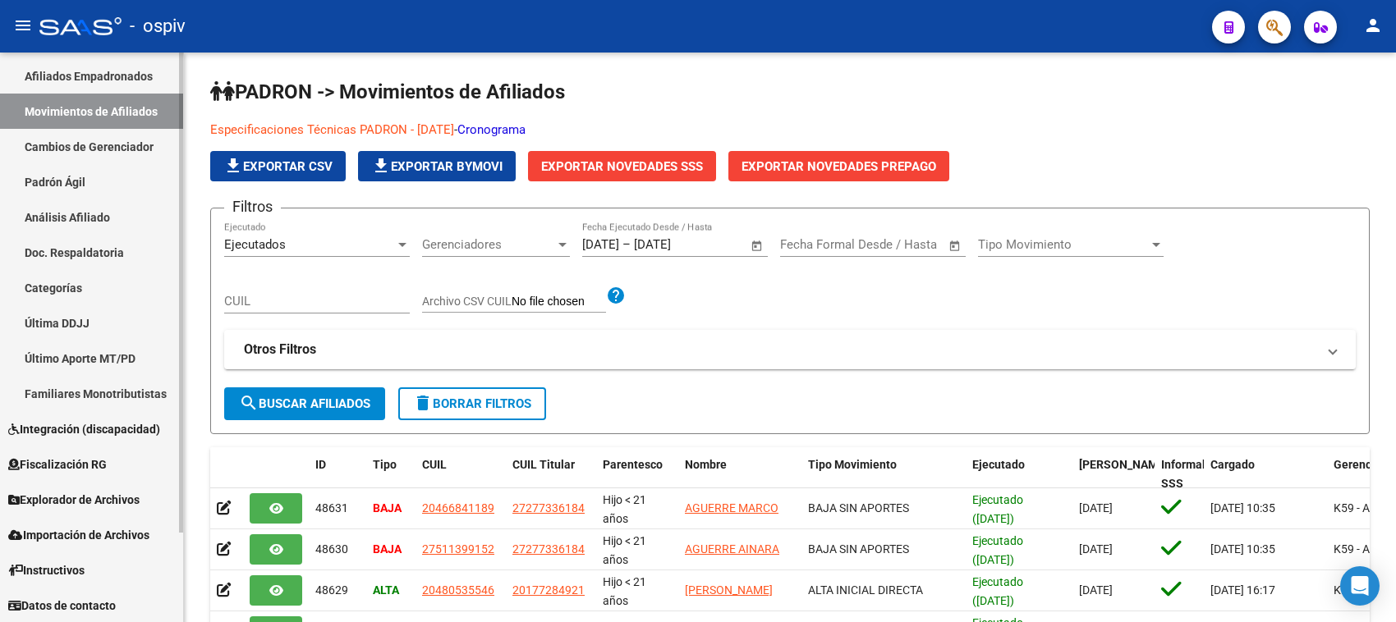
click at [93, 78] on link "Afiliados Empadronados" at bounding box center [91, 75] width 183 height 35
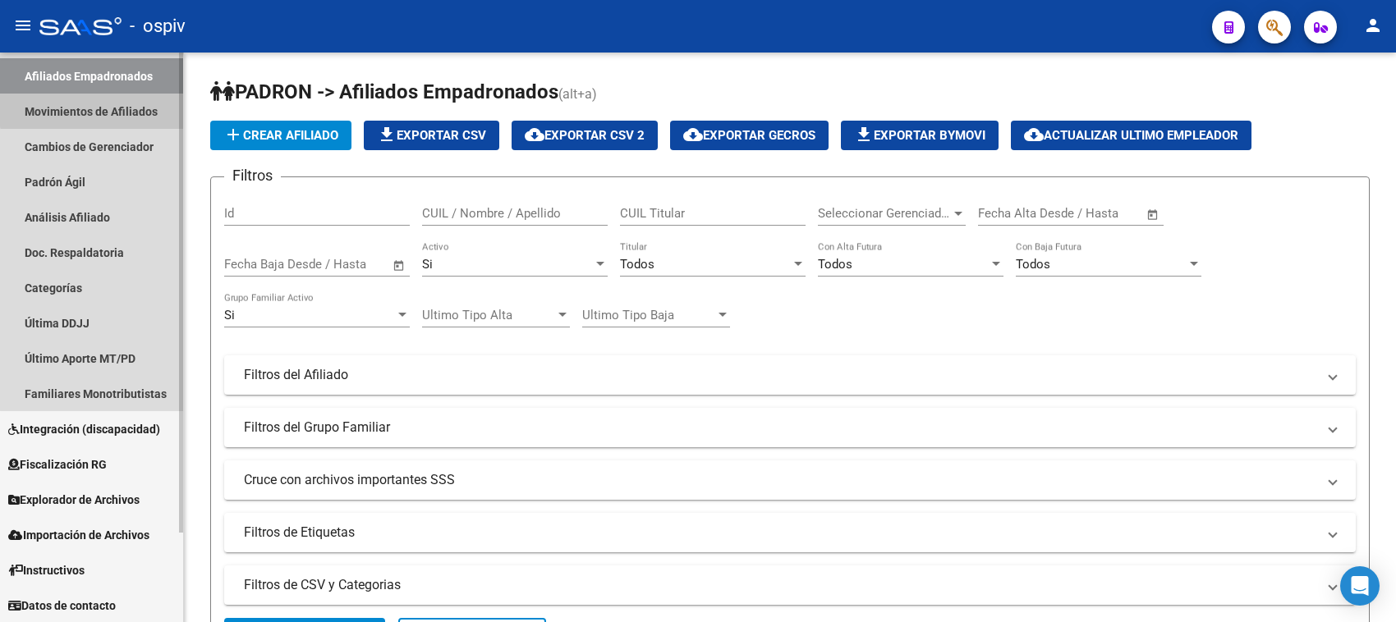
click at [109, 108] on link "Movimientos de Afiliados" at bounding box center [91, 111] width 183 height 35
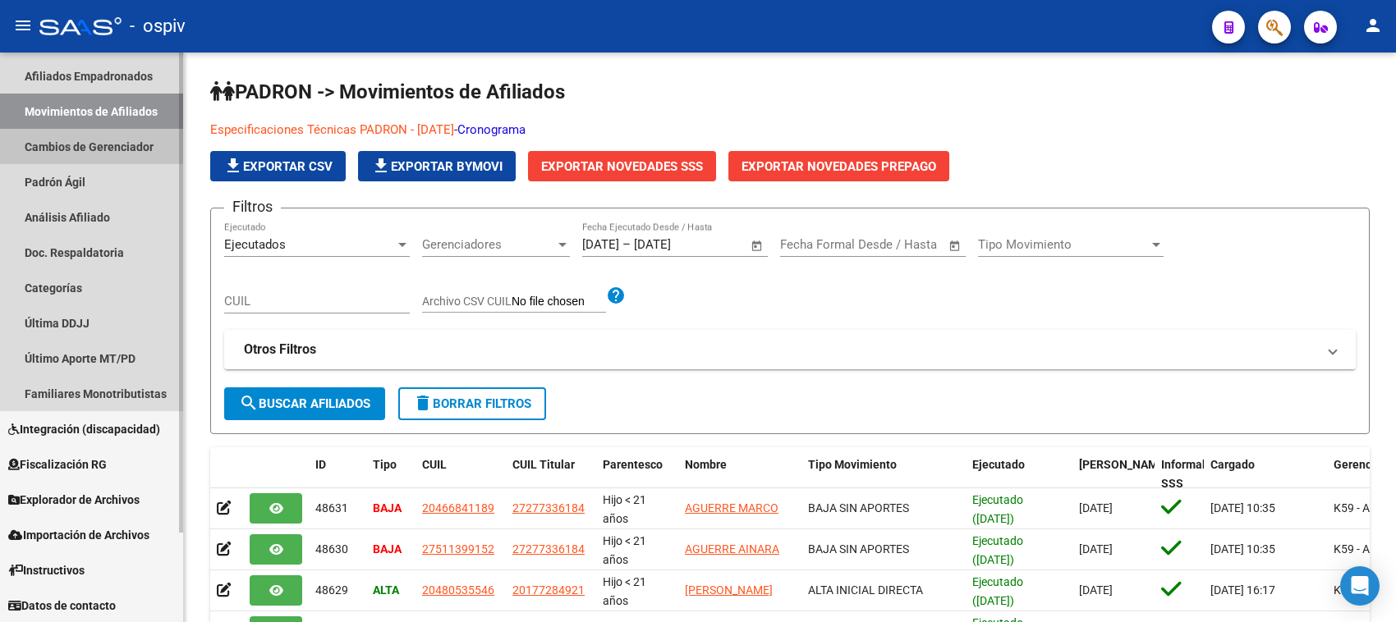
click at [104, 141] on link "Cambios de Gerenciador" at bounding box center [91, 146] width 183 height 35
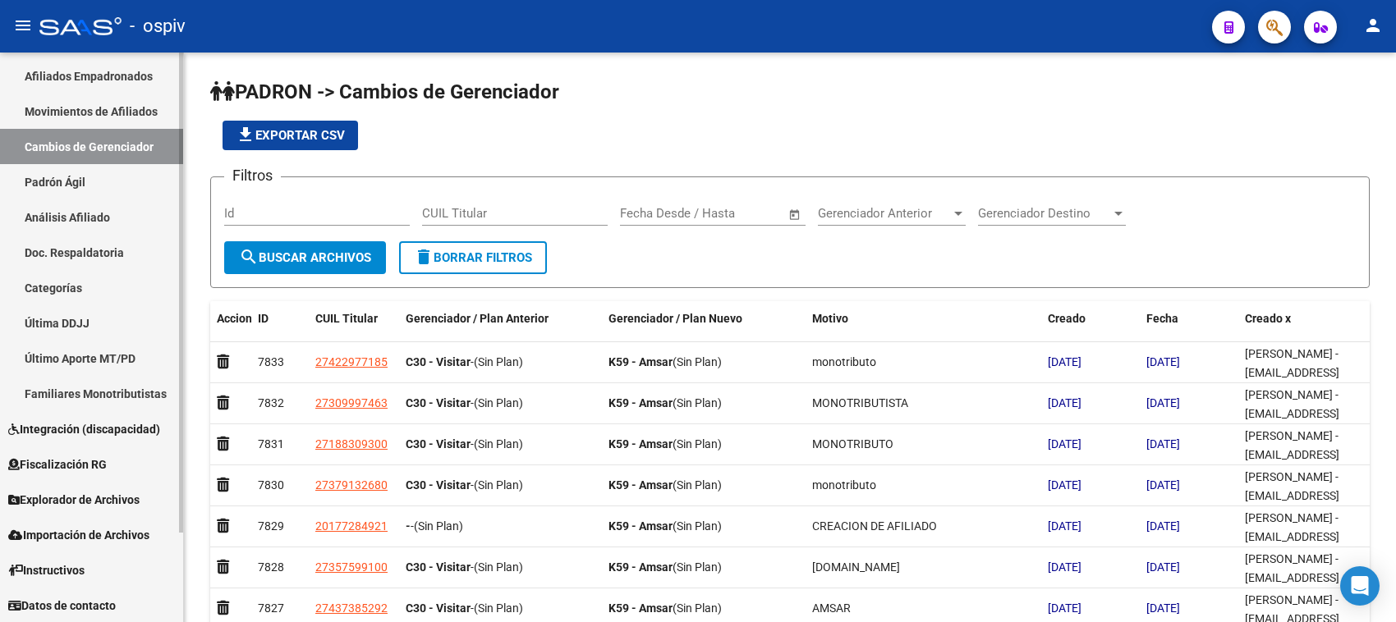
click at [109, 68] on link "Afiliados Empadronados" at bounding box center [91, 75] width 183 height 35
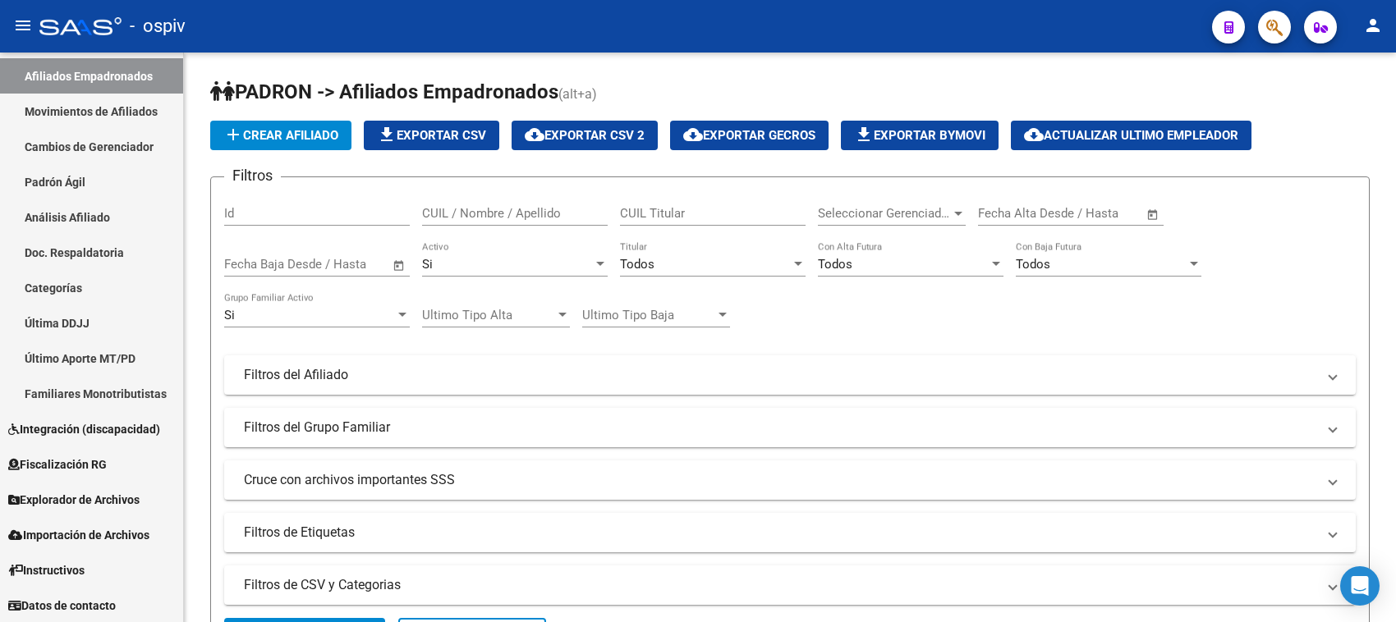
click at [18, 25] on mat-icon "menu" at bounding box center [23, 26] width 20 height 20
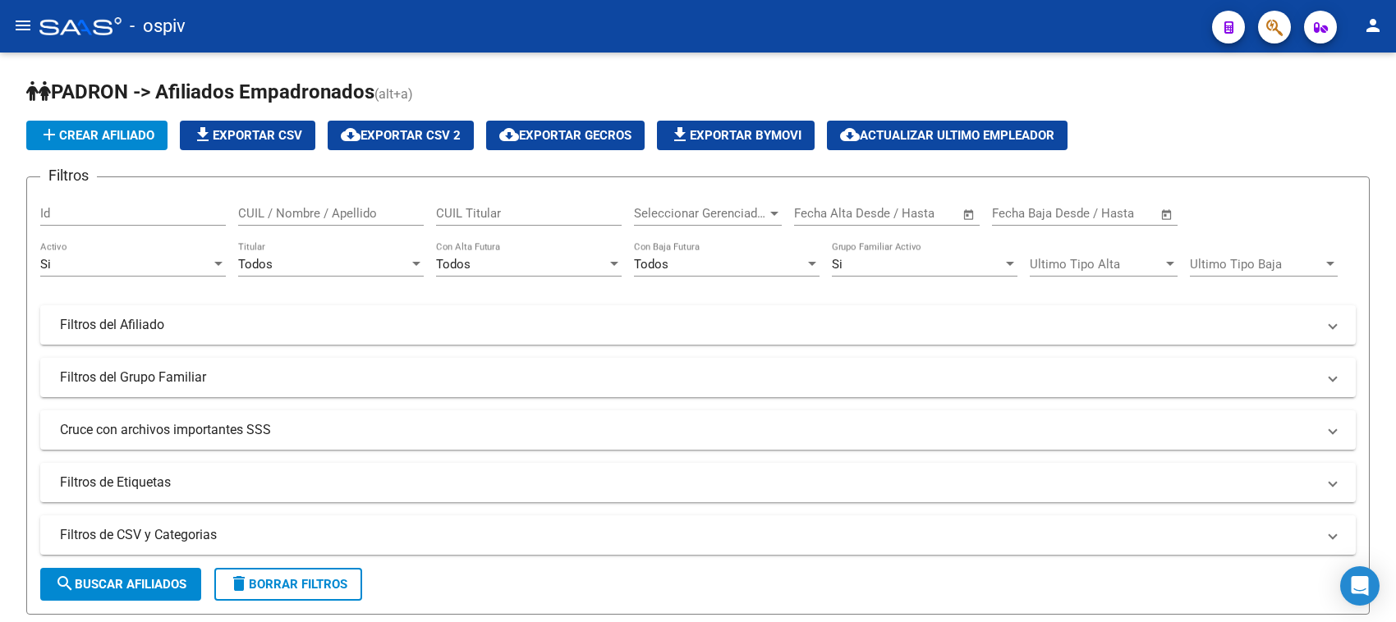
click at [22, 25] on mat-icon "menu" at bounding box center [23, 26] width 20 height 20
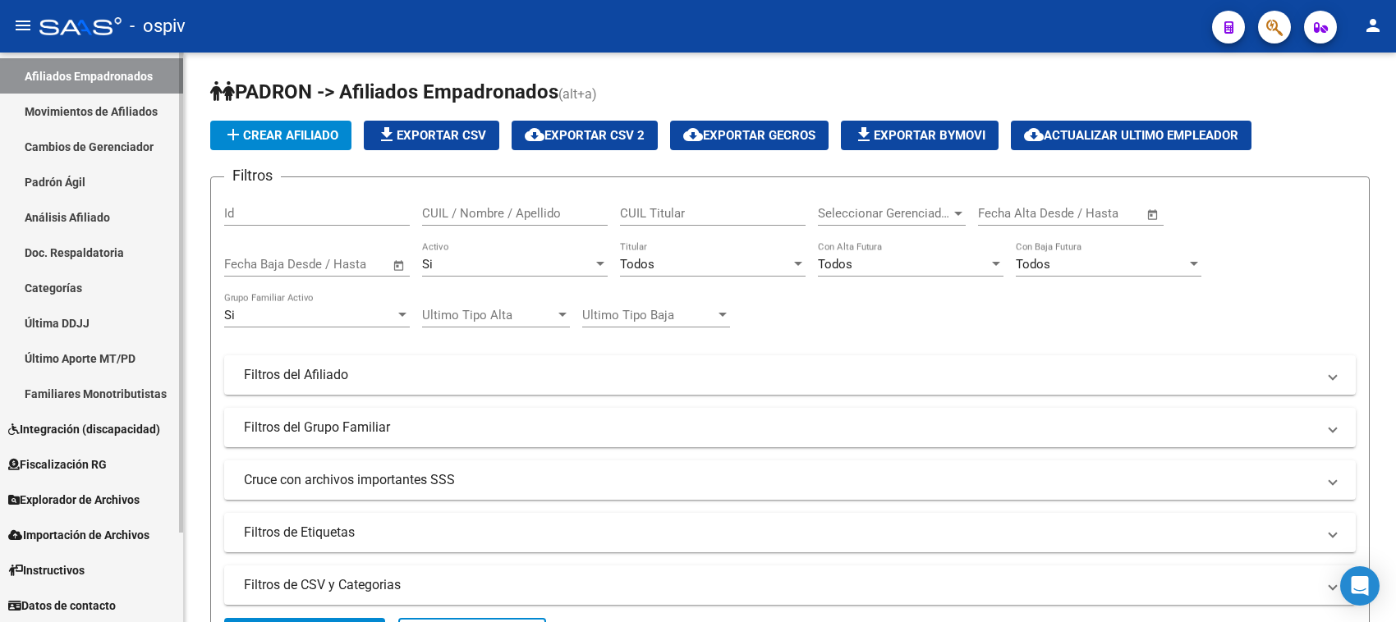
click at [103, 71] on link "Afiliados Empadronados" at bounding box center [91, 75] width 183 height 35
click at [78, 568] on span "Instructivos" at bounding box center [46, 571] width 76 height 18
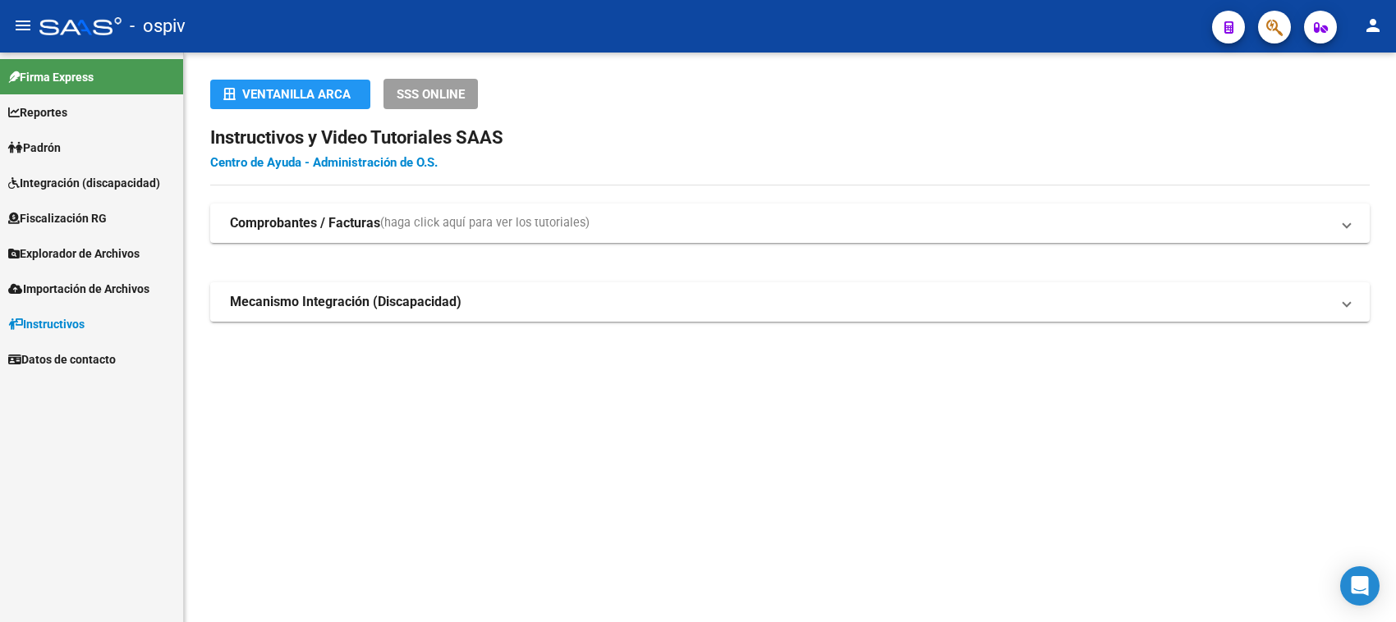
click at [365, 160] on link "Centro de Ayuda - Administración de O.S." at bounding box center [323, 162] width 227 height 15
click at [52, 148] on span "Padrón" at bounding box center [34, 148] width 53 height 18
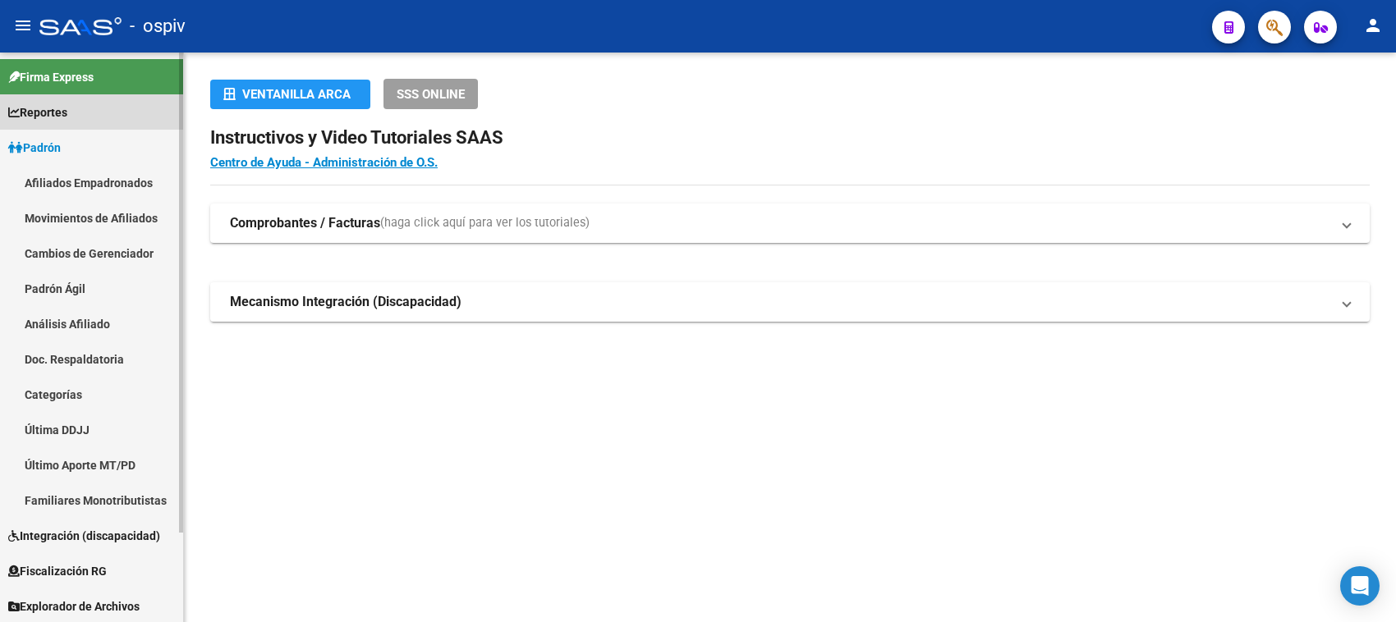
click at [52, 104] on span "Reportes" at bounding box center [37, 112] width 59 height 18
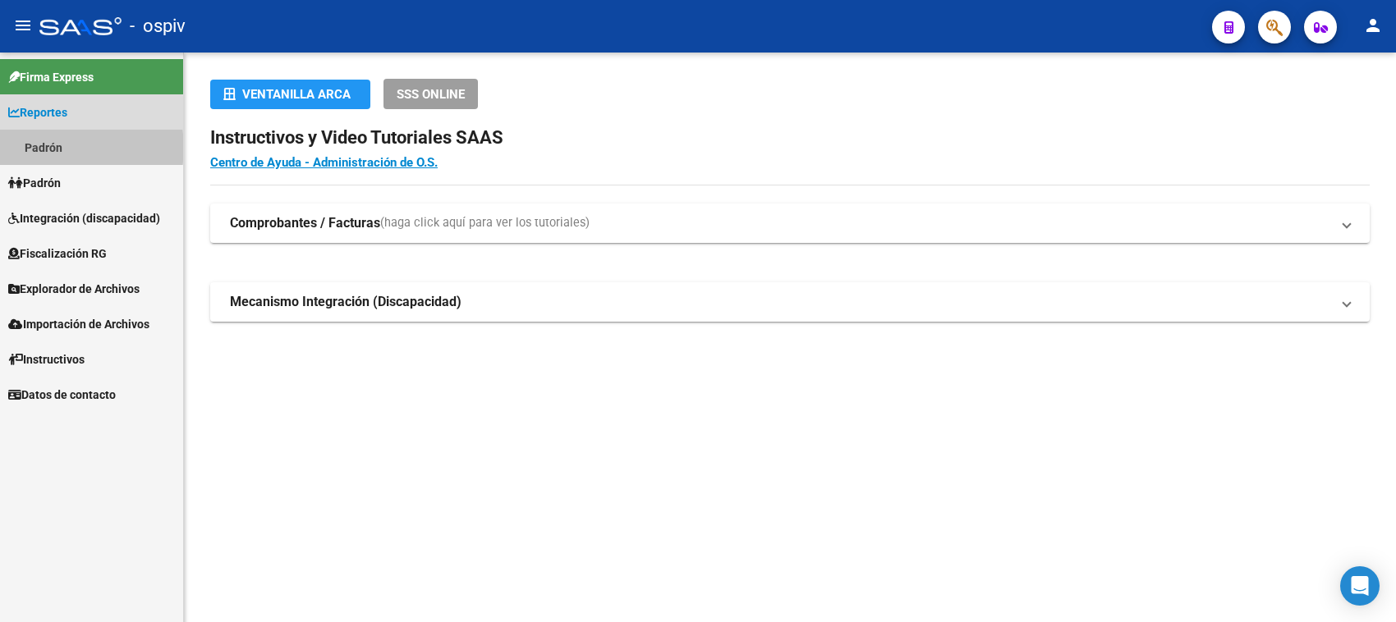
click at [60, 148] on link "Padrón" at bounding box center [91, 147] width 183 height 35
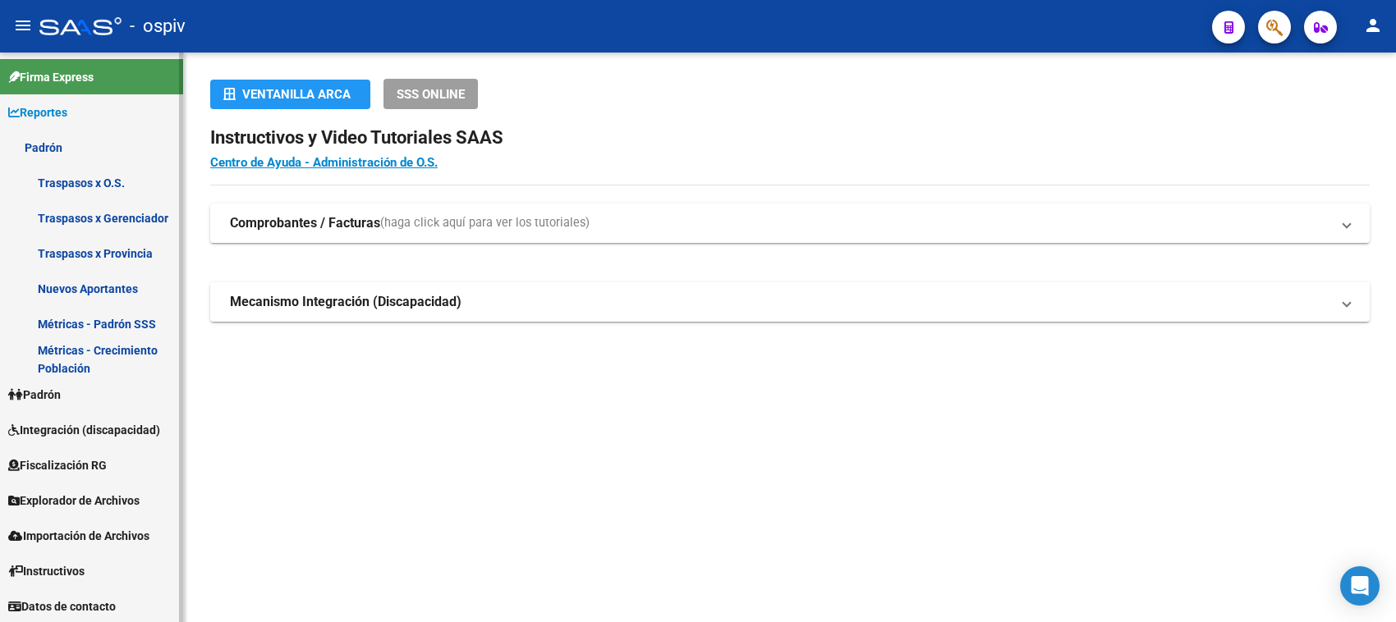
click at [85, 388] on link "Padrón" at bounding box center [91, 394] width 183 height 35
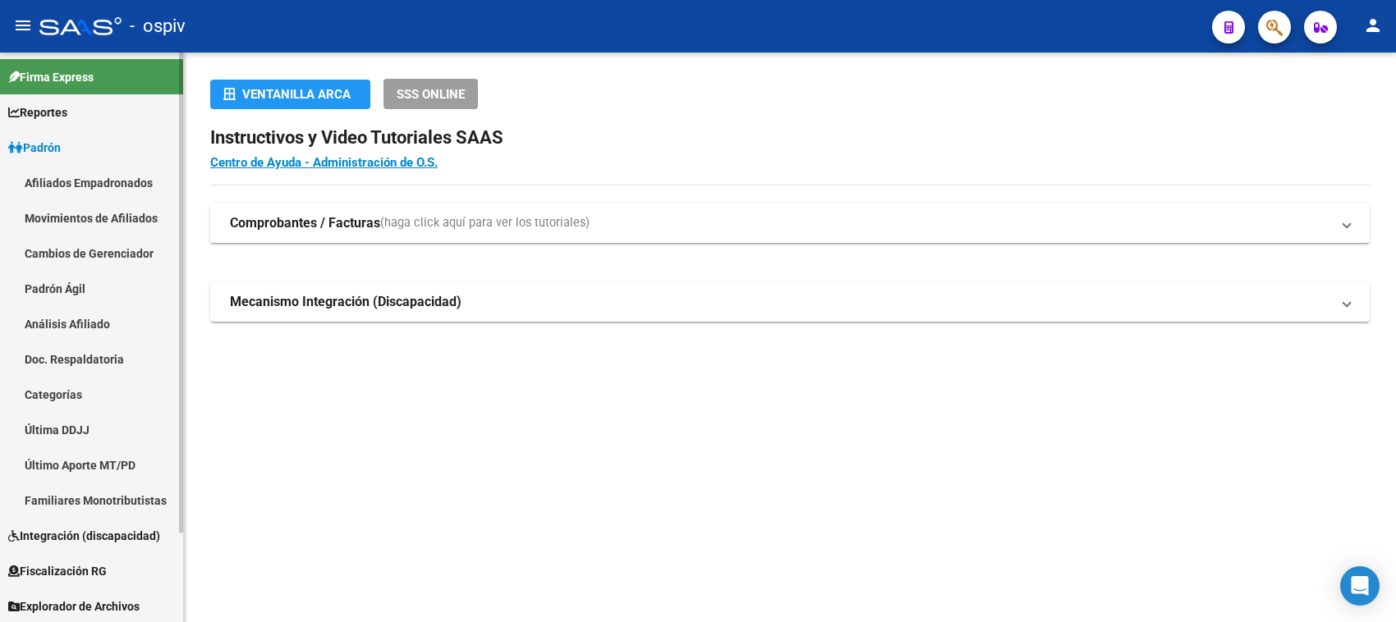
click at [79, 103] on link "Reportes" at bounding box center [91, 111] width 183 height 35
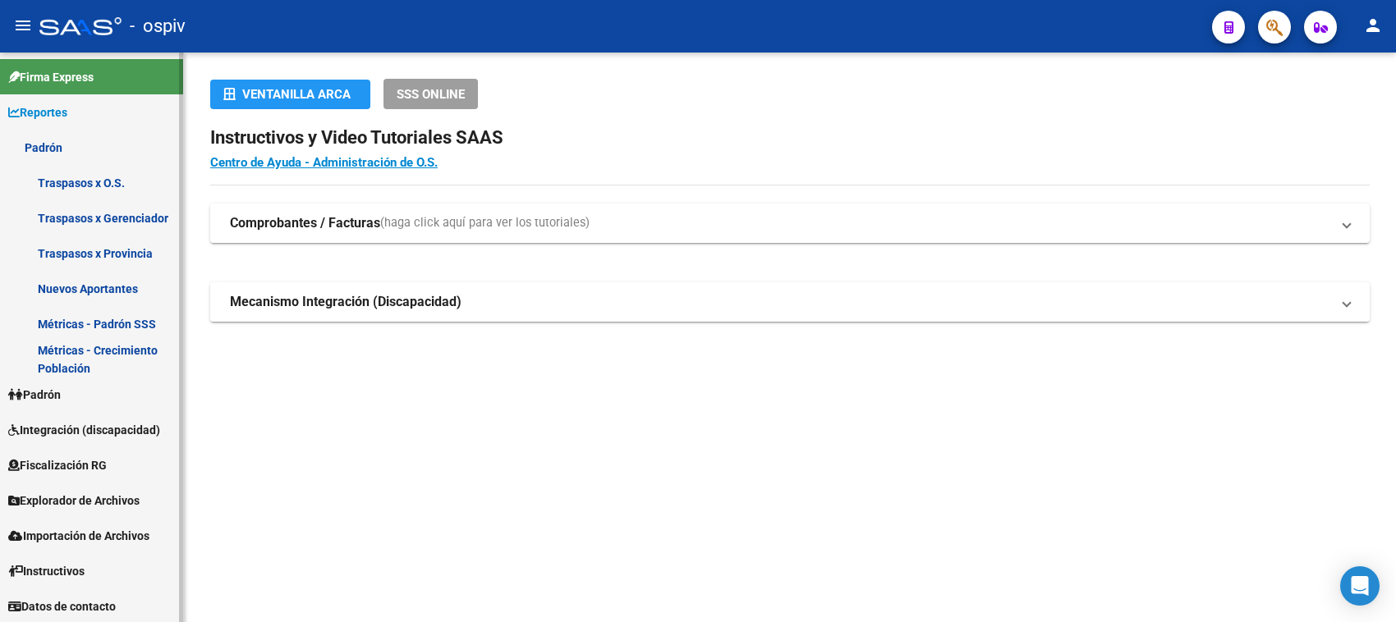
click at [48, 397] on span "Padrón" at bounding box center [34, 395] width 53 height 18
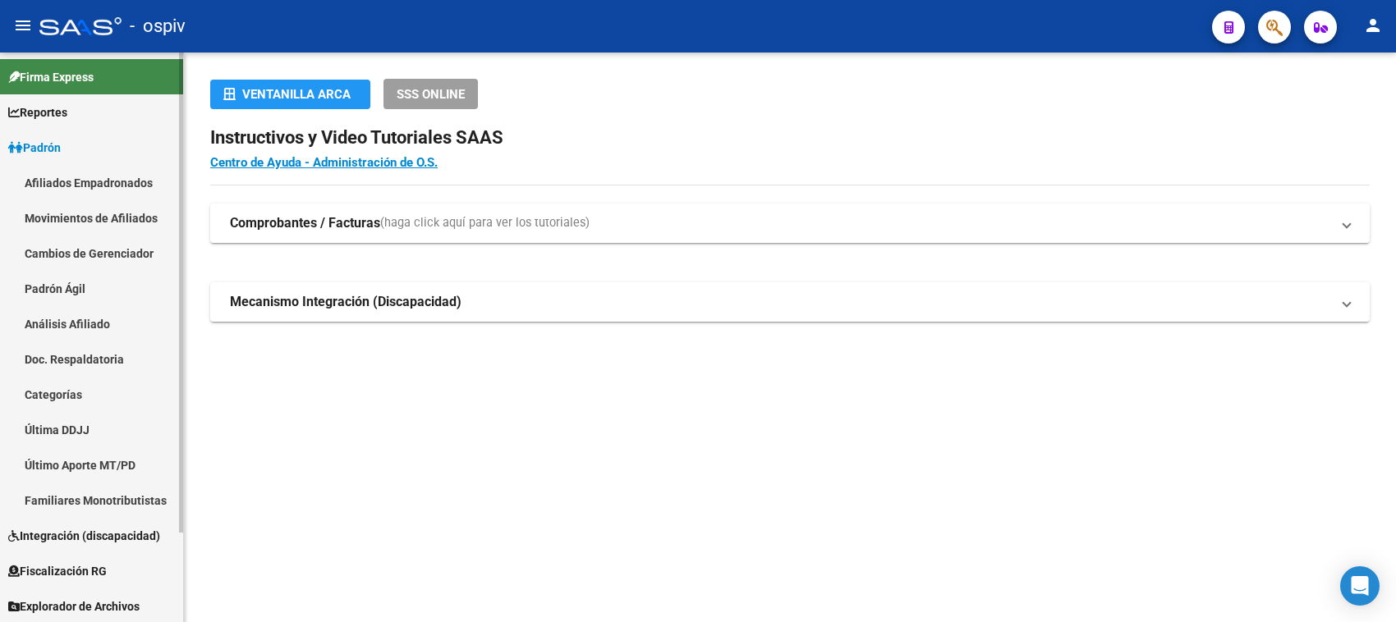
click at [80, 72] on span "Firma Express" at bounding box center [50, 77] width 85 height 18
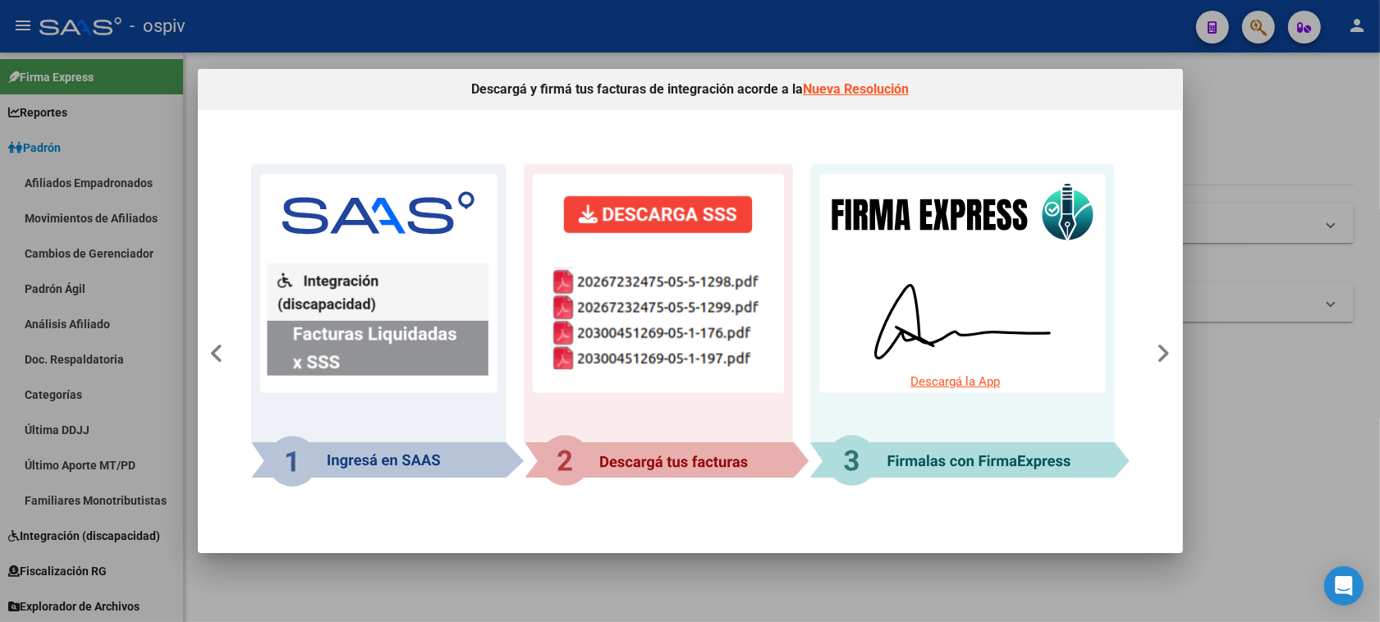
click at [1287, 138] on div at bounding box center [690, 311] width 1380 height 622
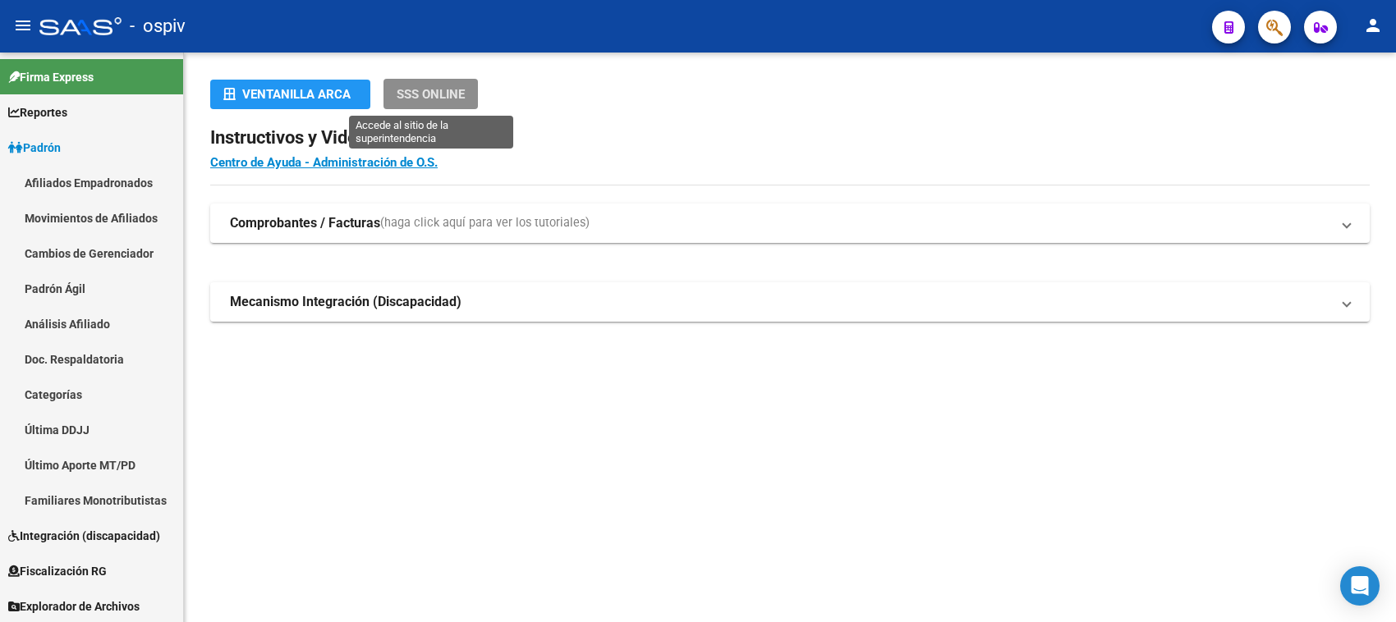
click at [436, 92] on span "SSS ONLINE" at bounding box center [431, 94] width 68 height 15
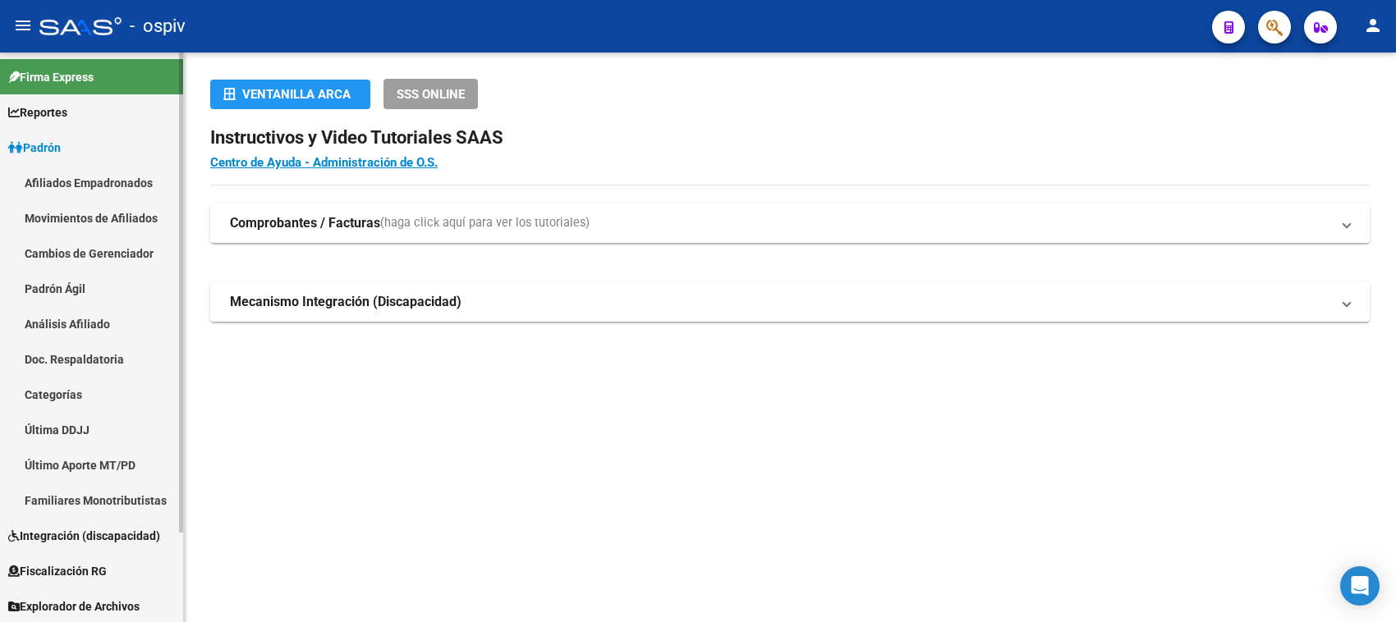
click at [63, 186] on link "Afiliados Empadronados" at bounding box center [91, 182] width 183 height 35
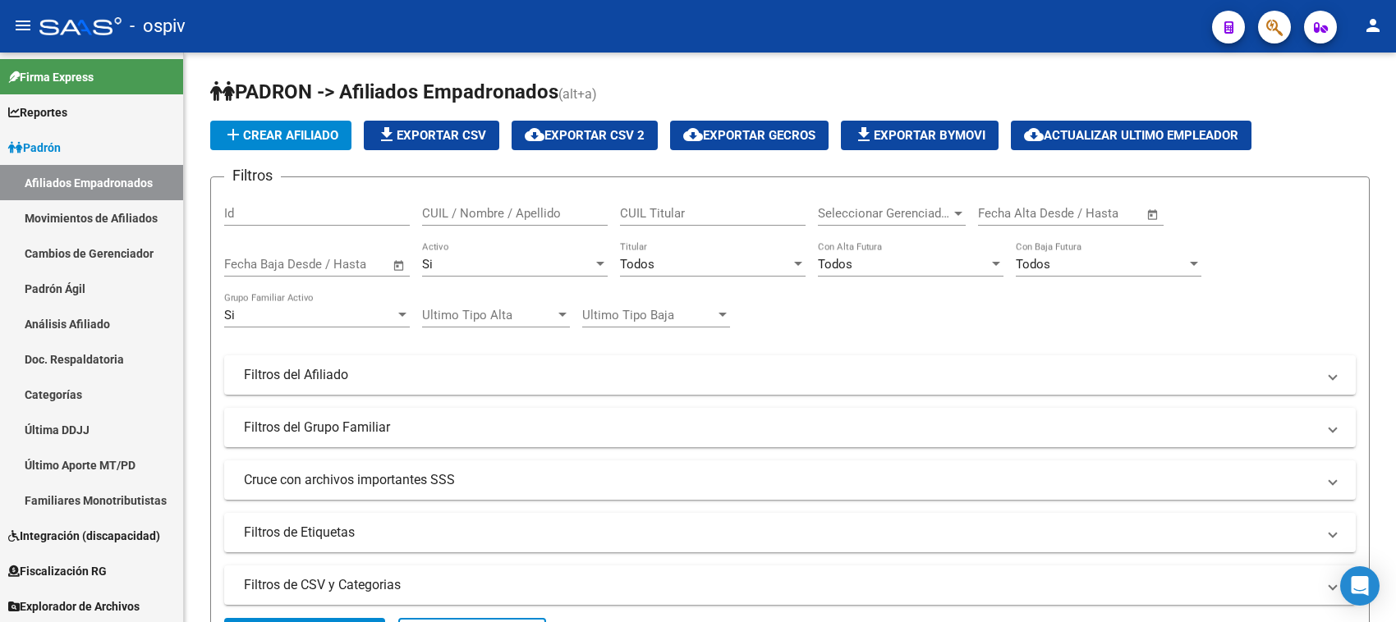
click at [1371, 21] on mat-icon "person" at bounding box center [1373, 26] width 20 height 20
click at [842, 80] on div at bounding box center [698, 311] width 1396 height 622
click at [1278, 16] on span "button" at bounding box center [1274, 28] width 16 height 34
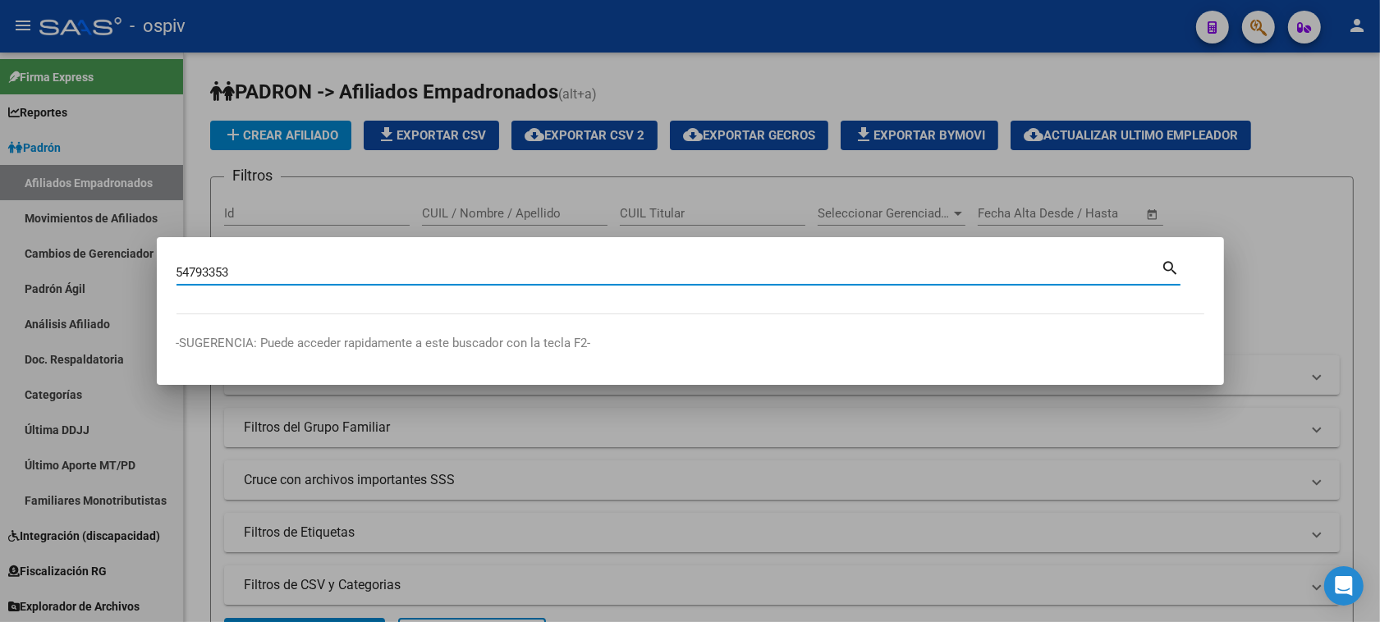
type input "54793353"
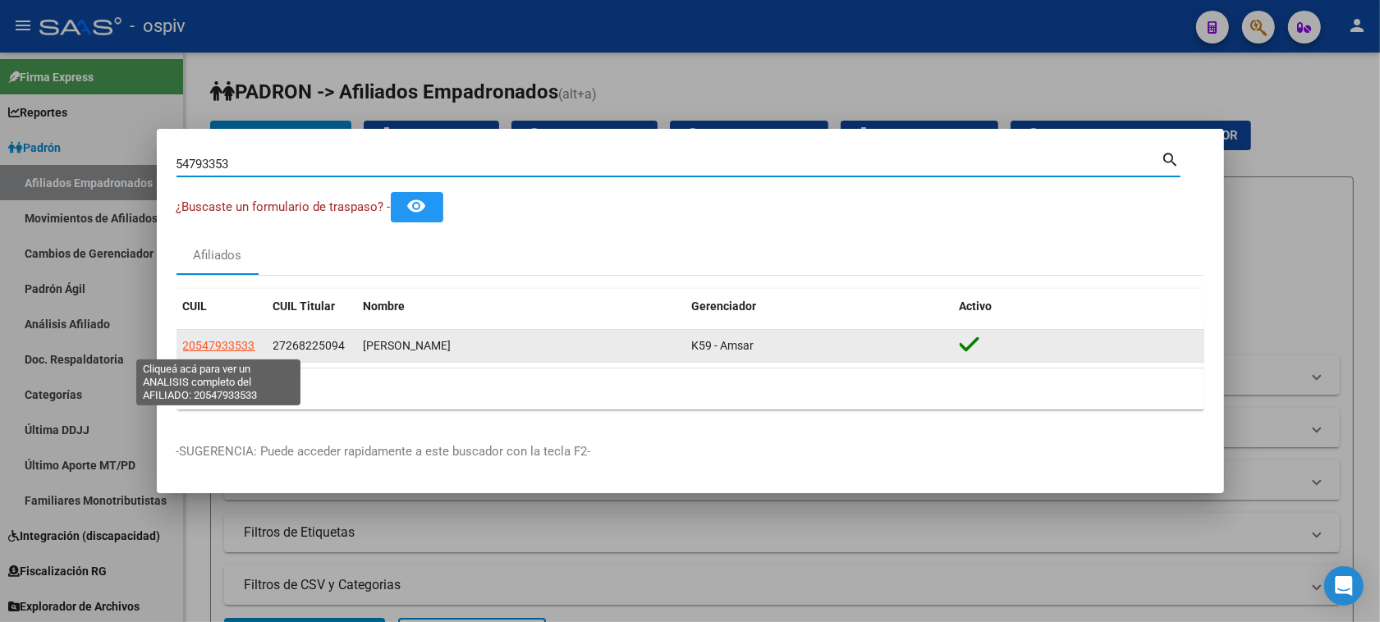
click at [216, 347] on span "20547933533" at bounding box center [219, 345] width 72 height 13
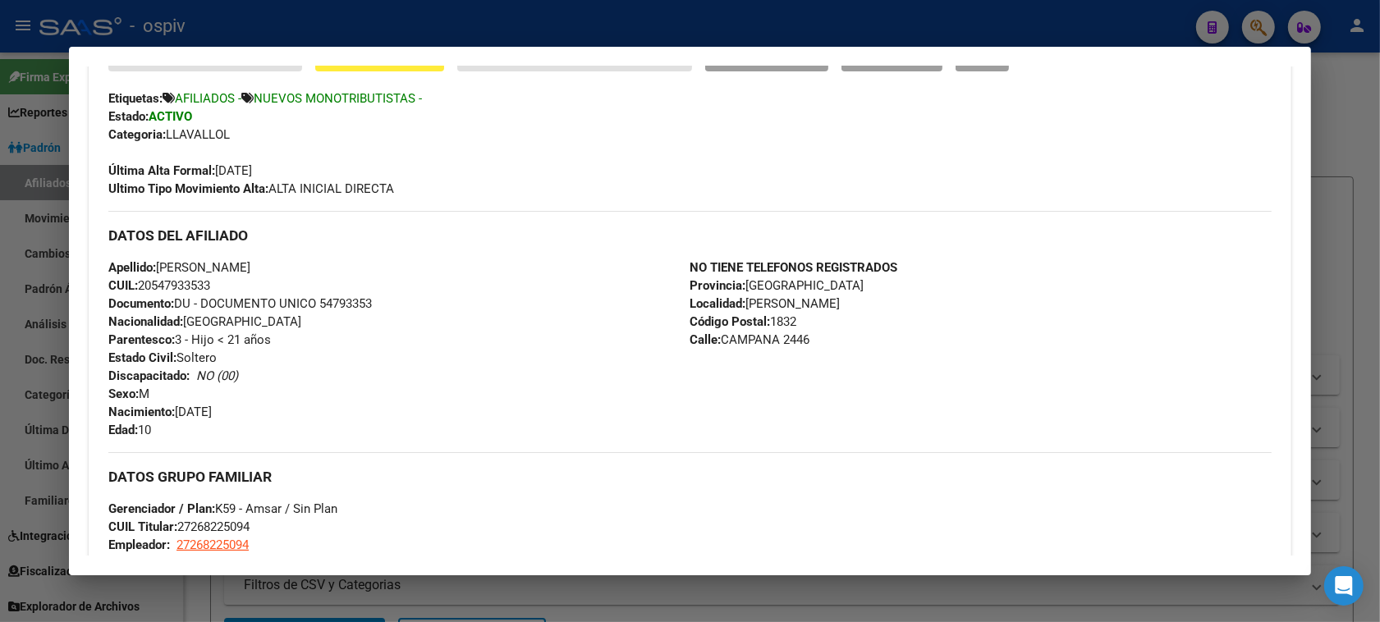
scroll to position [489, 0]
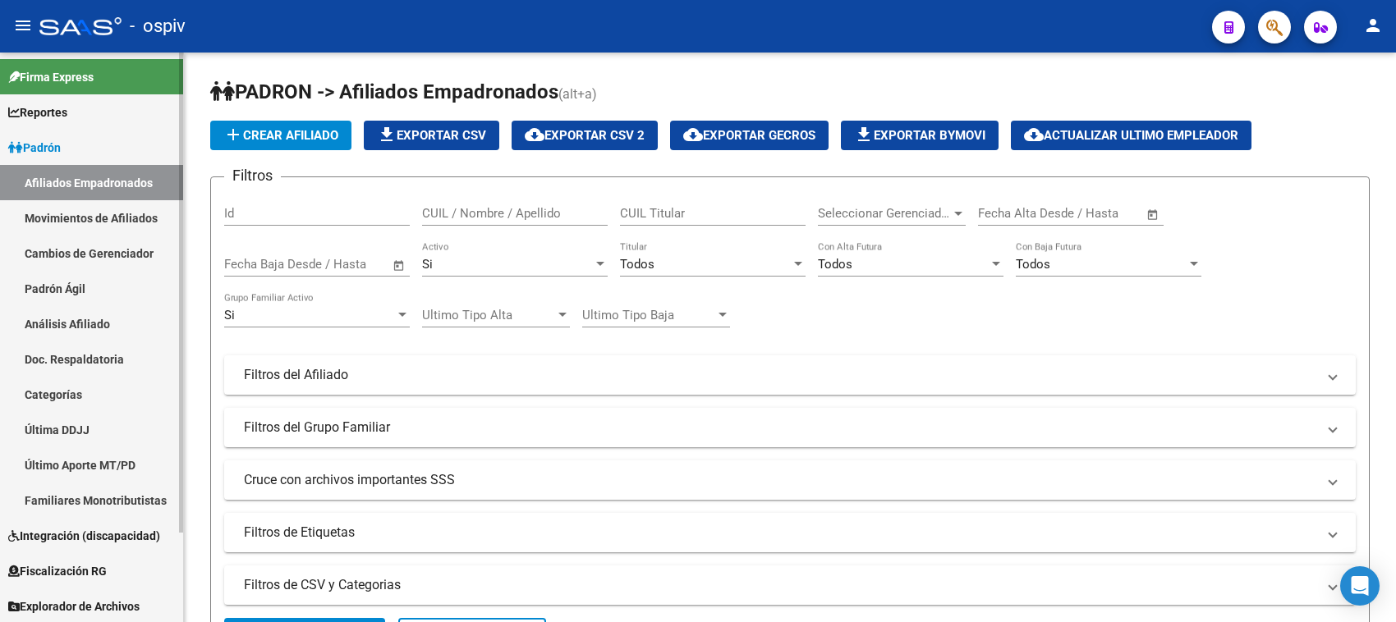
click at [107, 181] on link "Afiliados Empadronados" at bounding box center [91, 182] width 183 height 35
click at [60, 113] on span "Reportes" at bounding box center [37, 112] width 59 height 18
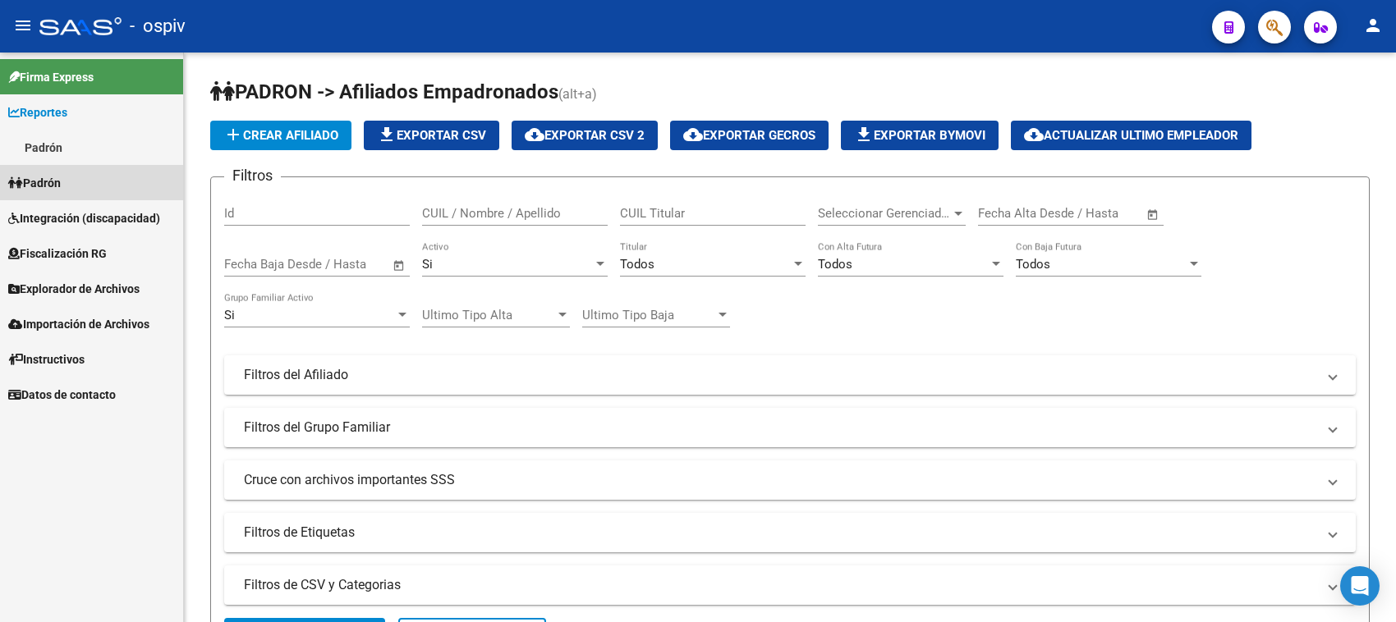
click at [61, 181] on span "Padrón" at bounding box center [34, 183] width 53 height 18
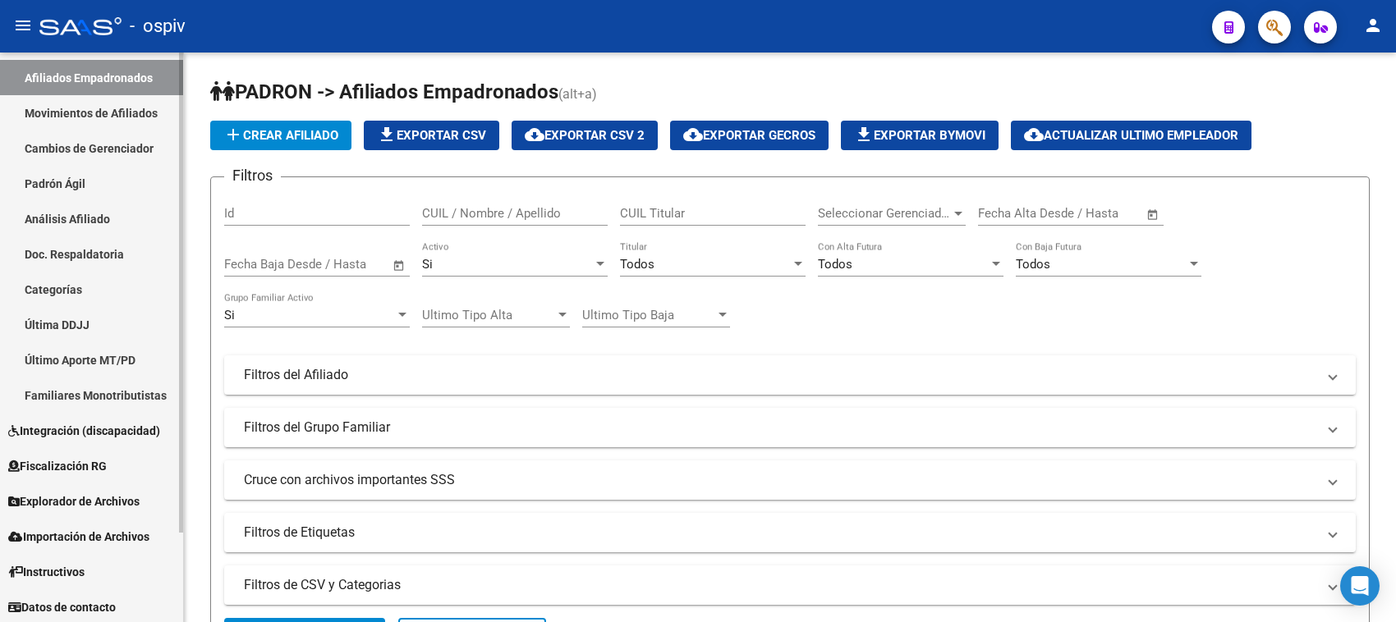
scroll to position [107, 0]
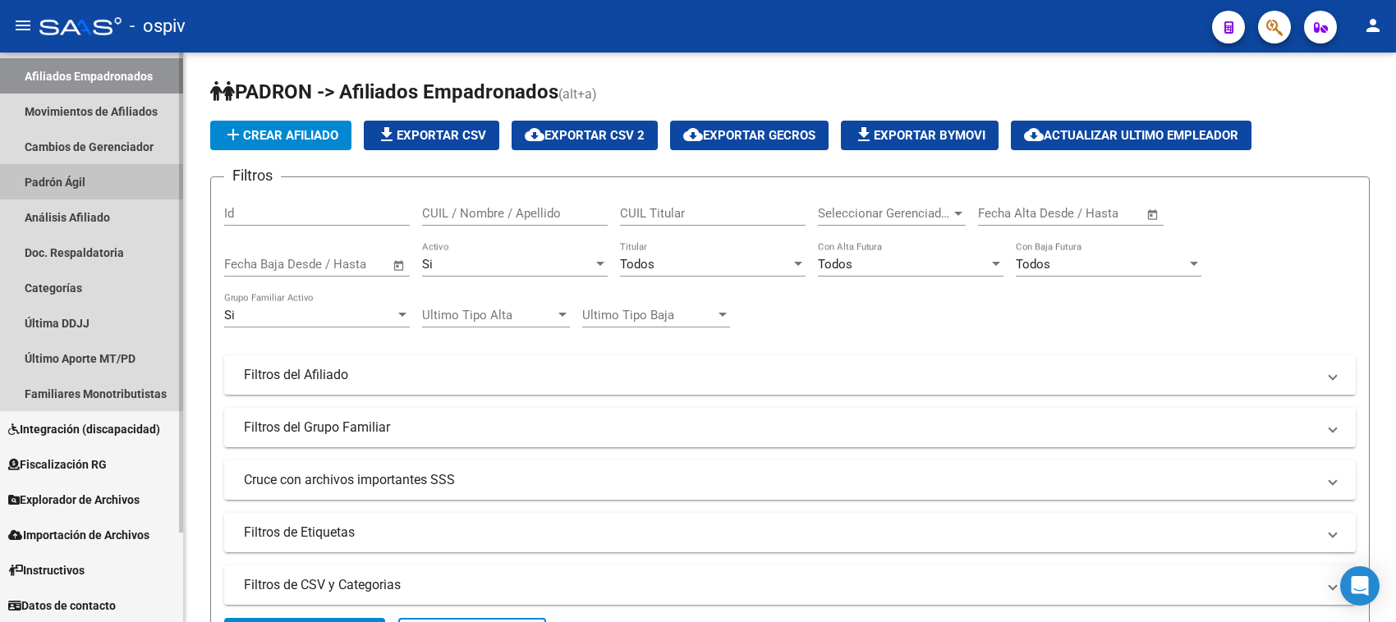
click at [90, 185] on link "Padrón Ágil" at bounding box center [91, 181] width 183 height 35
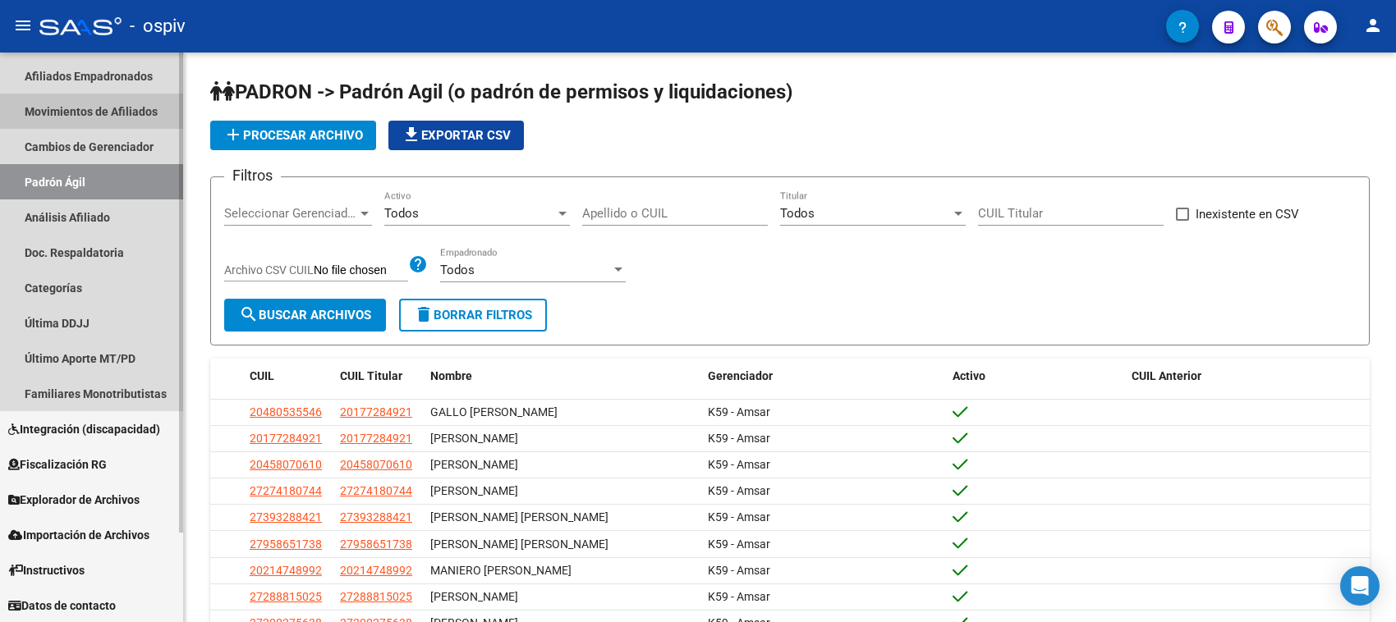
click at [45, 108] on link "Movimientos de Afiliados" at bounding box center [91, 111] width 183 height 35
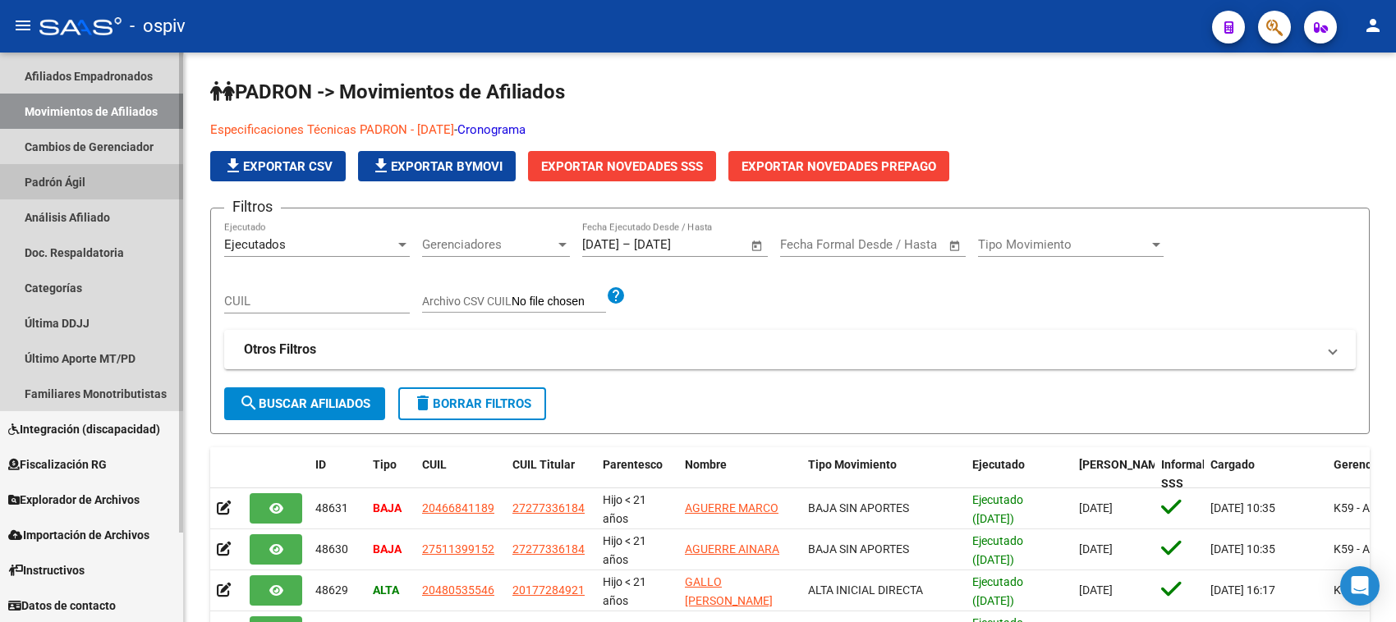
click at [70, 183] on link "Padrón Ágil" at bounding box center [91, 181] width 183 height 35
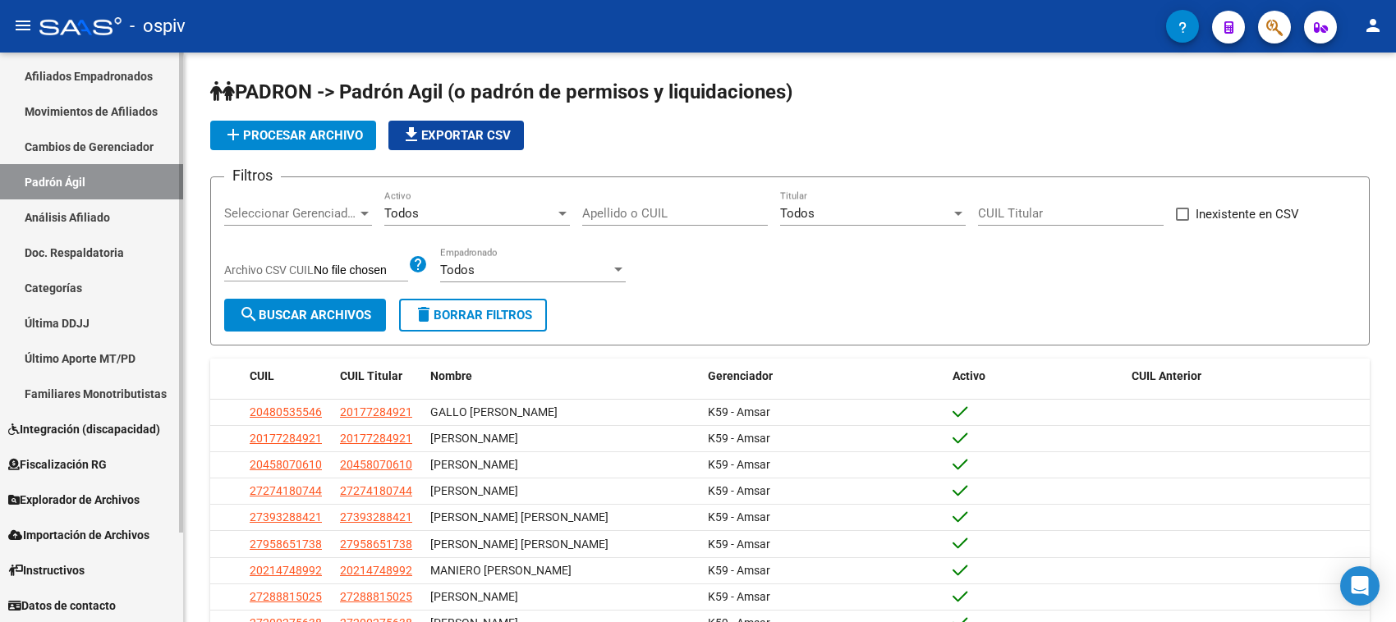
click at [90, 216] on link "Análisis Afiliado" at bounding box center [91, 217] width 183 height 35
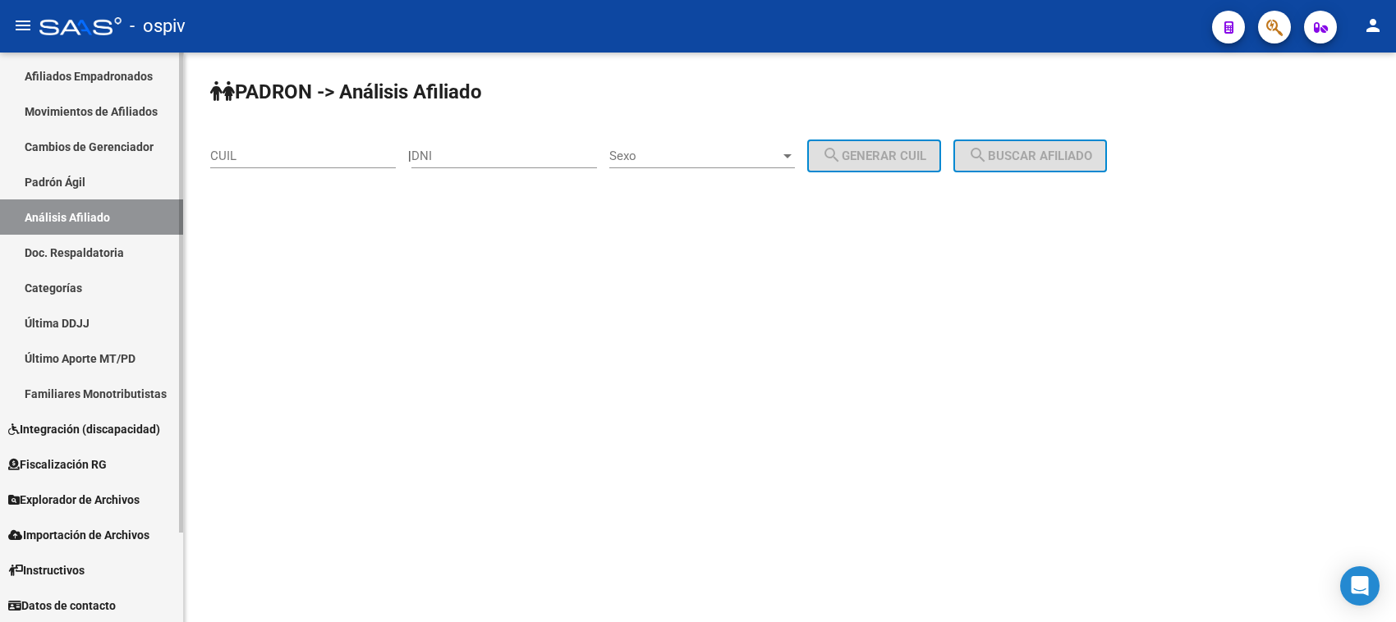
click at [70, 298] on link "Categorías" at bounding box center [91, 287] width 183 height 35
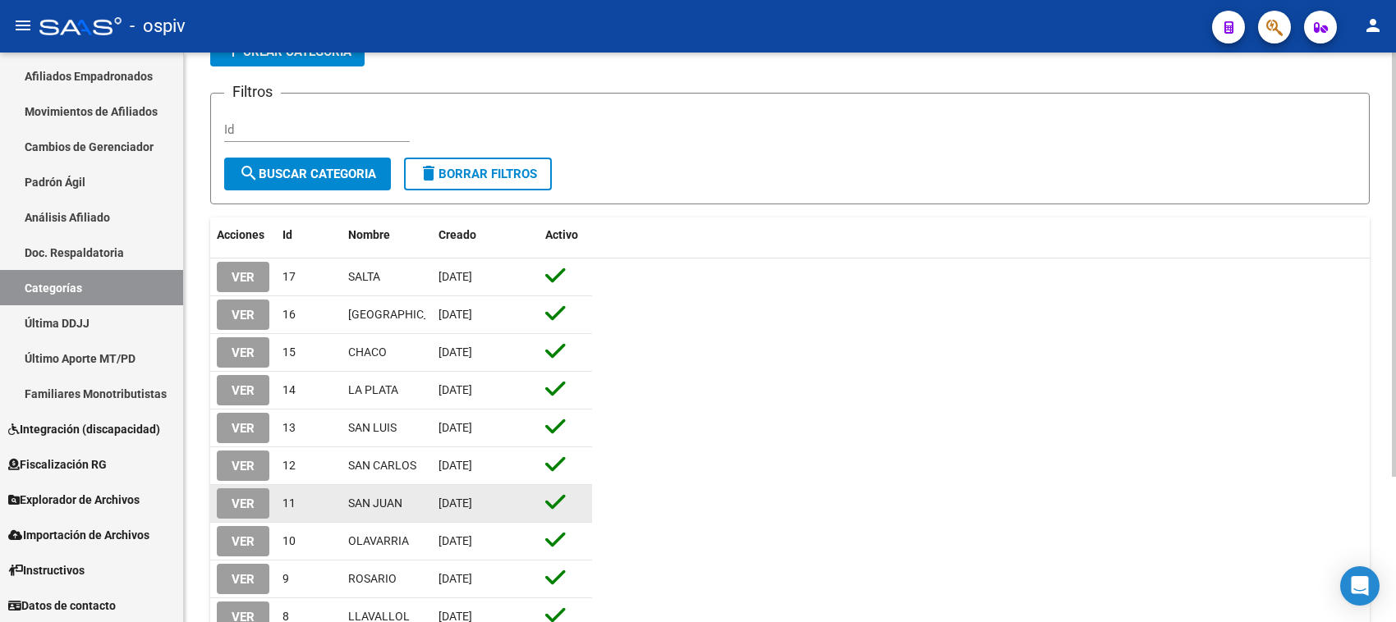
scroll to position [197, 0]
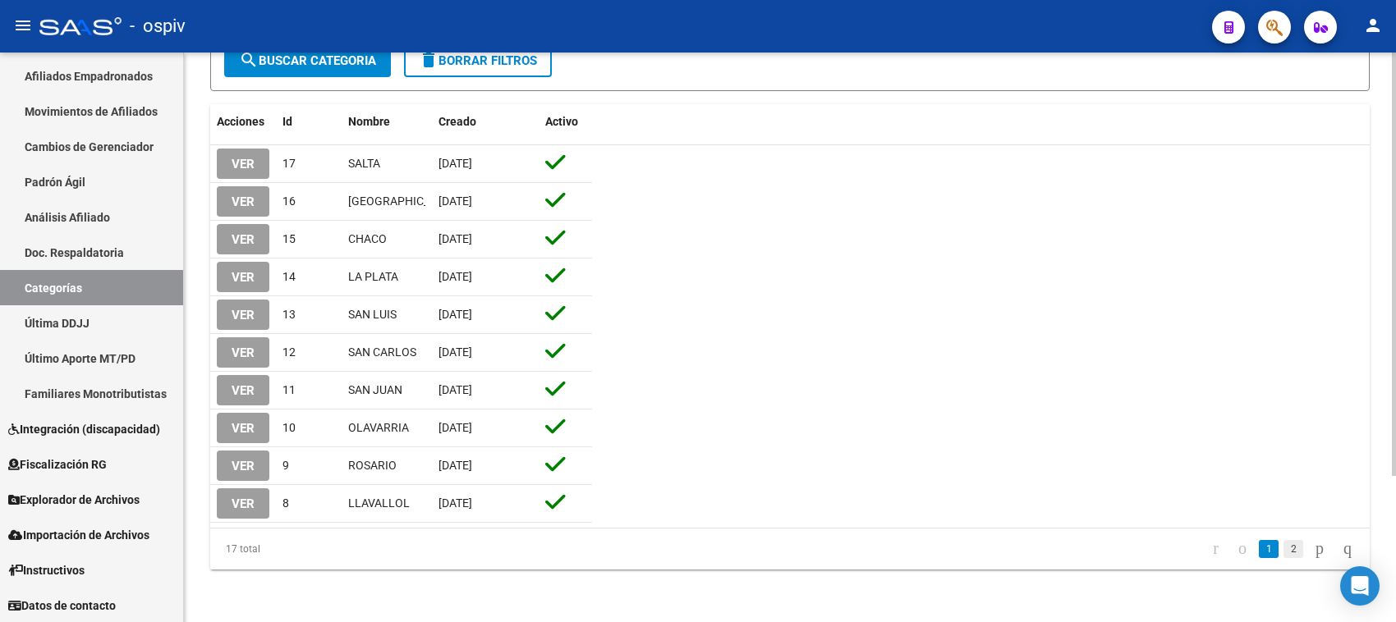
click at [1283, 552] on link "2" at bounding box center [1293, 549] width 20 height 18
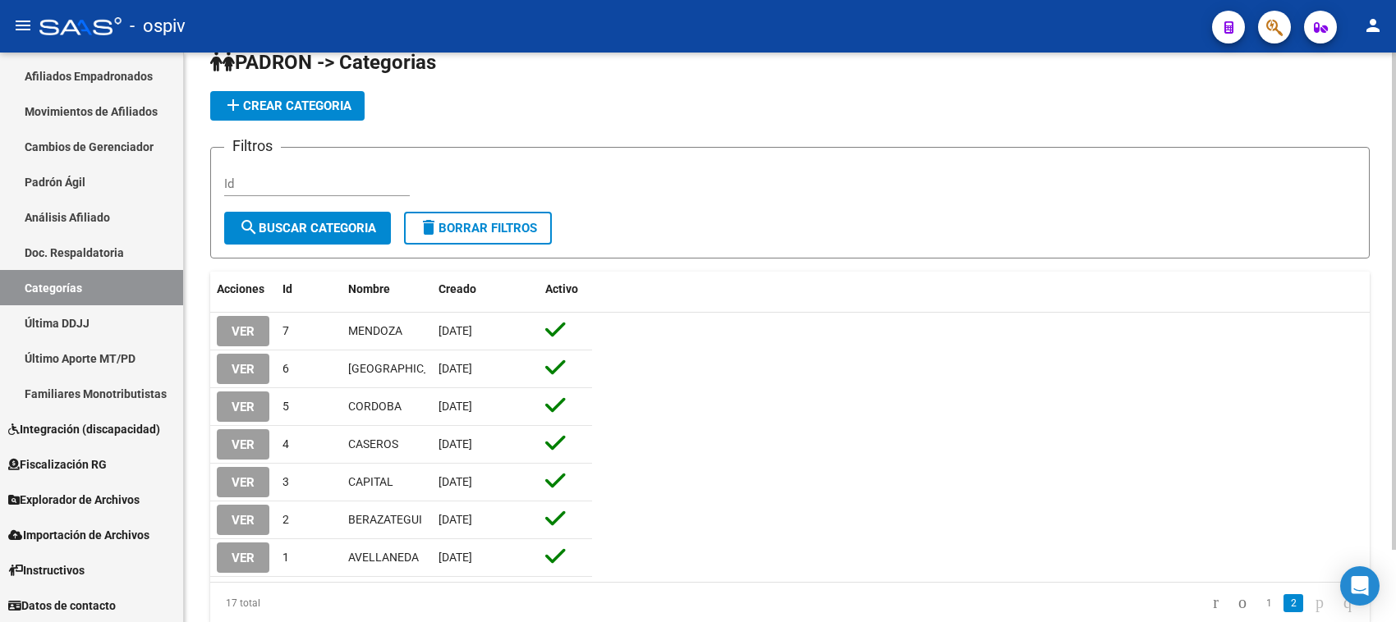
scroll to position [0, 0]
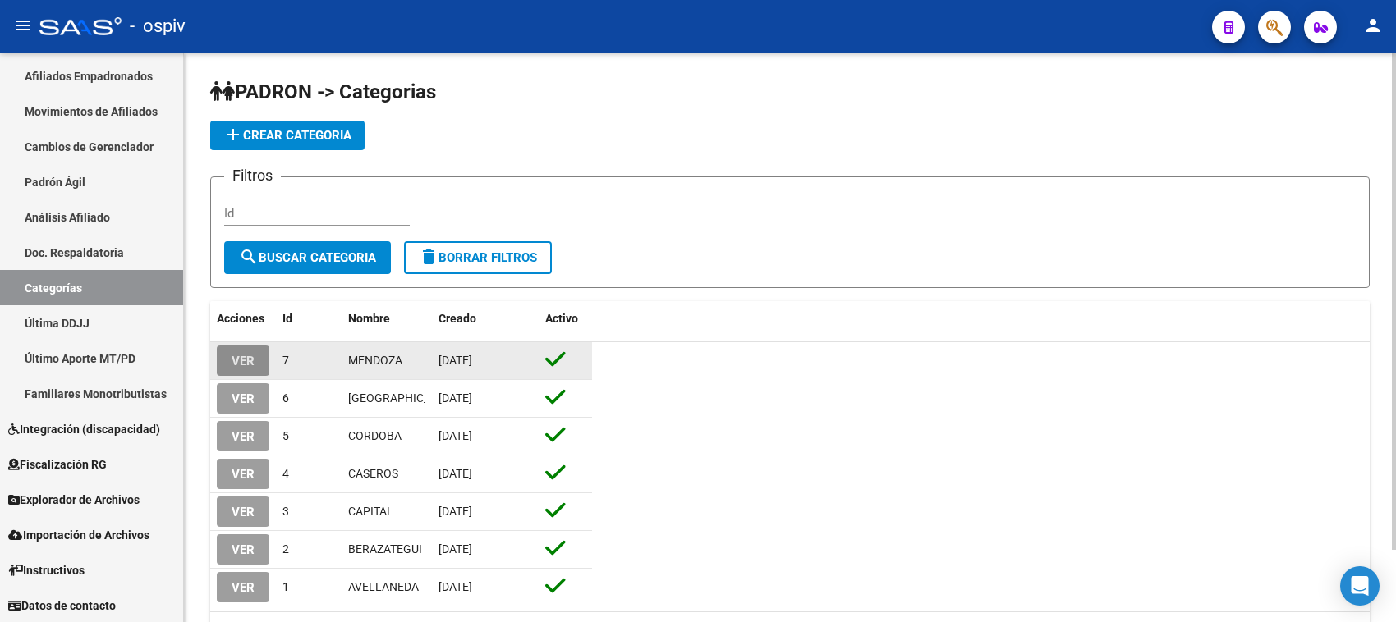
click at [252, 356] on span "VER" at bounding box center [243, 361] width 23 height 15
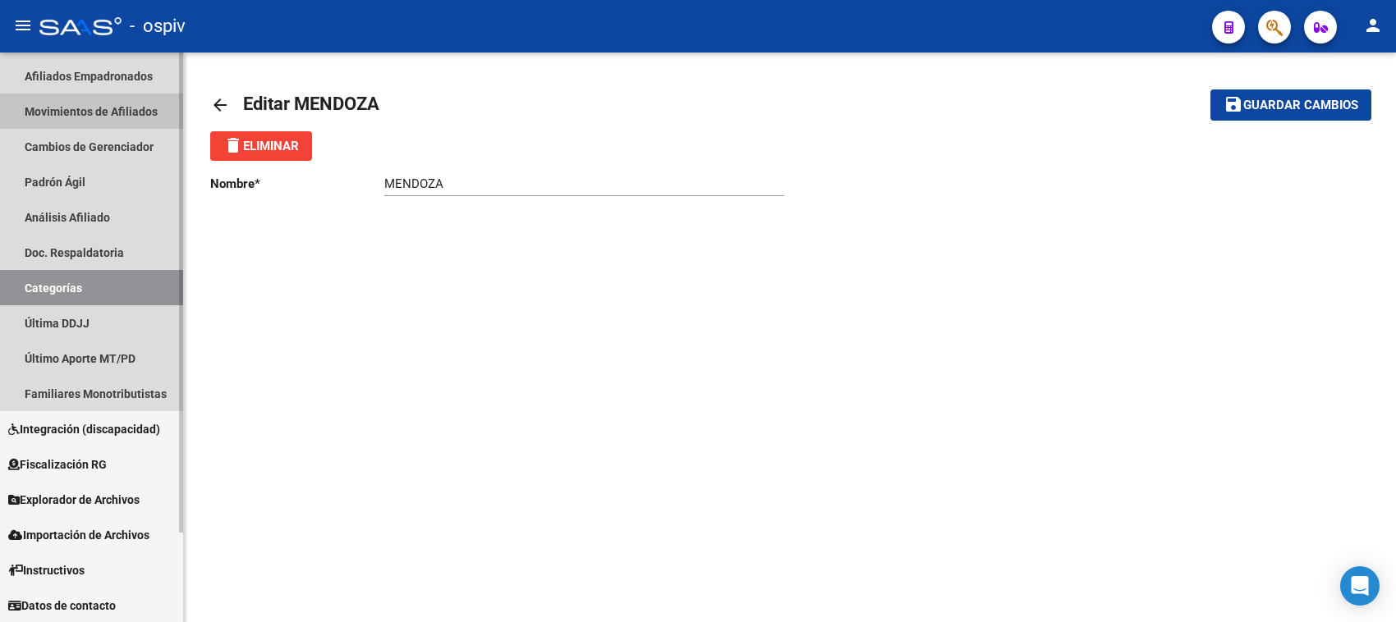
click at [115, 111] on link "Movimientos de Afiliados" at bounding box center [91, 111] width 183 height 35
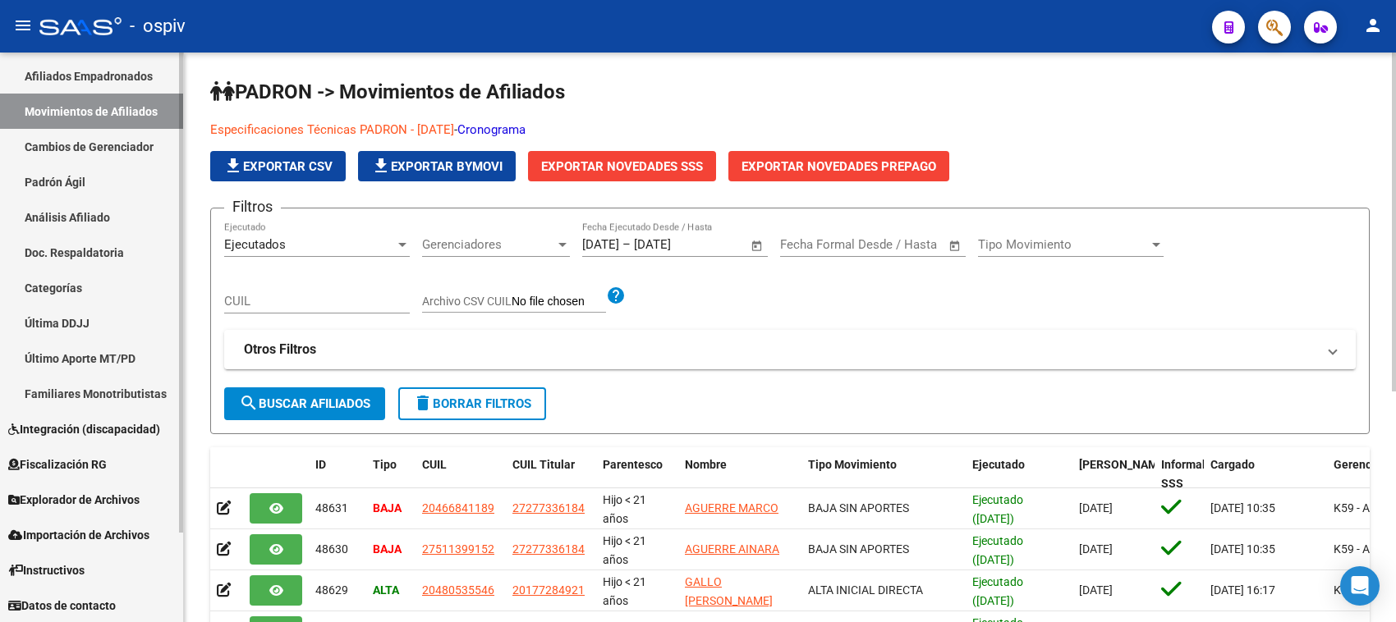
click at [33, 178] on link "Padrón Ágil" at bounding box center [91, 181] width 183 height 35
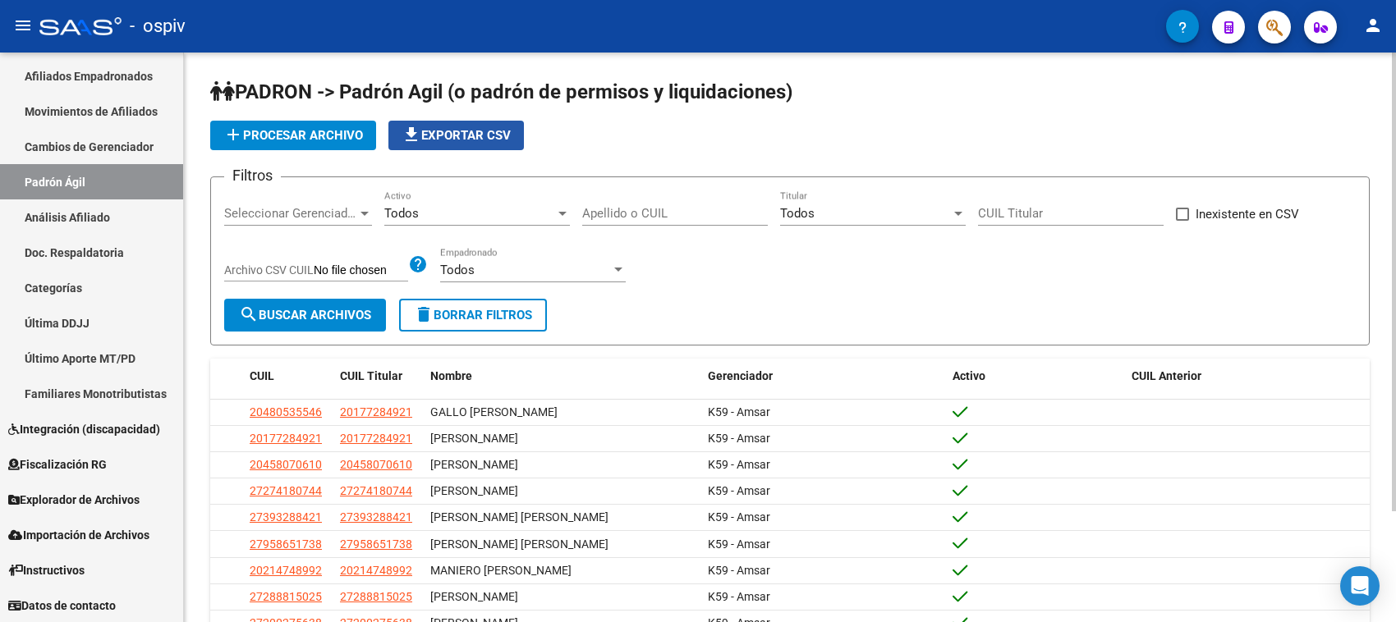
click at [448, 136] on span "file_download Exportar CSV" at bounding box center [456, 135] width 109 height 15
click at [560, 207] on div at bounding box center [562, 213] width 15 height 13
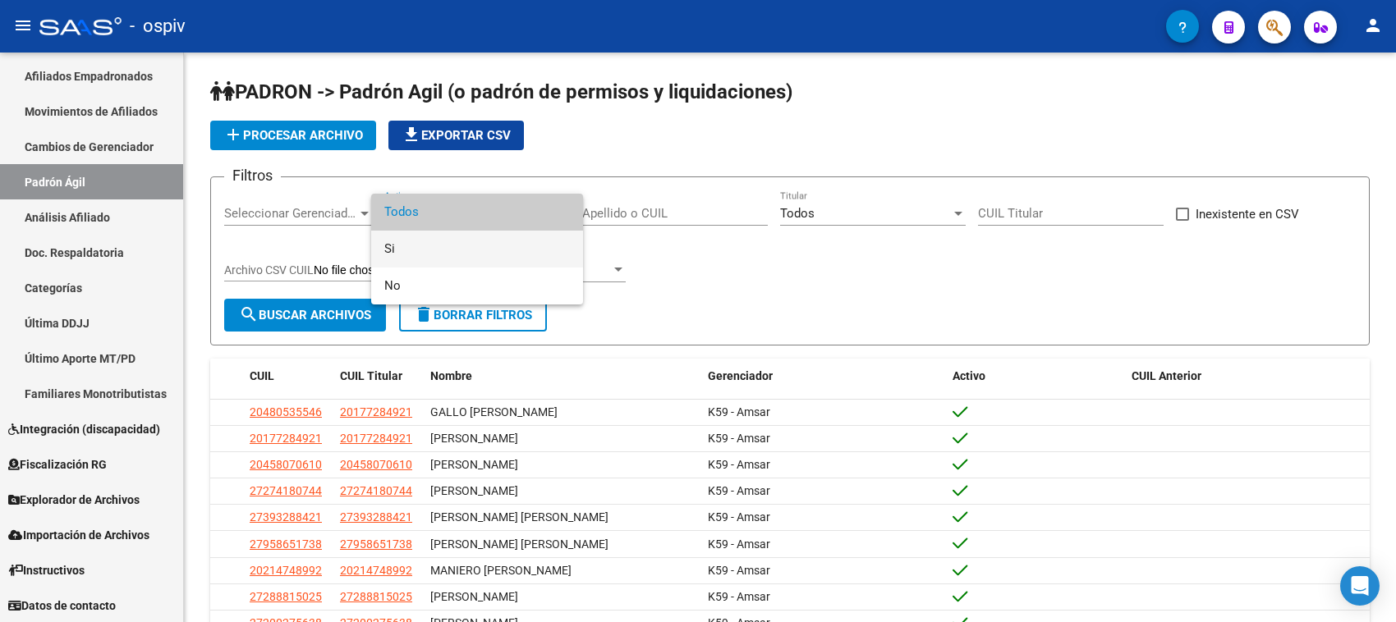
click at [408, 246] on span "Si" at bounding box center [477, 249] width 186 height 37
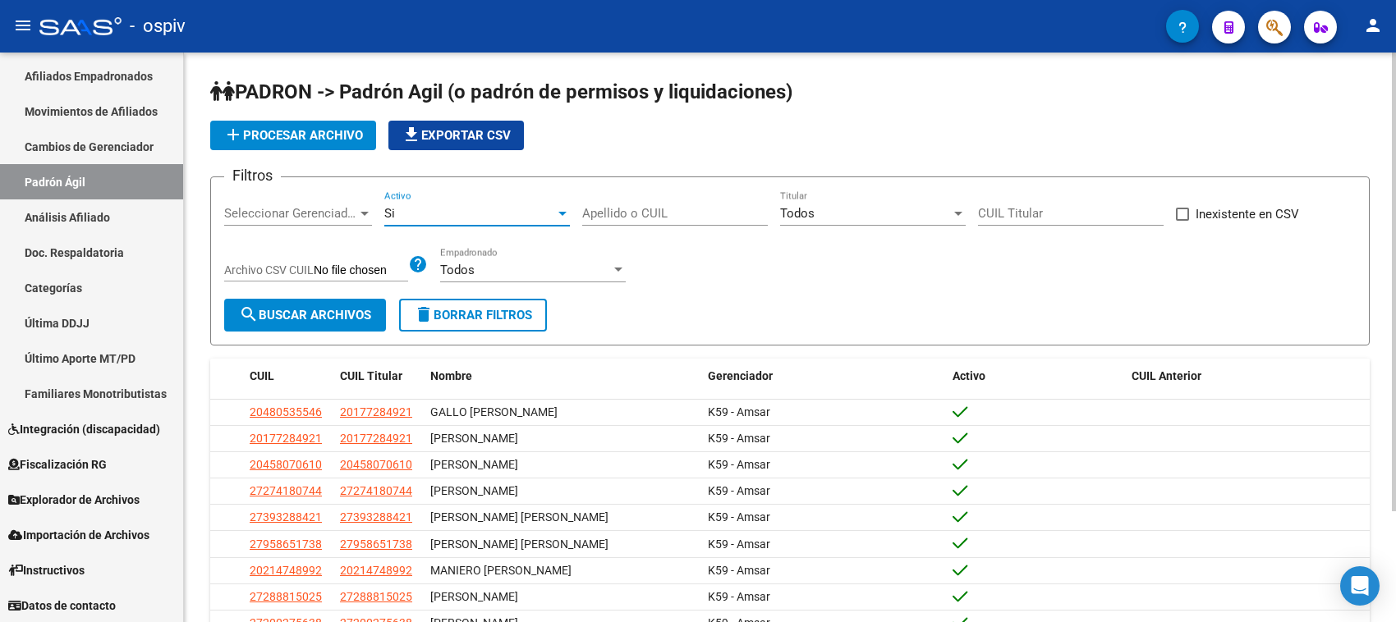
click at [318, 313] on span "search Buscar Archivos" at bounding box center [305, 315] width 132 height 15
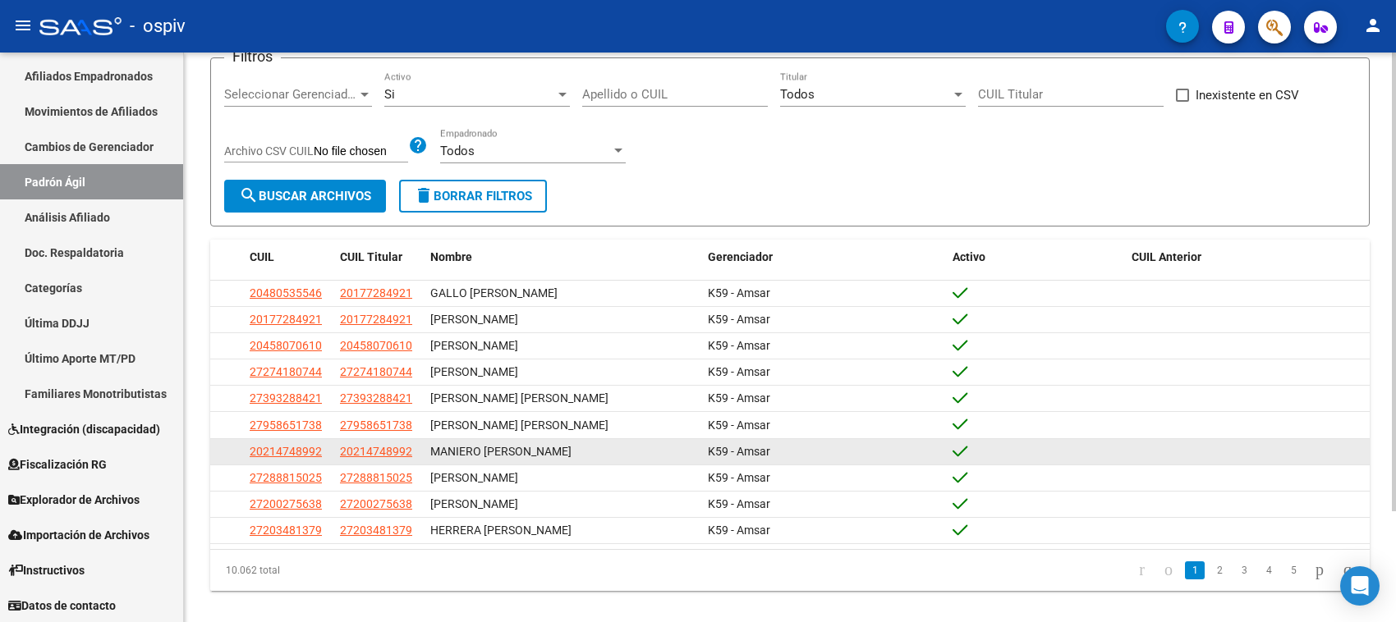
scroll to position [138, 0]
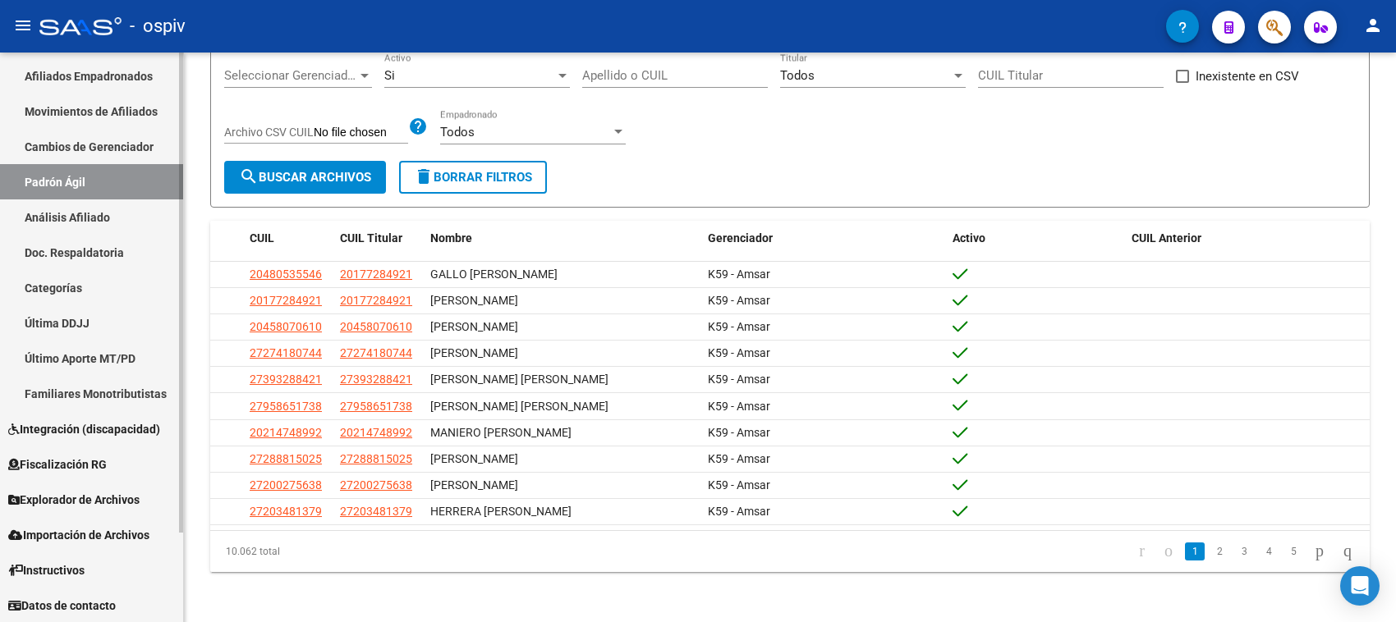
click at [84, 211] on link "Análisis Afiliado" at bounding box center [91, 217] width 183 height 35
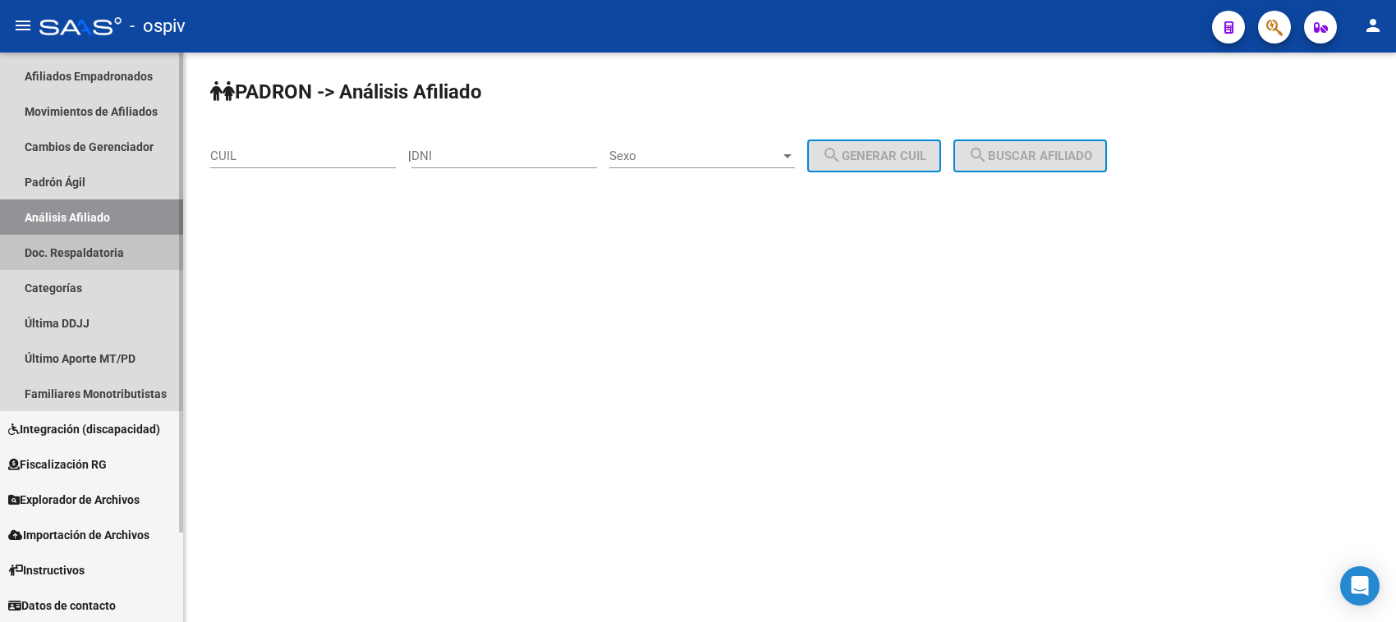
click at [78, 257] on link "Doc. Respaldatoria" at bounding box center [91, 252] width 183 height 35
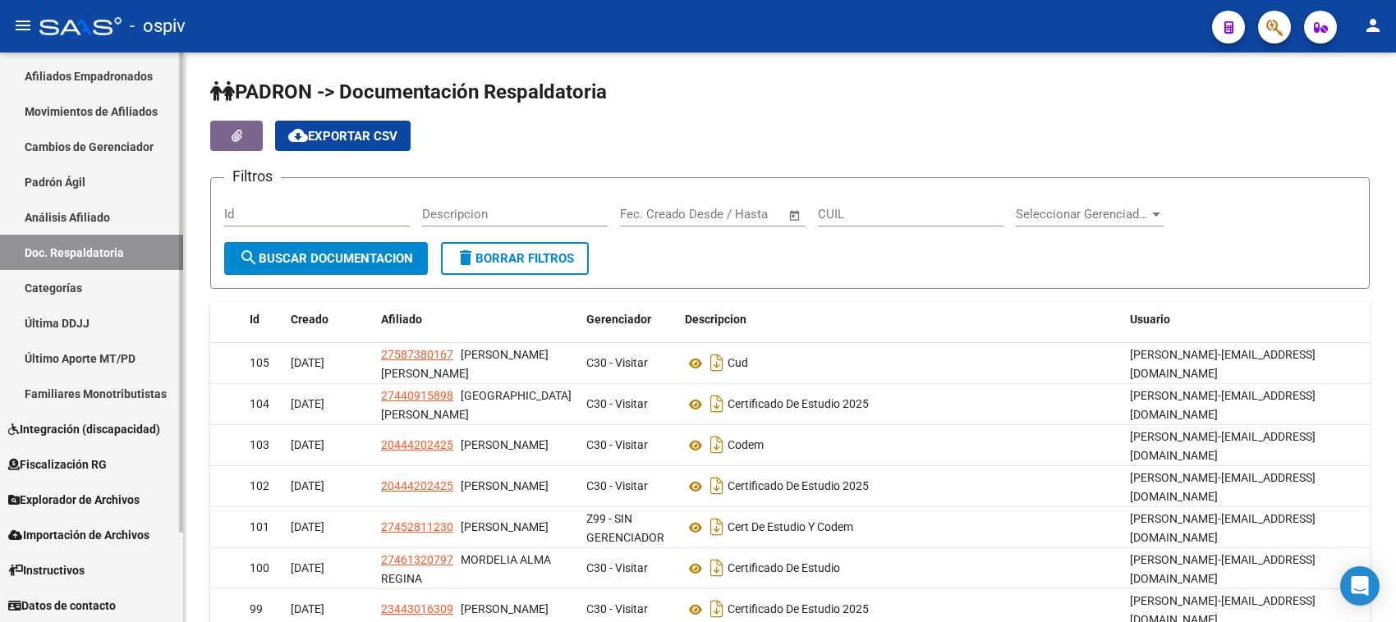
click at [60, 285] on link "Categorías" at bounding box center [91, 287] width 183 height 35
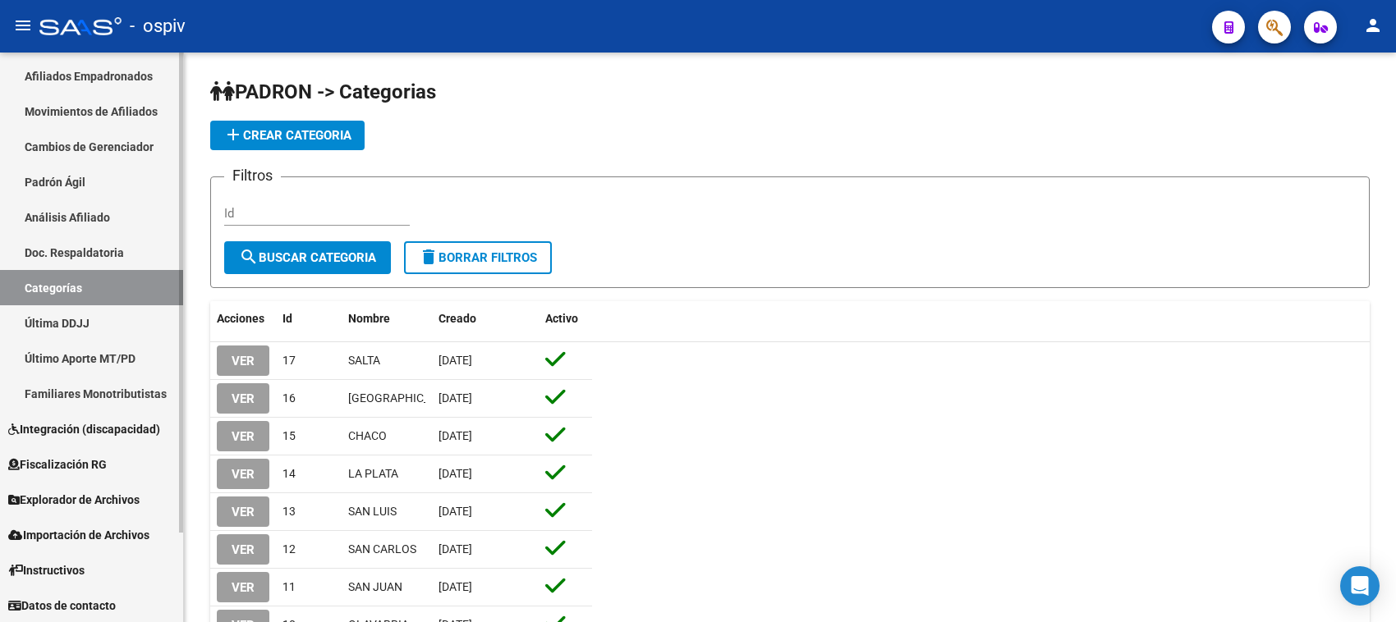
click at [54, 322] on link "Última DDJJ" at bounding box center [91, 322] width 183 height 35
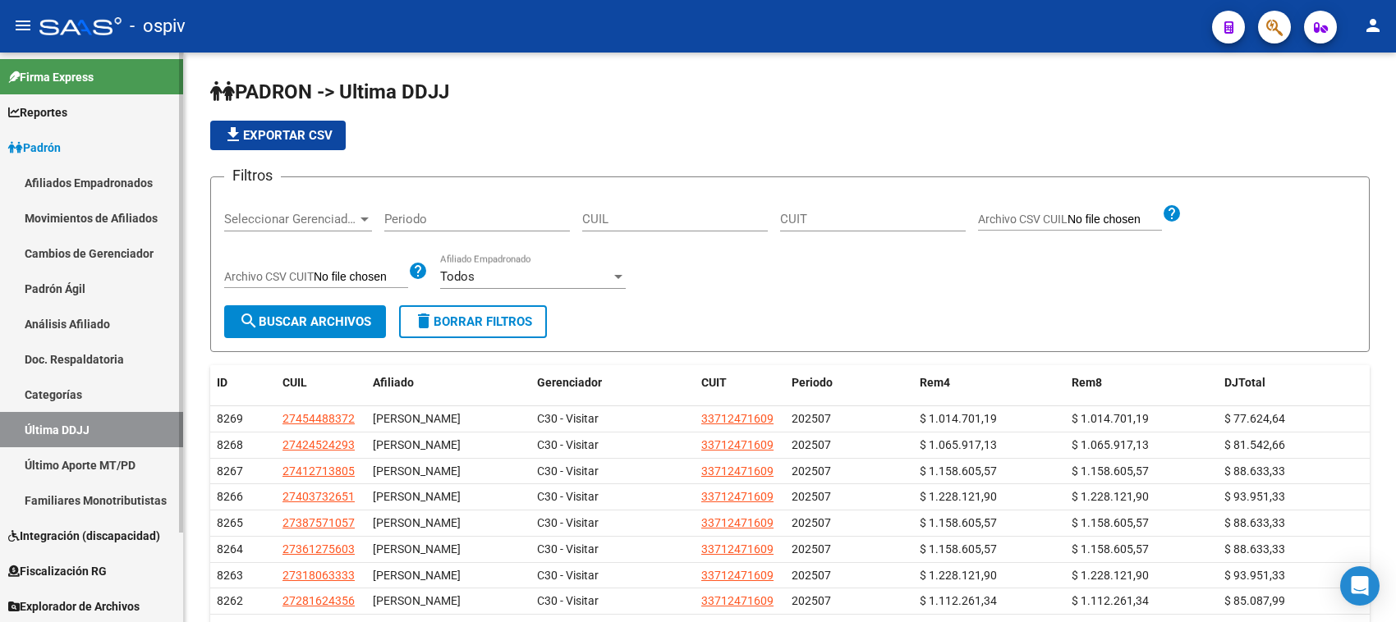
click at [58, 108] on span "Reportes" at bounding box center [37, 112] width 59 height 18
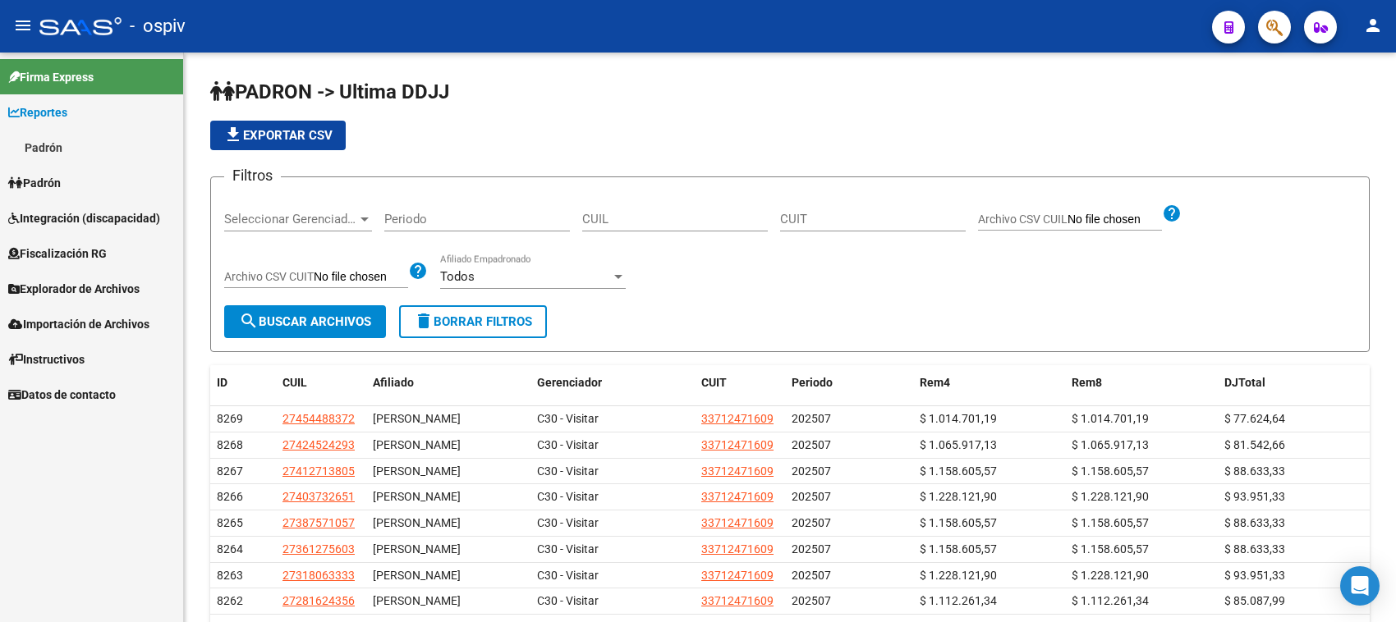
click at [55, 140] on link "Padrón" at bounding box center [91, 147] width 183 height 35
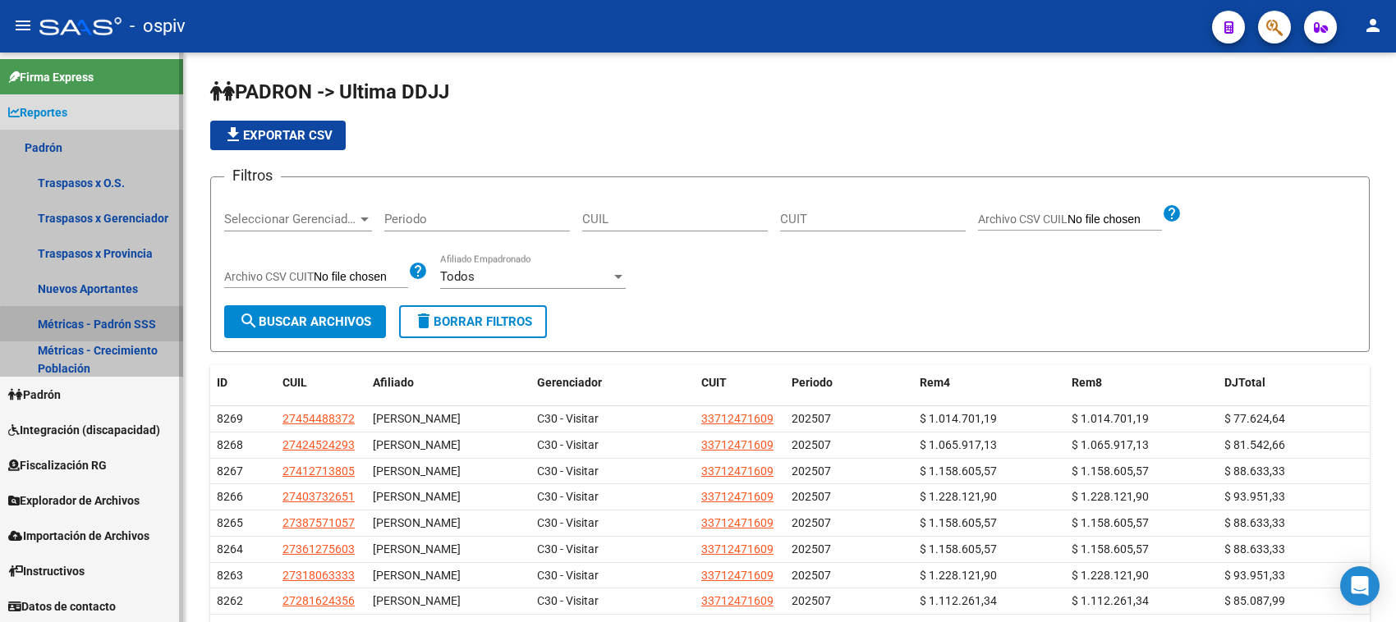
click at [94, 326] on link "Métricas - Padrón SSS" at bounding box center [91, 323] width 183 height 35
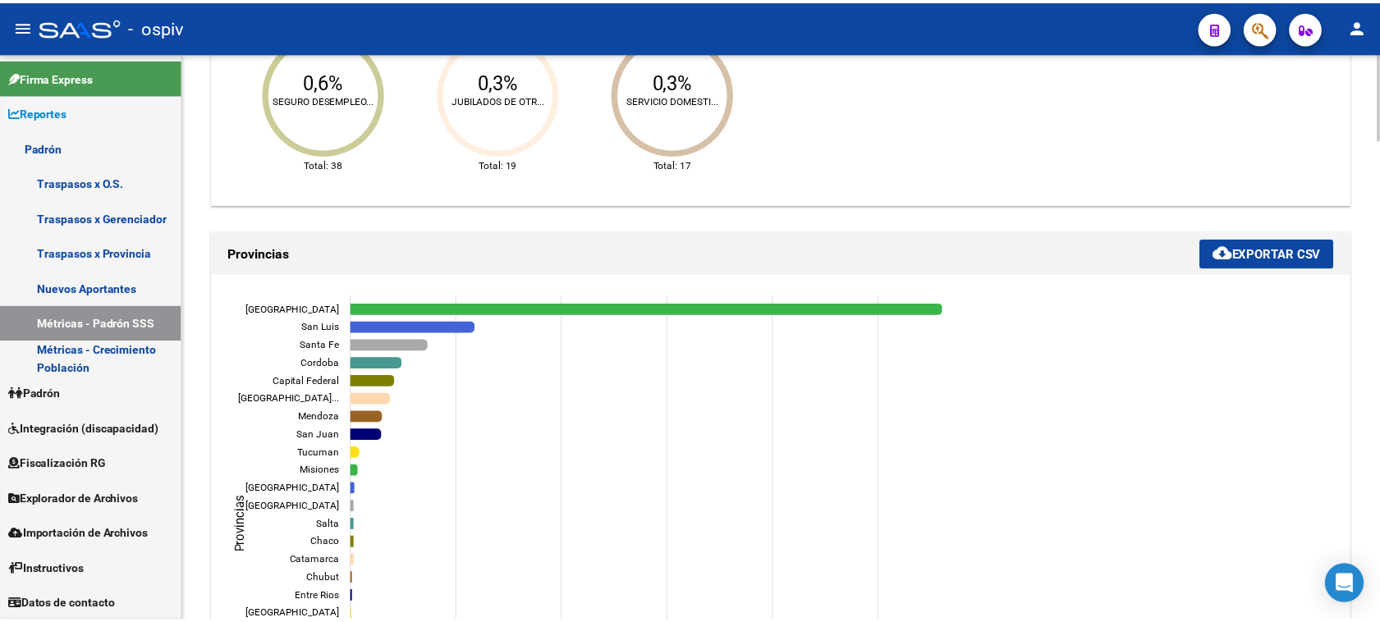
scroll to position [1437, 0]
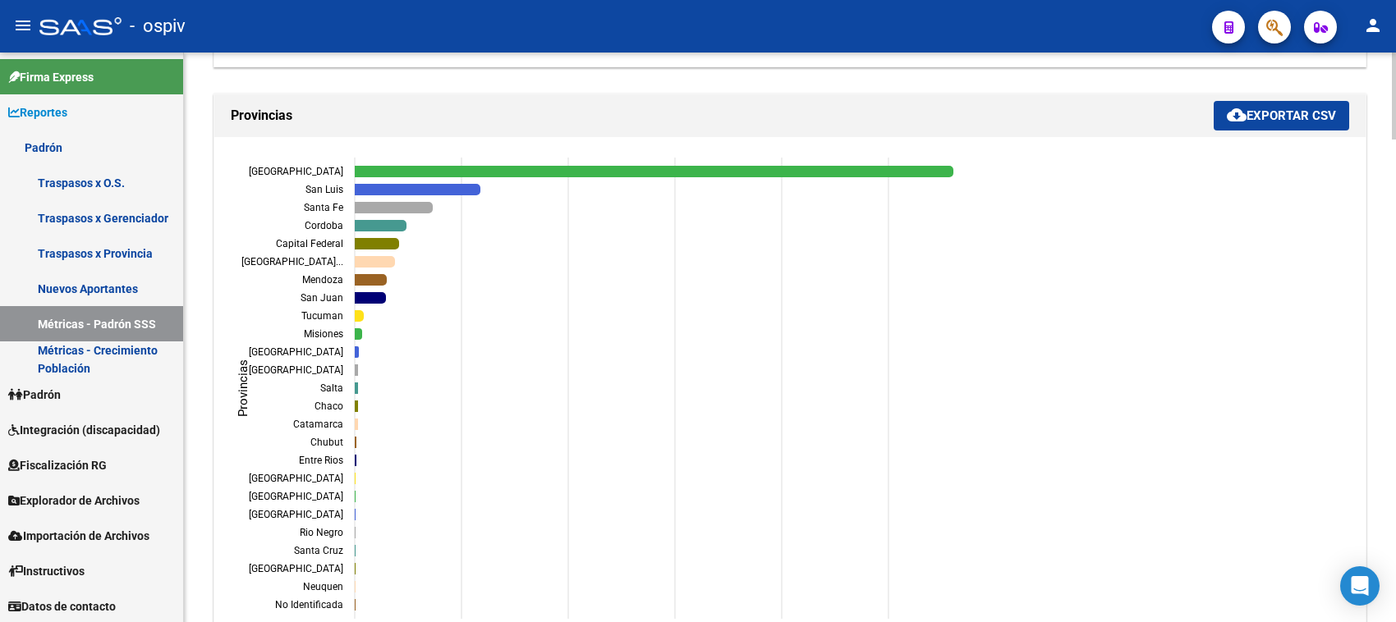
click at [1248, 90] on div "Provincias cloud_download Exportar CSV 0 0 1,000 1,000 2,000 2,000 3,000 3,000 …" at bounding box center [789, 374] width 1159 height 568
click at [1285, 115] on span "cloud_download Exportar CSV" at bounding box center [1281, 115] width 109 height 15
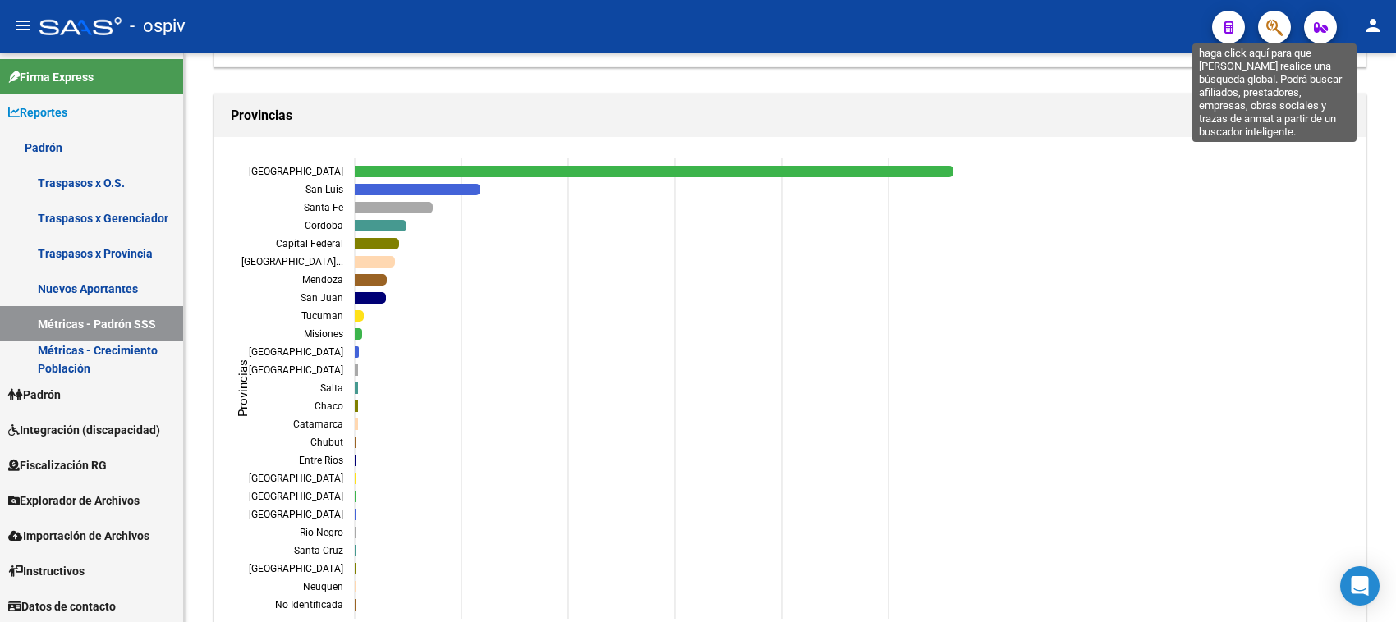
click at [1277, 30] on icon "button" at bounding box center [1274, 27] width 16 height 19
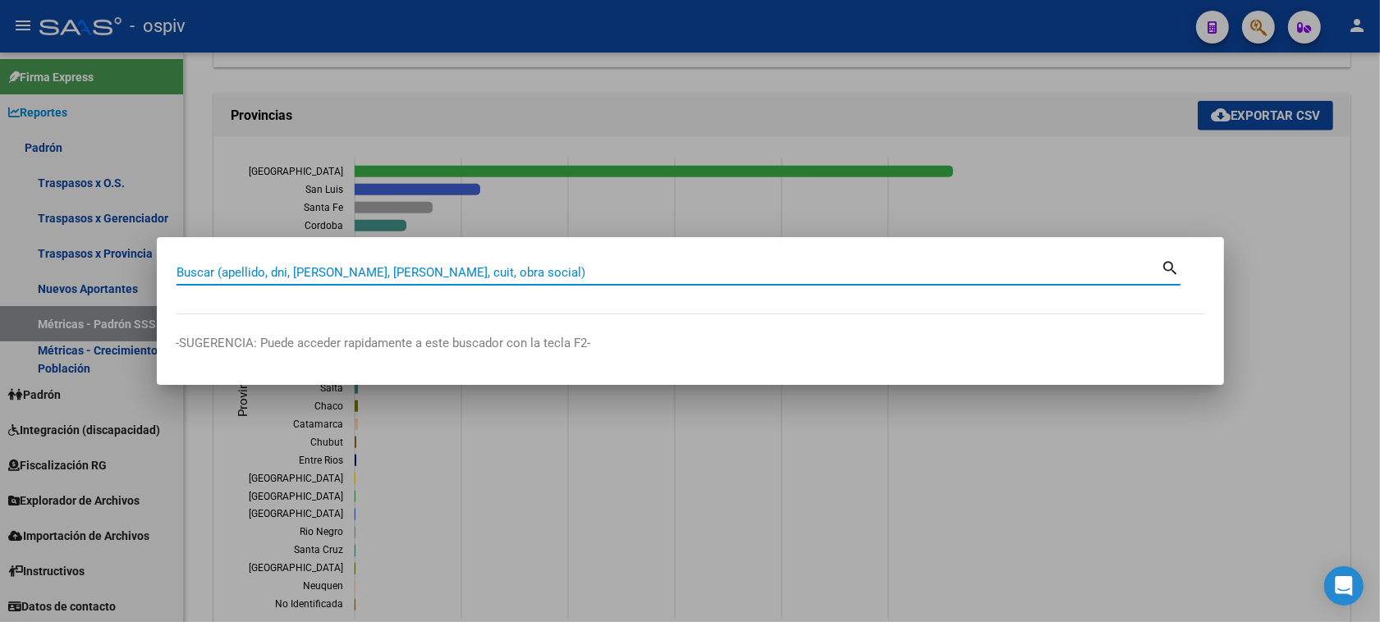
paste input "20256616972"
type input "20256616972"
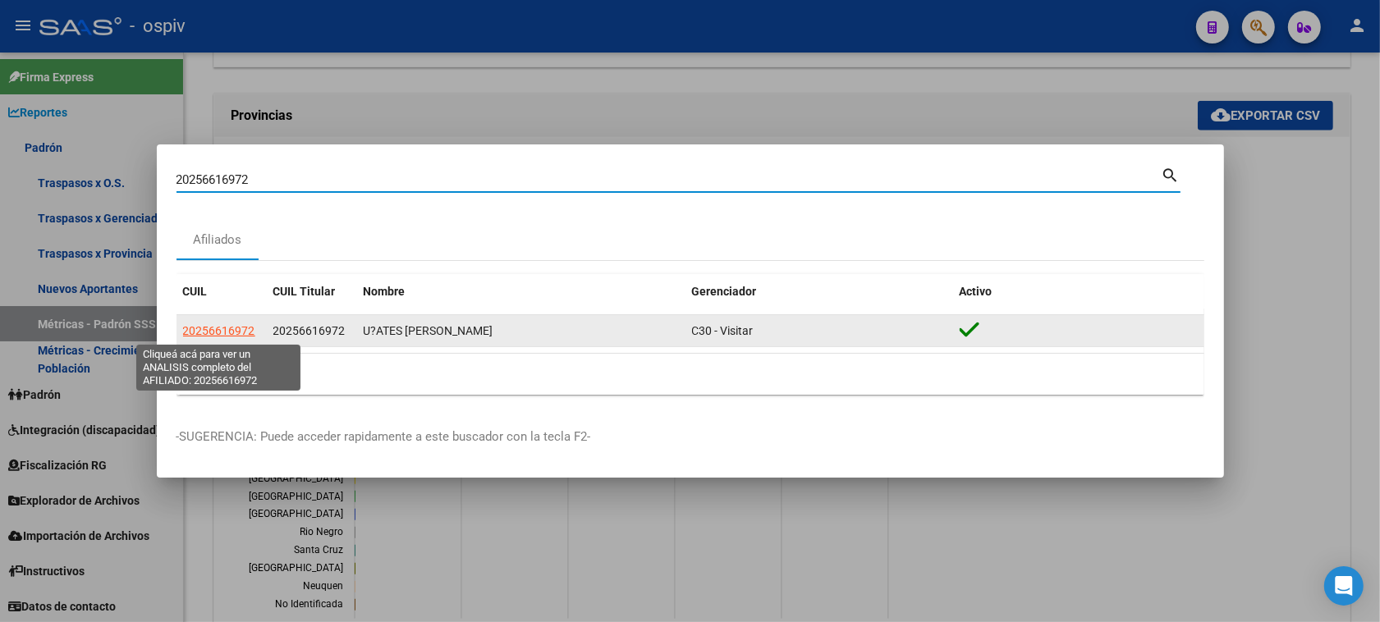
click at [222, 330] on span "20256616972" at bounding box center [219, 330] width 72 height 13
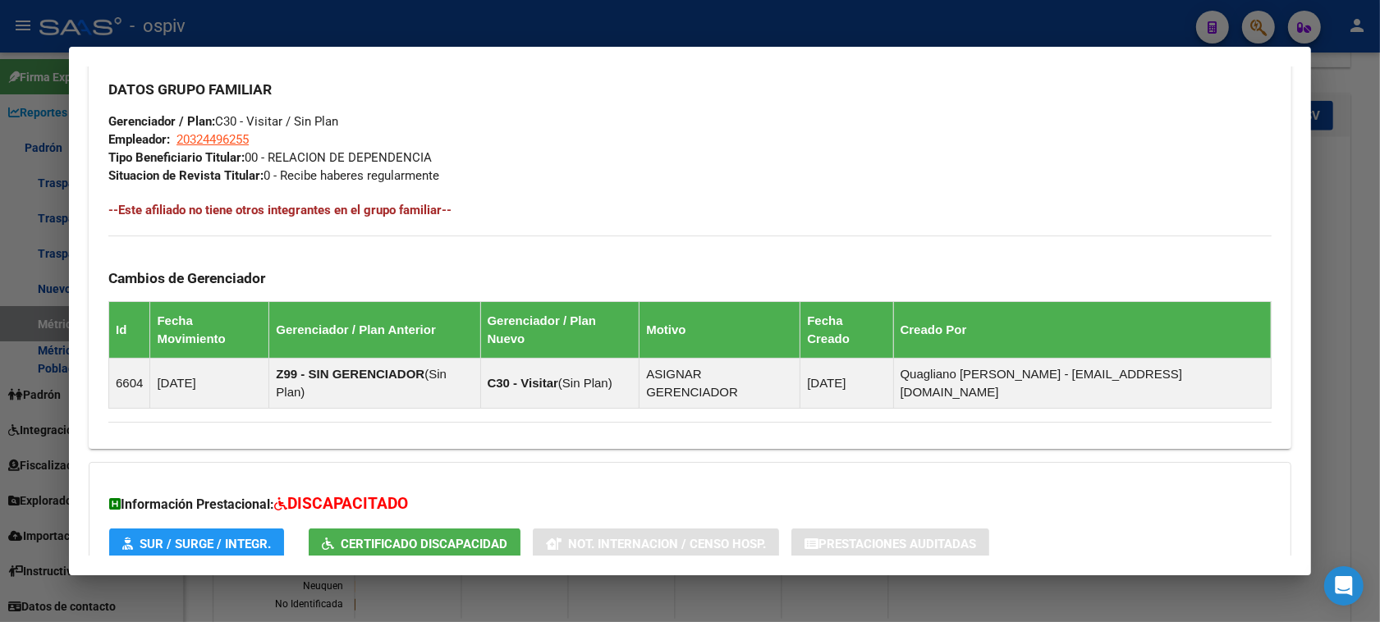
scroll to position [883, 0]
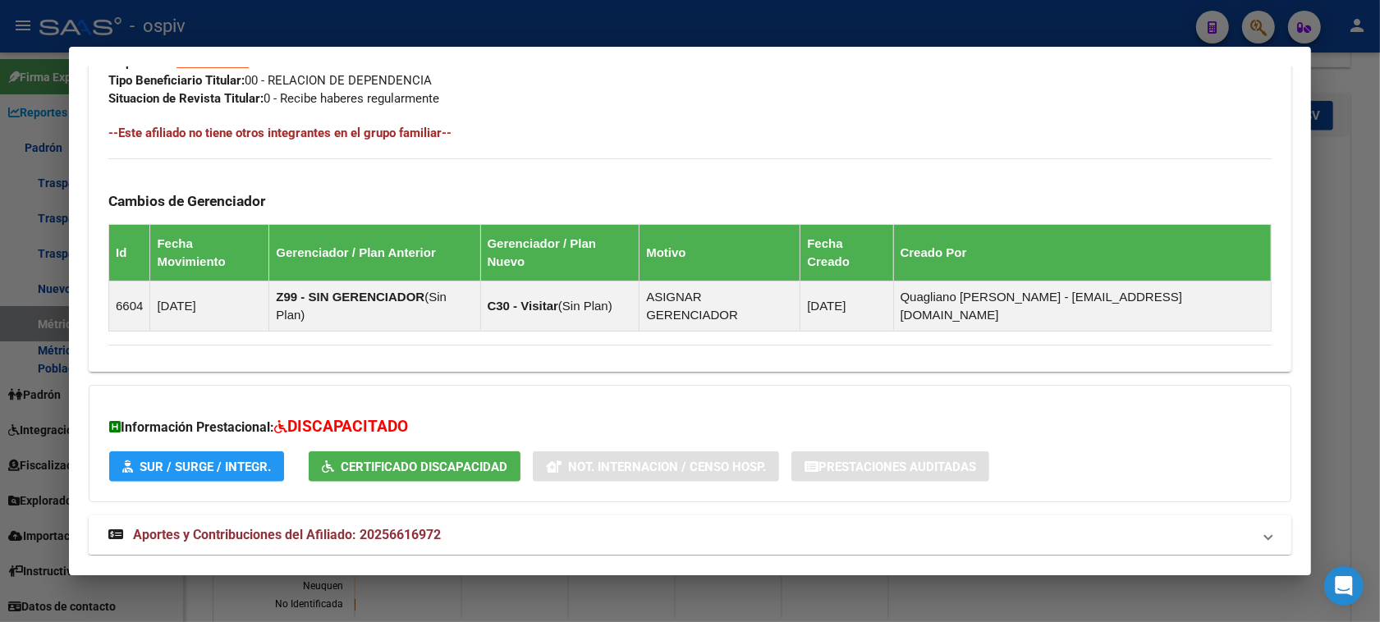
click at [354, 526] on strong "Aportes y Contribuciones del Afiliado: 20256616972" at bounding box center [274, 536] width 333 height 20
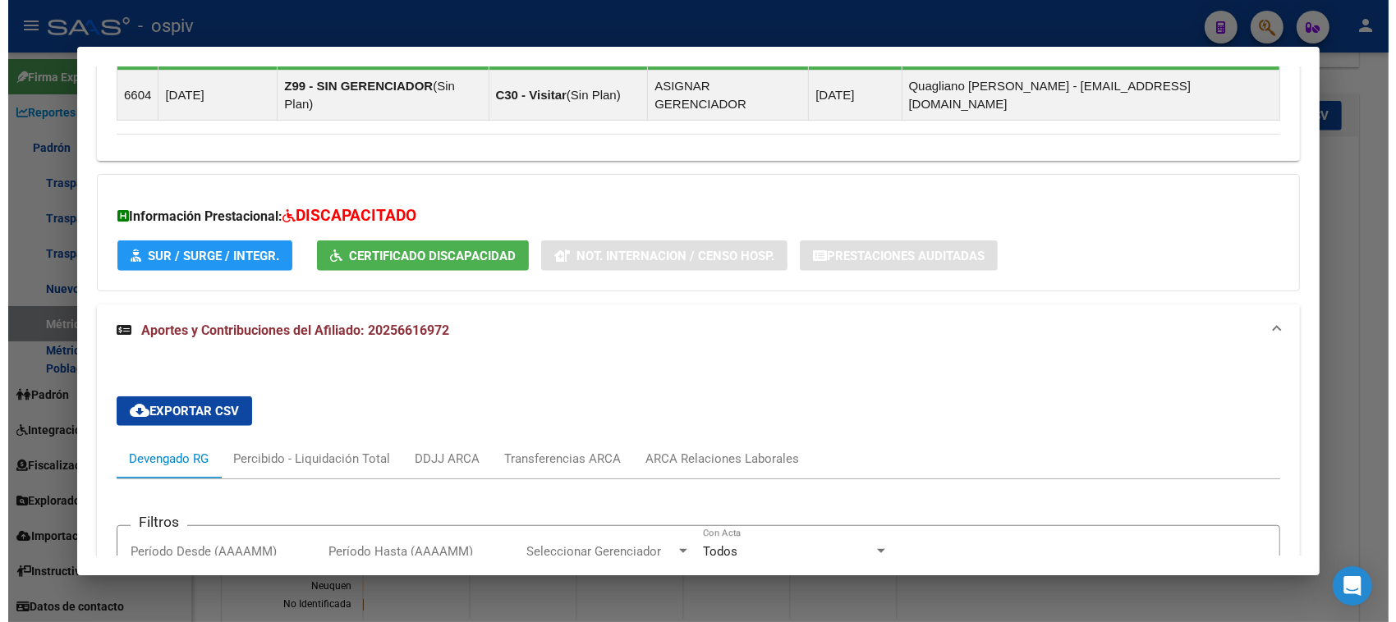
scroll to position [1089, 0]
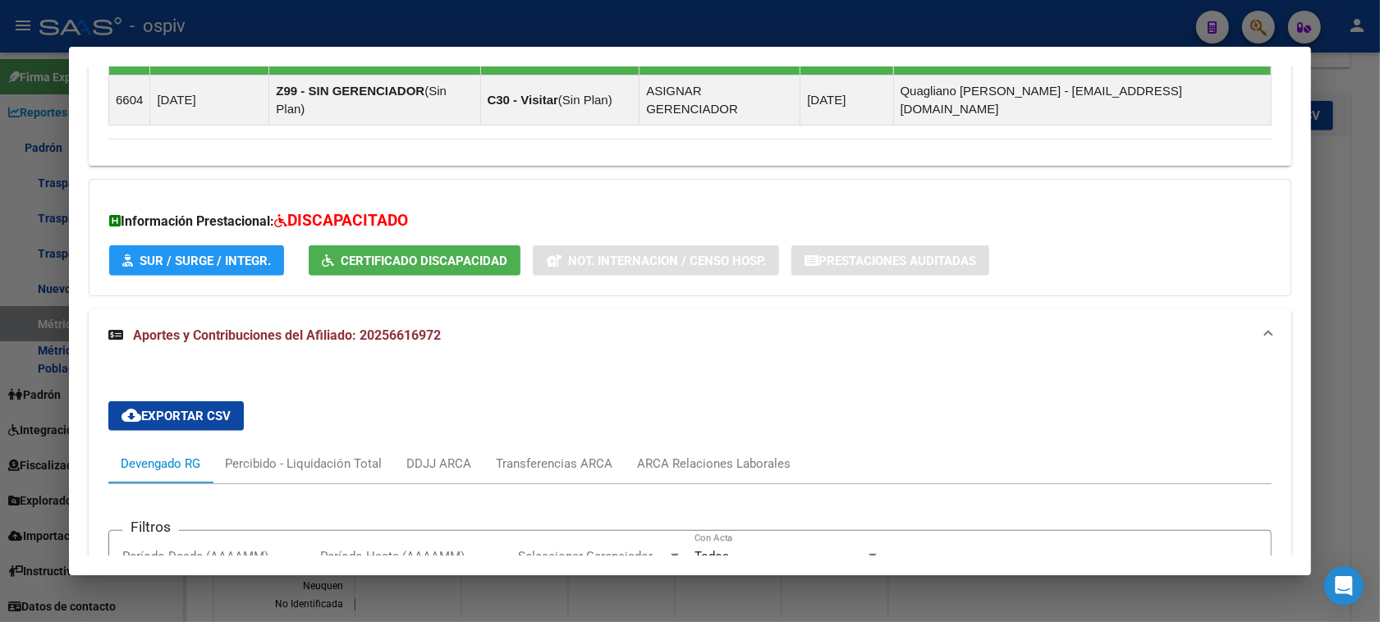
click at [19, 153] on div at bounding box center [690, 311] width 1380 height 622
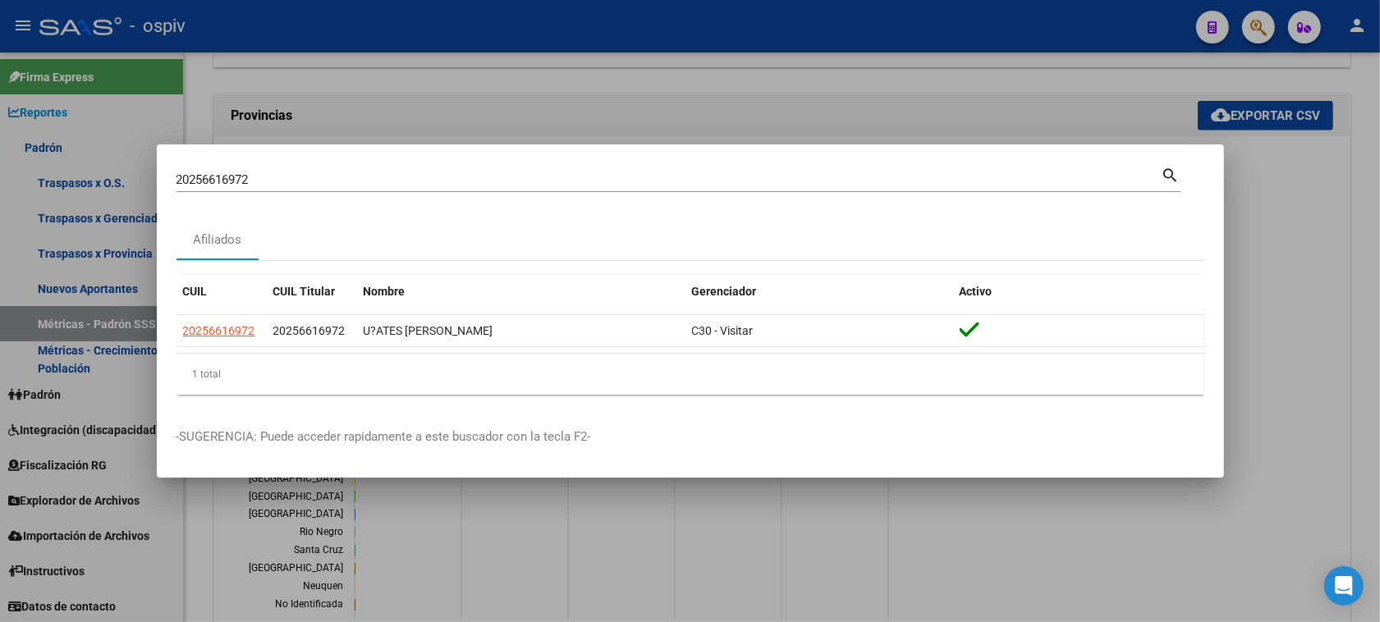
click at [1302, 231] on div at bounding box center [690, 311] width 1380 height 622
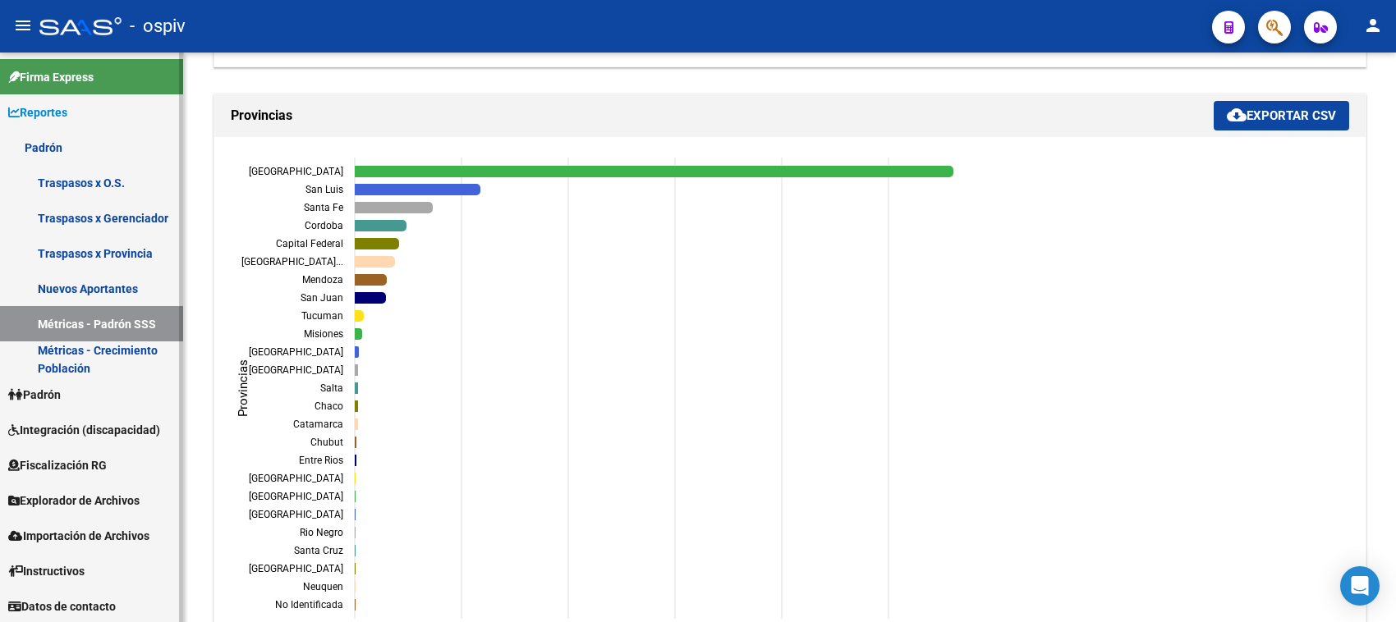
click at [87, 386] on link "Padrón" at bounding box center [91, 394] width 183 height 35
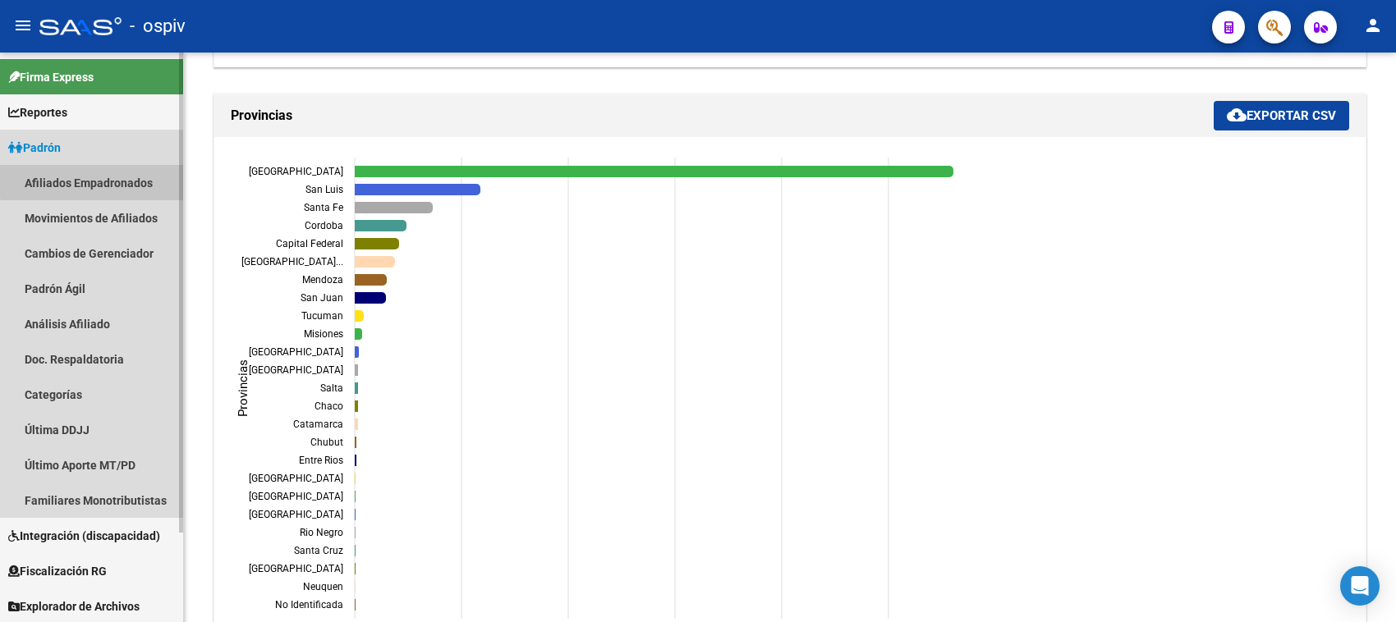
click at [121, 179] on link "Afiliados Empadronados" at bounding box center [91, 182] width 183 height 35
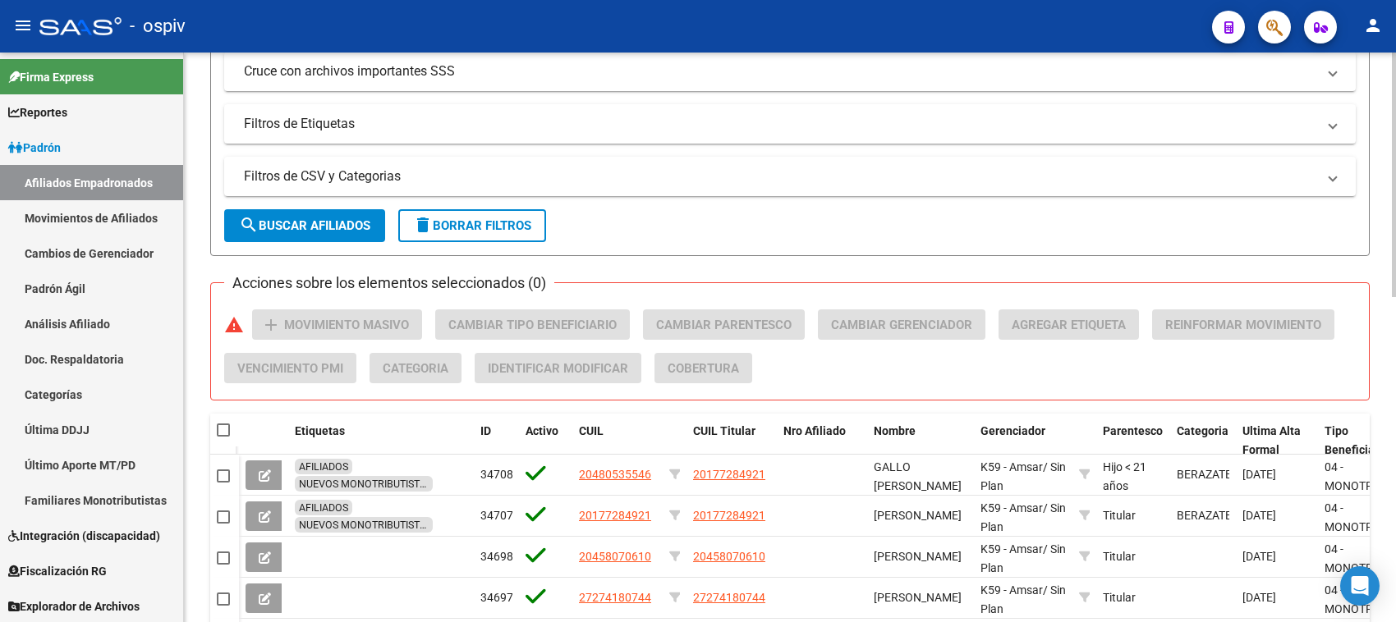
scroll to position [411, 0]
click at [324, 212] on button "search Buscar Afiliados" at bounding box center [304, 224] width 161 height 33
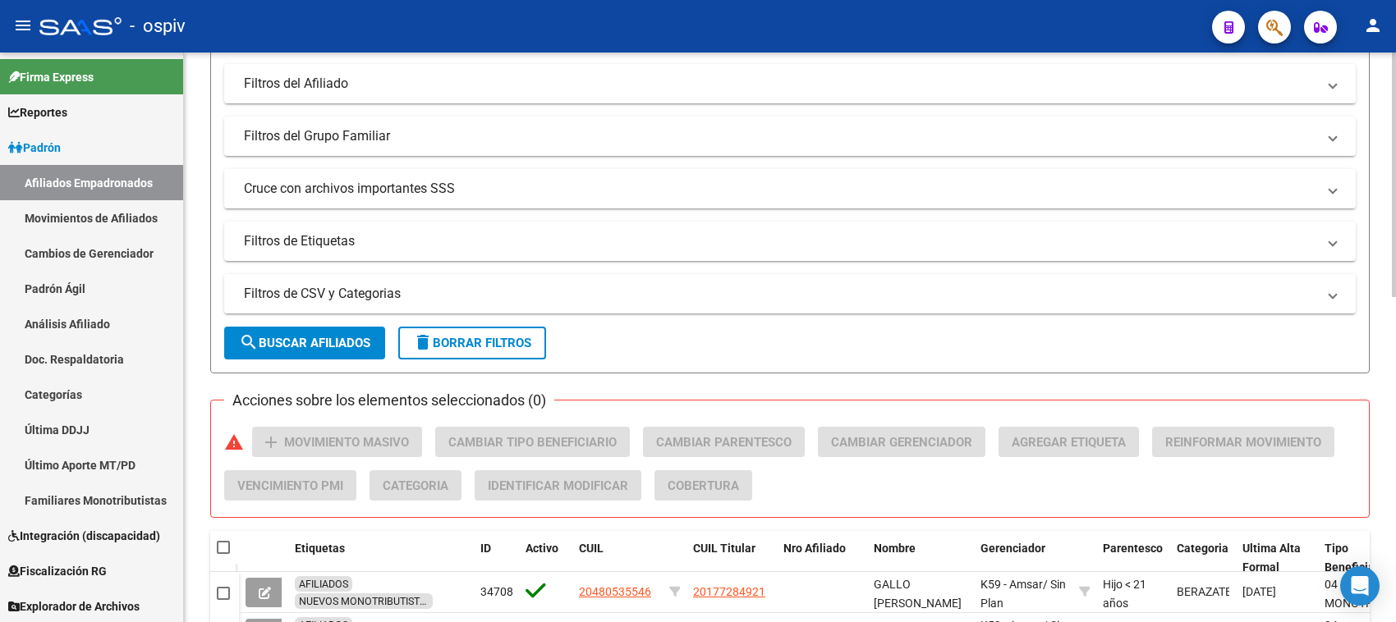
scroll to position [245, 0]
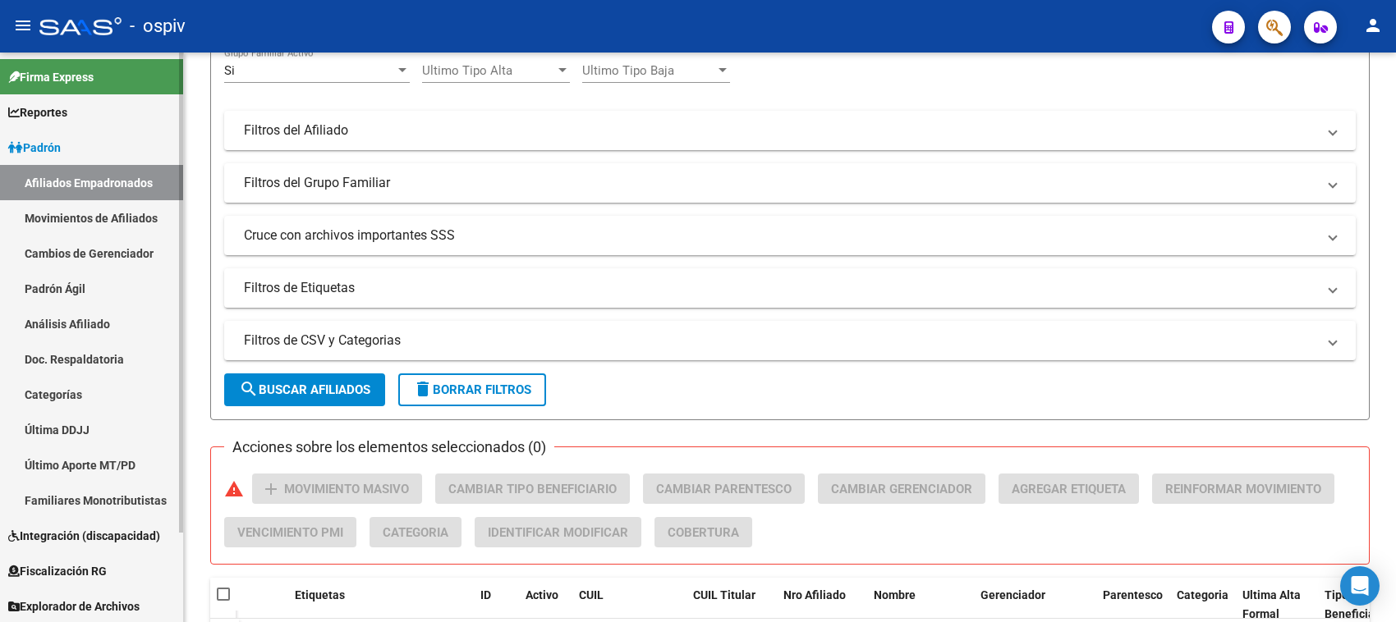
click at [142, 166] on link "Afiliados Empadronados" at bounding box center [91, 182] width 183 height 35
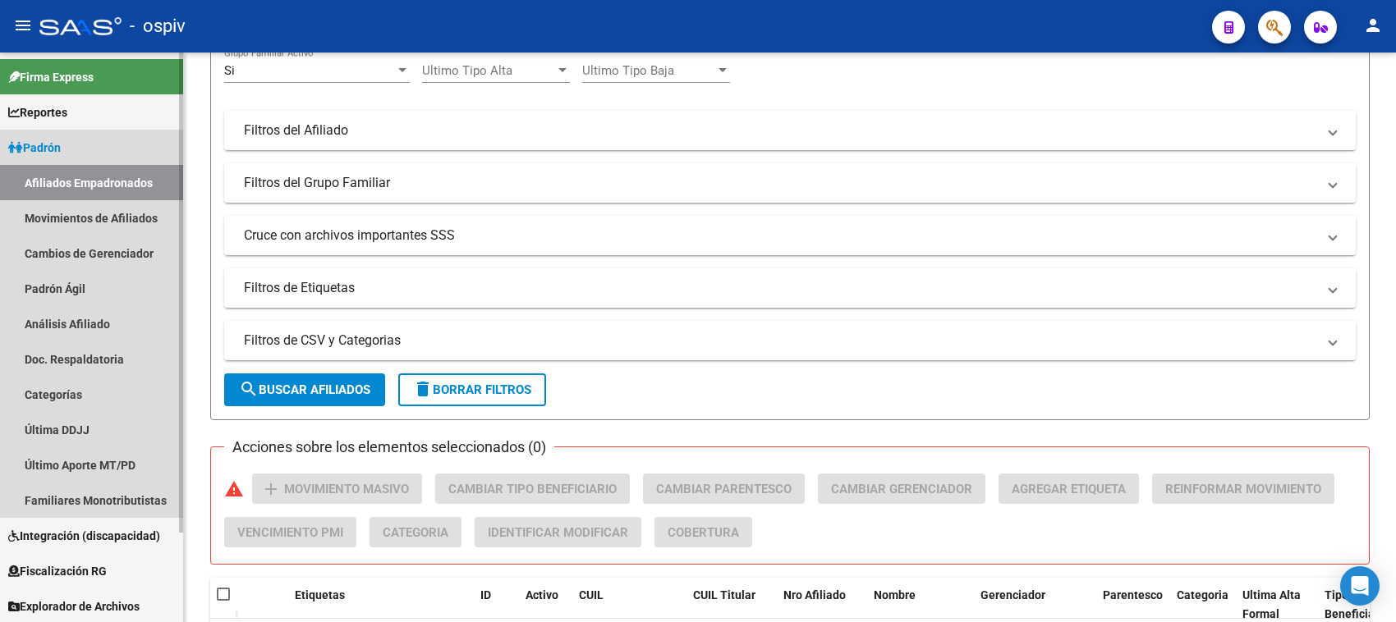
click at [61, 139] on span "Padrón" at bounding box center [34, 148] width 53 height 18
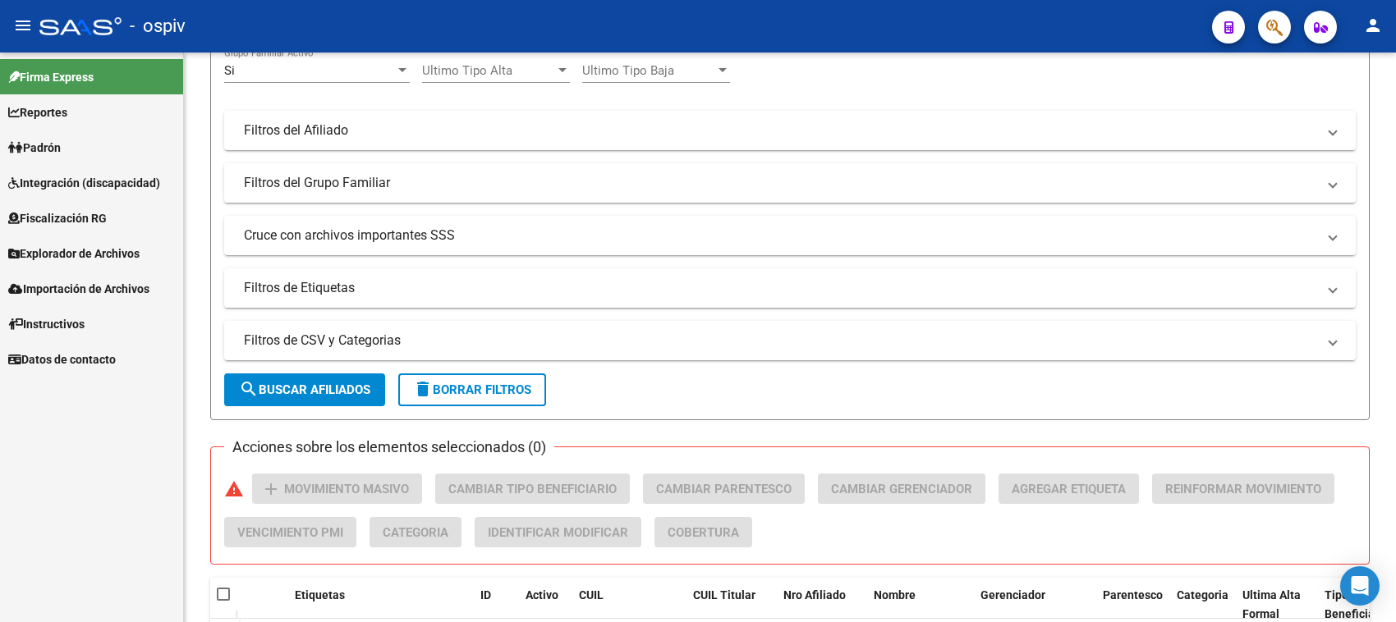
click at [82, 149] on link "Padrón" at bounding box center [91, 147] width 183 height 35
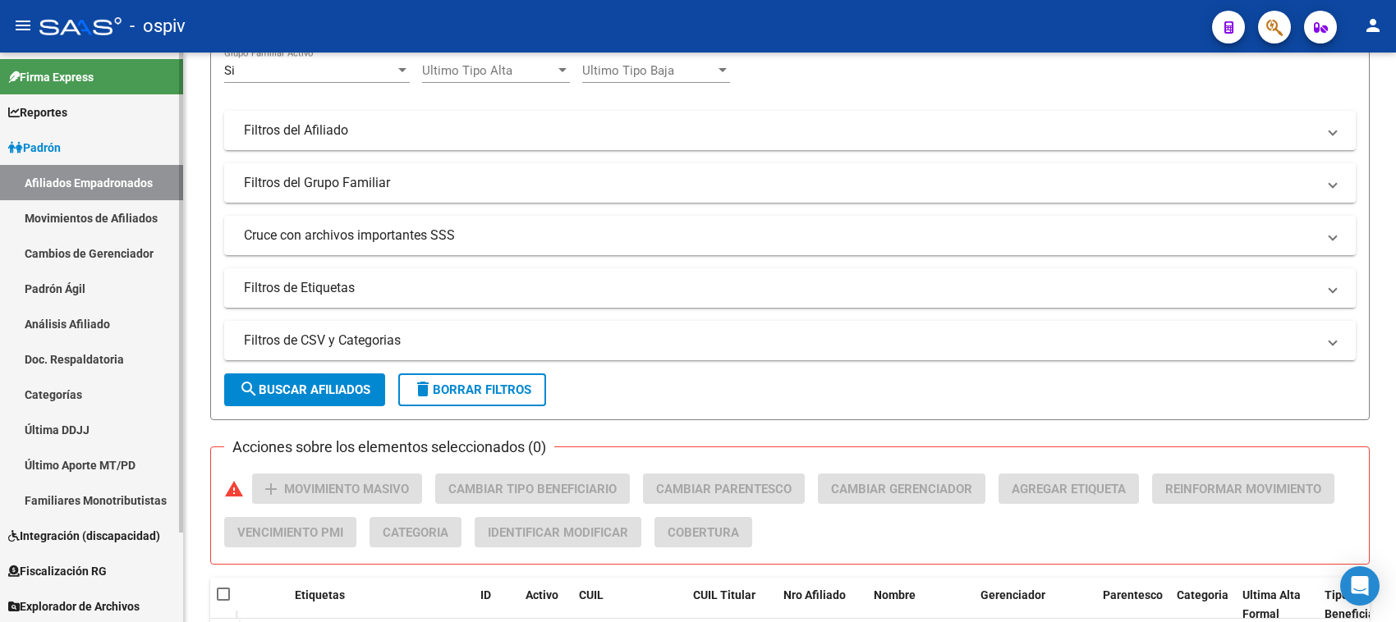
click at [82, 210] on link "Movimientos de Afiliados" at bounding box center [91, 217] width 183 height 35
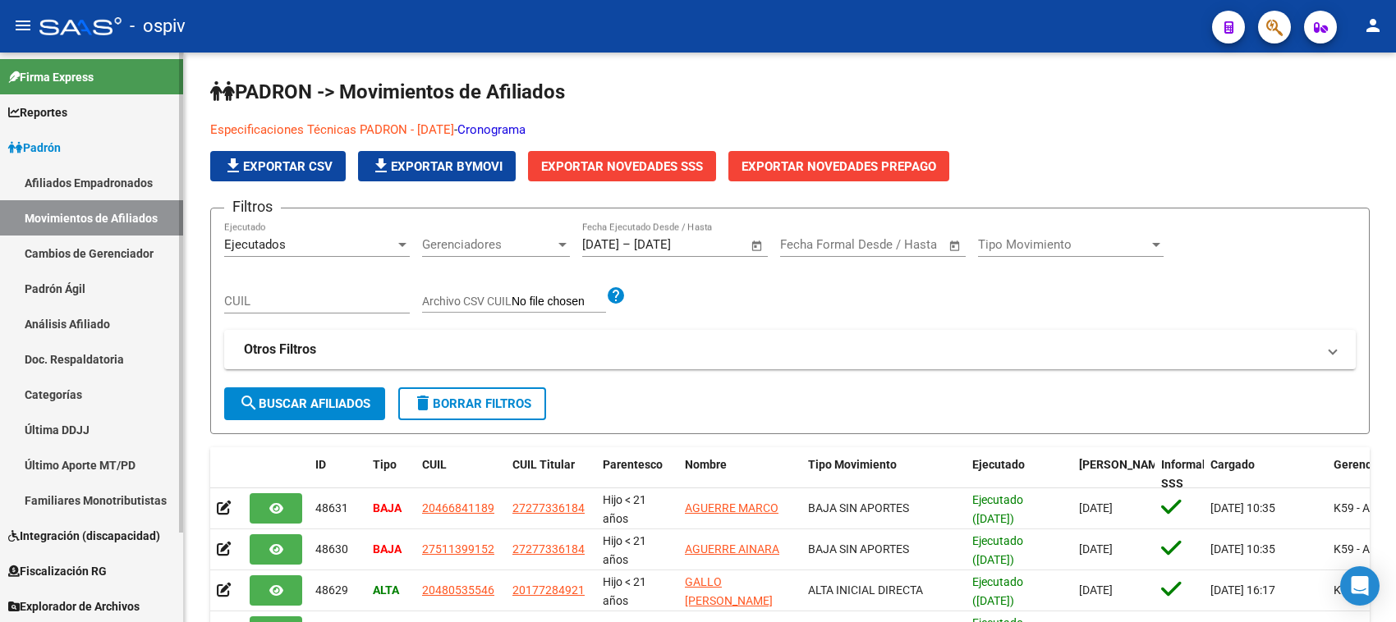
click at [67, 185] on link "Afiliados Empadronados" at bounding box center [91, 182] width 183 height 35
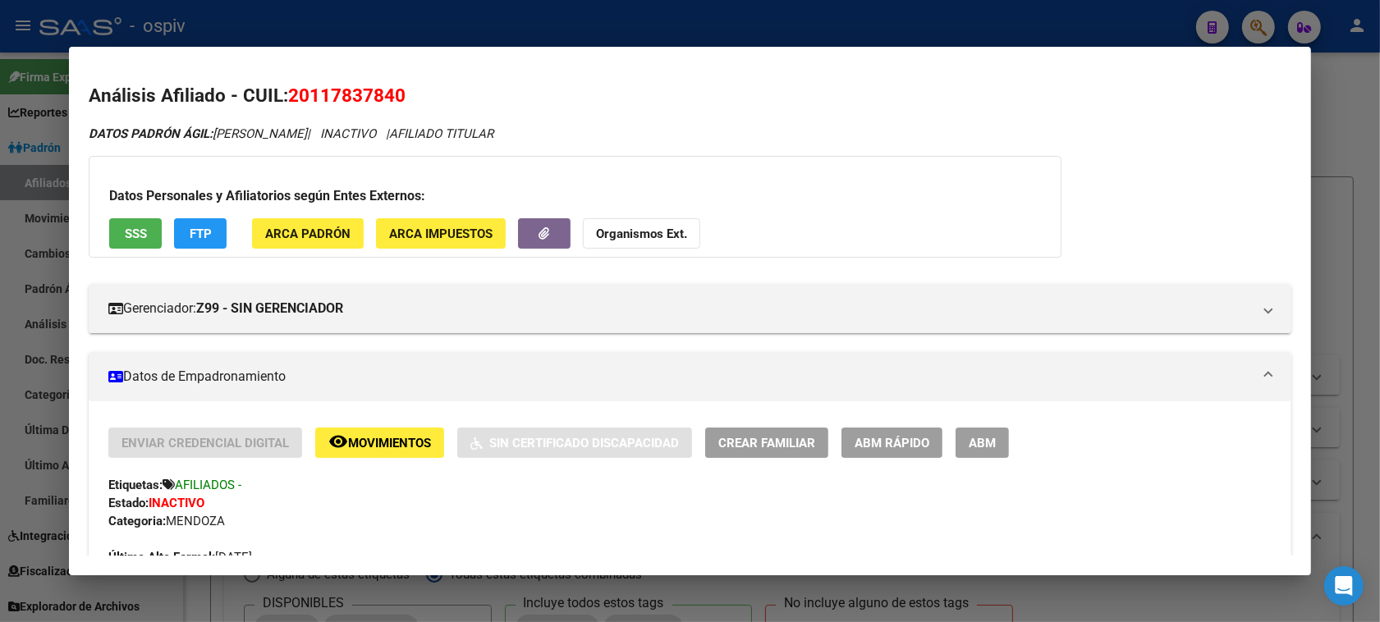
click at [1265, 27] on div at bounding box center [690, 311] width 1380 height 622
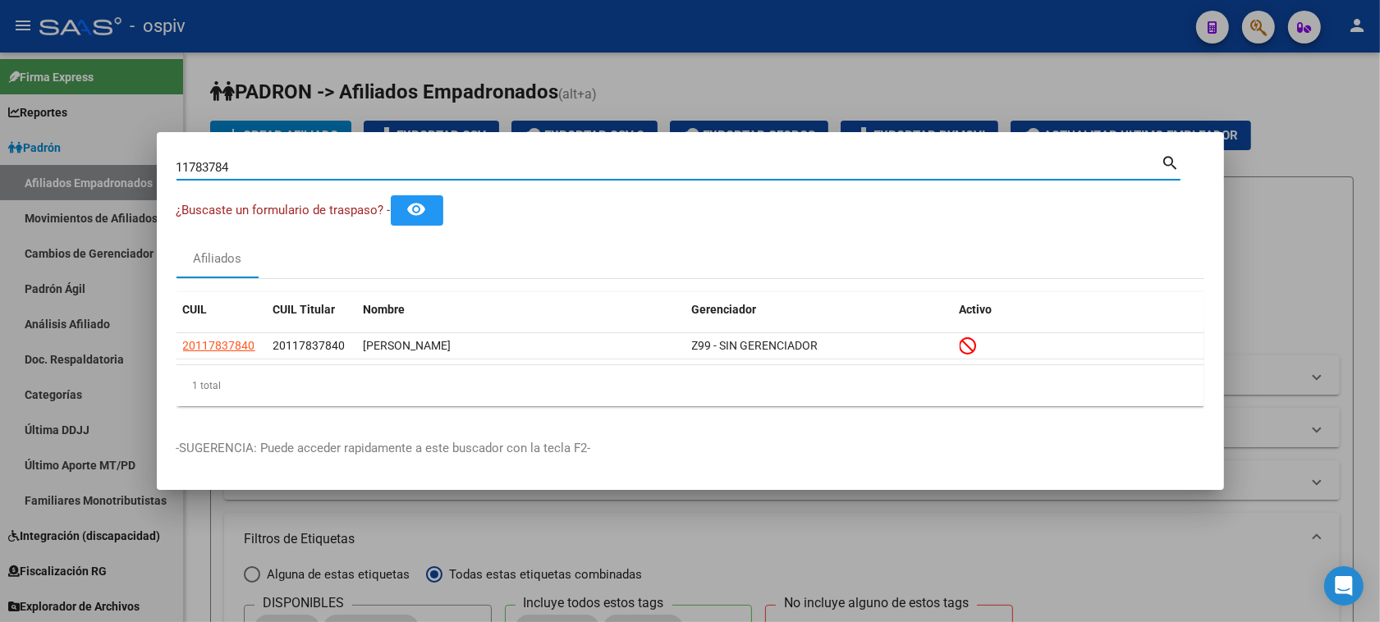
drag, startPoint x: 308, startPoint y: 170, endPoint x: 0, endPoint y: 124, distance: 311.3
click at [0, 124] on div "11783784 Buscar (apellido, dni, cuil, nro traspaso, cuit, obra social) search ¿…" at bounding box center [690, 311] width 1380 height 622
paste input "22503662"
type input "22503662"
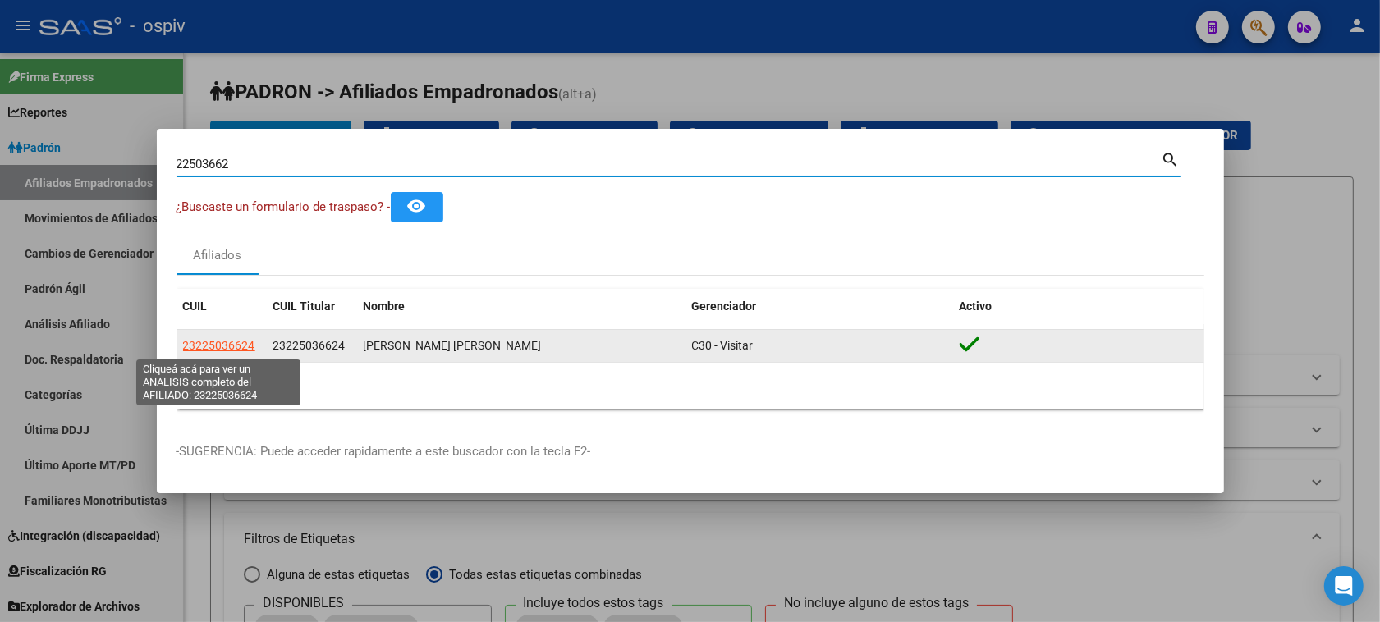
click at [224, 341] on span "23225036624" at bounding box center [219, 345] width 72 height 13
type textarea "23225036624"
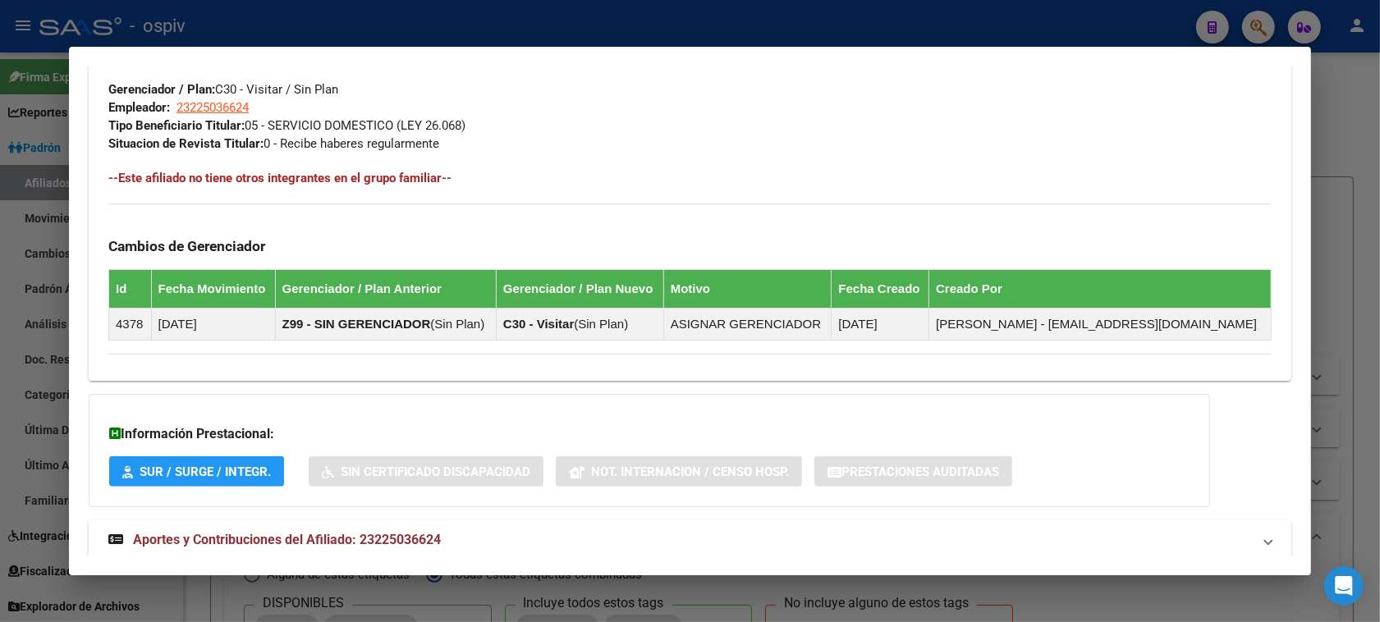
scroll to position [879, 0]
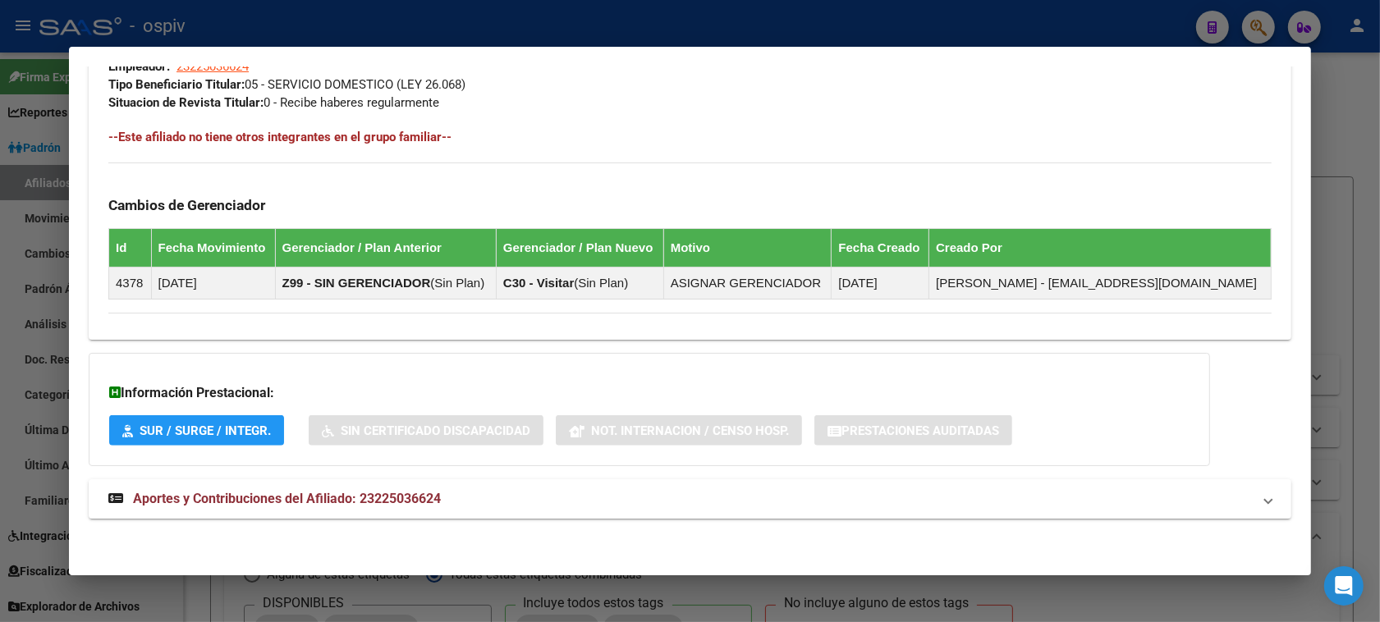
click at [1258, 21] on div at bounding box center [690, 311] width 1380 height 622
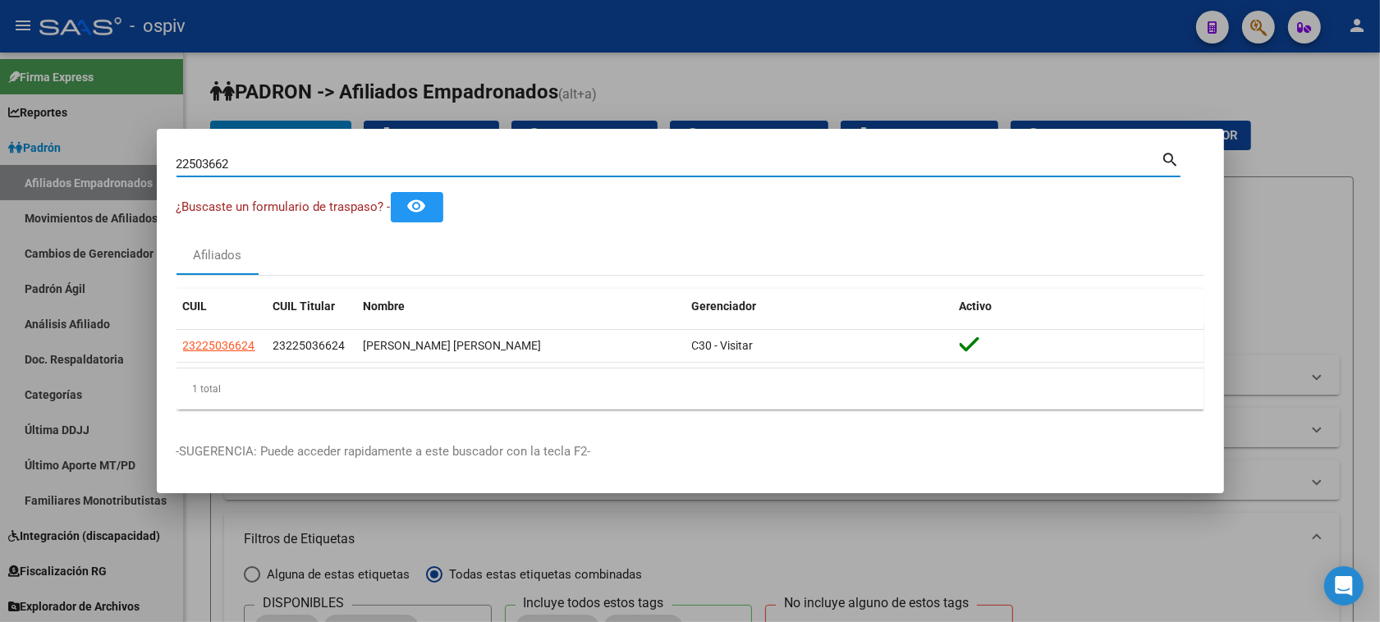
drag, startPoint x: 242, startPoint y: 154, endPoint x: 11, endPoint y: 104, distance: 236.7
click at [11, 104] on div "22503662 Buscar (apellido, dni, cuil, nro traspaso, cuit, obra social) search ¿…" at bounding box center [690, 311] width 1380 height 622
type input "31098829"
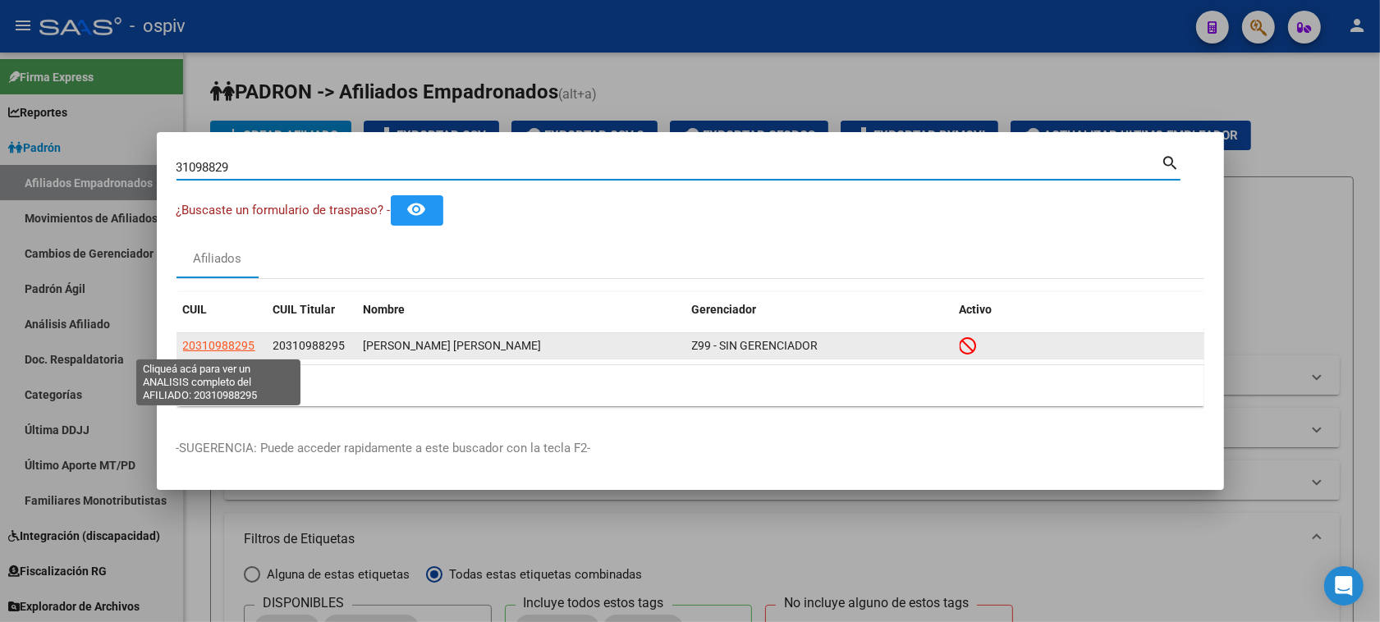
click at [234, 342] on span "20310988295" at bounding box center [219, 345] width 72 height 13
type textarea "20310988295"
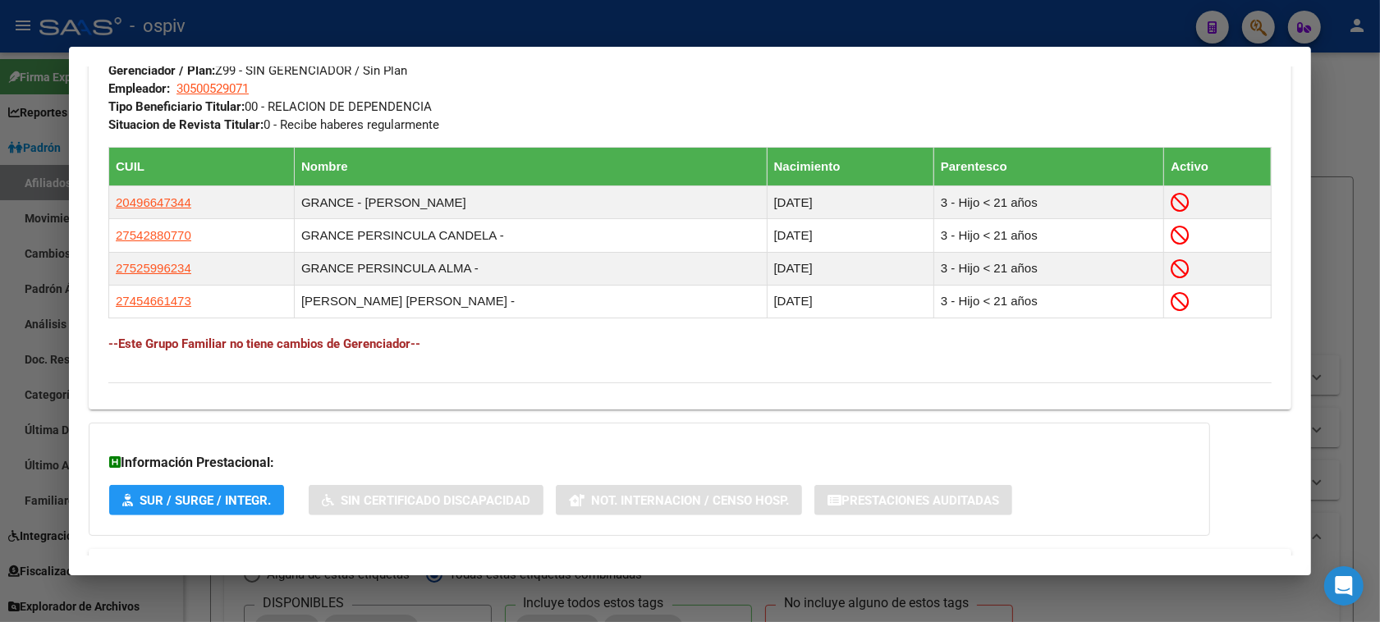
scroll to position [966, 0]
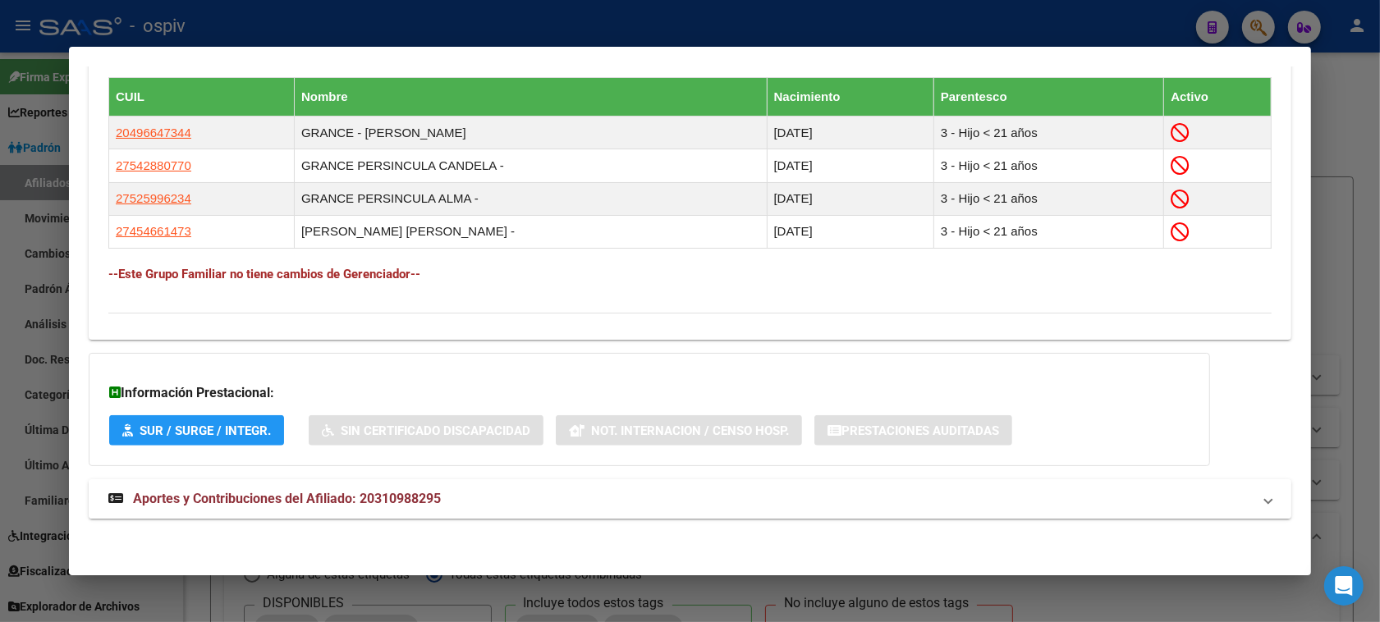
click at [160, 493] on span "Aportes y Contribuciones del Afiliado: 20310988295" at bounding box center [287, 499] width 308 height 16
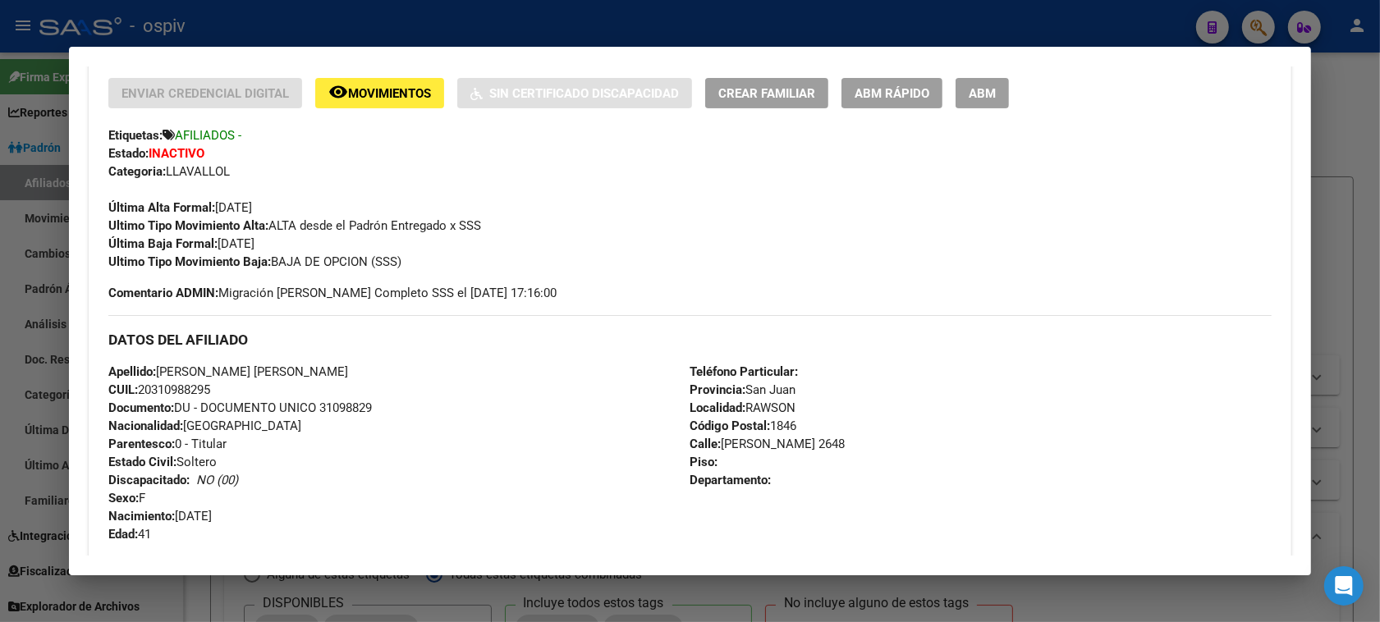
scroll to position [0, 0]
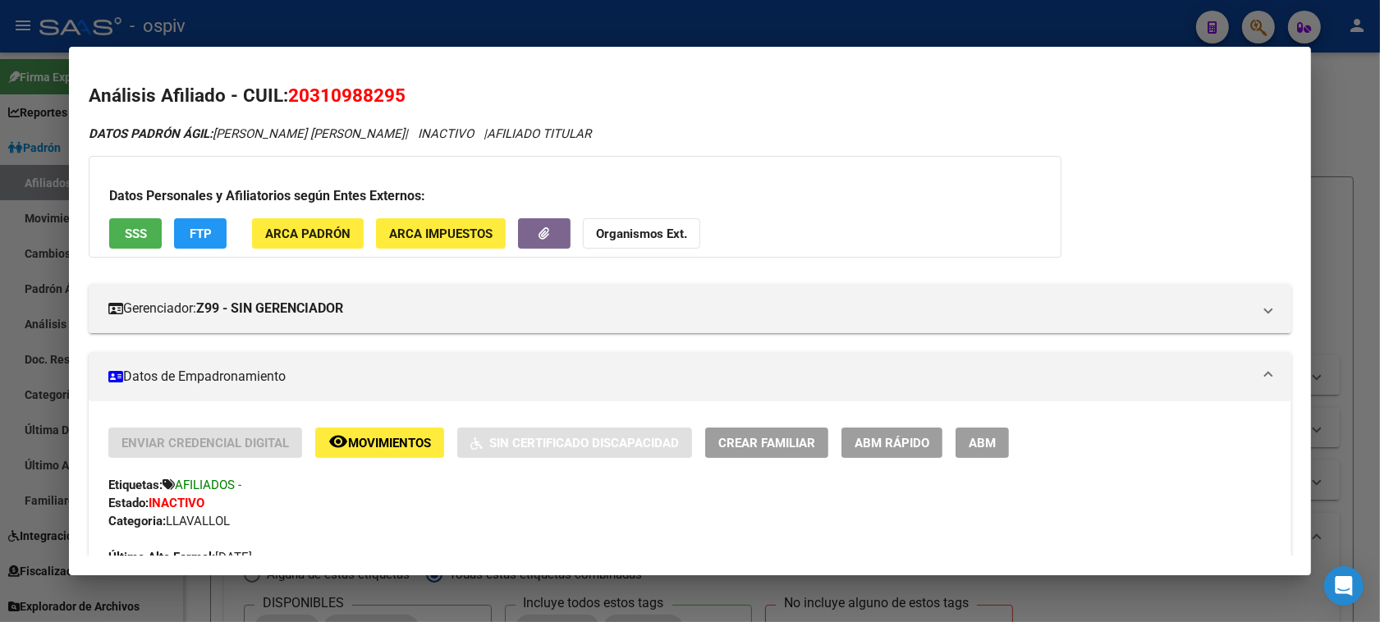
click at [135, 223] on button "SSS" at bounding box center [135, 233] width 53 height 30
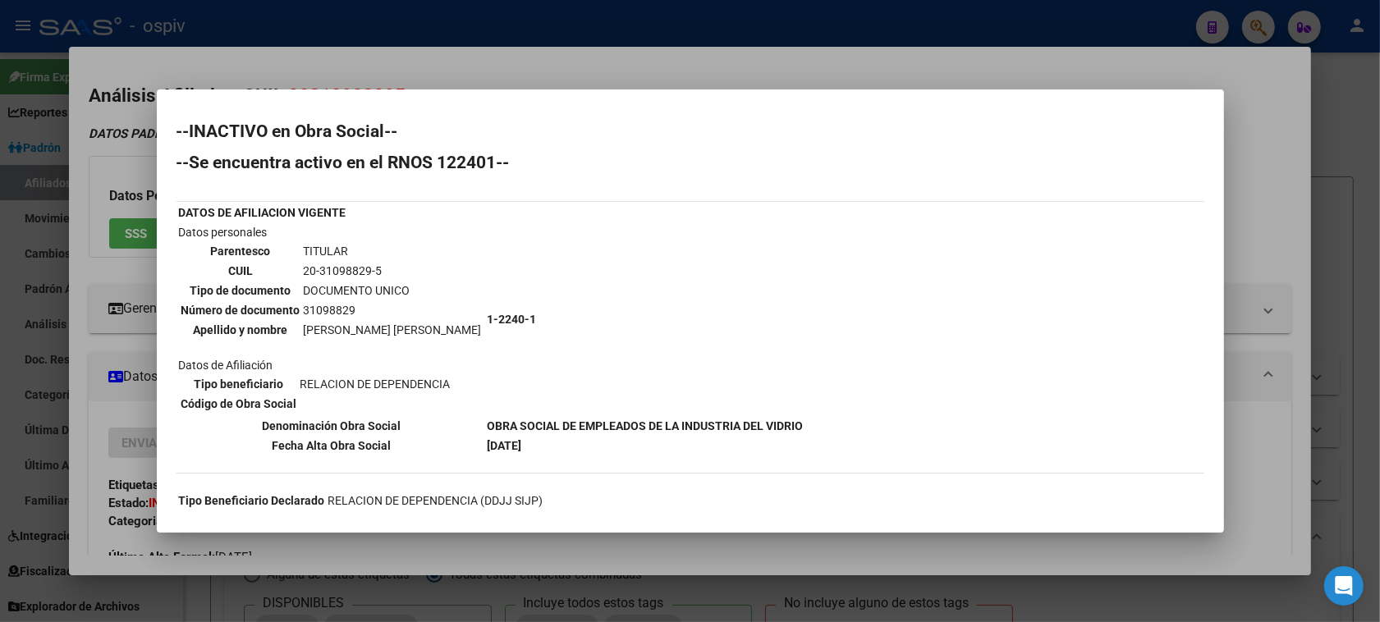
click at [470, 561] on div at bounding box center [690, 311] width 1380 height 622
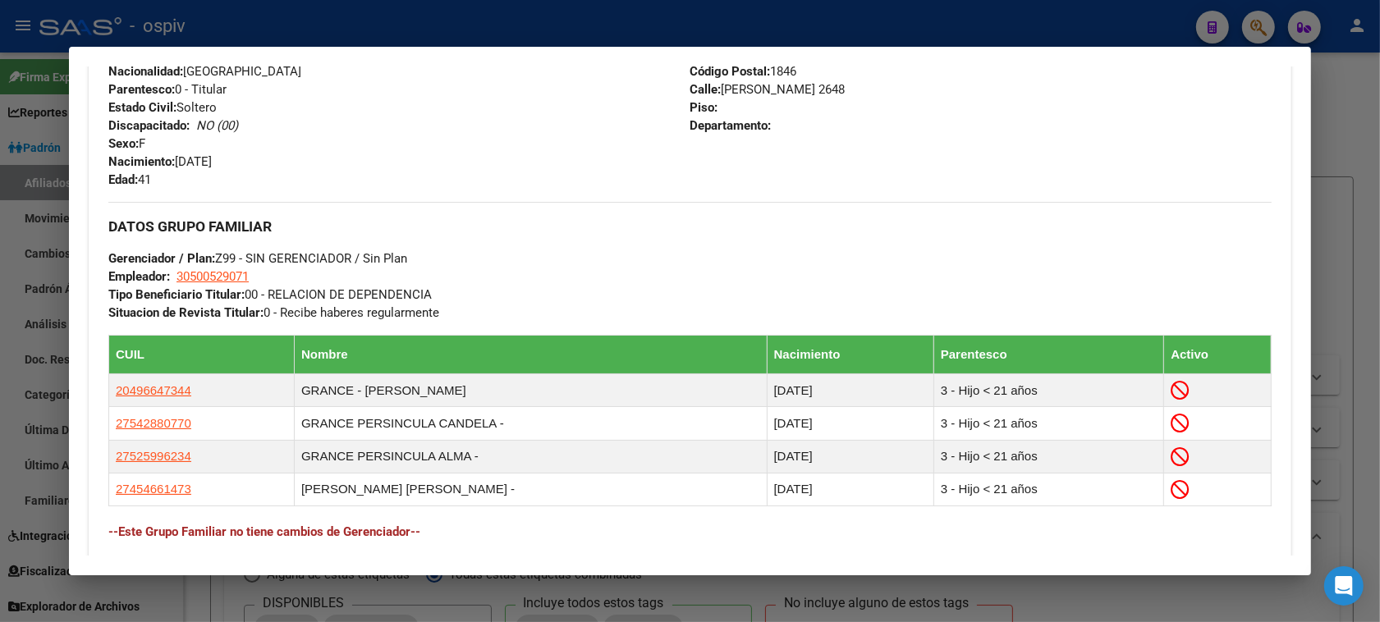
scroll to position [821, 0]
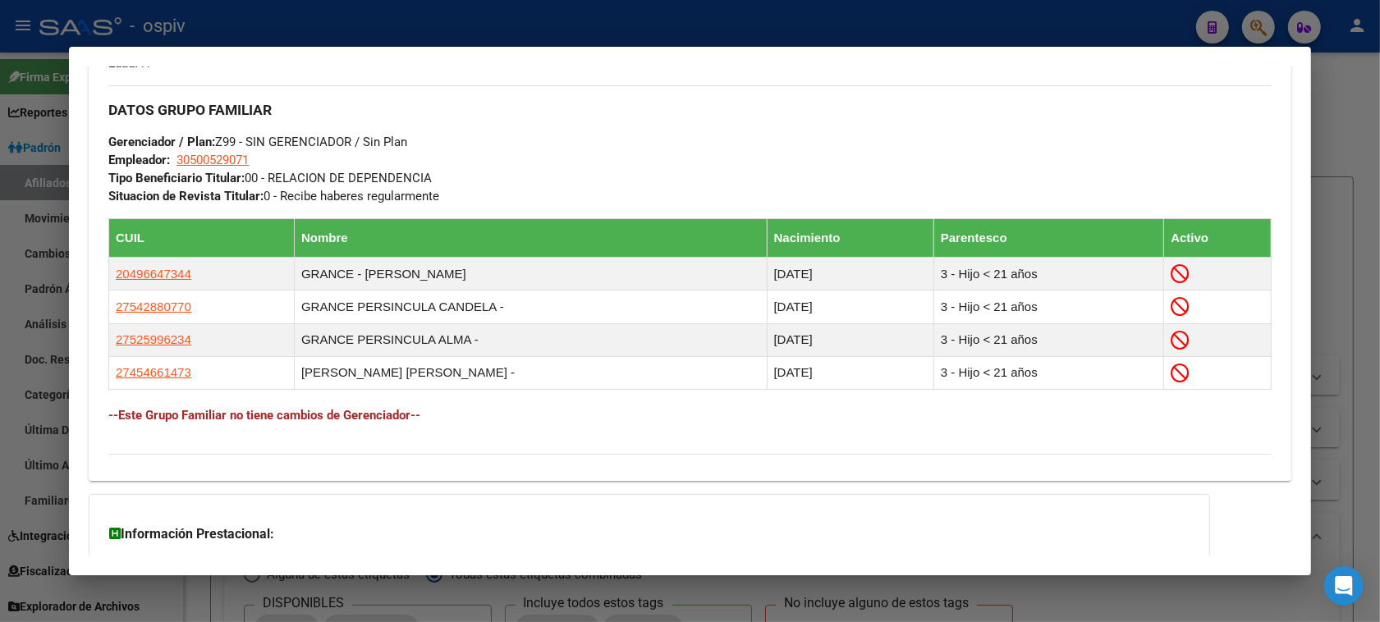
drag, startPoint x: 1265, startPoint y: 21, endPoint x: 498, endPoint y: 154, distance: 778.4
click at [1263, 21] on div at bounding box center [690, 311] width 1380 height 622
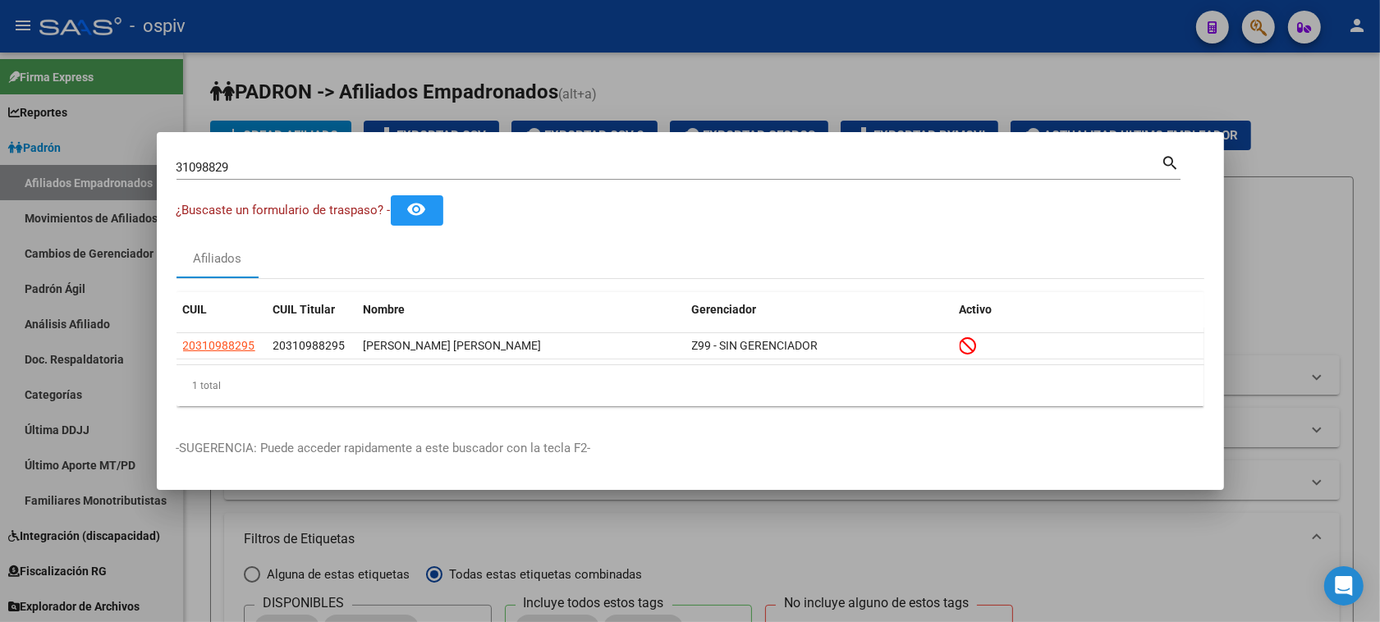
drag, startPoint x: 356, startPoint y: 158, endPoint x: 119, endPoint y: 152, distance: 236.6
click at [119, 152] on div "31098829 Buscar (apellido, dni, cuil, nro traspaso, cuit, obra social) search ¿…" at bounding box center [690, 311] width 1380 height 622
drag, startPoint x: 259, startPoint y: 181, endPoint x: 72, endPoint y: 145, distance: 190.0
click at [72, 145] on div "31098829 Buscar (apellido, dni, cuil, nro traspaso, cuit, obra social) search ¿…" at bounding box center [690, 311] width 1380 height 622
click at [306, 182] on div "31098829 Buscar (apellido, dni, [PERSON_NAME], [PERSON_NAME], cuit, obra social…" at bounding box center [679, 174] width 1004 height 44
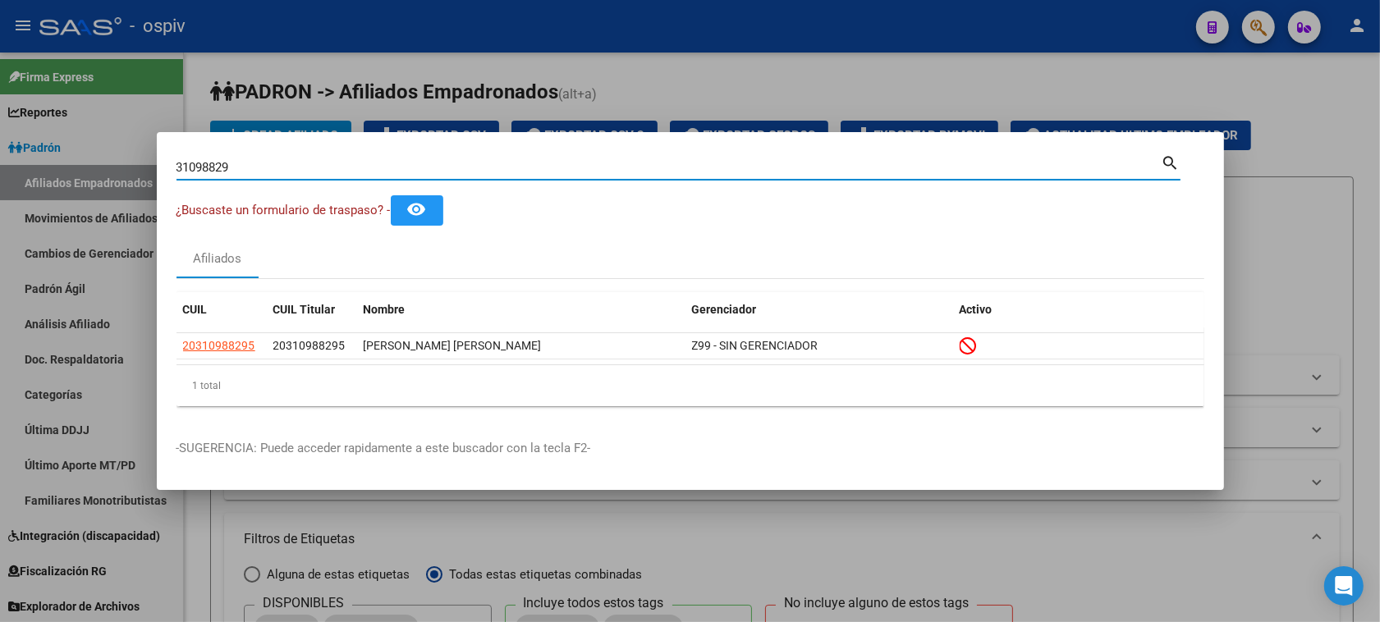
drag, startPoint x: 279, startPoint y: 170, endPoint x: 158, endPoint y: 145, distance: 124.2
click at [160, 146] on mat-dialog-container "31098829 Buscar (apellido, dni, cuil, nro traspaso, cuit, obra social) search ¿…" at bounding box center [690, 311] width 1067 height 358
type input "poggi"
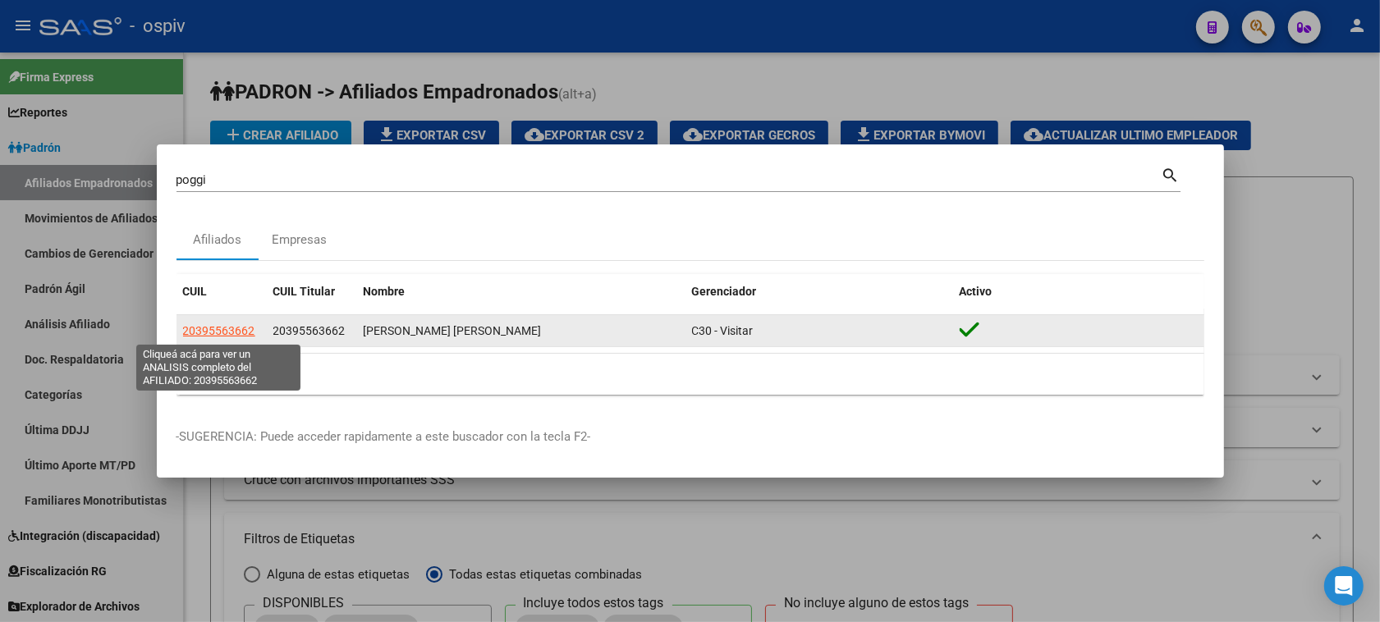
click at [218, 333] on span "20395563662" at bounding box center [219, 330] width 72 height 13
type textarea "20395563662"
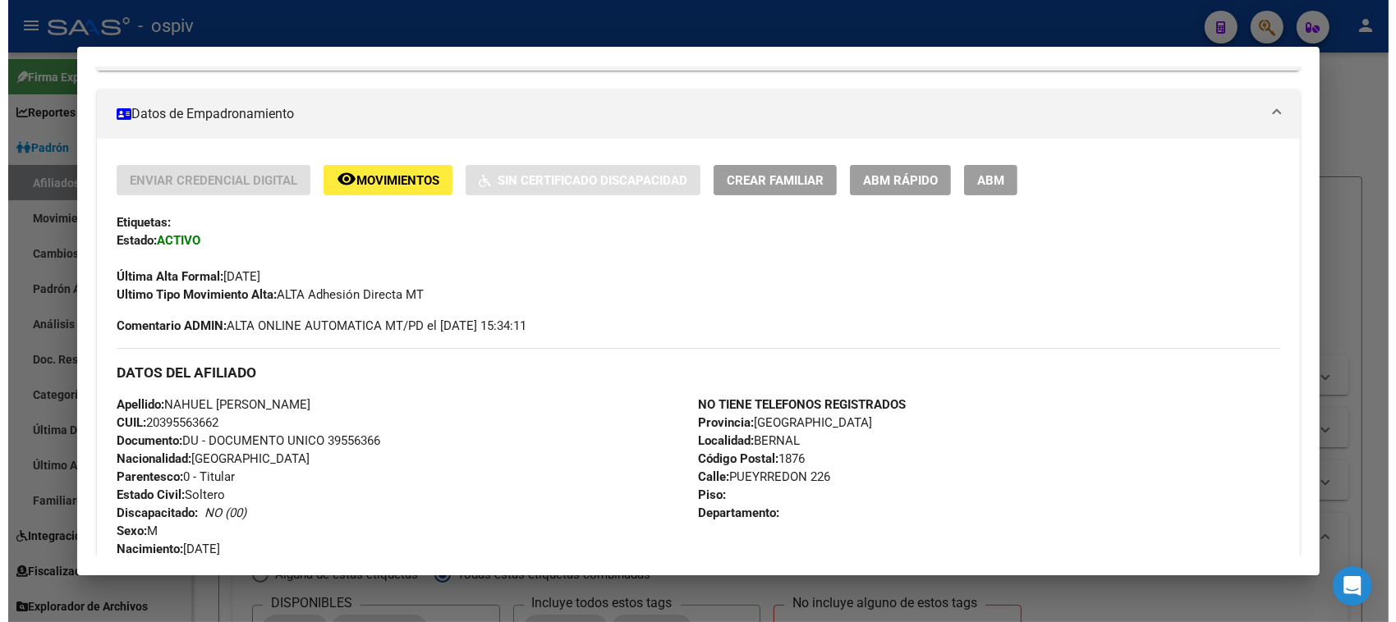
scroll to position [308, 0]
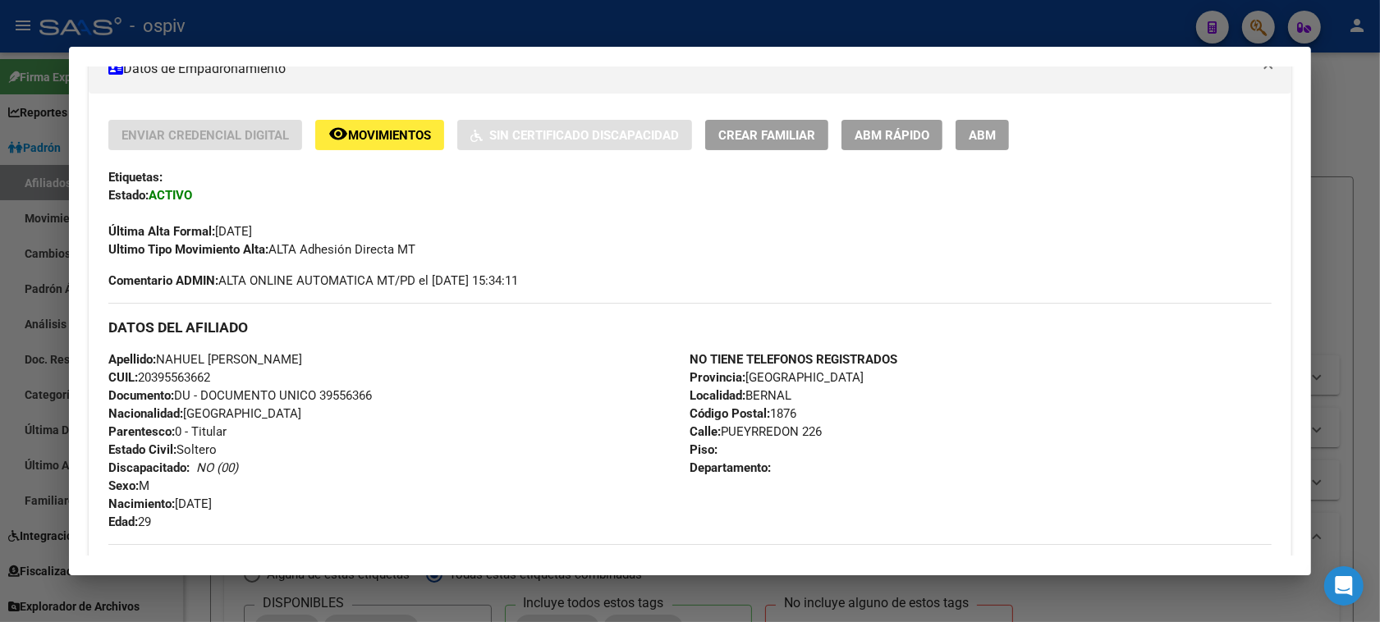
click at [1260, 22] on div at bounding box center [690, 311] width 1380 height 622
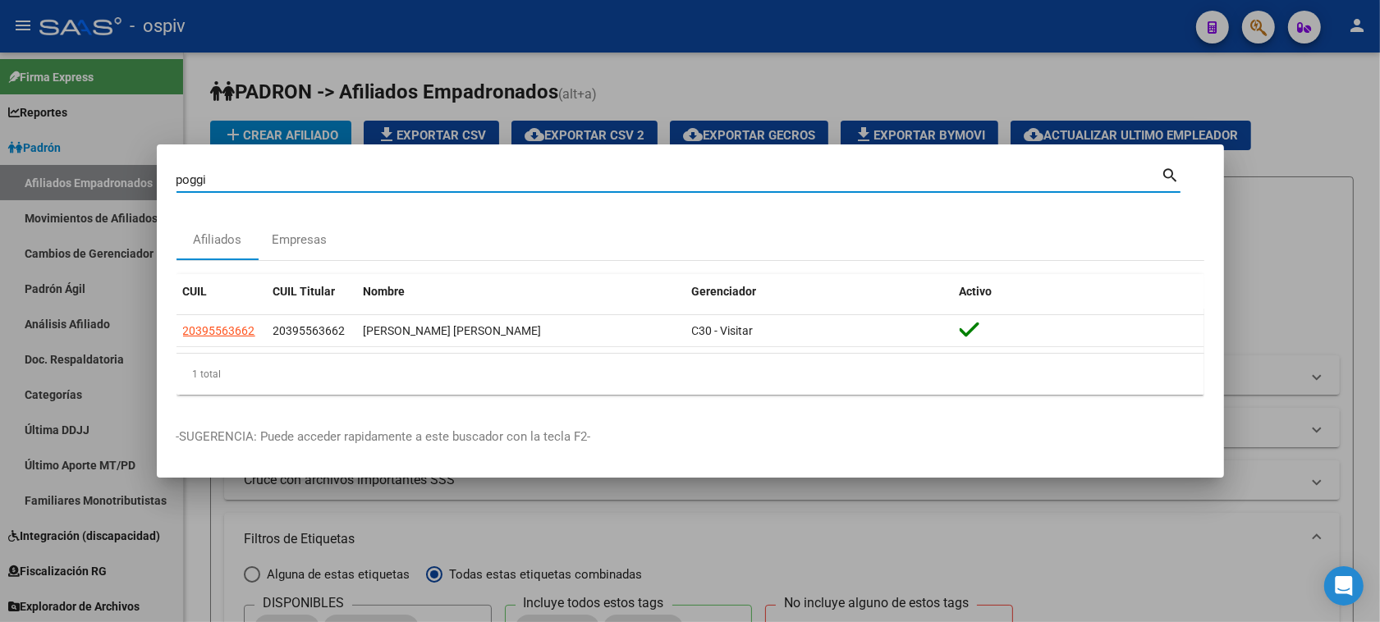
drag, startPoint x: 206, startPoint y: 178, endPoint x: 170, endPoint y: 177, distance: 36.1
click at [173, 178] on mat-dialog-content "poggi Buscar (apellido, dni, cuil, nro traspaso, cuit, obra social) search Afil…" at bounding box center [690, 286] width 1067 height 244
click at [207, 181] on input "Buscar (apellido, dni, [PERSON_NAME], [PERSON_NAME], cuit, obra social)" at bounding box center [669, 179] width 985 height 15
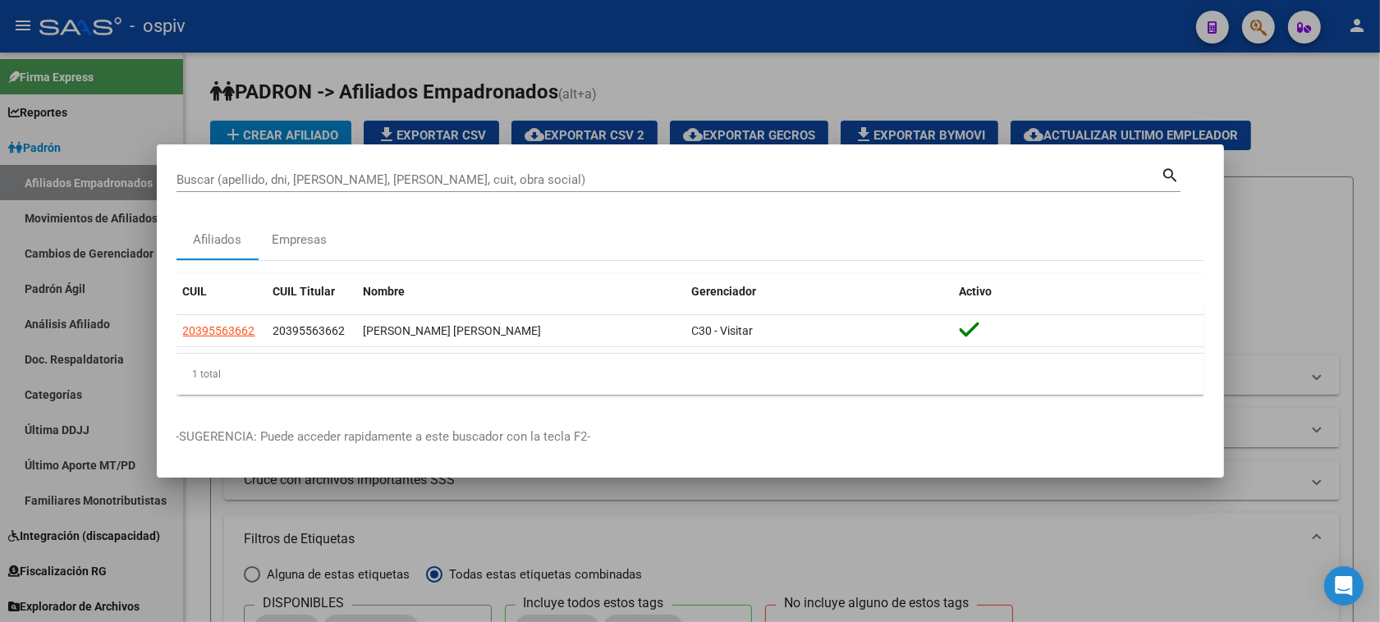
click at [1310, 327] on div at bounding box center [690, 311] width 1380 height 622
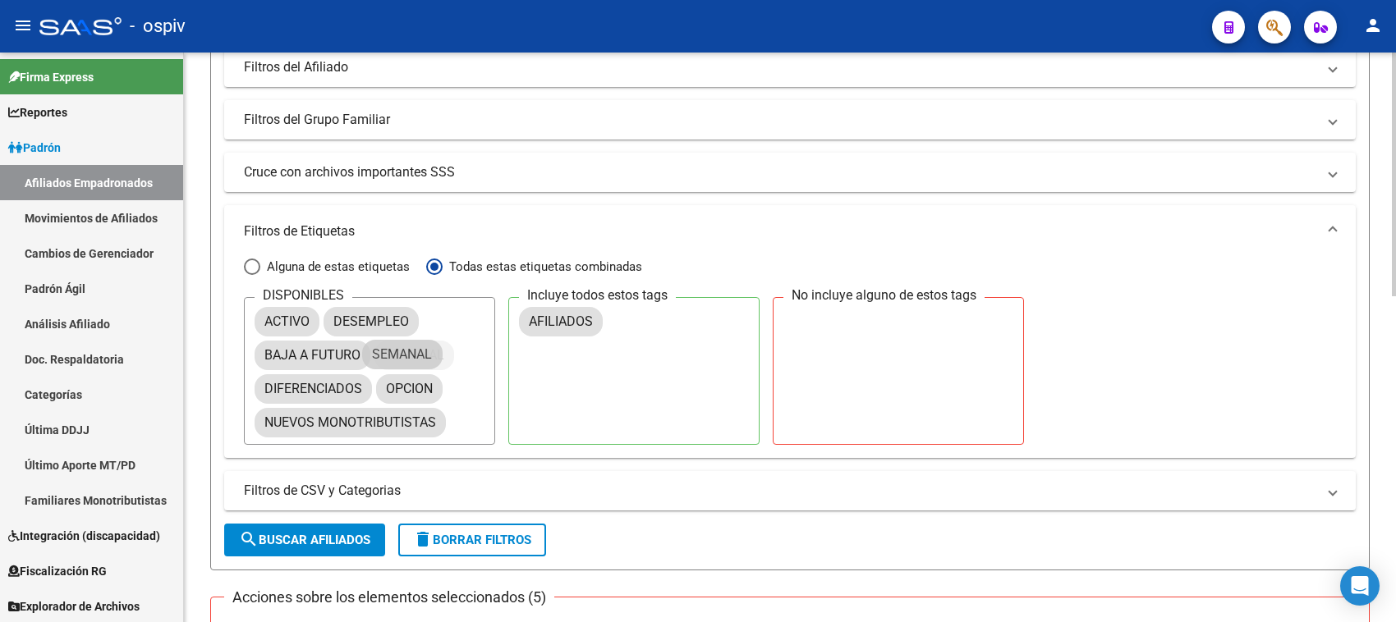
drag, startPoint x: 642, startPoint y: 321, endPoint x: 320, endPoint y: 343, distance: 322.6
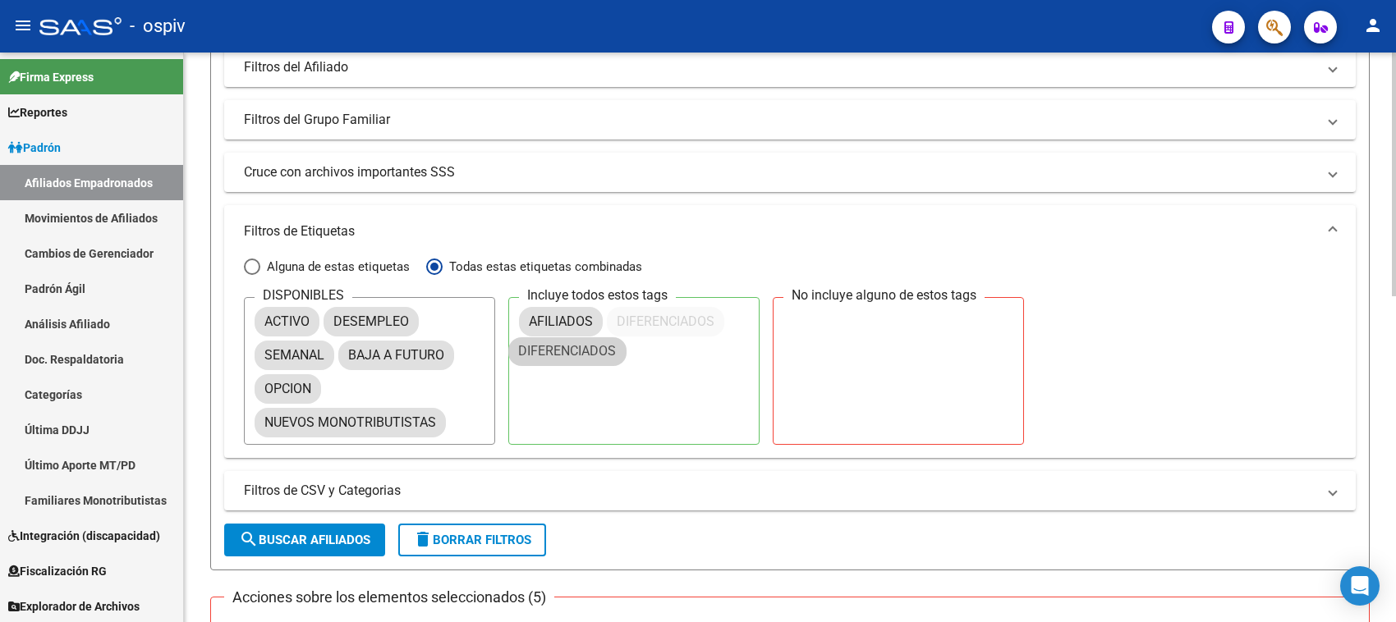
drag, startPoint x: 316, startPoint y: 390, endPoint x: 524, endPoint y: 379, distance: 208.1
click at [343, 539] on span "search Buscar Afiliados" at bounding box center [304, 540] width 131 height 15
checkbox input "false"
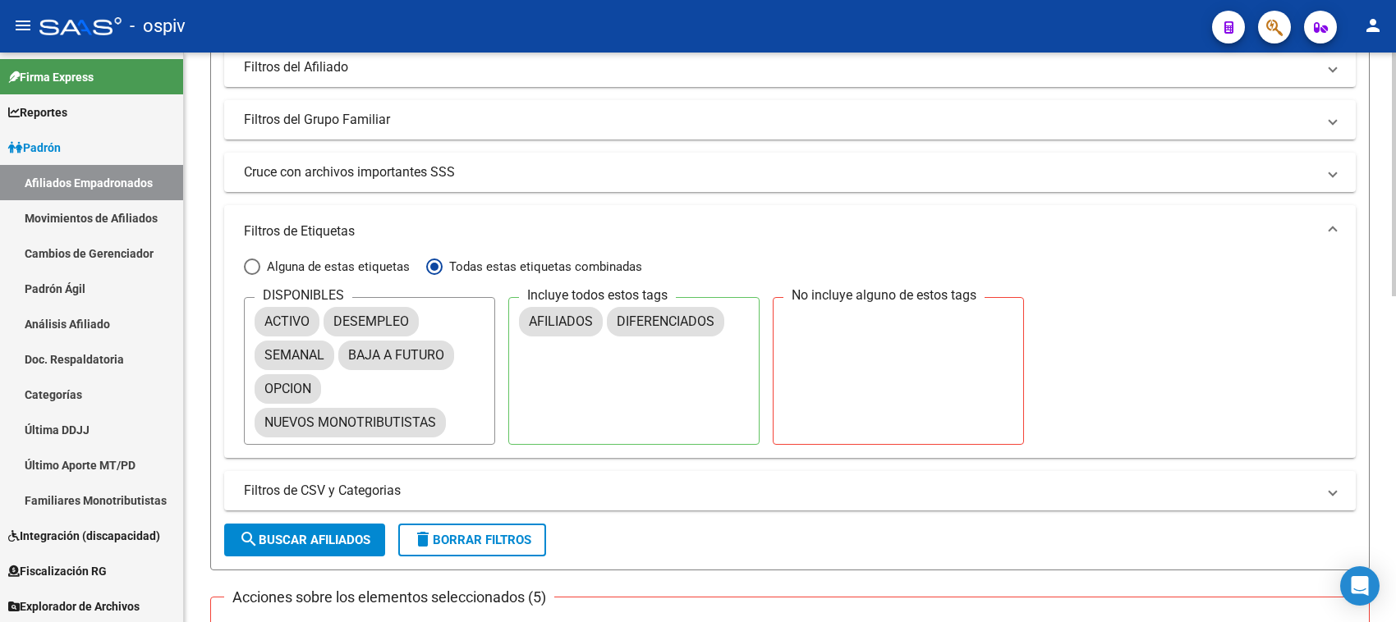
checkbox input "false"
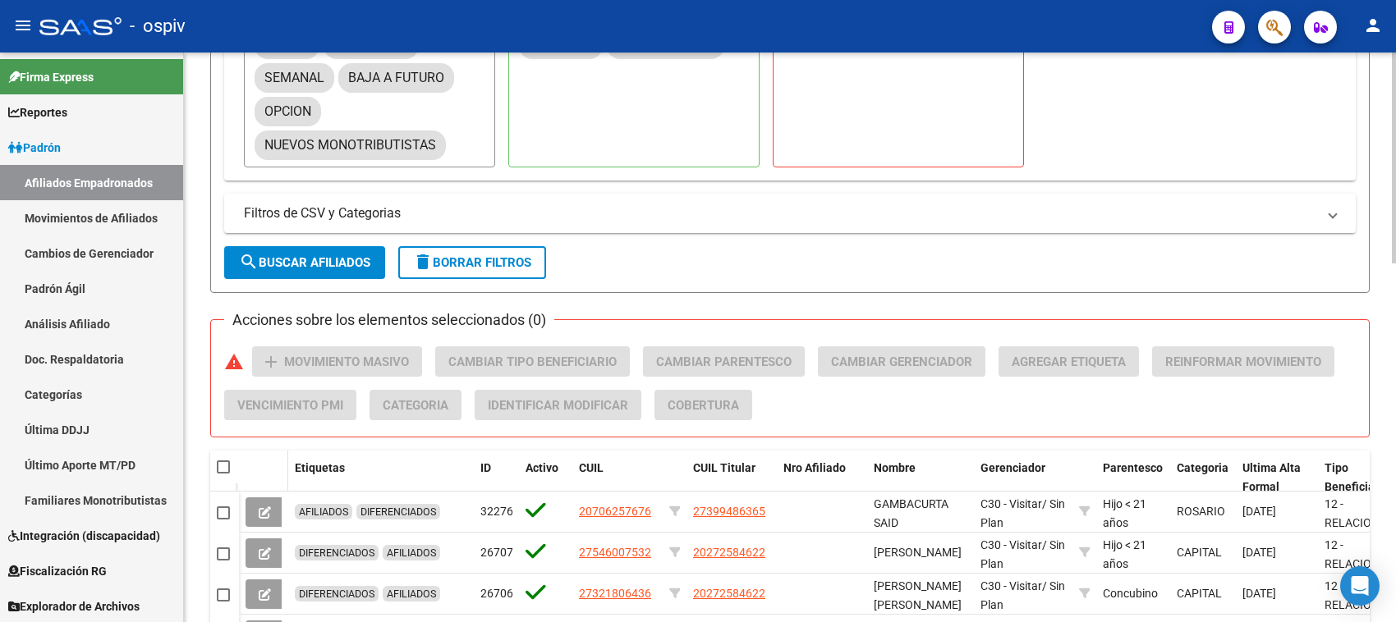
scroll to position [616, 0]
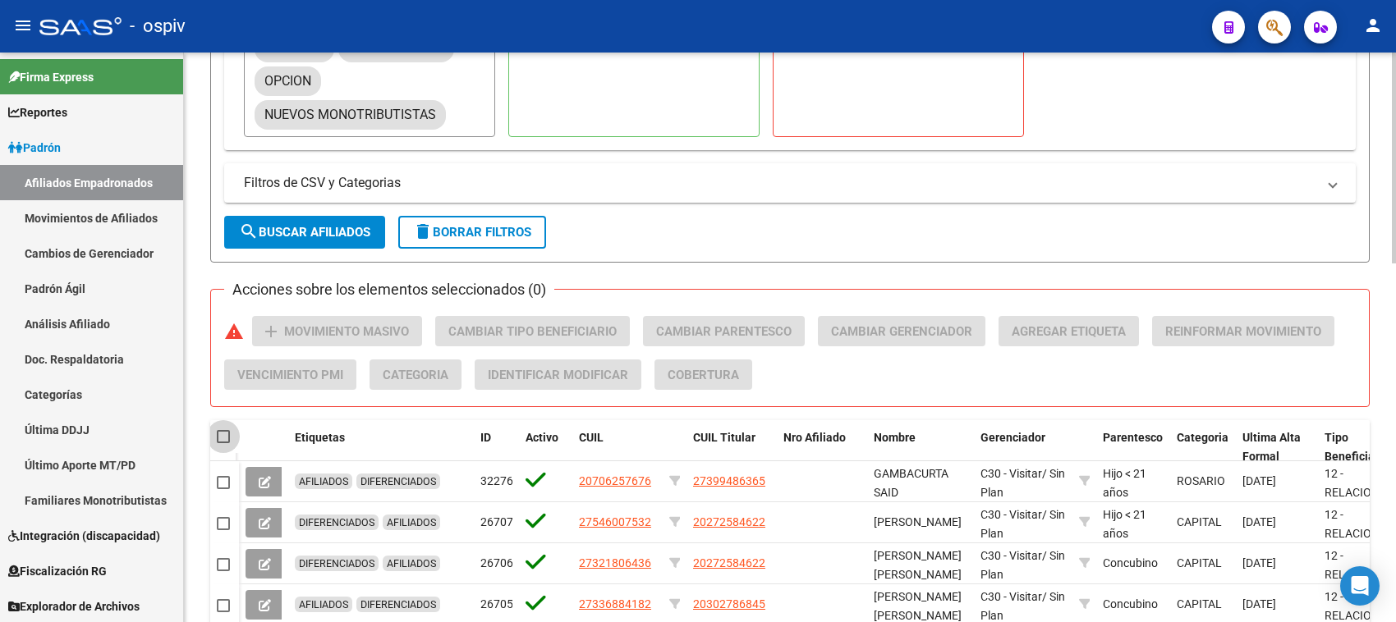
click at [222, 430] on span at bounding box center [223, 436] width 13 height 13
click at [223, 443] on input "checkbox" at bounding box center [223, 443] width 1 height 1
checkbox input "true"
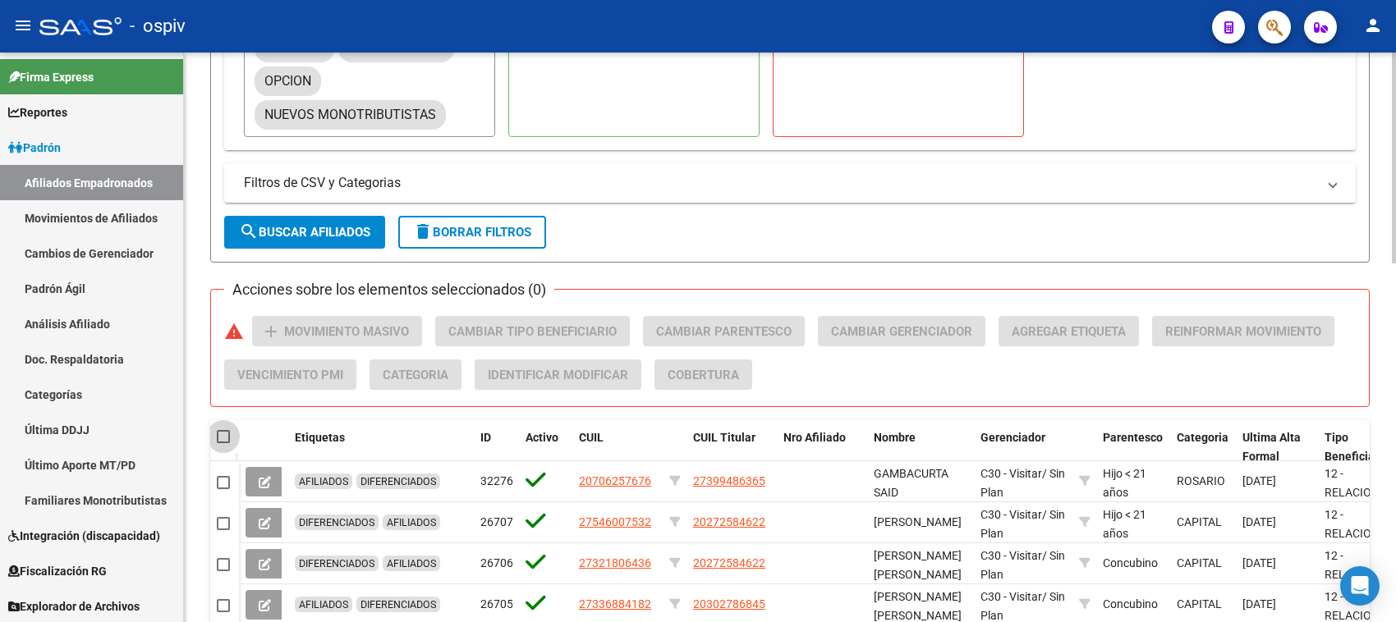
checkbox input "true"
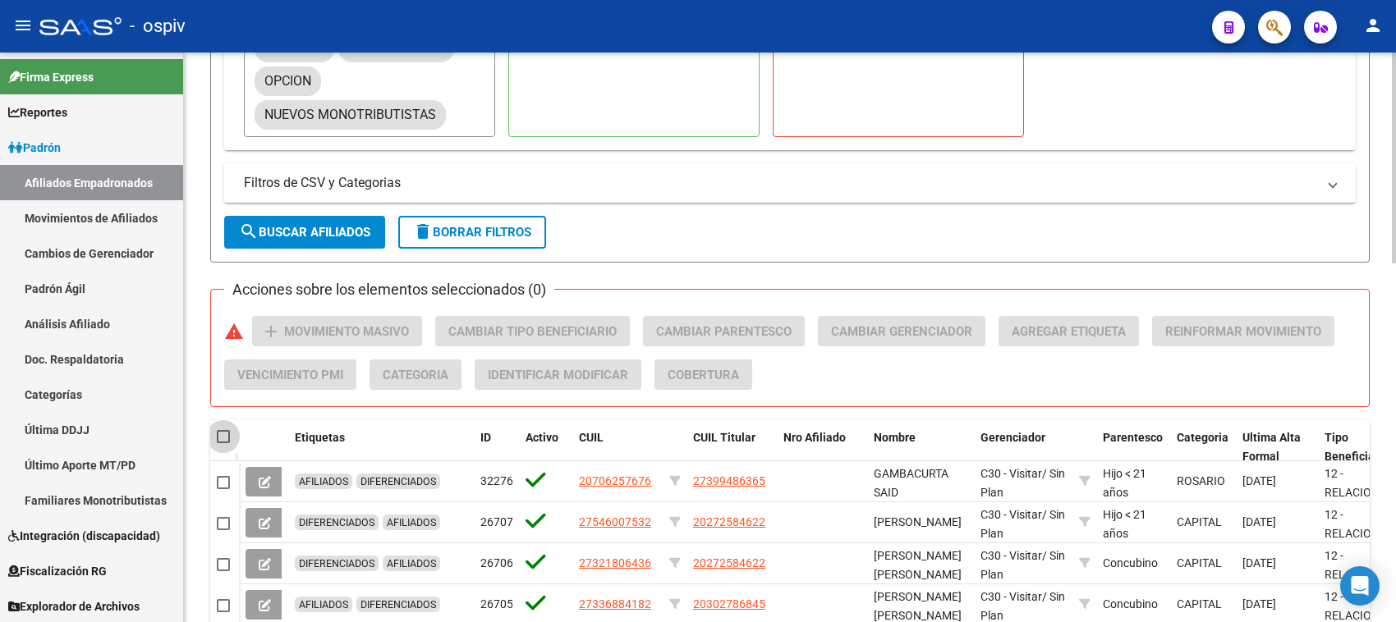
checkbox input "true"
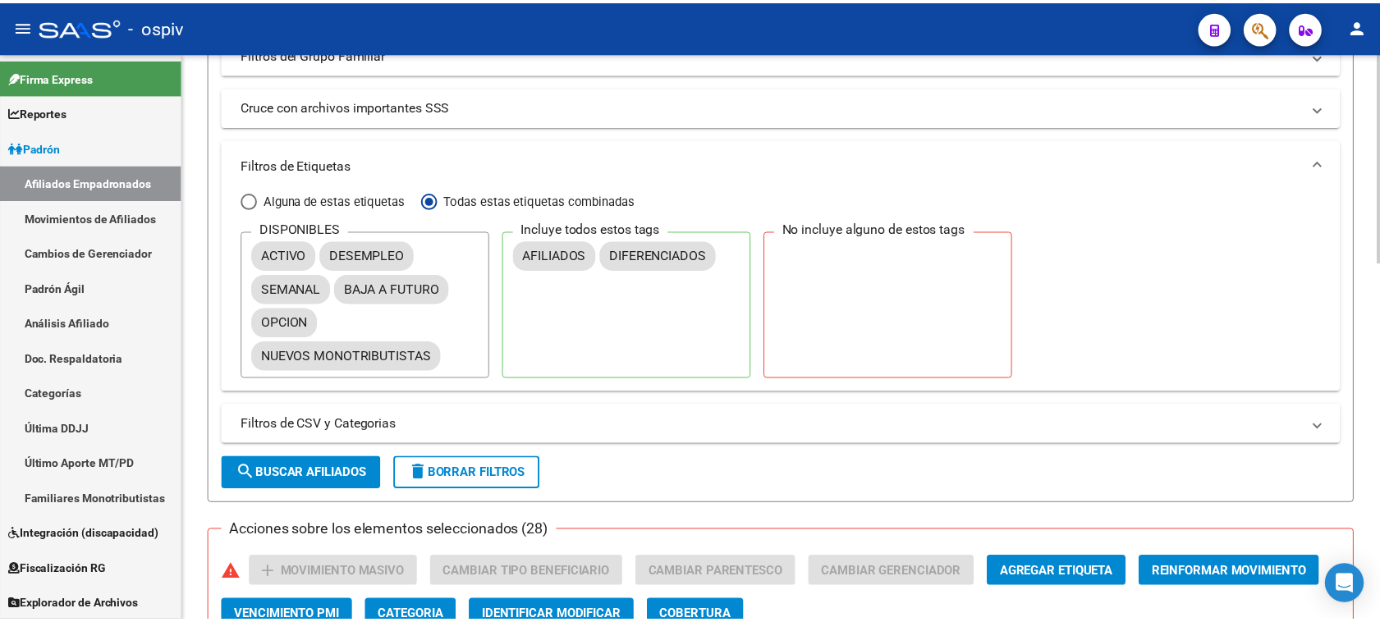
scroll to position [0, 0]
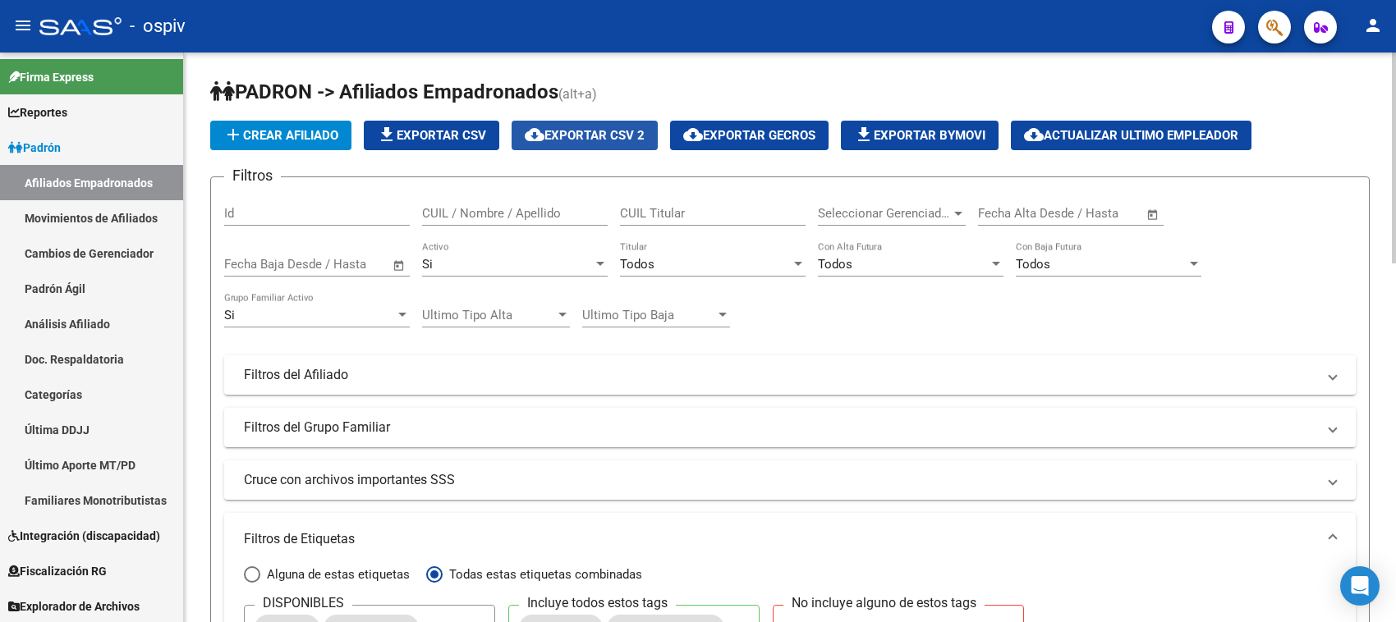
click at [590, 140] on span "cloud_download Exportar CSV 2" at bounding box center [585, 135] width 120 height 15
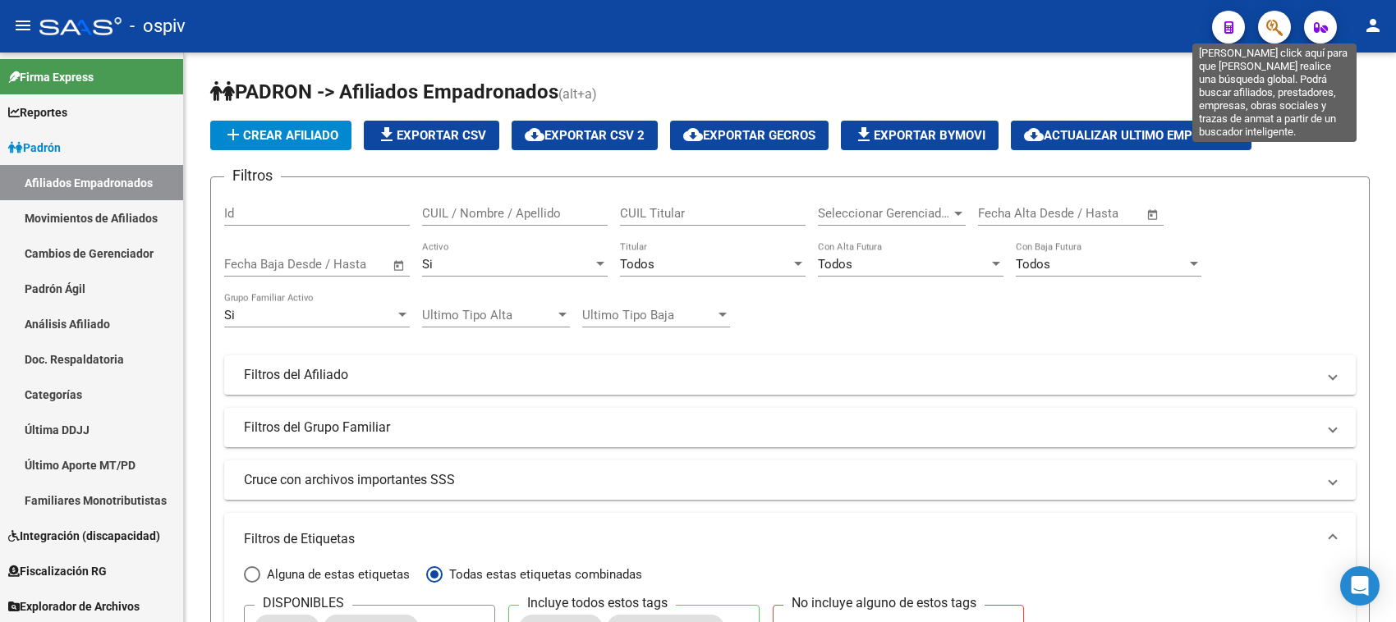
click at [1269, 25] on icon "button" at bounding box center [1274, 27] width 16 height 19
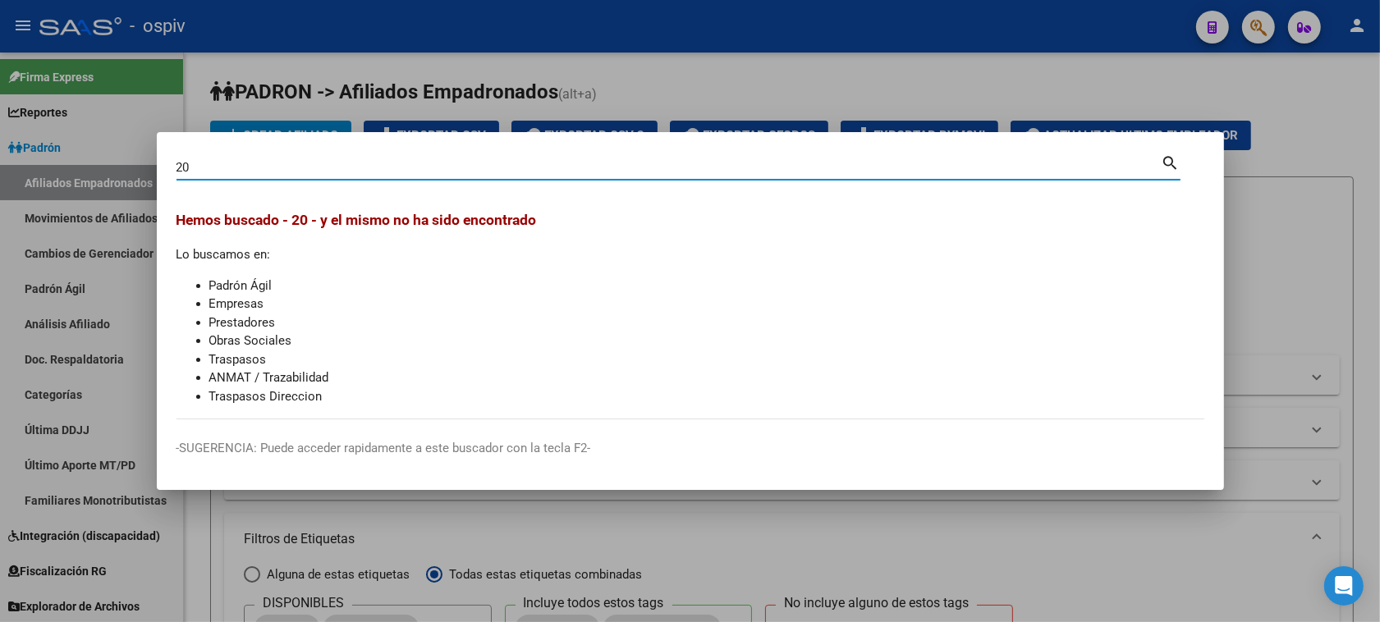
type input "2"
type input "32449625"
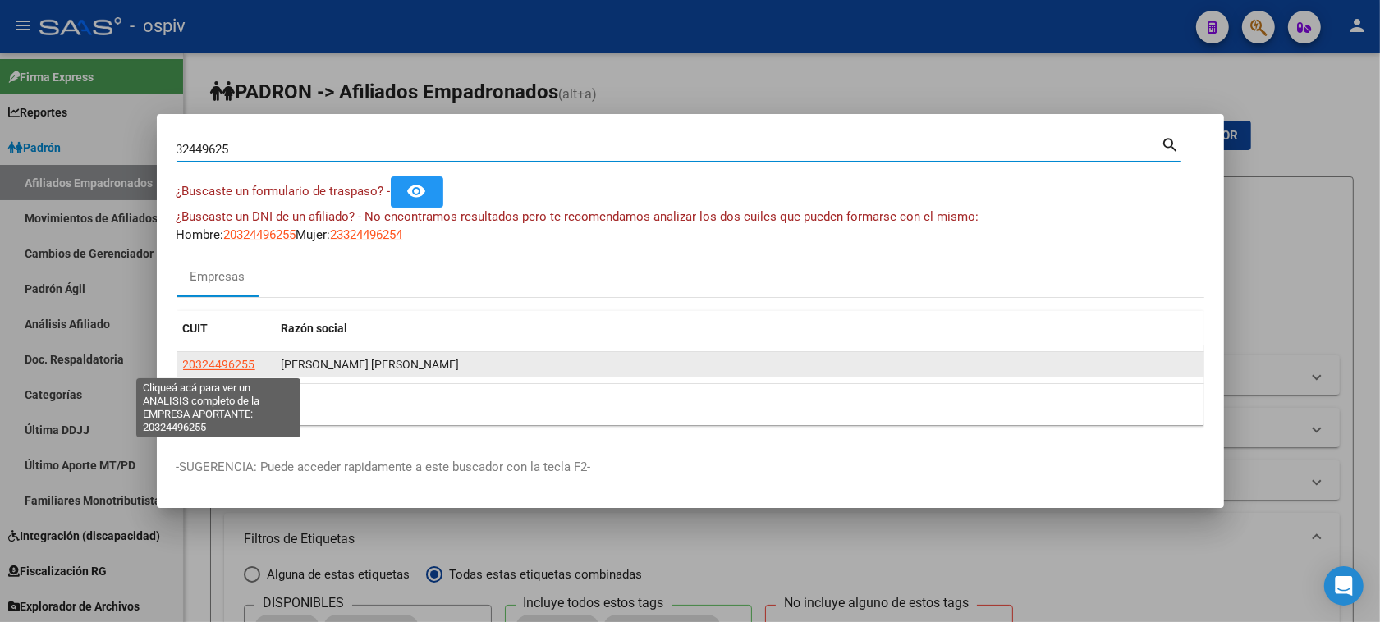
click at [235, 368] on span "20324496255" at bounding box center [219, 364] width 72 height 13
type textarea "20324496255"
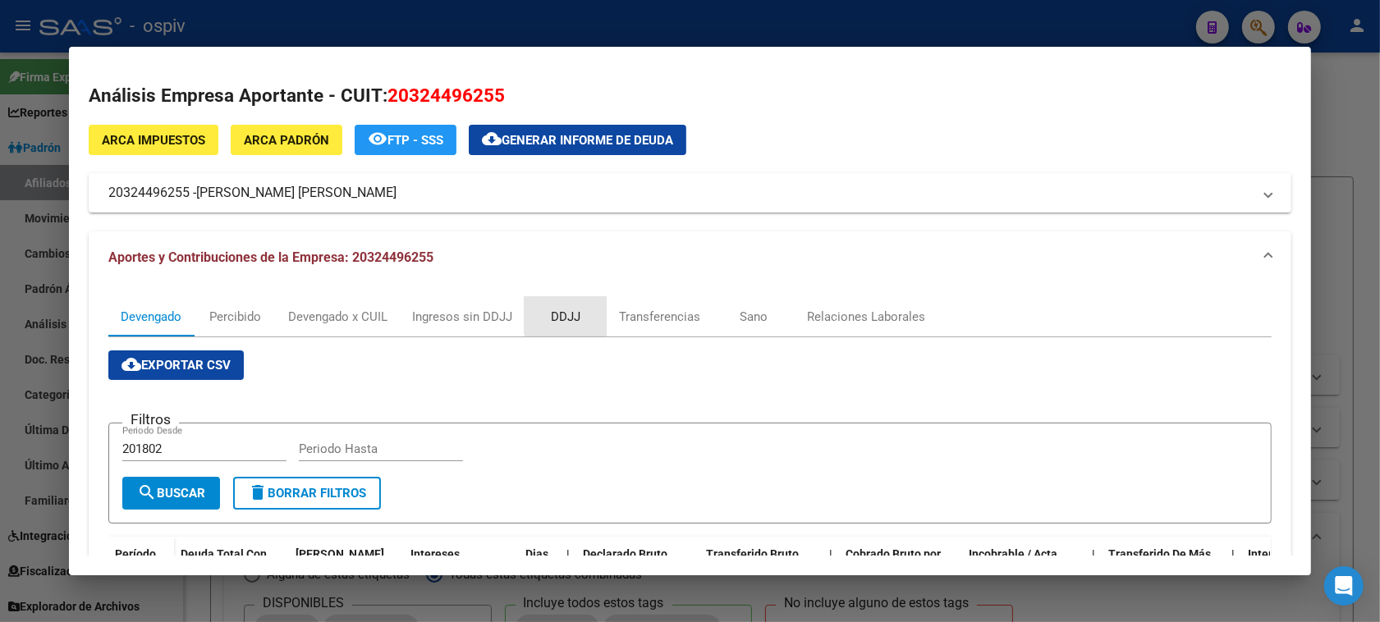
click at [559, 313] on div "DDJJ" at bounding box center [566, 317] width 30 height 18
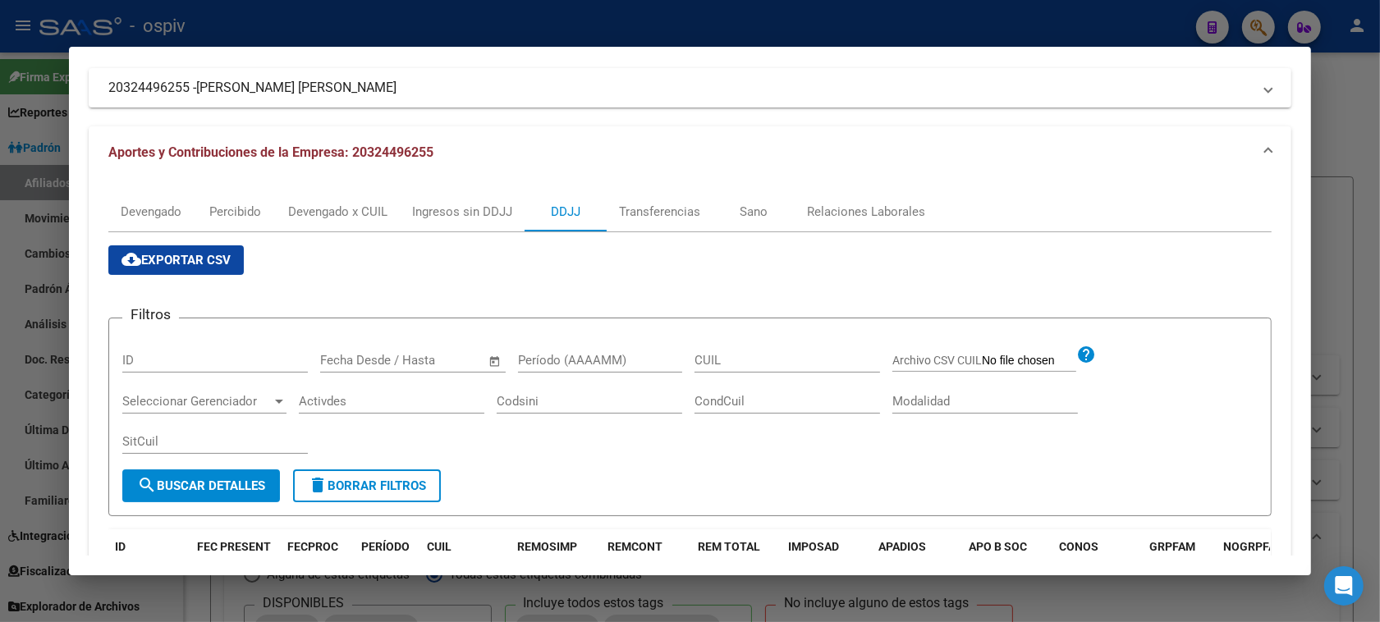
scroll to position [103, 0]
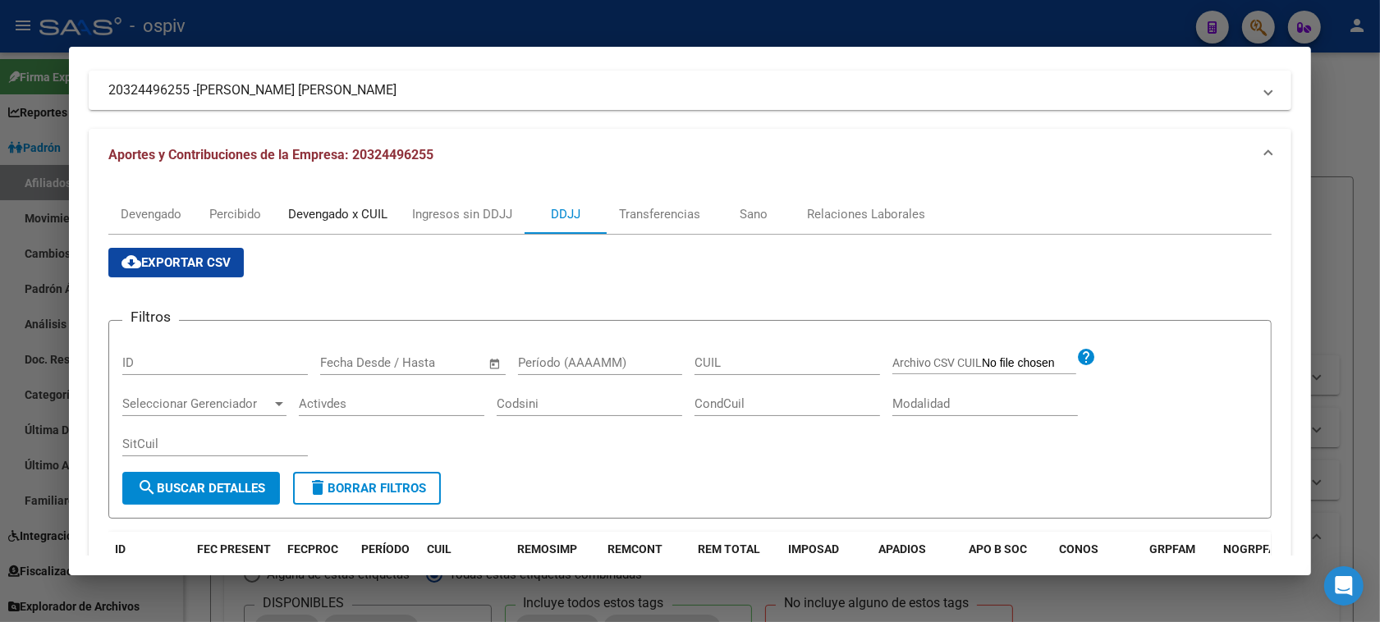
click at [321, 212] on div "Devengado x CUIL" at bounding box center [337, 214] width 99 height 18
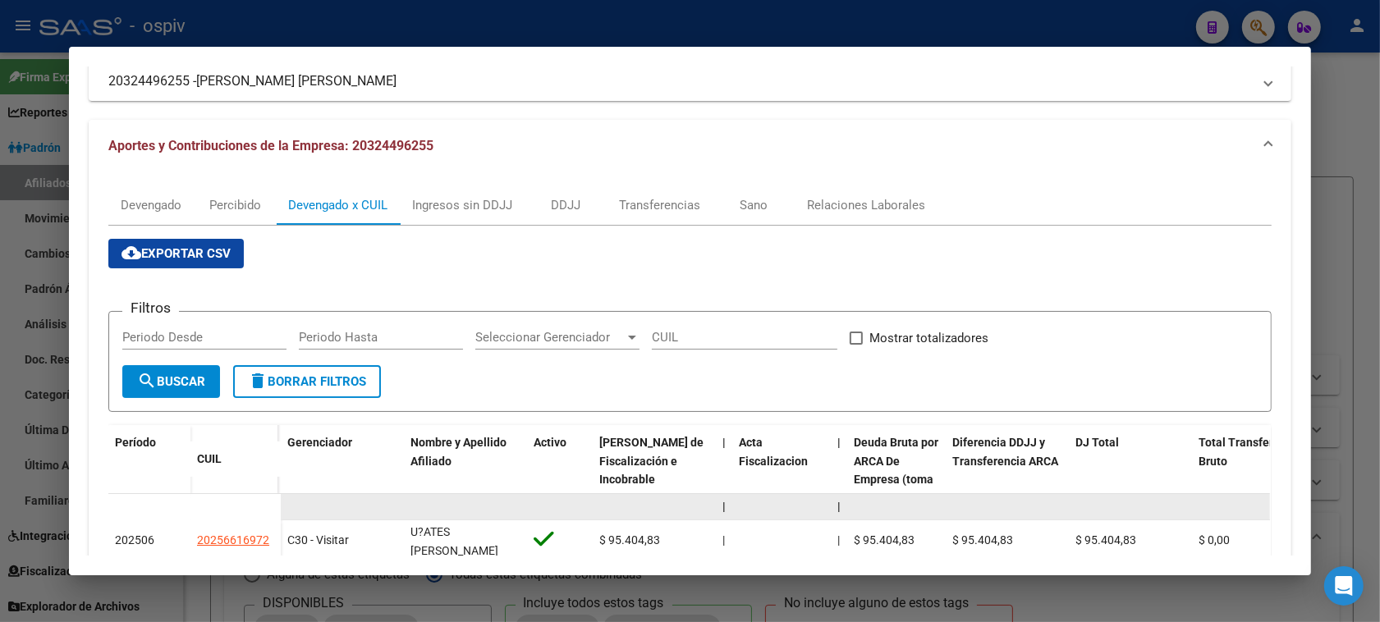
scroll to position [308, 0]
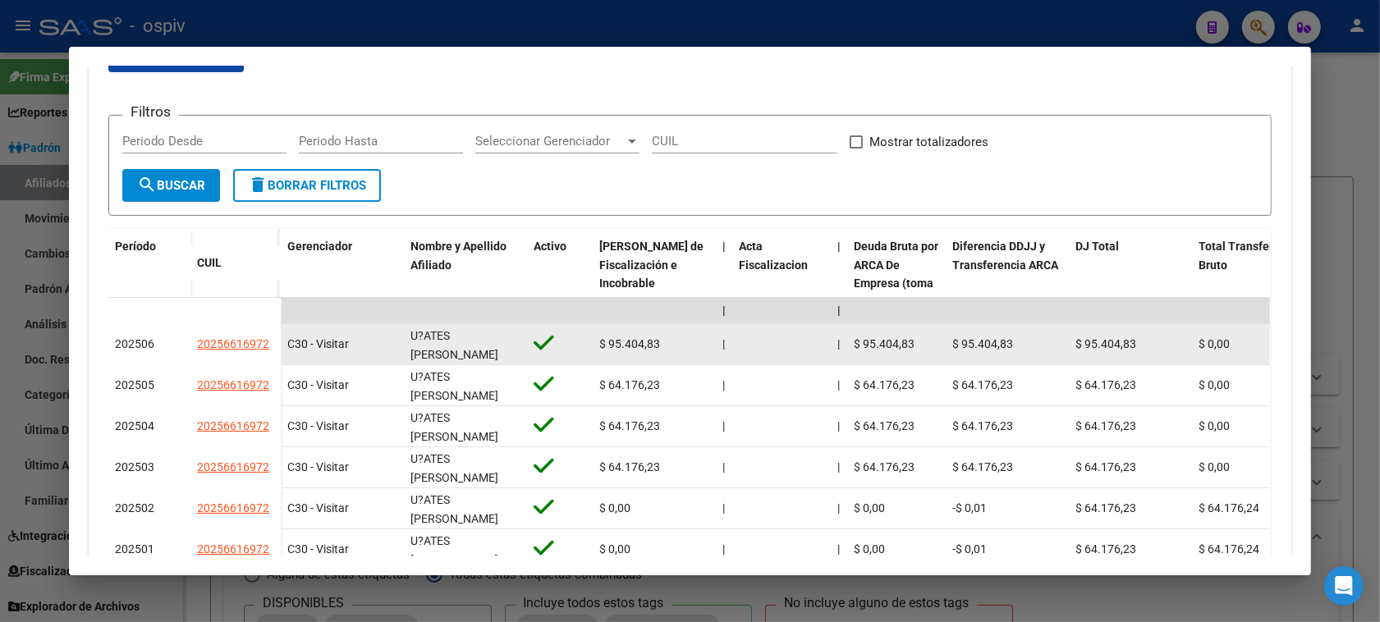
drag, startPoint x: 186, startPoint y: 339, endPoint x: 264, endPoint y: 346, distance: 78.3
click at [264, 346] on datatable-body-cell "20256616972" at bounding box center [235, 344] width 90 height 41
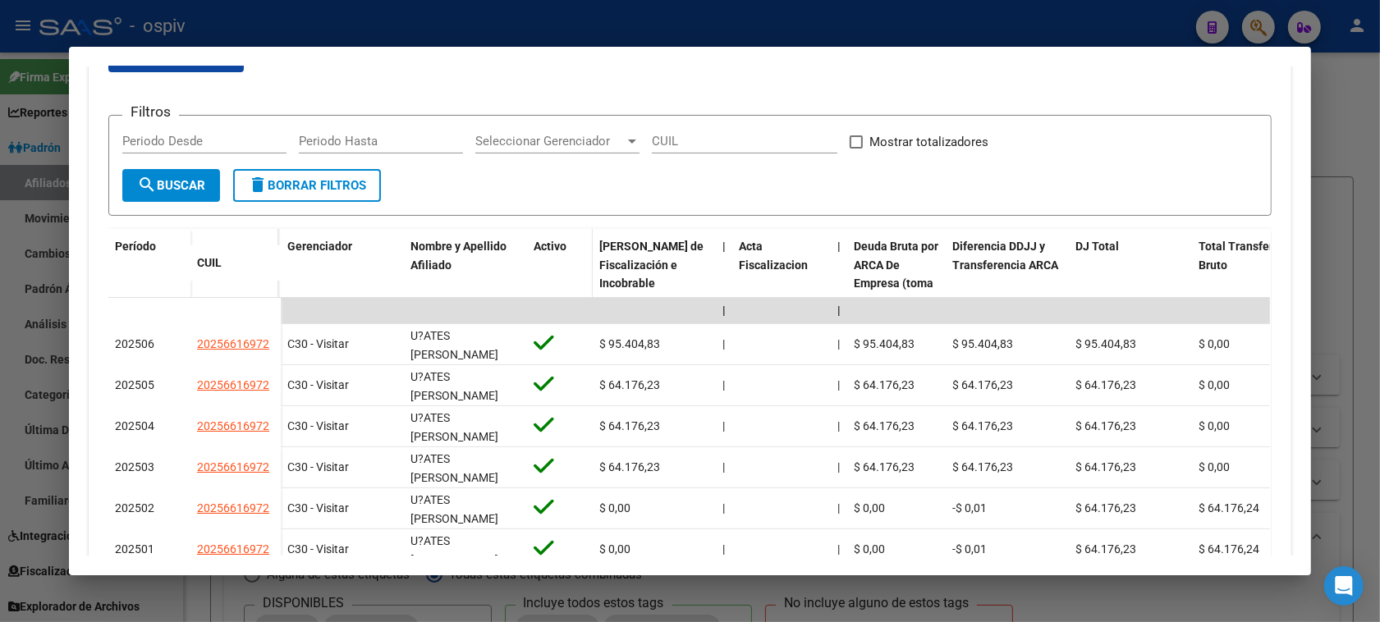
copy span "20256616972"
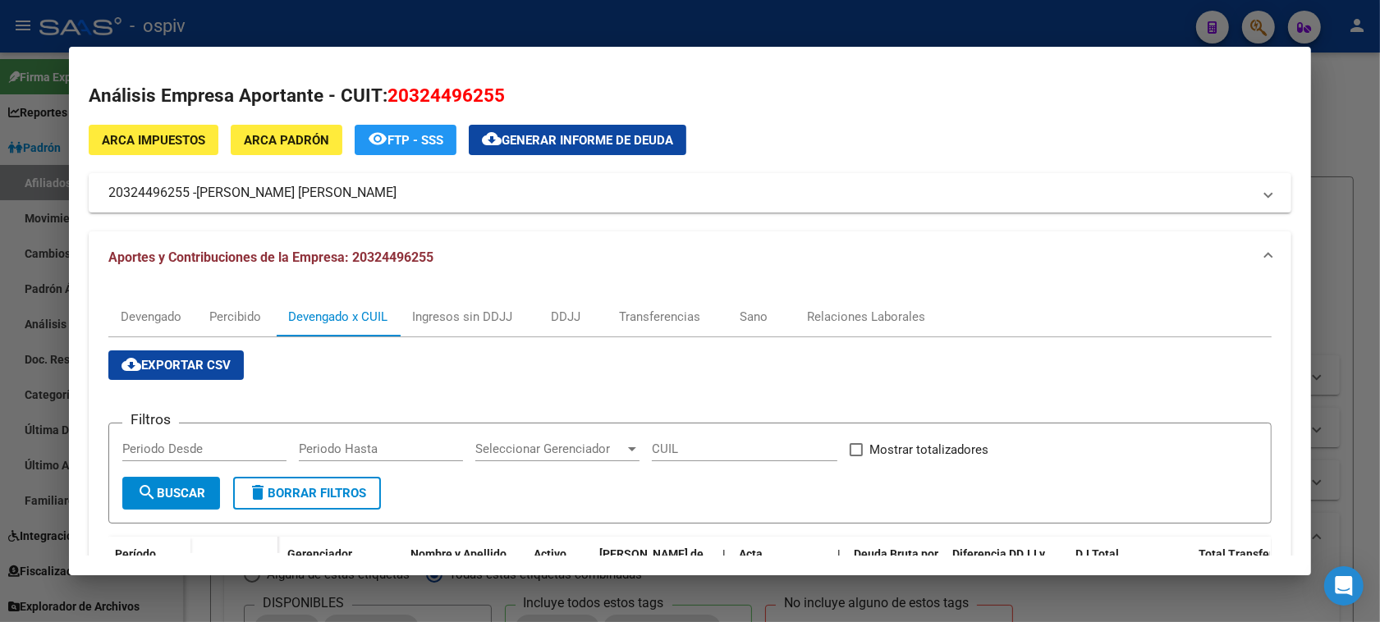
scroll to position [308, 0]
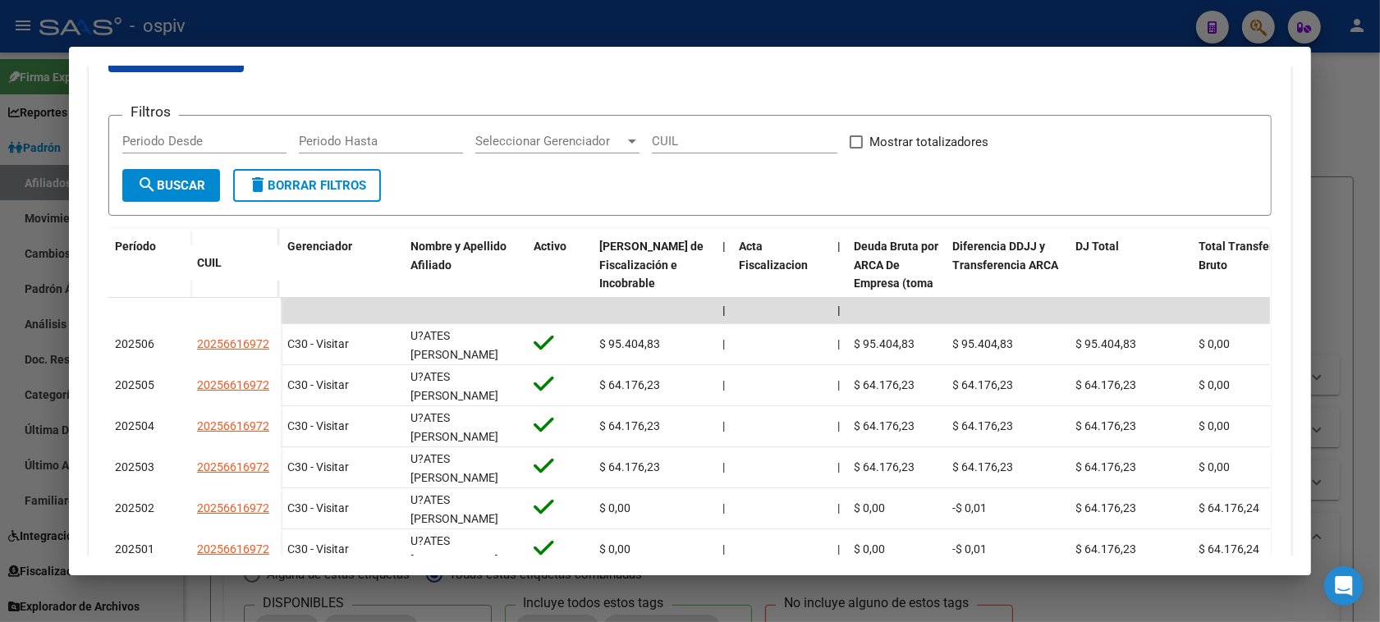
click at [1261, 14] on div at bounding box center [690, 311] width 1380 height 622
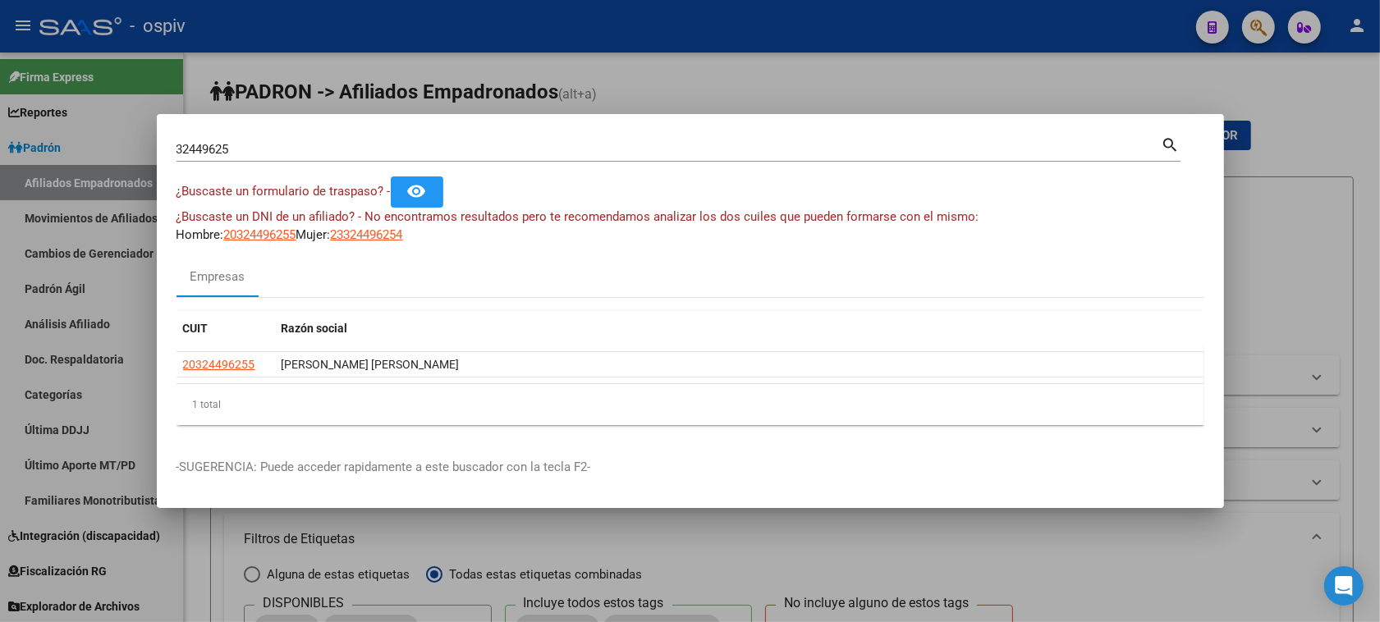
drag, startPoint x: 253, startPoint y: 140, endPoint x: 130, endPoint y: 130, distance: 123.6
click at [130, 130] on div "32449625 Buscar (apellido, dni, cuil, nro traspaso, cuit, obra social) search ¿…" at bounding box center [690, 311] width 1380 height 622
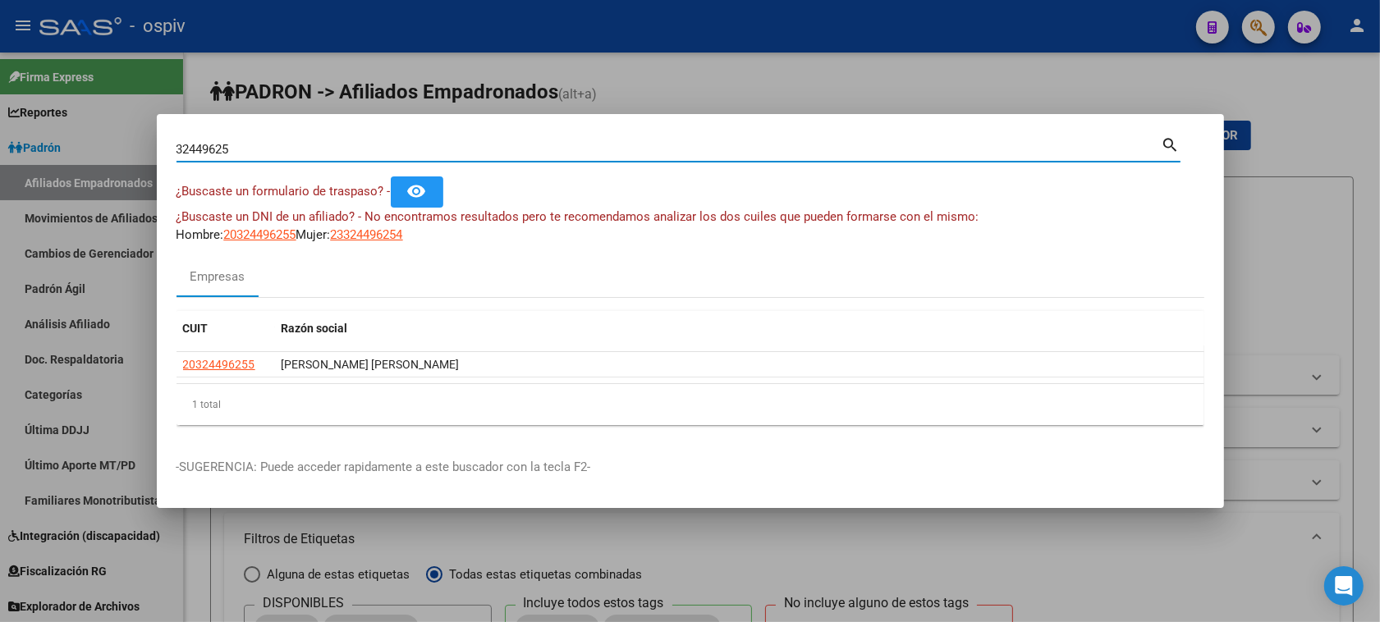
drag, startPoint x: 235, startPoint y: 149, endPoint x: 123, endPoint y: 138, distance: 112.2
click at [123, 138] on div "32449625 Buscar (apellido, dni, cuil, nro traspaso, cuit, obra social) search ¿…" at bounding box center [690, 311] width 1380 height 622
type input "v"
paste input "29200964"
type input "29200964"
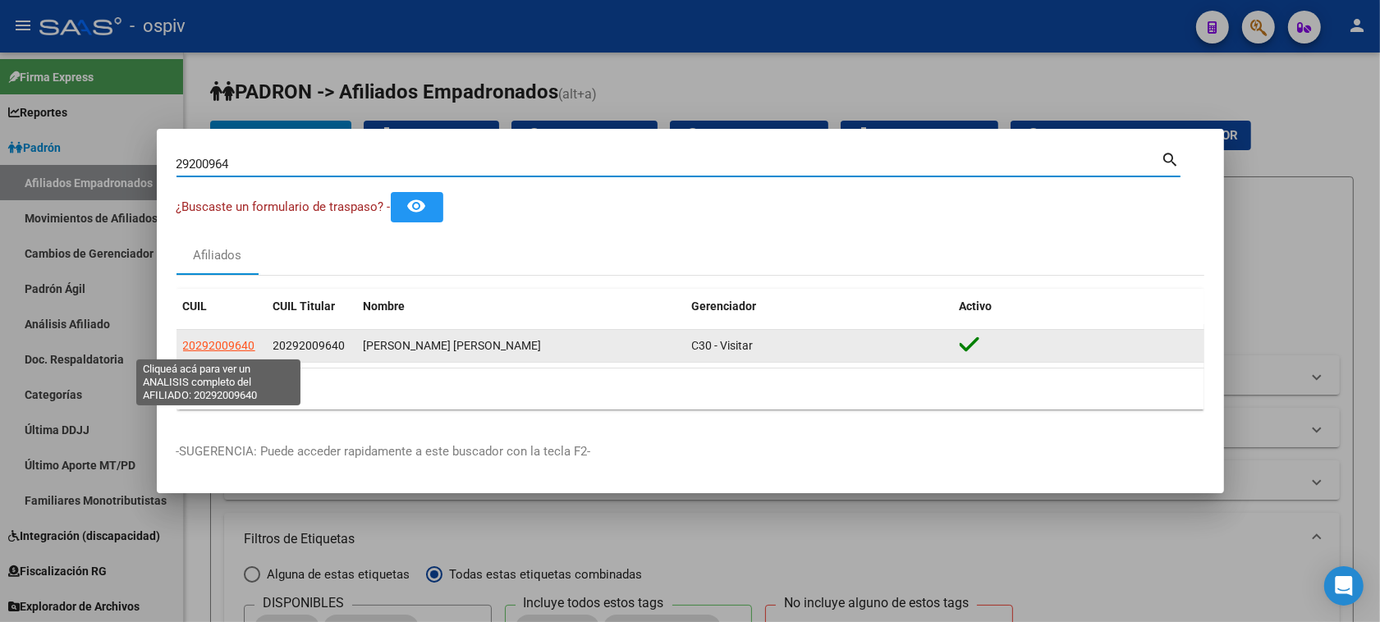
click at [218, 342] on span "20292009640" at bounding box center [219, 345] width 72 height 13
type textarea "20292009640"
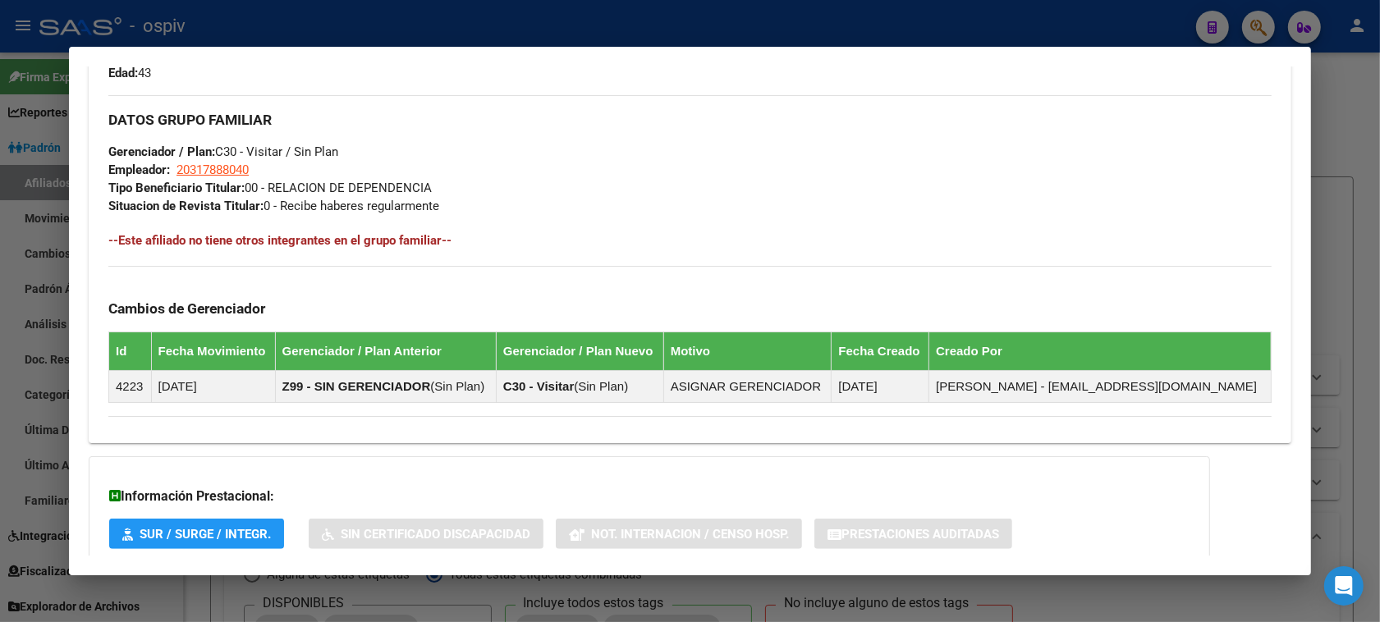
scroll to position [860, 0]
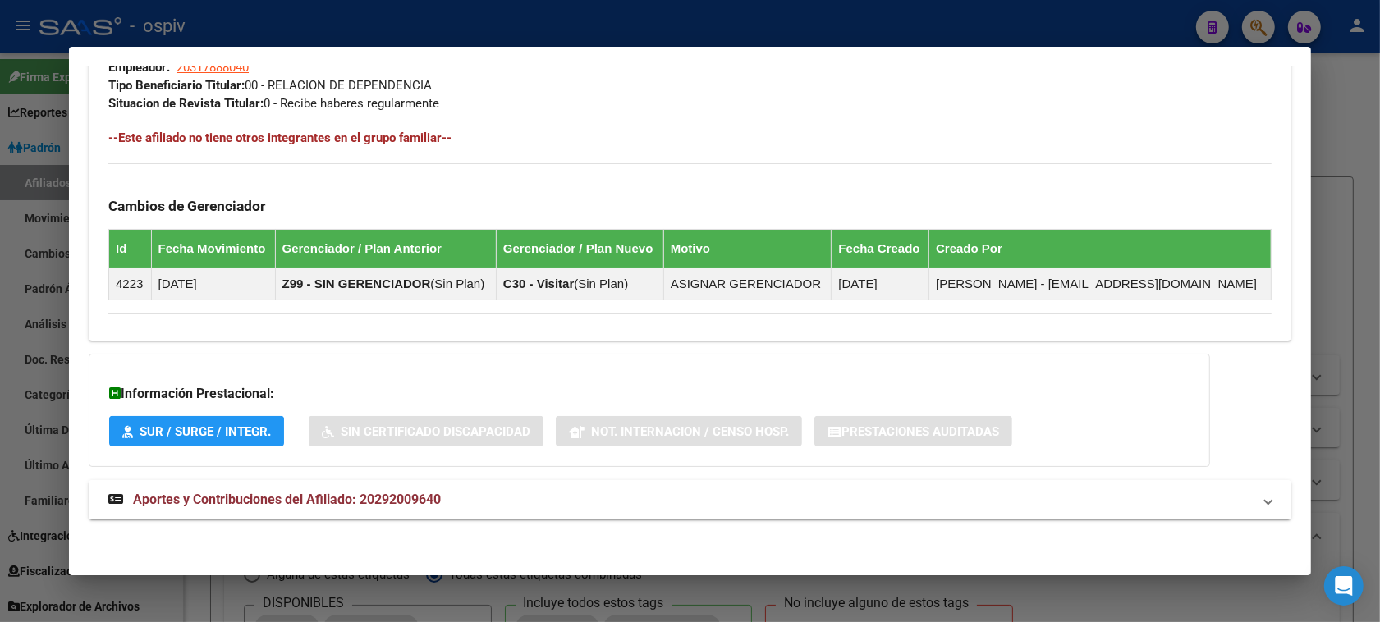
click at [420, 498] on span "Aportes y Contribuciones del Afiliado: 20292009640" at bounding box center [287, 500] width 308 height 16
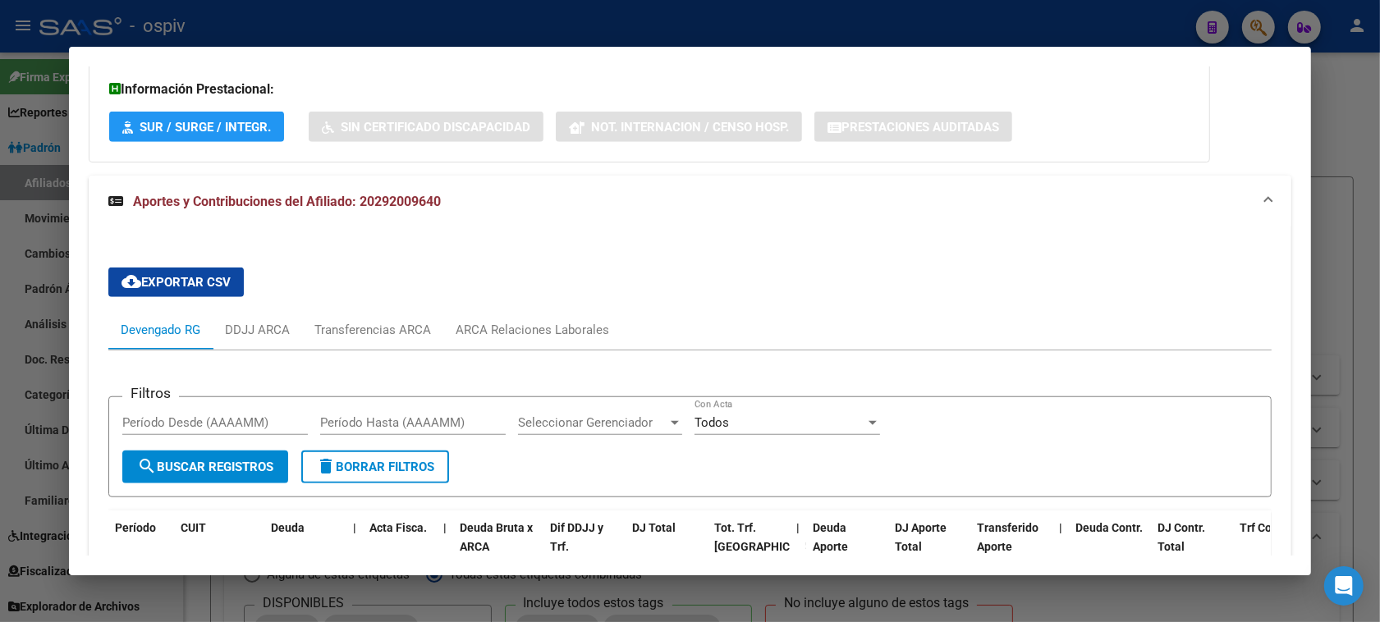
scroll to position [1568, 0]
